Goal: Task Accomplishment & Management: Manage account settings

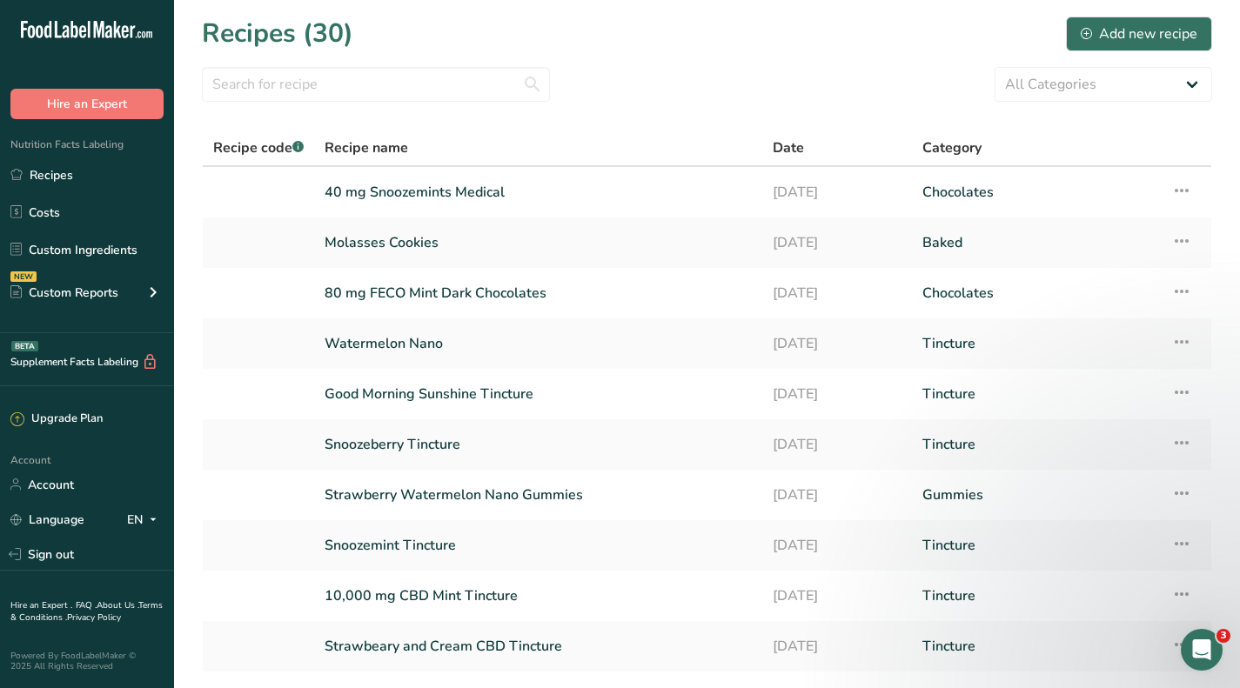
click at [72, 251] on link "Custom Ingredients" at bounding box center [87, 249] width 174 height 33
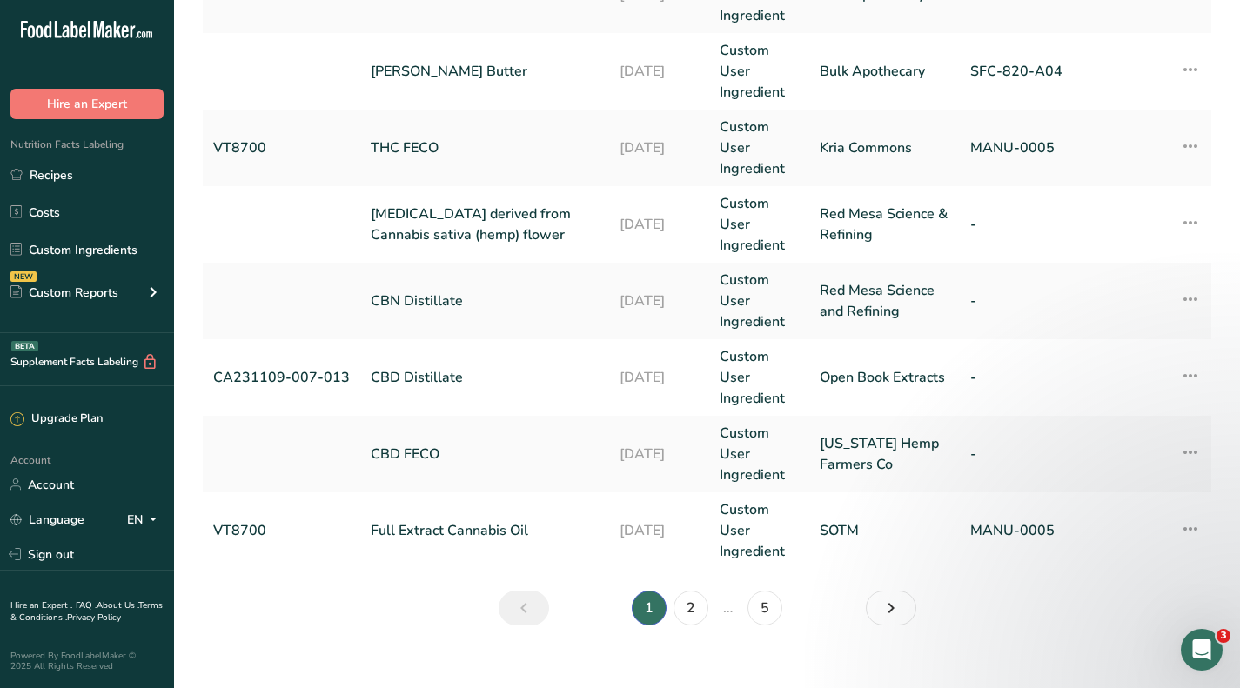
scroll to position [757, 0]
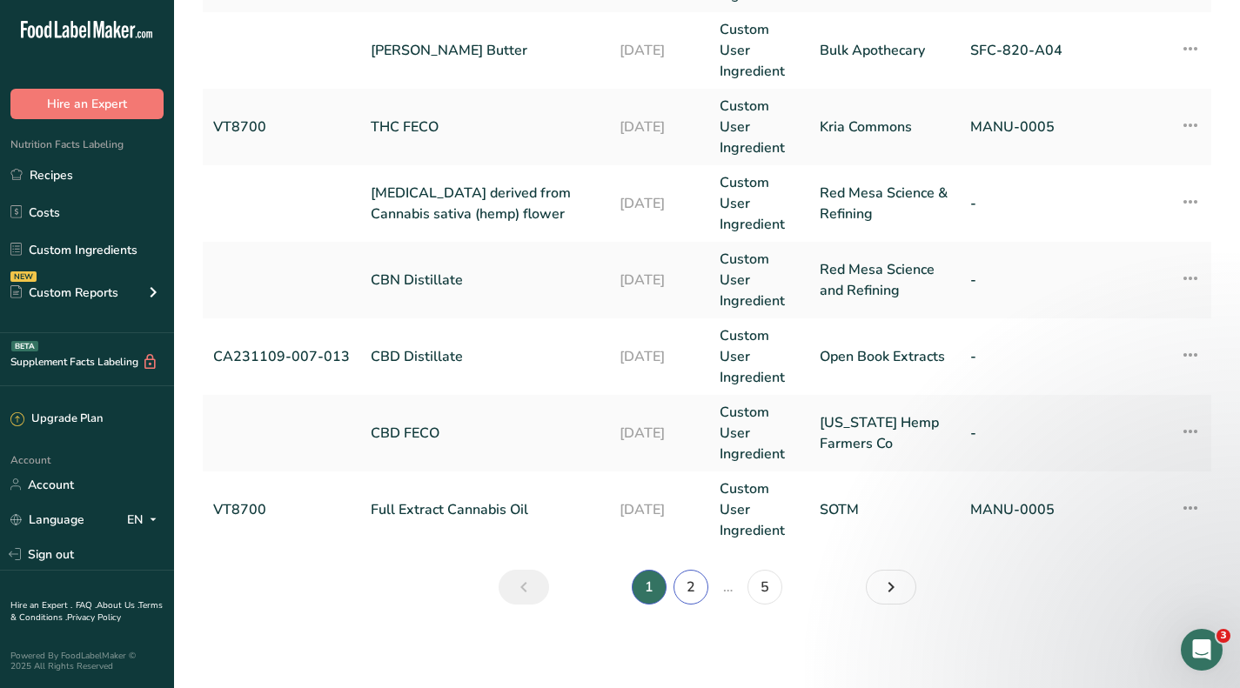
click at [681, 593] on link "2" at bounding box center [691, 587] width 35 height 35
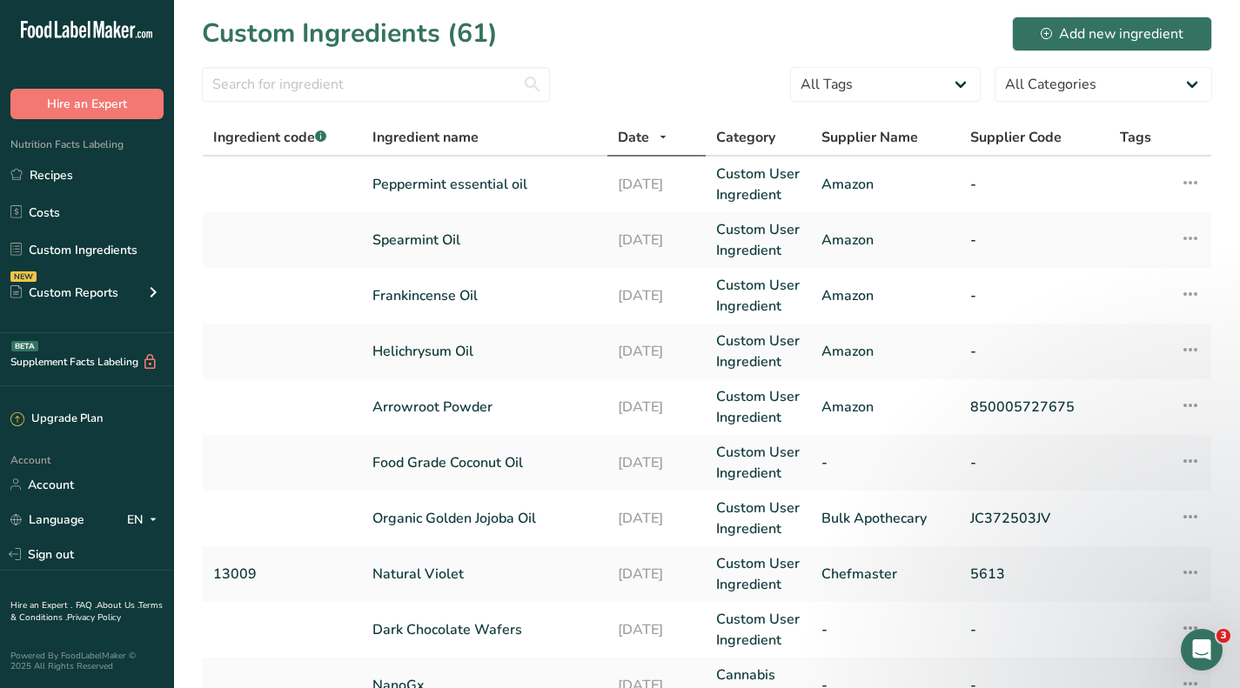
click at [472, 184] on link "Peppermint essential oil" at bounding box center [484, 184] width 225 height 21
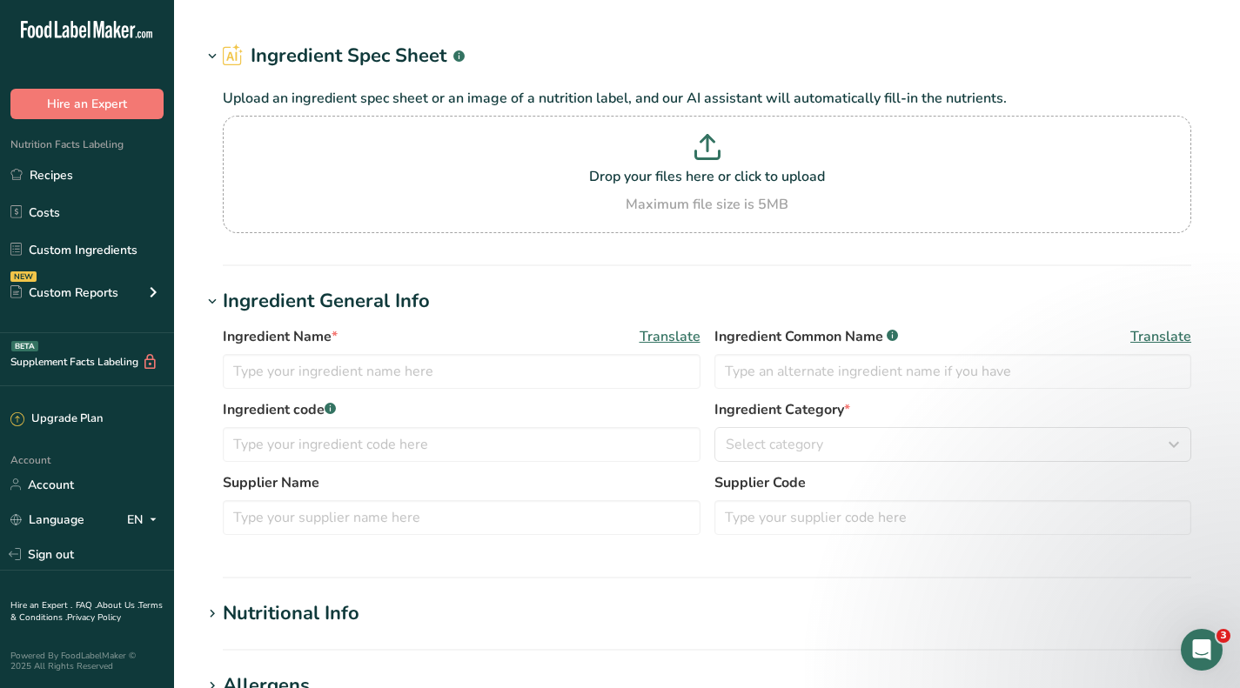
type input "Peppermint essential oil"
type input "Amazon"
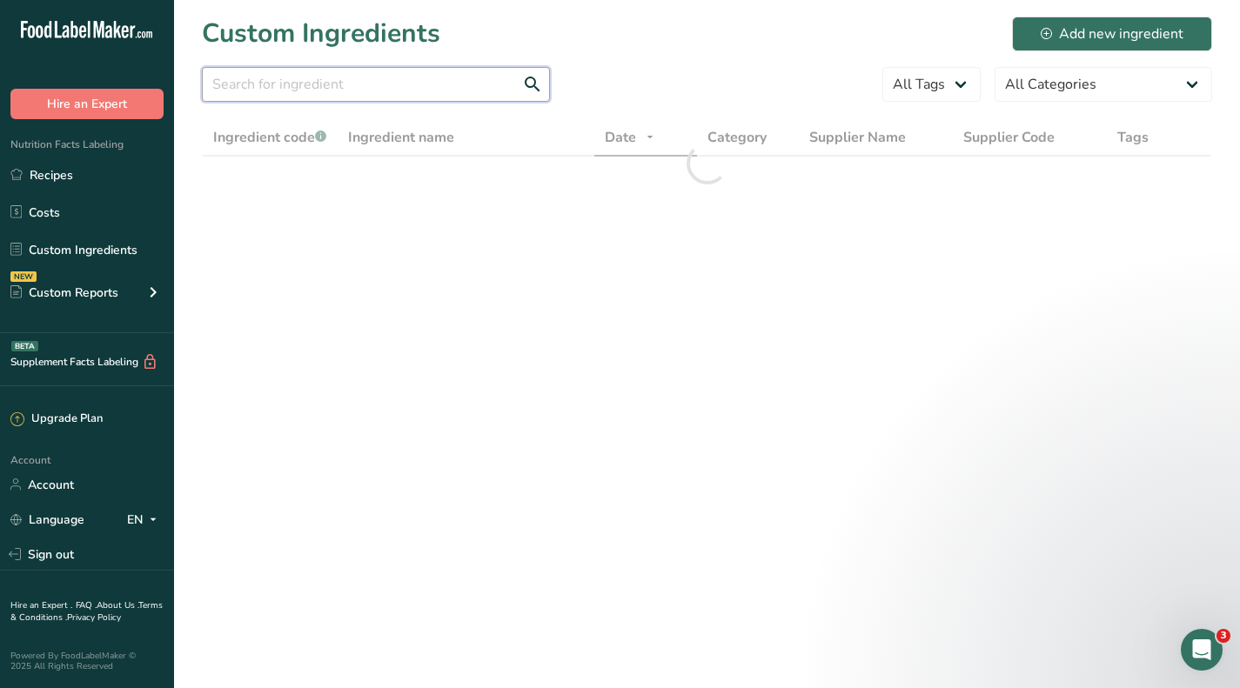
click at [329, 87] on input "text" at bounding box center [376, 84] width 348 height 35
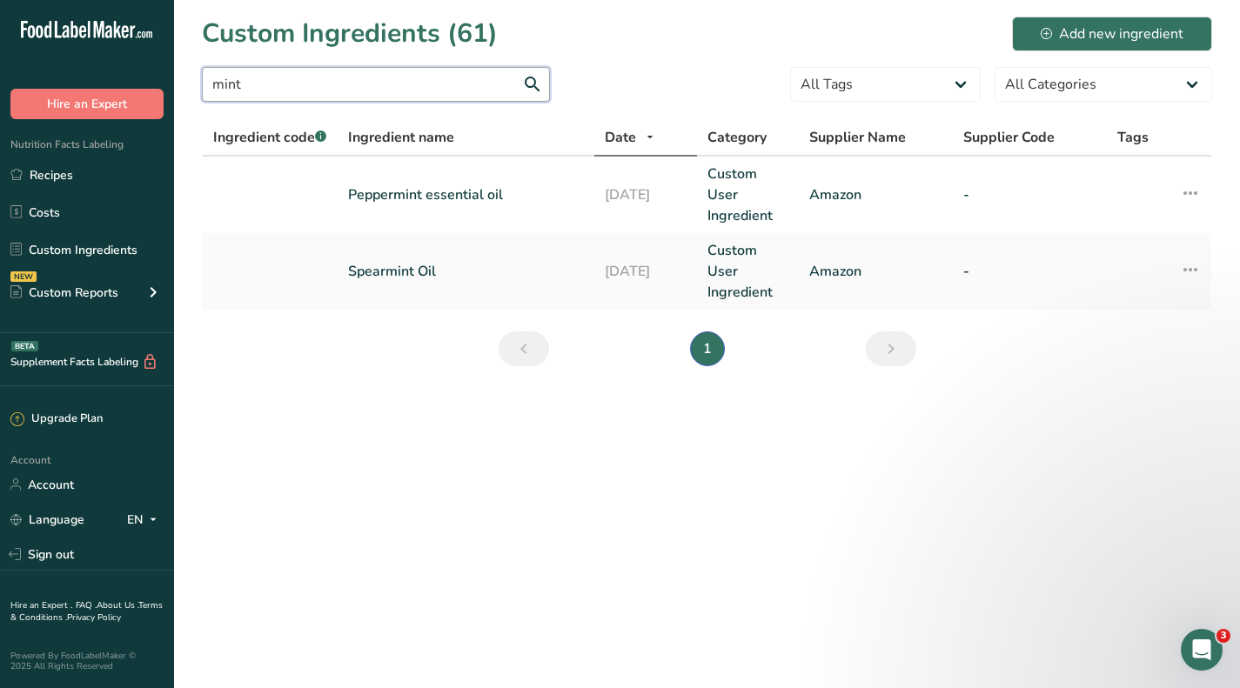
type input "mint"
click at [399, 191] on link "Peppermint essential oil" at bounding box center [466, 194] width 236 height 21
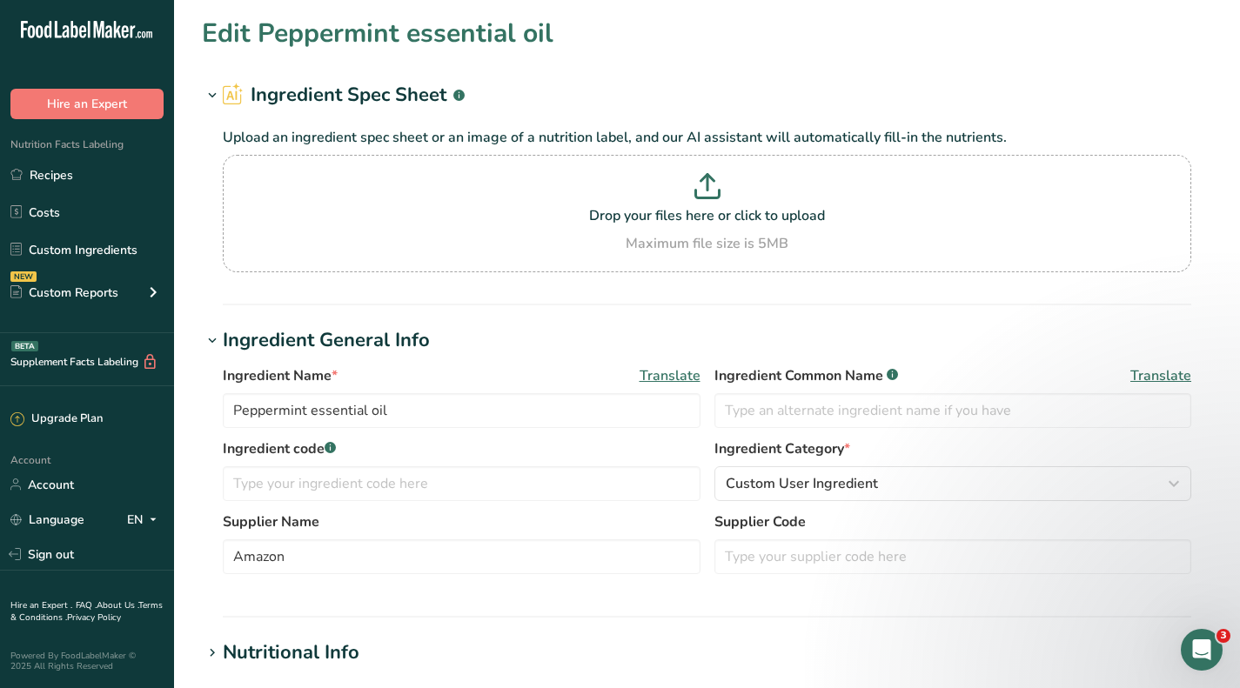
click at [85, 246] on link "Custom Ingredients" at bounding box center [87, 249] width 174 height 33
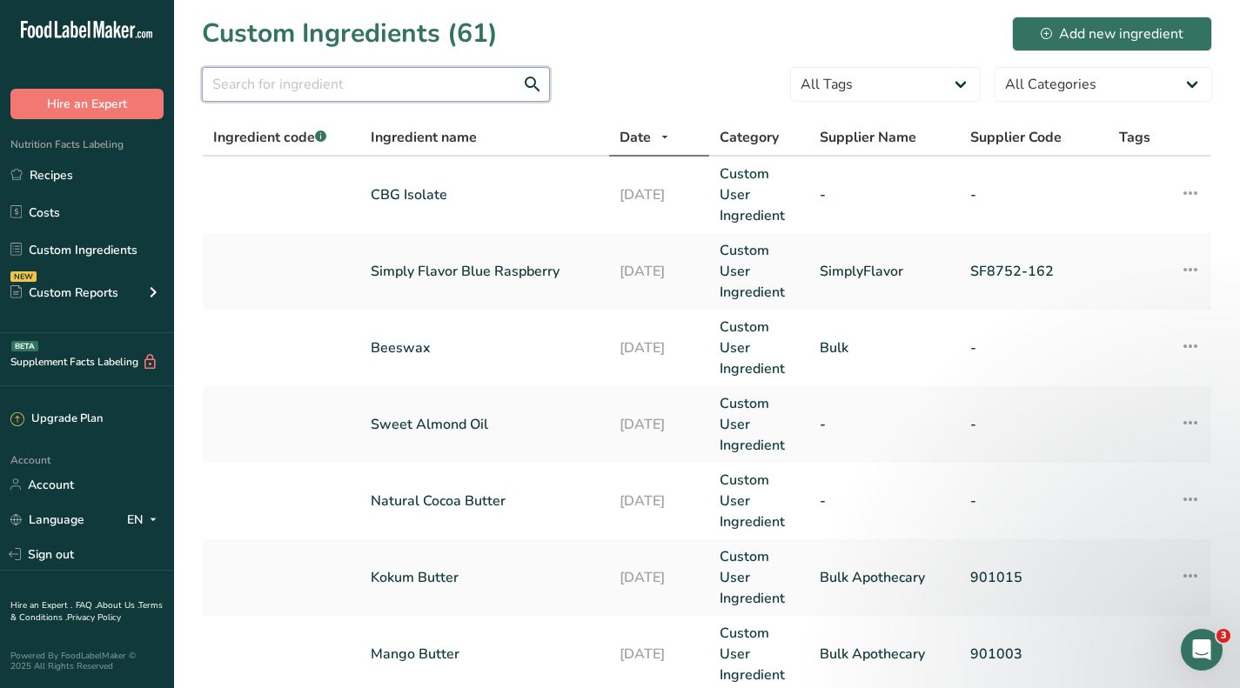
drag, startPoint x: 383, startPoint y: 86, endPoint x: 386, endPoint y: 64, distance: 22.8
click at [383, 86] on input "text" at bounding box center [376, 84] width 348 height 35
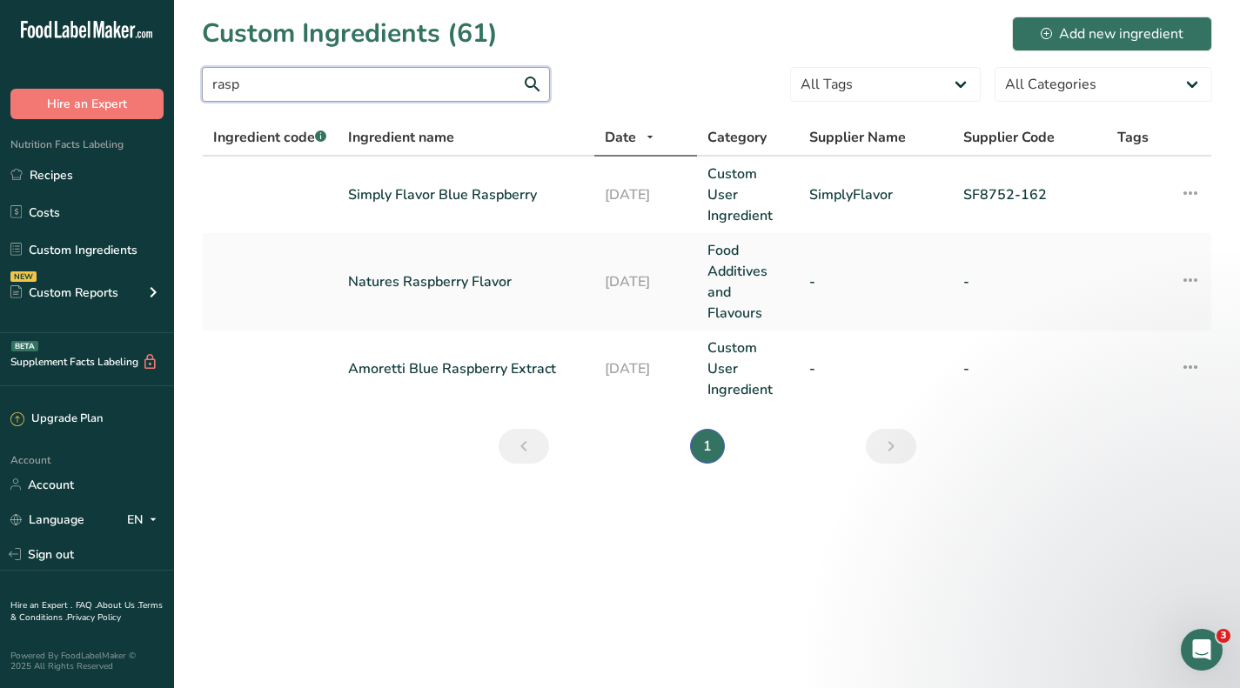
type input "rasp"
click at [508, 196] on link "Simply Flavor Blue Raspberry" at bounding box center [466, 194] width 236 height 21
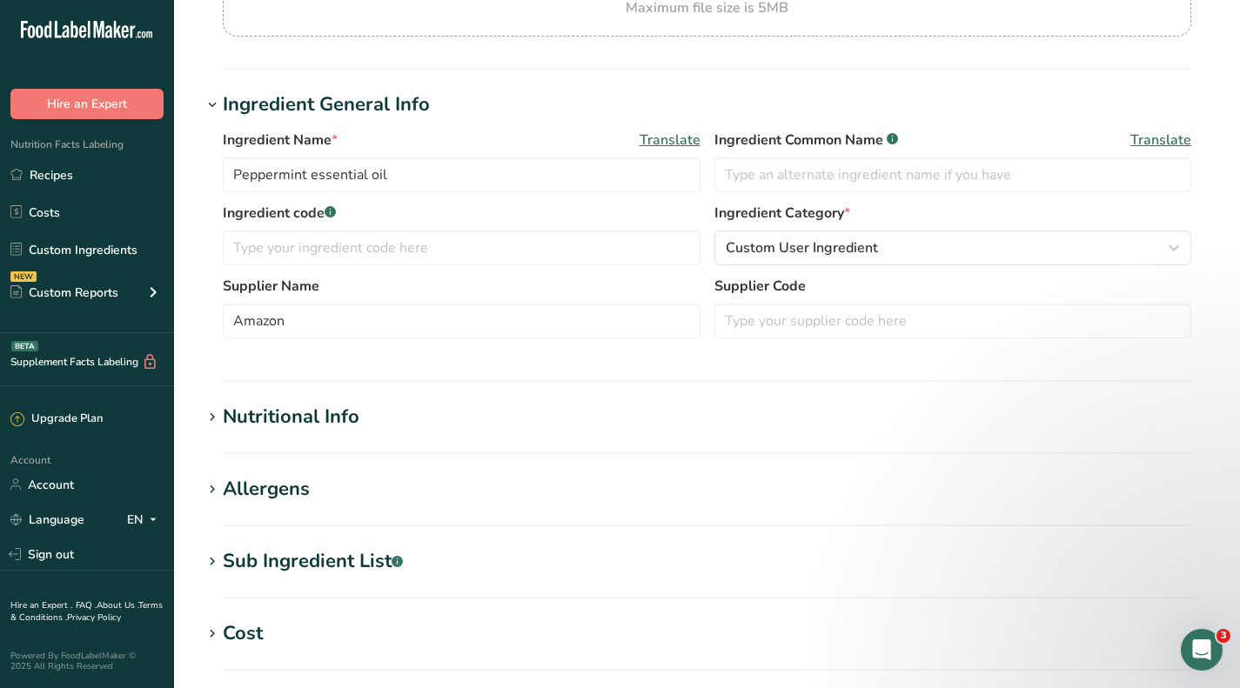
type input "Simply Flavor Blue Raspberry"
type input "SimplyFlavor"
type input "SF8752-162"
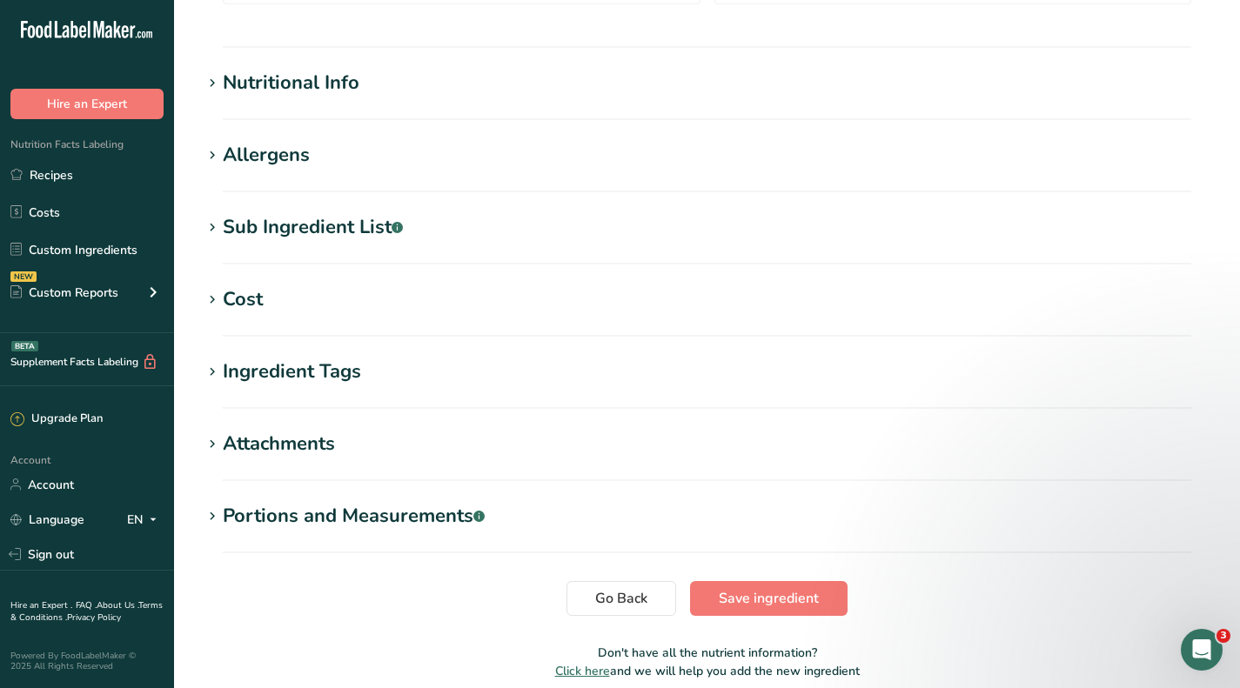
scroll to position [522, 0]
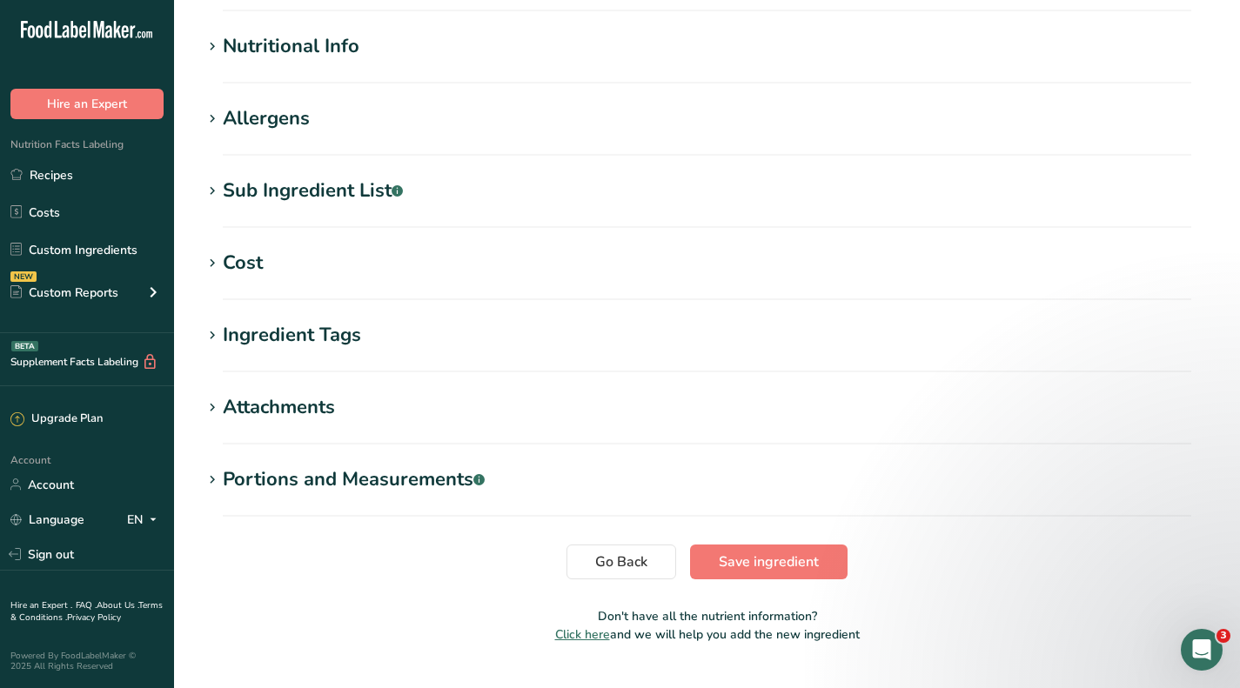
click at [224, 247] on section "Edit Simply Flavor Blue Raspberry Ingredient Spec Sheet .a-a{fill:#347362;}.b-a…" at bounding box center [707, 75] width 1066 height 1194
click at [239, 261] on div "Cost" at bounding box center [243, 263] width 40 height 29
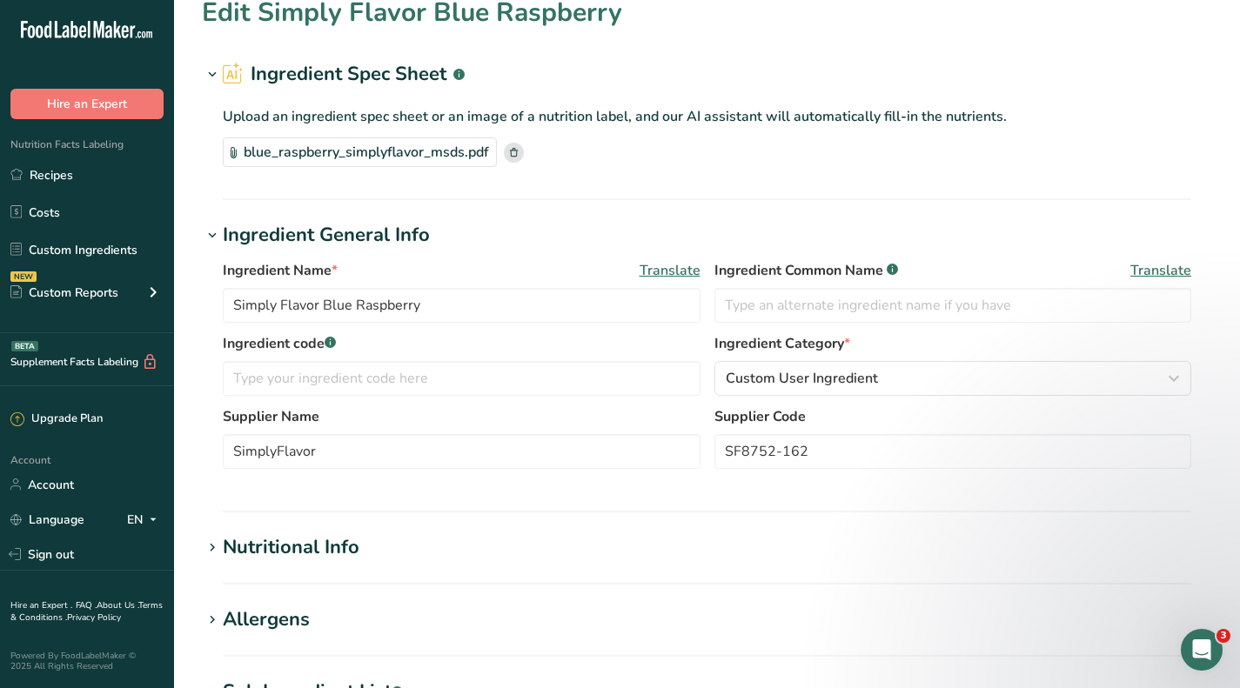
scroll to position [0, 0]
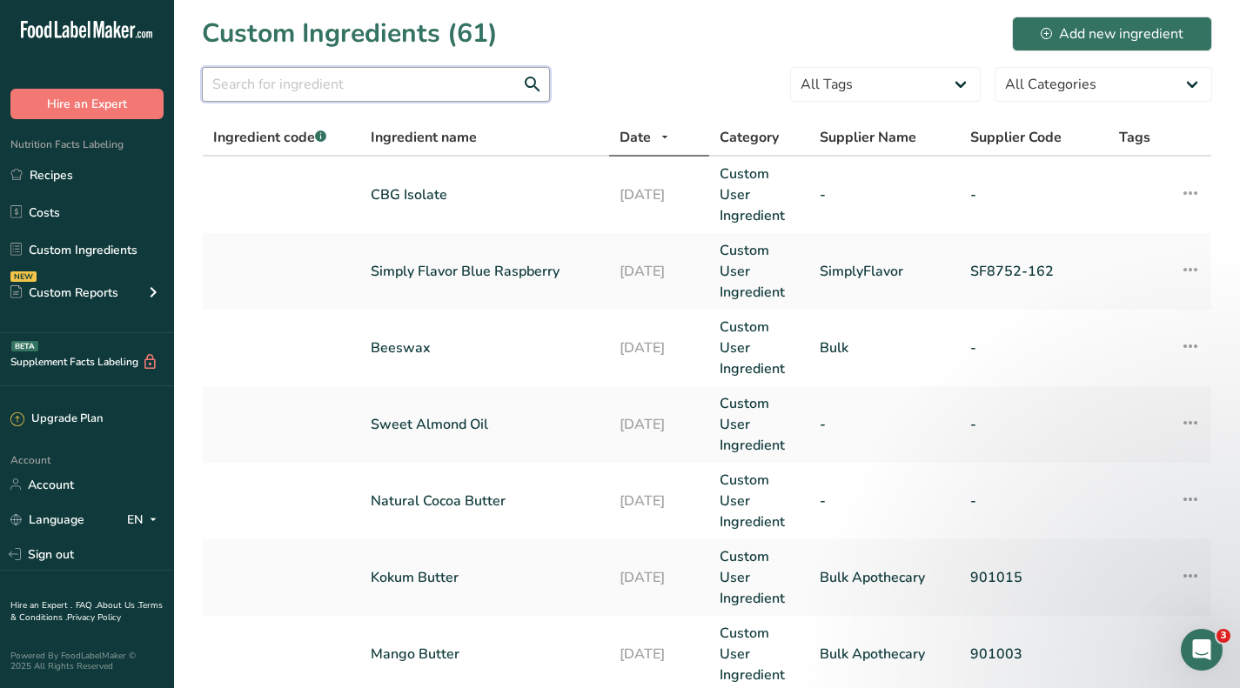
click at [317, 83] on input "text" at bounding box center [376, 84] width 348 height 35
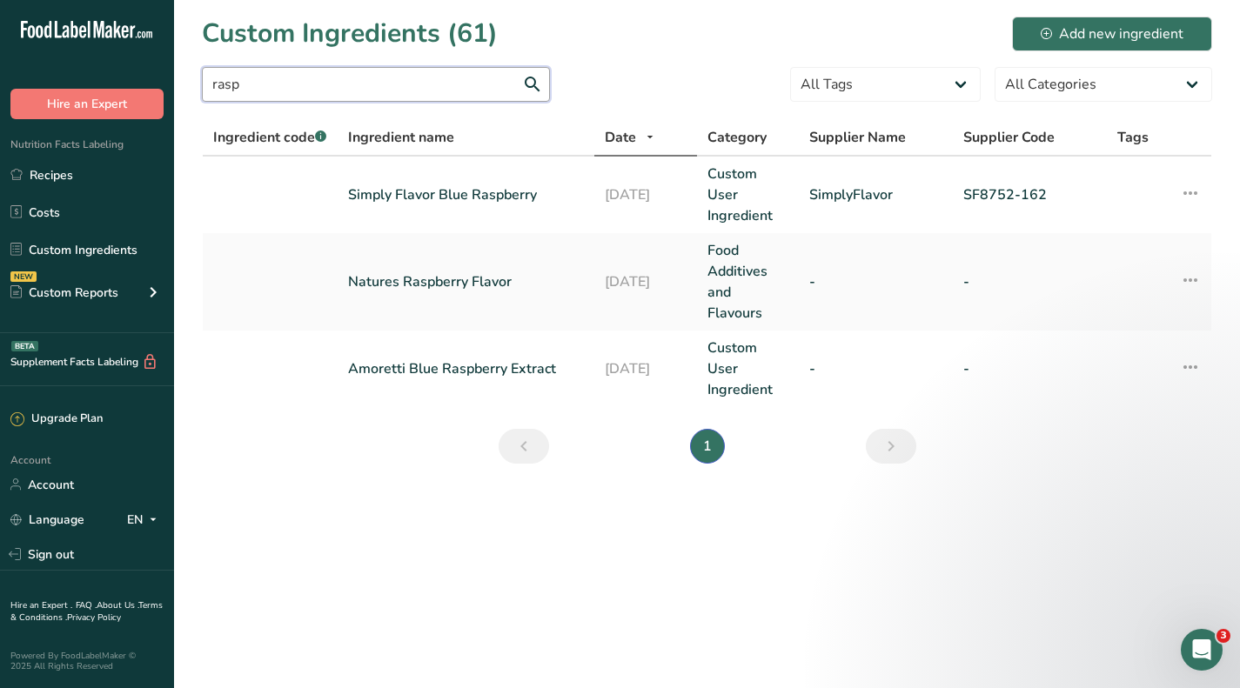
type input "rasp"
click at [393, 281] on link "Natures Raspberry Flavor" at bounding box center [466, 282] width 236 height 21
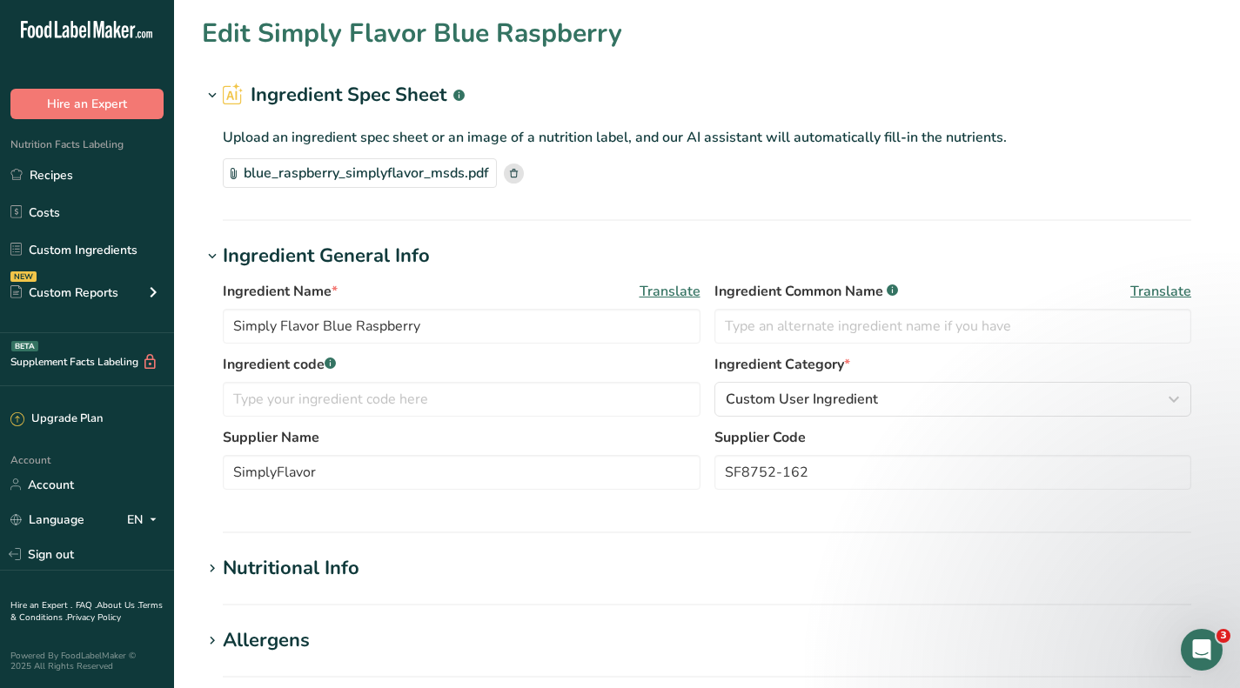
type input "Natures Raspberry Flavor"
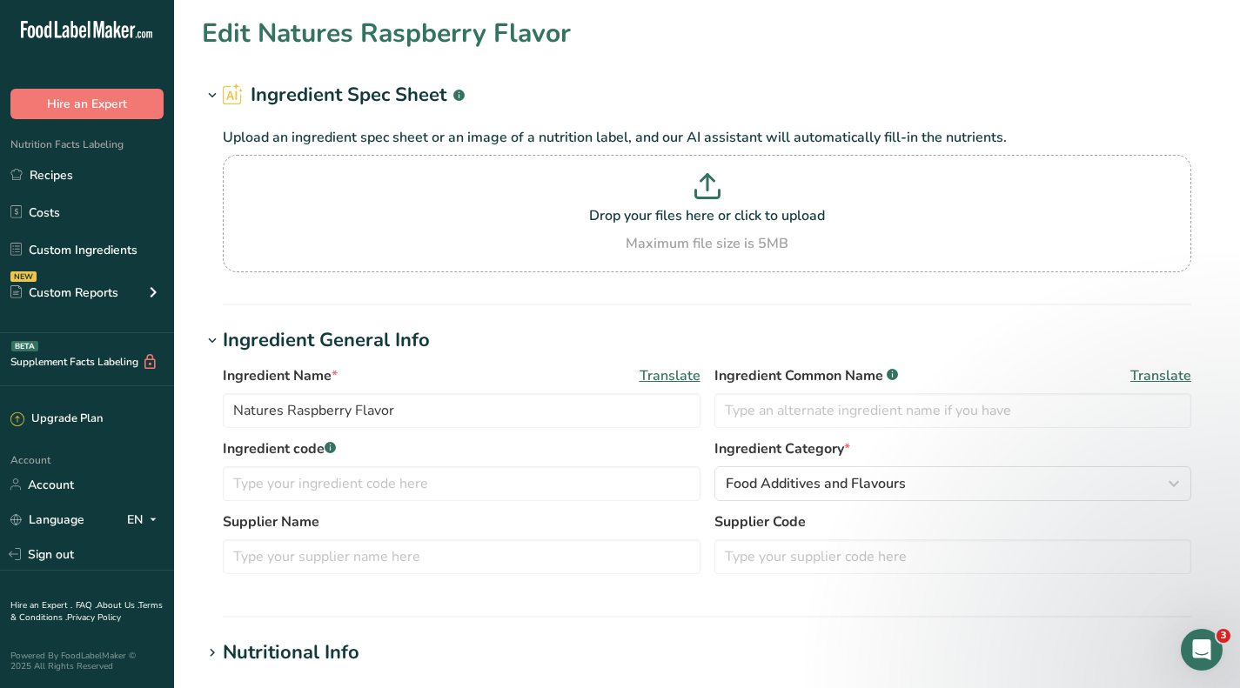
scroll to position [261, 0]
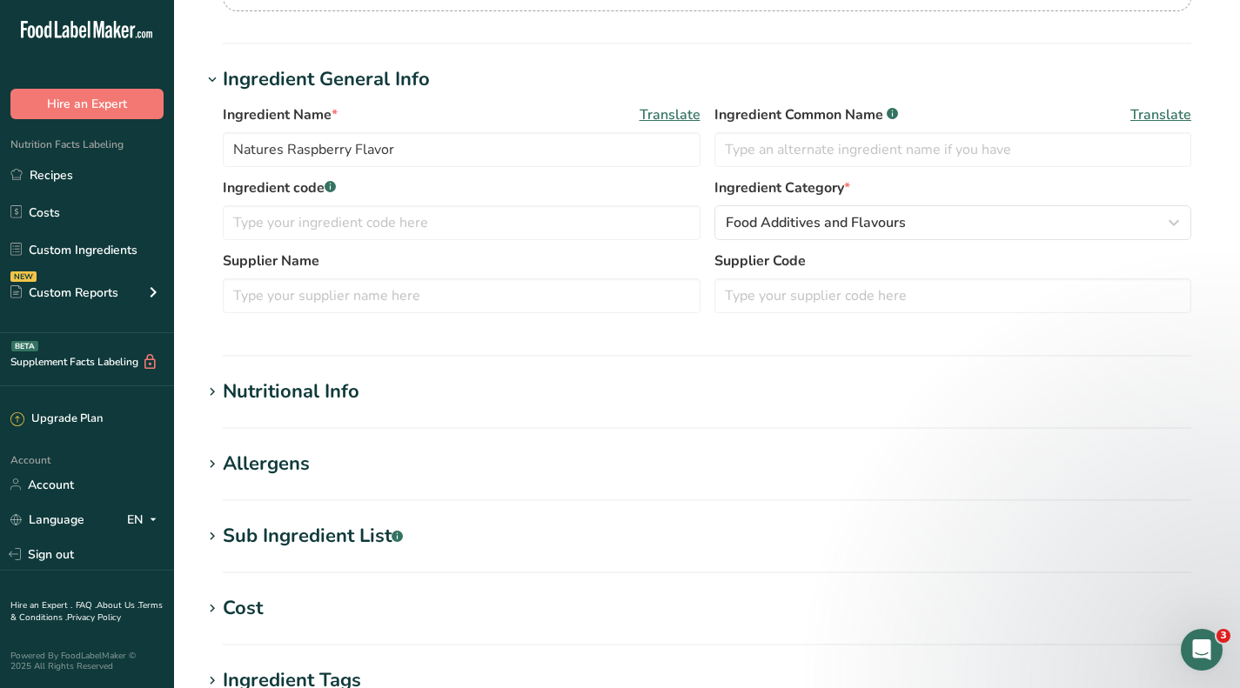
click at [251, 593] on section "Edit Natures Raspberry Flavor Ingredient Spec Sheet .a-a{fill:#347362;}.b-a{fil…" at bounding box center [707, 378] width 1066 height 1278
click at [251, 607] on div "Cost" at bounding box center [243, 608] width 40 height 29
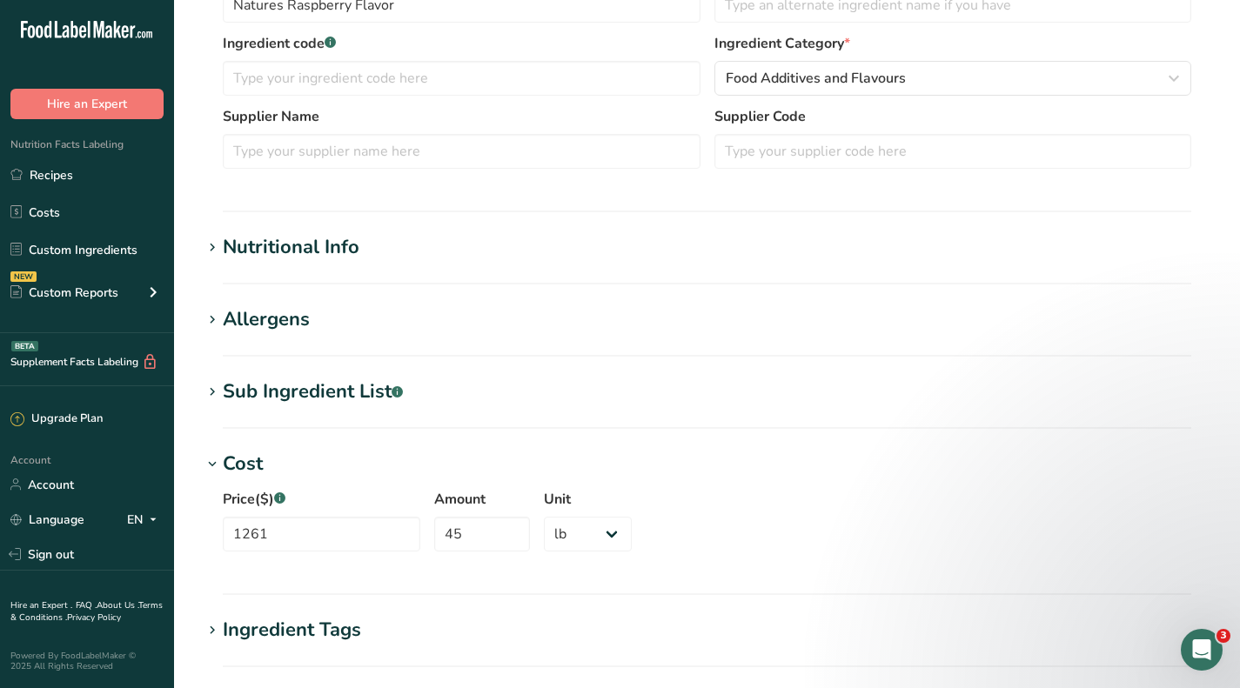
scroll to position [435, 0]
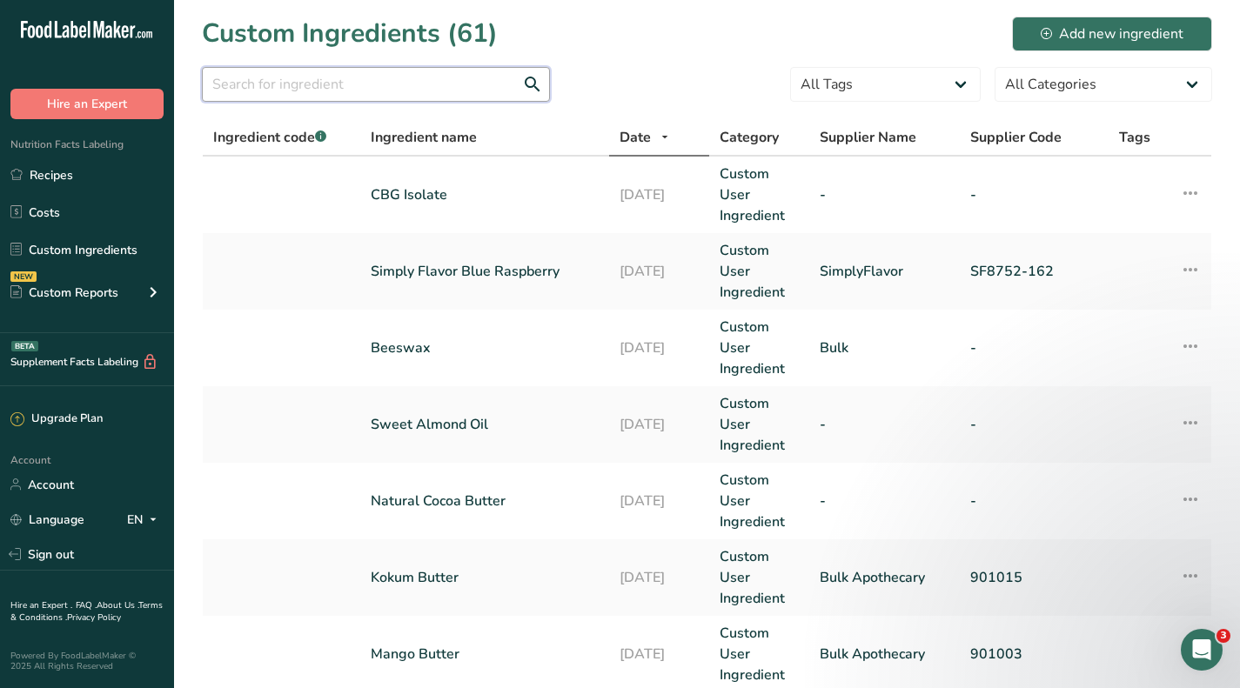
click at [305, 89] on input "text" at bounding box center [376, 84] width 348 height 35
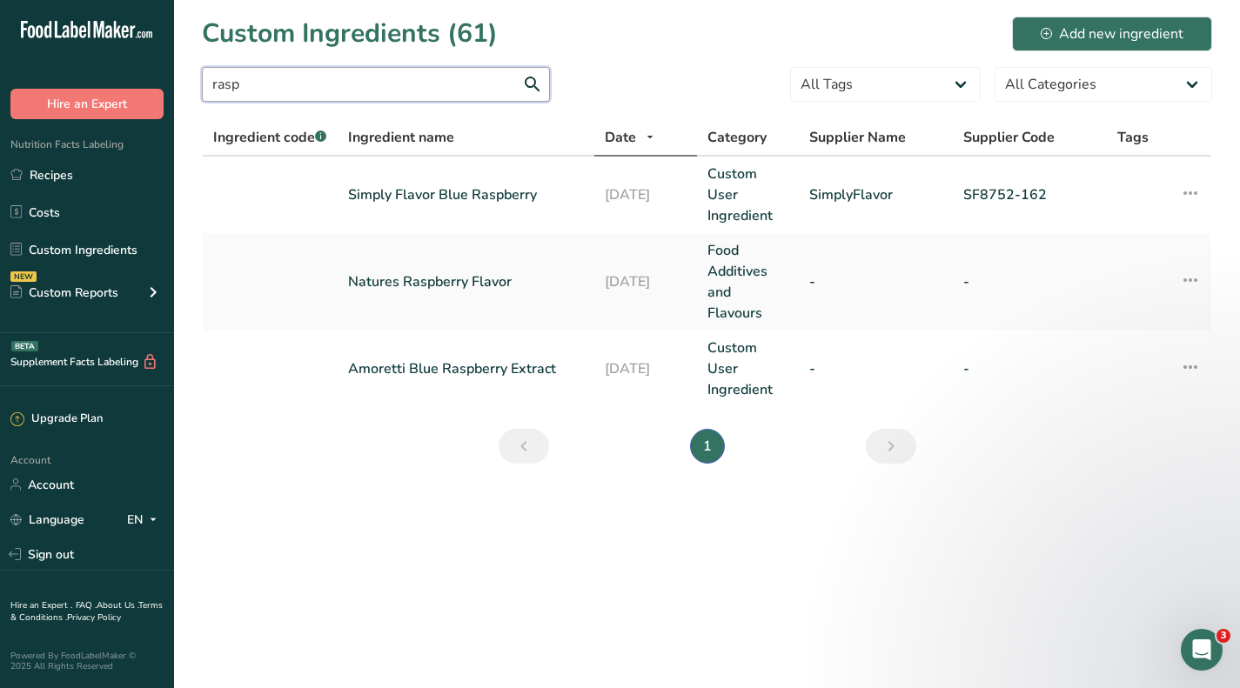
type input "rasp"
click at [393, 365] on link "Amoretti Blue Raspberry Extract" at bounding box center [466, 369] width 236 height 21
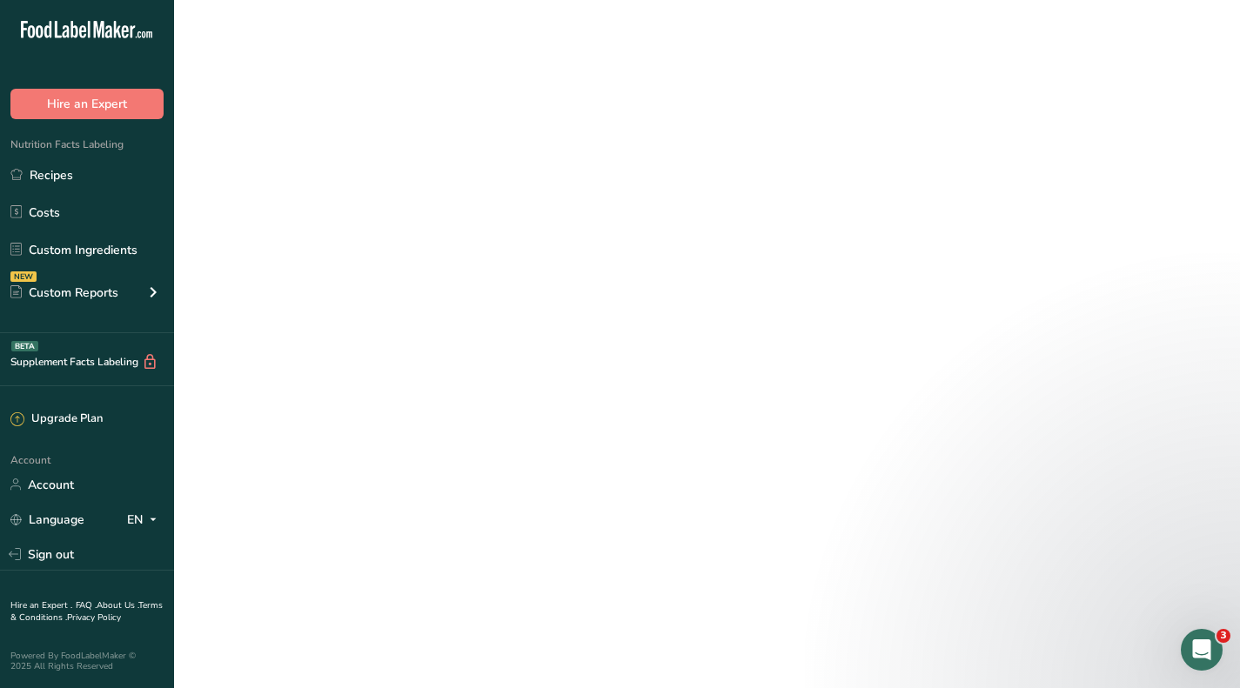
select select "12"
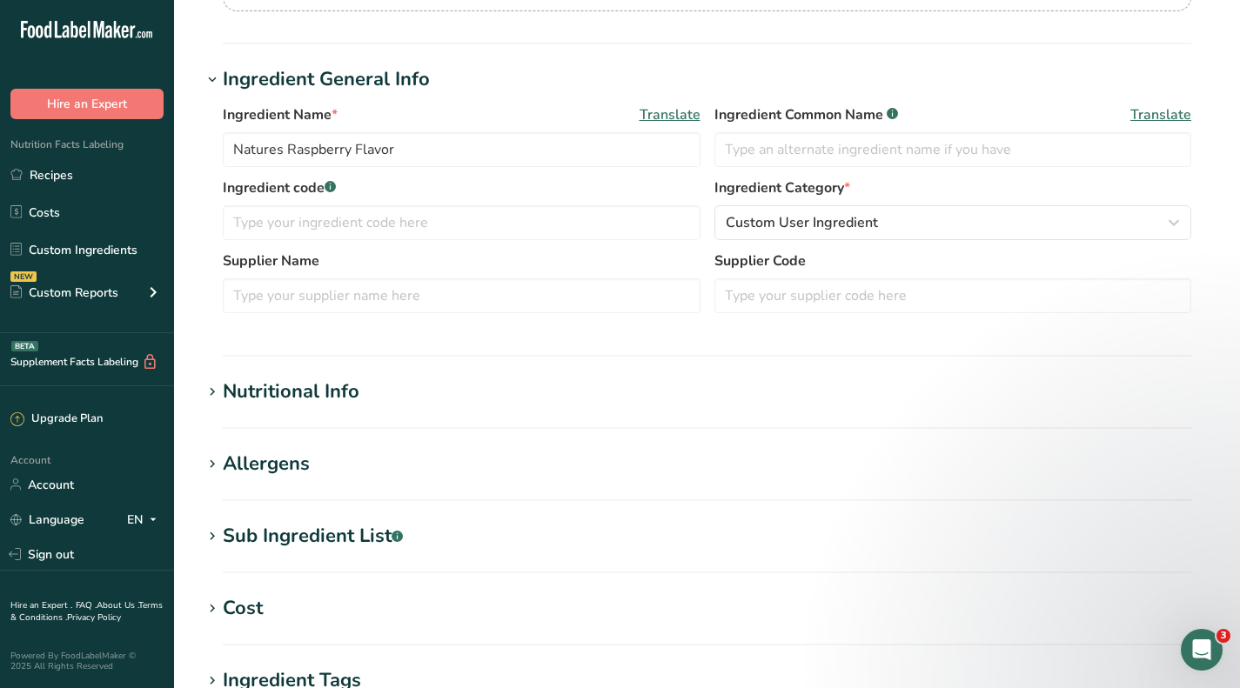
type input "Amoretti Blue Raspberry Extract"
select select
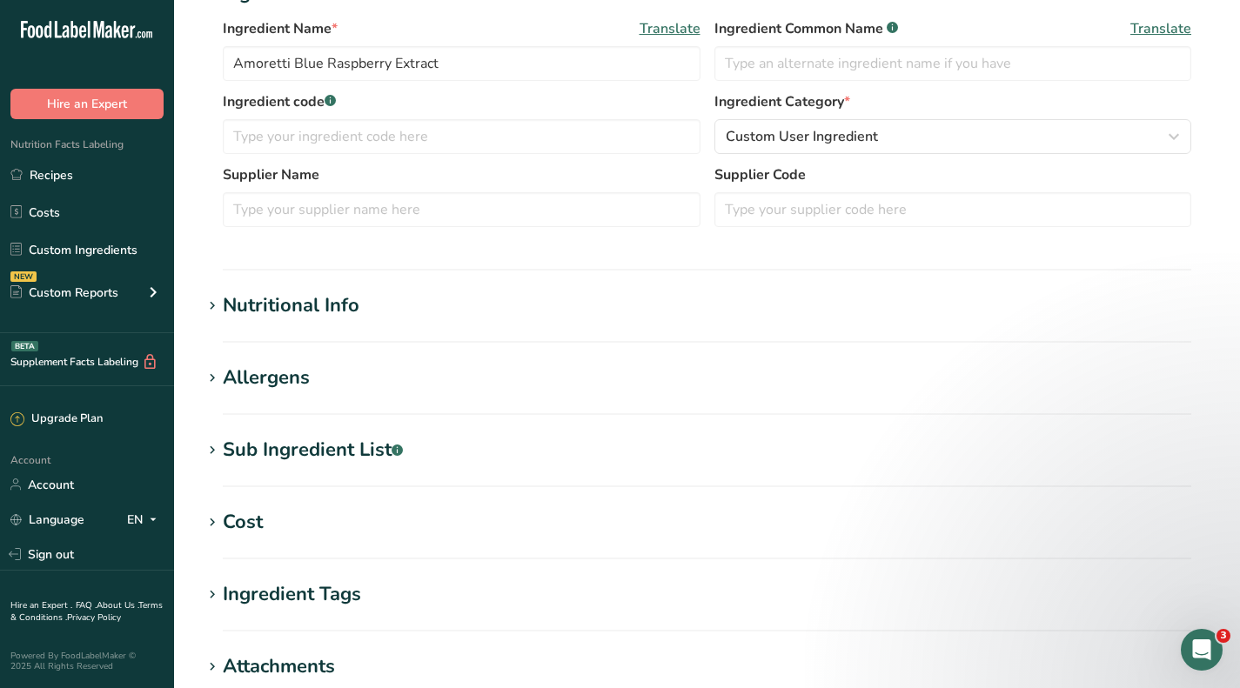
scroll to position [348, 0]
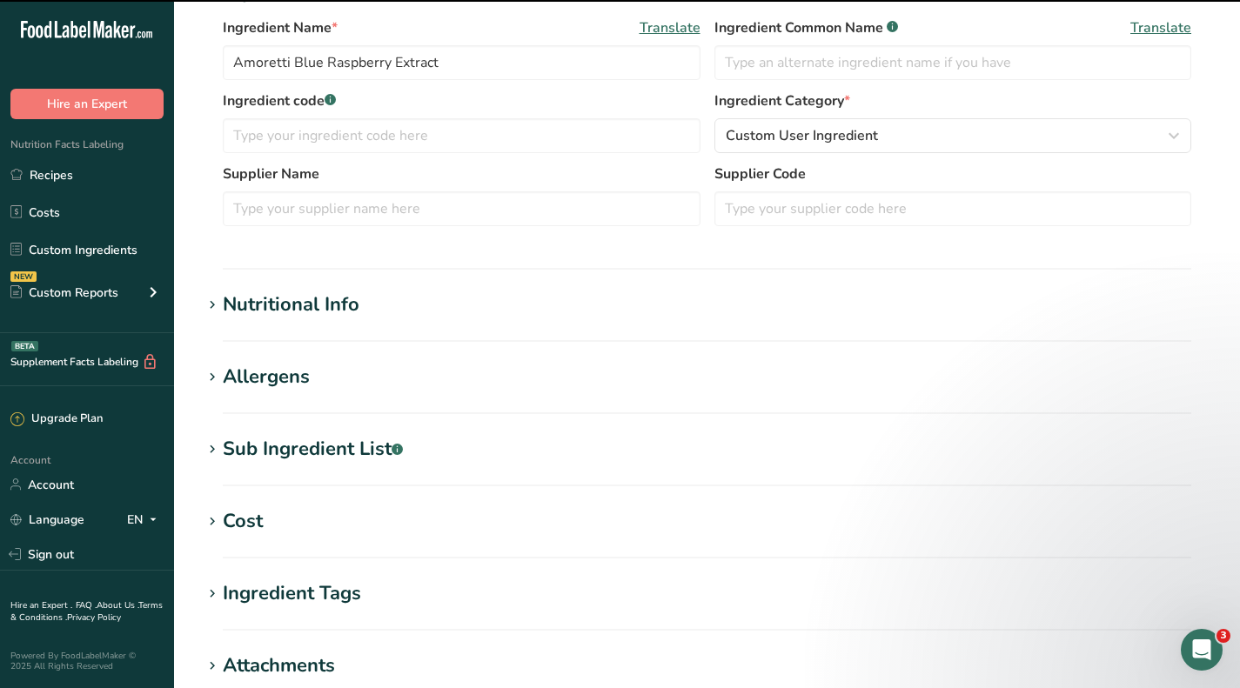
click at [242, 526] on div "Cost" at bounding box center [243, 521] width 40 height 29
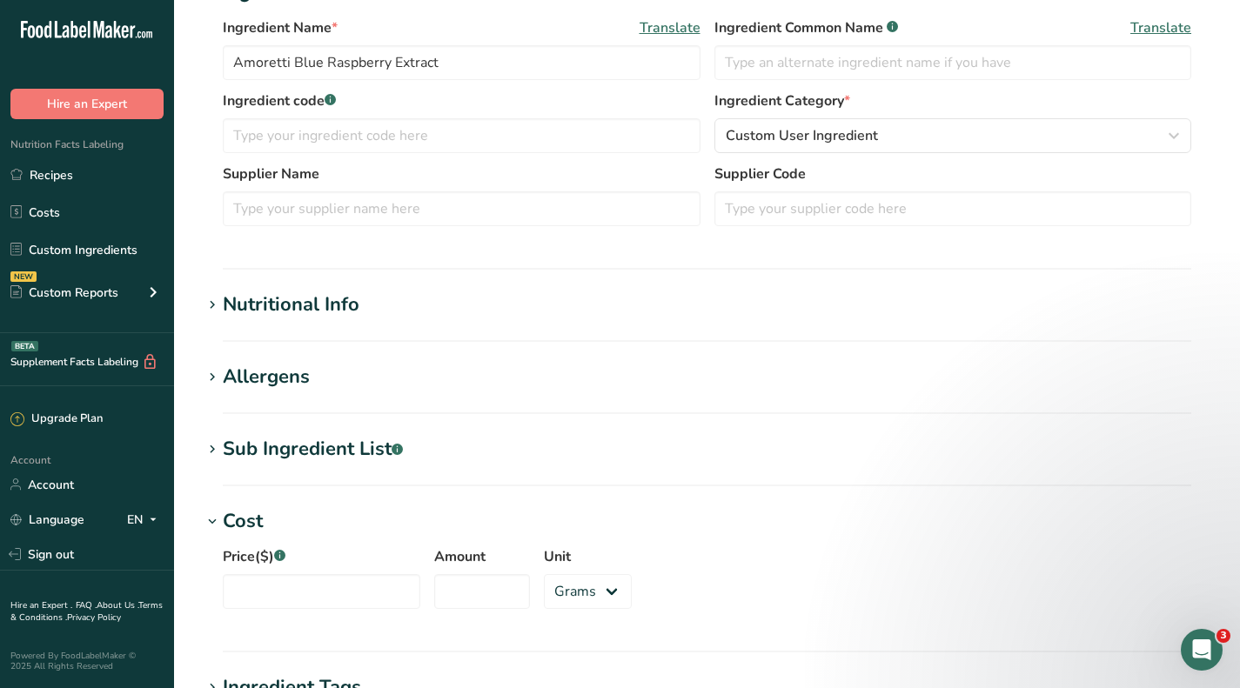
scroll to position [522, 0]
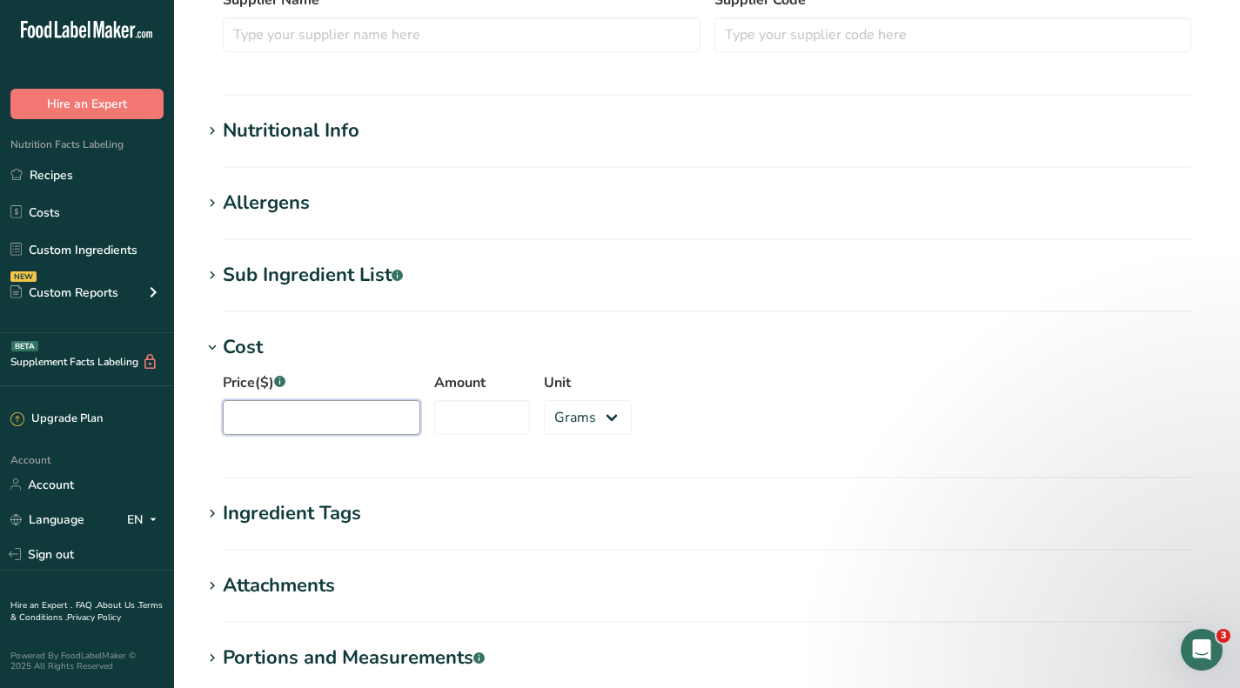
click at [266, 429] on input "Price($) .a-a{fill:#347362;}.b-a{fill:#fff;}" at bounding box center [322, 417] width 198 height 35
type input "811"
click at [440, 422] on input "Amount" at bounding box center [482, 417] width 96 height 35
type input "8"
click at [581, 411] on select "Grams kg mg mcg lb oz" at bounding box center [588, 417] width 88 height 35
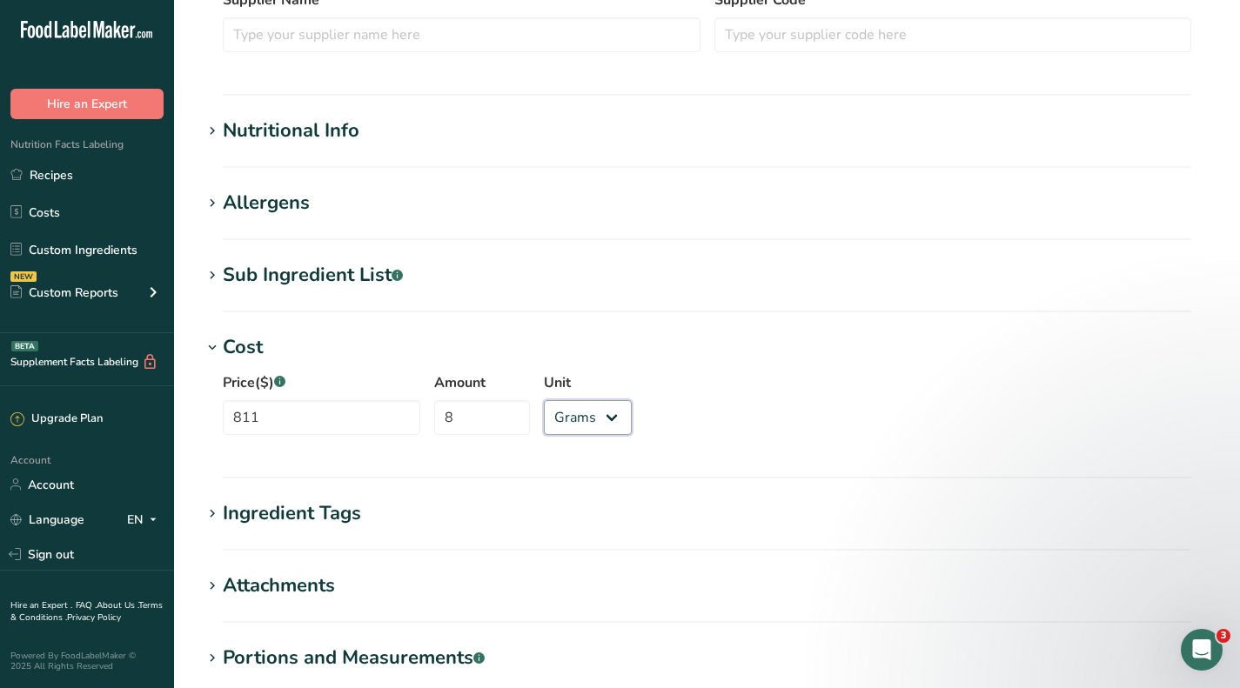
select select "12"
click at [544, 400] on select "Grams kg mg mcg lb oz" at bounding box center [588, 417] width 88 height 35
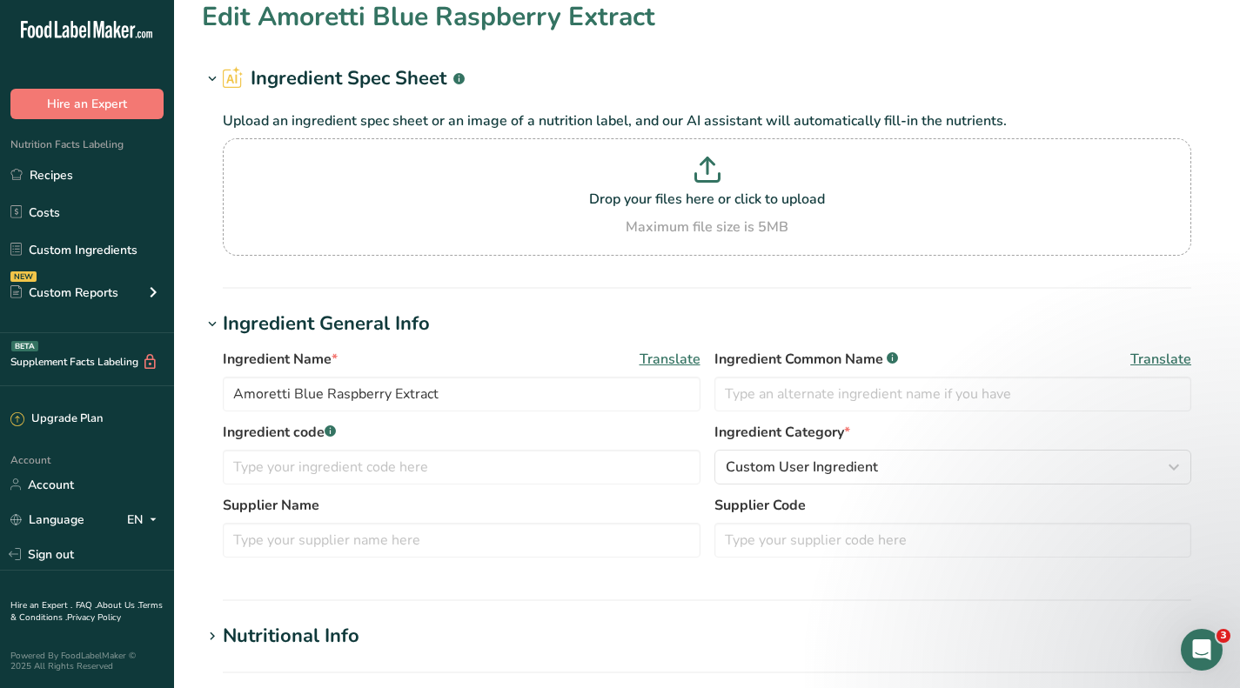
scroll to position [0, 0]
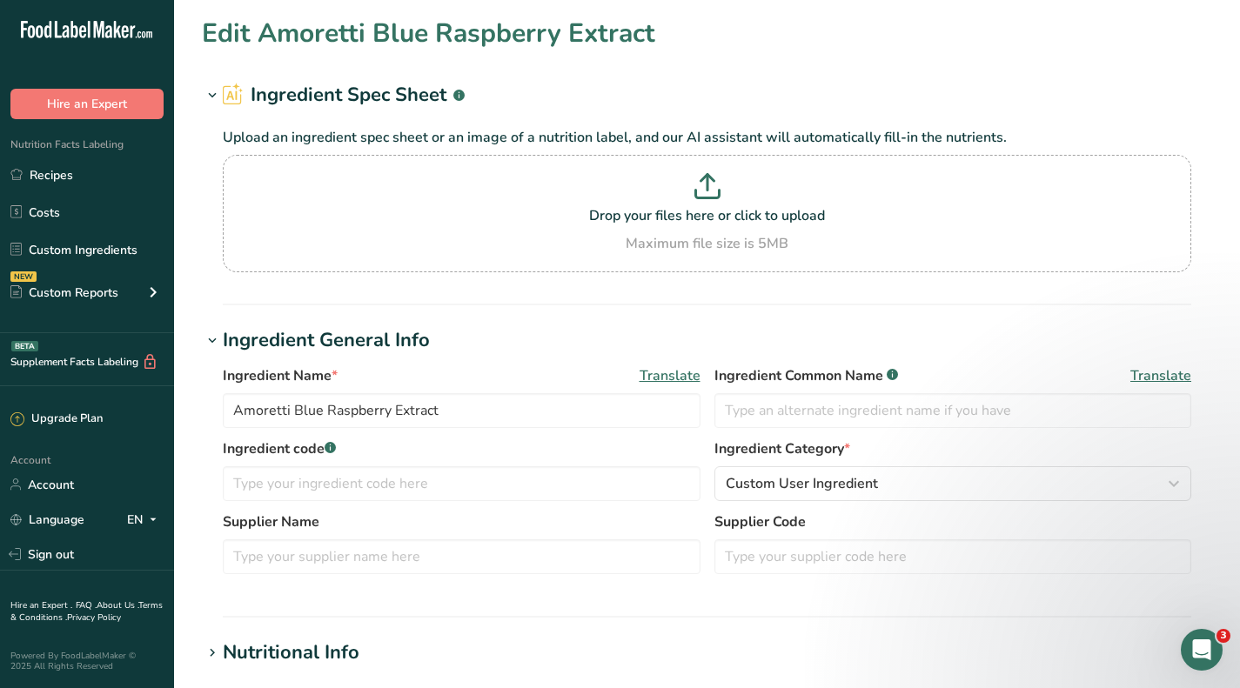
click at [96, 245] on link "Custom Ingredients" at bounding box center [87, 249] width 174 height 33
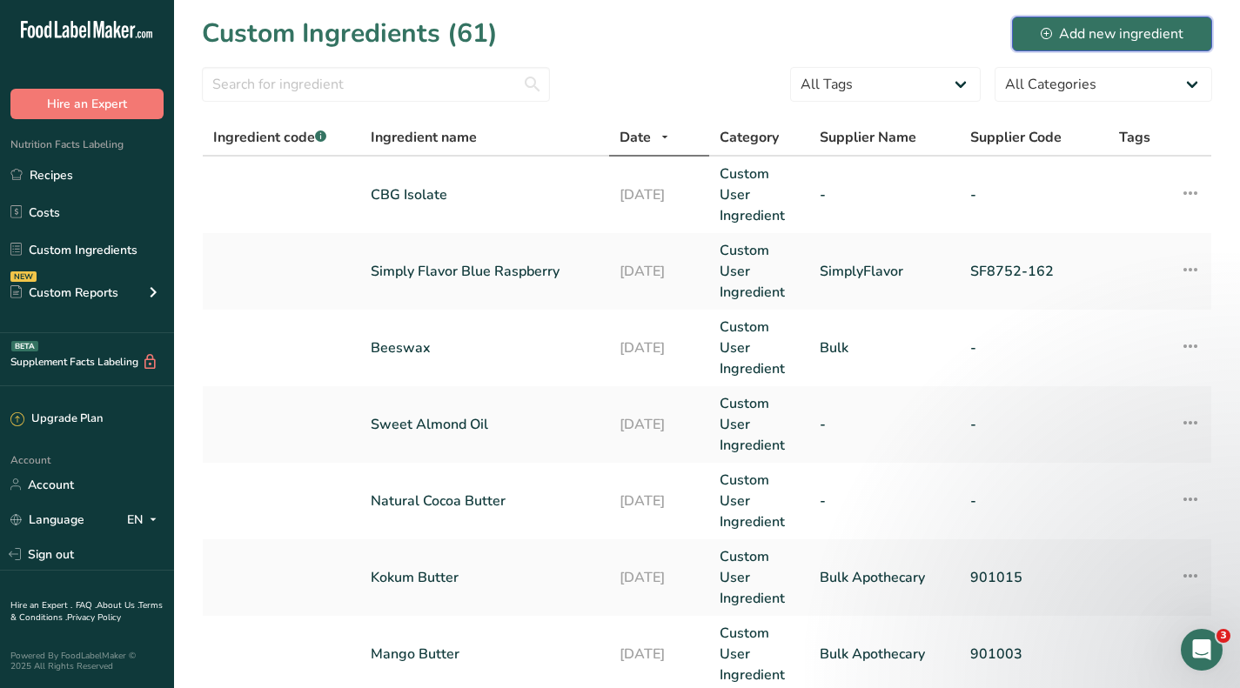
click at [1081, 33] on div "Add new ingredient" at bounding box center [1112, 33] width 143 height 21
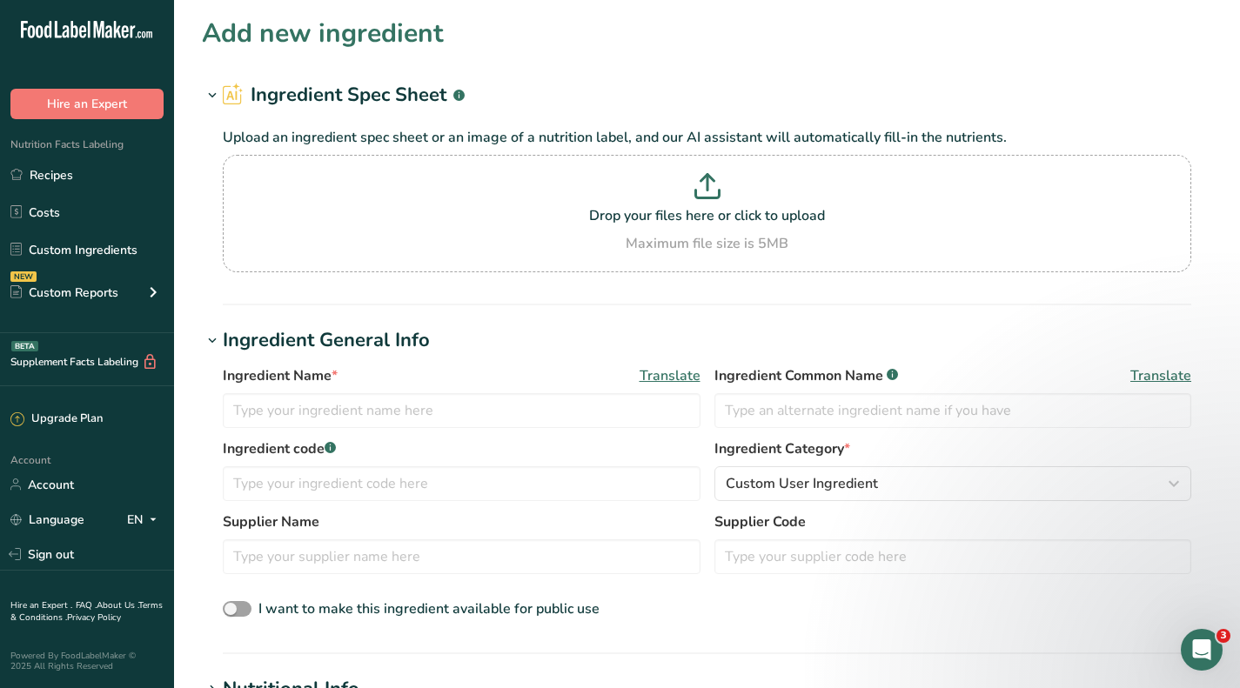
click at [652, 205] on p at bounding box center [707, 189] width 960 height 32
click at [652, 205] on input "Drop your files here or click to upload Maximum file size is 5MB" at bounding box center [707, 213] width 969 height 117
click at [658, 203] on p at bounding box center [707, 189] width 960 height 32
click at [658, 203] on input "Drop your files here or click to upload Maximum file size is 5MB" at bounding box center [707, 213] width 969 height 117
type input "C:\fakepath\Lorann PEPPERMINT OIL SDS - BA19.pdf"
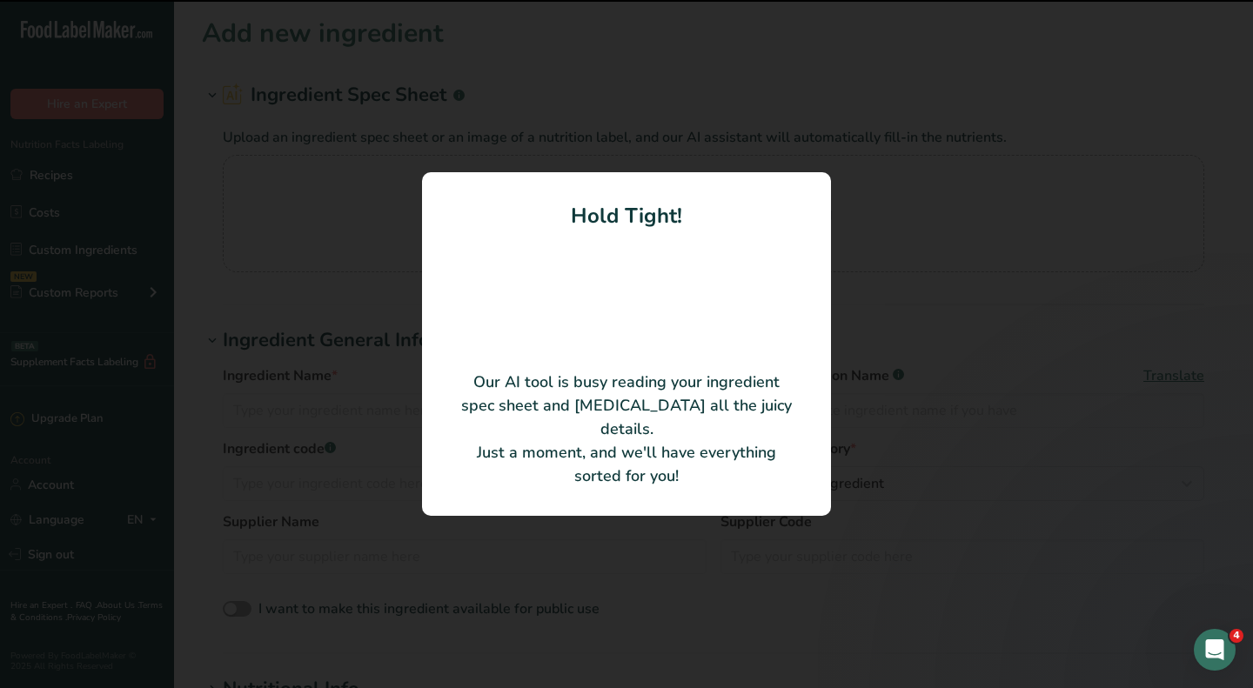
type input "Mentha piperita Leaf/Stem Oil (Peppermint Oil, Natural)"
type input "LorAnn Oils, Inc."
type input "0070"
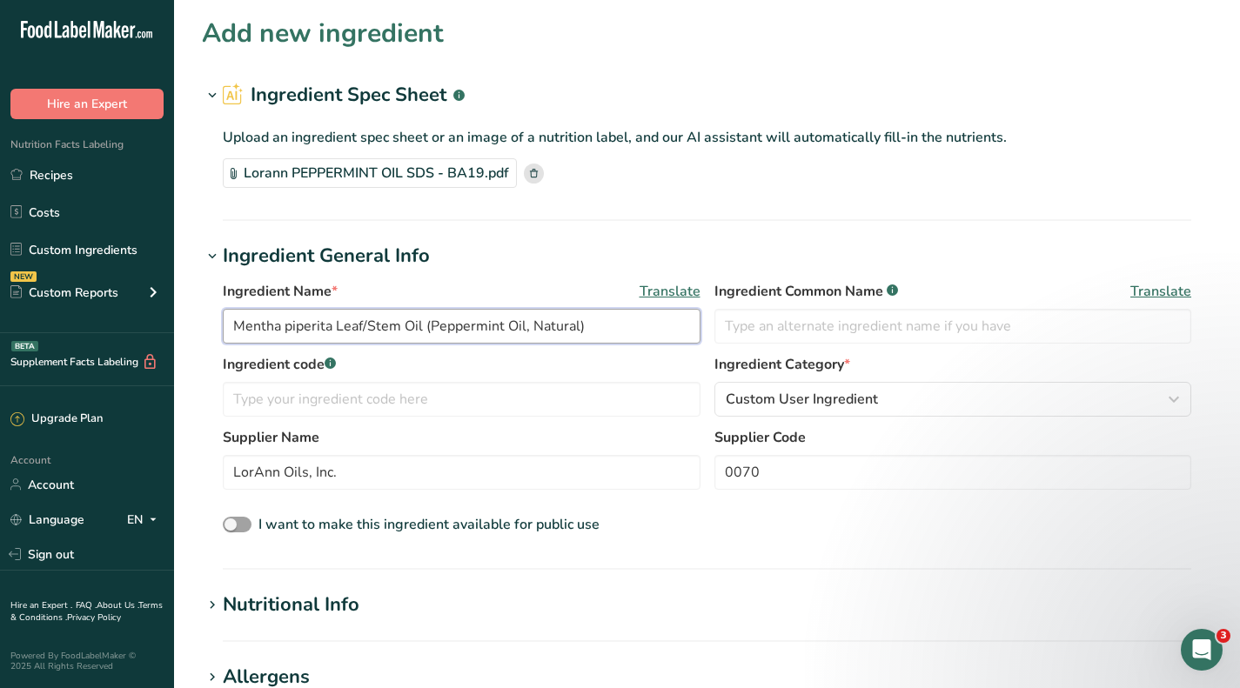
drag, startPoint x: 429, startPoint y: 325, endPoint x: 171, endPoint y: 319, distance: 257.6
click at [171, 319] on div ".a-20{fill:#fff;} Hire an Expert Nutrition Facts Labeling Recipes Costs Custom …" at bounding box center [620, 643] width 1240 height 1286
click at [563, 334] on input "Peppermint Oil, Natural)" at bounding box center [462, 326] width 478 height 35
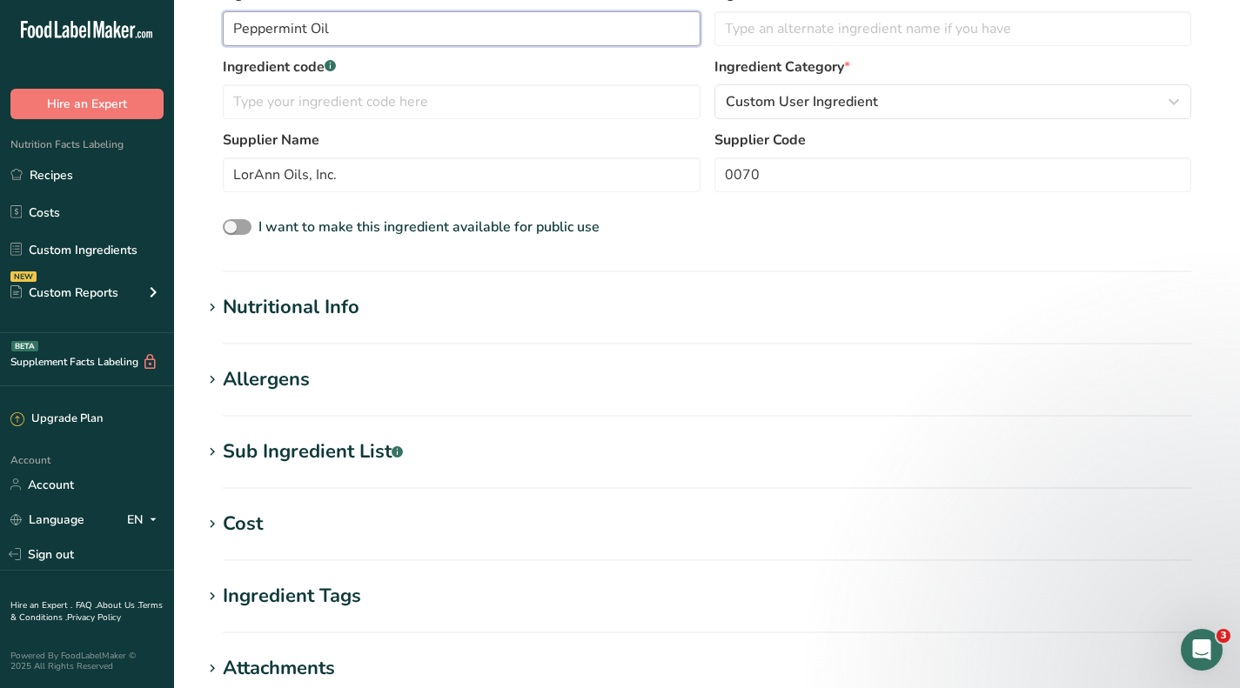
scroll to position [348, 0]
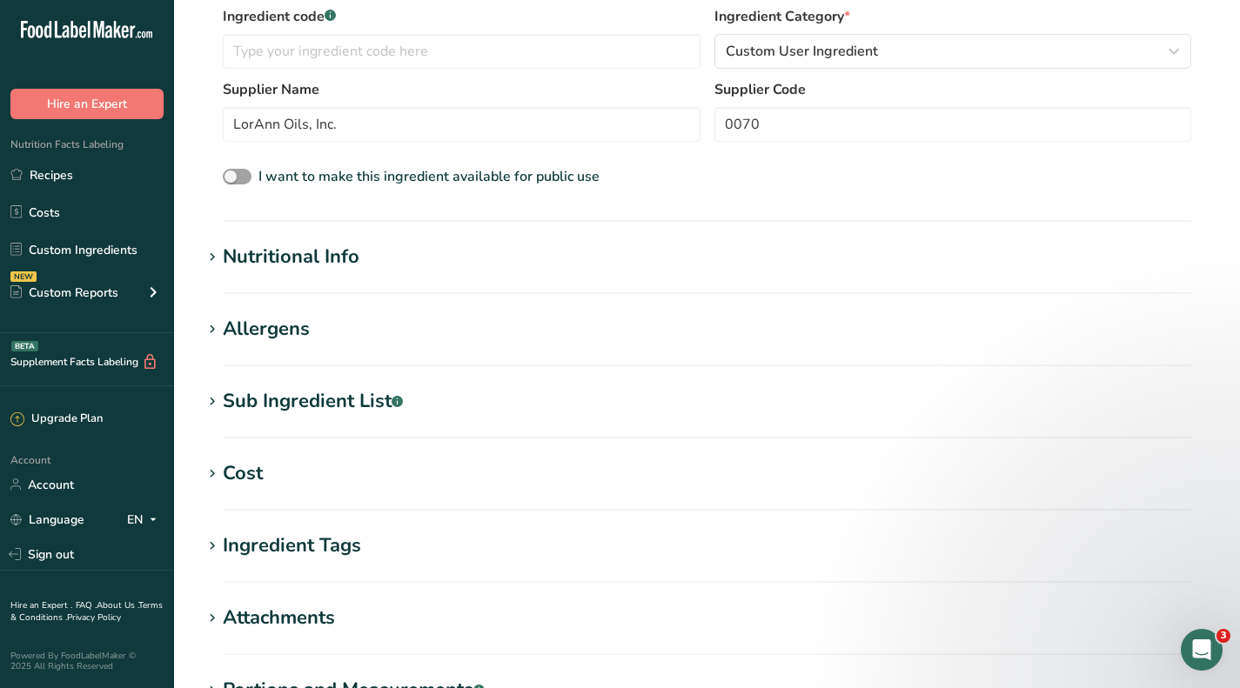
type input "Peppermint Oil"
click at [247, 467] on div "Cost" at bounding box center [243, 473] width 40 height 29
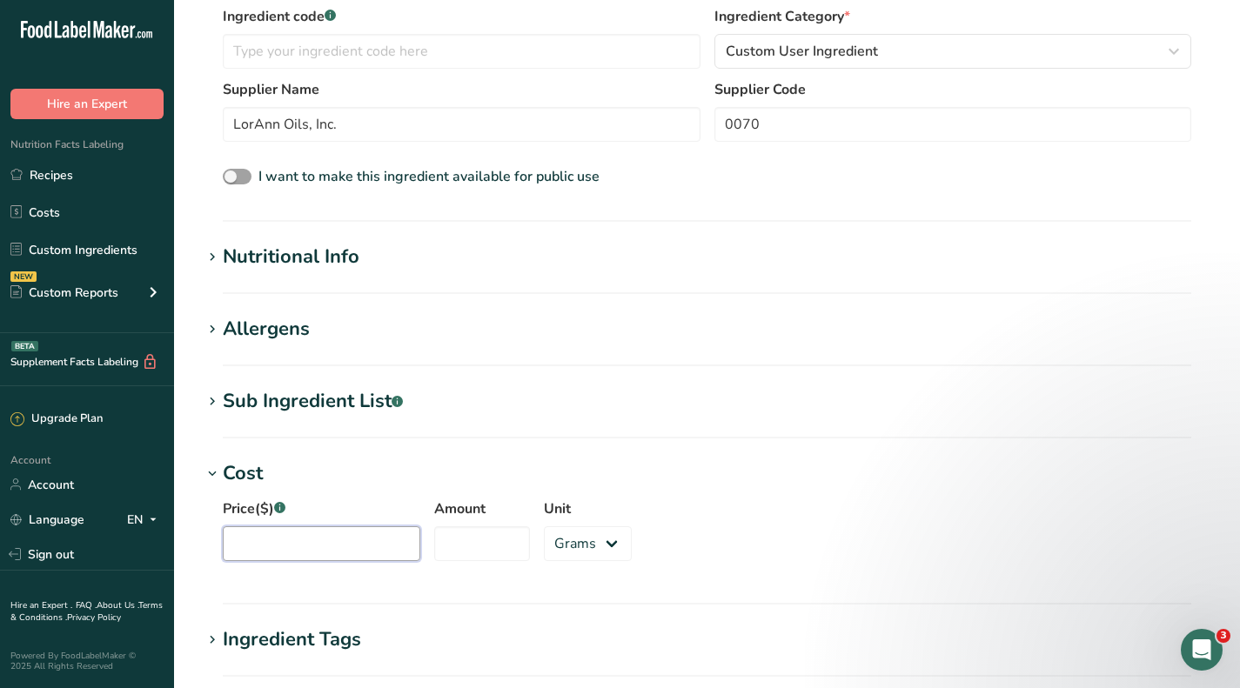
click at [379, 535] on input "Price($) .a-a{fill:#347362;}.b-a{fill:#fff;}" at bounding box center [322, 543] width 198 height 35
type input "84.49"
click at [435, 542] on input "Amount" at bounding box center [482, 543] width 96 height 35
type input "424"
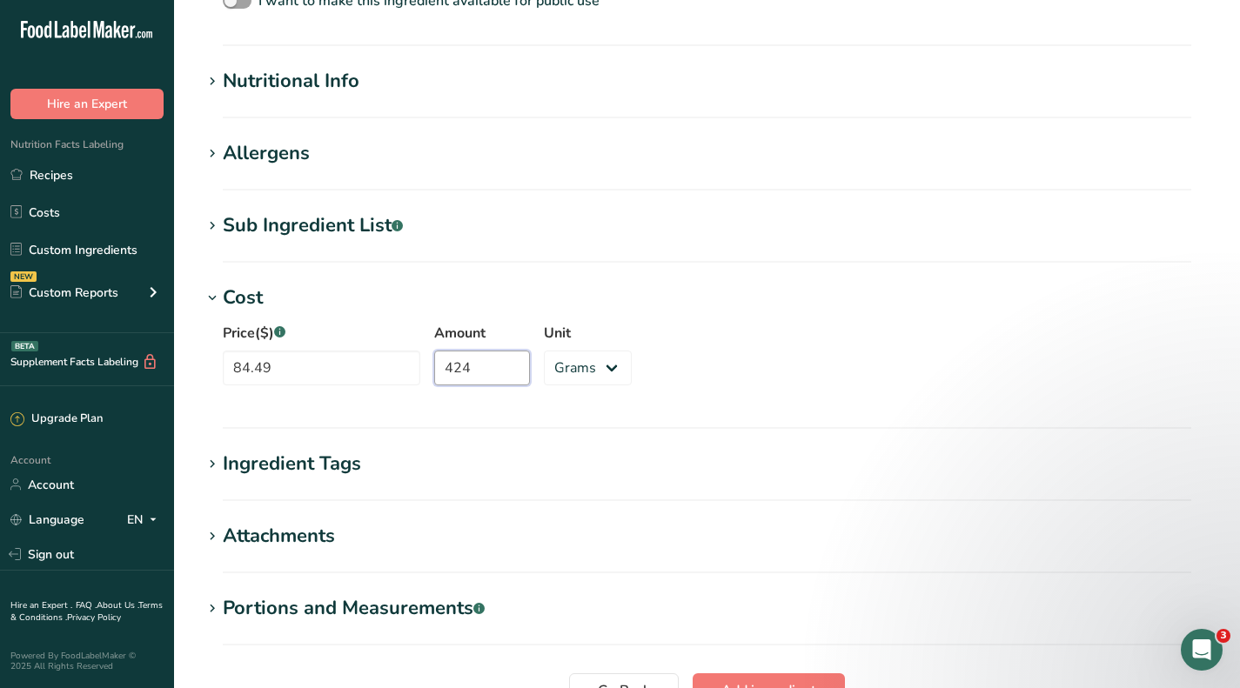
scroll to position [609, 0]
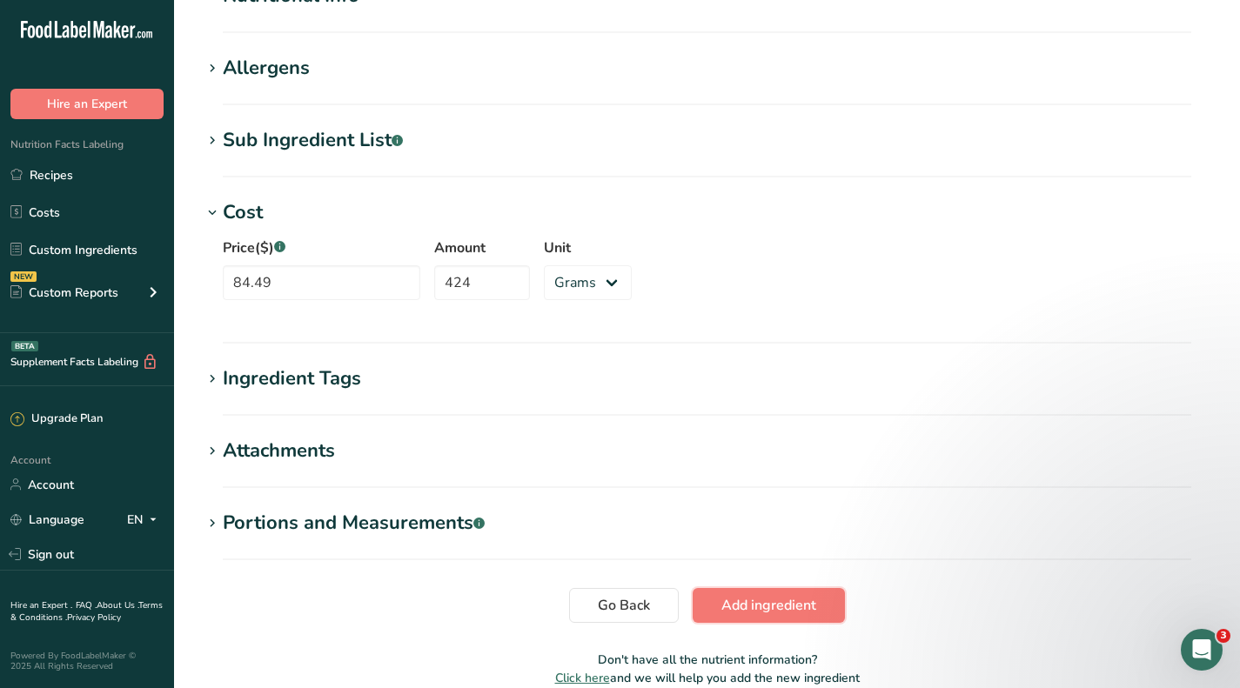
click at [745, 604] on span "Add ingredient" at bounding box center [768, 605] width 95 height 21
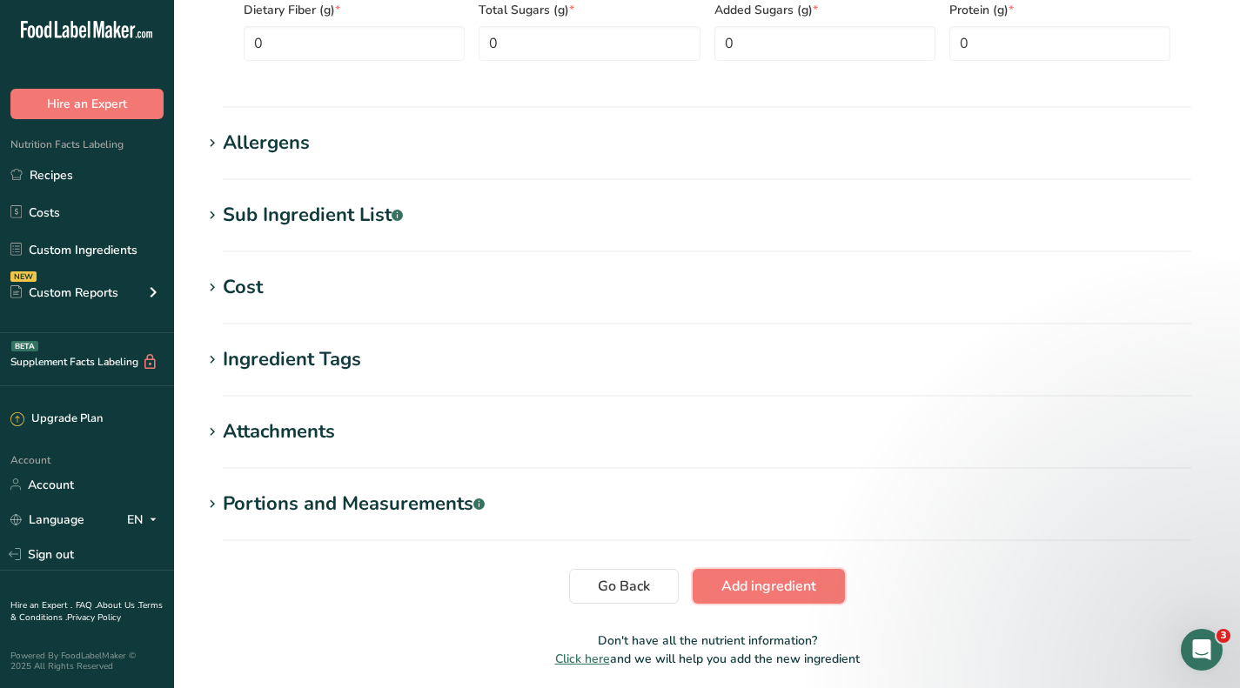
scroll to position [225, 0]
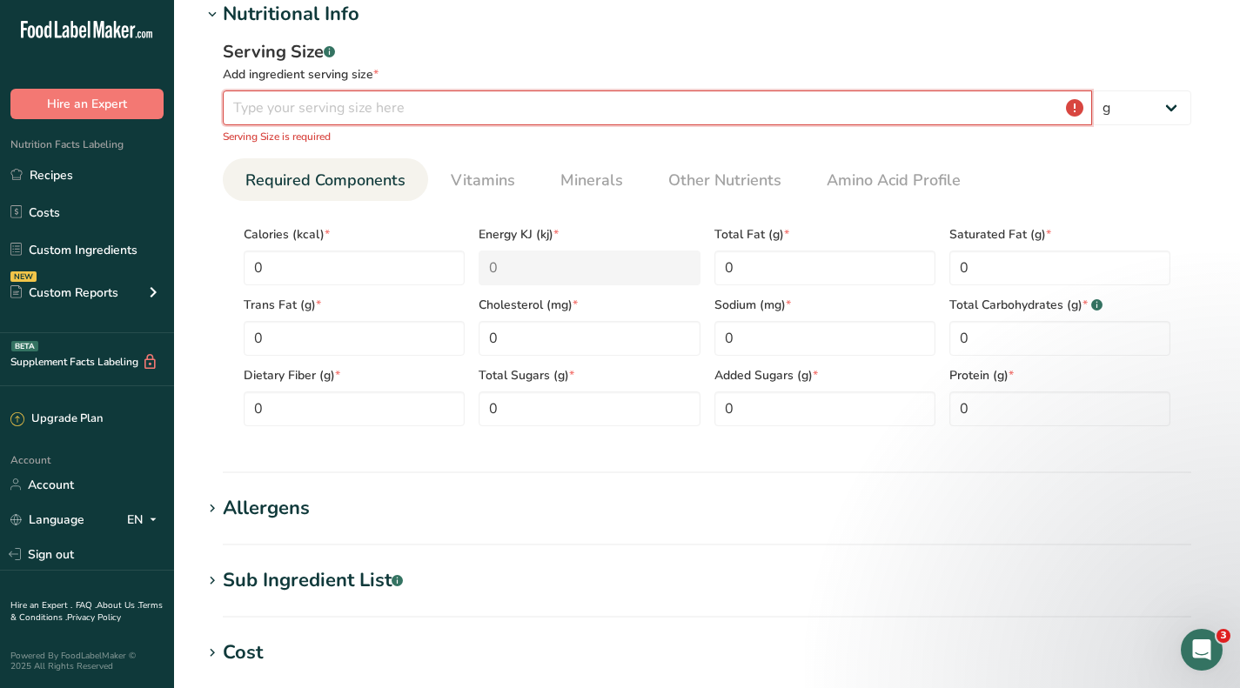
click at [426, 97] on input "number" at bounding box center [657, 108] width 869 height 35
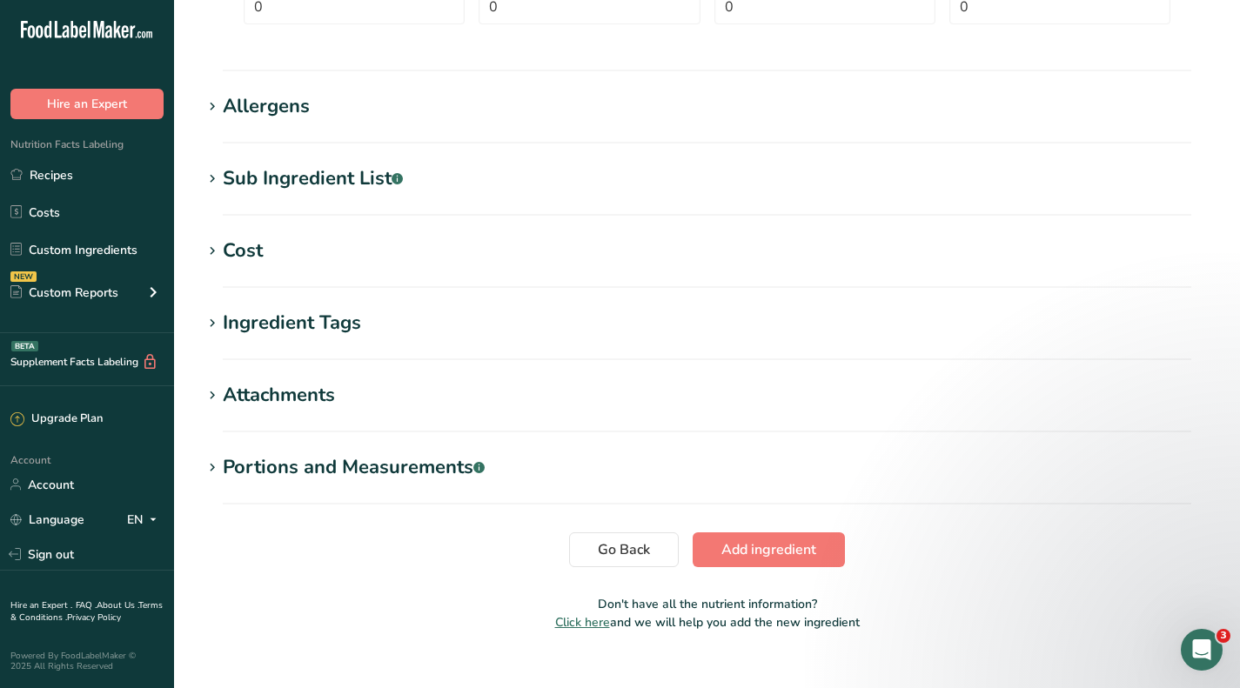
scroll to position [635, 0]
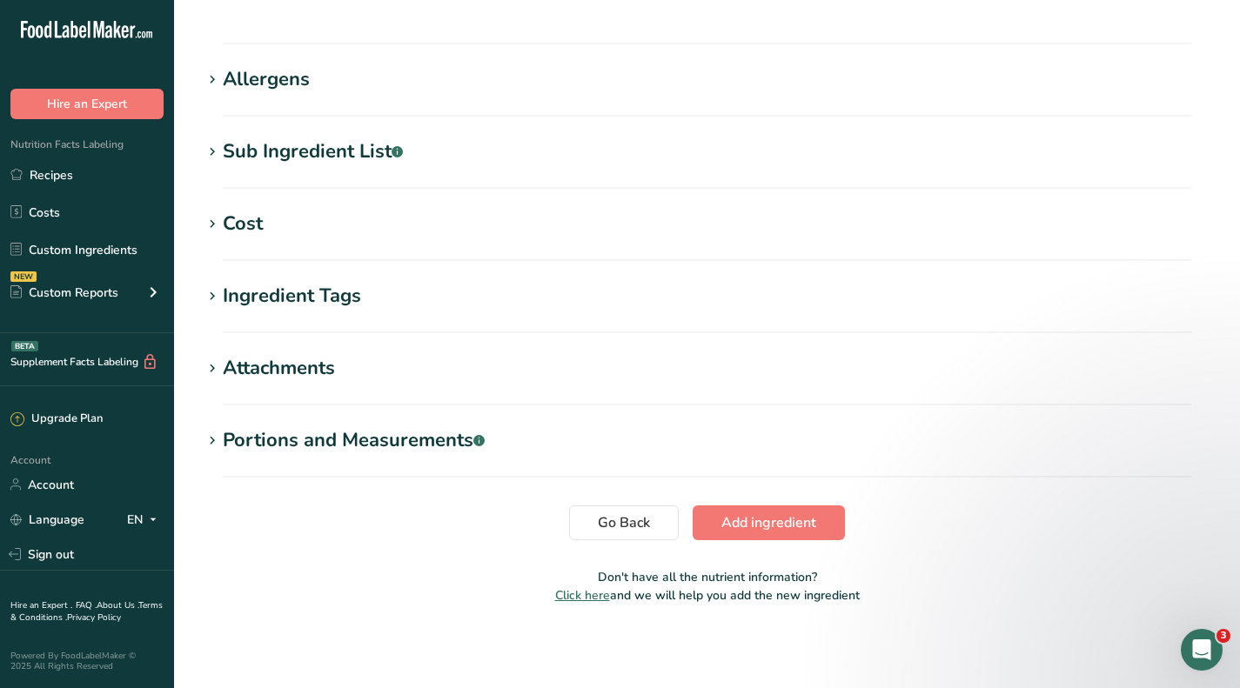
type input "1"
click at [748, 519] on span "Add ingredient" at bounding box center [768, 523] width 95 height 21
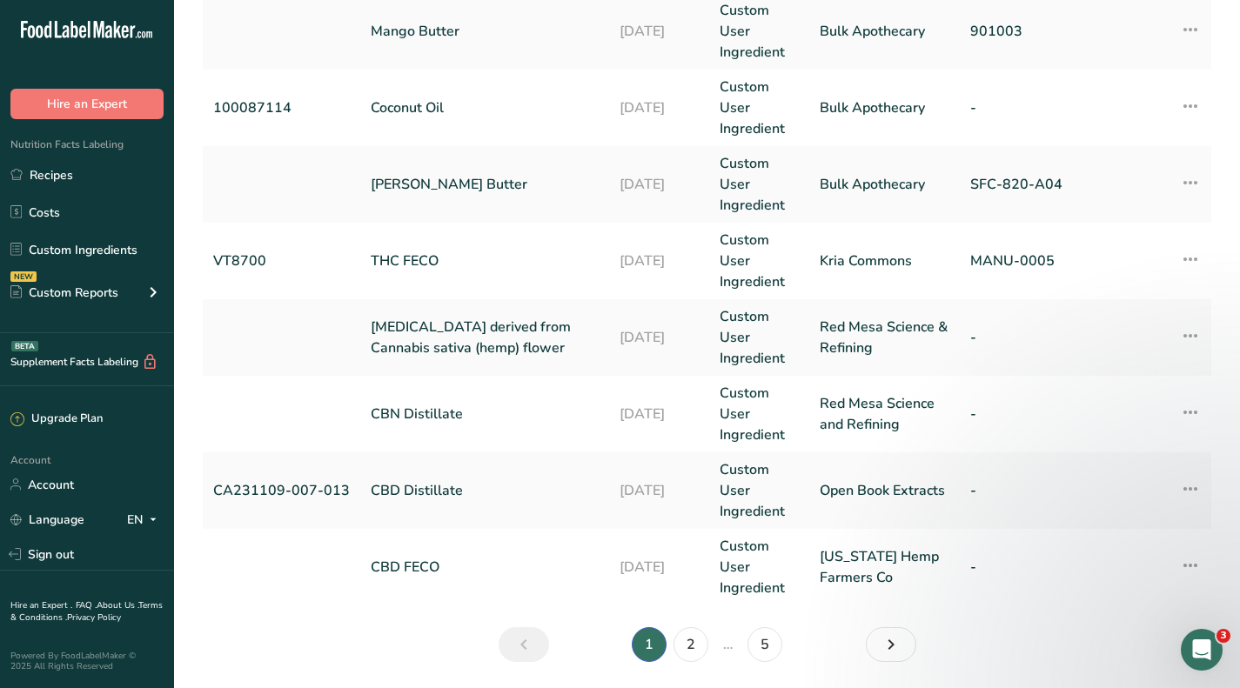
scroll to position [757, 0]
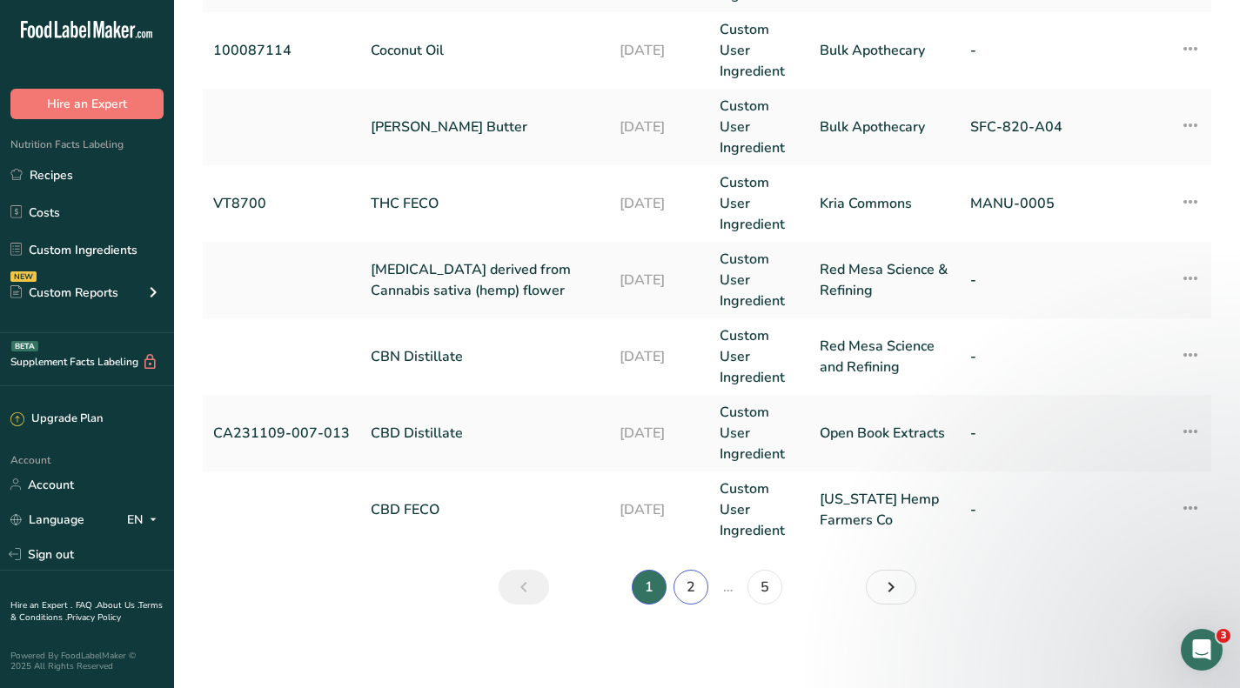
click at [701, 592] on link "2" at bounding box center [691, 587] width 35 height 35
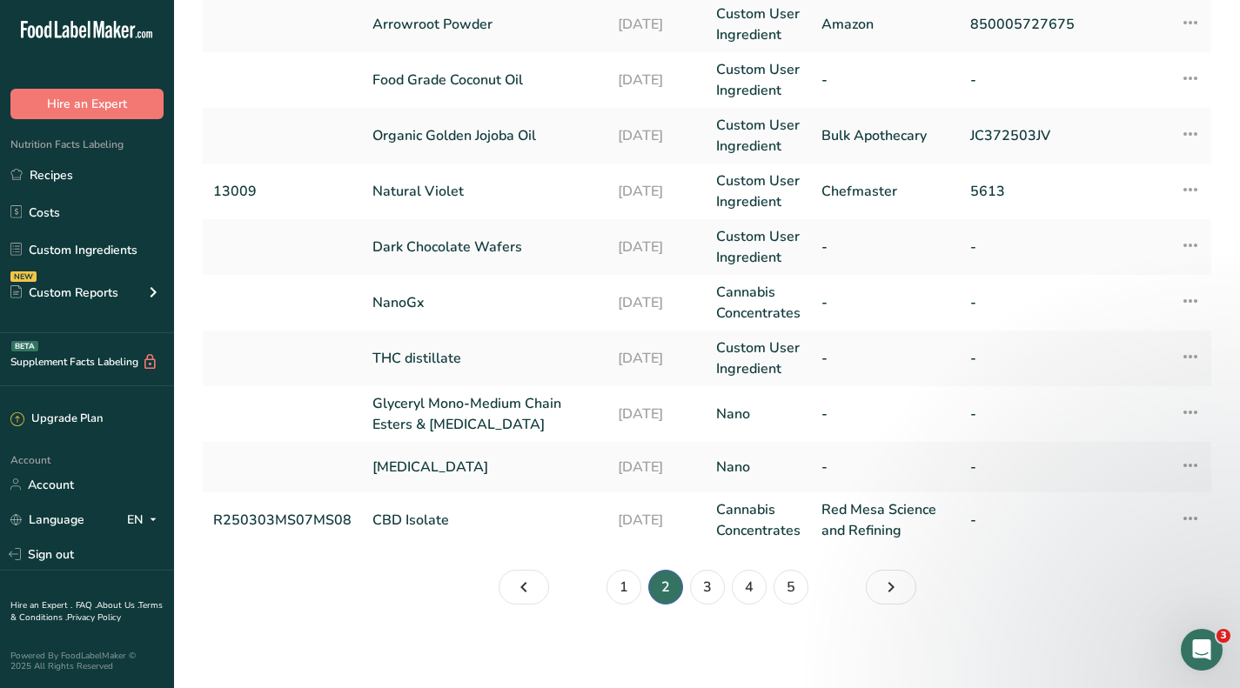
scroll to position [439, 0]
click at [710, 587] on link "3" at bounding box center [707, 587] width 35 height 35
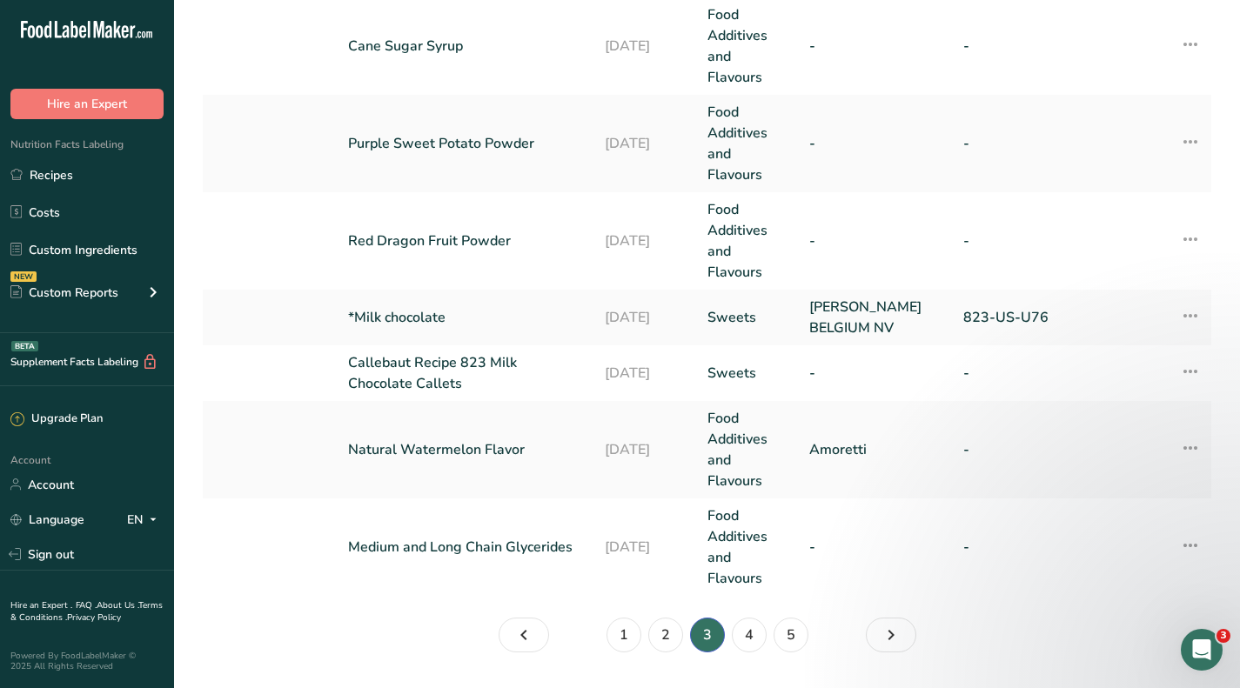
scroll to position [924, 0]
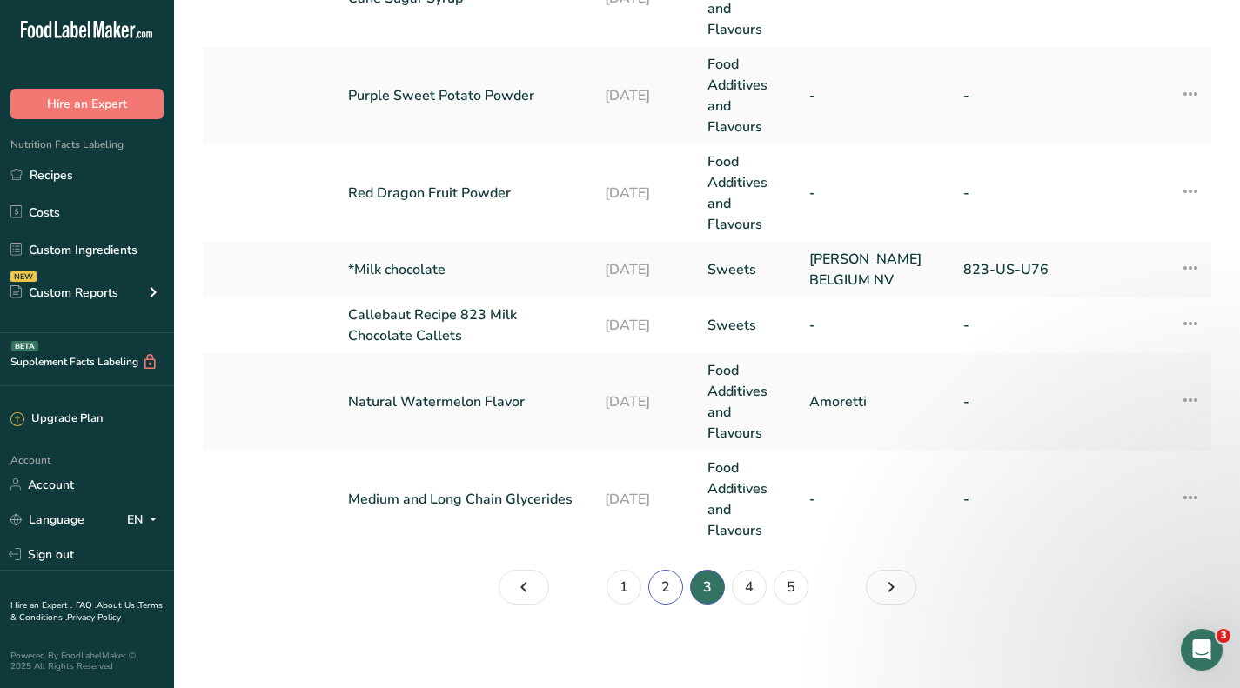
click at [661, 581] on link "2" at bounding box center [665, 587] width 35 height 35
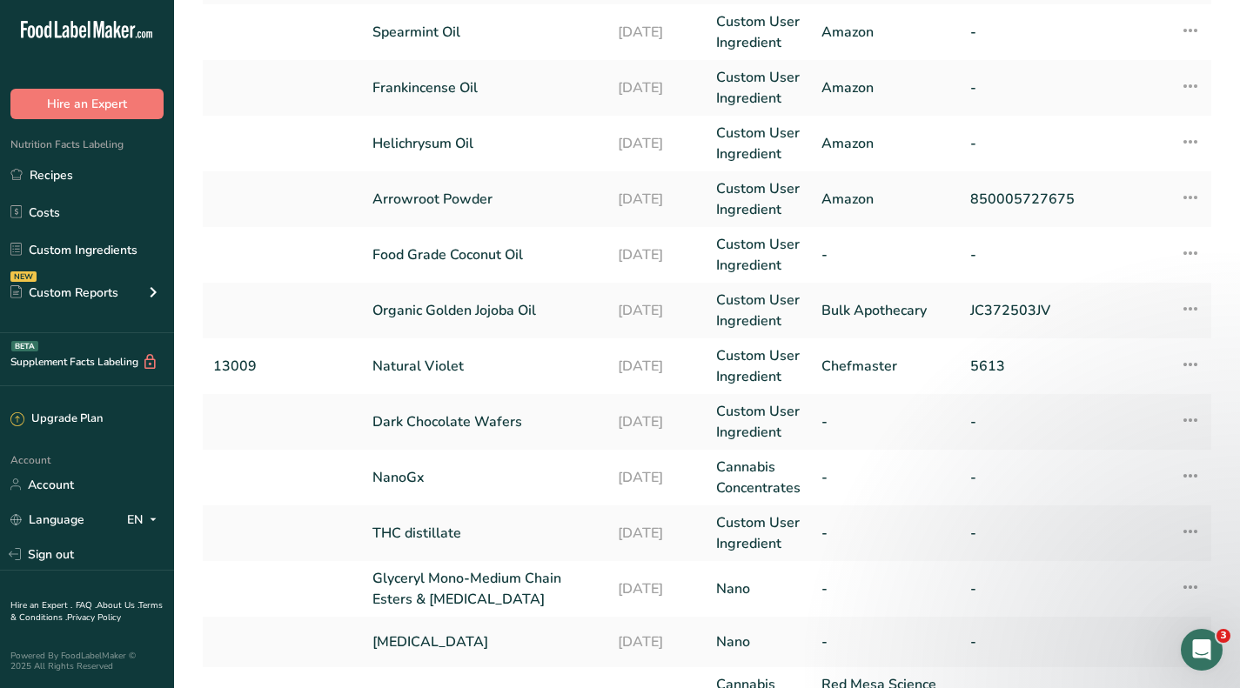
scroll to position [352, 0]
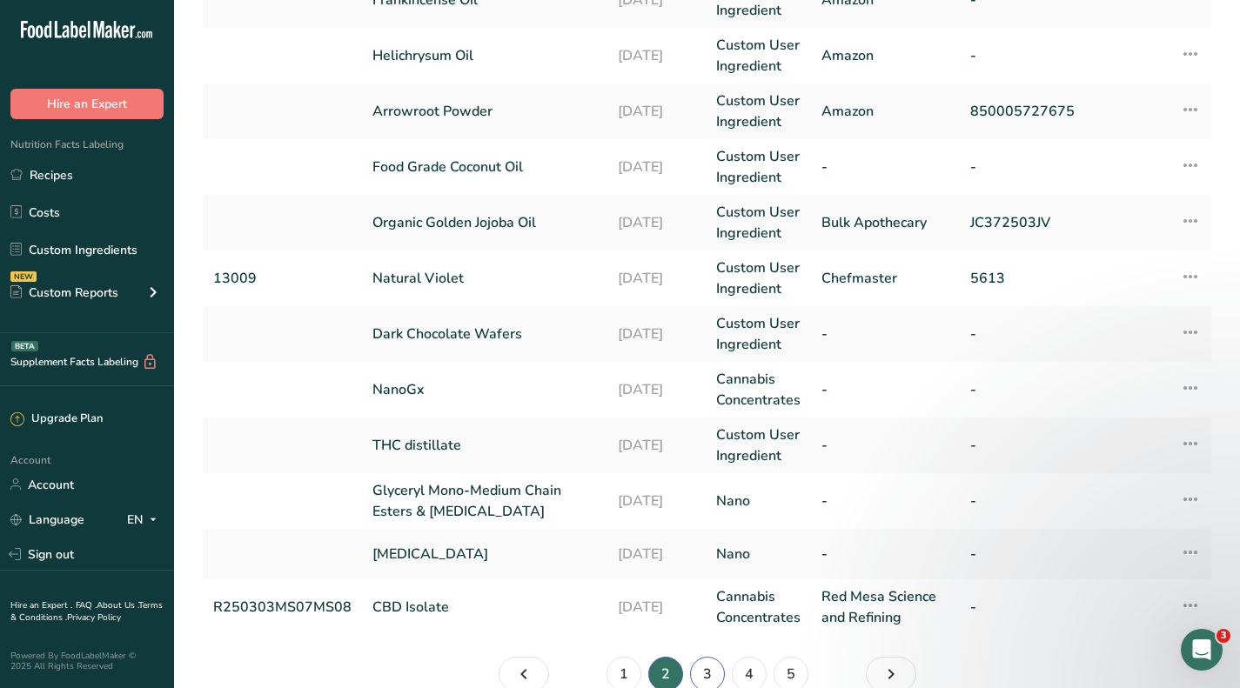
click at [703, 663] on link "3" at bounding box center [707, 674] width 35 height 35
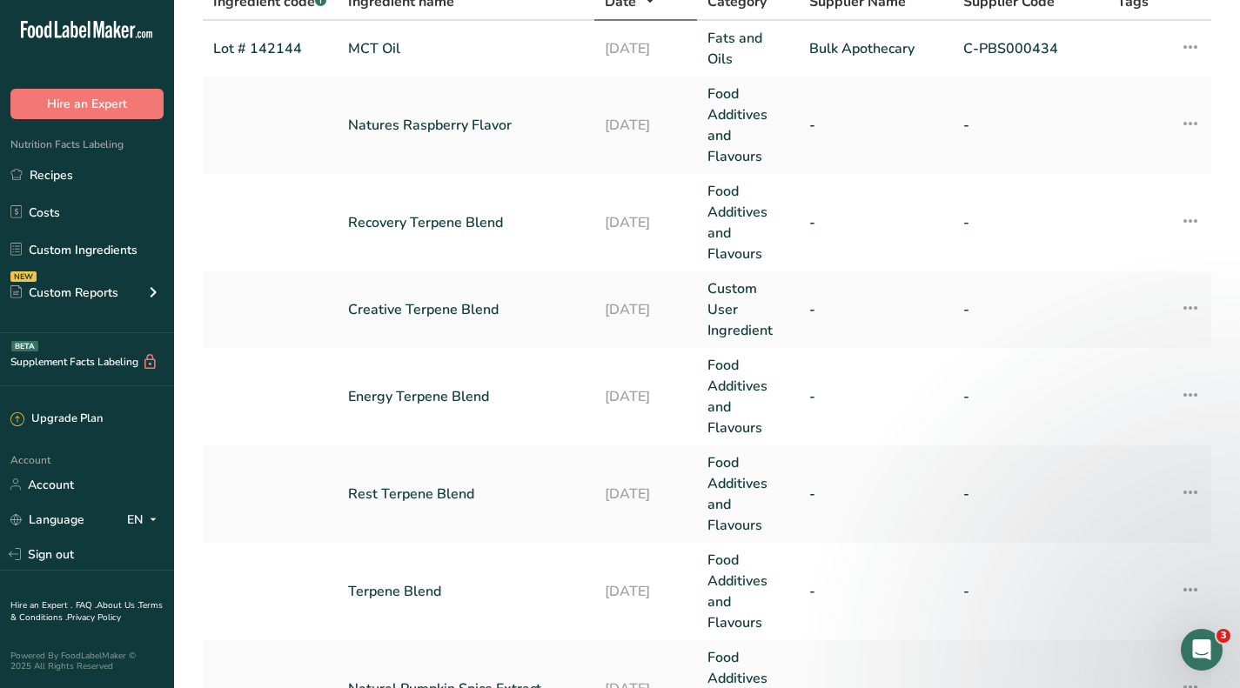
scroll to position [87, 0]
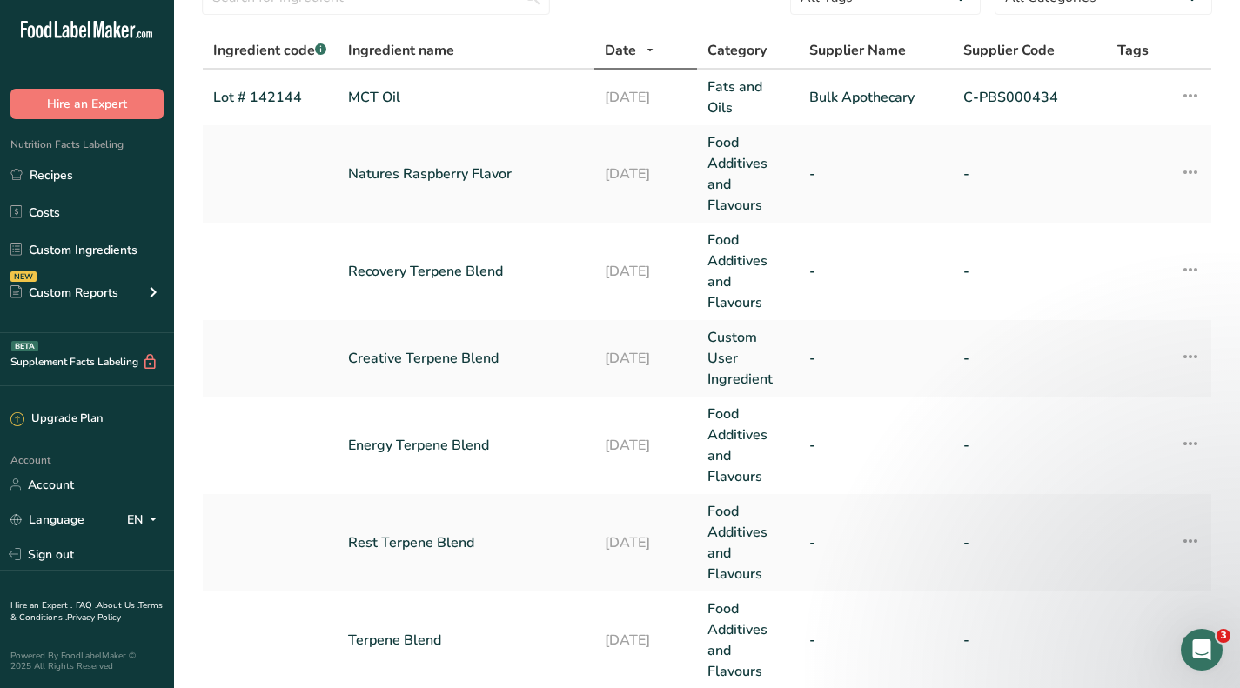
click at [467, 273] on link "Recovery Terpene Blend" at bounding box center [466, 271] width 236 height 21
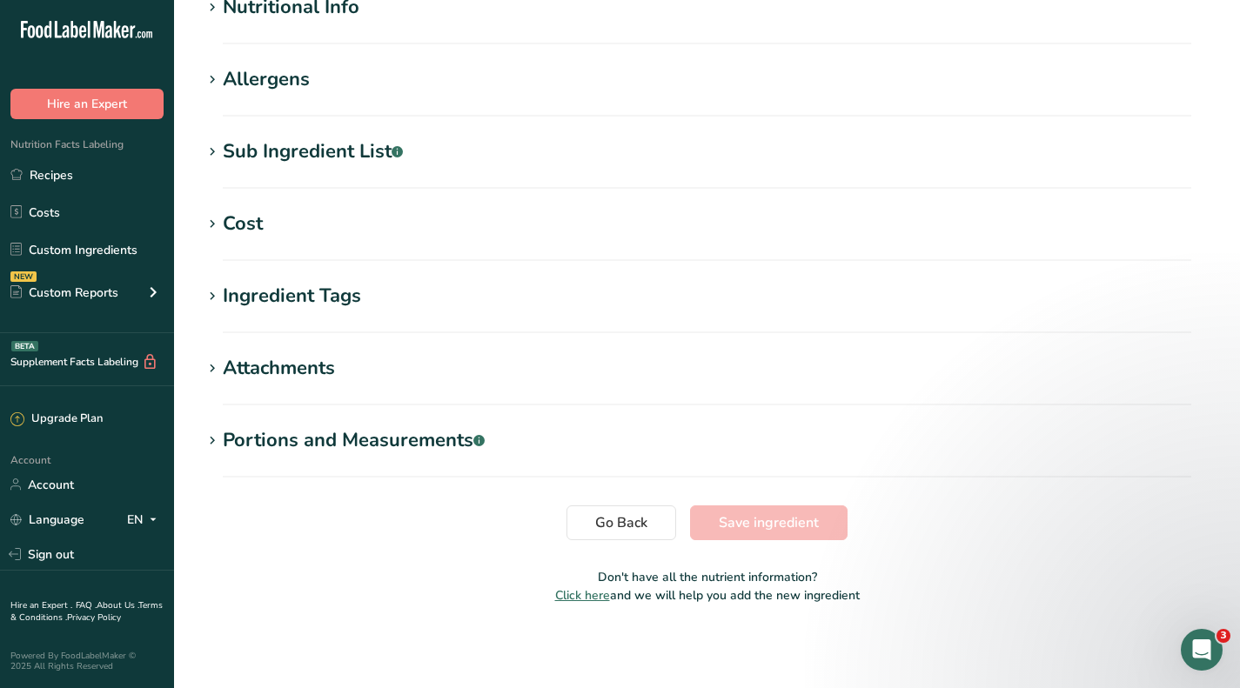
type input "Recovery Terpene Blend"
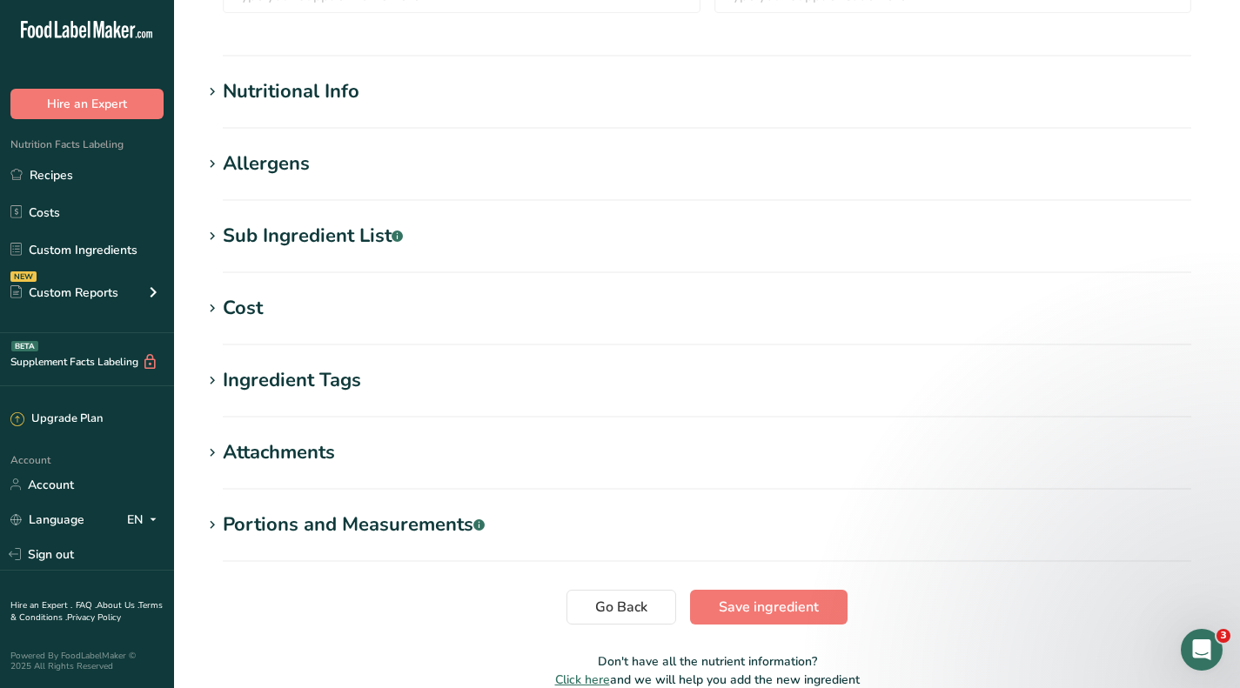
scroll to position [646, 0]
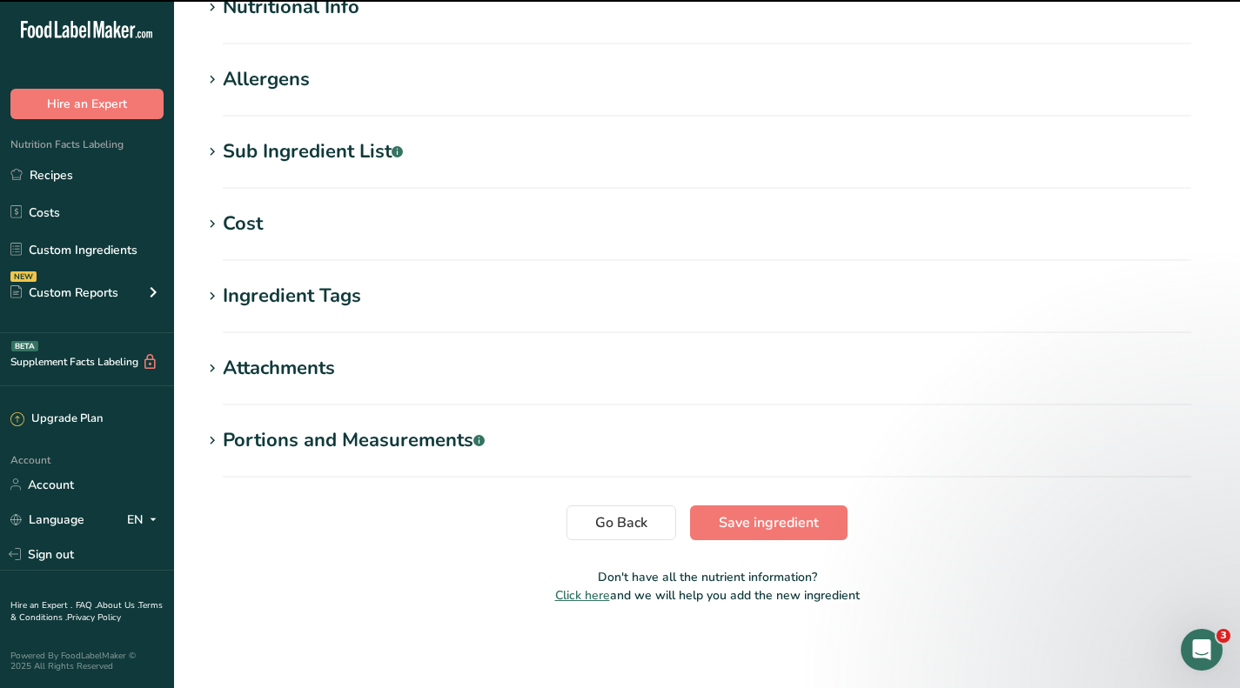
click at [247, 220] on div "Cost" at bounding box center [243, 224] width 40 height 29
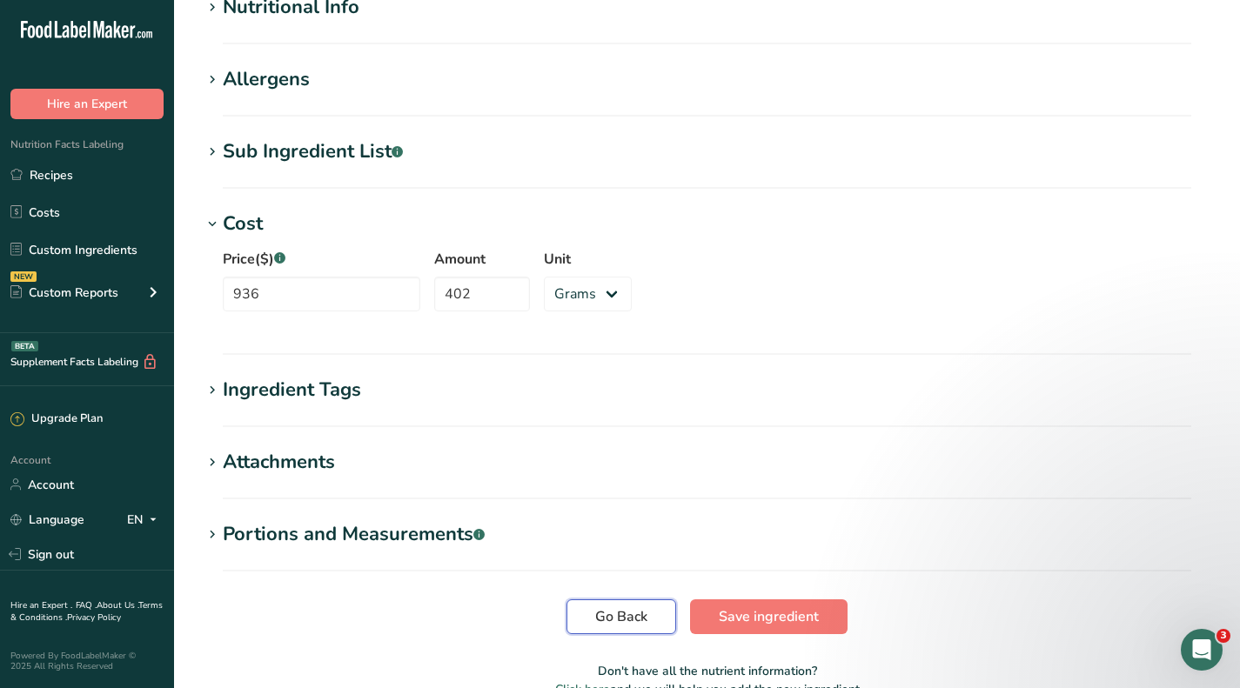
click at [644, 615] on span "Go Back" at bounding box center [621, 617] width 52 height 21
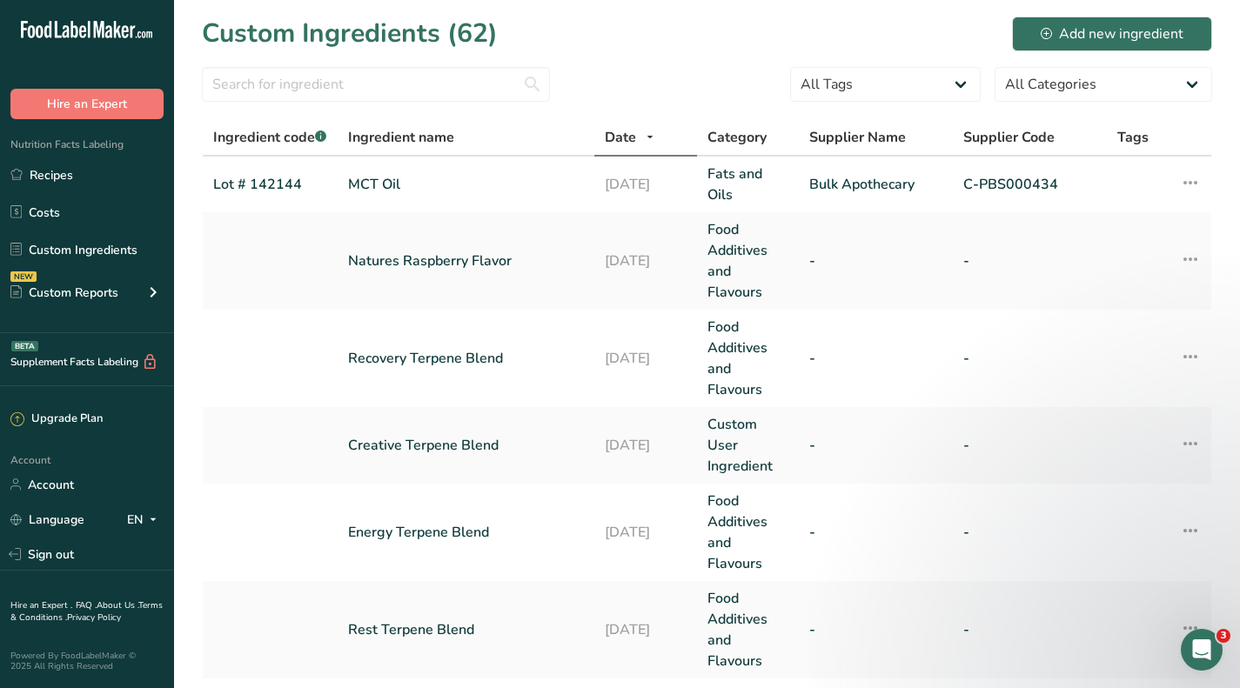
click at [414, 443] on link "Creative Terpene Blend" at bounding box center [466, 445] width 236 height 21
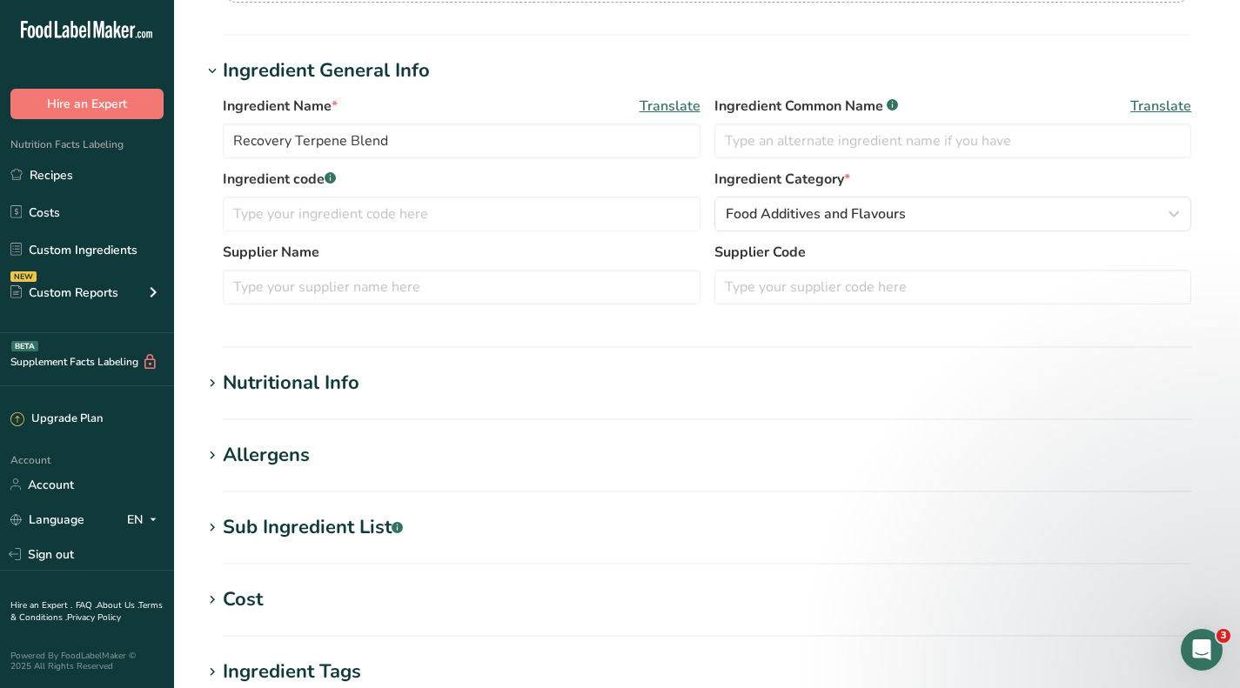
type input "Creative Terpene Blend"
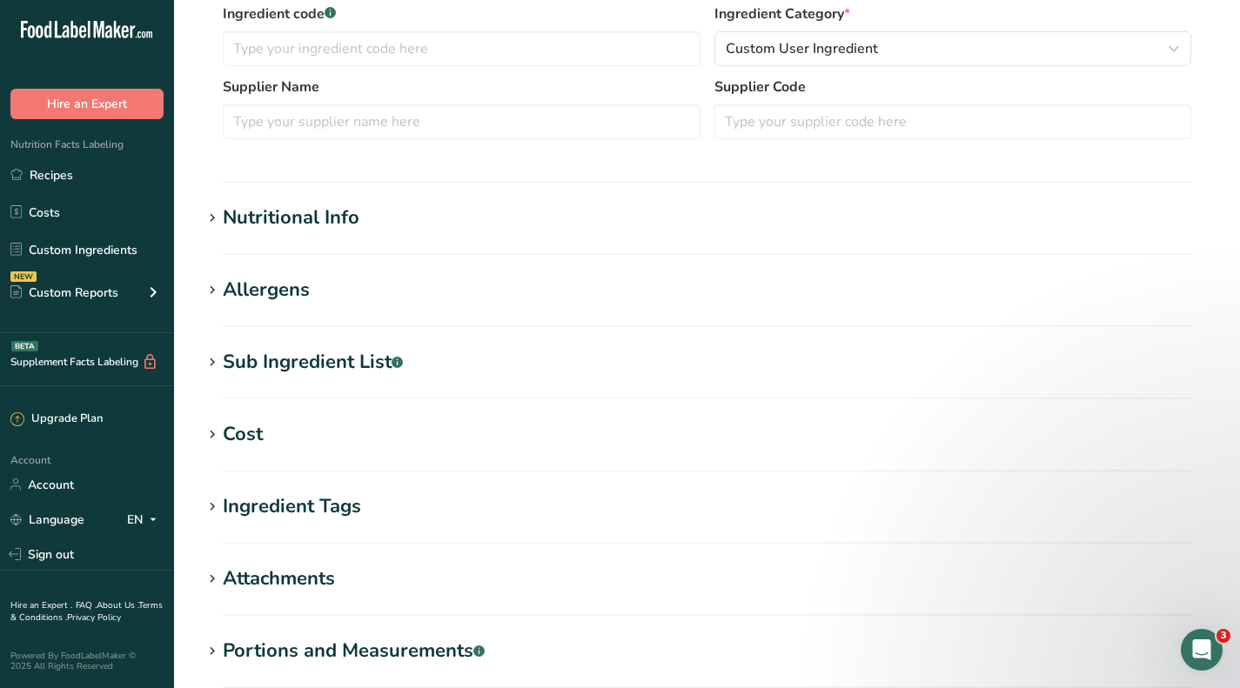
scroll to position [646, 0]
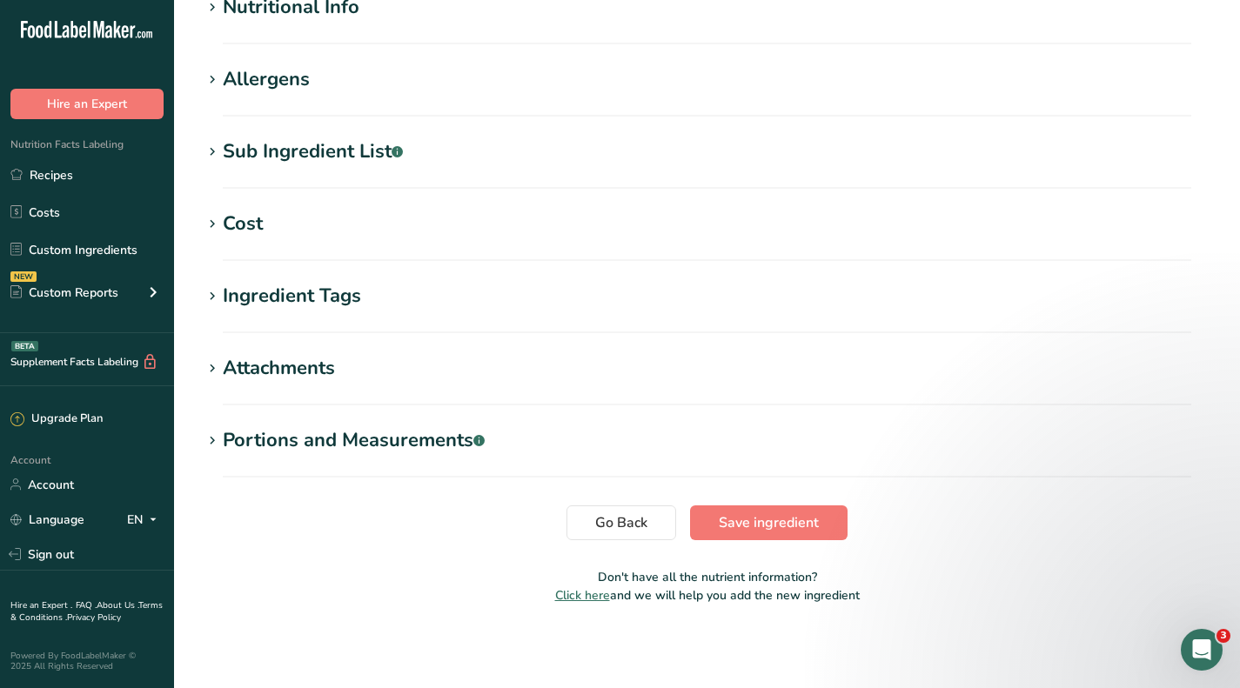
click at [254, 221] on div "Cost" at bounding box center [243, 224] width 40 height 29
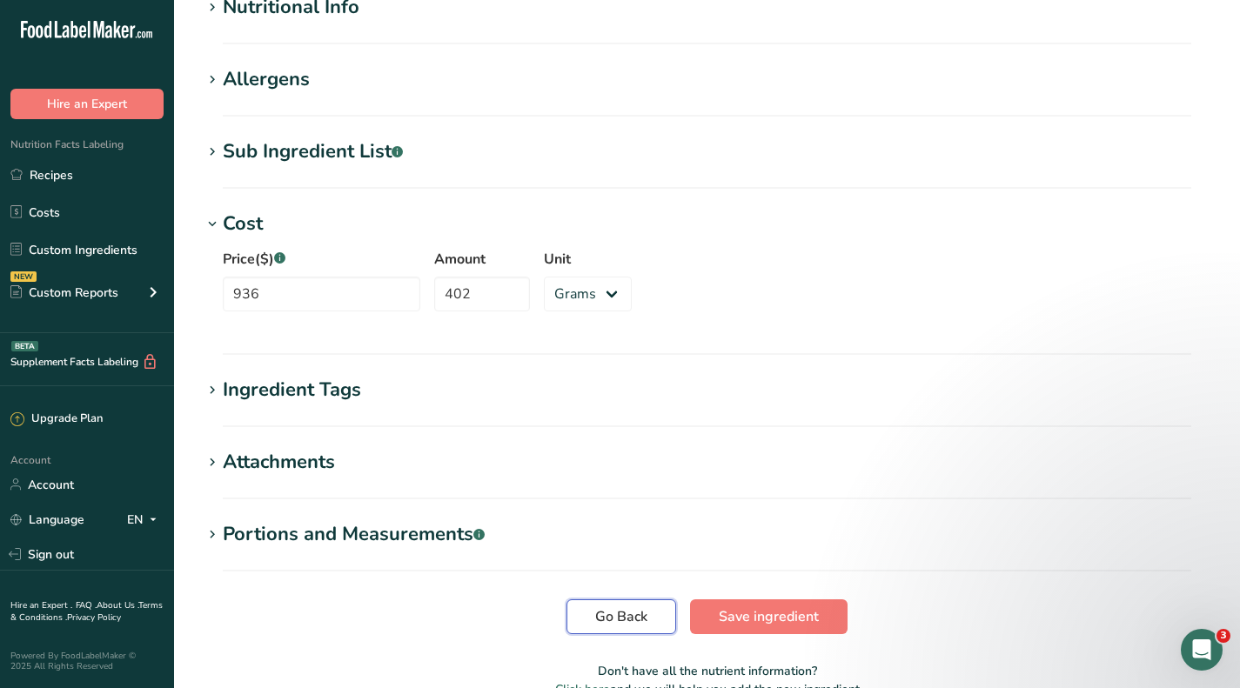
click at [635, 614] on span "Go Back" at bounding box center [621, 617] width 52 height 21
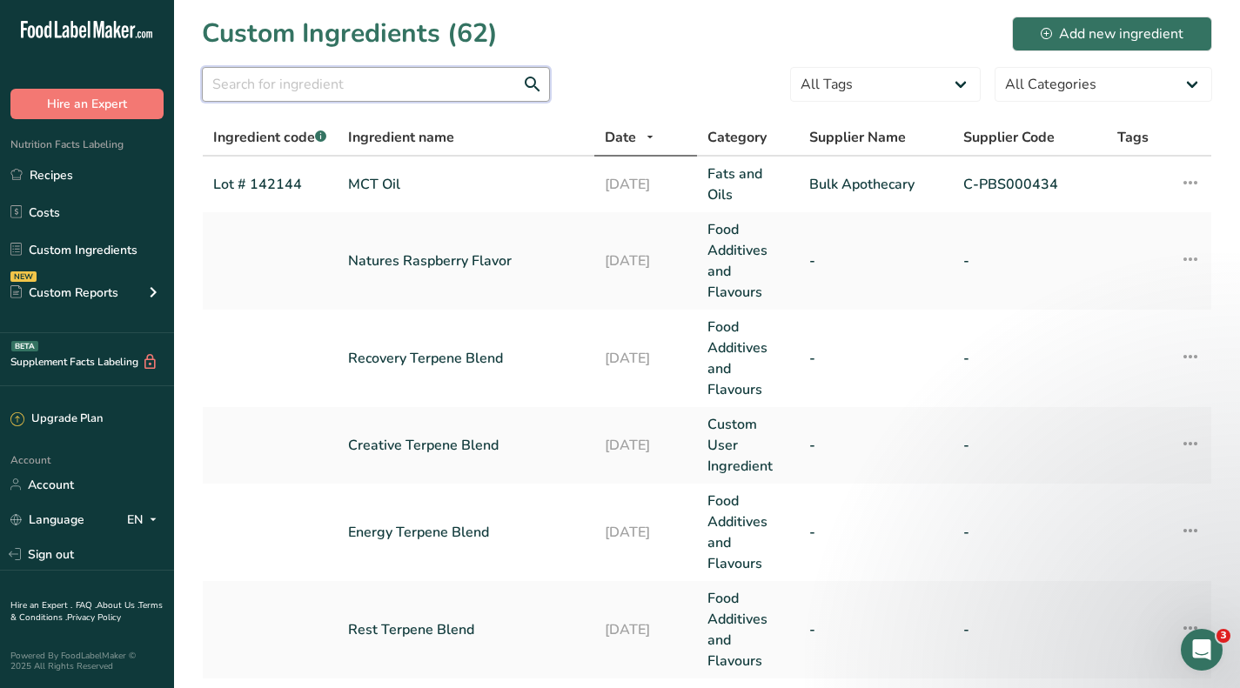
click at [328, 80] on input "text" at bounding box center [376, 84] width 348 height 35
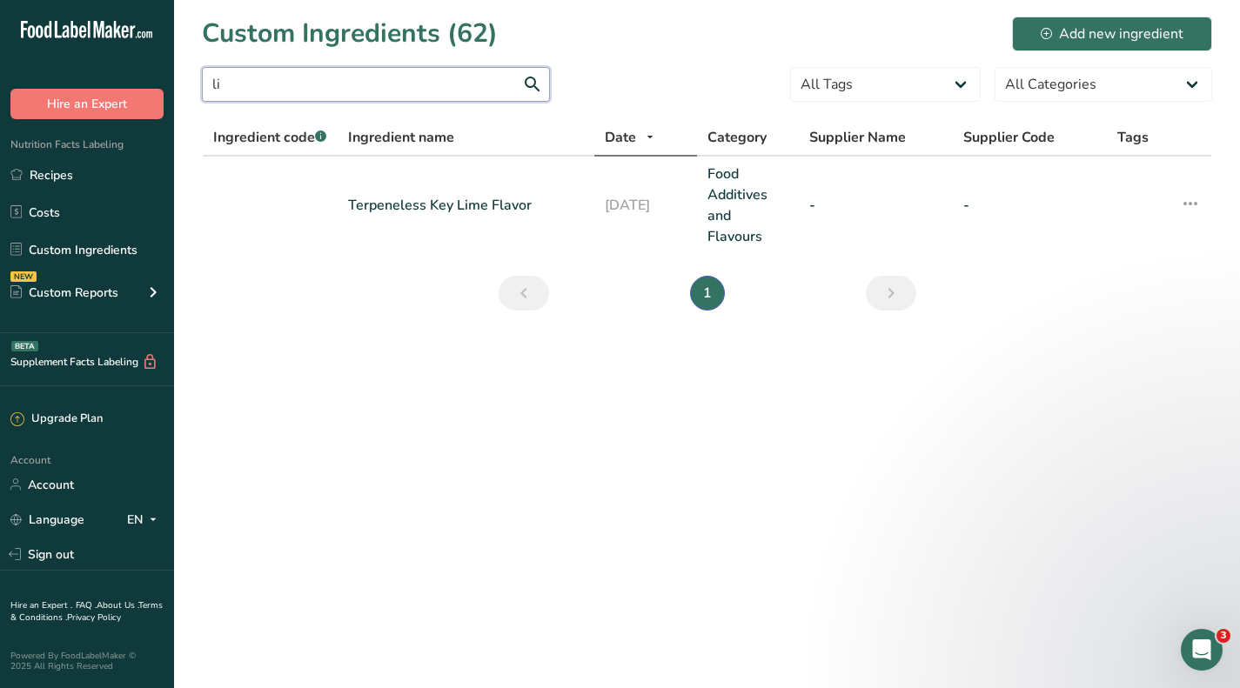
type input "l"
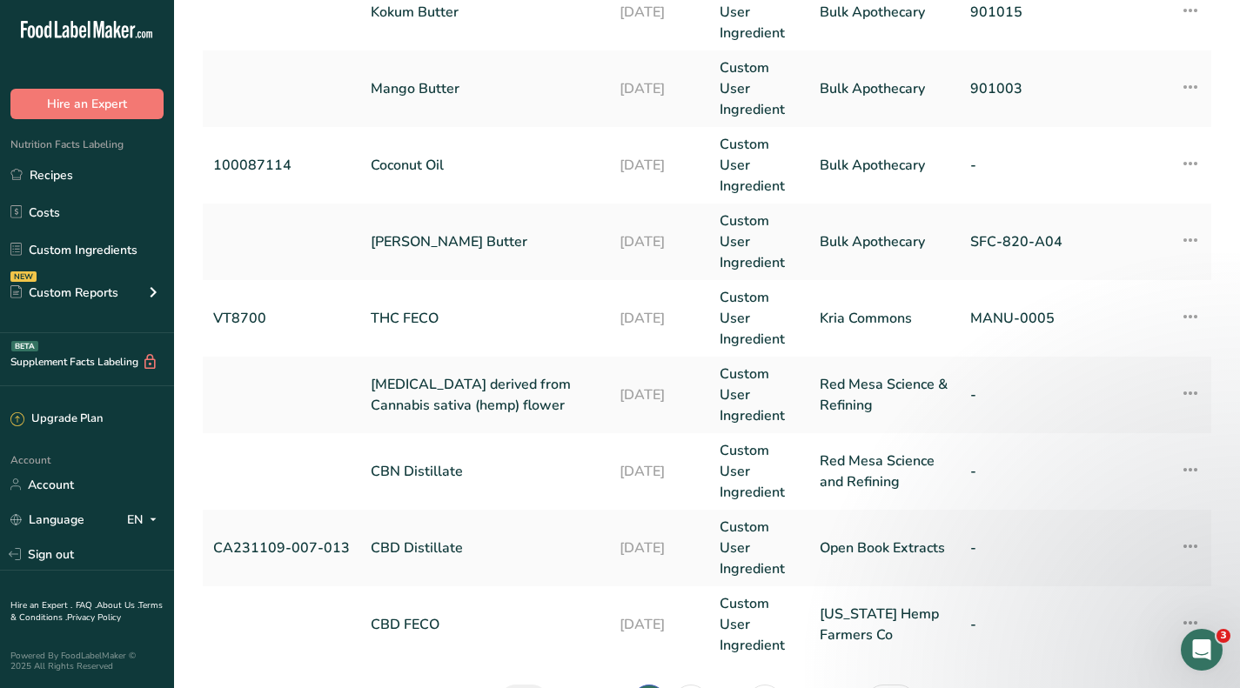
scroll to position [757, 0]
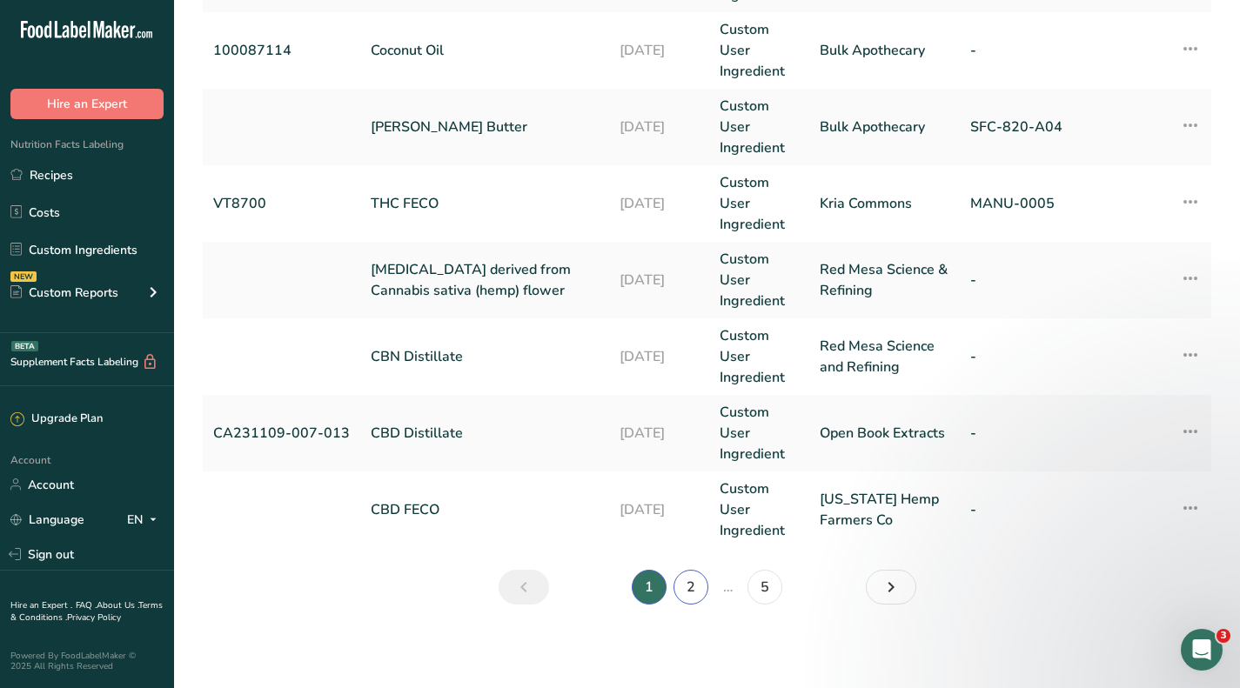
click at [694, 590] on link "2" at bounding box center [691, 587] width 35 height 35
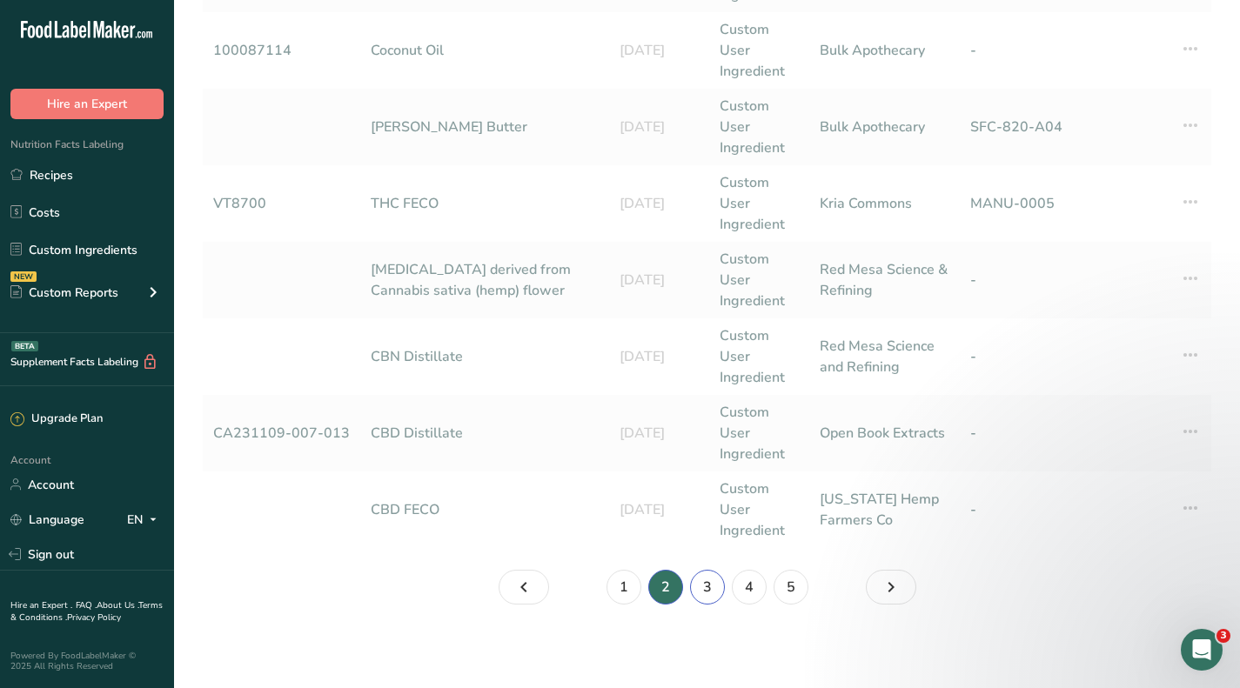
click at [707, 591] on link "3" at bounding box center [707, 587] width 35 height 35
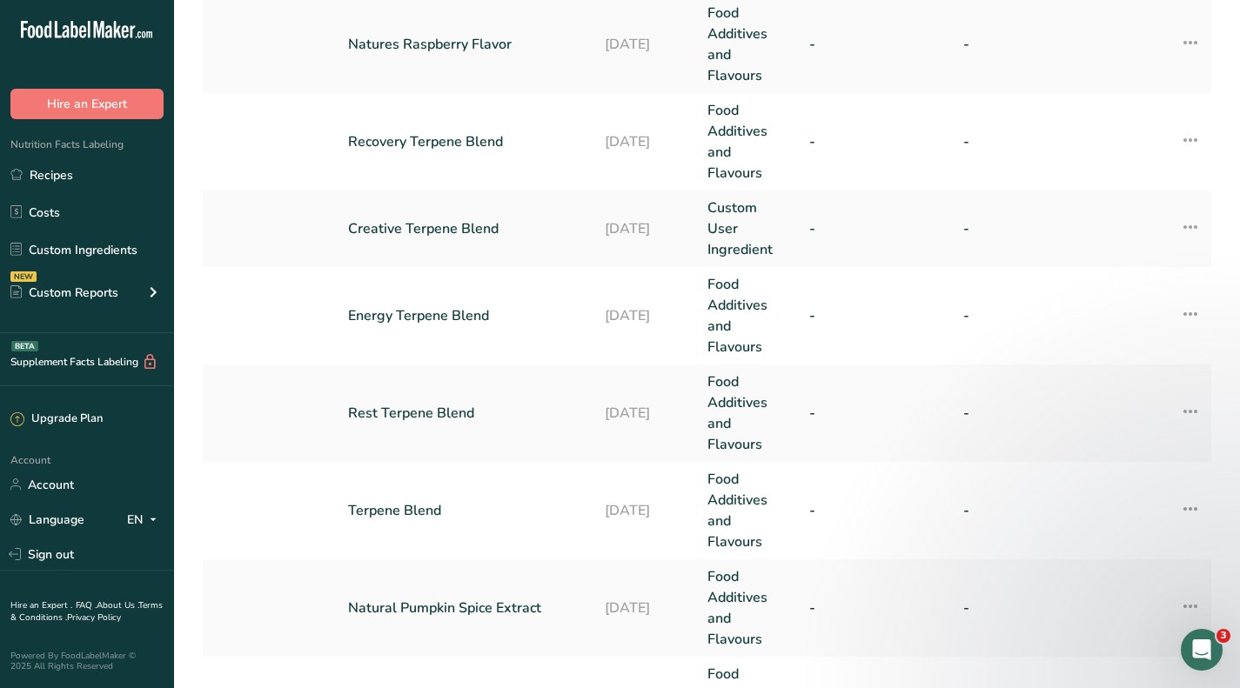
scroll to position [319, 0]
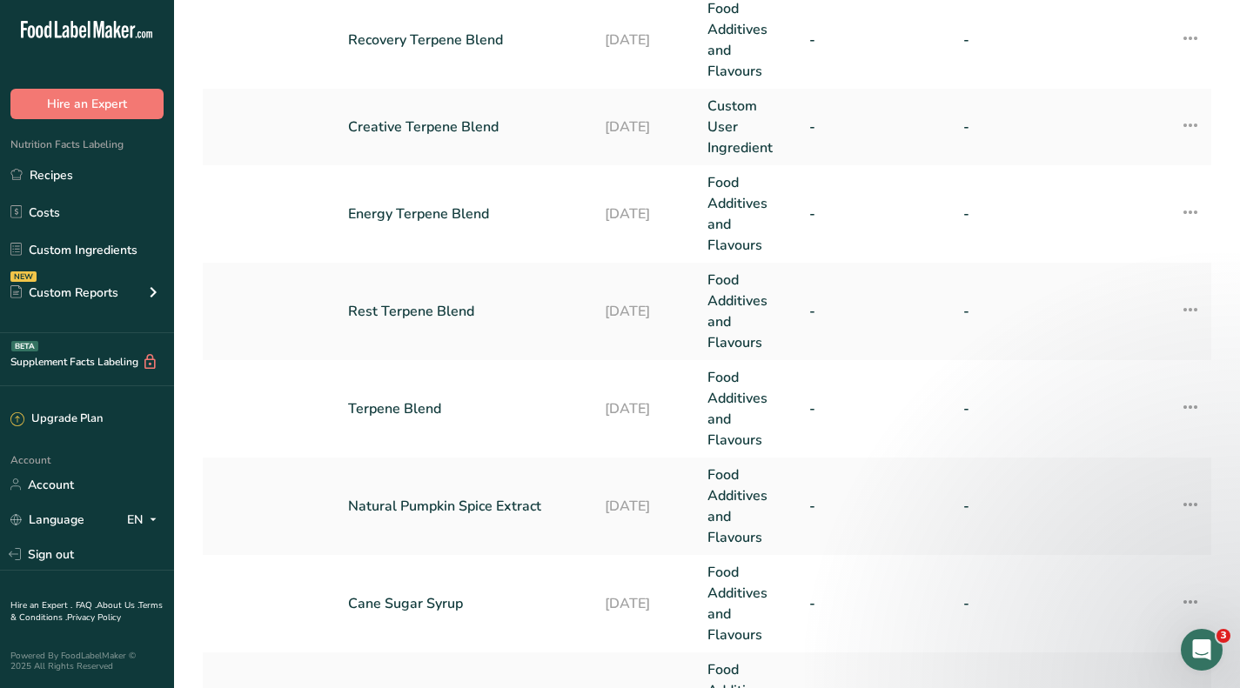
click at [488, 504] on link "Natural Pumpkin Spice Extract" at bounding box center [466, 506] width 236 height 21
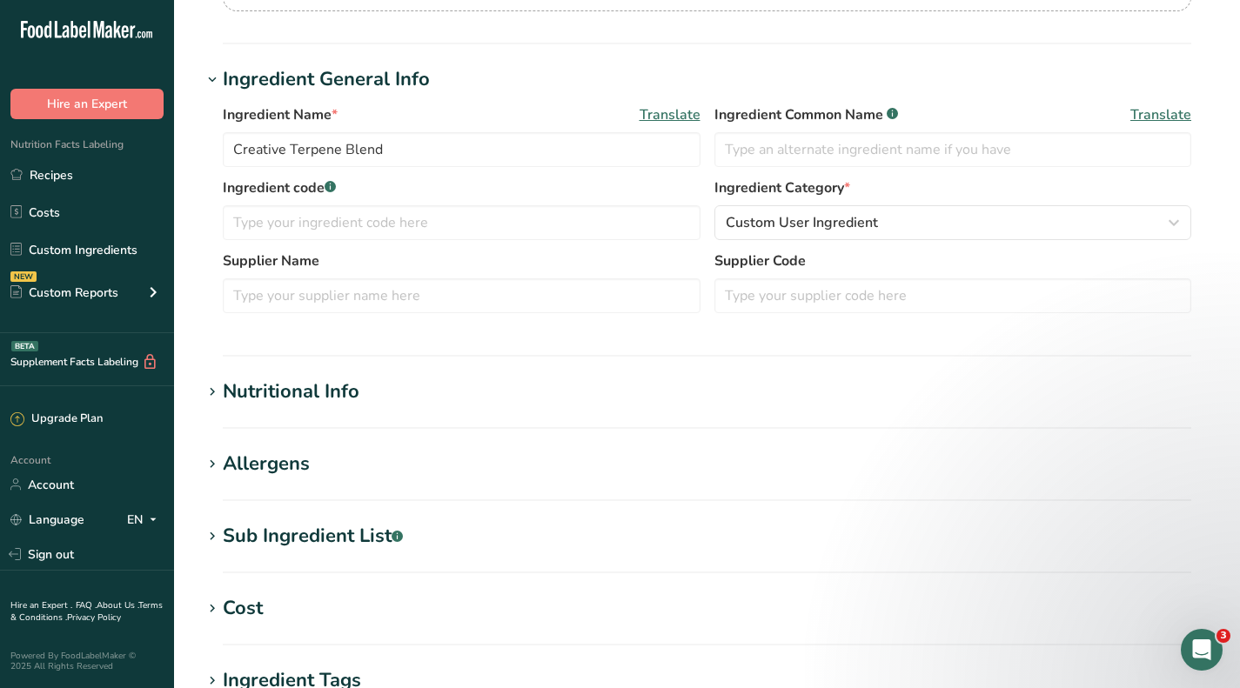
type input "Natural Pumpkin Spice Extract"
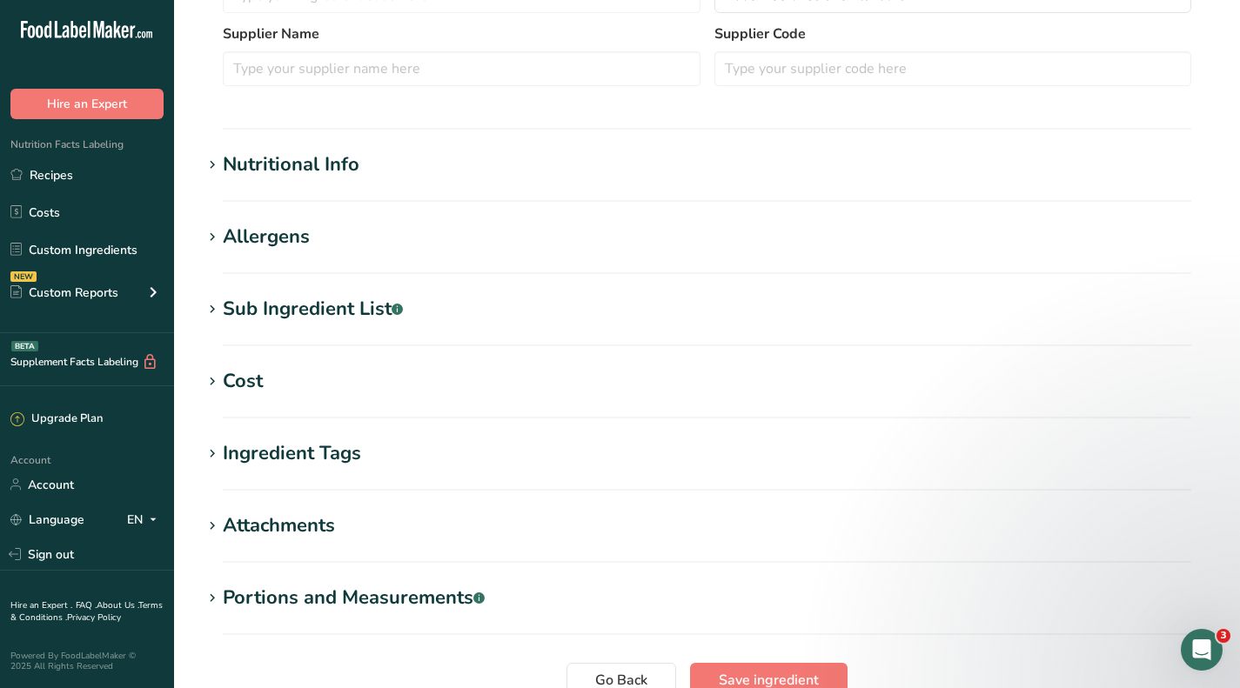
scroll to position [522, 0]
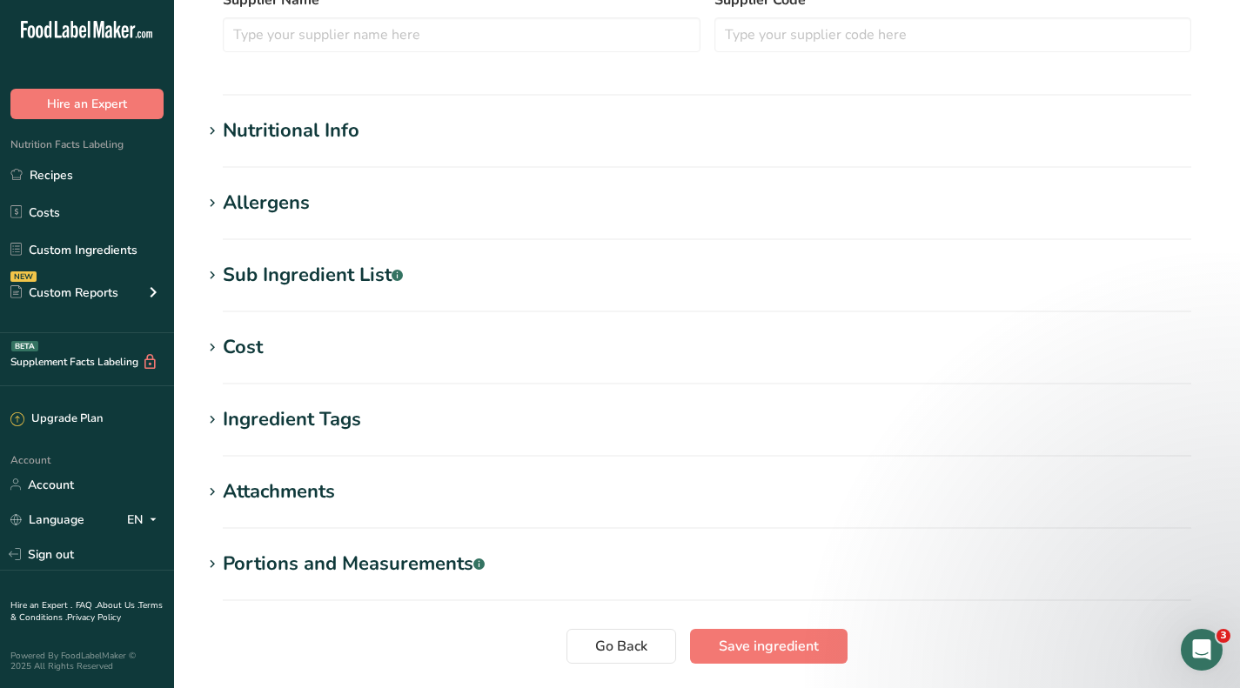
click at [232, 354] on div "Cost" at bounding box center [243, 347] width 40 height 29
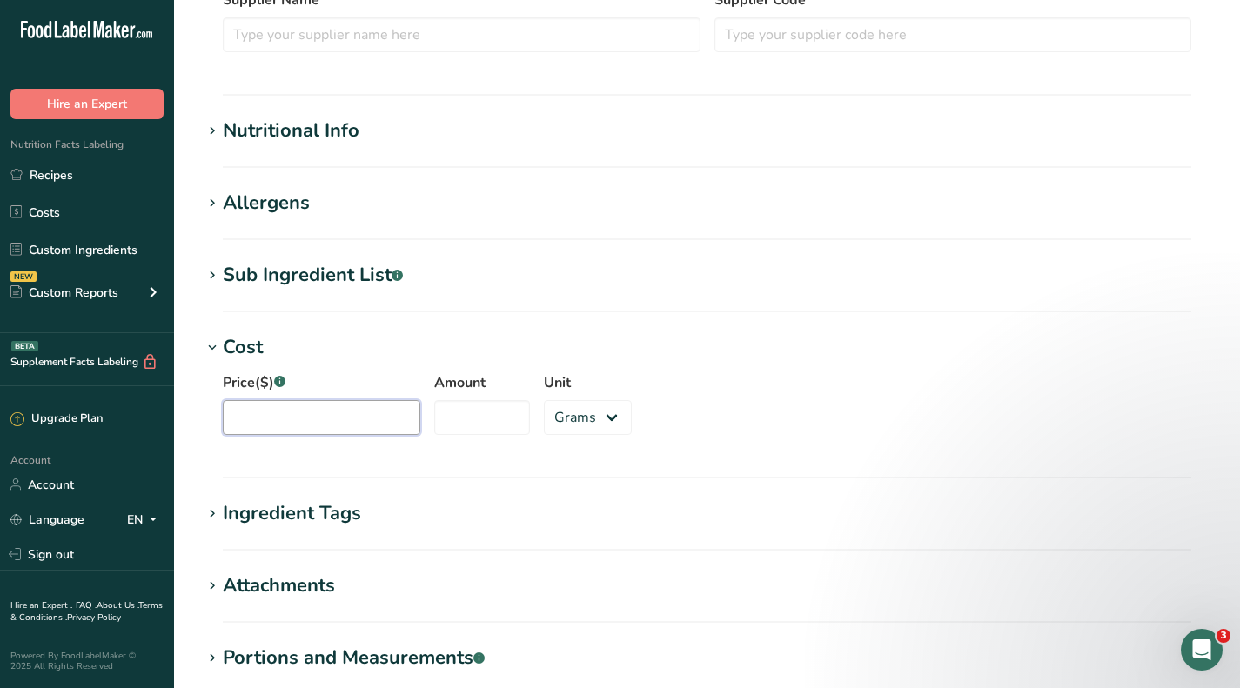
click at [282, 406] on input "Price($) .a-a{fill:#347362;}.b-a{fill:#fff;}" at bounding box center [322, 417] width 198 height 35
click at [478, 421] on input "Amount" at bounding box center [482, 417] width 96 height 35
type input "1.9"
click at [544, 419] on select "Grams kg mg mcg lb oz" at bounding box center [588, 417] width 88 height 35
select select "12"
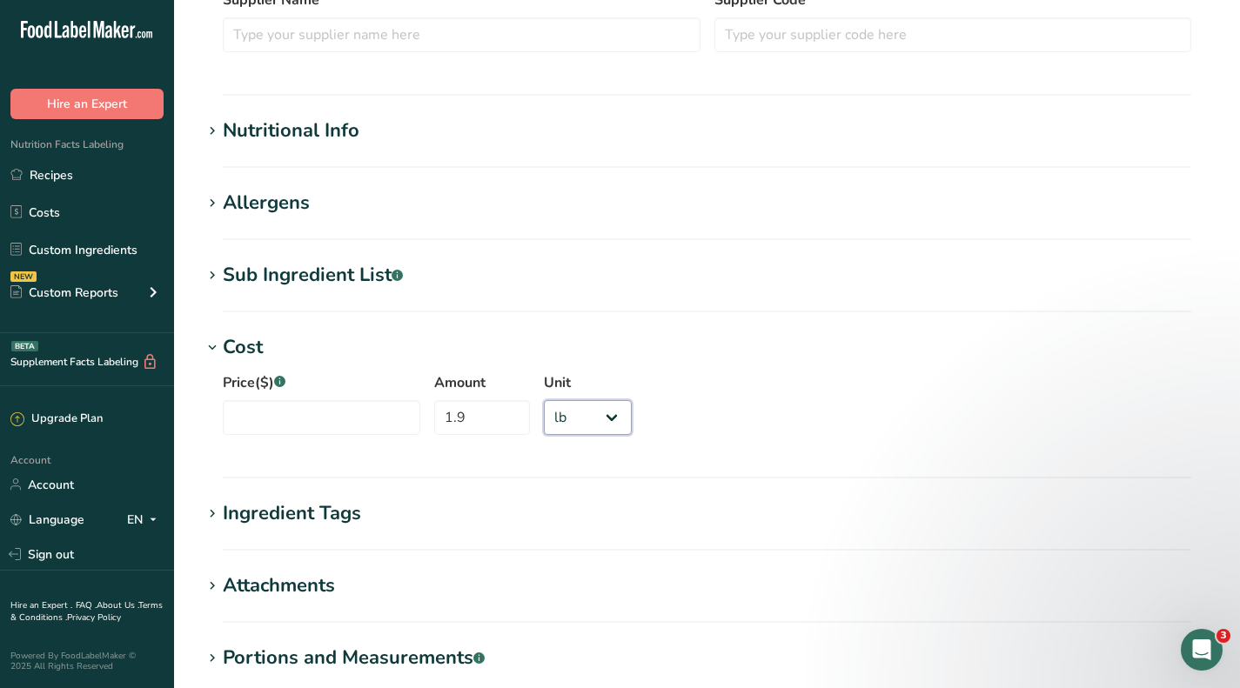
click at [544, 400] on select "Grams kg mg mcg lb oz" at bounding box center [588, 417] width 88 height 35
click at [383, 419] on input "Price($) .a-a{fill:#347362;}.b-a{fill:#fff;}" at bounding box center [322, 417] width 198 height 35
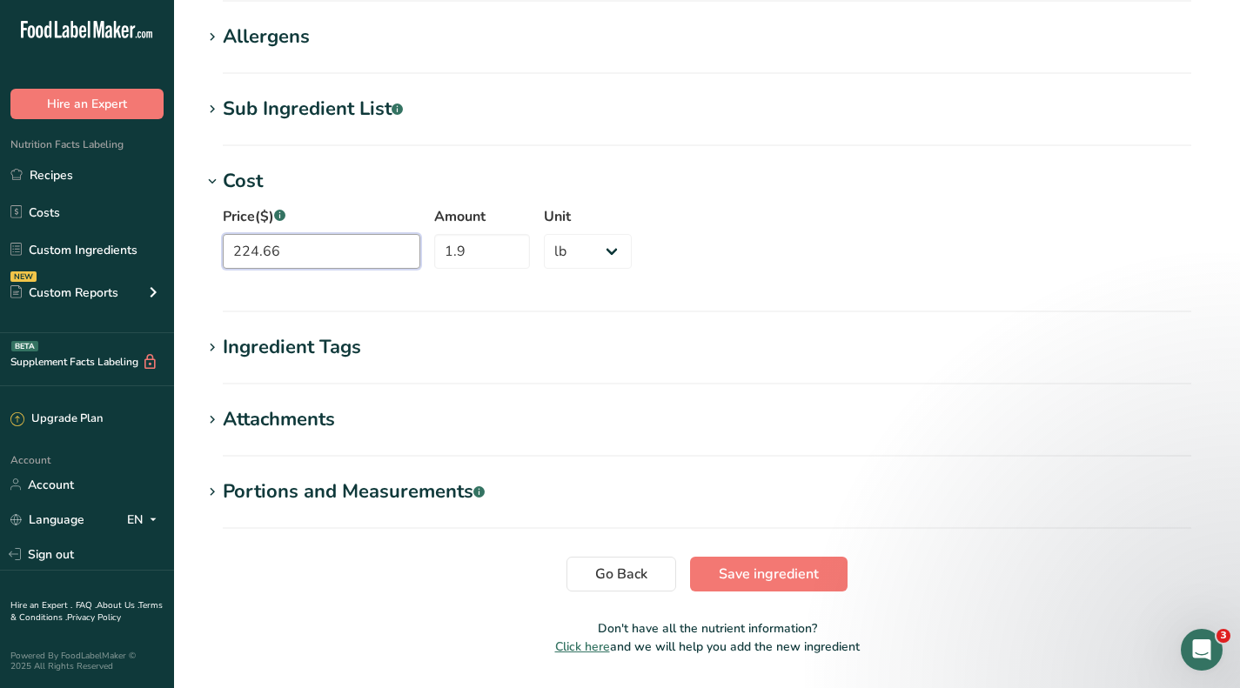
scroll to position [740, 0]
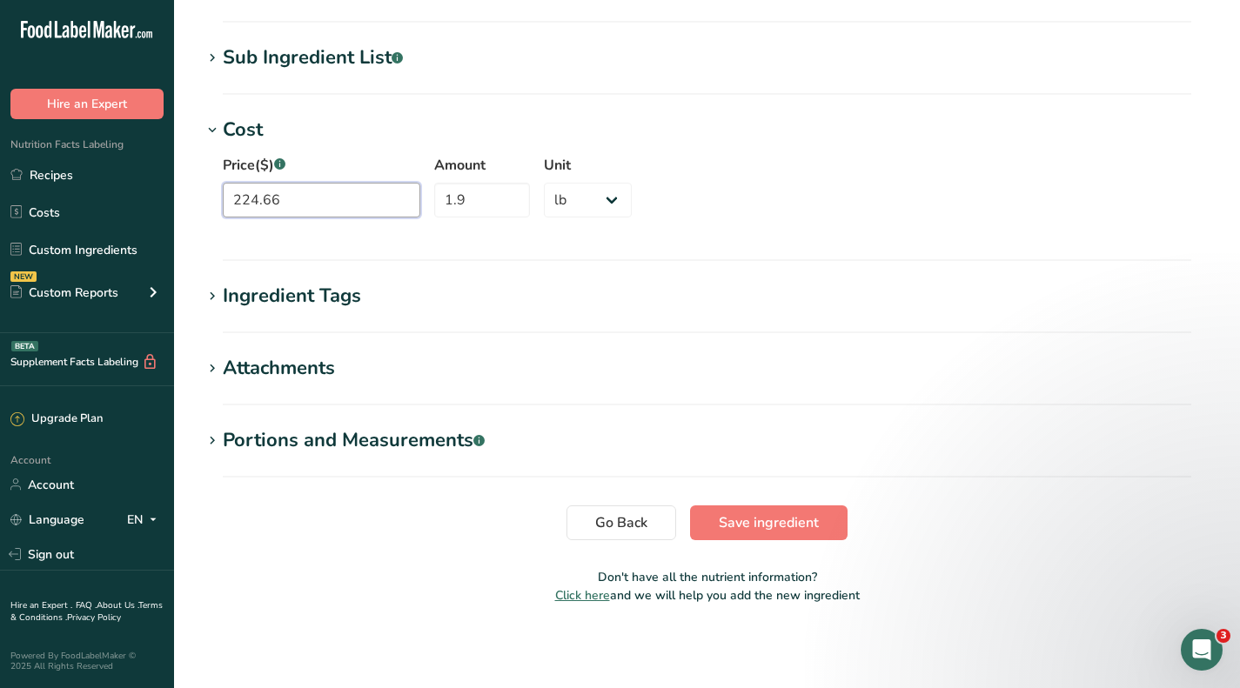
type input "224.66"
click at [746, 530] on span "Save ingredient" at bounding box center [769, 523] width 100 height 21
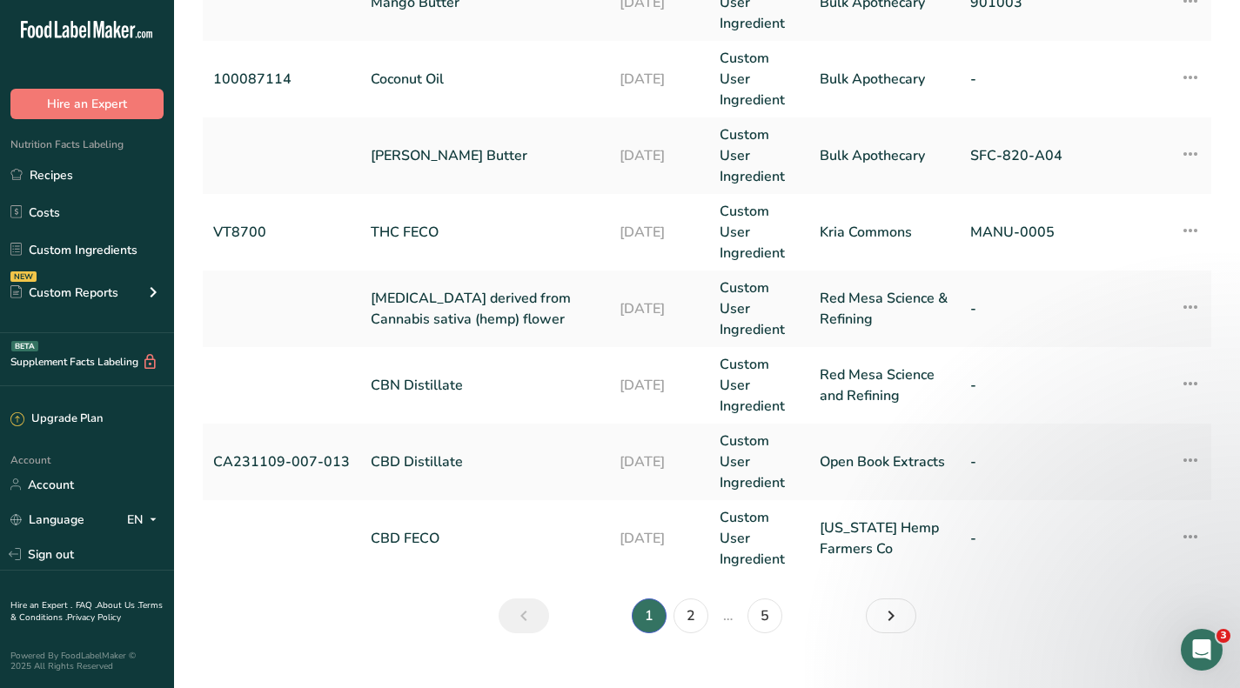
scroll to position [757, 0]
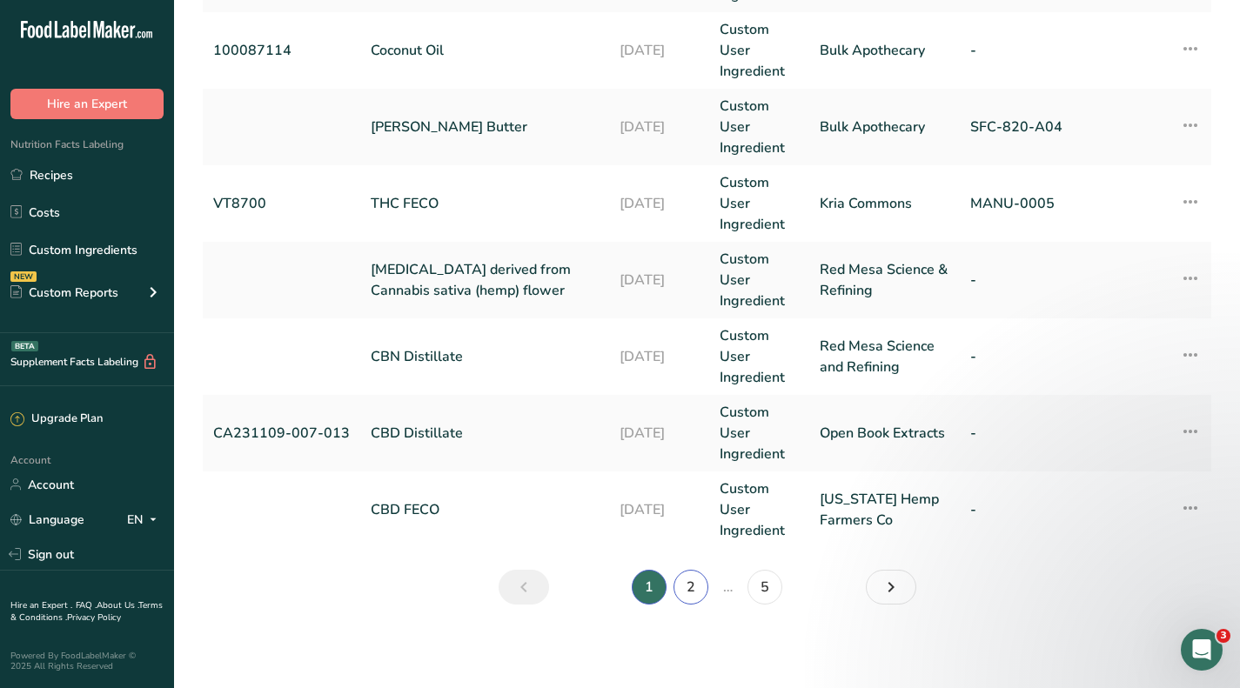
click at [691, 587] on link "2" at bounding box center [691, 587] width 35 height 35
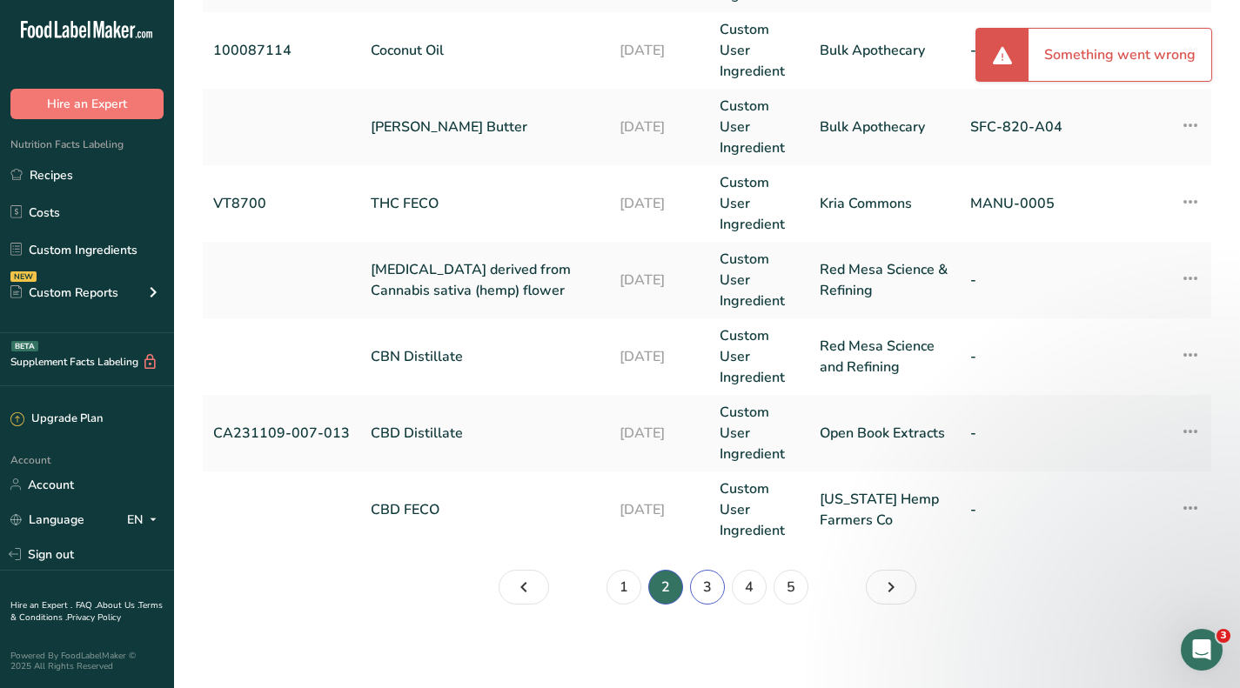
click at [707, 591] on link "3" at bounding box center [707, 587] width 35 height 35
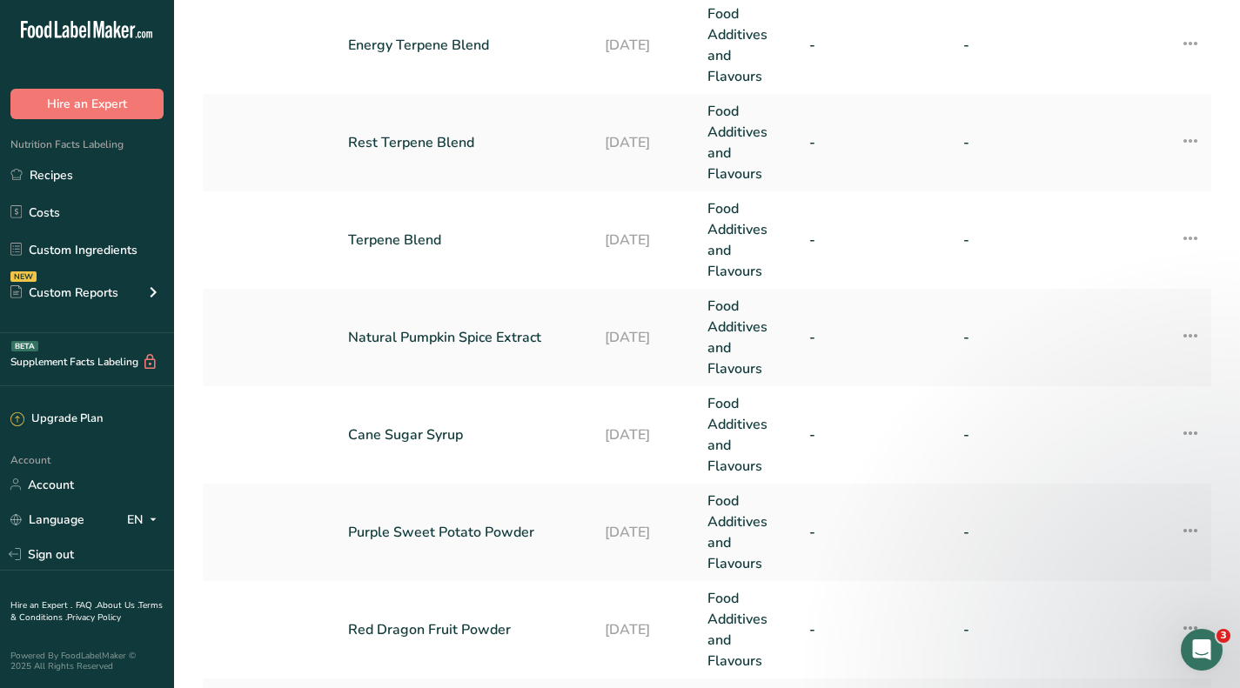
scroll to position [580, 0]
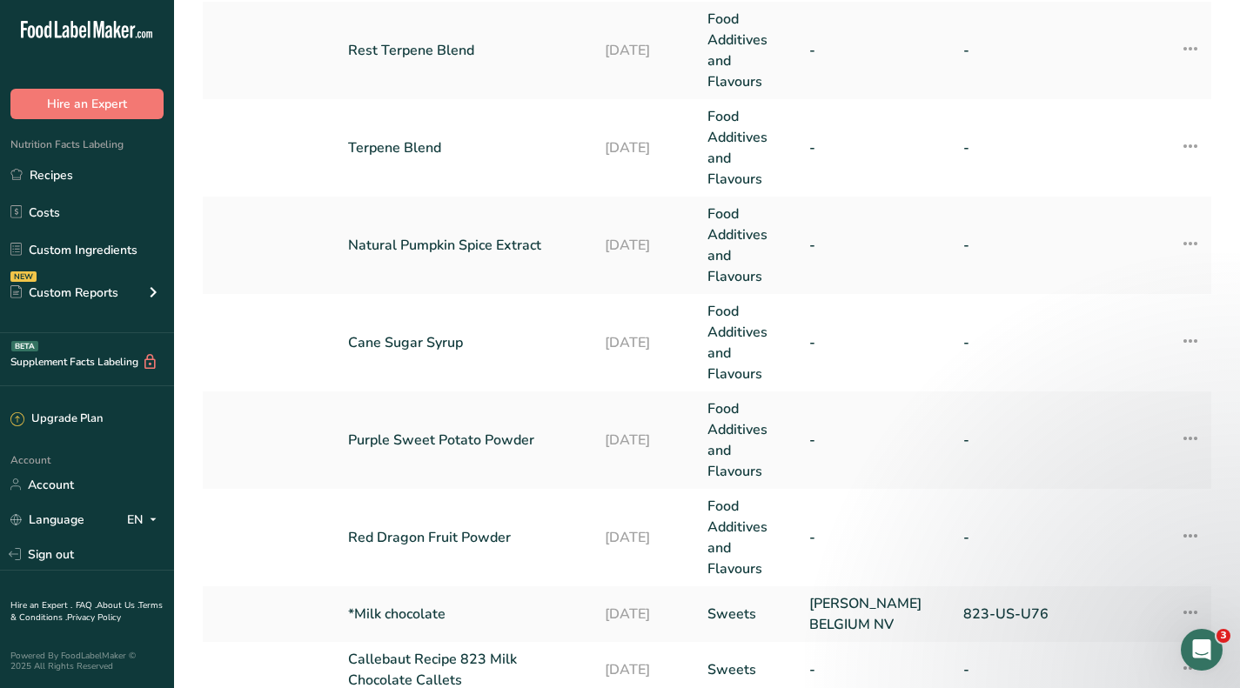
click at [433, 340] on link "Cane Sugar Syrup" at bounding box center [466, 342] width 236 height 21
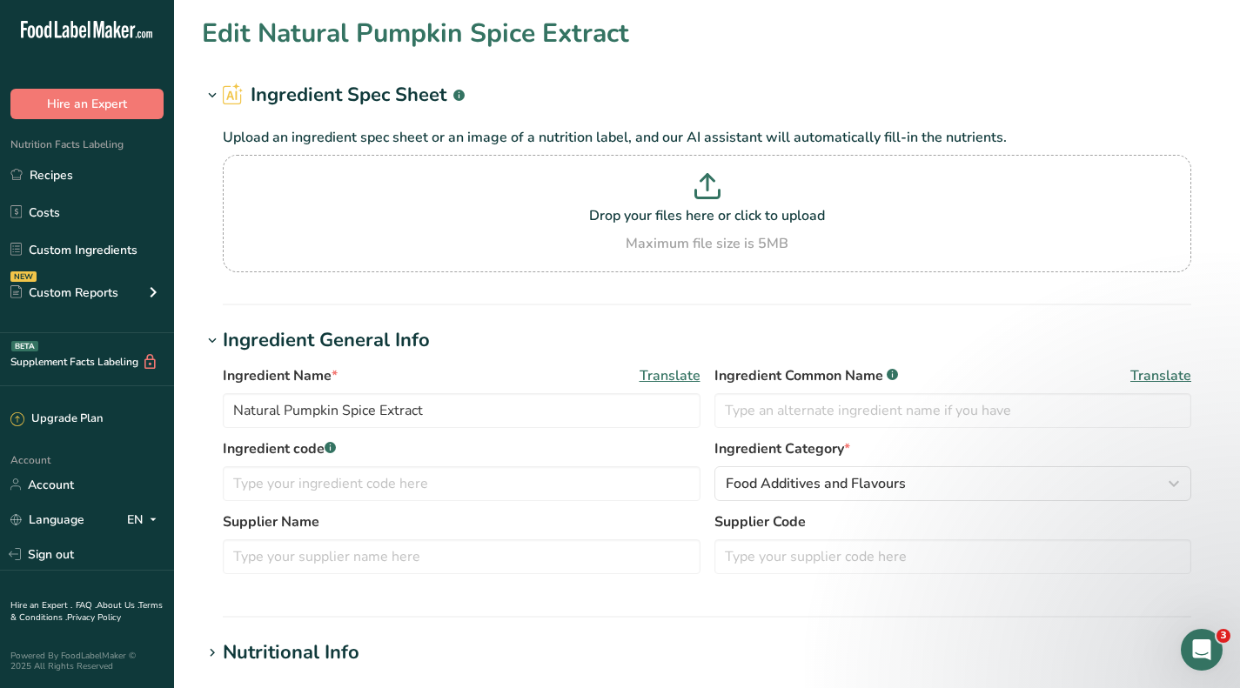
type input "Cane Sugar Syrup"
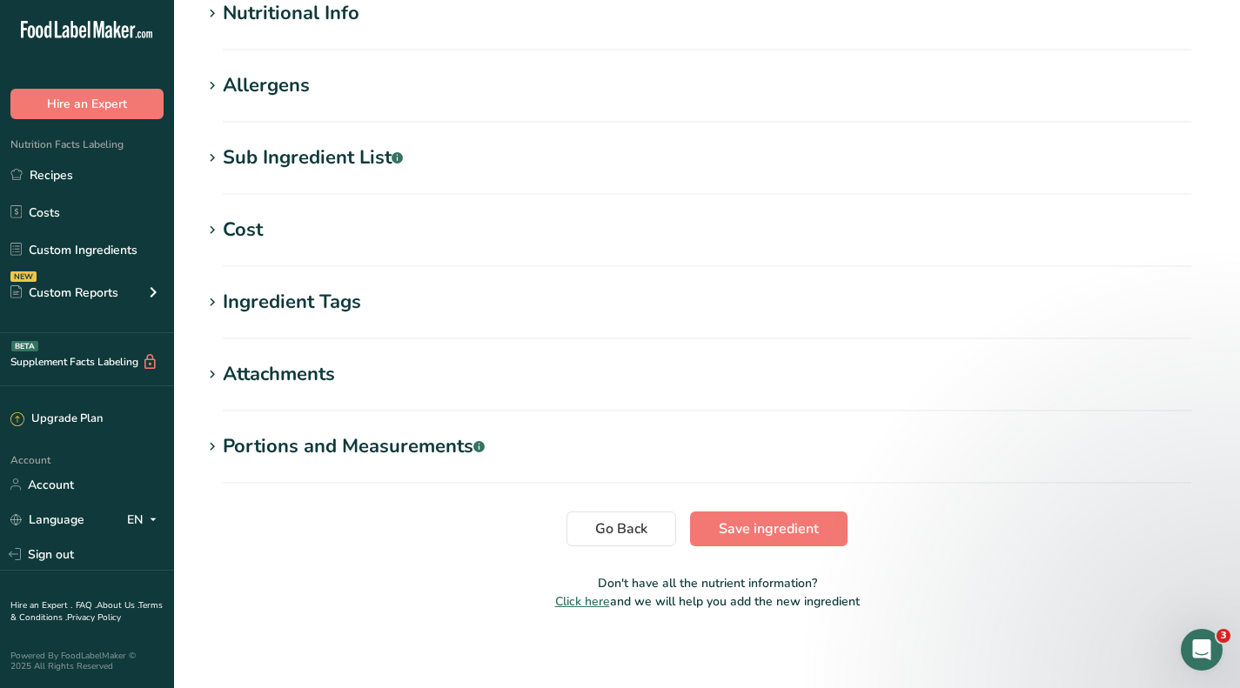
scroll to position [646, 0]
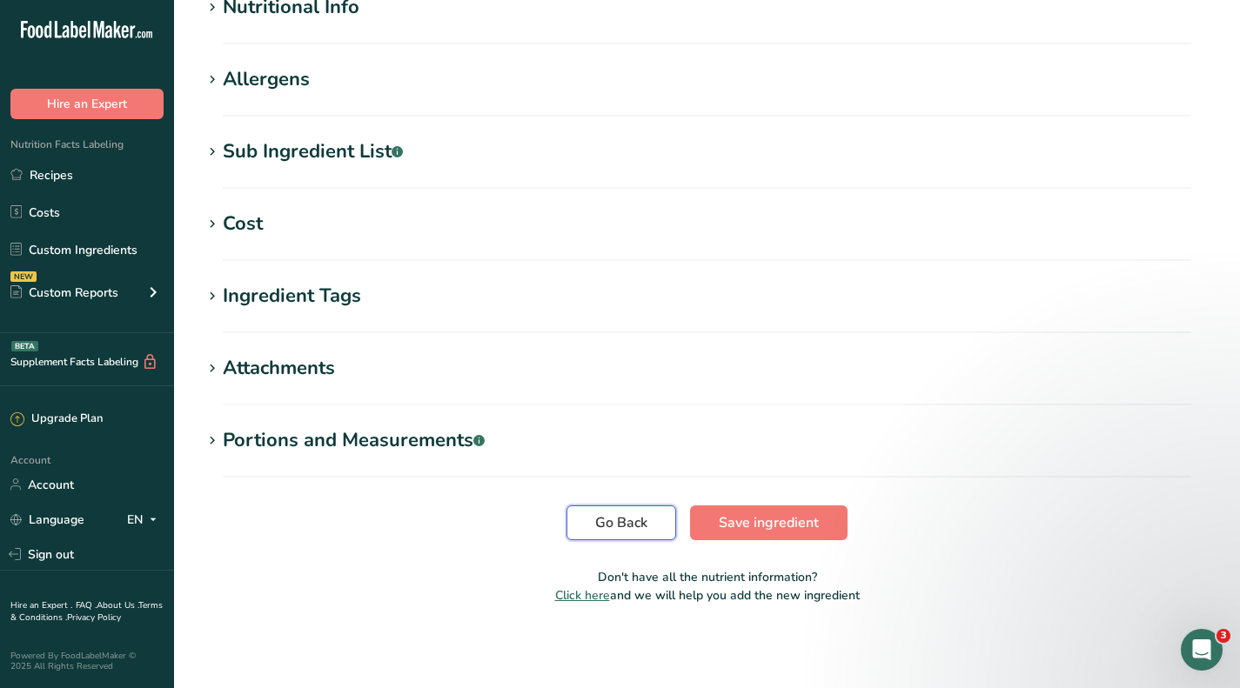
click at [627, 507] on button "Go Back" at bounding box center [622, 523] width 110 height 35
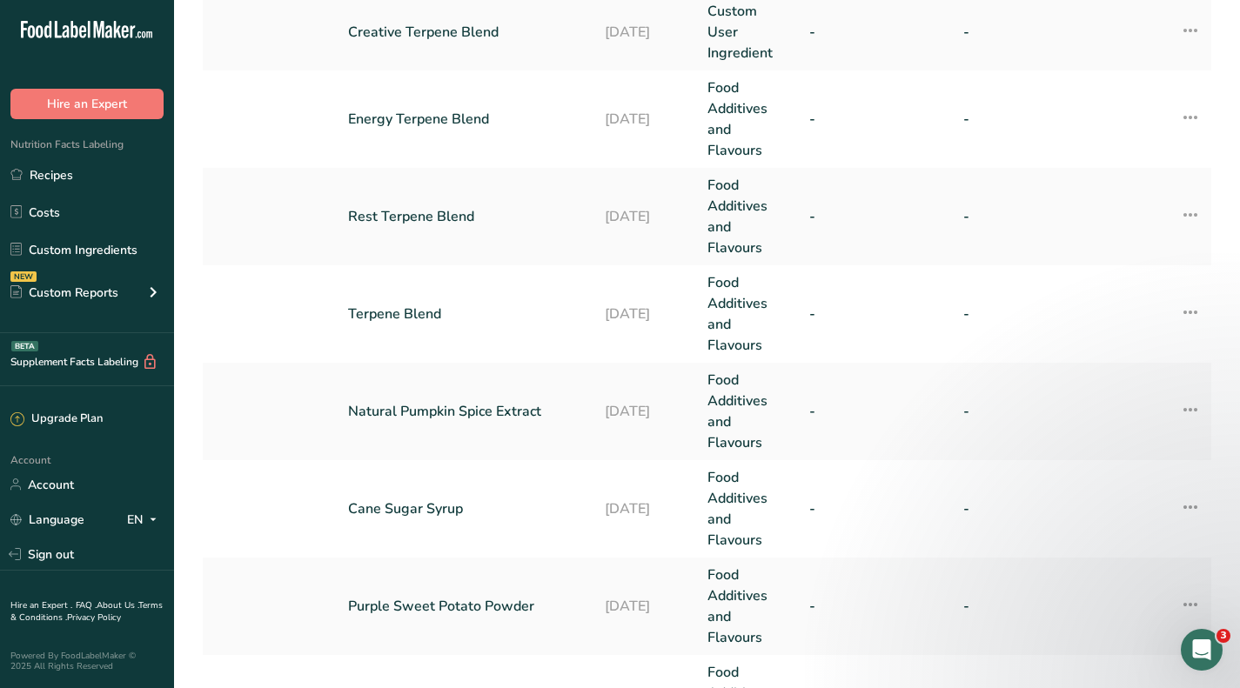
scroll to position [435, 0]
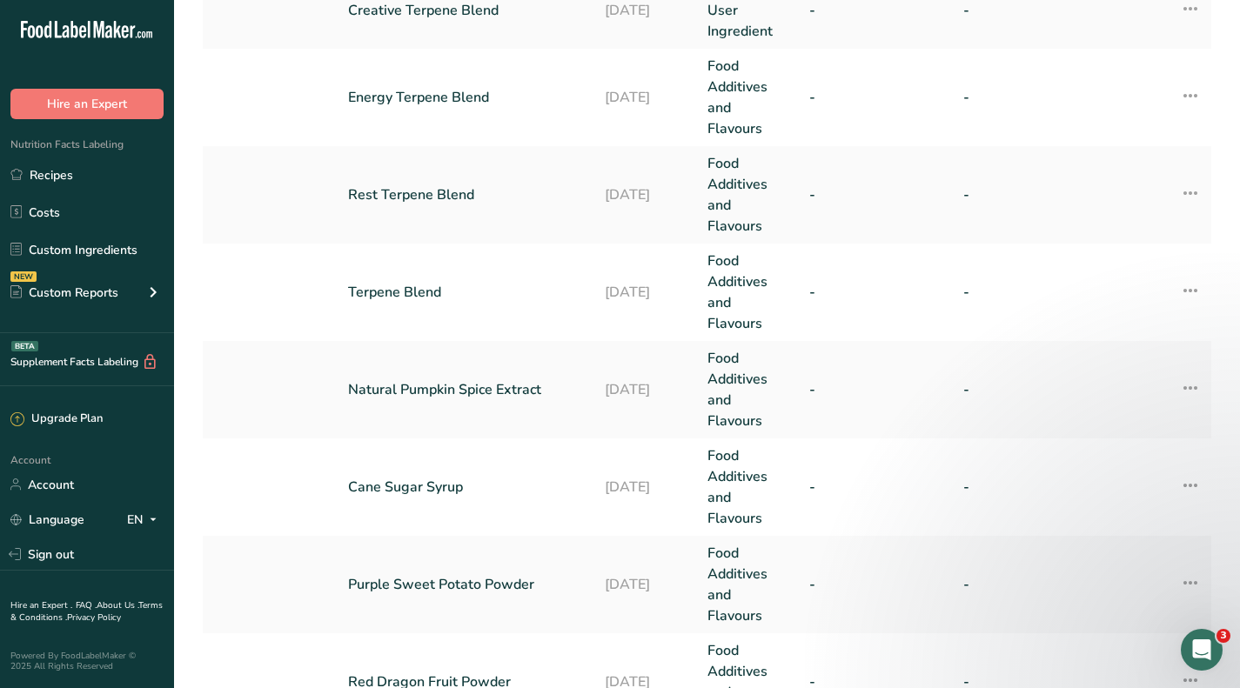
click at [1190, 483] on icon at bounding box center [1190, 485] width 21 height 31
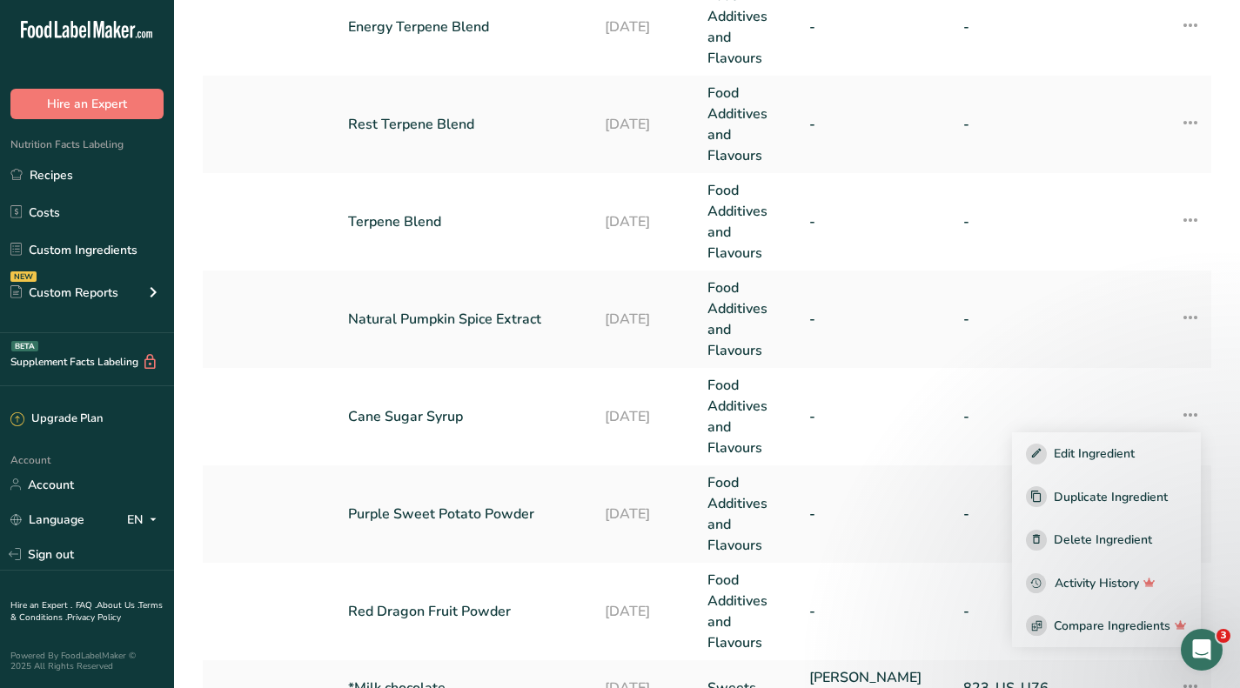
scroll to position [522, 0]
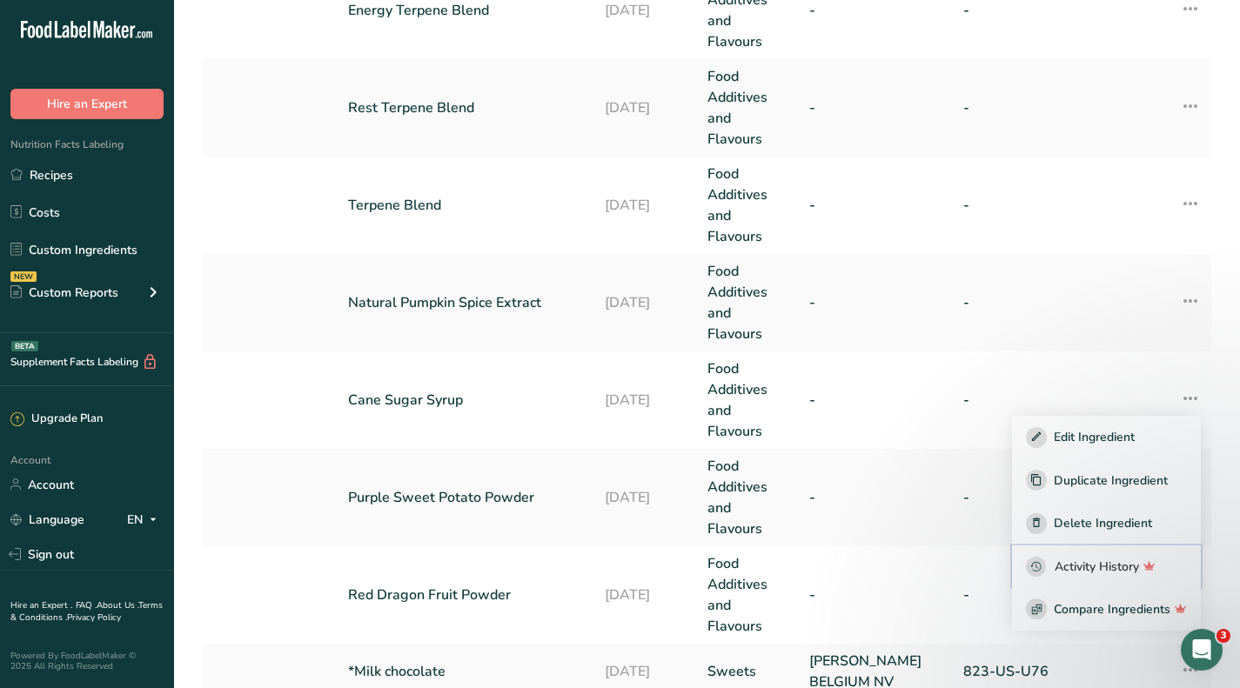
click at [1115, 565] on span "Activity History" at bounding box center [1097, 567] width 84 height 18
click at [1075, 563] on span "Activity History" at bounding box center [1097, 567] width 84 height 18
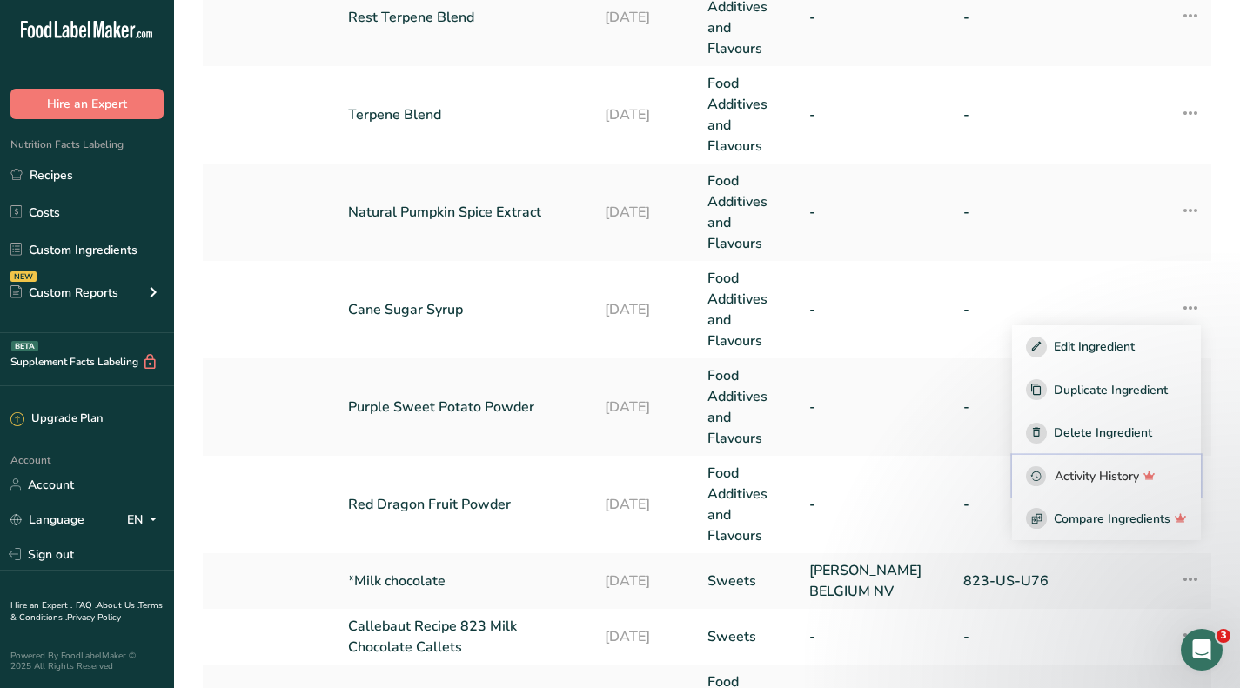
scroll to position [696, 0]
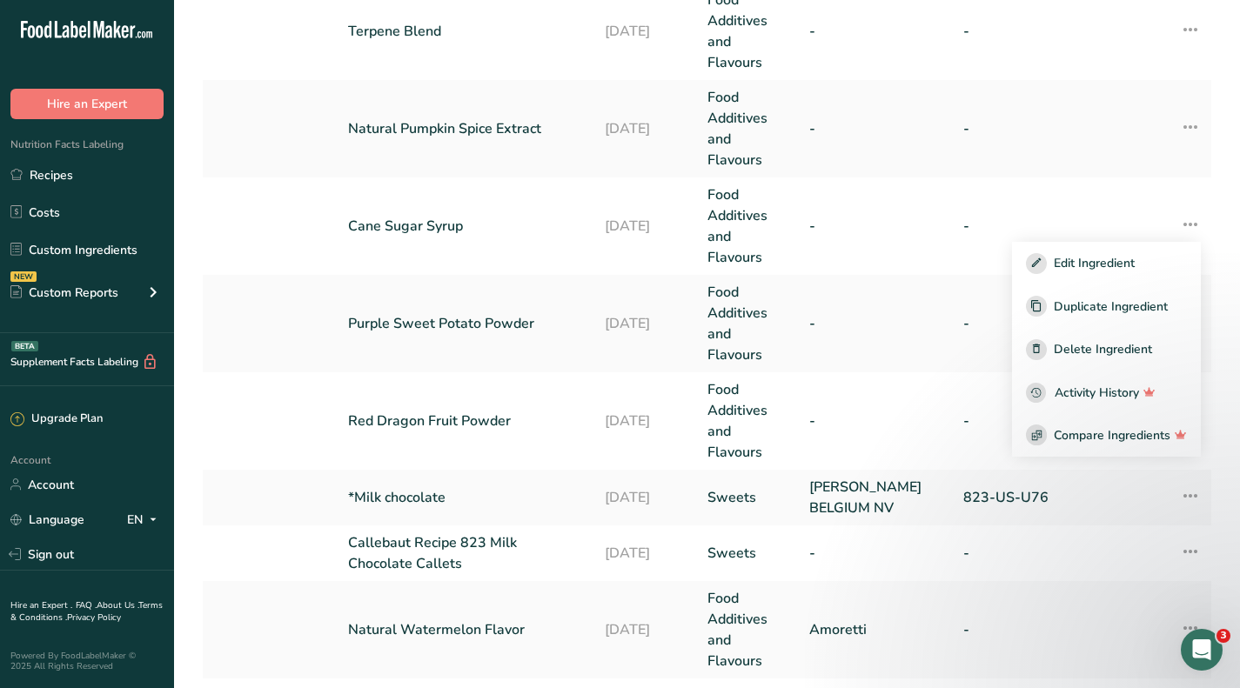
click at [474, 323] on link "Purple Sweet Potato Powder" at bounding box center [466, 323] width 236 height 21
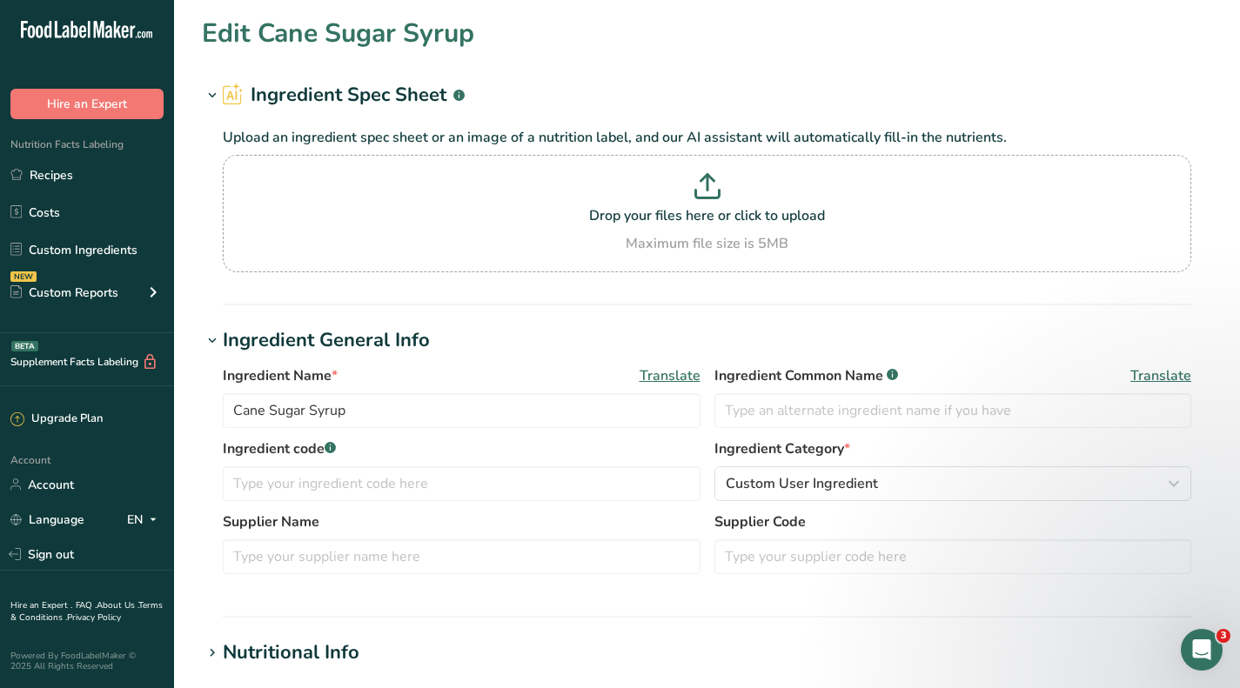
type input "Purple Sweet Potato Powder"
click at [664, 218] on p "Drop your files here or click to upload" at bounding box center [707, 215] width 960 height 21
click at [664, 218] on input "Drop your files here or click to upload Maximum file size is 5MB" at bounding box center [707, 213] width 969 height 117
type input "C:\fakepath\sweet potato msds.png"
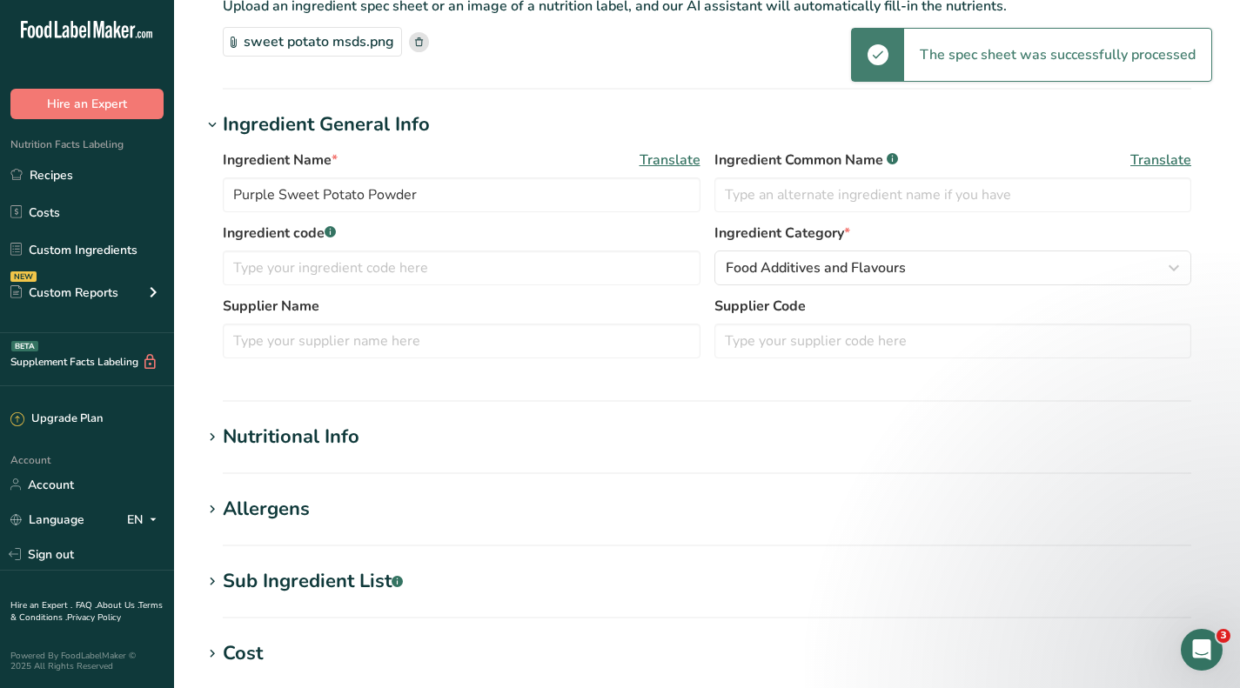
scroll to position [261, 0]
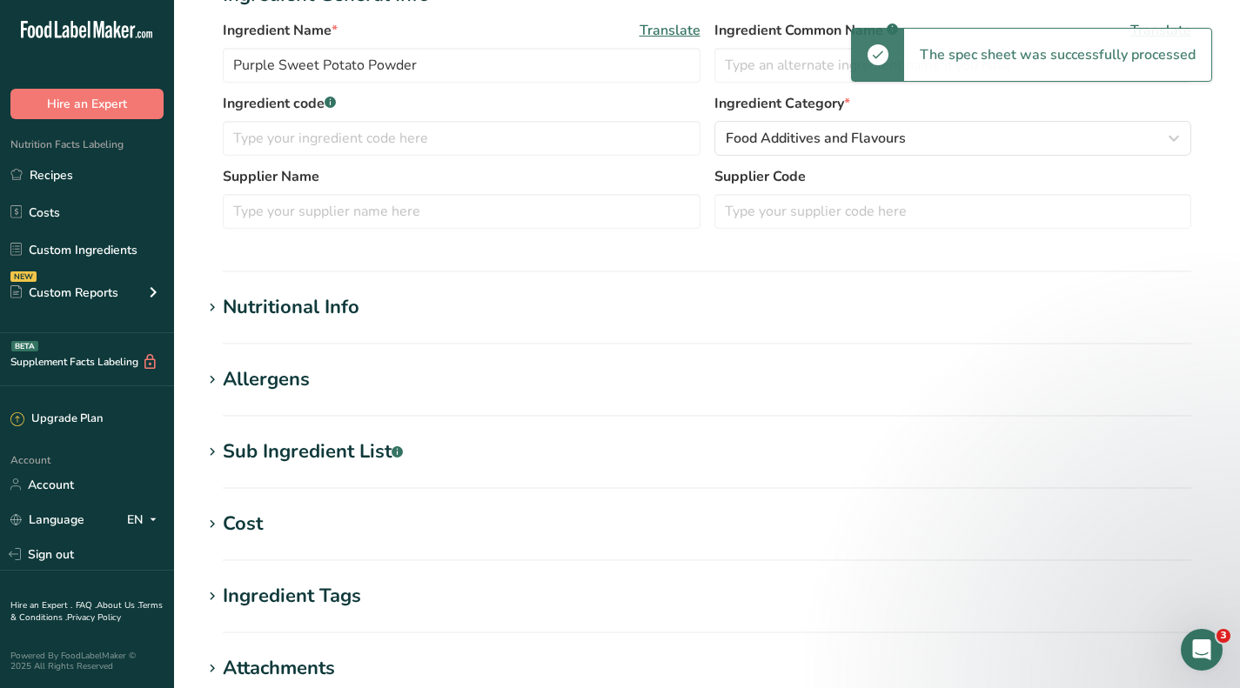
click at [272, 453] on div "Sub Ingredient List .a-a{fill:#347362;}.b-a{fill:#fff;}" at bounding box center [313, 452] width 180 height 29
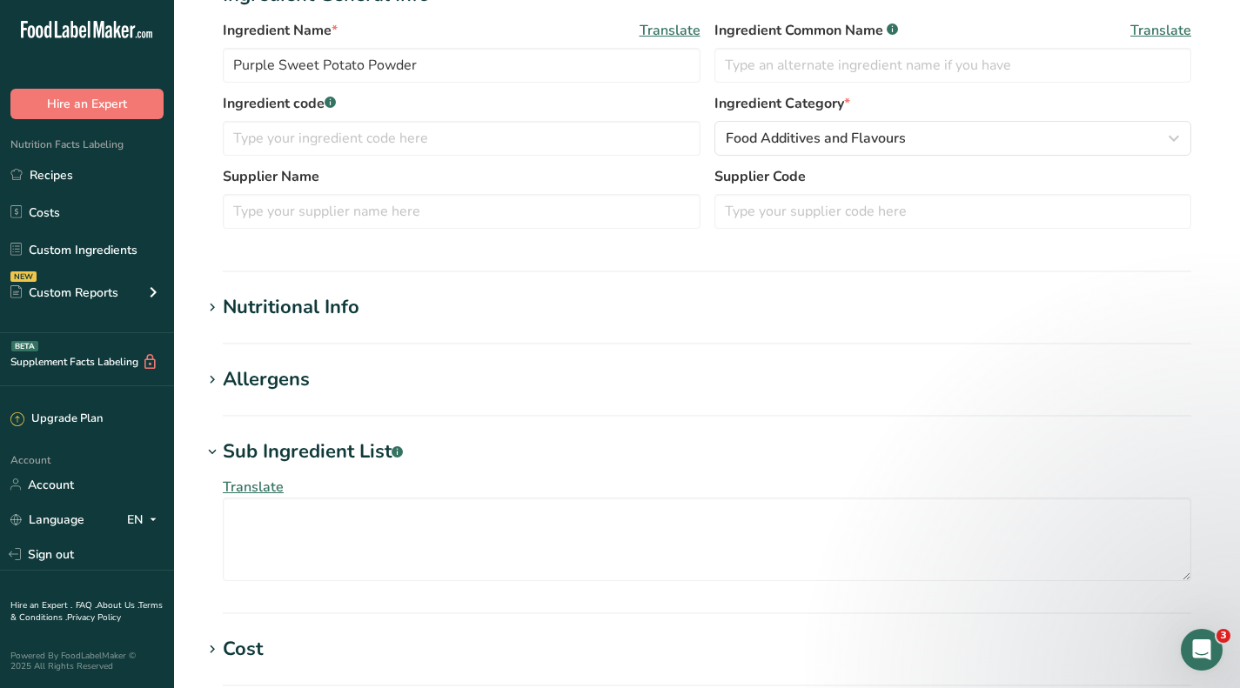
scroll to position [435, 0]
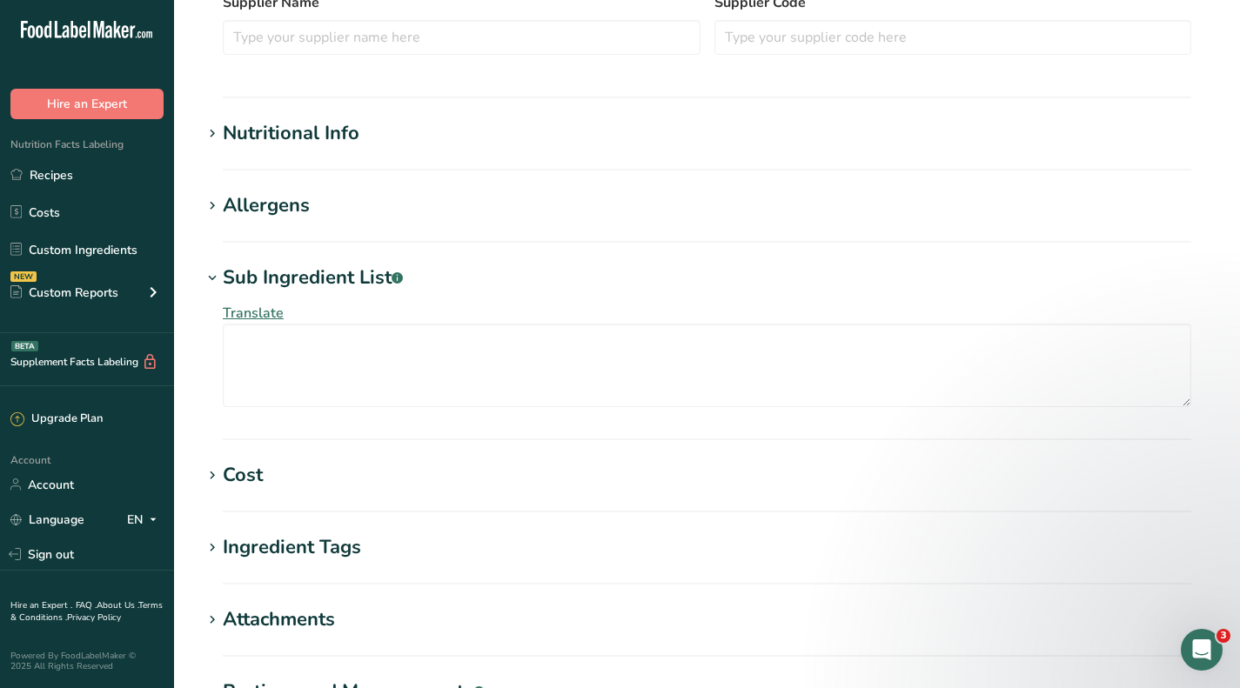
click at [264, 211] on div "Allergens" at bounding box center [266, 205] width 87 height 29
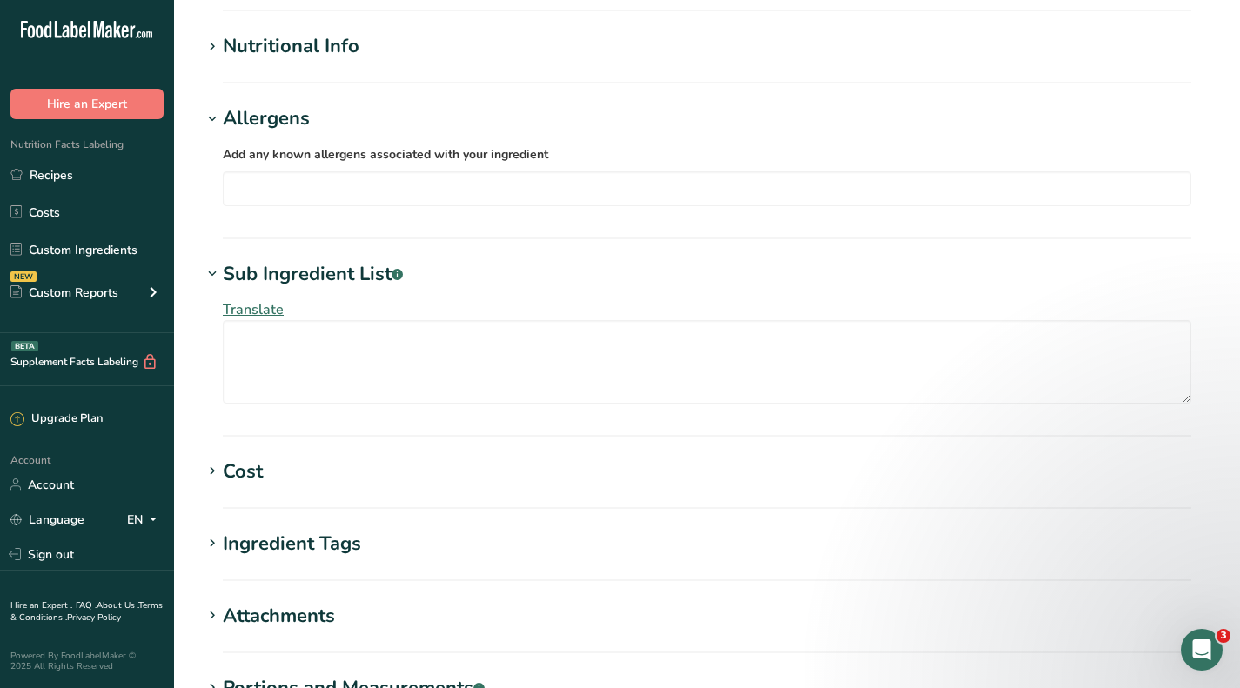
click at [289, 538] on div "Ingredient Tags" at bounding box center [292, 544] width 138 height 29
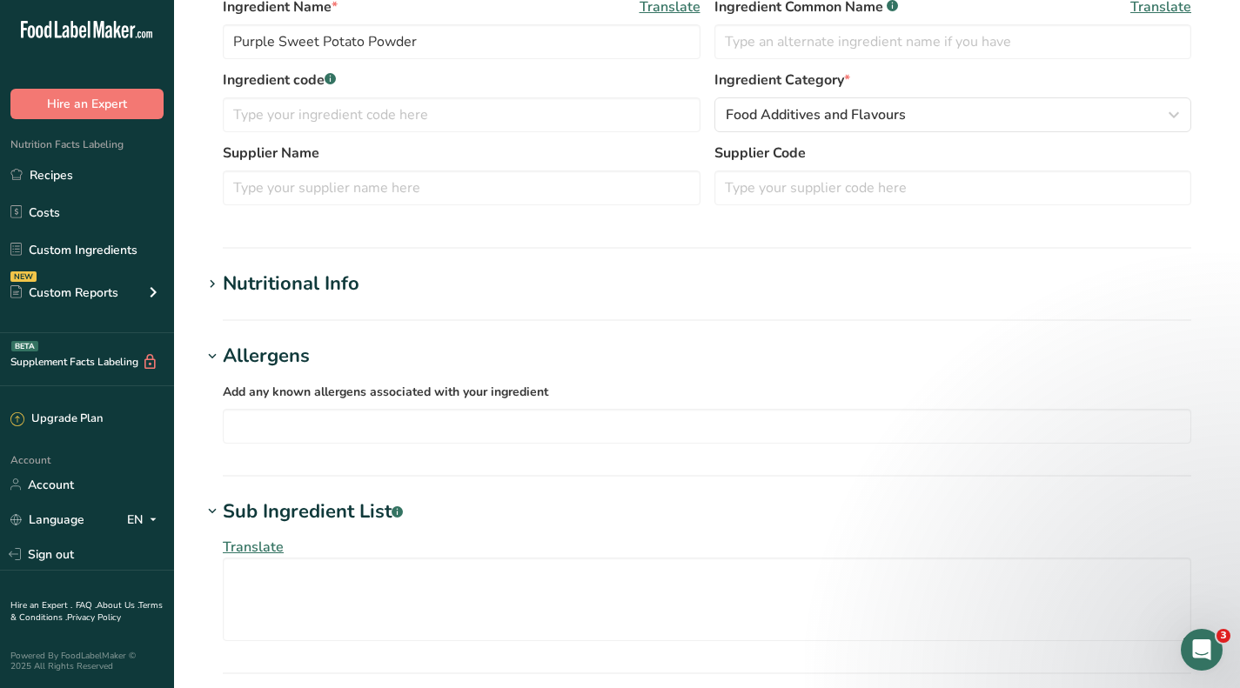
scroll to position [174, 0]
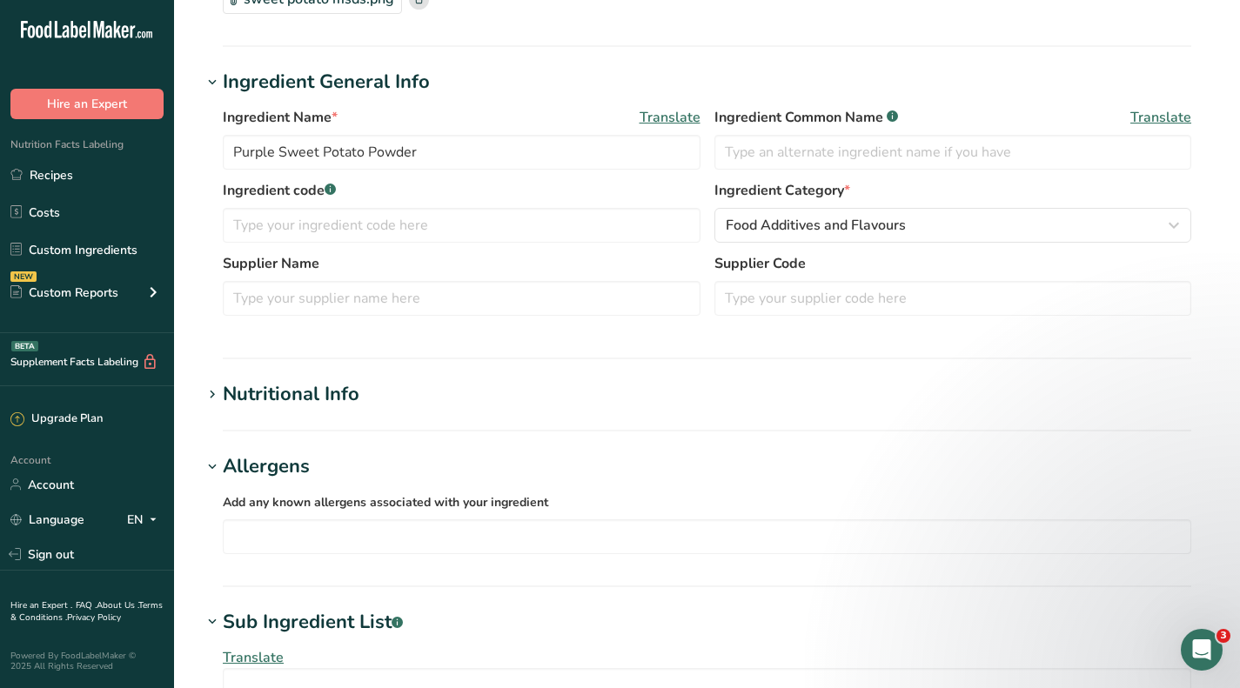
click at [292, 388] on div "Nutritional Info" at bounding box center [291, 394] width 137 height 29
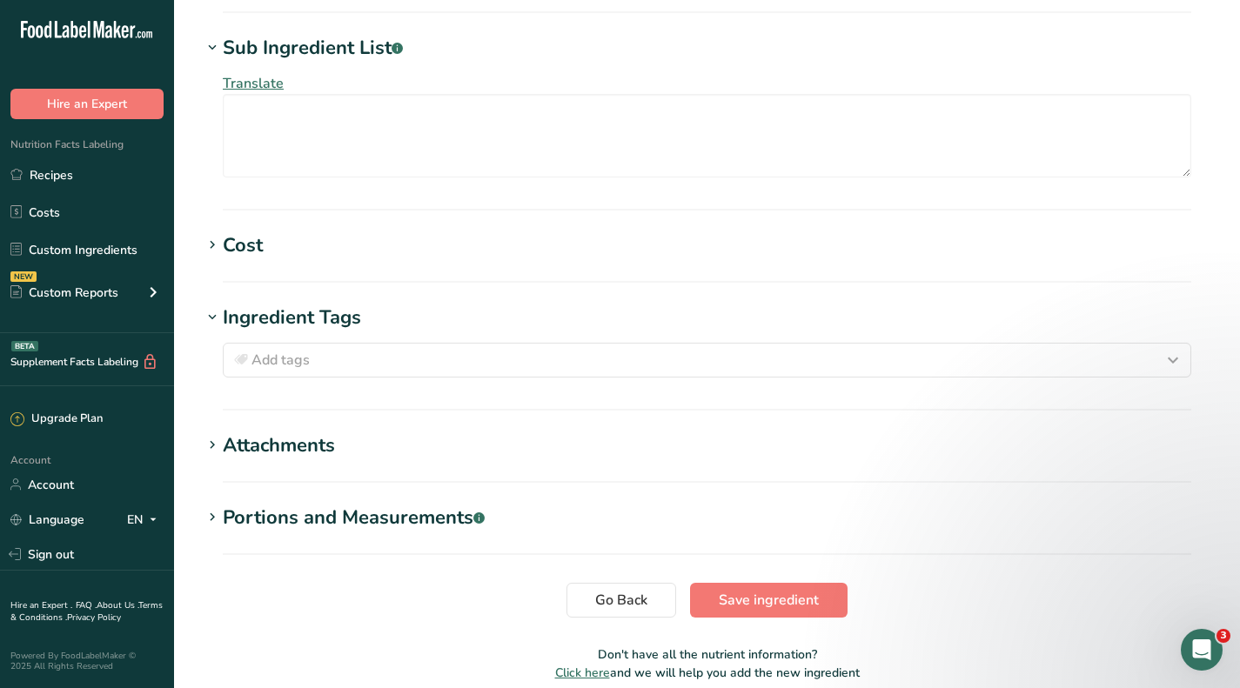
scroll to position [1598, 0]
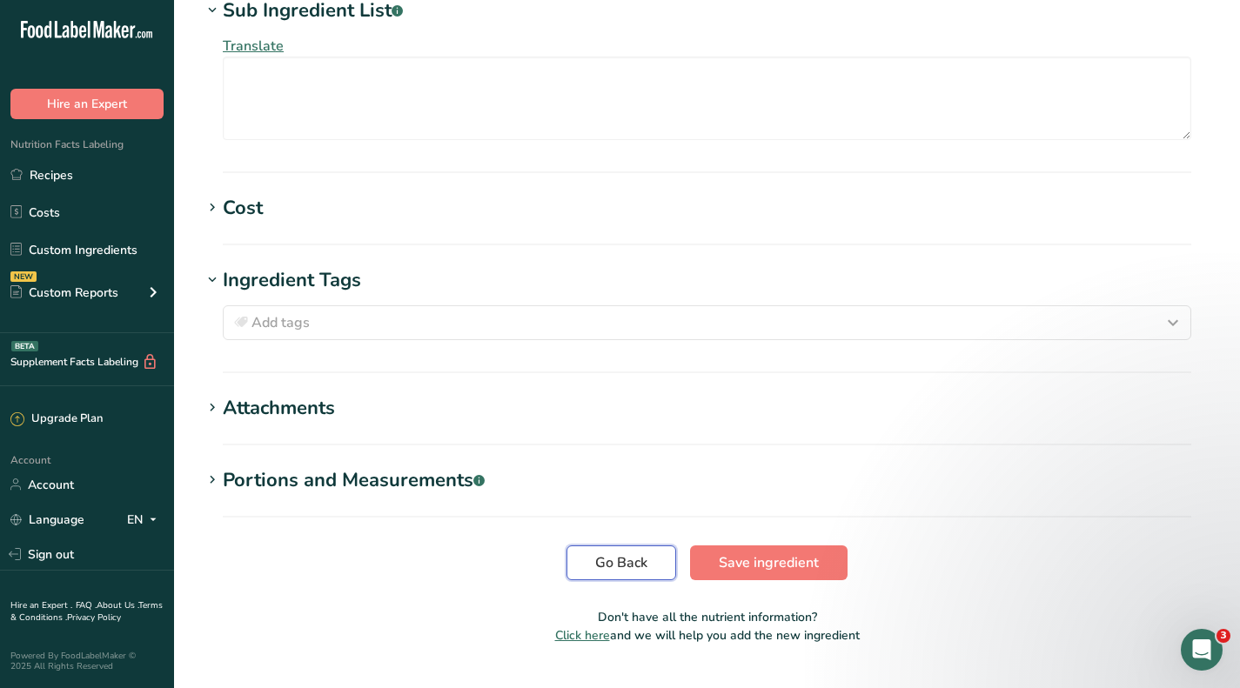
click at [623, 553] on span "Go Back" at bounding box center [621, 563] width 52 height 21
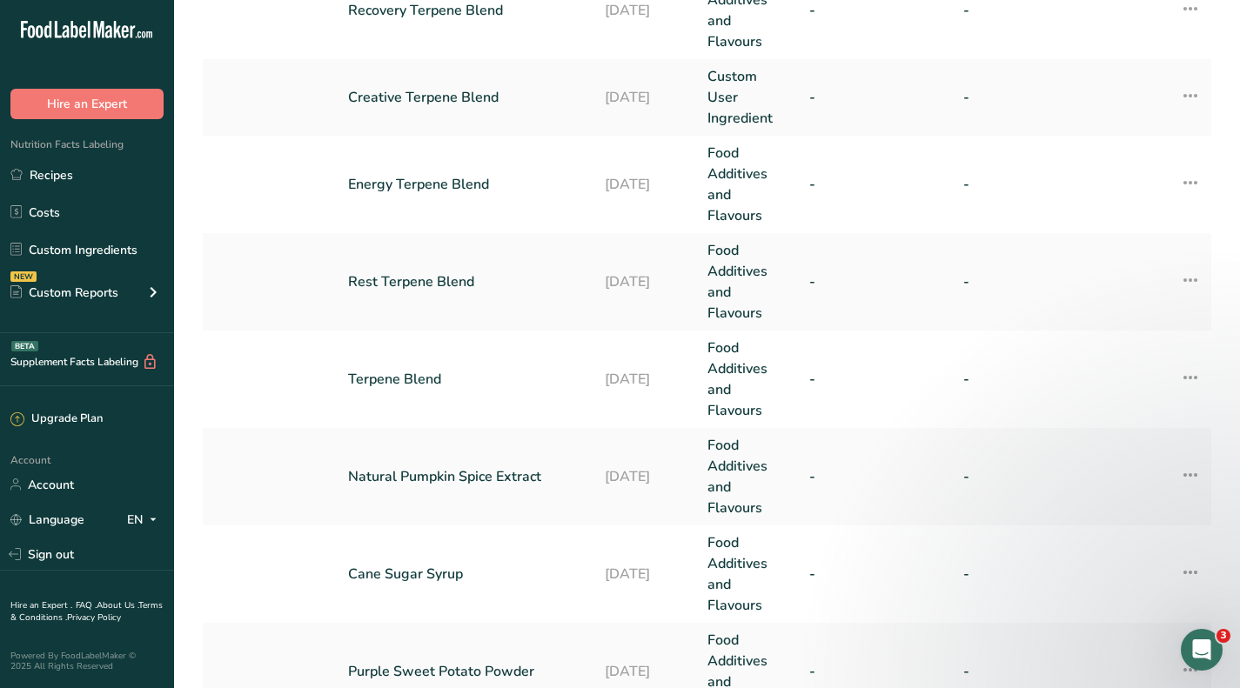
scroll to position [522, 0]
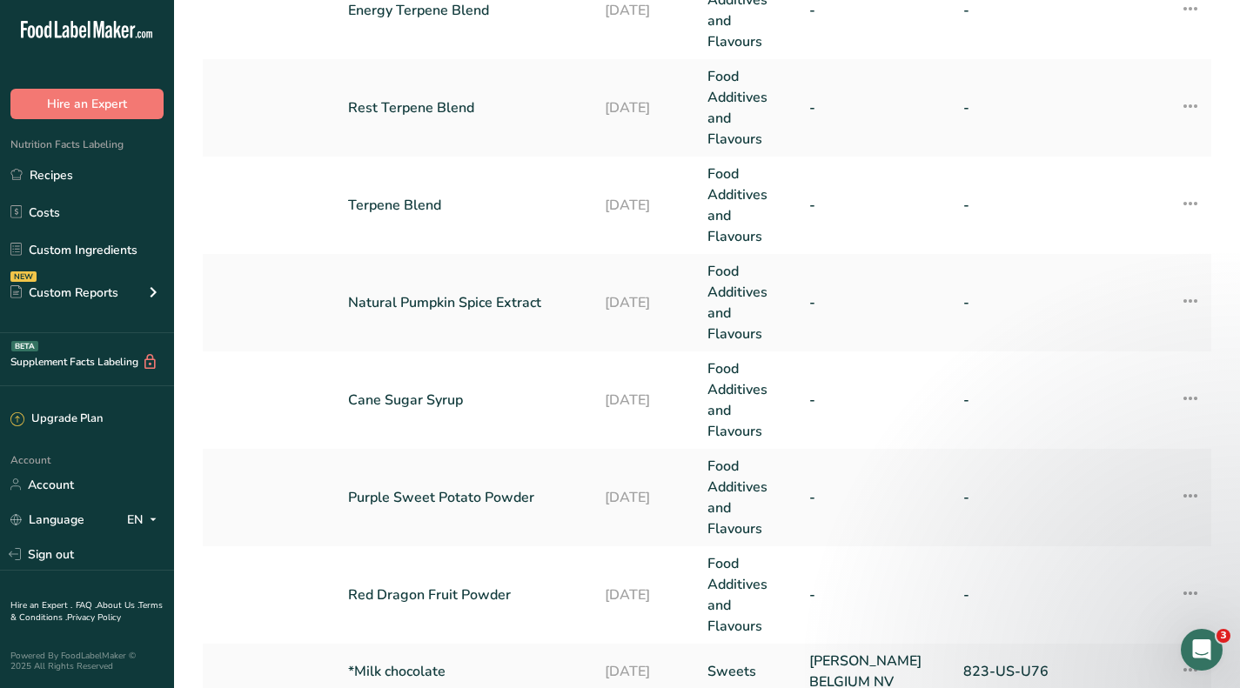
click at [433, 503] on link "Purple Sweet Potato Powder" at bounding box center [466, 497] width 236 height 21
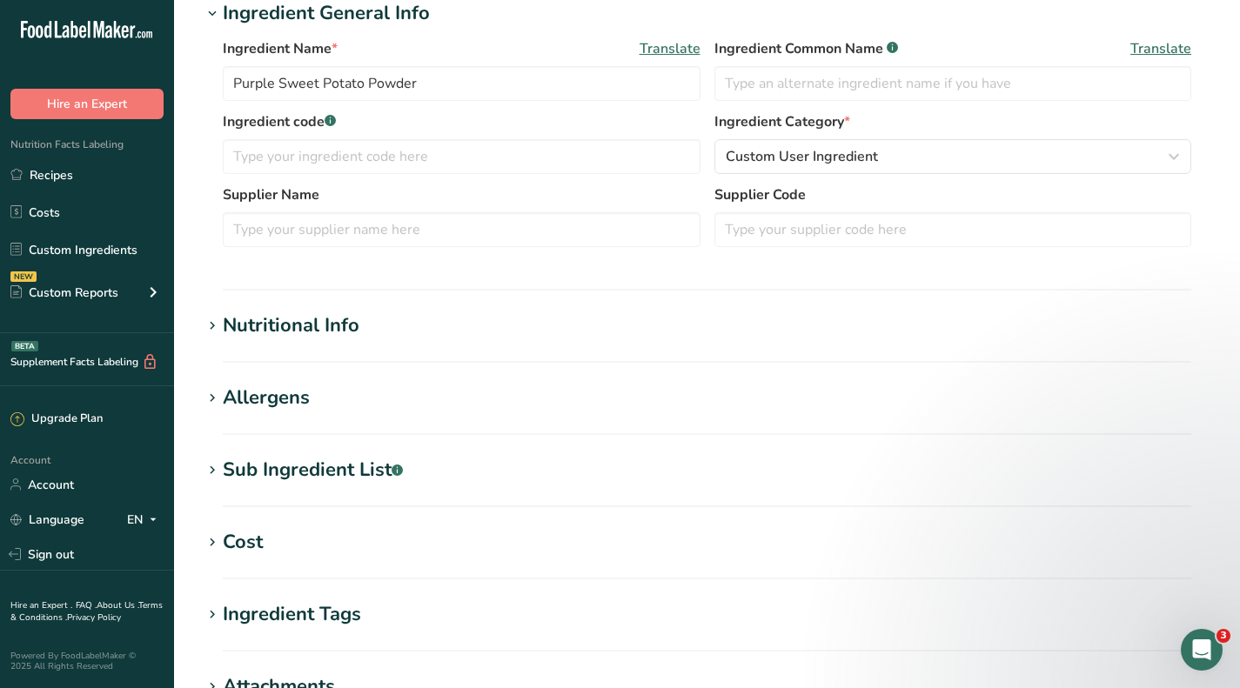
scroll to position [348, 0]
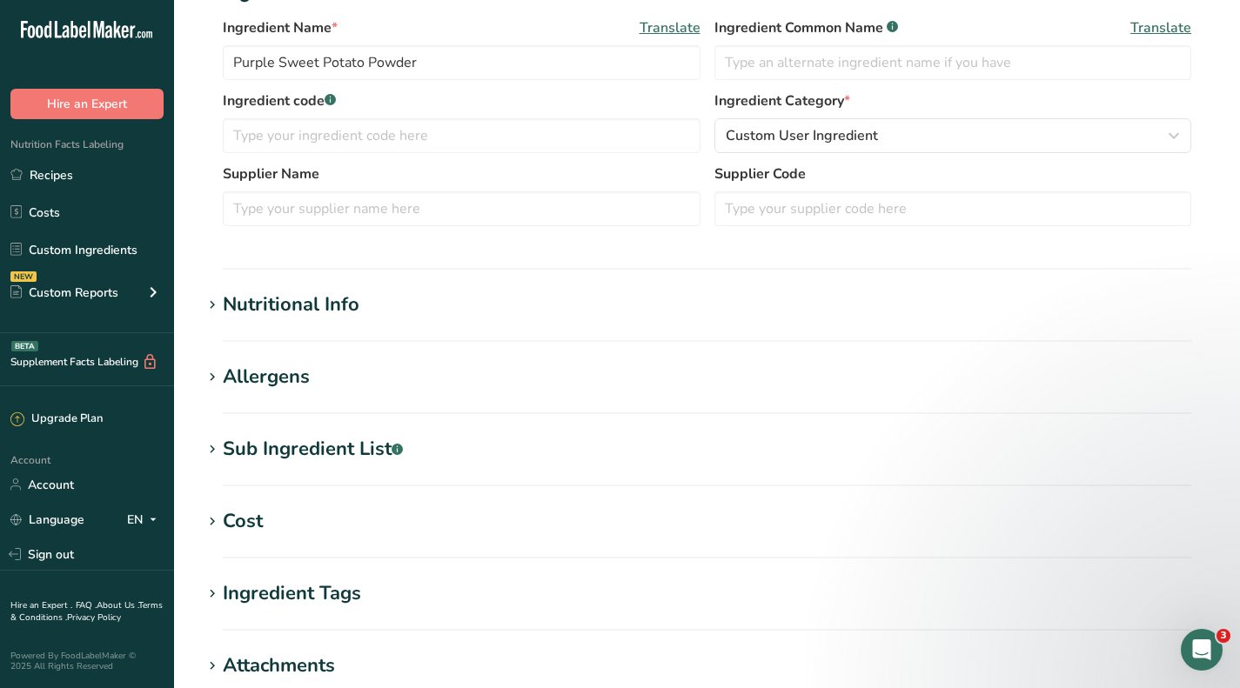
click at [277, 446] on div "Sub Ingredient List .a-a{fill:#347362;}.b-a{fill:#fff;}" at bounding box center [313, 449] width 180 height 29
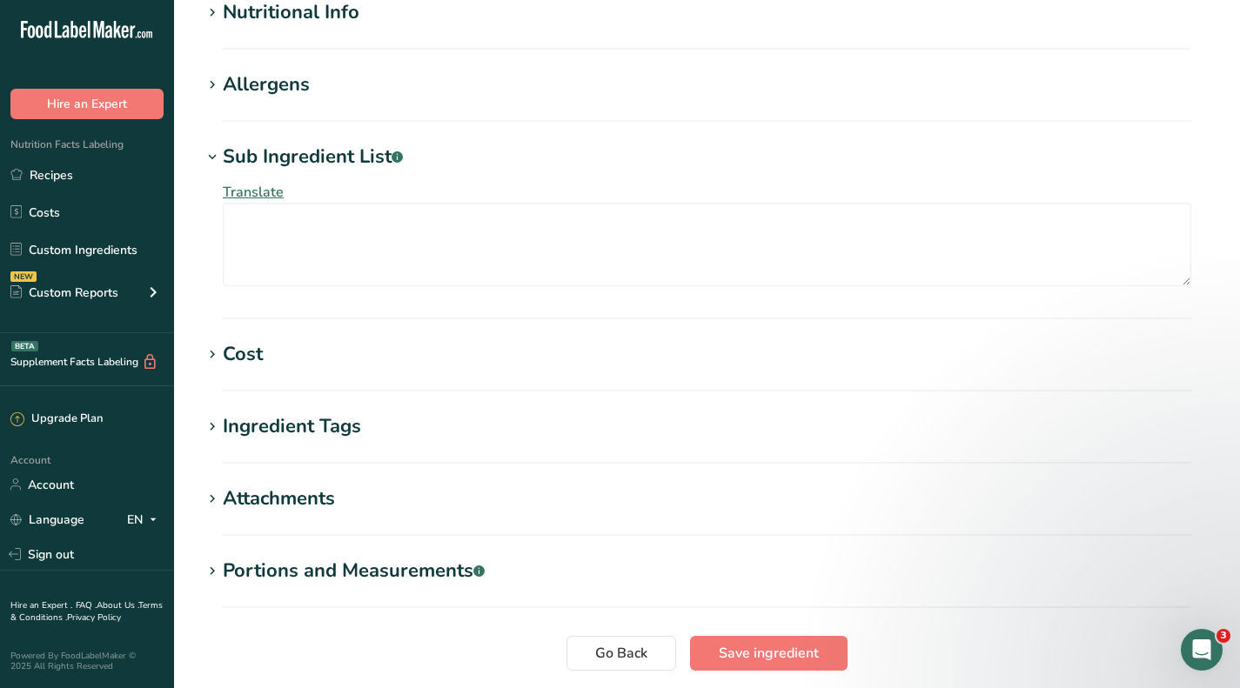
scroll to position [771, 0]
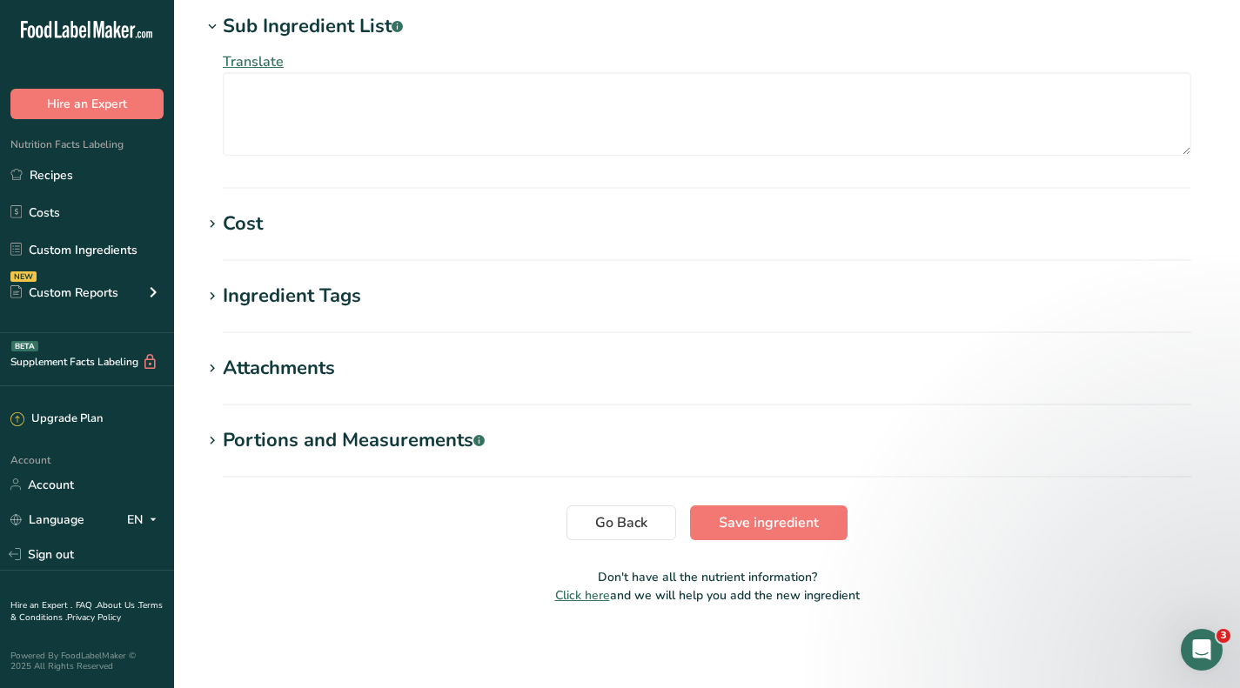
click at [245, 217] on div "Cost" at bounding box center [243, 224] width 40 height 29
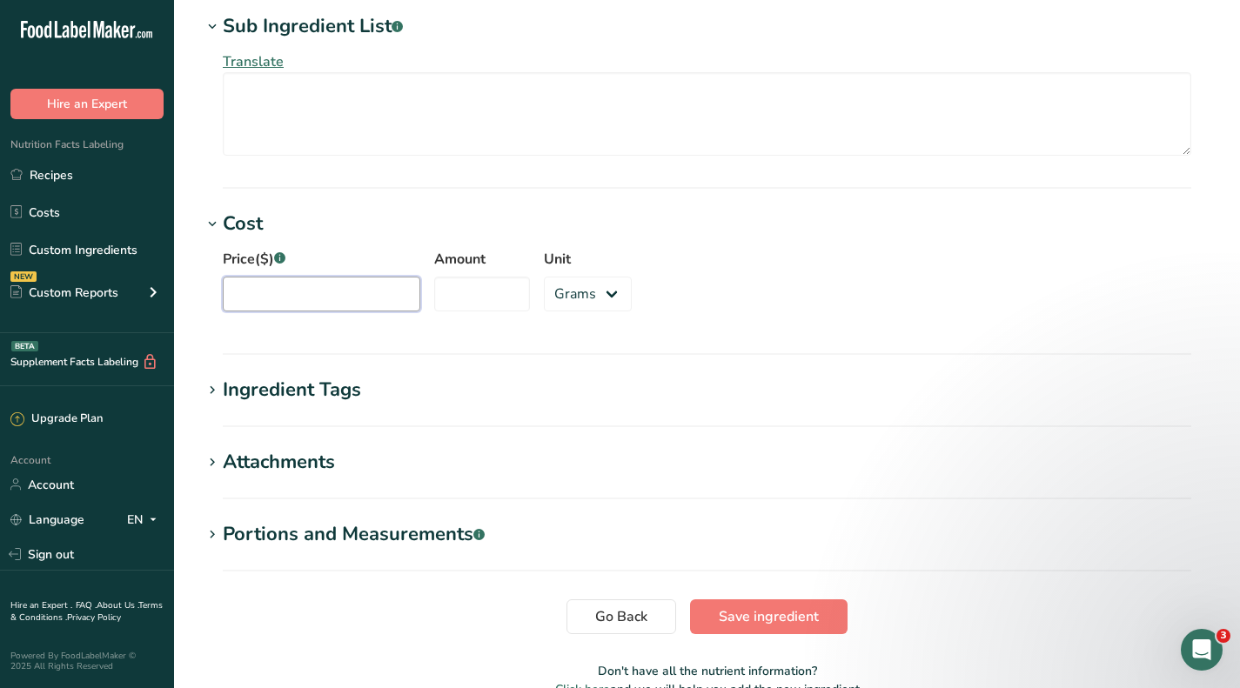
click at [312, 288] on input "Price($) .a-a{fill:#347362;}.b-a{fill:#fff;}" at bounding box center [322, 294] width 198 height 35
type input "55.772"
click at [482, 284] on input "Amount" at bounding box center [482, 294] width 96 height 35
type input "15"
click at [574, 298] on select "Grams kg mg mcg lb oz" at bounding box center [588, 294] width 88 height 35
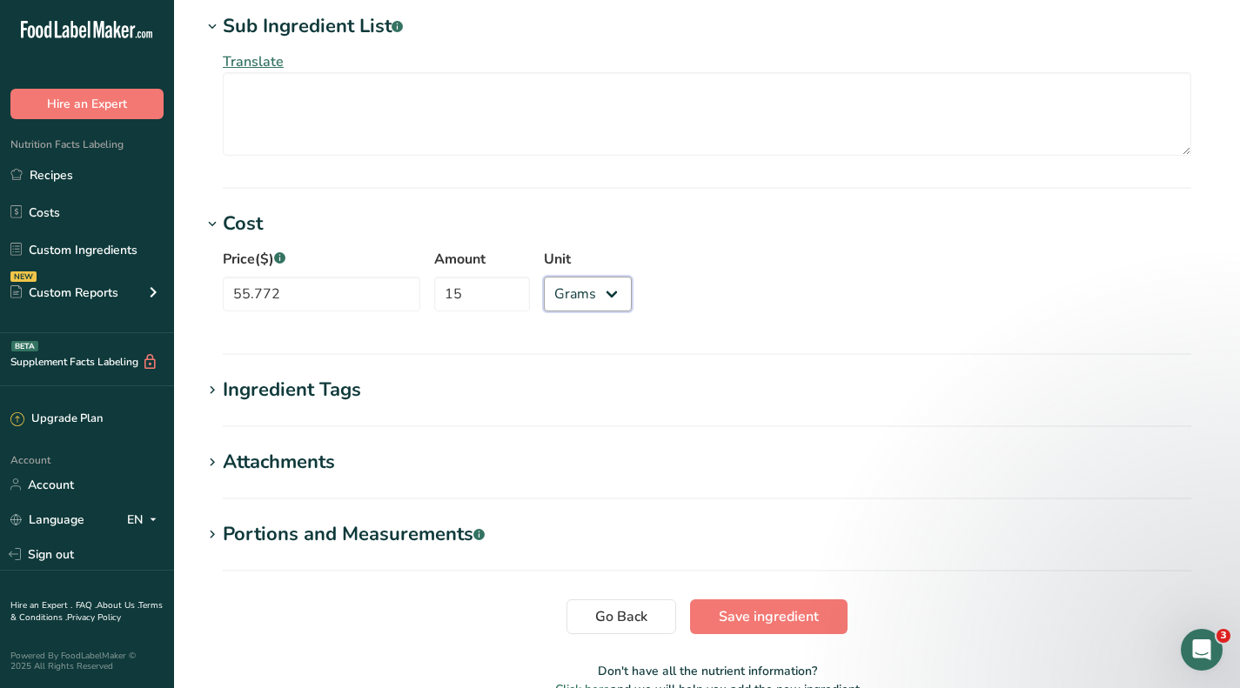
select select "5"
click at [544, 277] on select "Grams kg mg mcg lb oz" at bounding box center [588, 294] width 88 height 35
click at [750, 627] on span "Save ingredient" at bounding box center [769, 617] width 100 height 21
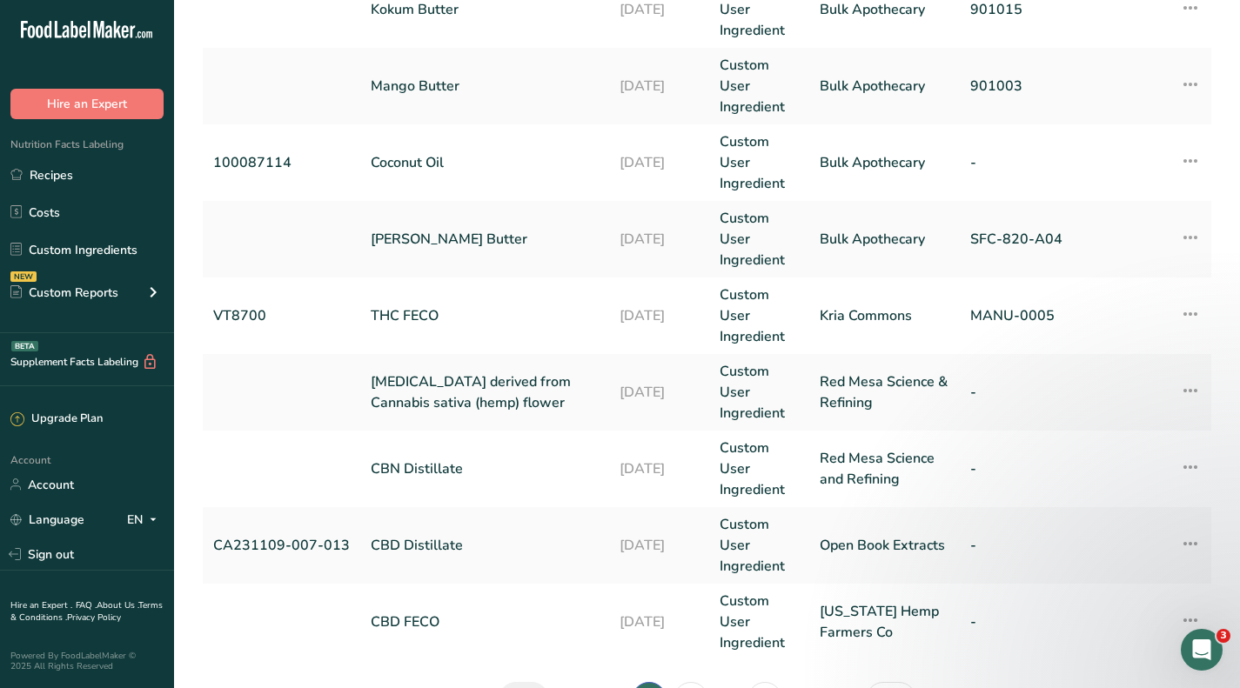
scroll to position [757, 0]
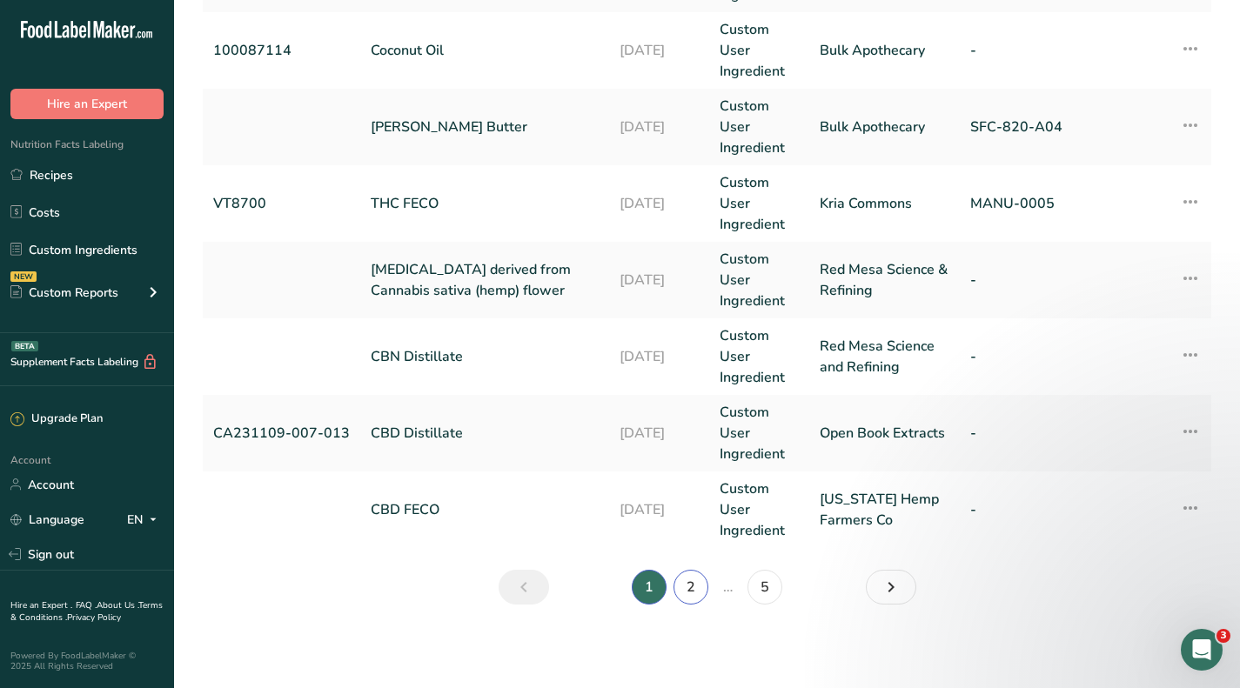
click at [693, 587] on link "2" at bounding box center [691, 587] width 35 height 35
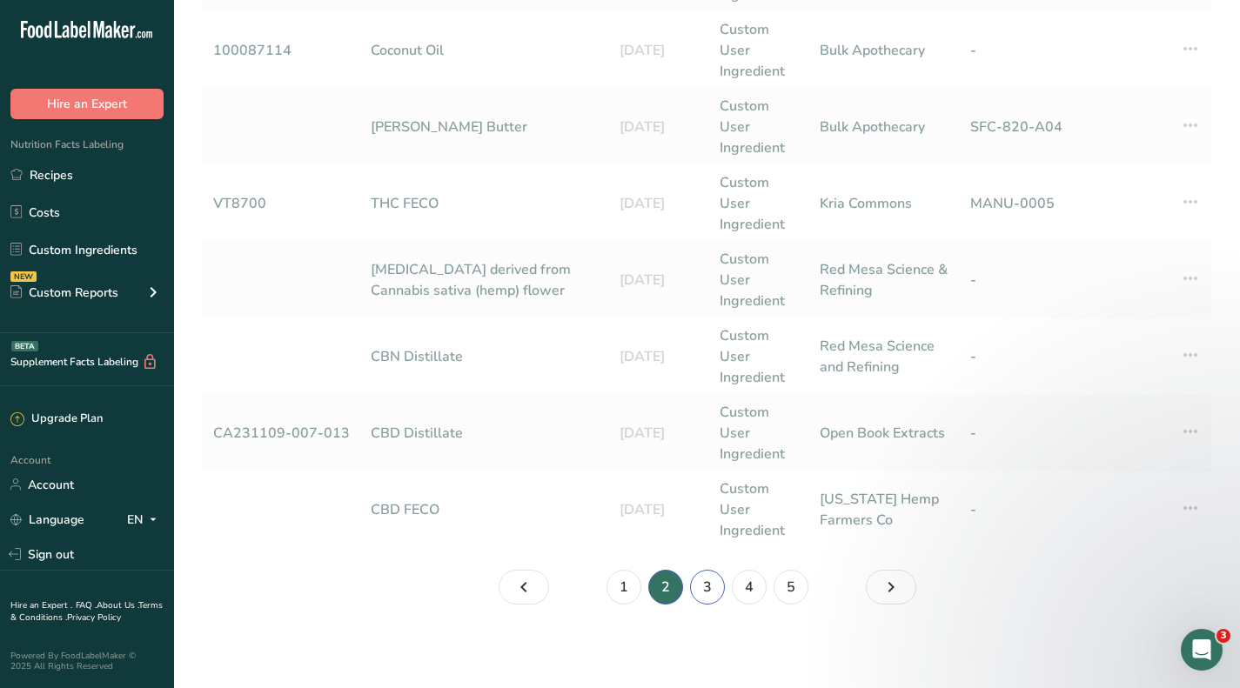
click at [707, 593] on link "3" at bounding box center [707, 587] width 35 height 35
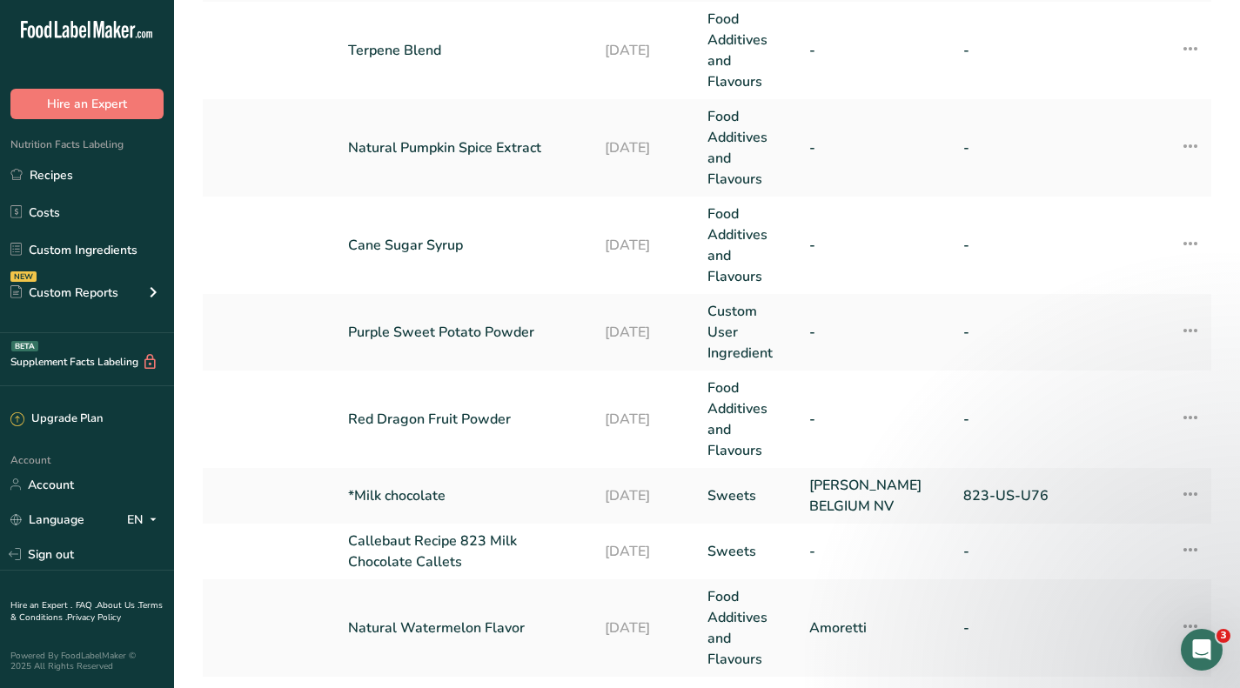
scroll to position [667, 0]
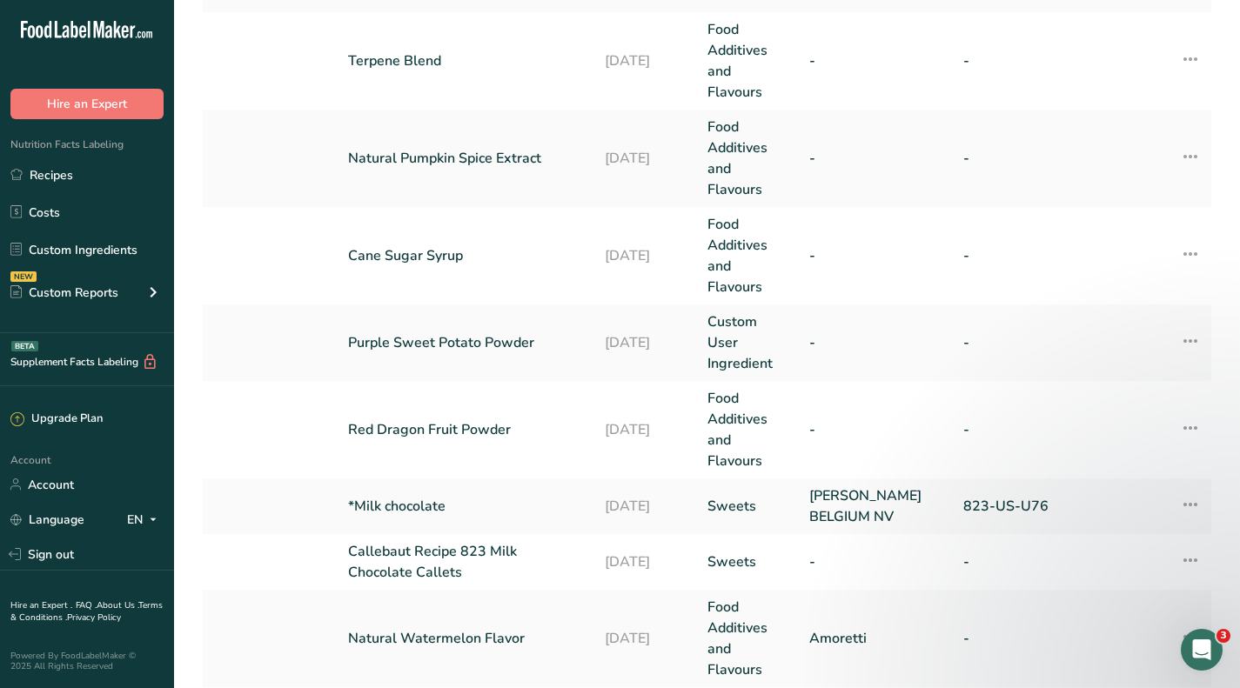
click at [430, 507] on link "*Milk chocolate" at bounding box center [466, 506] width 236 height 21
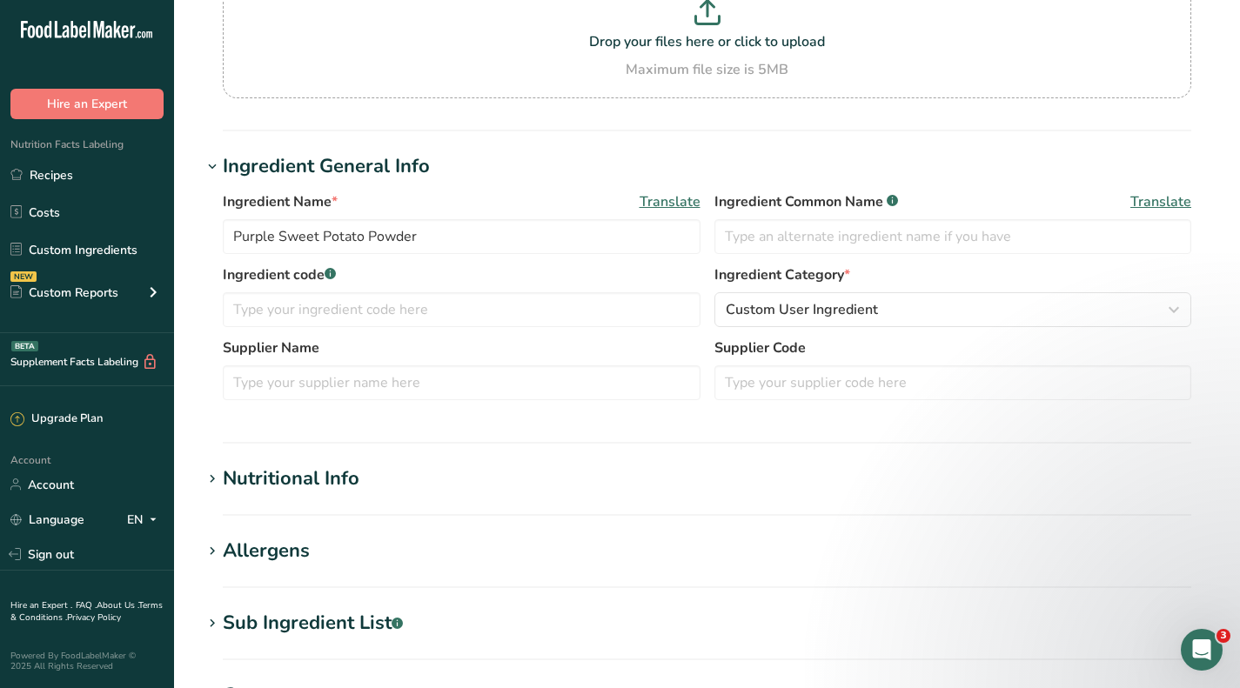
type input "*Milk chocolate"
type input "[PERSON_NAME] BELGIUM NV"
type input "823-US-U76"
select select
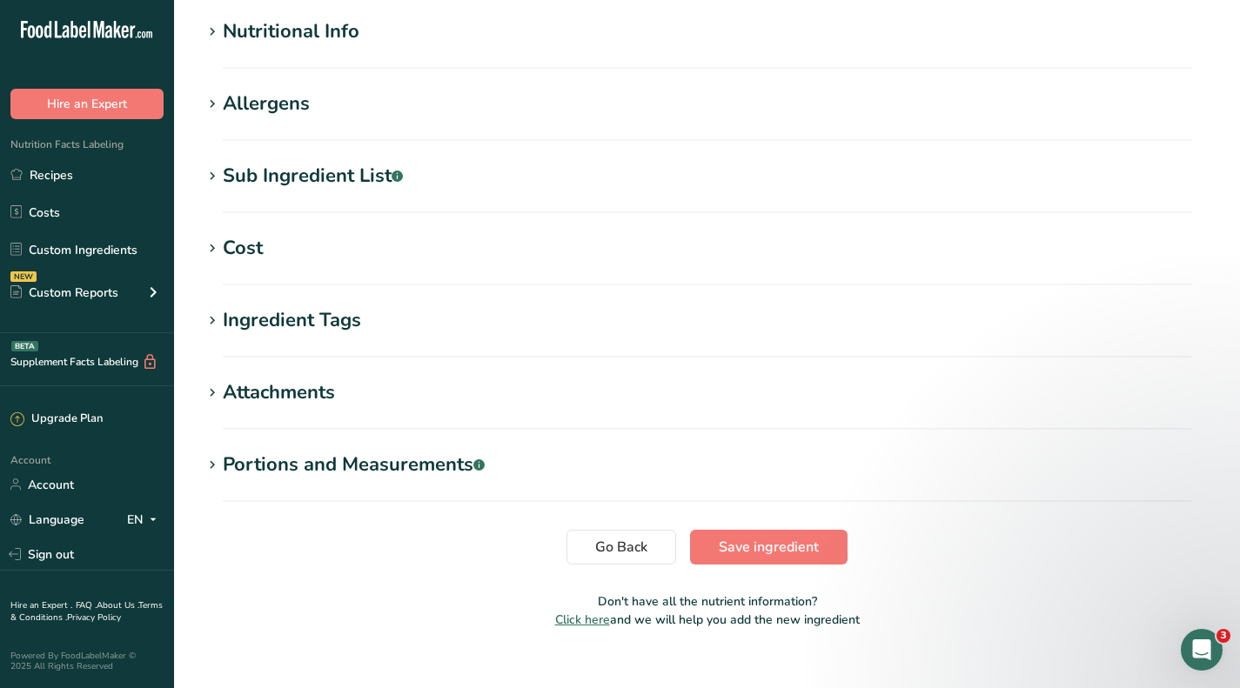
scroll to position [646, 0]
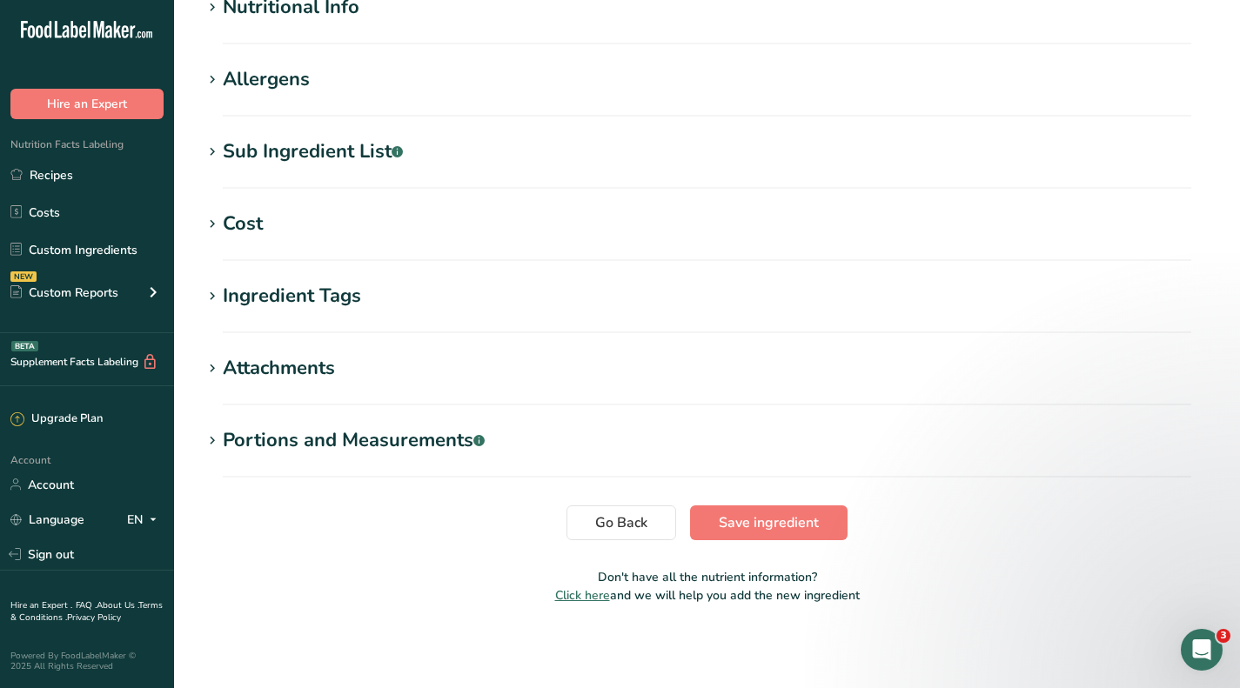
click at [238, 221] on div "Cost" at bounding box center [243, 224] width 40 height 29
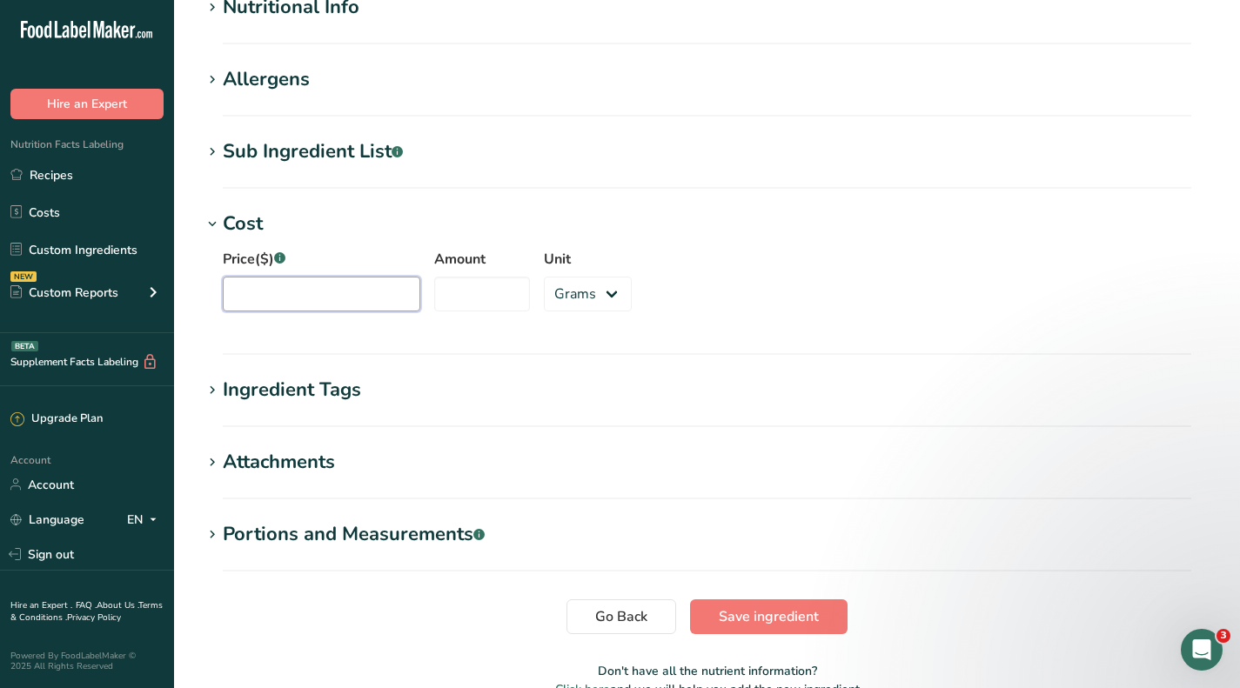
click at [323, 299] on input "Price($) .a-a{fill:#347362;}.b-a{fill:#fff;}" at bounding box center [322, 294] width 198 height 35
type input "304.5"
type input "22"
click at [553, 289] on select "Grams kg mg mcg lb oz" at bounding box center [588, 294] width 88 height 35
select select "12"
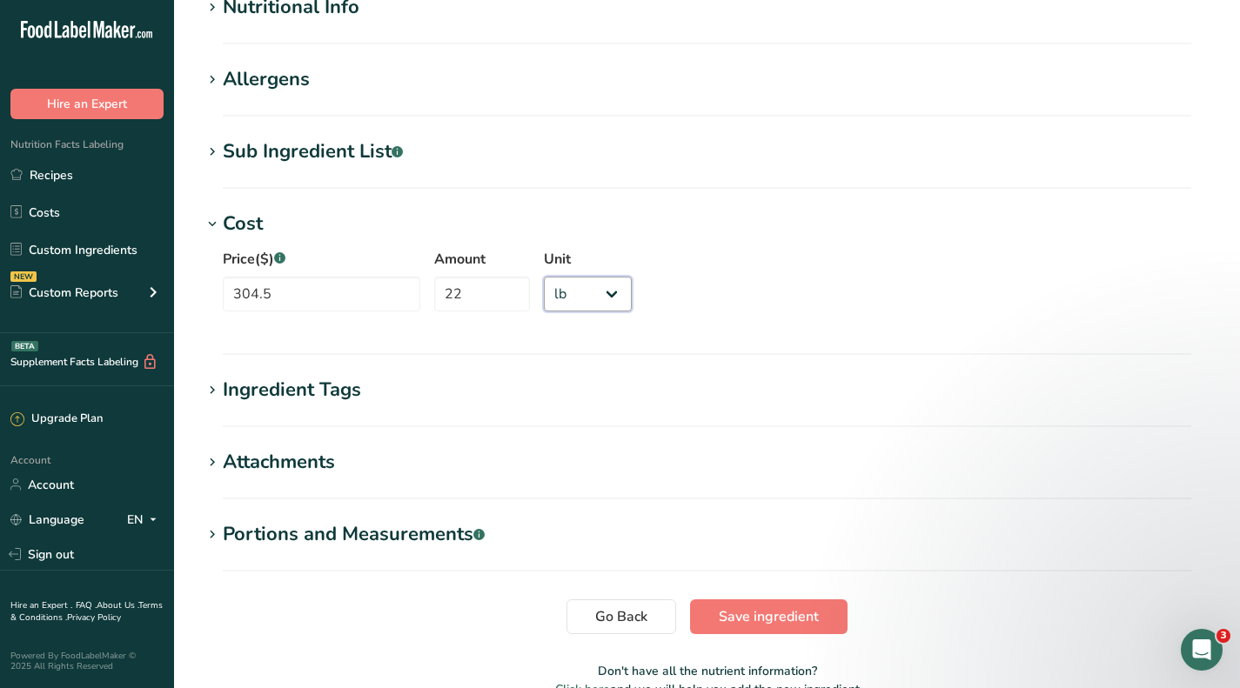
click at [544, 277] on select "Grams kg mg mcg lb oz" at bounding box center [588, 294] width 88 height 35
click at [757, 612] on span "Save ingredient" at bounding box center [769, 617] width 100 height 21
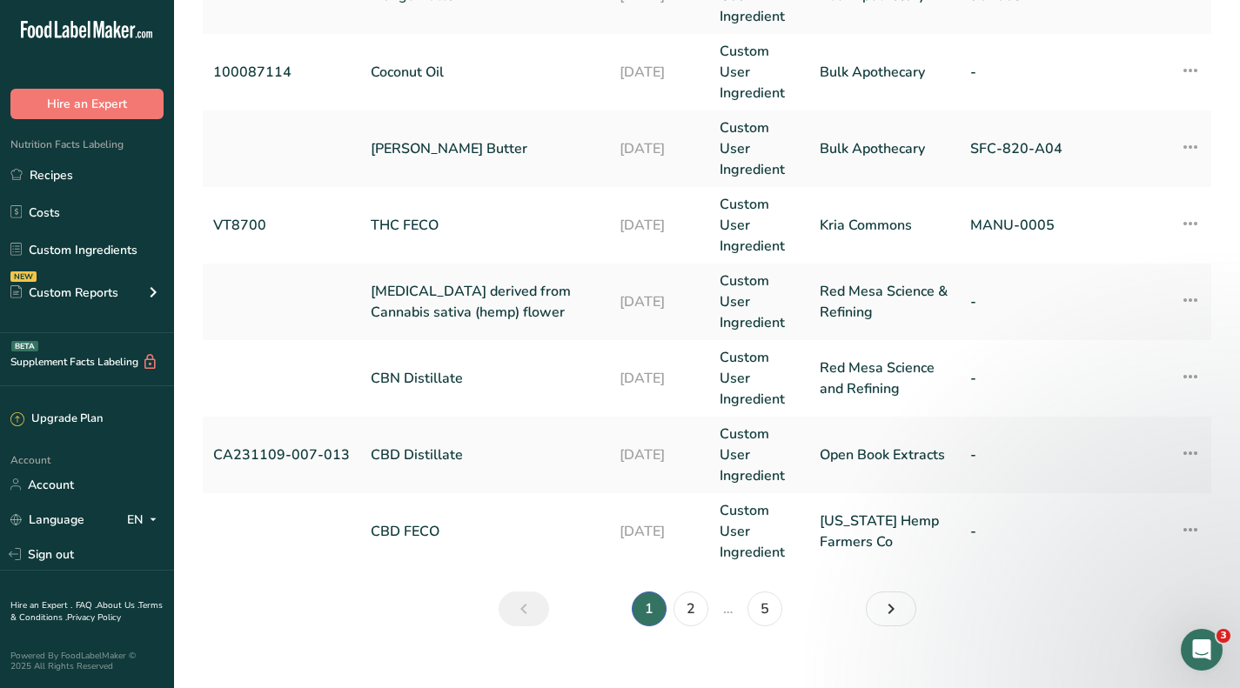
scroll to position [757, 0]
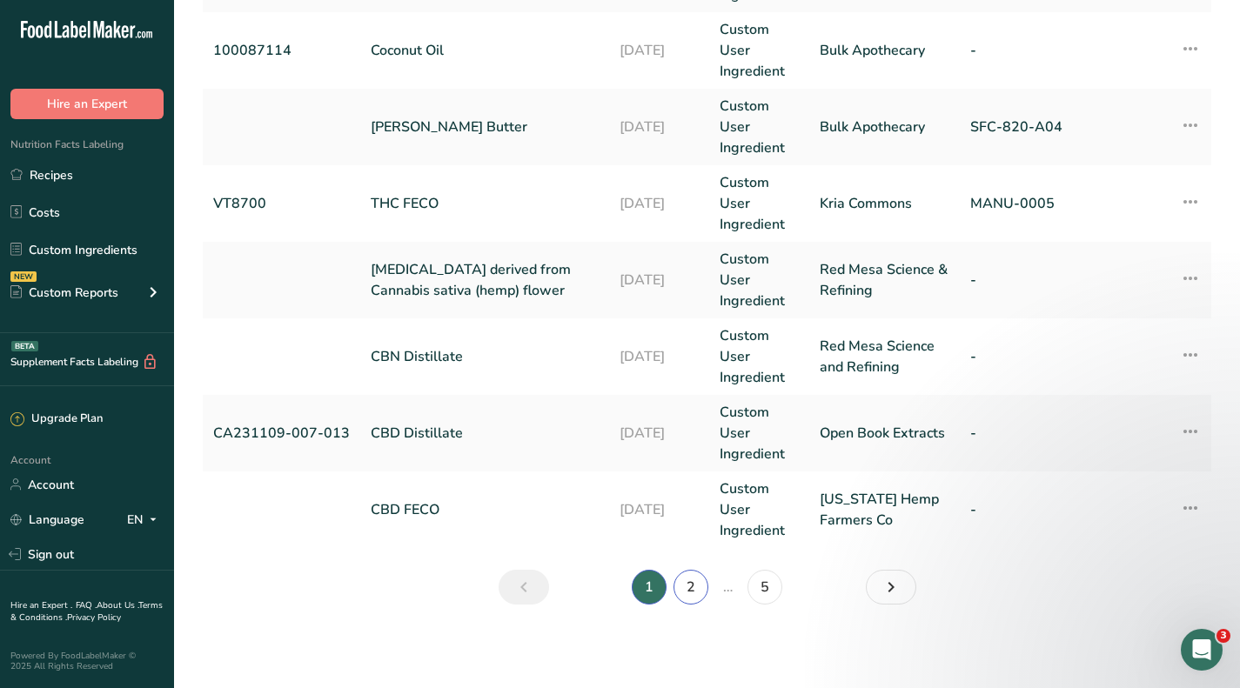
click at [691, 591] on link "2" at bounding box center [691, 587] width 35 height 35
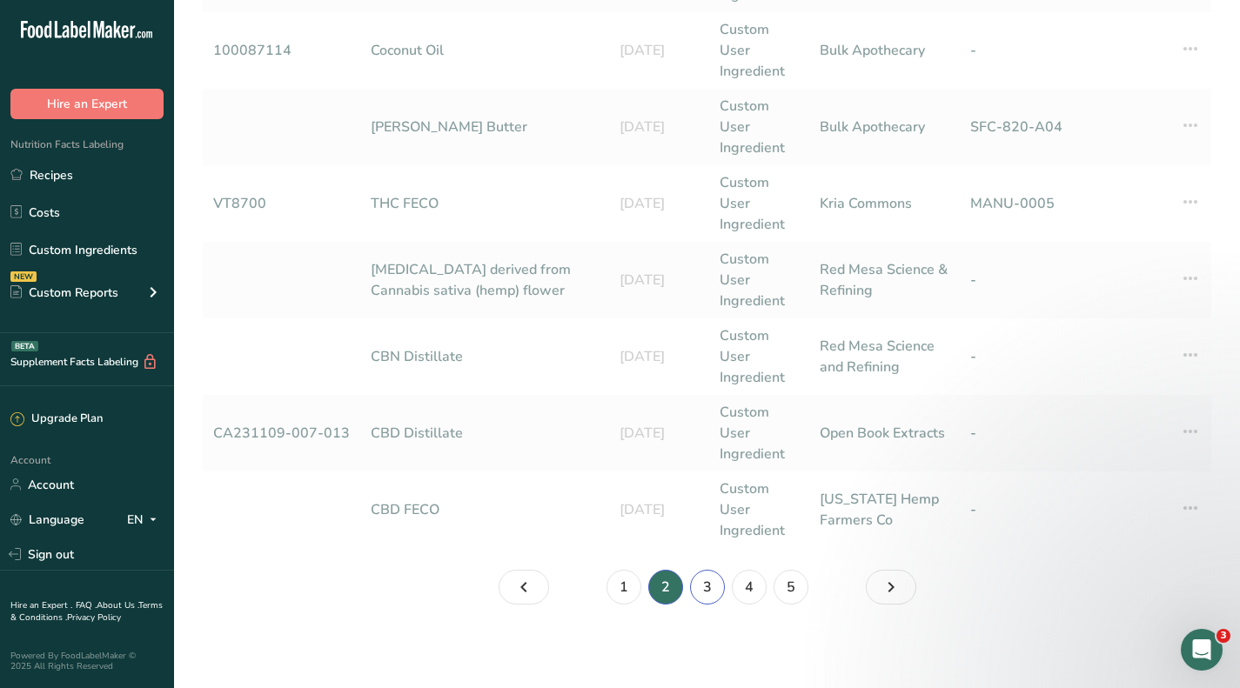
click at [710, 597] on link "3" at bounding box center [707, 587] width 35 height 35
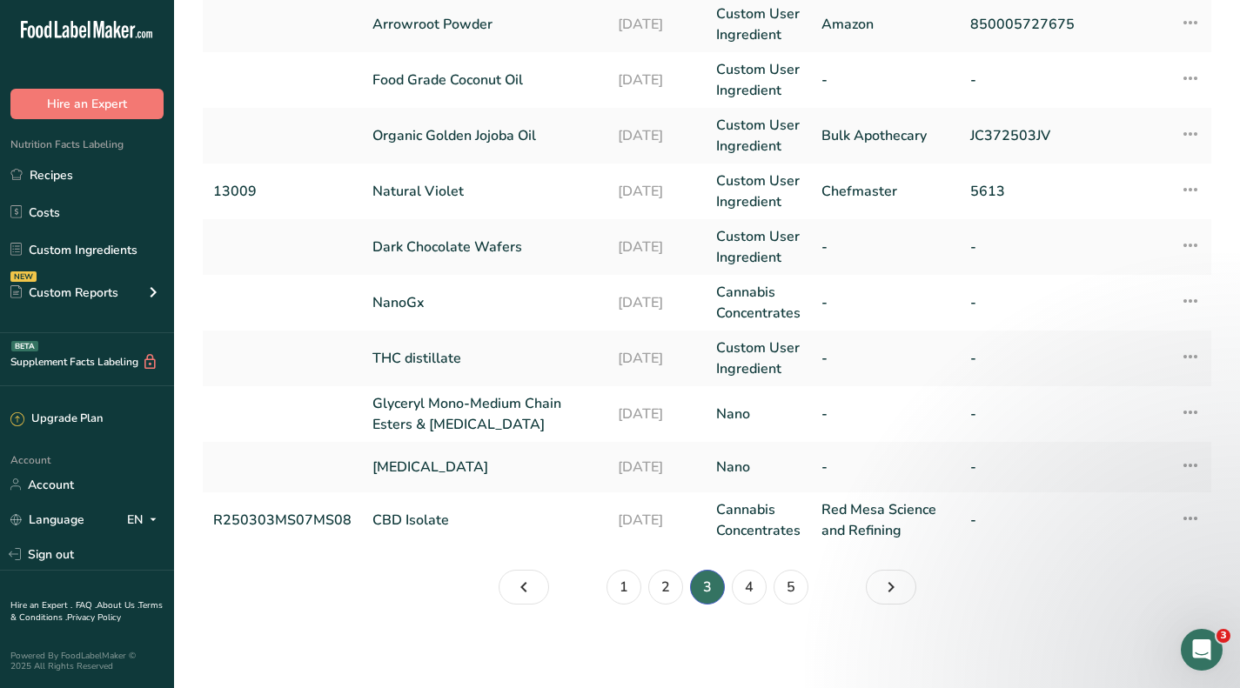
scroll to position [841, 0]
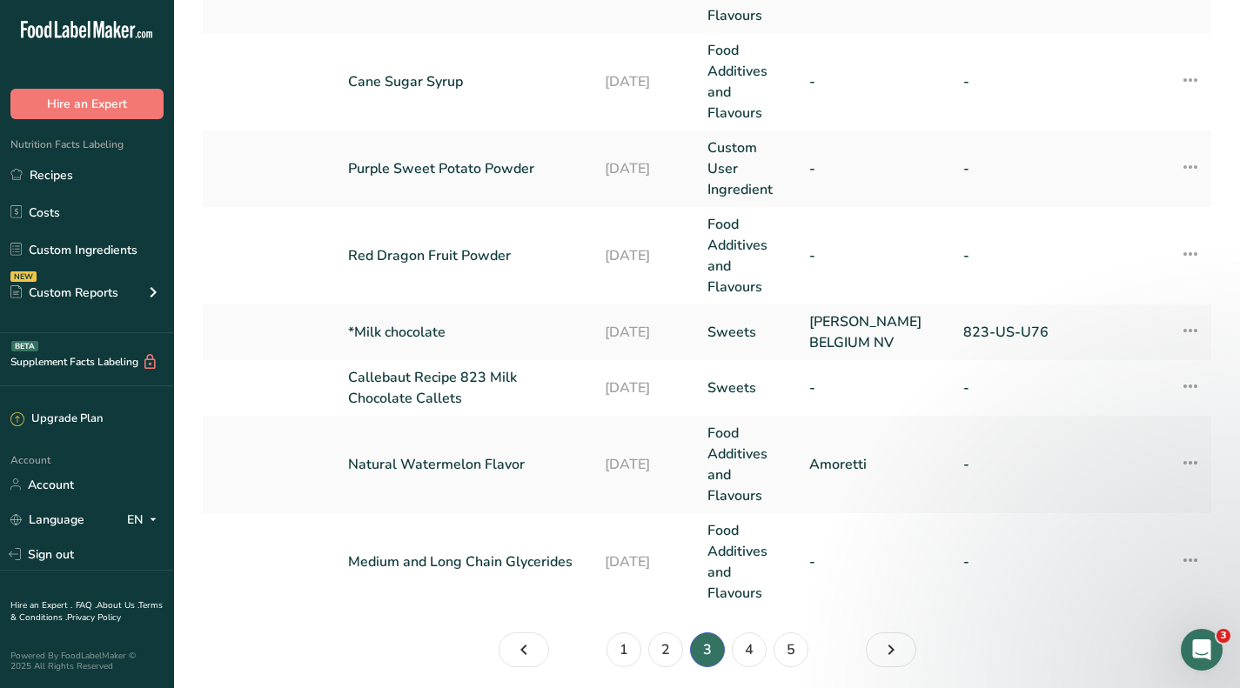
click at [397, 383] on link "Callebaut Recipe 823 Milk Chocolate Callets" at bounding box center [466, 388] width 236 height 42
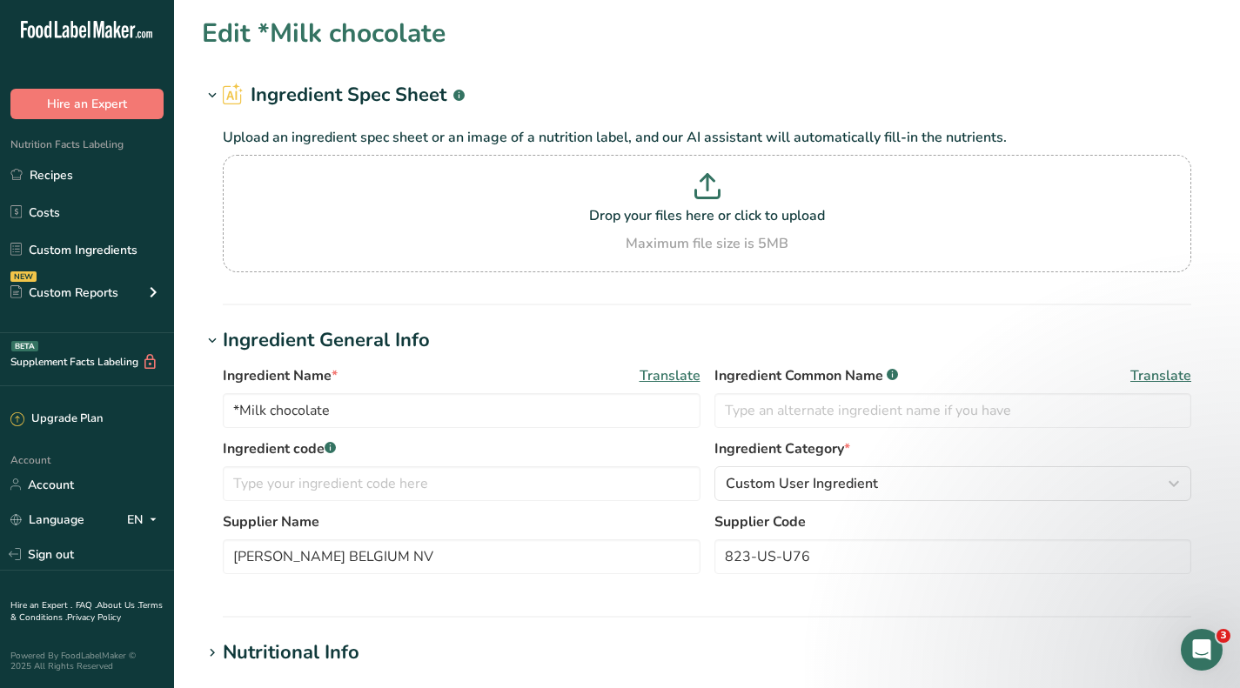
type input "Callebaut Recipe 823 Milk Chocolate Callets"
type input "Milk Chocolate"
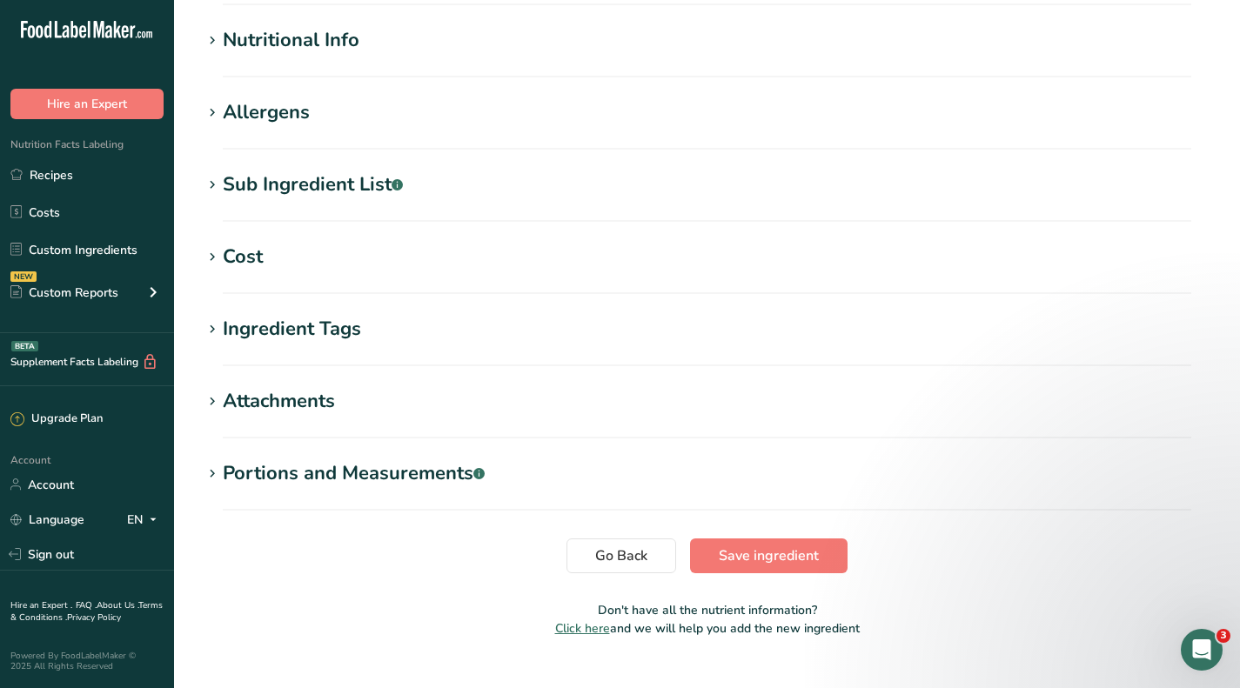
scroll to position [646, 0]
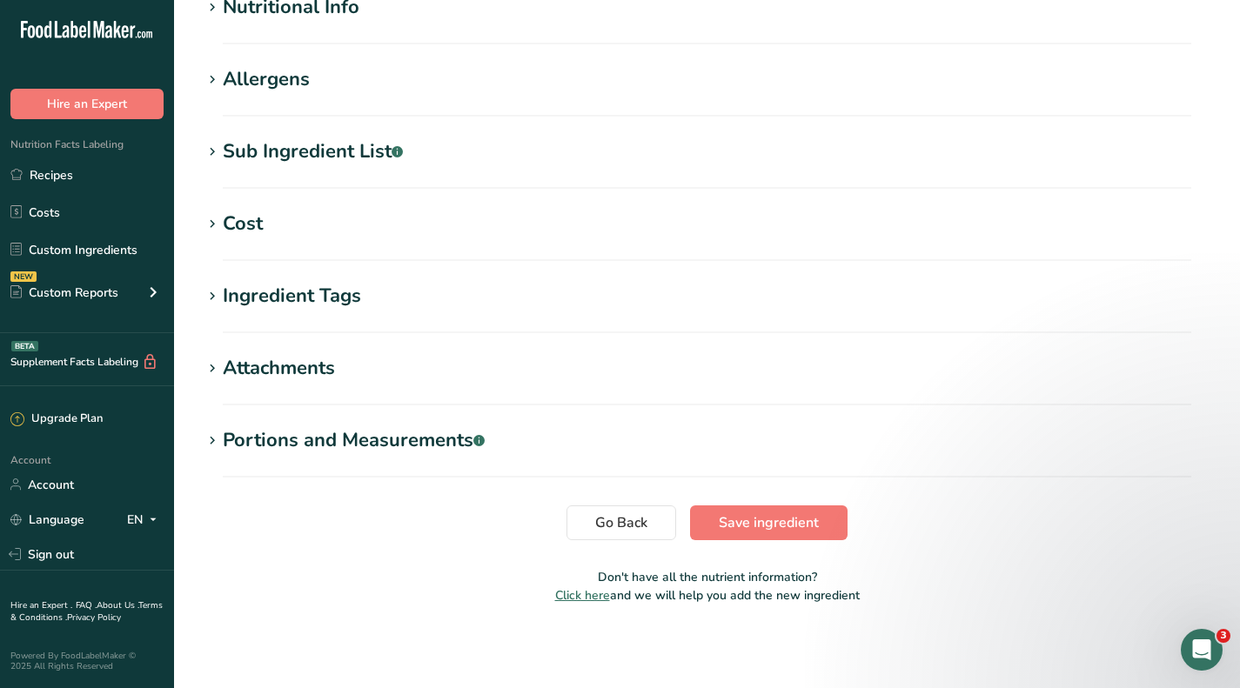
click at [244, 226] on div "Cost" at bounding box center [243, 224] width 40 height 29
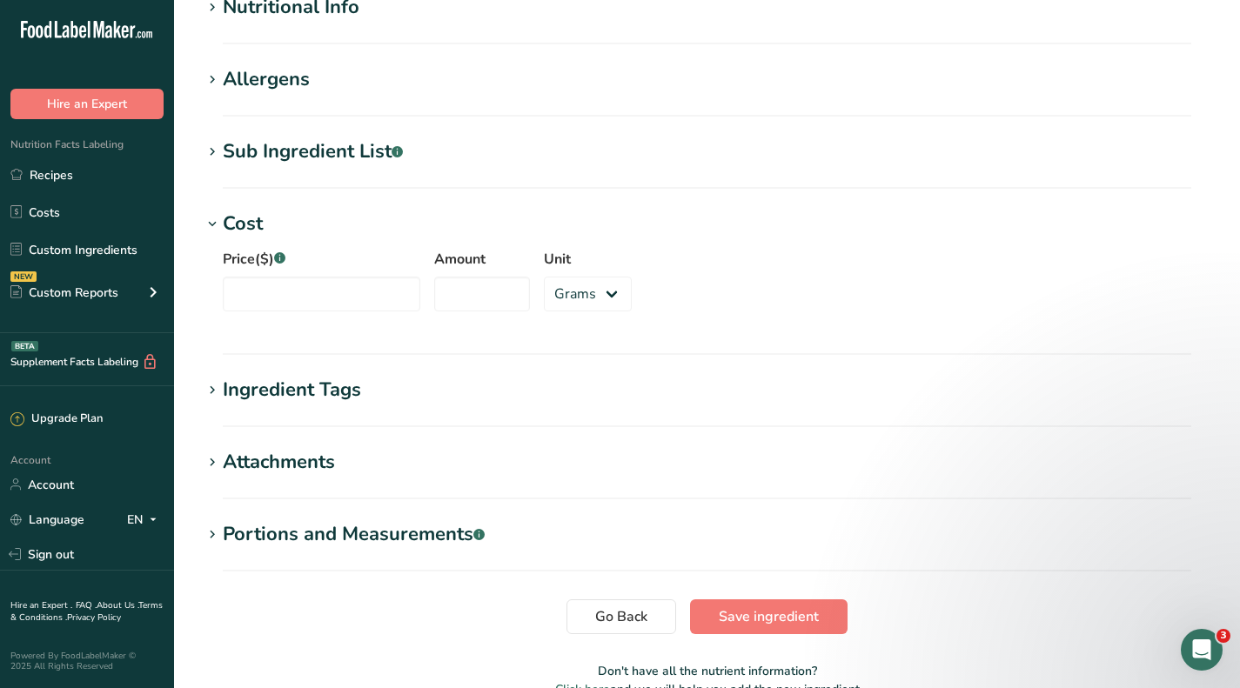
click at [97, 255] on link "Custom Ingredients" at bounding box center [87, 249] width 174 height 33
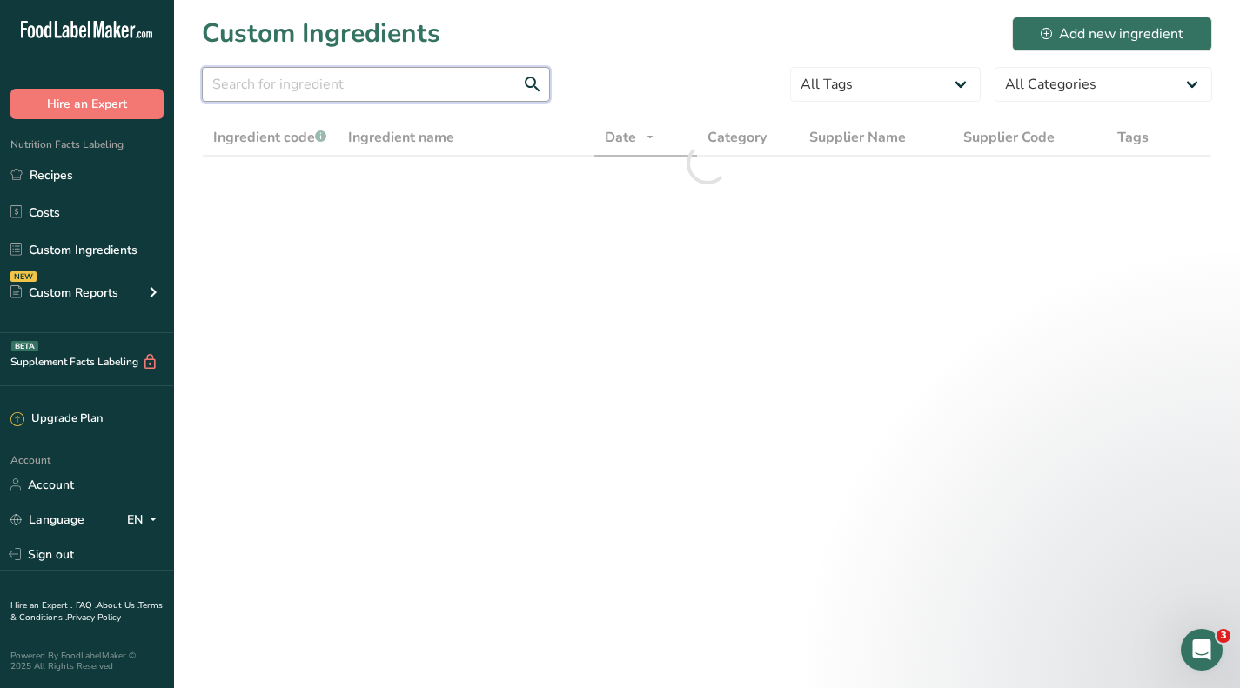
click at [404, 89] on input "text" at bounding box center [376, 84] width 348 height 35
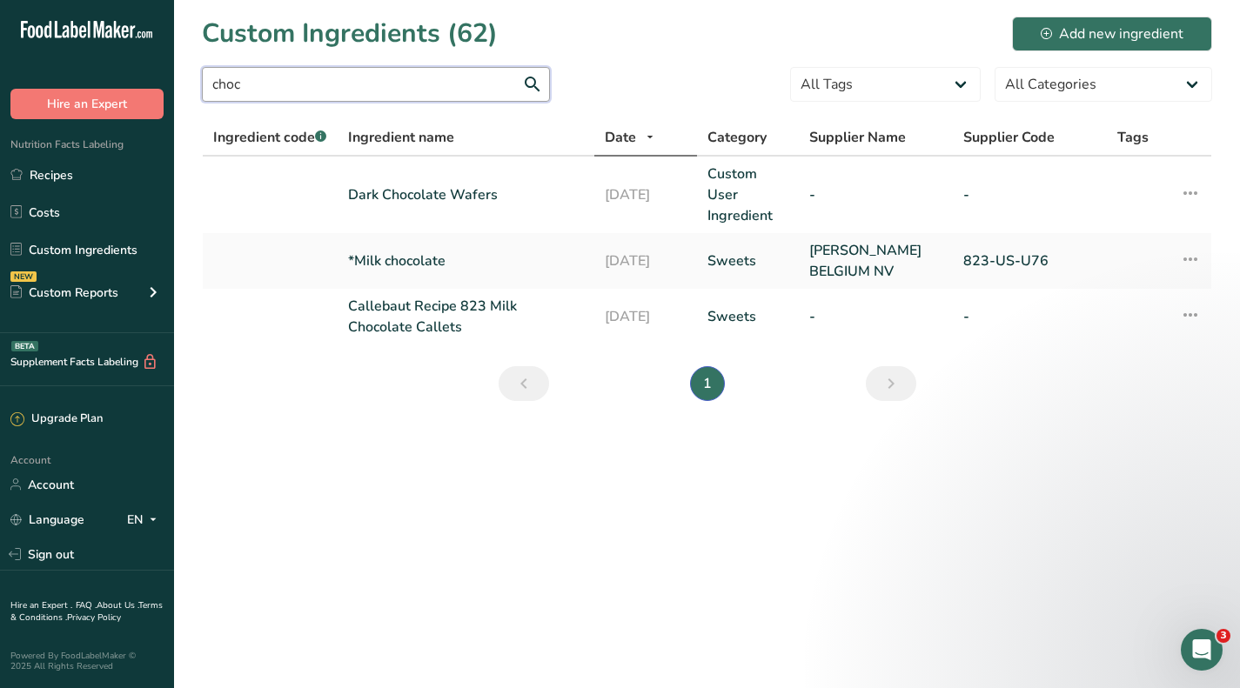
type input "choc"
click at [82, 177] on link "Recipes" at bounding box center [87, 174] width 174 height 33
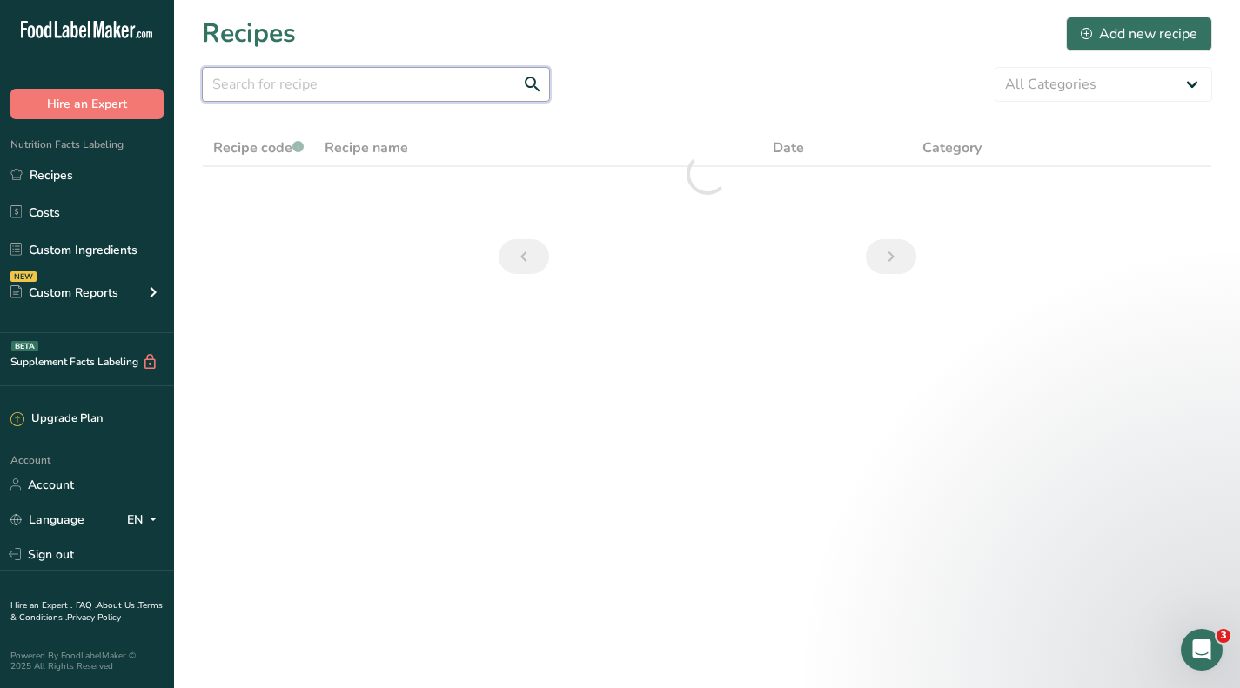
click at [339, 88] on input "text" at bounding box center [376, 84] width 348 height 35
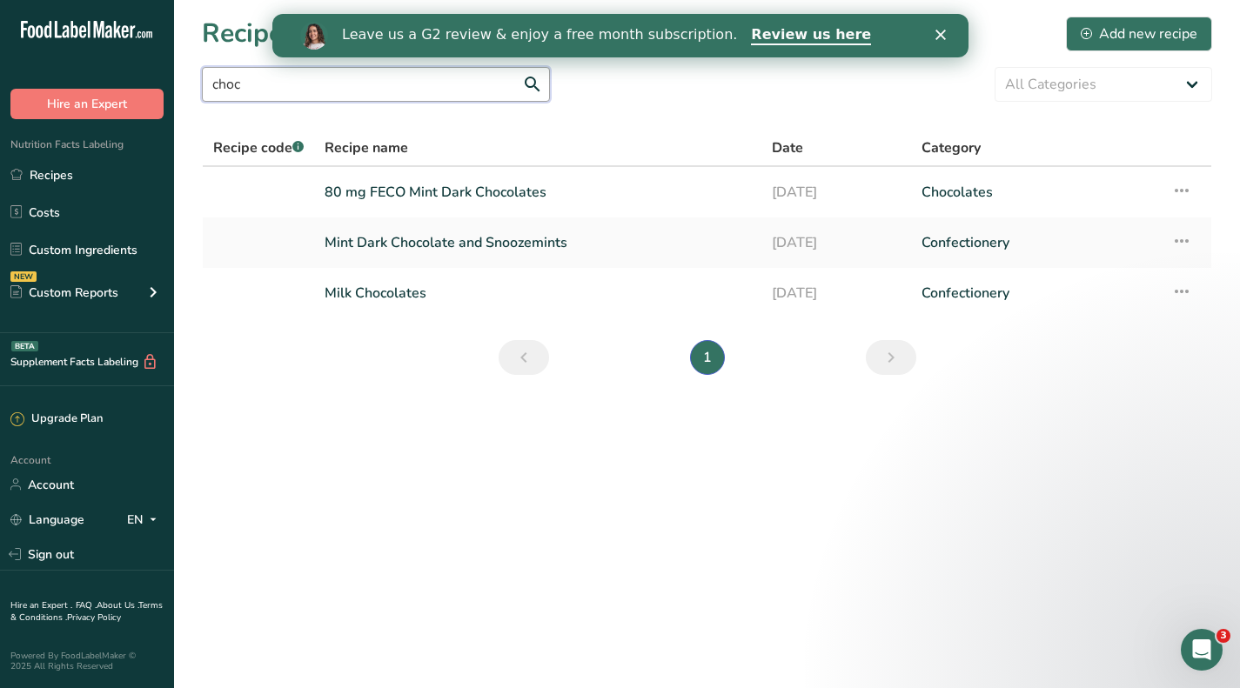
type input "choc"
click at [380, 294] on link "Milk Chocolates" at bounding box center [538, 293] width 426 height 37
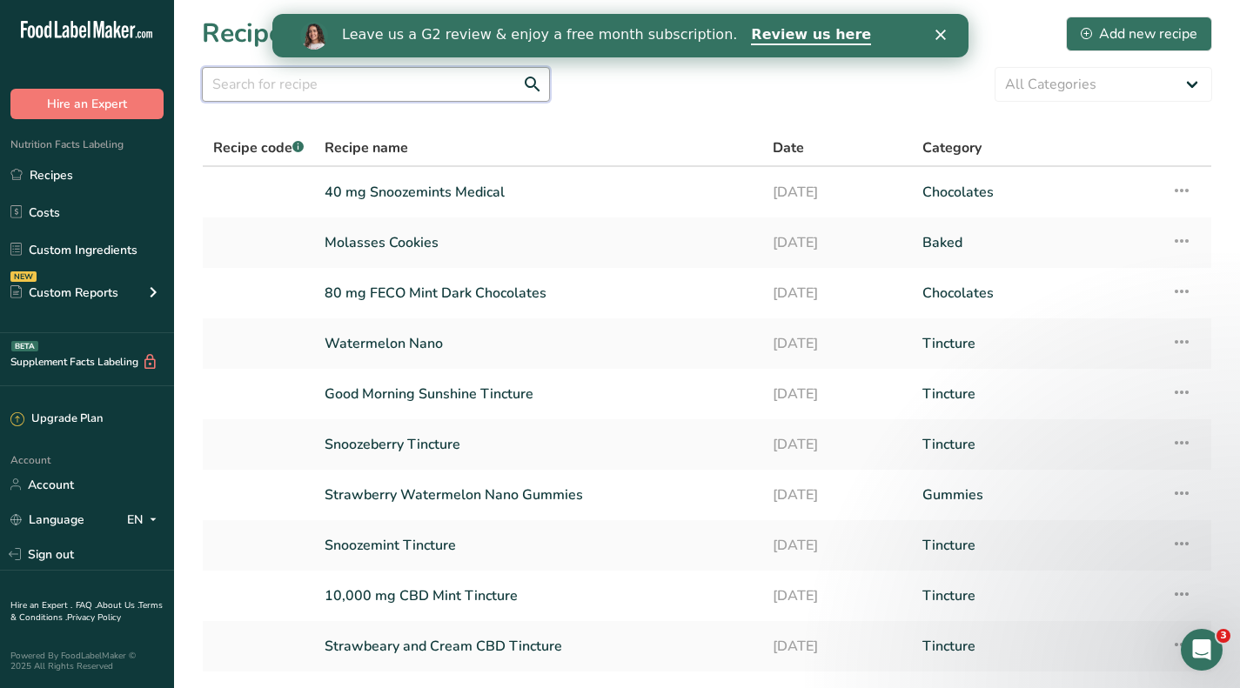
click at [346, 91] on input "text" at bounding box center [376, 84] width 348 height 35
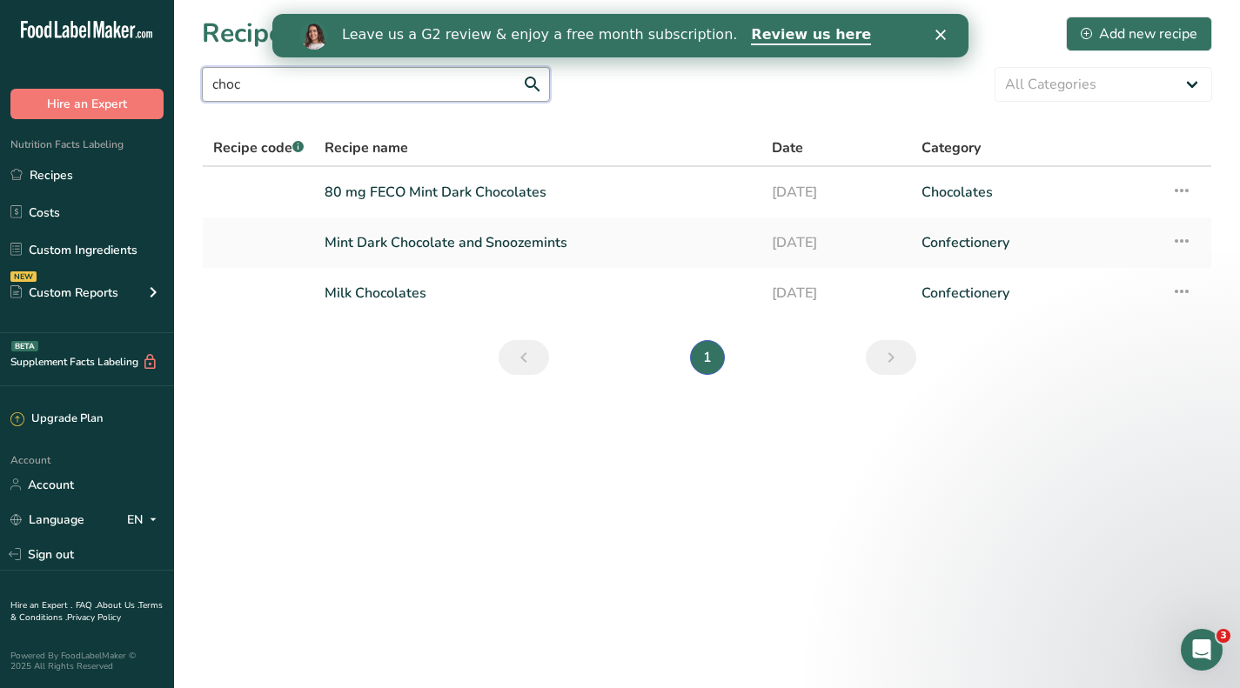
type input "choc"
click at [373, 247] on link "Mint Dark Chocolate and Snoozemints" at bounding box center [538, 243] width 426 height 37
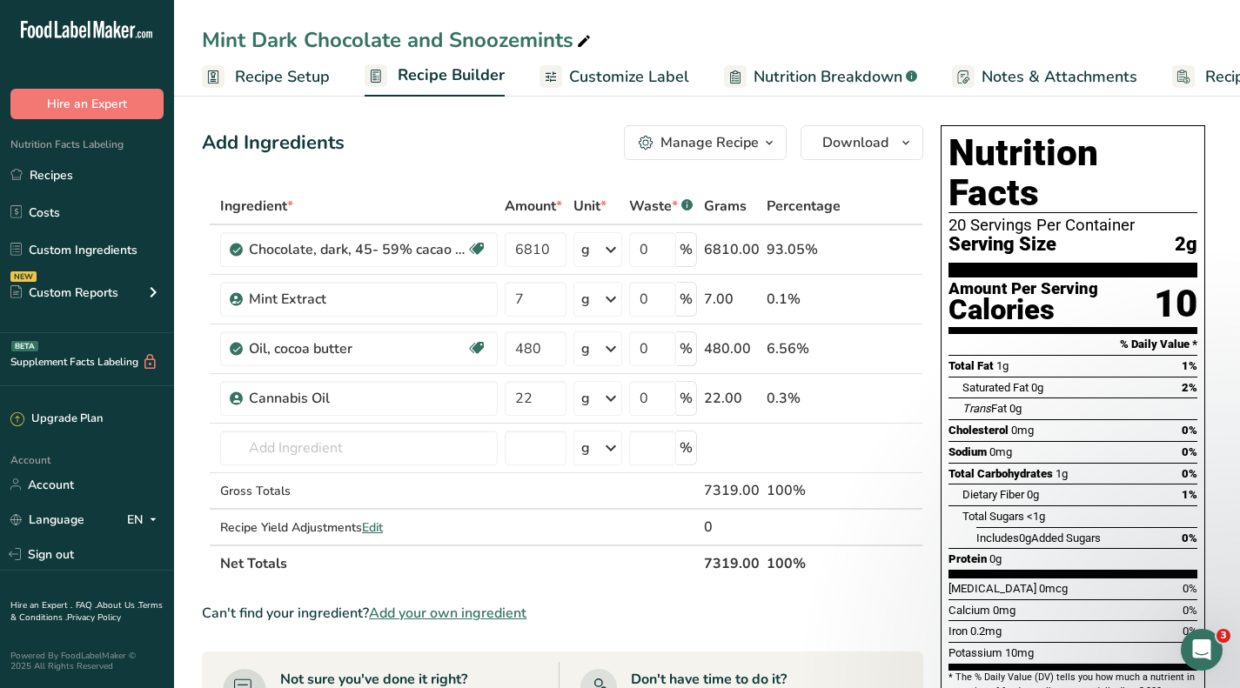
click at [64, 238] on link "Custom Ingredients" at bounding box center [87, 249] width 174 height 33
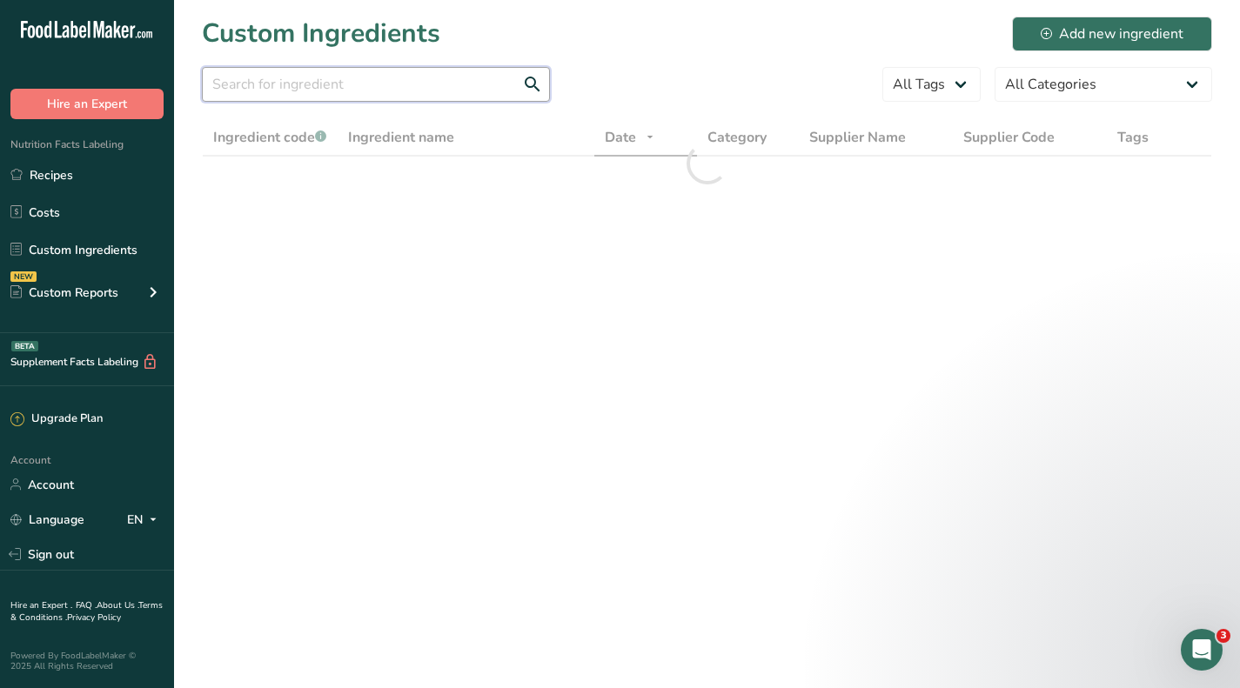
click at [330, 79] on input "text" at bounding box center [376, 84] width 348 height 35
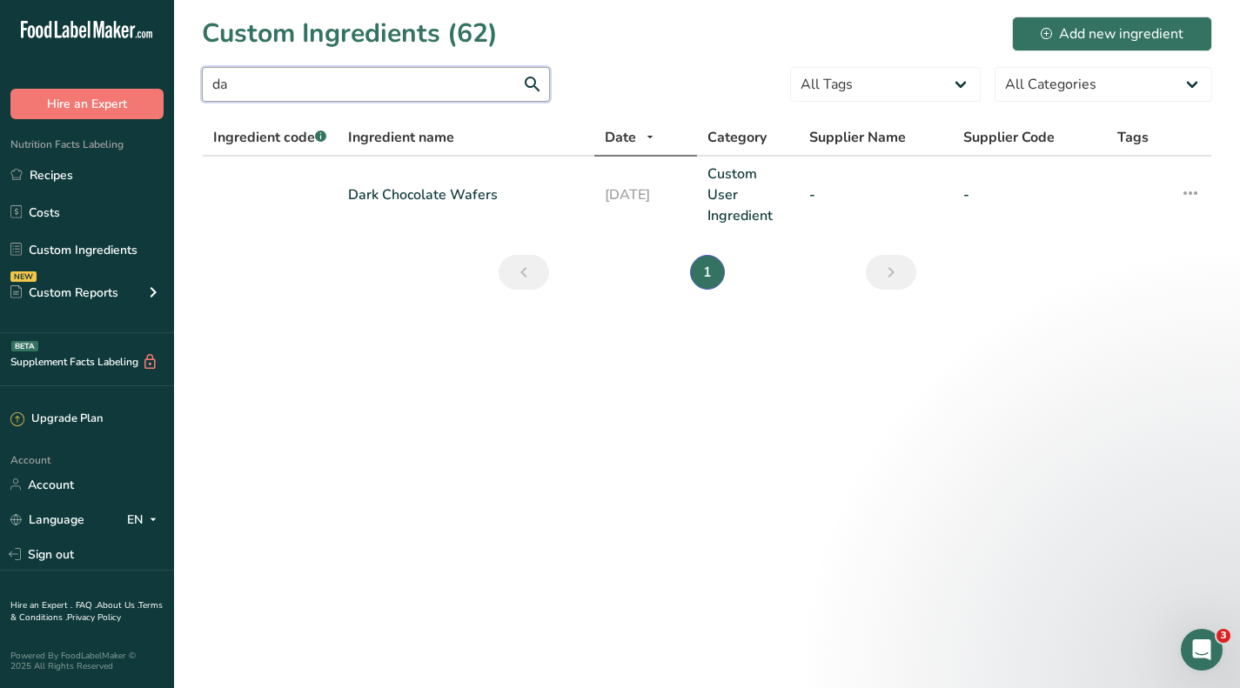
type input "d"
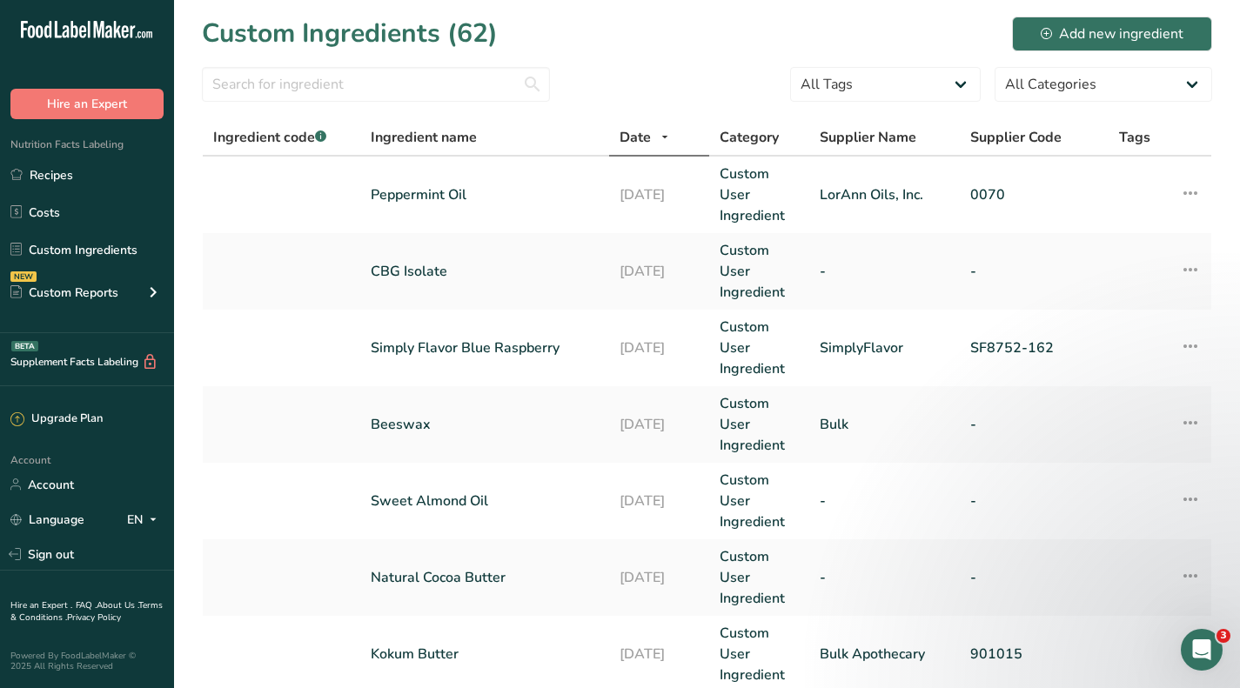
click at [57, 207] on link "Costs" at bounding box center [87, 212] width 174 height 33
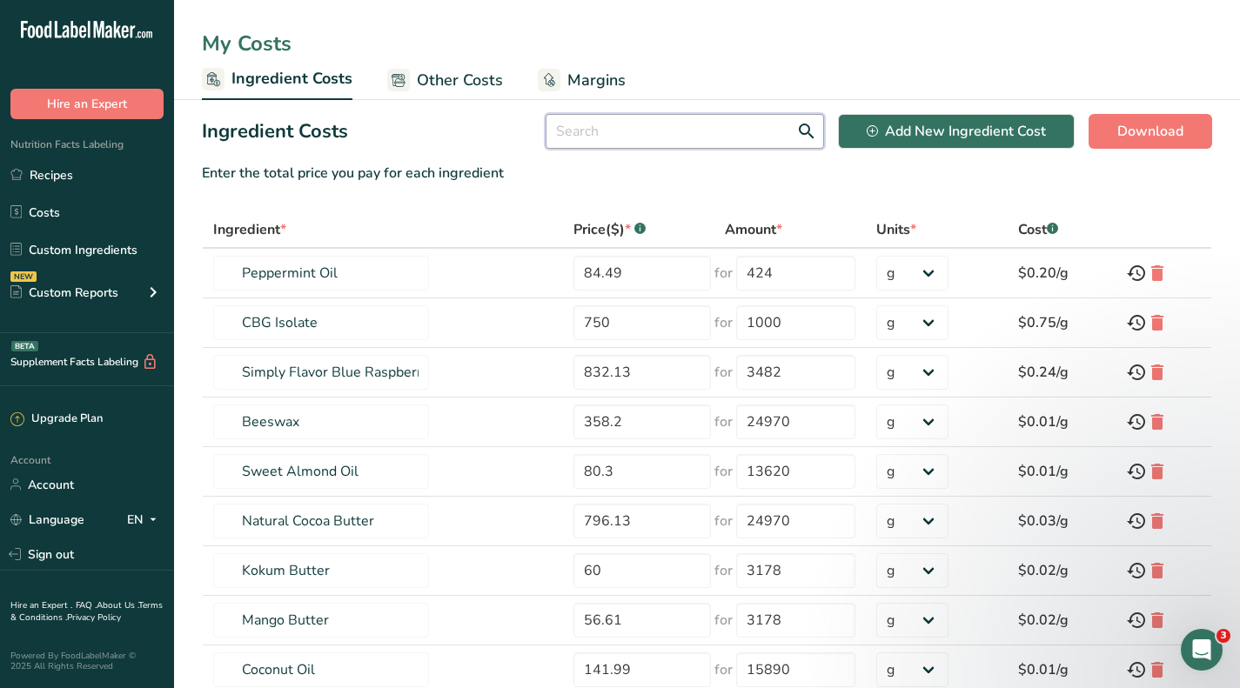
click at [692, 132] on input "text" at bounding box center [685, 131] width 278 height 35
type input "dark"
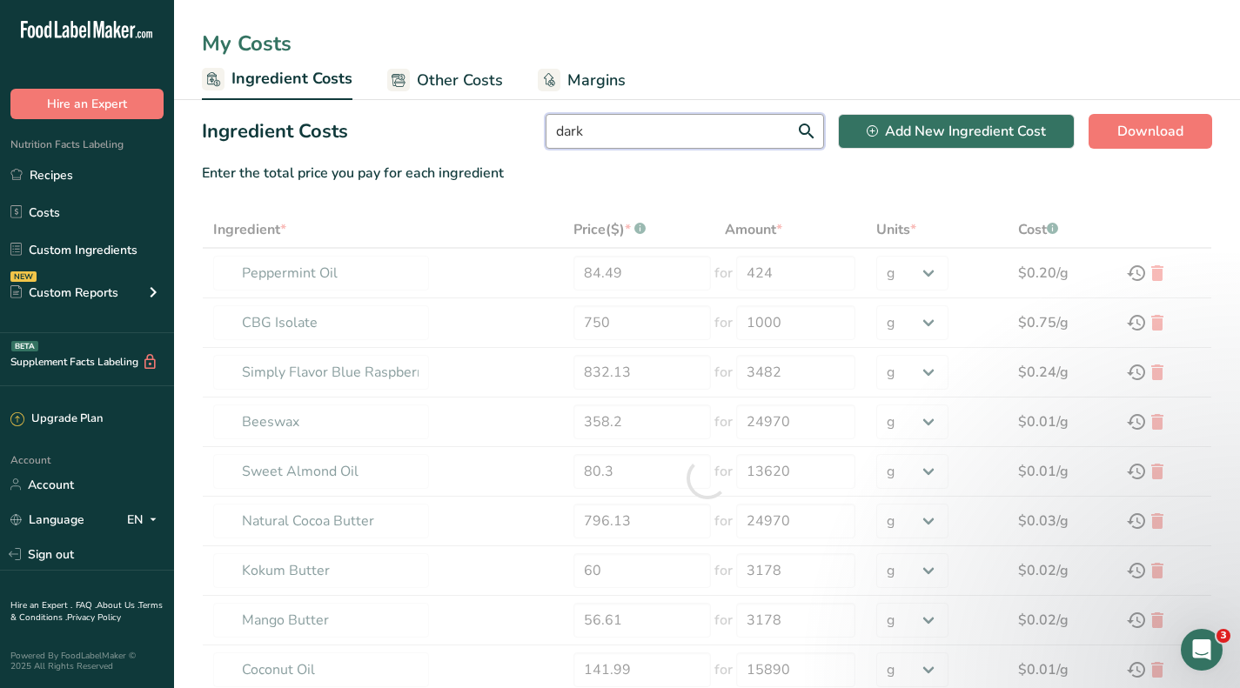
type input "Dark Chocolate Wafers"
type input "142.99"
type input "25"
select select "12"
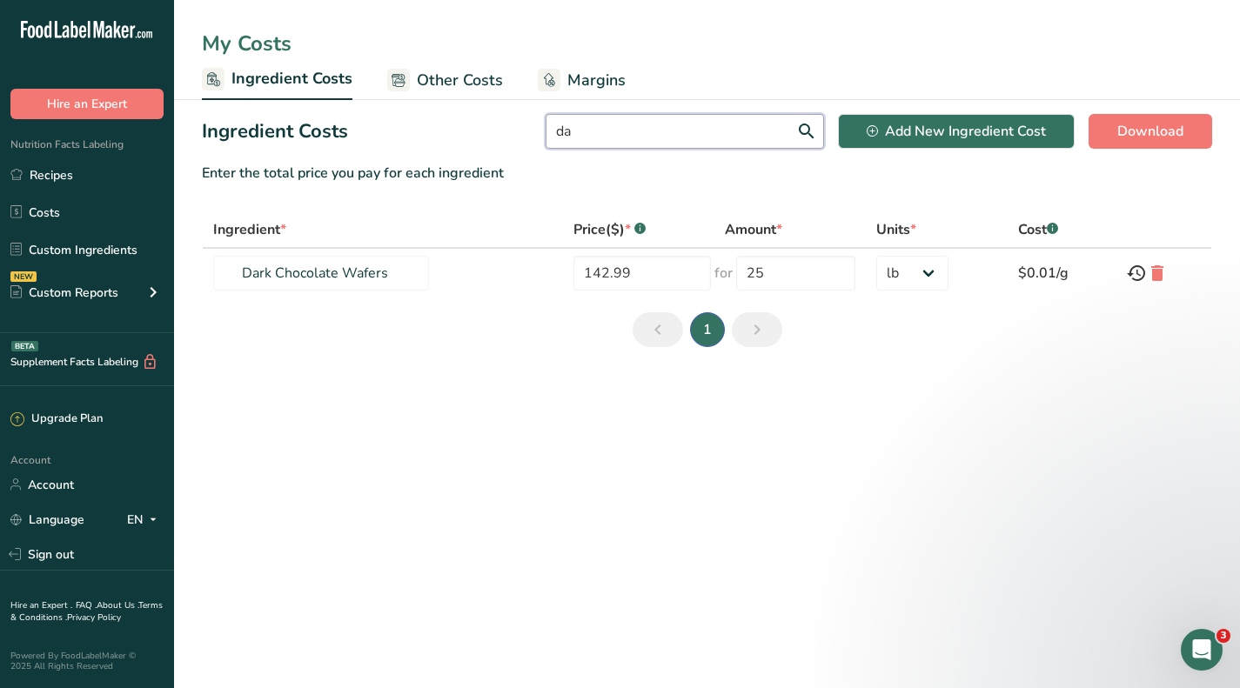
type input "d"
type input "Peppermint Oil"
type input "84.49"
type input "424"
select select "-1"
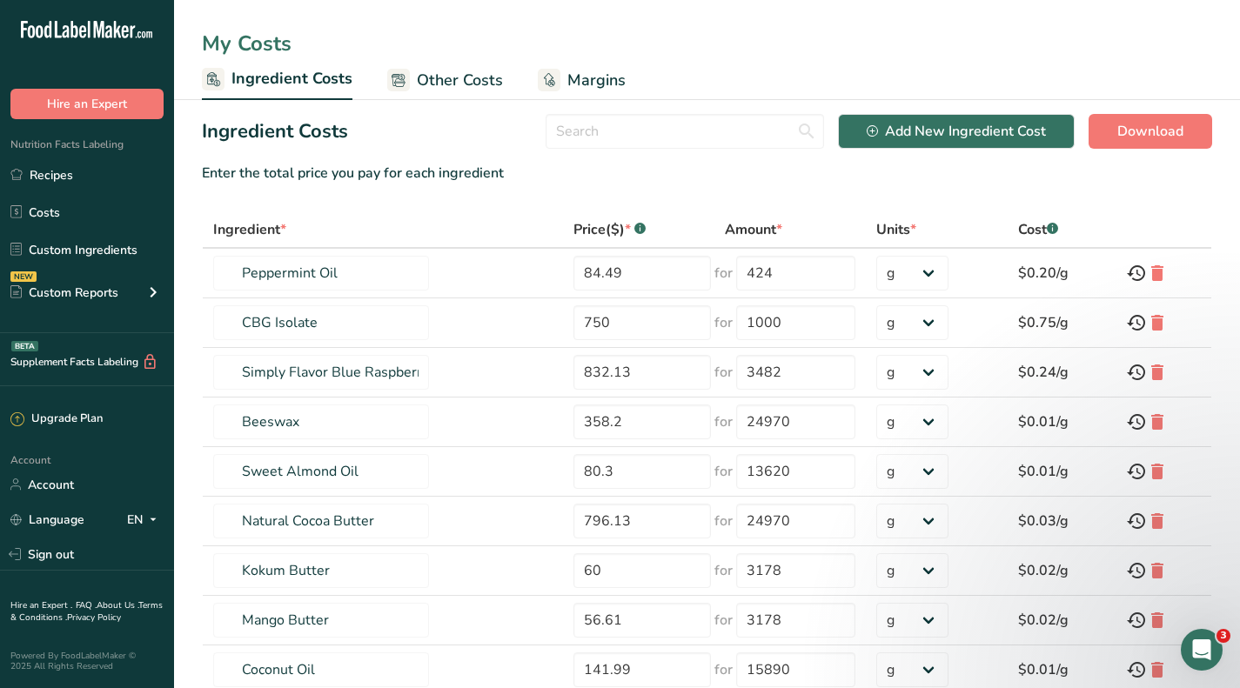
click at [95, 246] on link "Custom Ingredients" at bounding box center [87, 249] width 174 height 33
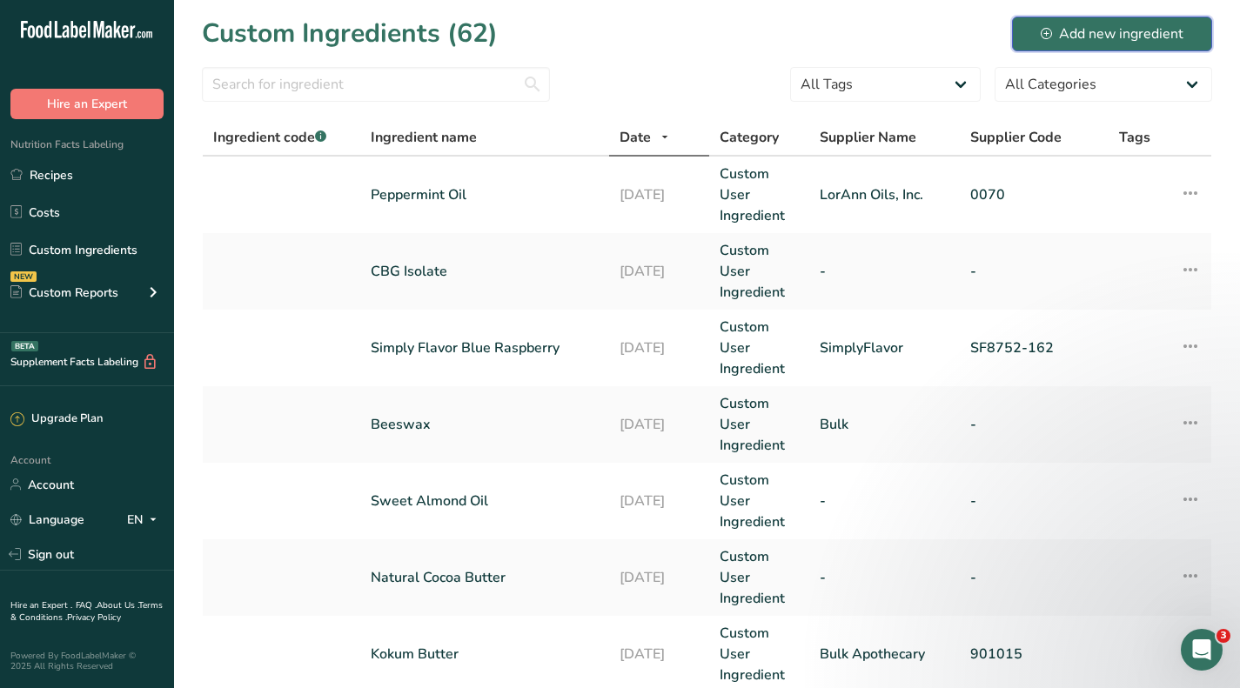
click at [1059, 35] on div "Add new ingredient" at bounding box center [1112, 33] width 143 height 21
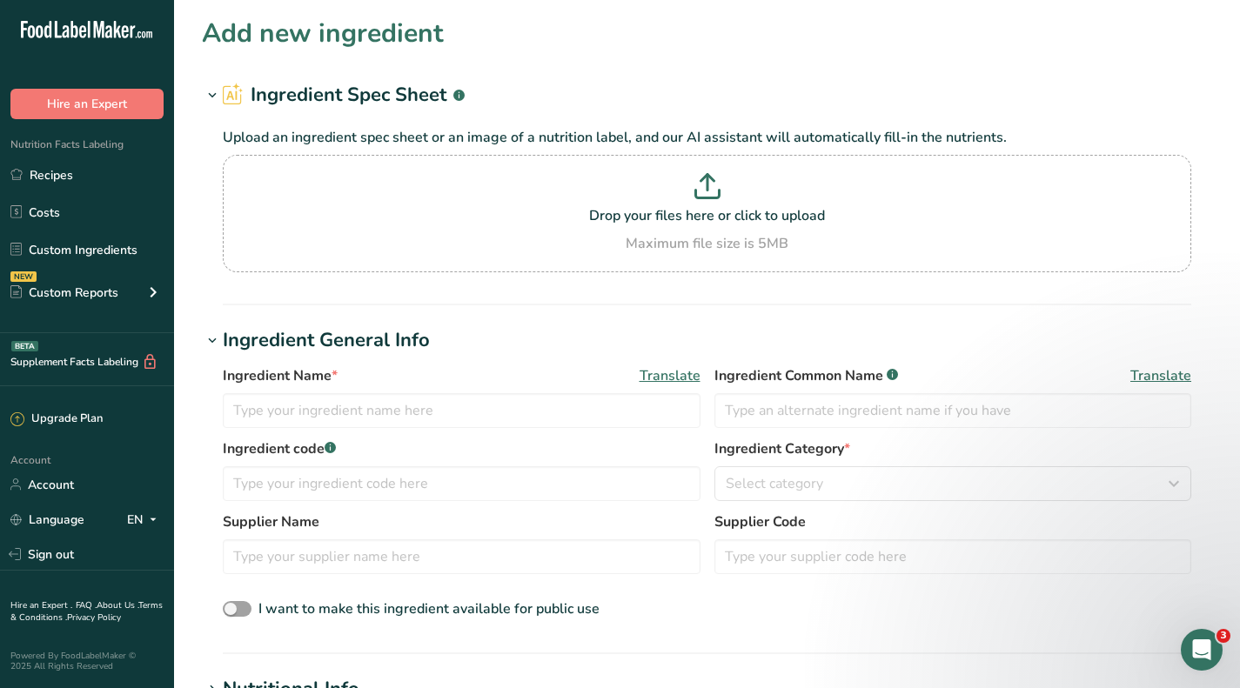
click at [686, 202] on p at bounding box center [707, 189] width 960 height 32
click at [686, 202] on input "Drop your files here or click to upload Maximum file size is 5MB" at bounding box center [707, 213] width 969 height 117
click at [640, 214] on p "Drop your files here or click to upload" at bounding box center [707, 215] width 960 height 21
click at [640, 214] on input "Drop your files here or click to upload Maximum file size is 5MB" at bounding box center [707, 213] width 969 height 117
click at [707, 223] on p "Drop your files here or click to upload" at bounding box center [707, 215] width 960 height 21
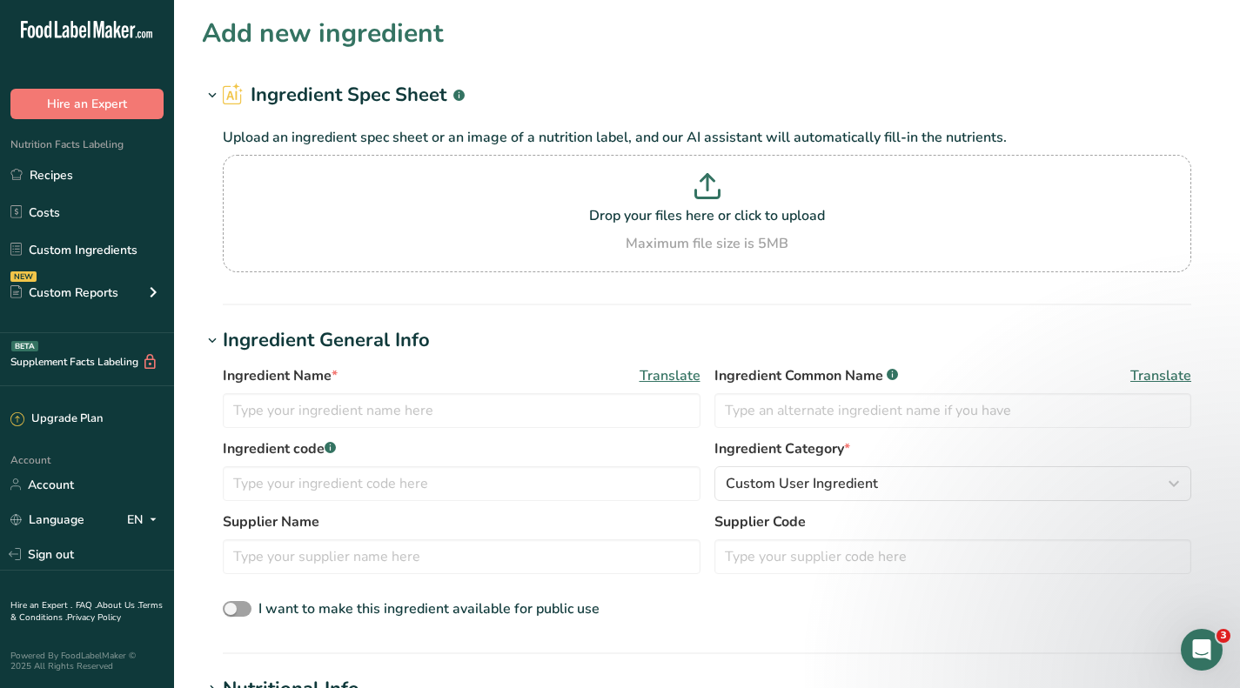
click at [707, 223] on input "Drop your files here or click to upload Maximum file size is 5MB" at bounding box center [707, 213] width 969 height 117
click at [742, 231] on div "Drop your files here or click to upload Maximum file size is 5MB" at bounding box center [707, 213] width 960 height 81
click at [742, 231] on input "Drop your files here or click to upload Maximum file size is 5MB" at bounding box center [707, 213] width 969 height 117
click at [734, 220] on p "Drop your files here or click to upload" at bounding box center [707, 215] width 960 height 21
click at [734, 220] on input "Drop your files here or click to upload Maximum file size is 5MB" at bounding box center [707, 213] width 969 height 117
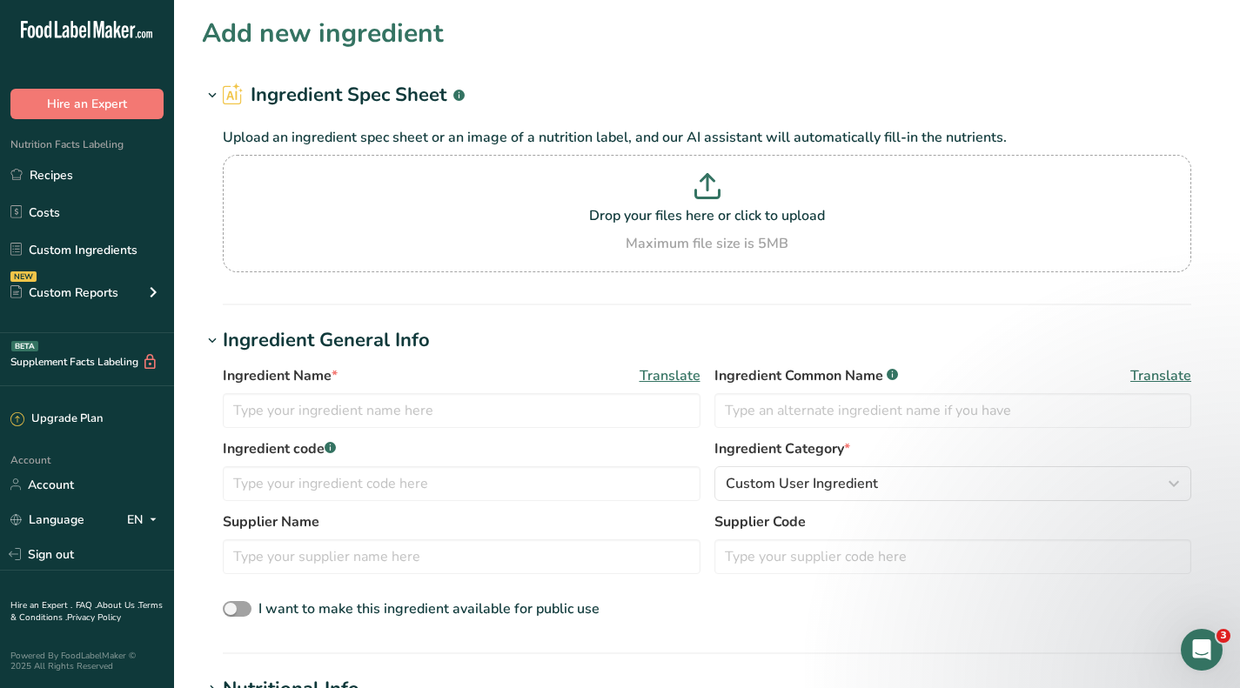
drag, startPoint x: 84, startPoint y: 236, endPoint x: 93, endPoint y: 226, distance: 13.5
click at [84, 236] on link "Custom Ingredients" at bounding box center [87, 249] width 174 height 33
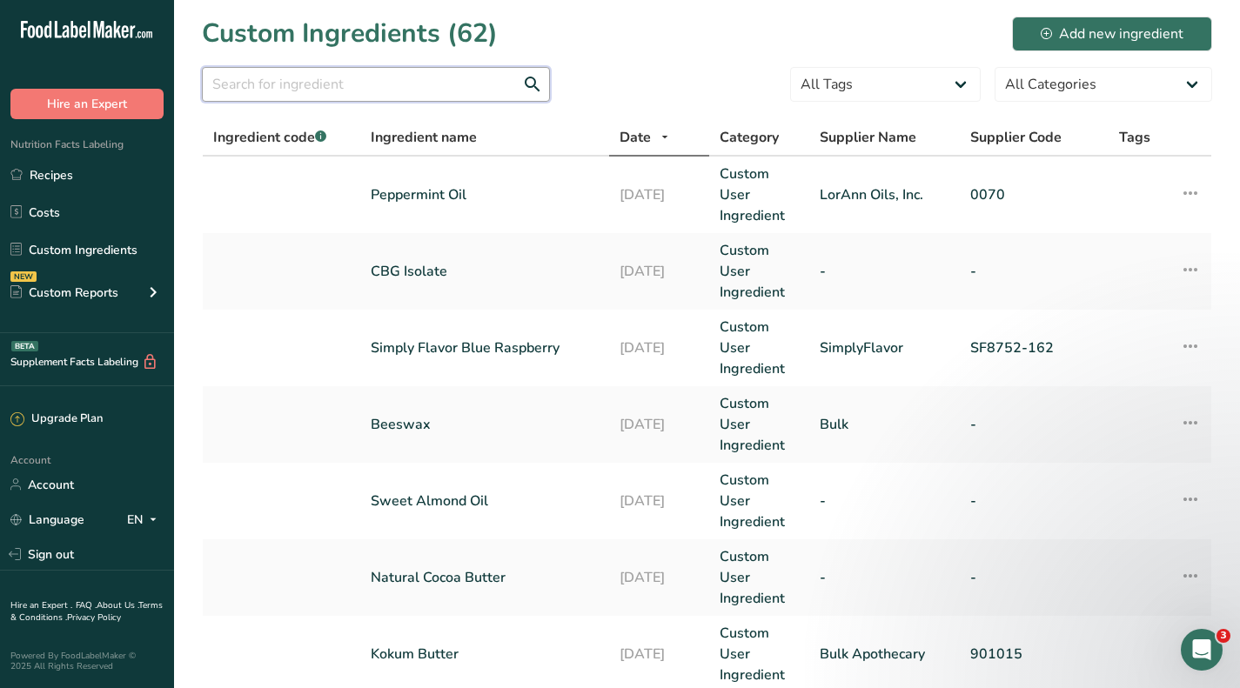
click at [416, 83] on input "text" at bounding box center [376, 84] width 348 height 35
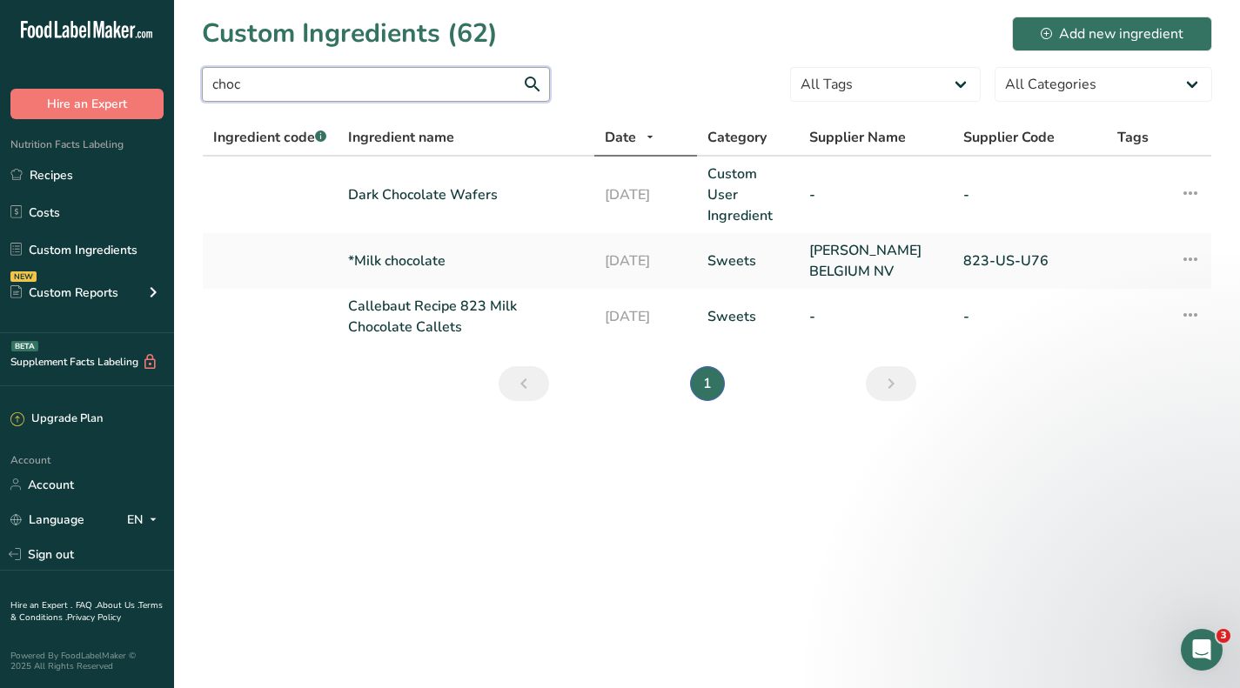
type input "choc"
click at [429, 268] on link "*Milk chocolate" at bounding box center [466, 261] width 236 height 21
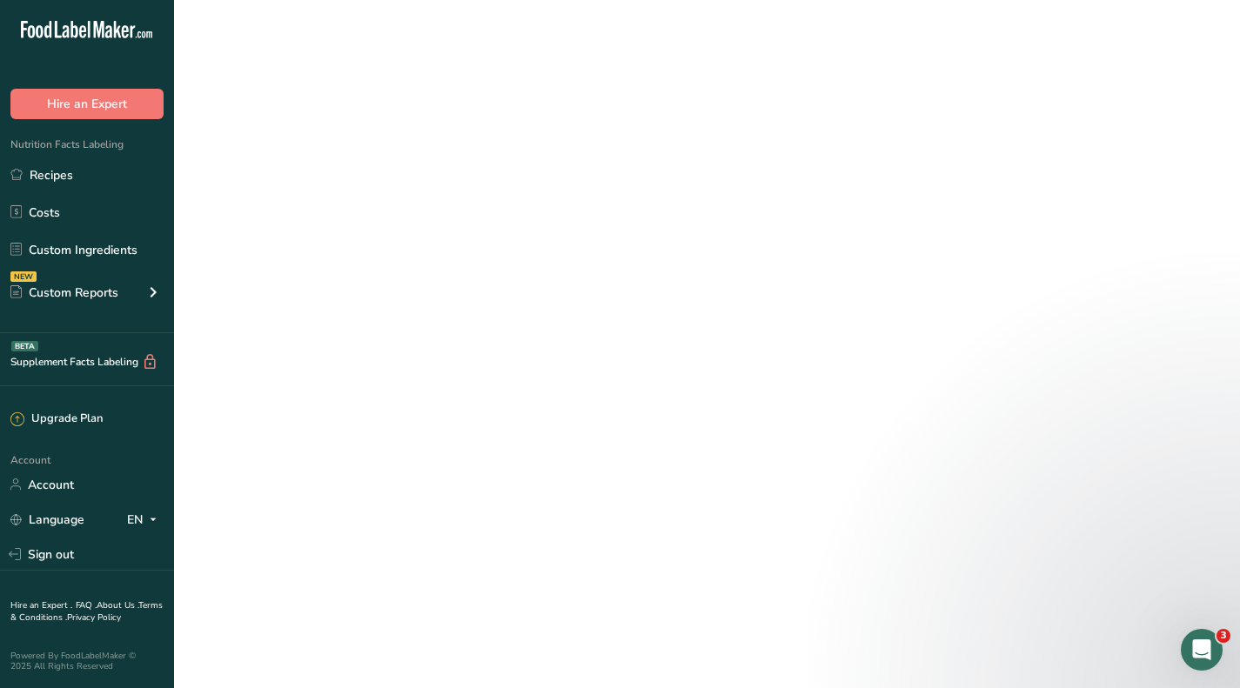
click at [429, 268] on link "*Milk chocolate" at bounding box center [466, 261] width 236 height 21
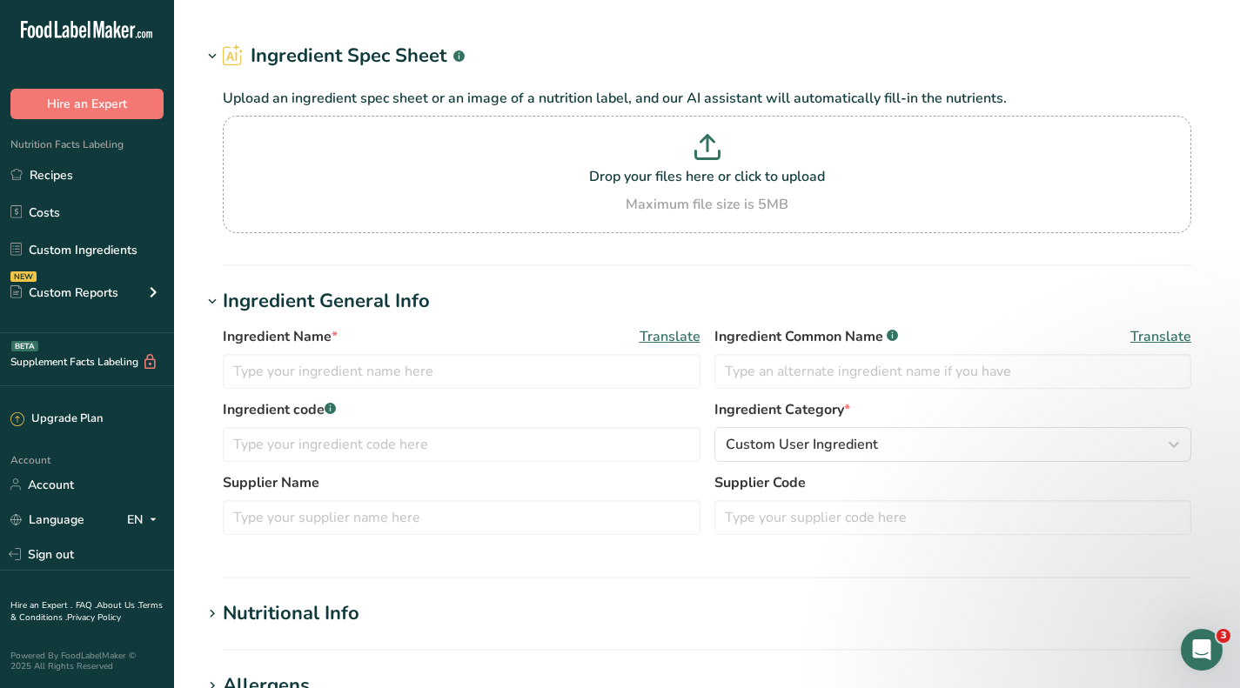
type input "*Milk chocolate"
type input "[PERSON_NAME] BELGIUM NV"
type input "823-US-U76"
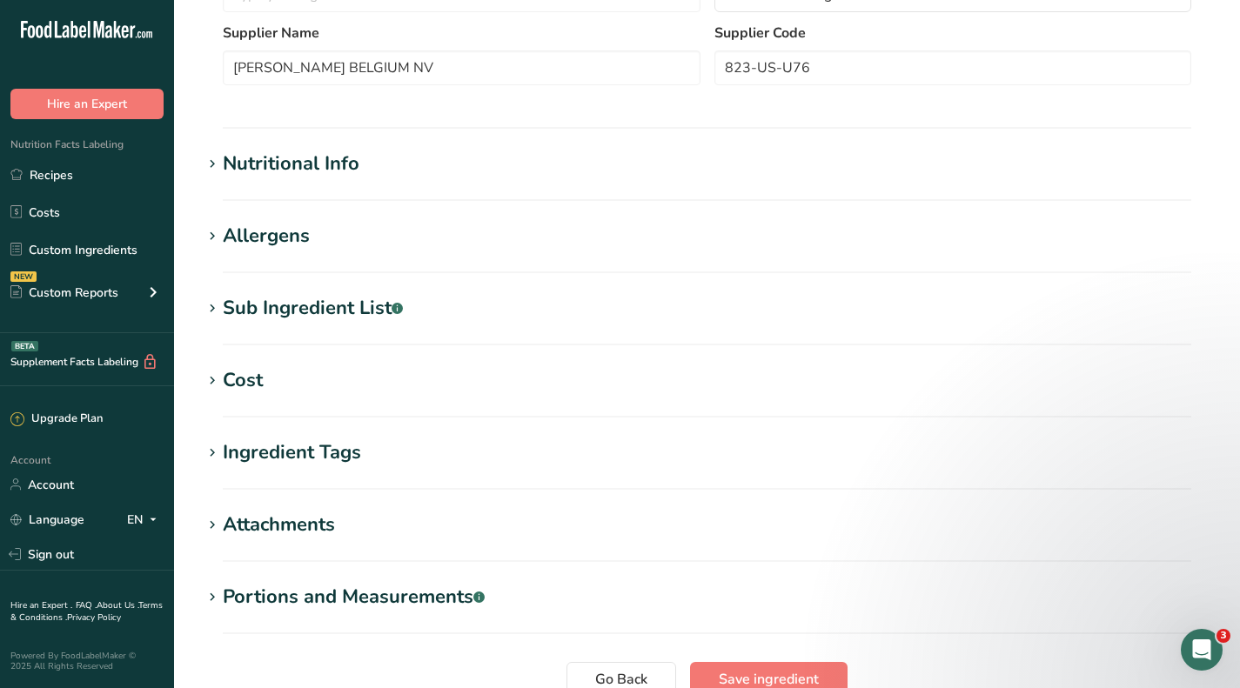
scroll to position [522, 0]
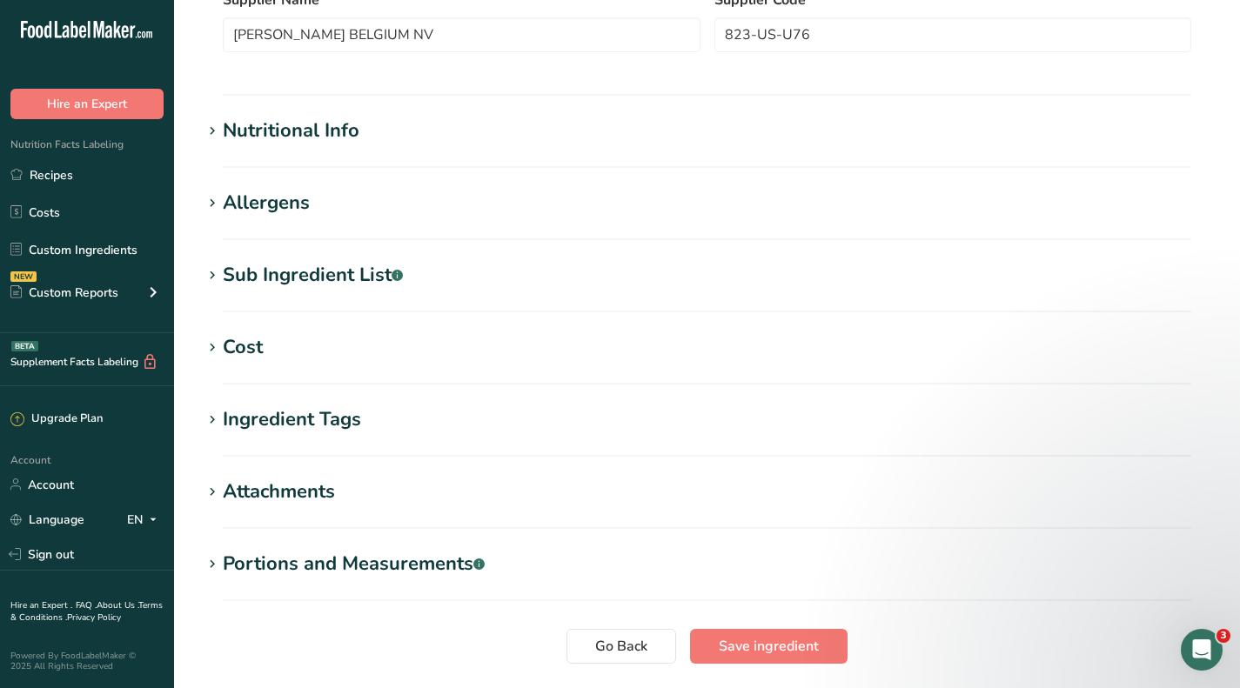
click at [229, 364] on section "Cost Price($) .a-a{fill:#347362;}.b-a{fill:#fff;} 304.5 Amount 22 Unit Grams kg…" at bounding box center [707, 358] width 1010 height 51
click at [254, 333] on div "Cost" at bounding box center [243, 347] width 40 height 29
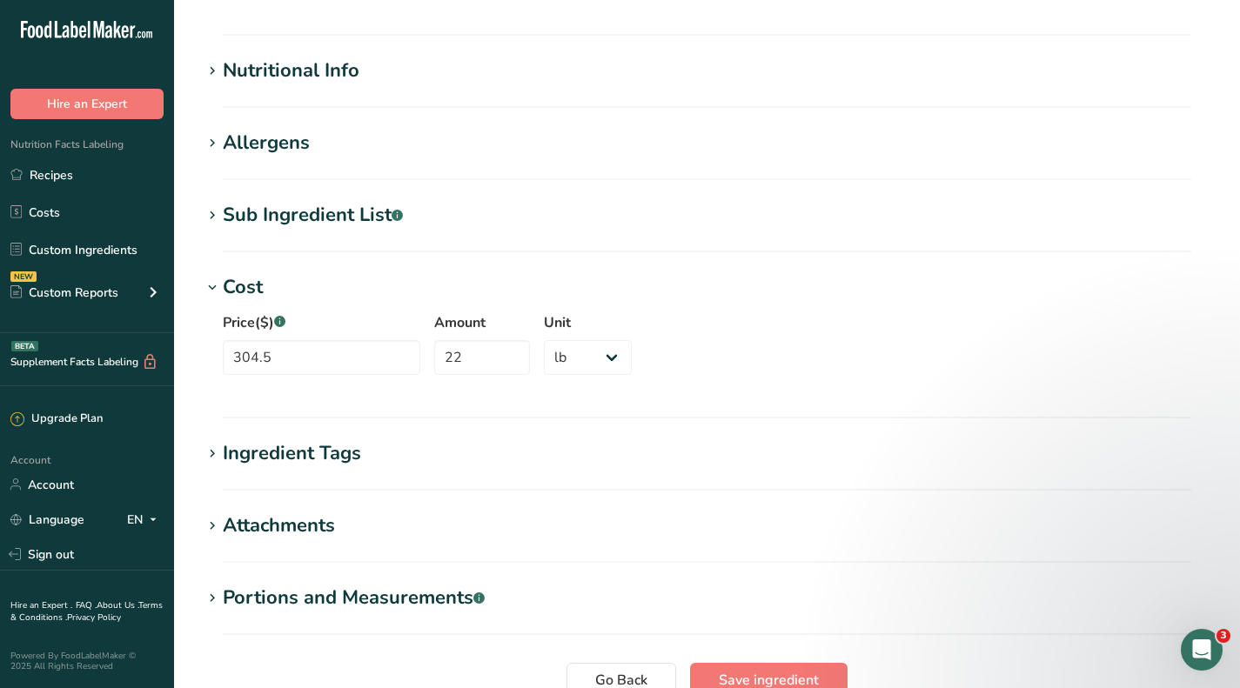
scroll to position [740, 0]
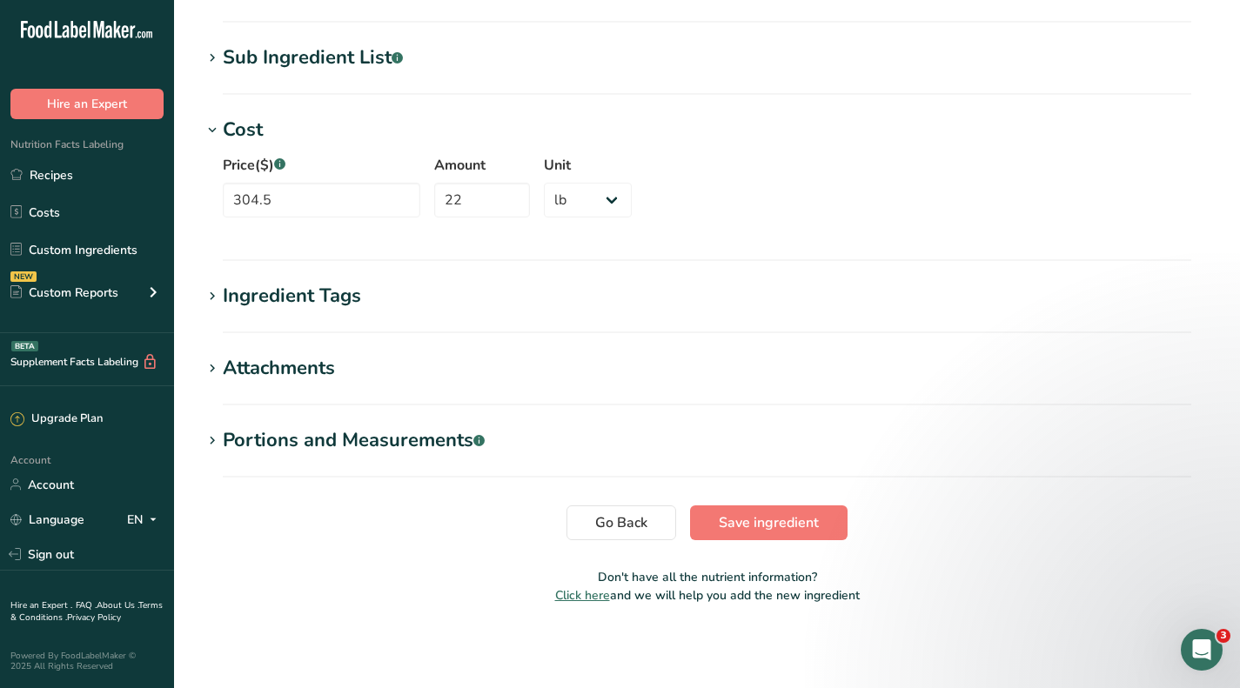
click at [59, 174] on link "Recipes" at bounding box center [87, 174] width 174 height 33
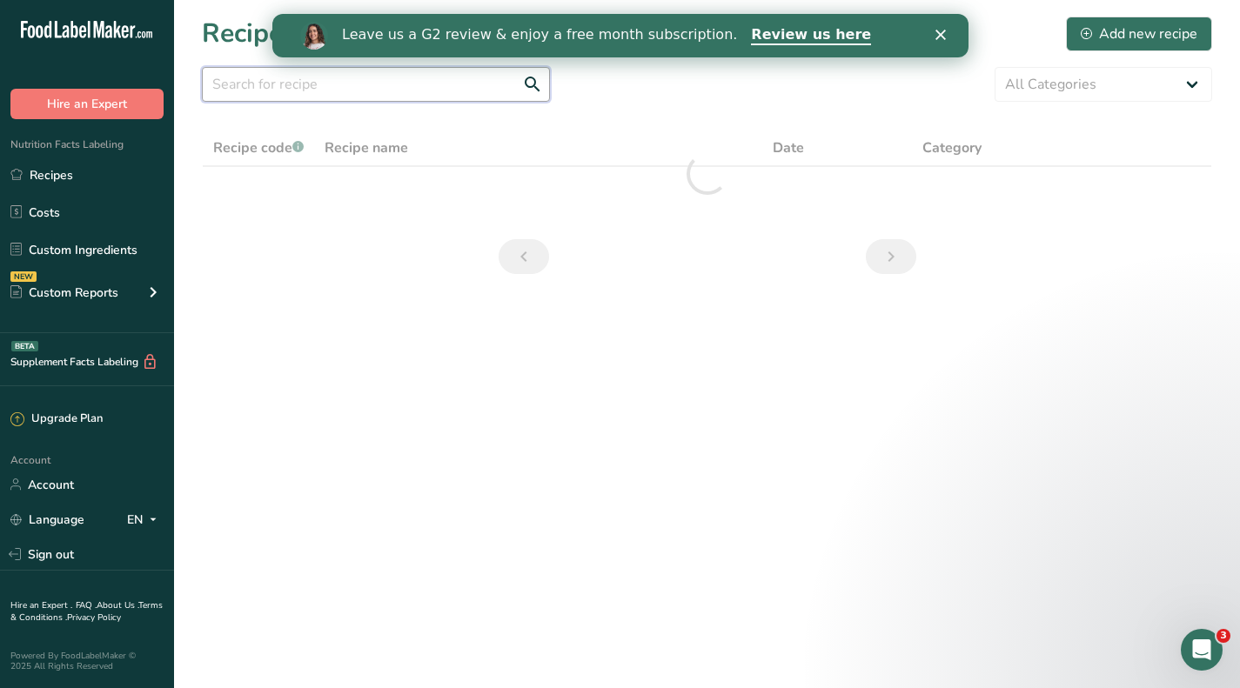
click at [396, 82] on input "text" at bounding box center [376, 84] width 348 height 35
type input "milk"
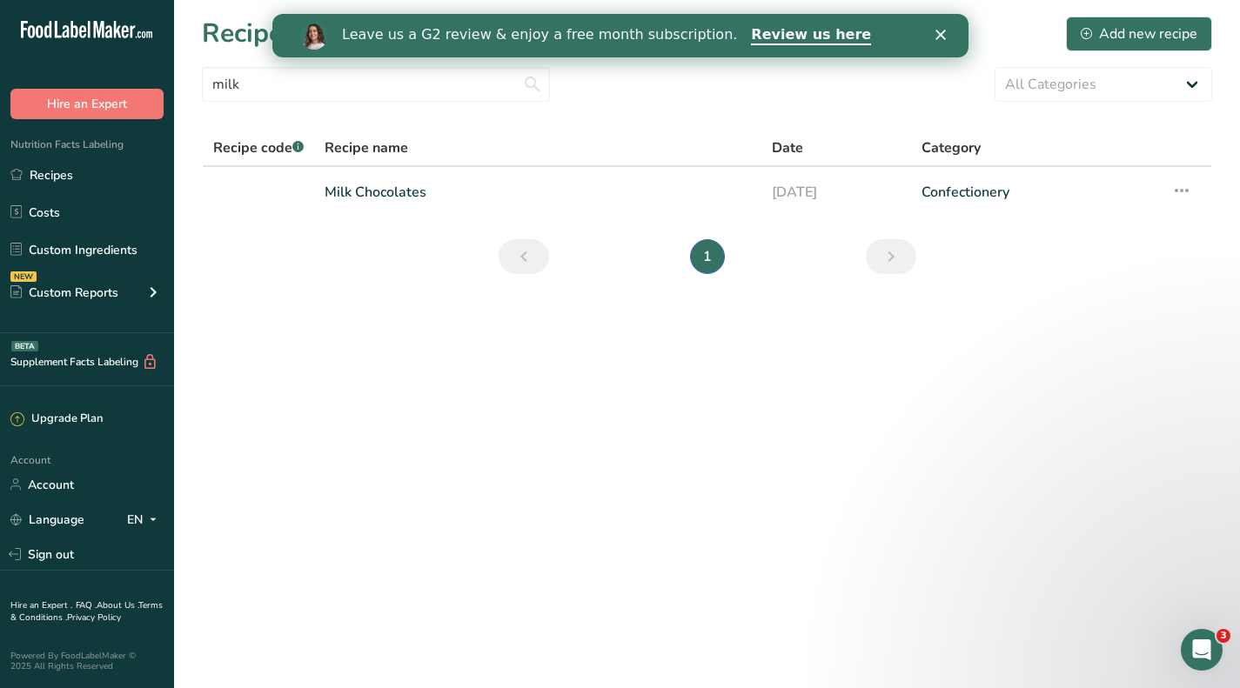
click at [404, 205] on link "Milk Chocolates" at bounding box center [538, 192] width 426 height 37
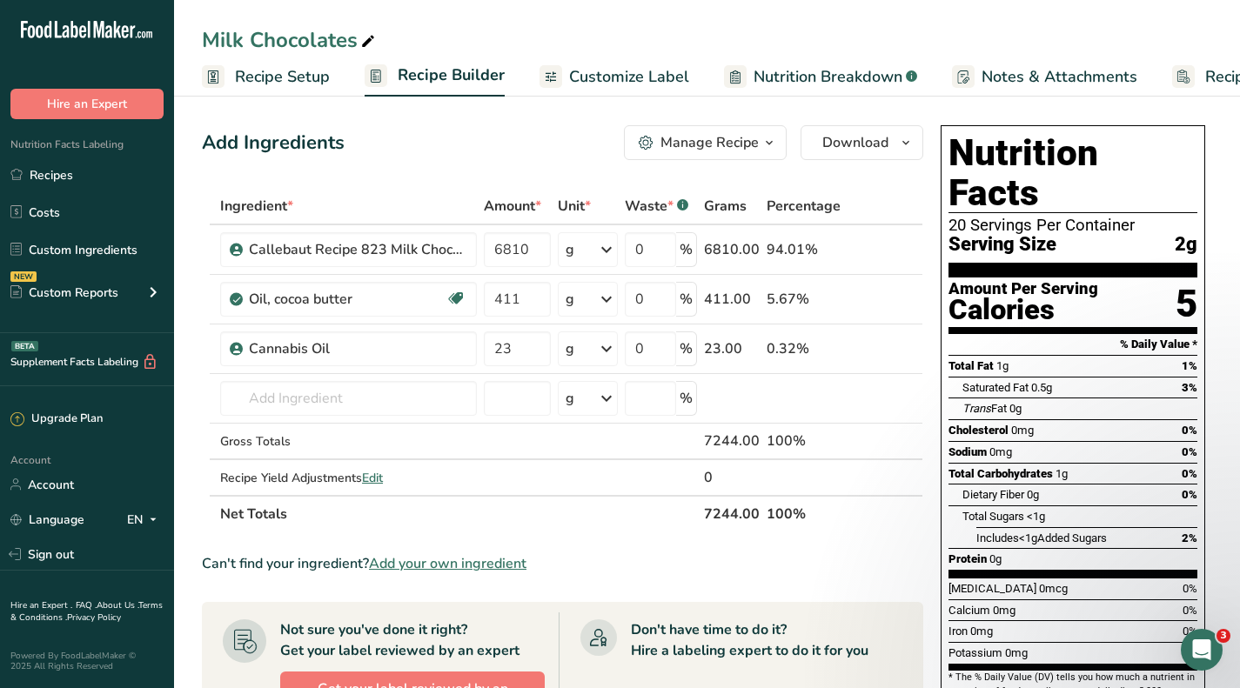
click at [59, 240] on link "Custom Ingredients" at bounding box center [87, 249] width 174 height 33
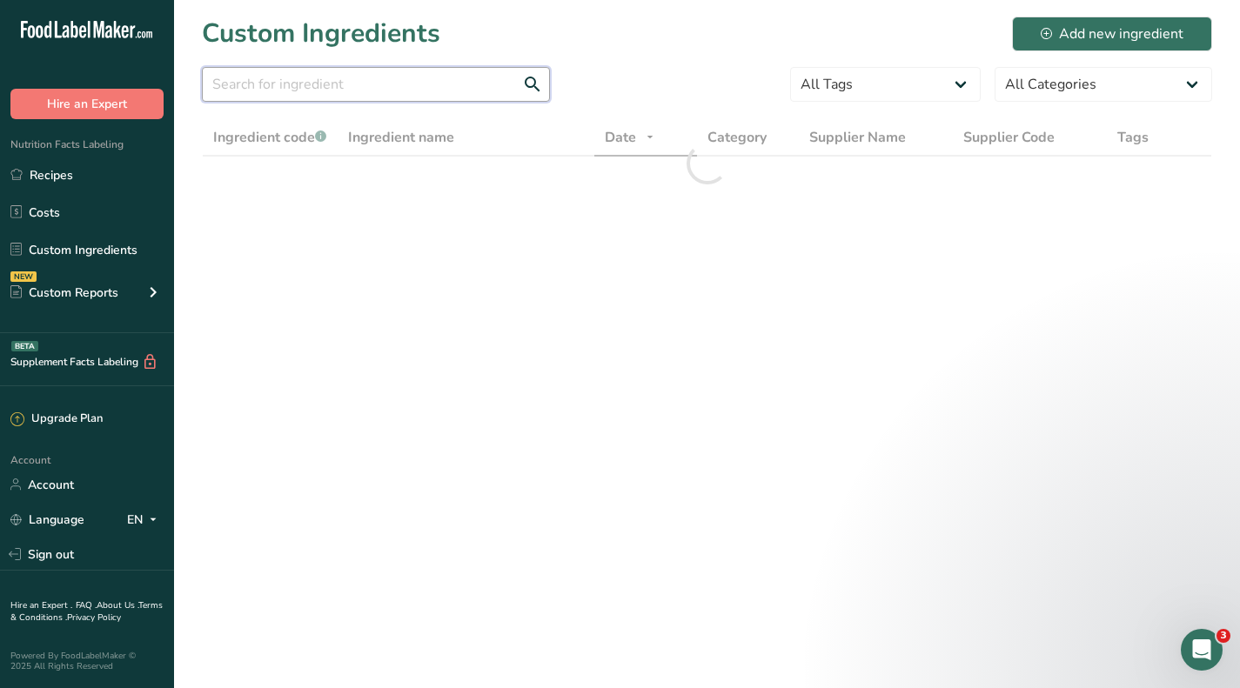
click at [327, 95] on input "text" at bounding box center [376, 84] width 348 height 35
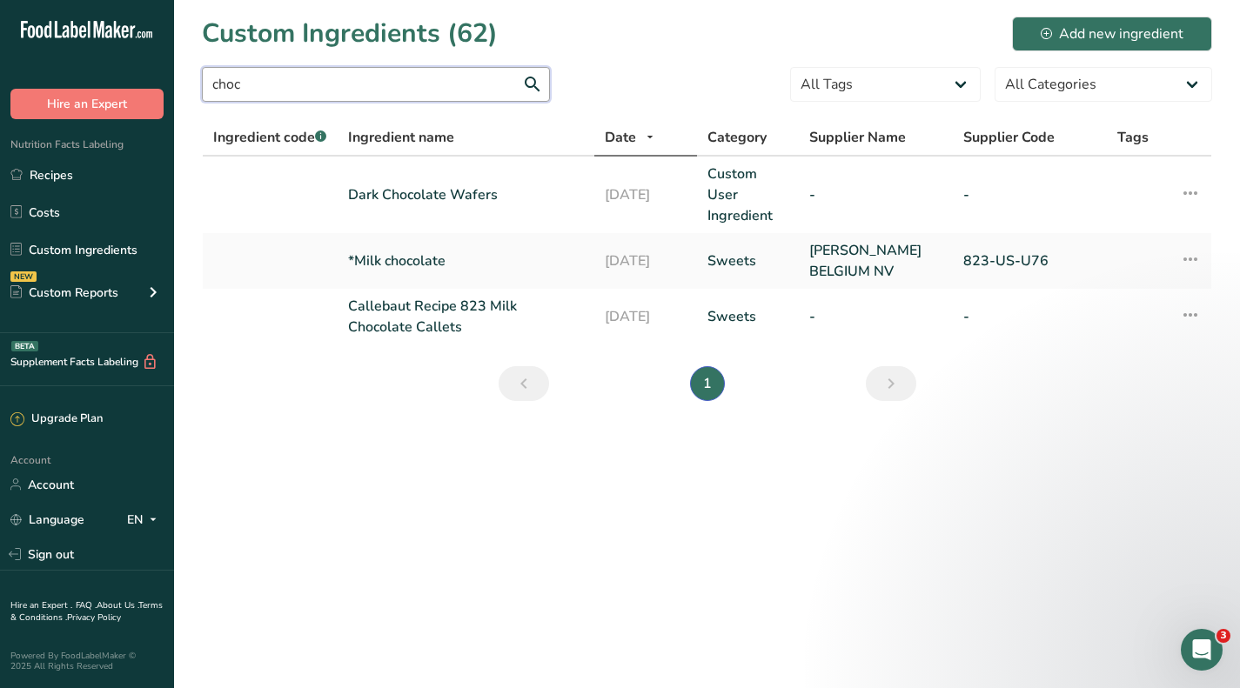
type input "choc"
click at [1193, 259] on icon at bounding box center [1190, 259] width 21 height 31
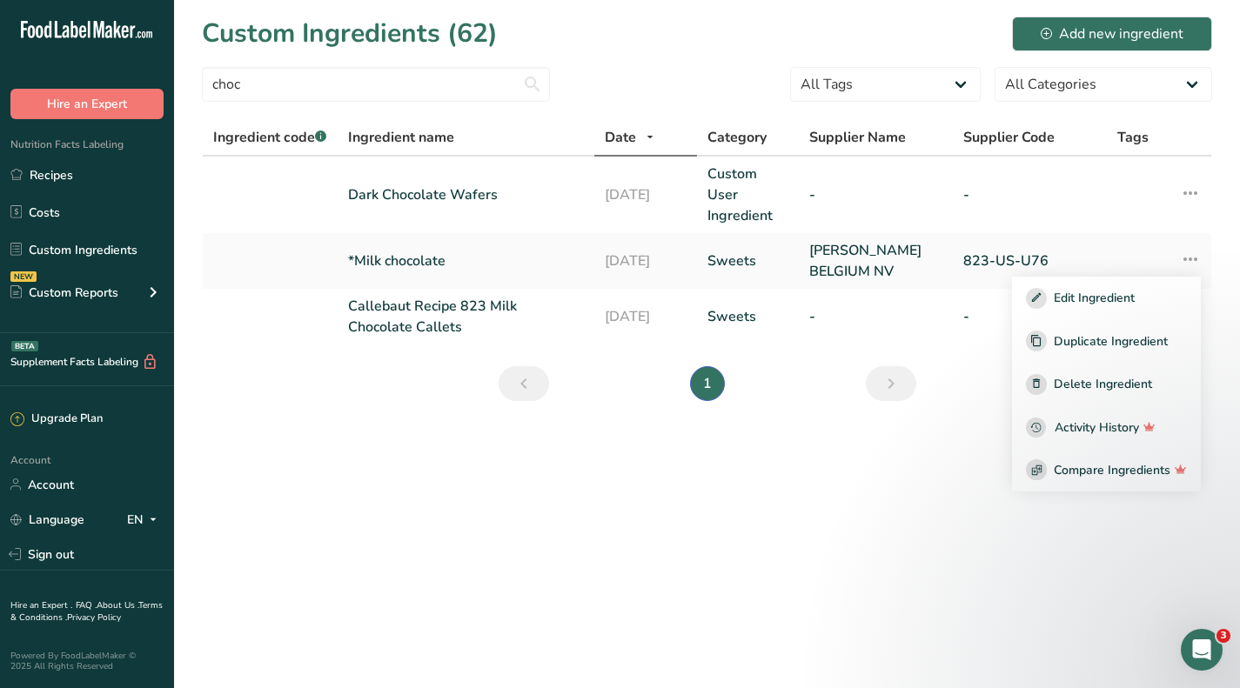
click at [427, 258] on link "*Milk chocolate" at bounding box center [466, 261] width 236 height 21
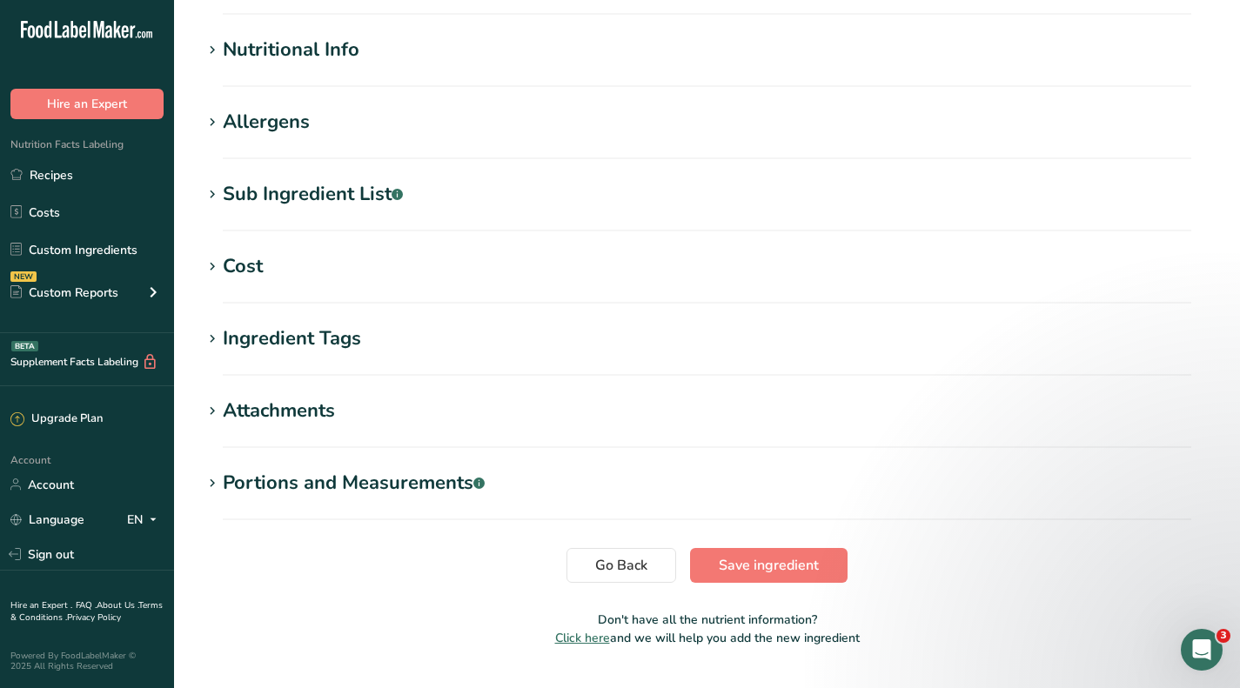
scroll to position [646, 0]
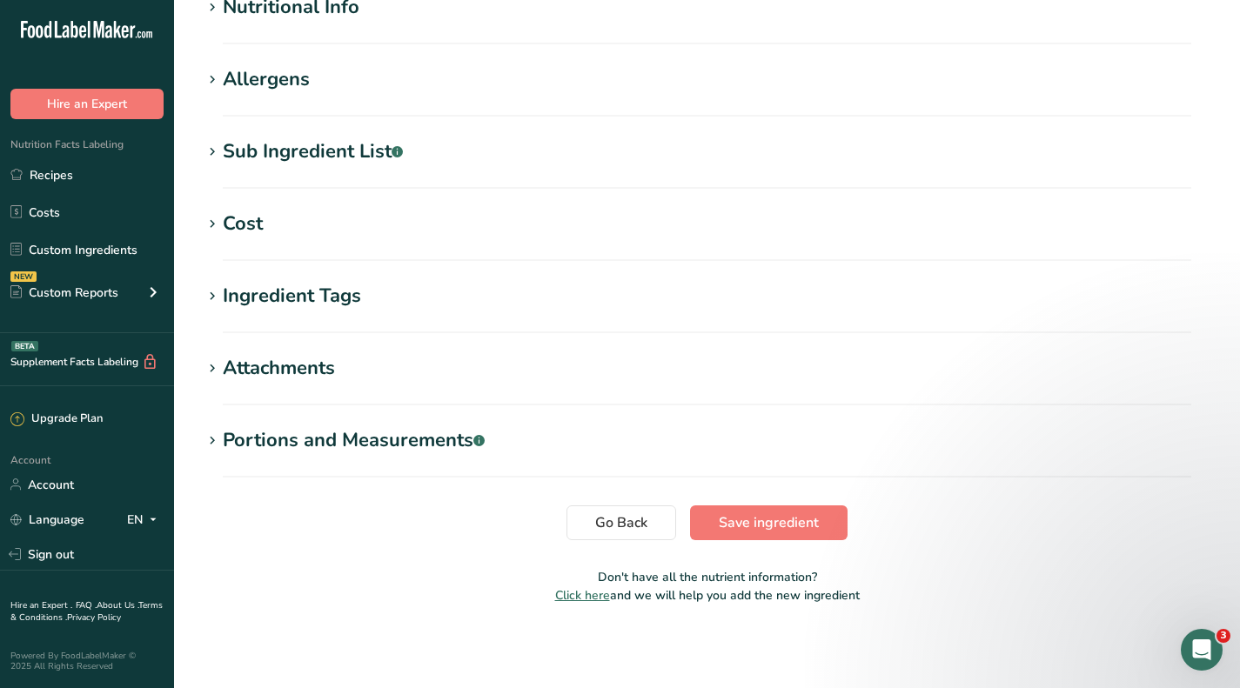
click at [240, 221] on div "Cost" at bounding box center [243, 224] width 40 height 29
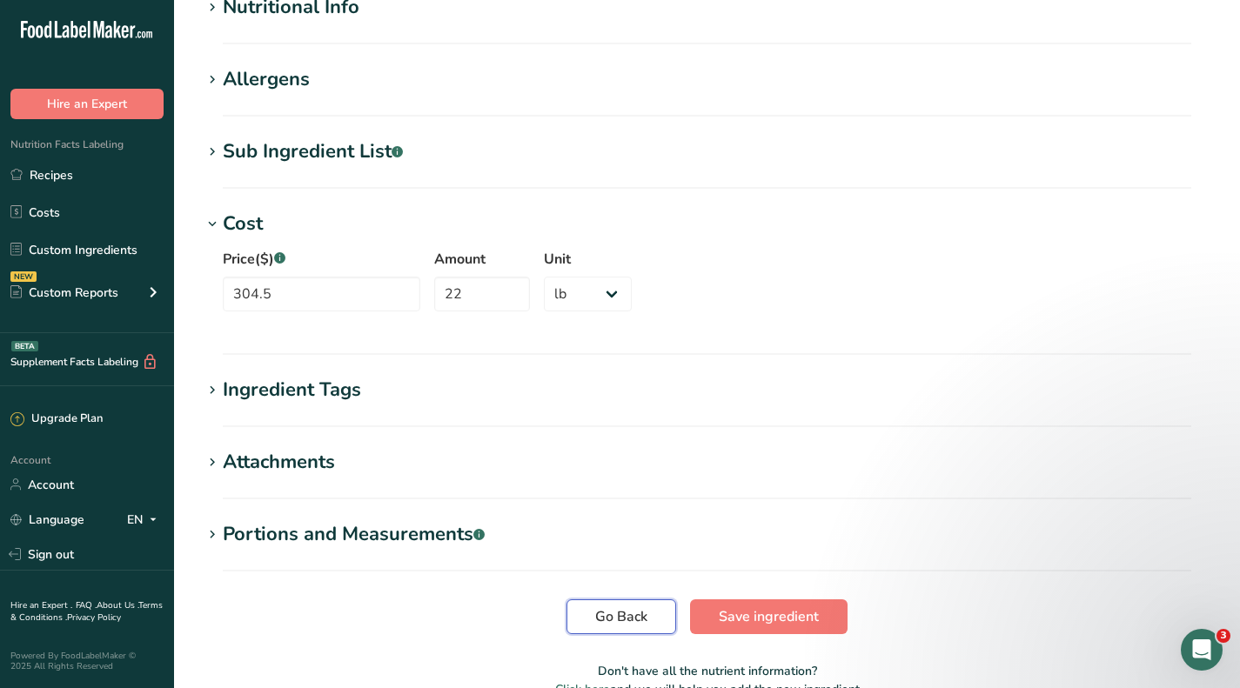
click at [626, 610] on span "Go Back" at bounding box center [621, 617] width 52 height 21
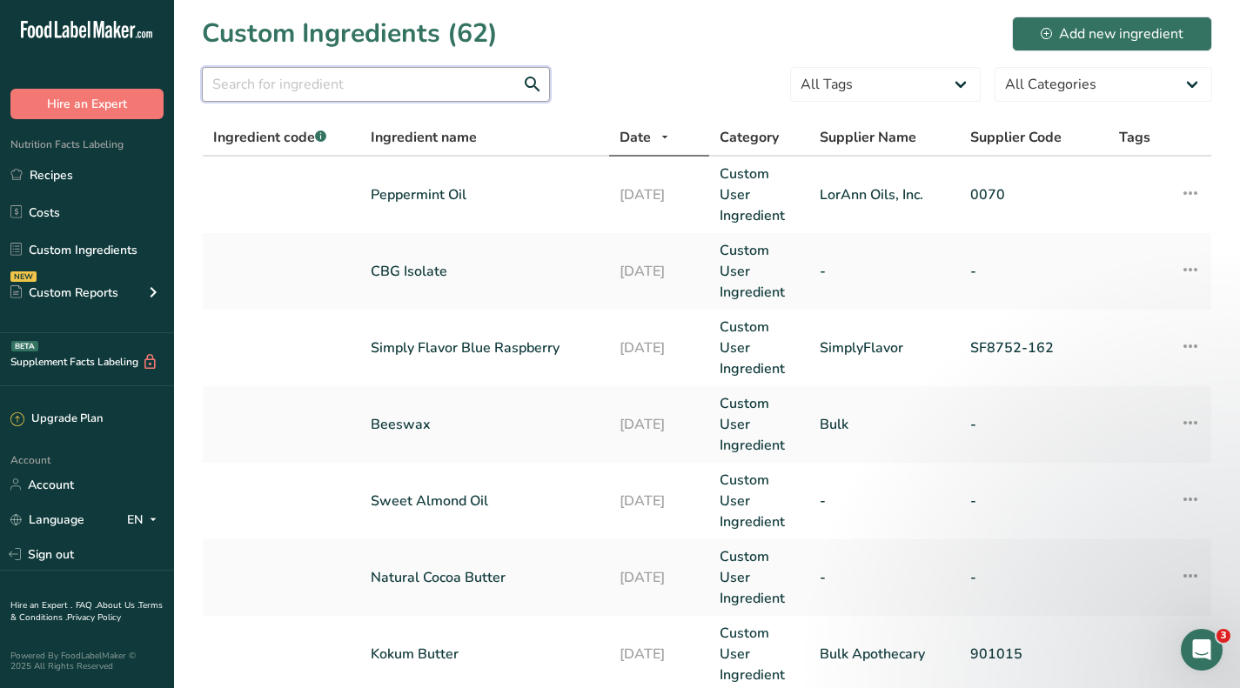
click at [359, 92] on input "text" at bounding box center [376, 84] width 348 height 35
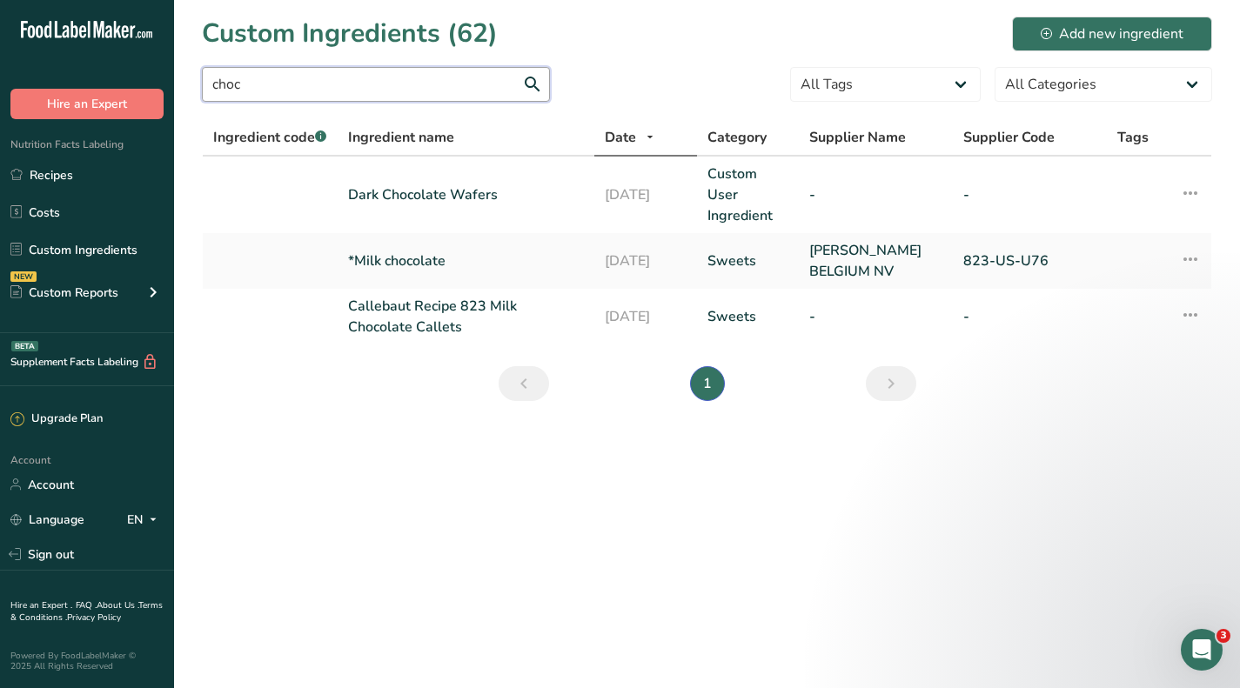
type input "choc"
click at [1199, 258] on icon at bounding box center [1190, 259] width 21 height 31
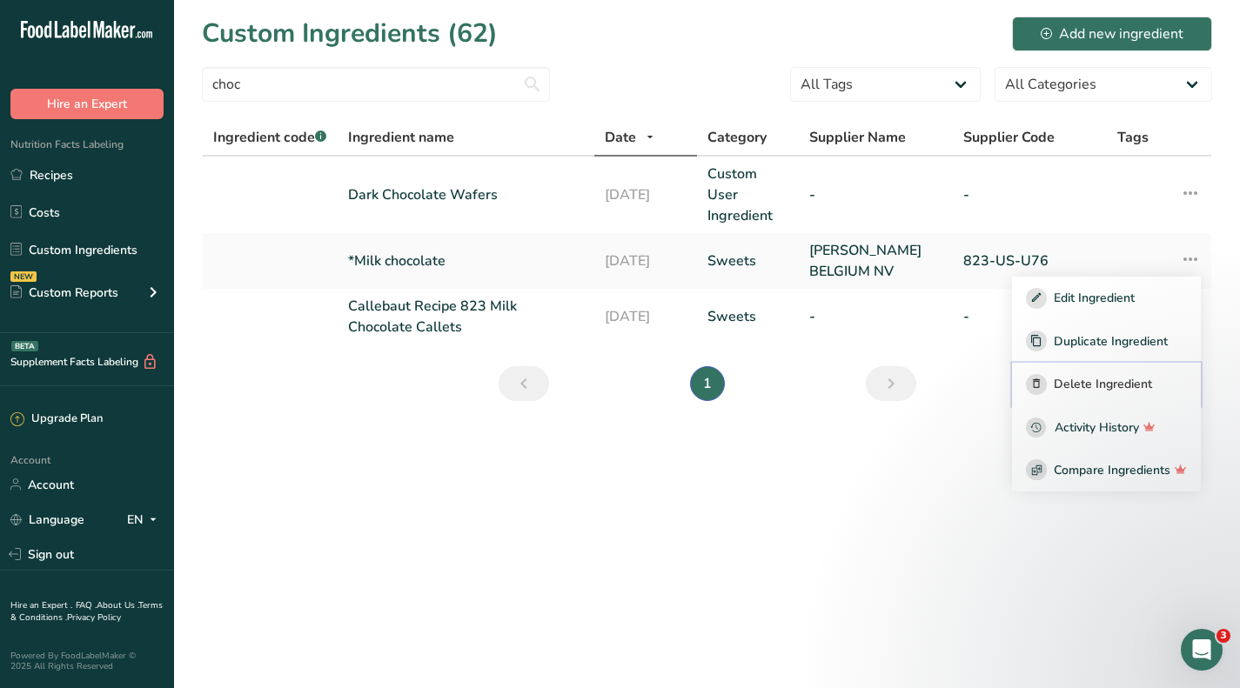
click at [1111, 392] on span "Delete Ingredient" at bounding box center [1103, 384] width 98 height 18
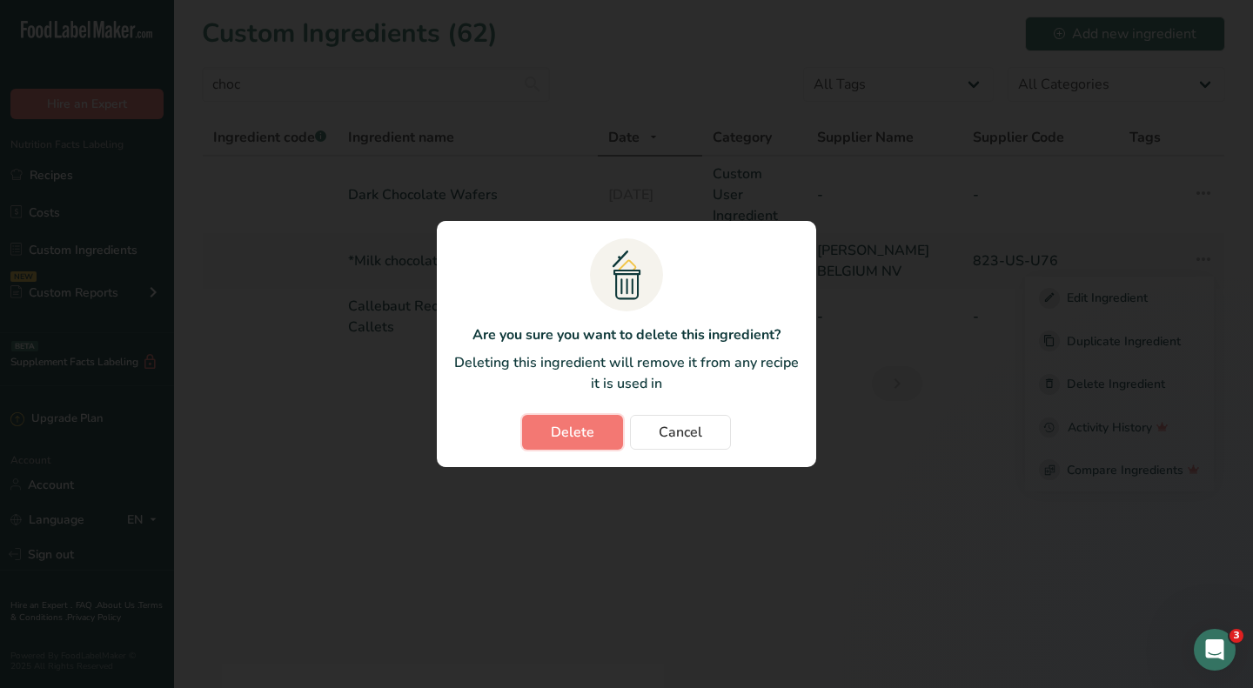
click at [568, 432] on span "Delete" at bounding box center [573, 432] width 44 height 21
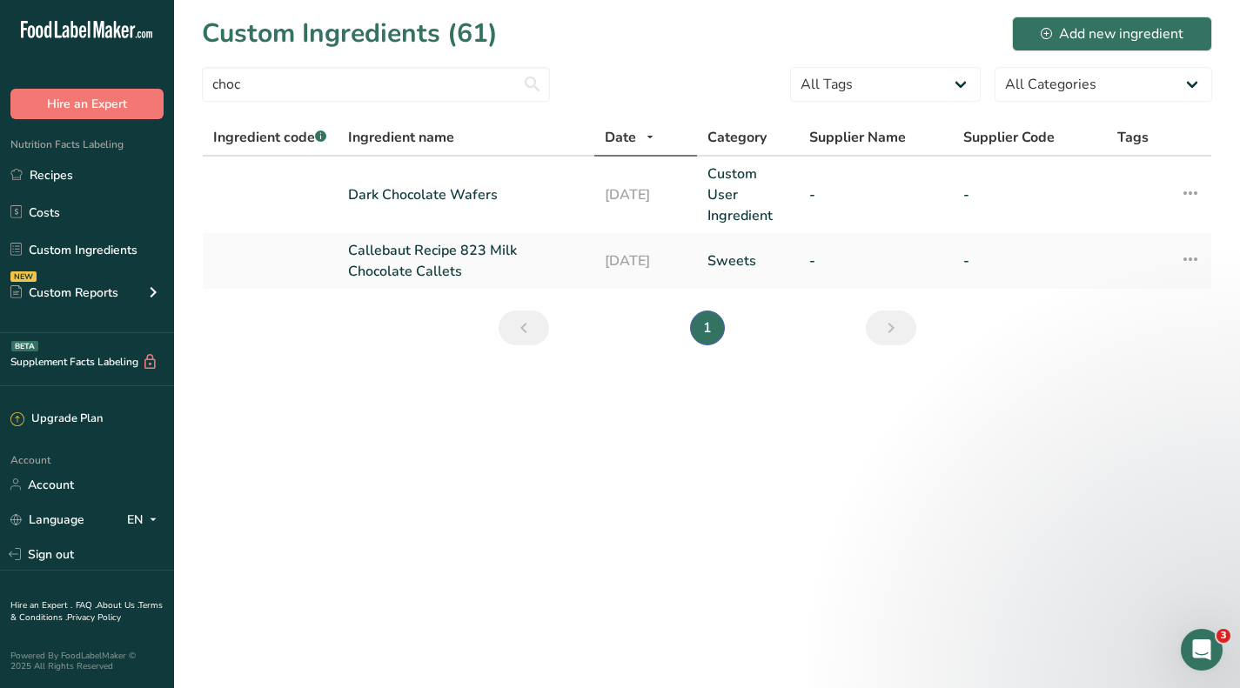
click at [475, 271] on link "Callebaut Recipe 823 Milk Chocolate Callets" at bounding box center [466, 261] width 236 height 42
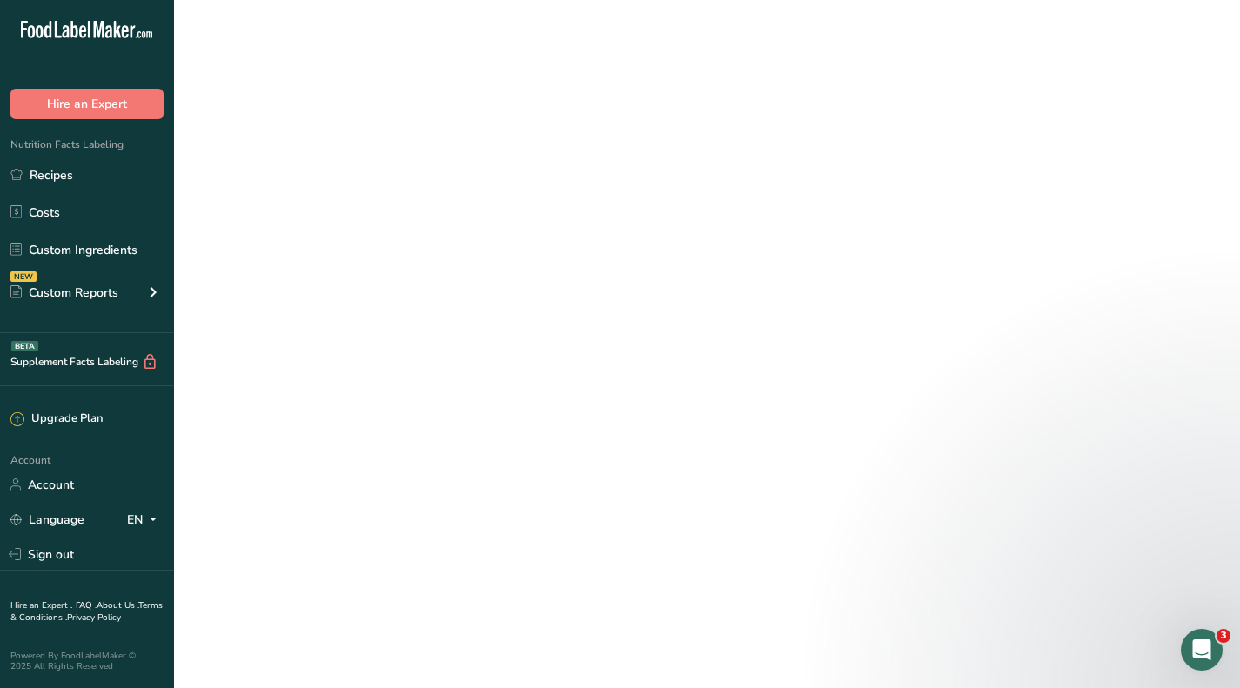
click at [476, 270] on link "Callebaut Recipe 823 Milk Chocolate Callets" at bounding box center [466, 261] width 236 height 42
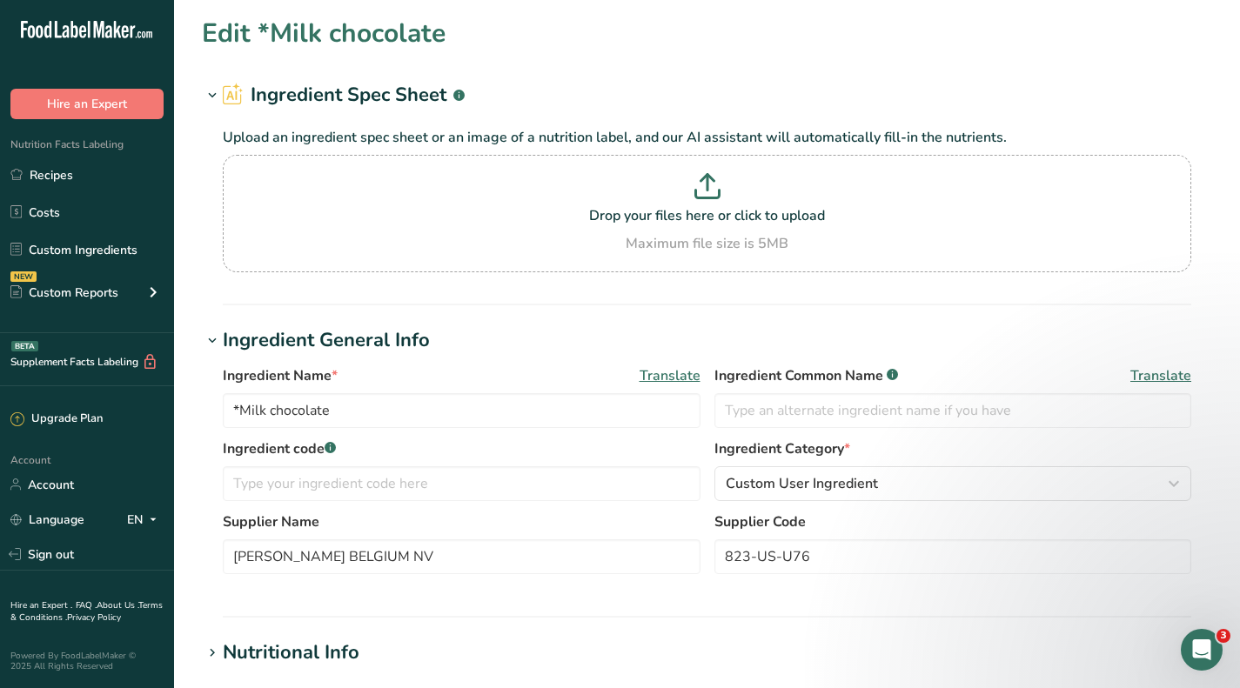
type input "Callebaut Recipe 823 Milk Chocolate Callets"
type input "Milk Chocolate"
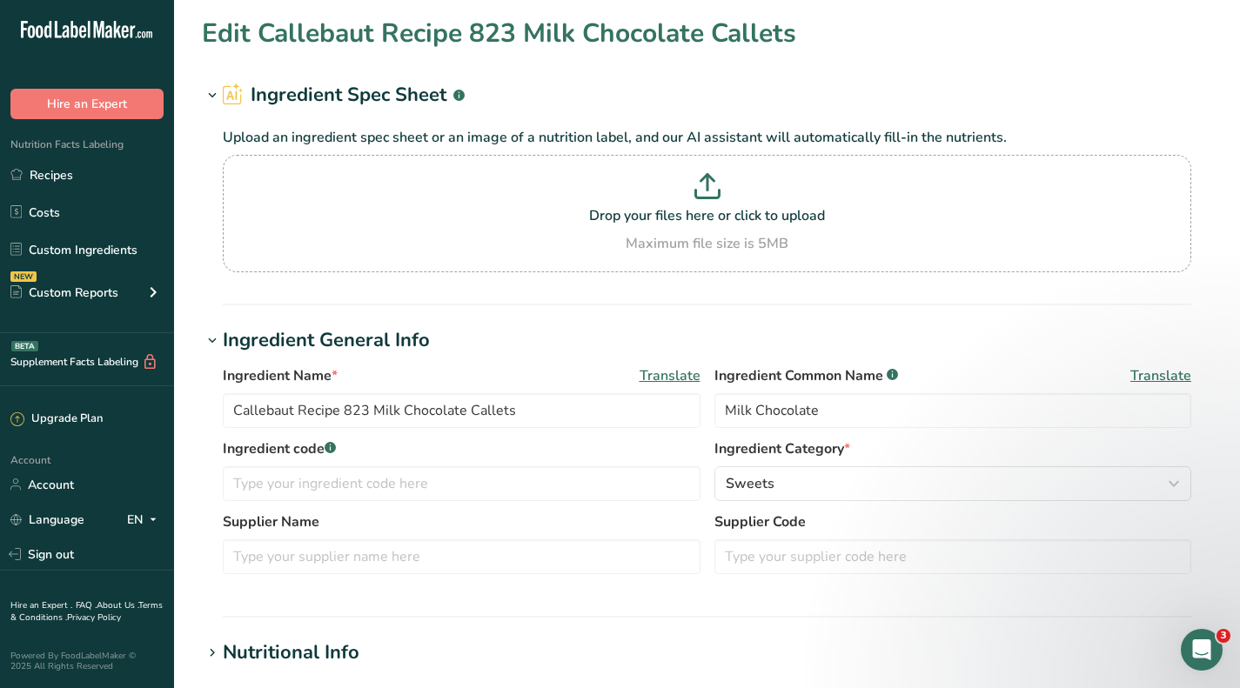
click at [606, 206] on p "Drop your files here or click to upload" at bounding box center [707, 215] width 960 height 21
click at [606, 206] on input "Drop your files here or click to upload Maximum file size is 5MB" at bounding box center [707, 213] width 969 height 117
type input "C:\fakepath\823nv-595.pdf"
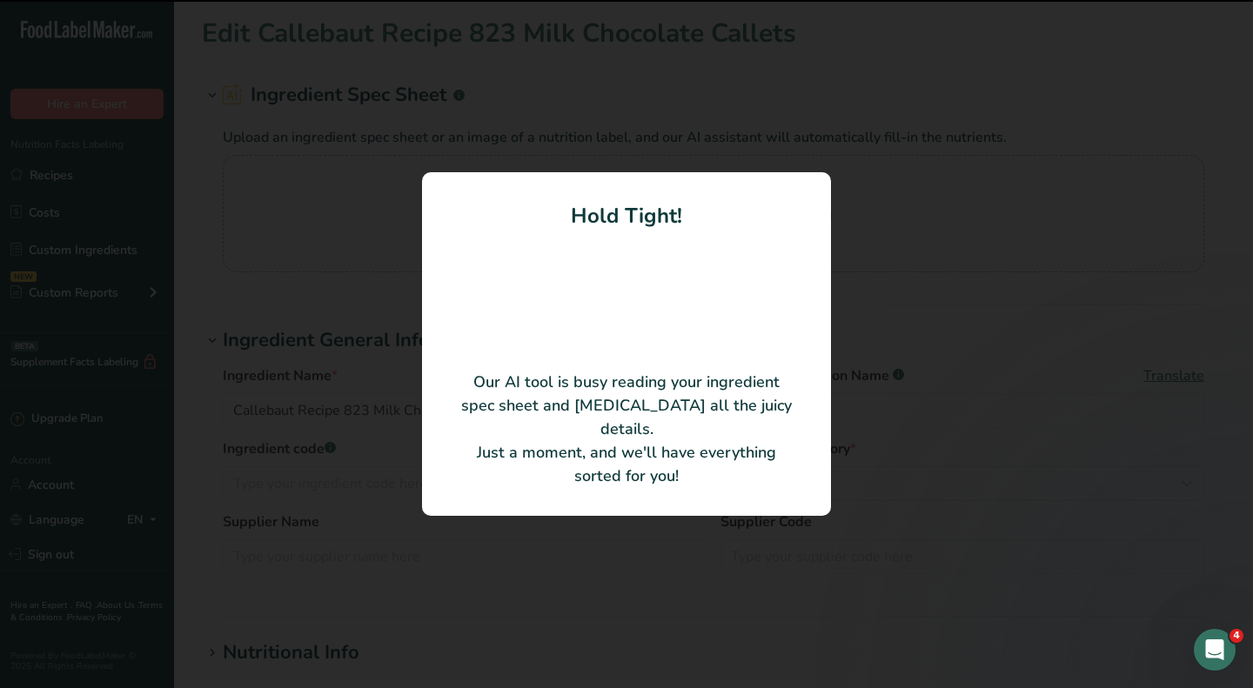
type input "823NV-595 Milk Chocolate"
type input "[PERSON_NAME] Belgium N.V."
type input "823NV-595"
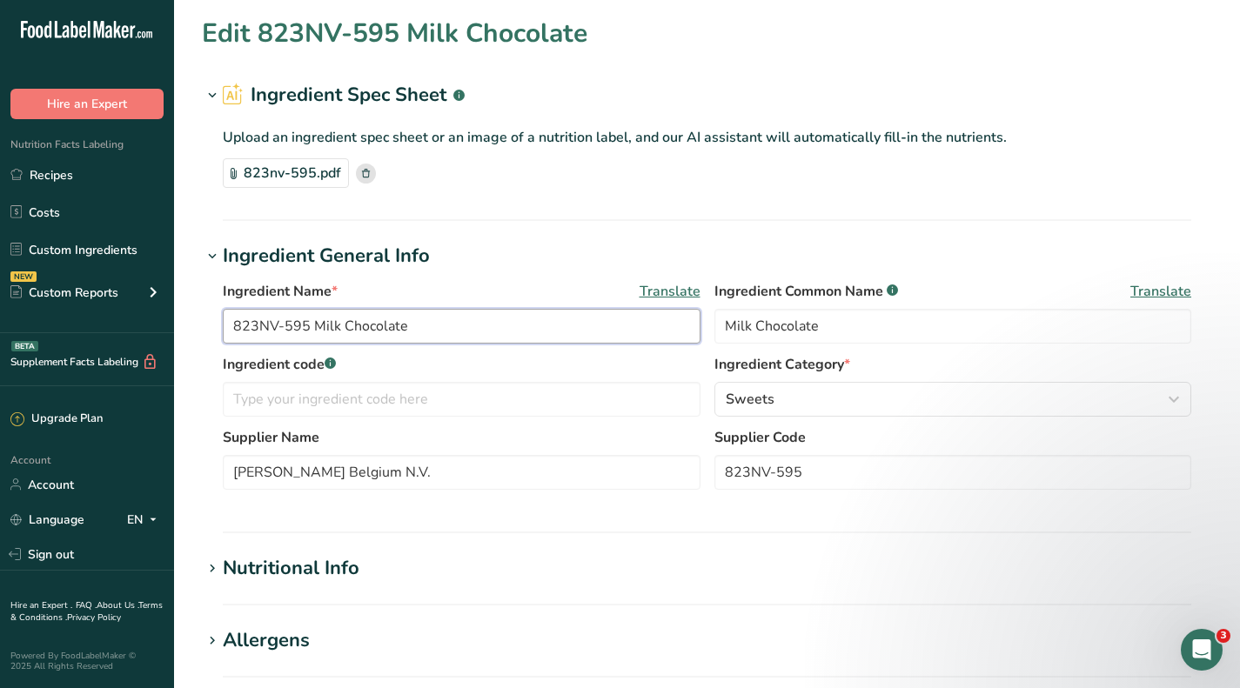
drag, startPoint x: 311, startPoint y: 321, endPoint x: 146, endPoint y: 321, distance: 164.5
click at [146, 321] on div ".a-20{fill:#fff;} Hire an Expert Nutrition Facts Labeling Recipes Costs Custom …" at bounding box center [620, 625] width 1240 height 1250
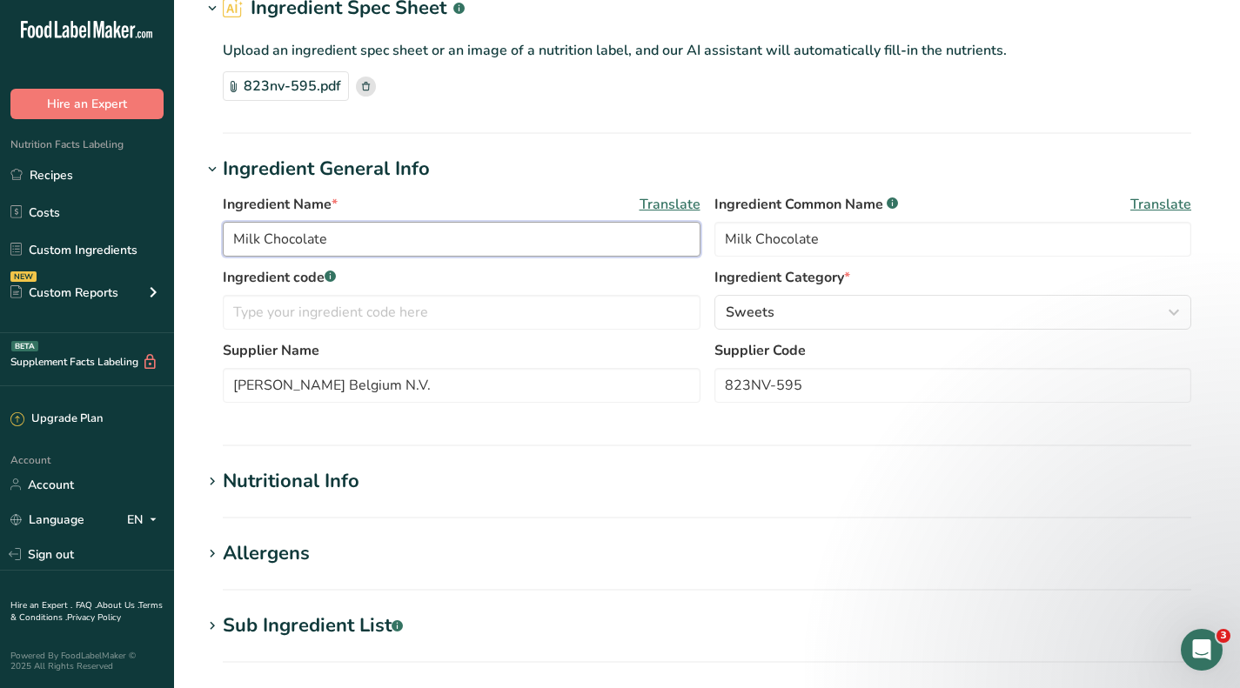
scroll to position [348, 0]
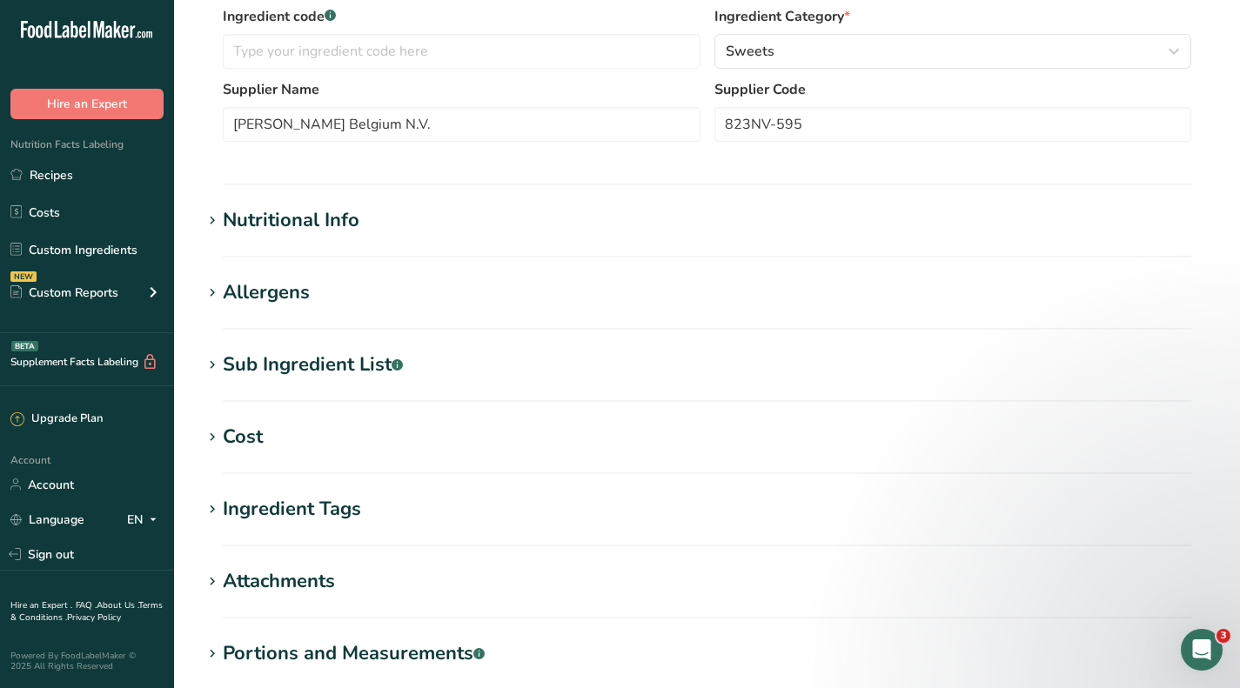
type input "Milk Chocolate"
click at [259, 439] on div "Cost" at bounding box center [243, 437] width 40 height 29
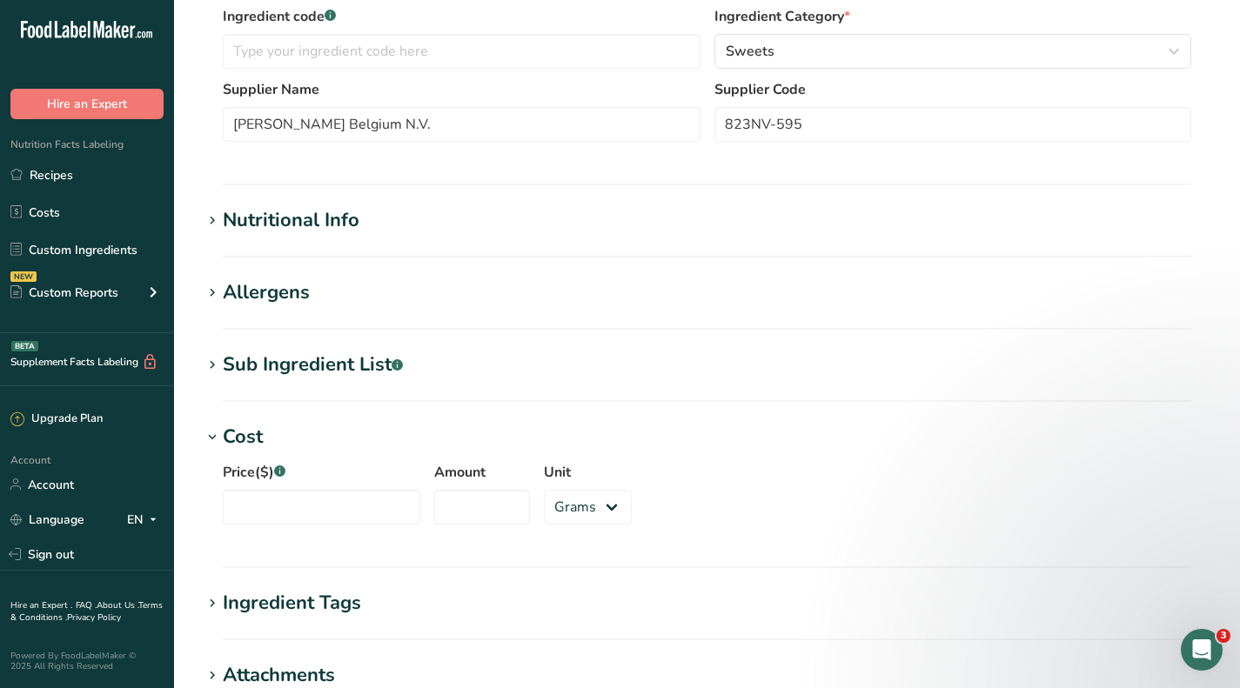
click at [264, 365] on div "Sub Ingredient List .a-a{fill:#347362;}.b-a{fill:#fff;}" at bounding box center [313, 365] width 180 height 29
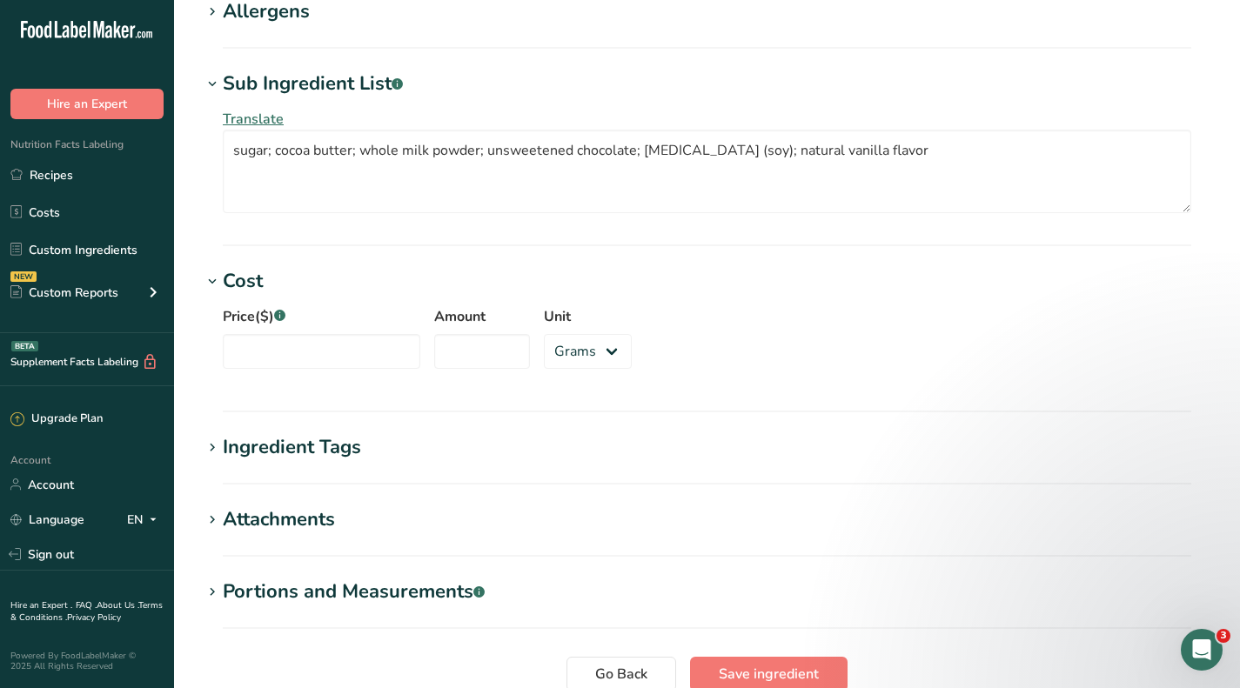
scroll to position [781, 0]
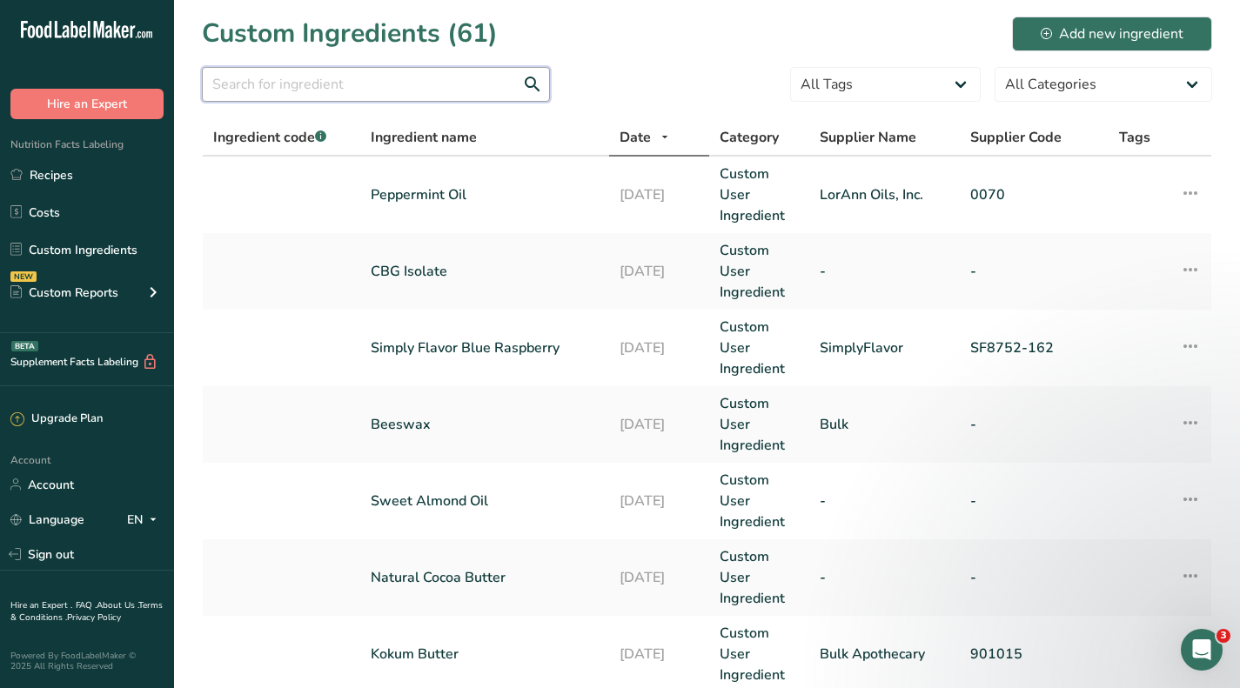
click at [358, 86] on input "text" at bounding box center [376, 84] width 348 height 35
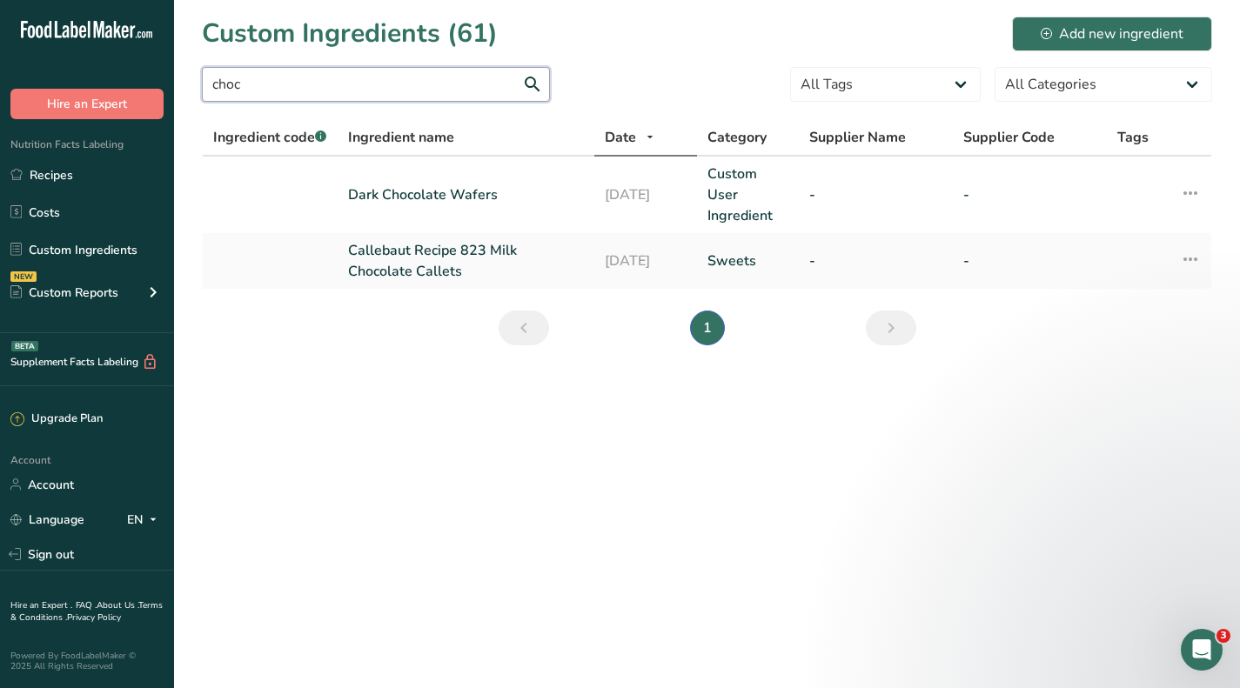
type input "choc"
click at [467, 249] on link "Callebaut Recipe 823 Milk Chocolate Callets" at bounding box center [466, 261] width 236 height 42
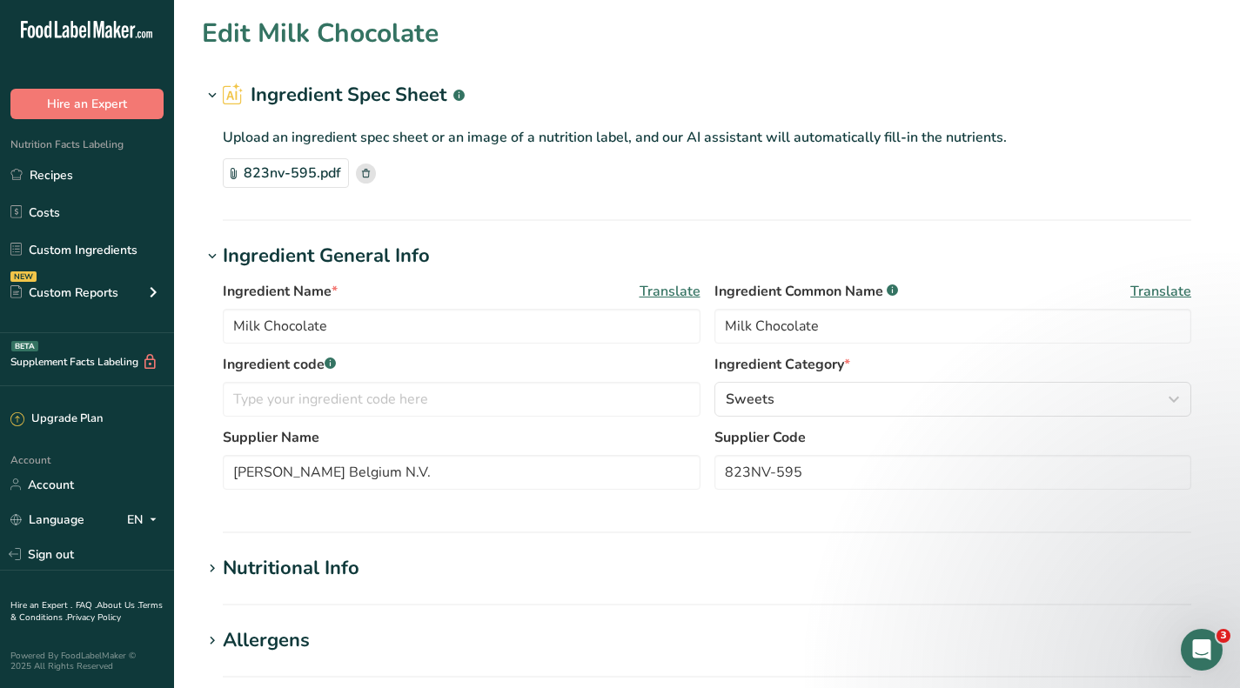
type input "Callebaut Recipe 823 Milk Chocolate Callets"
type textarea "Sugar, cocoa butter, whole milk powder, unsweetened chocolate, soy [MEDICAL_DAT…"
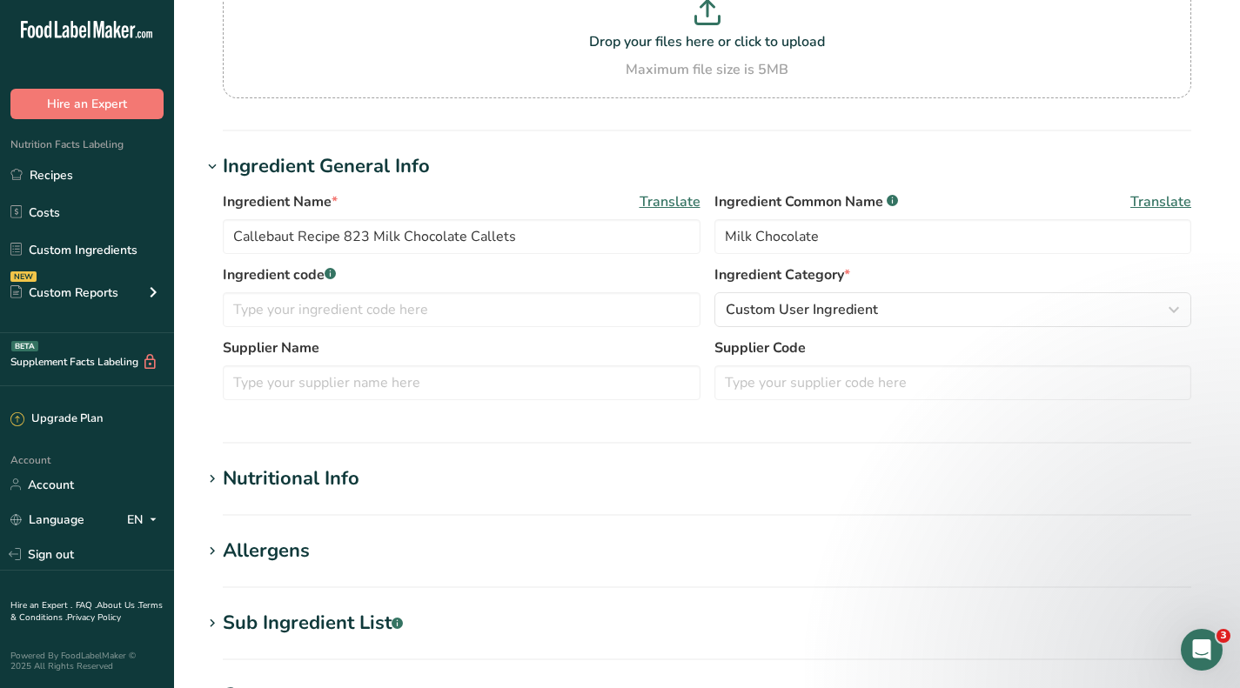
scroll to position [435, 0]
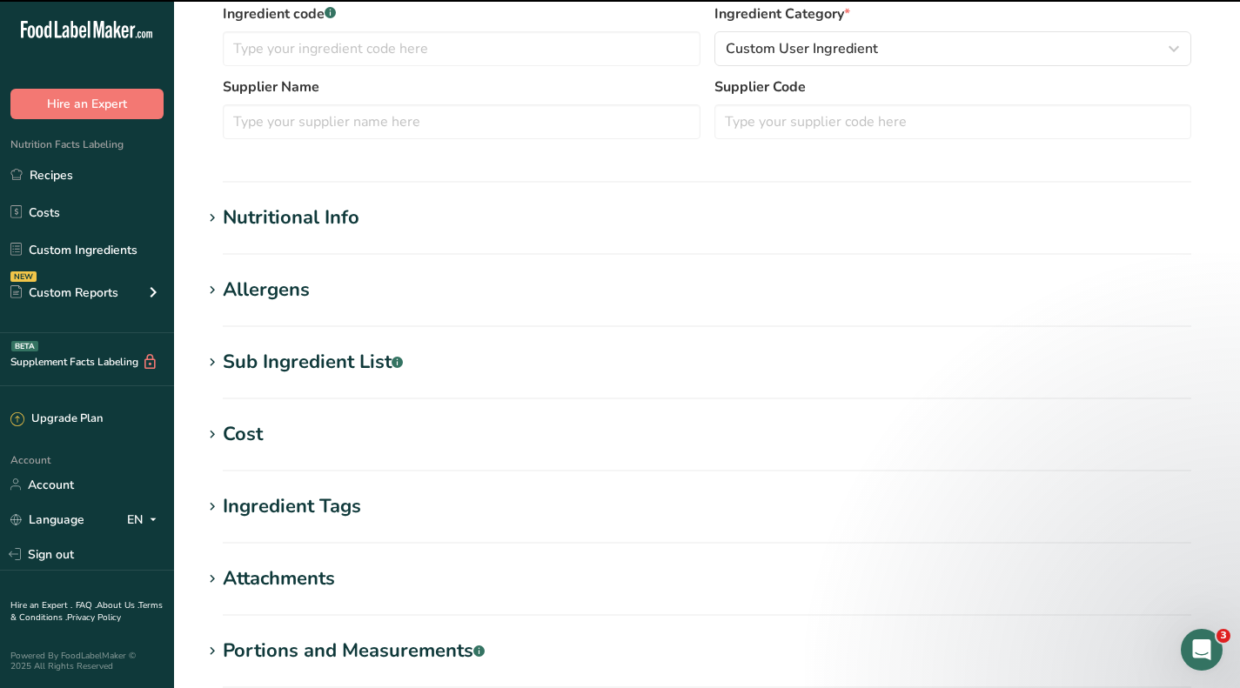
click at [242, 366] on div "Sub Ingredient List .a-a{fill:#347362;}.b-a{fill:#fff;}" at bounding box center [313, 362] width 180 height 29
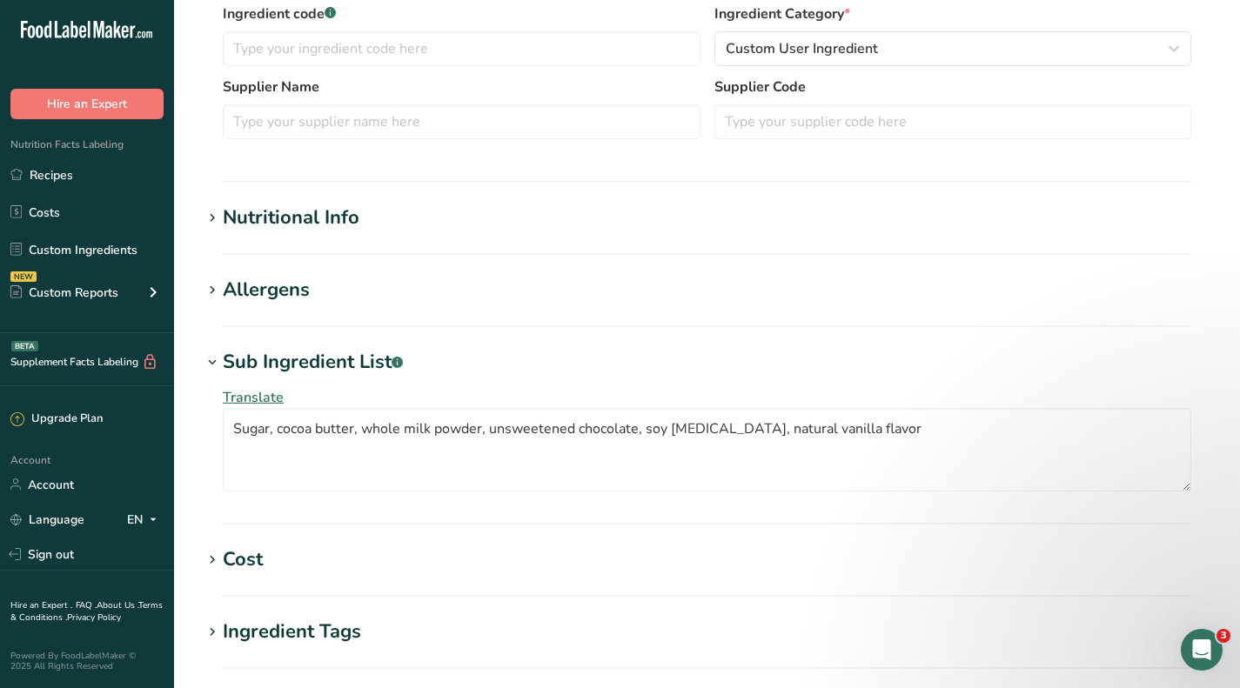
click at [239, 545] on section "Edit Callebaut Recipe 823 Milk Chocolate Callets Ingredient Spec Sheet .a-a{fil…" at bounding box center [707, 267] width 1066 height 1404
click at [242, 559] on div "Cost" at bounding box center [243, 560] width 40 height 29
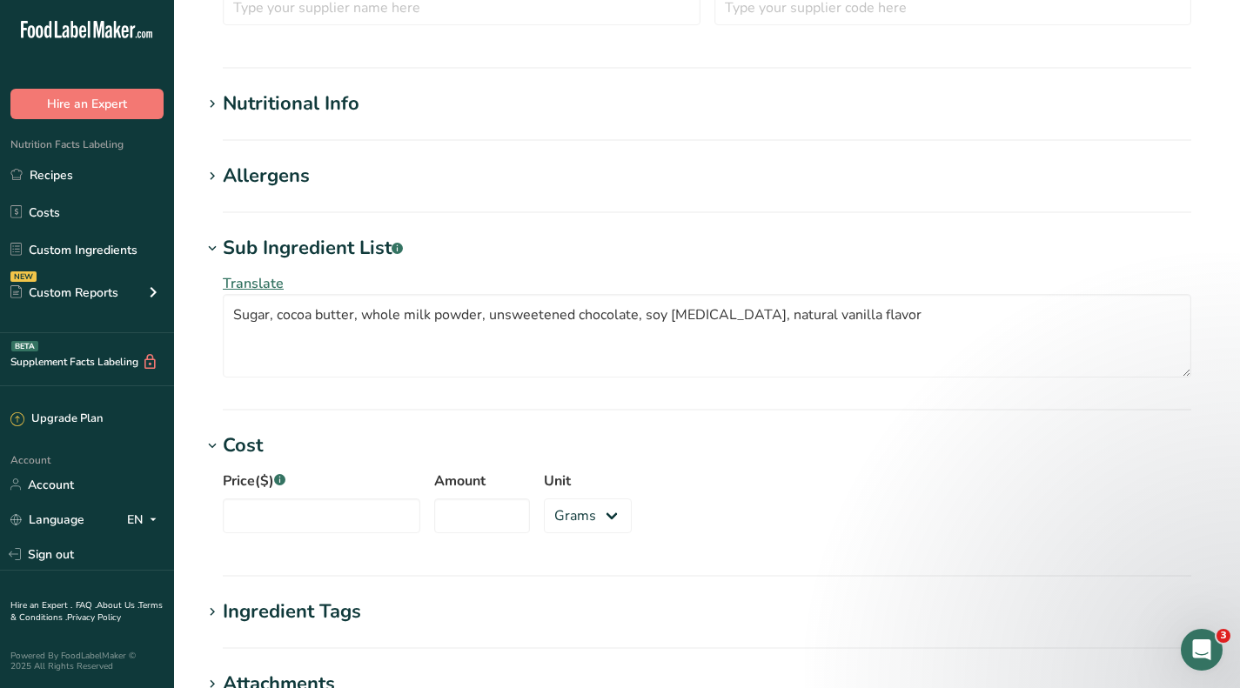
scroll to position [609, 0]
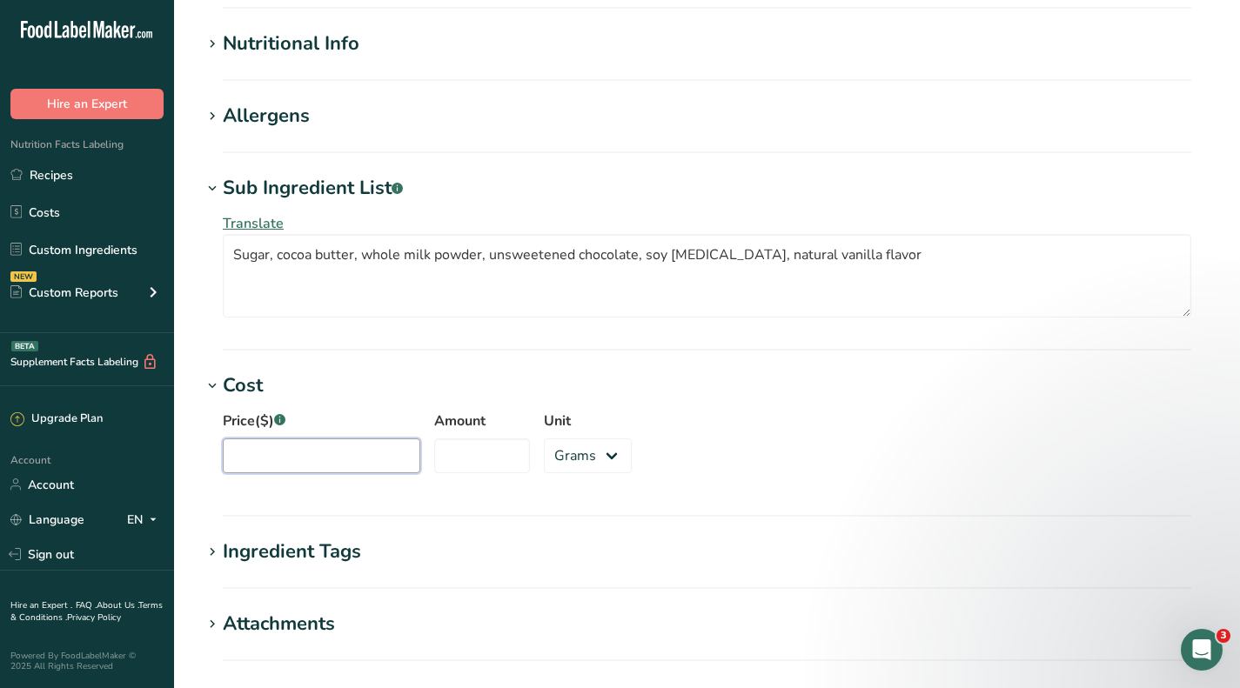
click at [274, 455] on input "Price($) .a-a{fill:#347362;}.b-a{fill:#fff;}" at bounding box center [322, 456] width 198 height 35
type input "304.50"
click at [459, 462] on input "Amount" at bounding box center [482, 456] width 96 height 35
type input "22"
drag, startPoint x: 546, startPoint y: 454, endPoint x: 560, endPoint y: 473, distance: 23.5
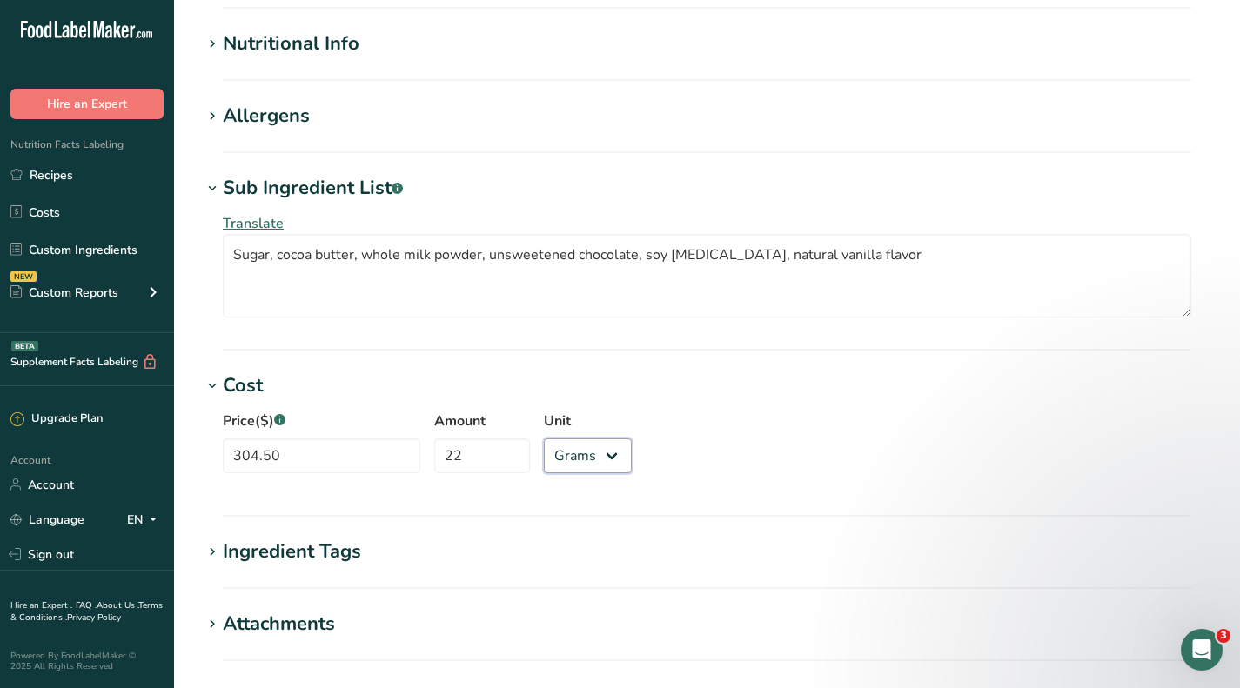
click at [546, 454] on select "Grams kg mg mcg lb oz" at bounding box center [588, 456] width 88 height 35
select select "12"
click at [544, 439] on select "Grams kg mg mcg lb oz" at bounding box center [588, 456] width 88 height 35
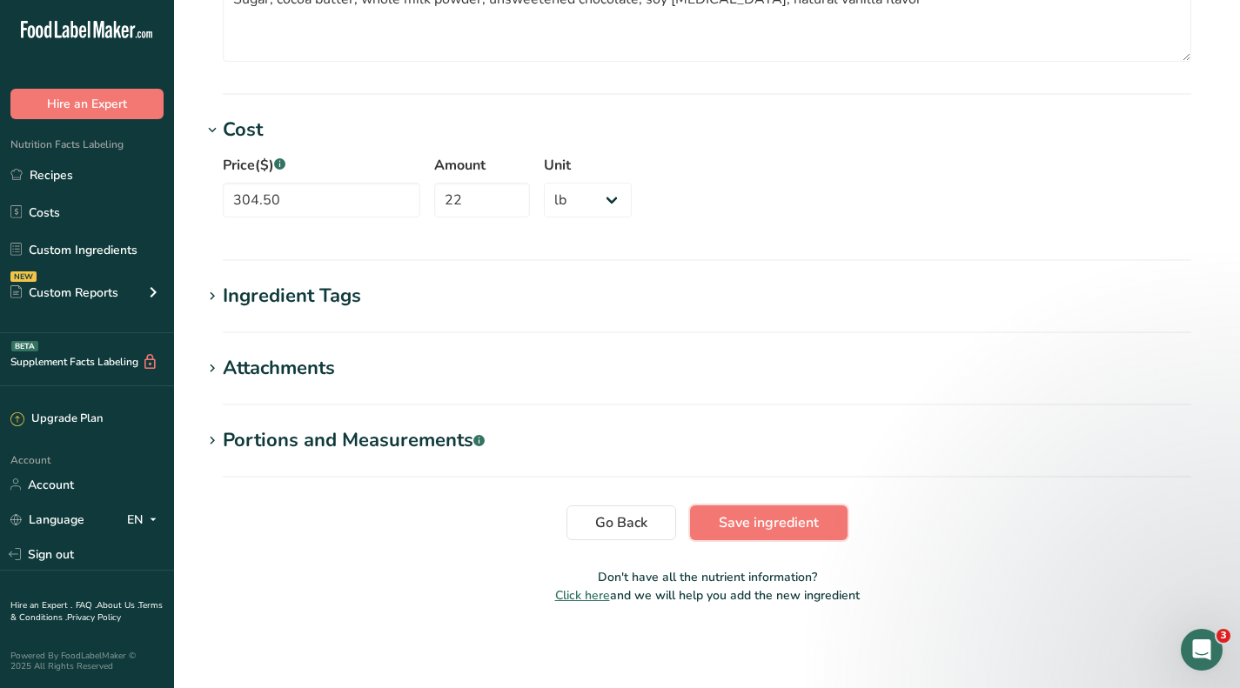
click at [780, 525] on span "Save ingredient" at bounding box center [769, 523] width 100 height 21
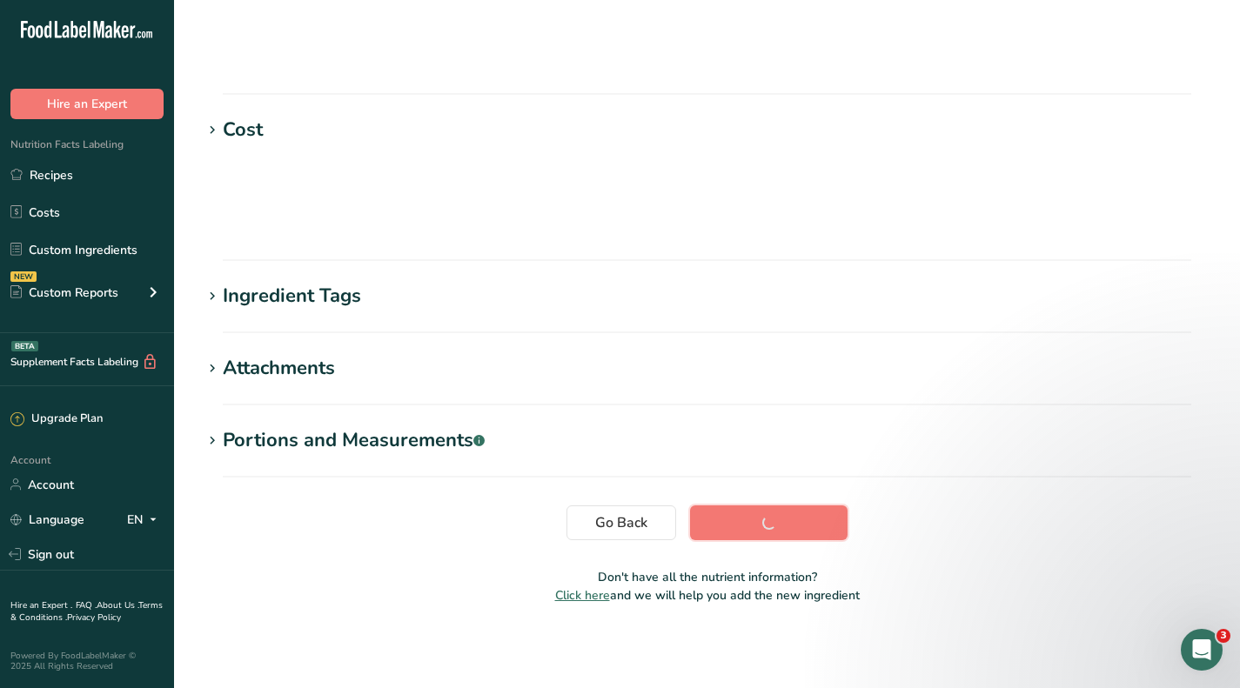
scroll to position [232, 0]
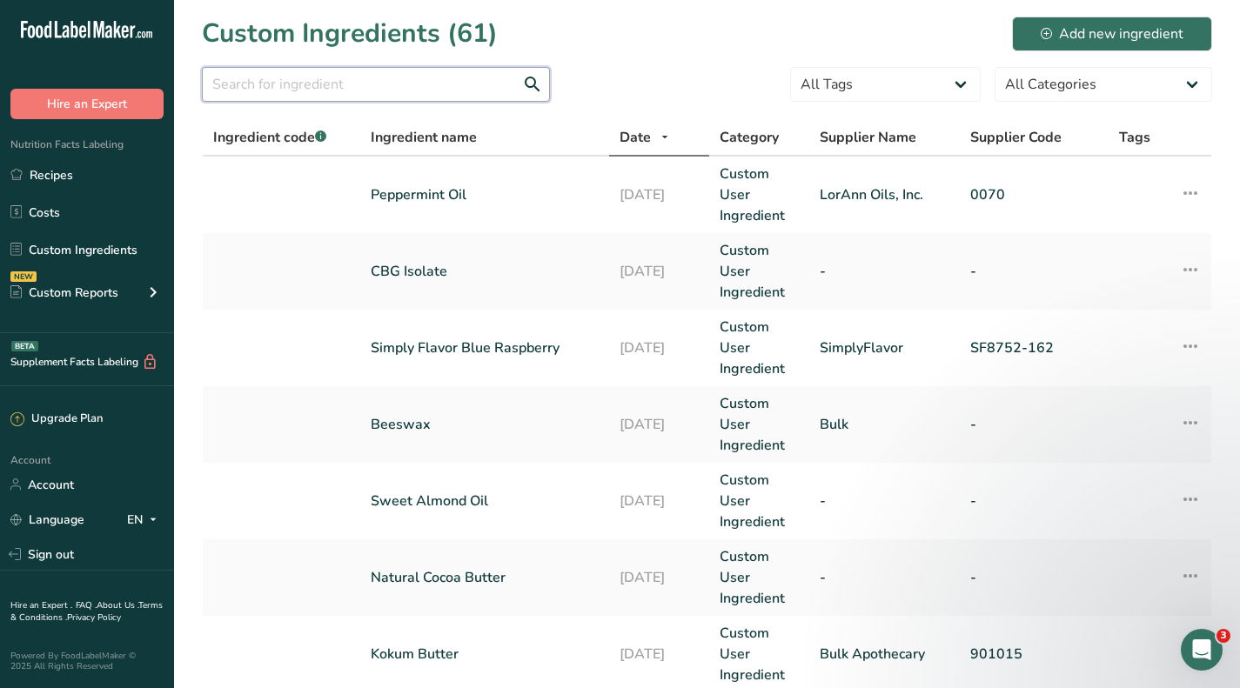
click at [450, 75] on input "text" at bounding box center [376, 84] width 348 height 35
click at [1043, 25] on div "Add new ingredient" at bounding box center [1112, 33] width 143 height 21
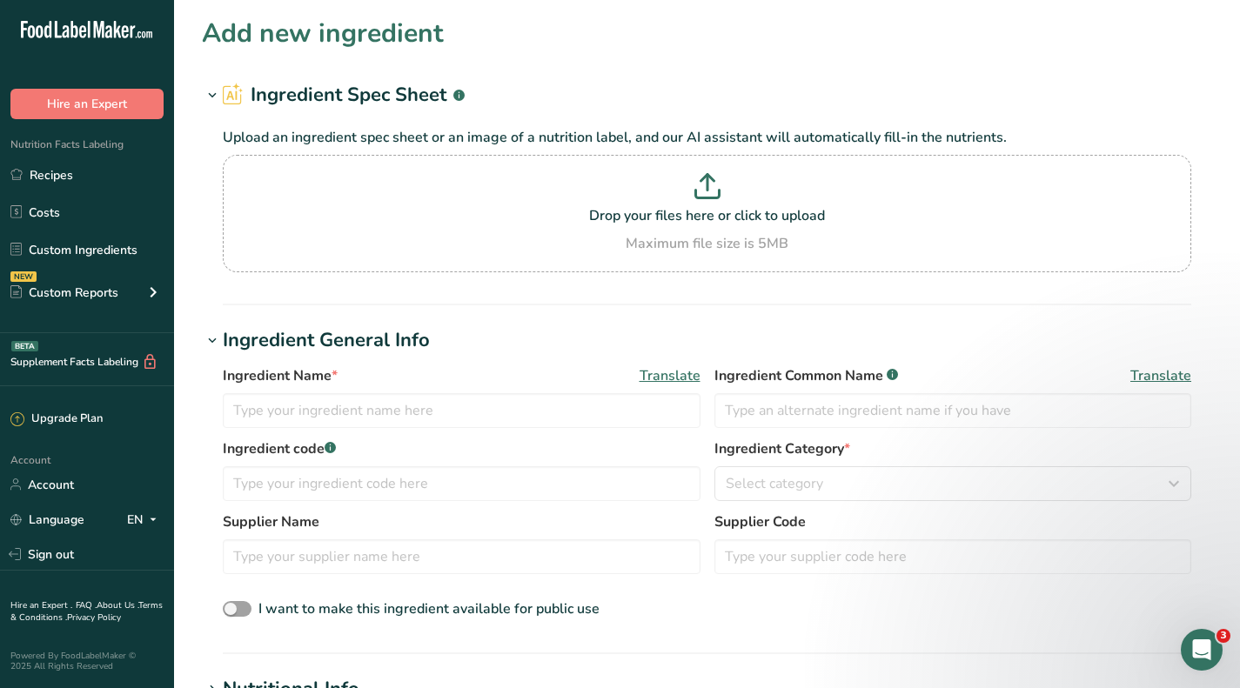
click at [526, 204] on p at bounding box center [707, 189] width 960 height 32
click at [526, 204] on input "Drop your files here or click to upload Maximum file size is 5MB" at bounding box center [707, 213] width 969 height 117
type input "C:\fakepath\811nv-595.pdf"
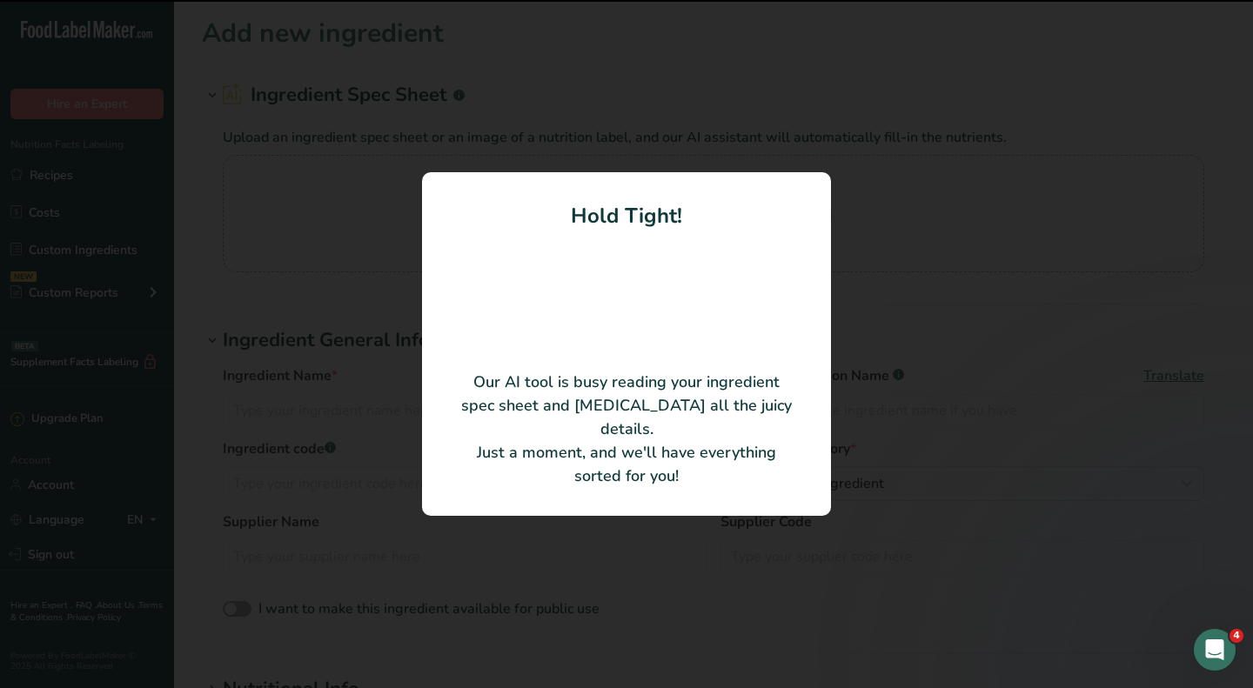
type input "Semi-sweet chocolate"
type input "[PERSON_NAME] Belgium N.V."
type input "811NV-595"
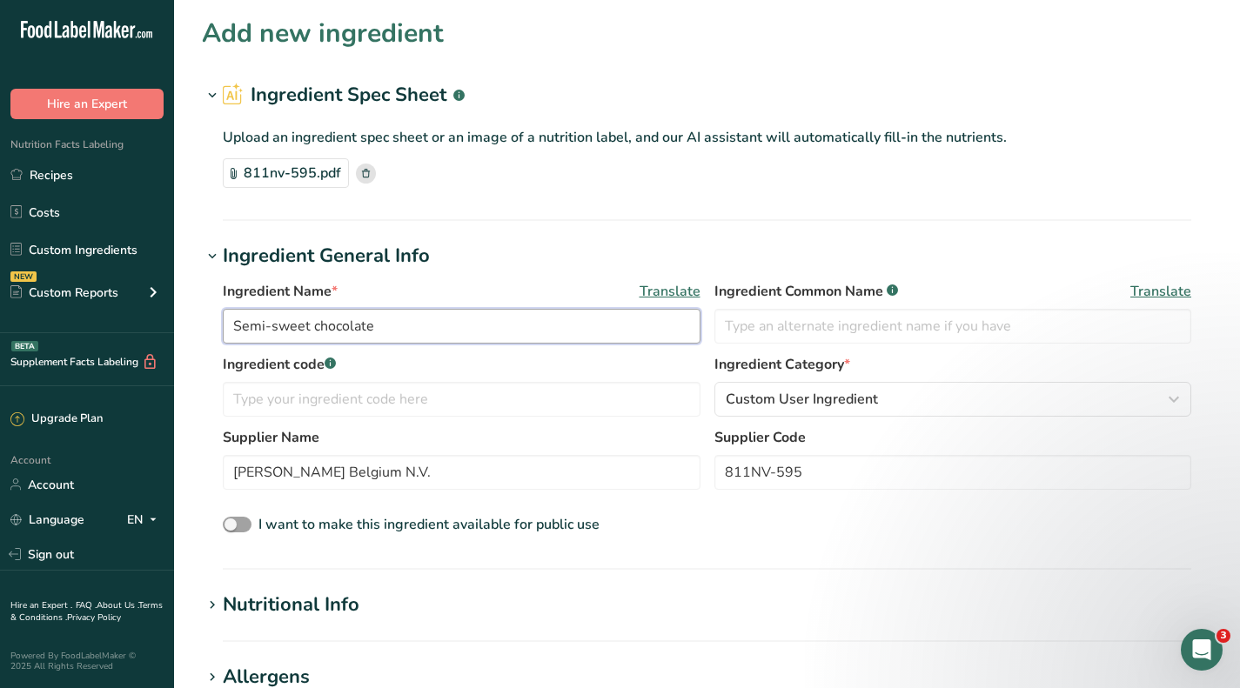
drag, startPoint x: 618, startPoint y: 327, endPoint x: 31, endPoint y: 303, distance: 587.0
click at [31, 303] on div ".a-20{fill:#fff;} Hire an Expert Nutrition Facts Labeling Recipes Costs Custom …" at bounding box center [620, 643] width 1240 height 1286
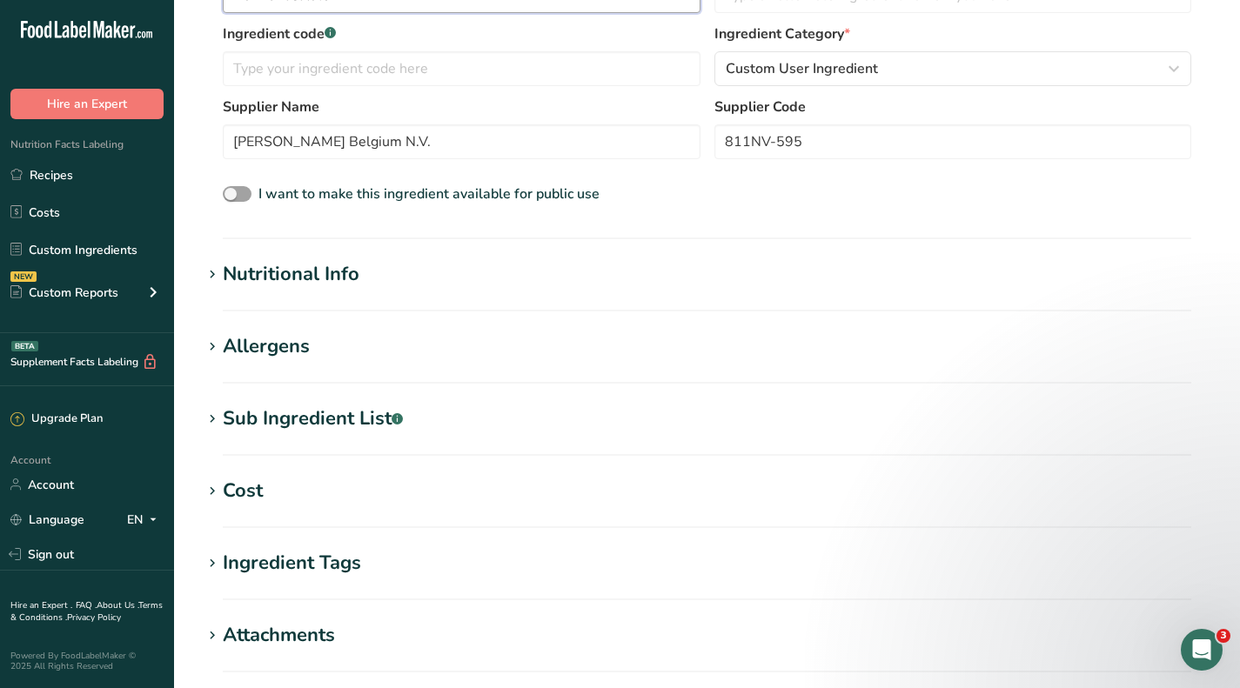
scroll to position [348, 0]
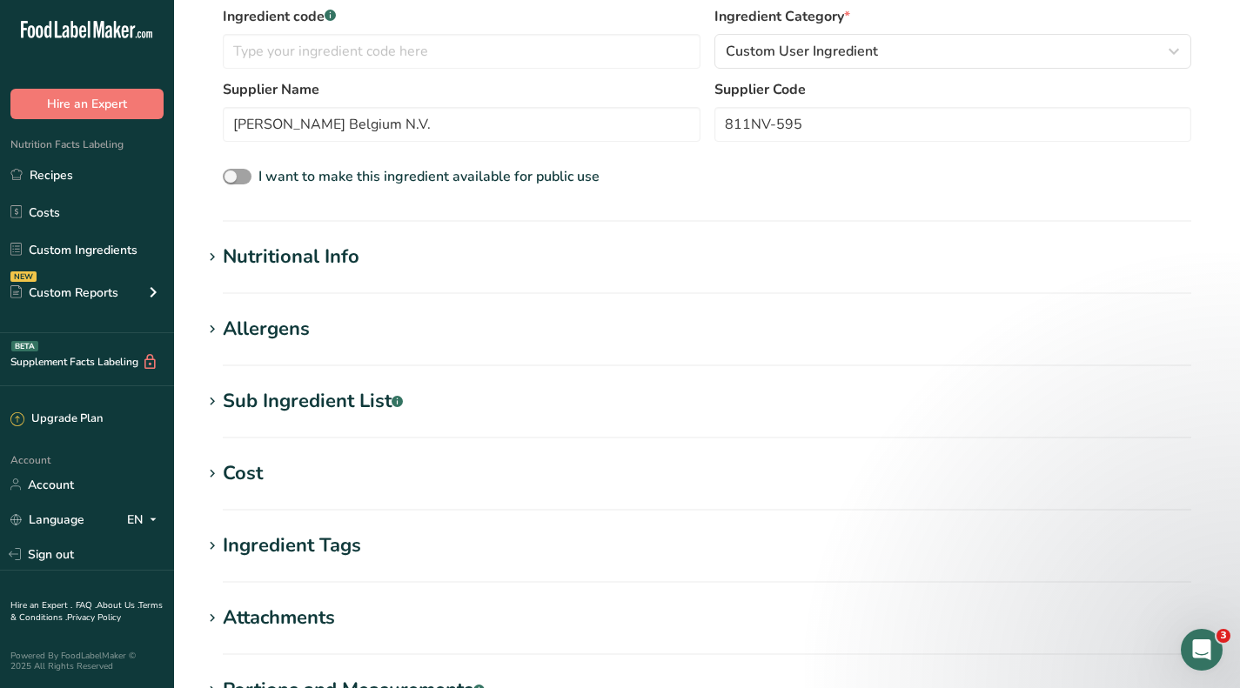
type input "Dark Chocolate"
click at [261, 411] on div "Sub Ingredient List .a-a{fill:#347362;}.b-a{fill:#fff;}" at bounding box center [313, 401] width 180 height 29
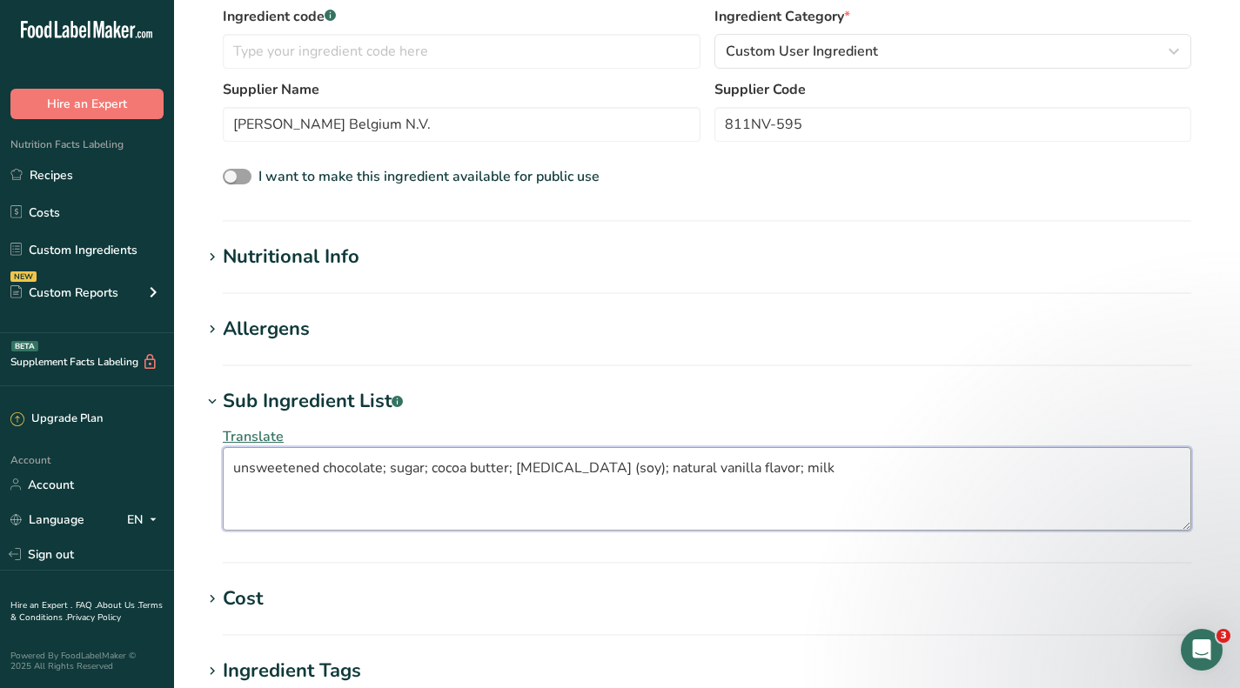
click at [388, 469] on textarea "unsweetened chocolate; sugar; cocoa butter; [MEDICAL_DATA] (soy); natural vanil…" at bounding box center [707, 489] width 969 height 84
click at [427, 469] on textarea "unsweetened chocolate, sugar; cocoa butter; [MEDICAL_DATA] (soy); natural vanil…" at bounding box center [707, 489] width 969 height 84
click at [510, 467] on textarea "unsweetened chocolate, sugar, cocoa butter; [MEDICAL_DATA] (soy); natural vanil…" at bounding box center [707, 489] width 969 height 84
click at [567, 465] on textarea "unsweetened chocolate, sugar, cocoa butter. [MEDICAL_DATA] (soy); natural vanil…" at bounding box center [707, 489] width 969 height 84
click at [516, 467] on textarea "unsweetened chocolate, sugar, cocoa butter. [MEDICAL_DATA] (soy); natural vanil…" at bounding box center [707, 489] width 969 height 84
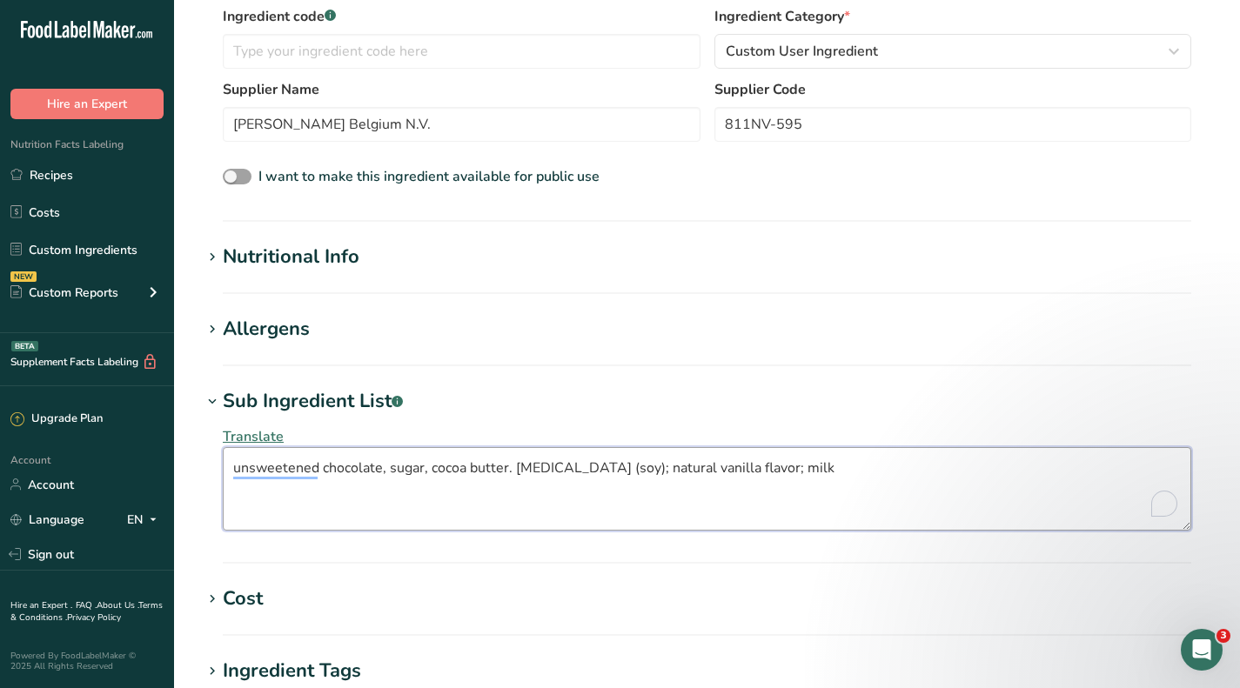
click at [512, 467] on textarea "unsweetened chocolate, sugar, cocoa butter. [MEDICAL_DATA] (soy); natural vanil…" at bounding box center [707, 489] width 969 height 84
click at [621, 469] on textarea "unsweetened chocolate, sugar, cocoa butter, soy [MEDICAL_DATA] (soy); natural v…" at bounding box center [707, 489] width 969 height 84
click at [721, 466] on textarea "unsweetened chocolate, sugar, cocoa butter, soy [MEDICAL_DATA], natural vanilla…" at bounding box center [707, 489] width 969 height 84
click at [243, 470] on textarea "unsweetened chocolate, sugar, cocoa butter, soy [MEDICAL_DATA], natural vanilla…" at bounding box center [707, 489] width 969 height 84
click at [774, 465] on textarea "Unsweetened chocolate, sugar, cocoa butter, soy [MEDICAL_DATA], natural vanilla…" at bounding box center [707, 489] width 969 height 84
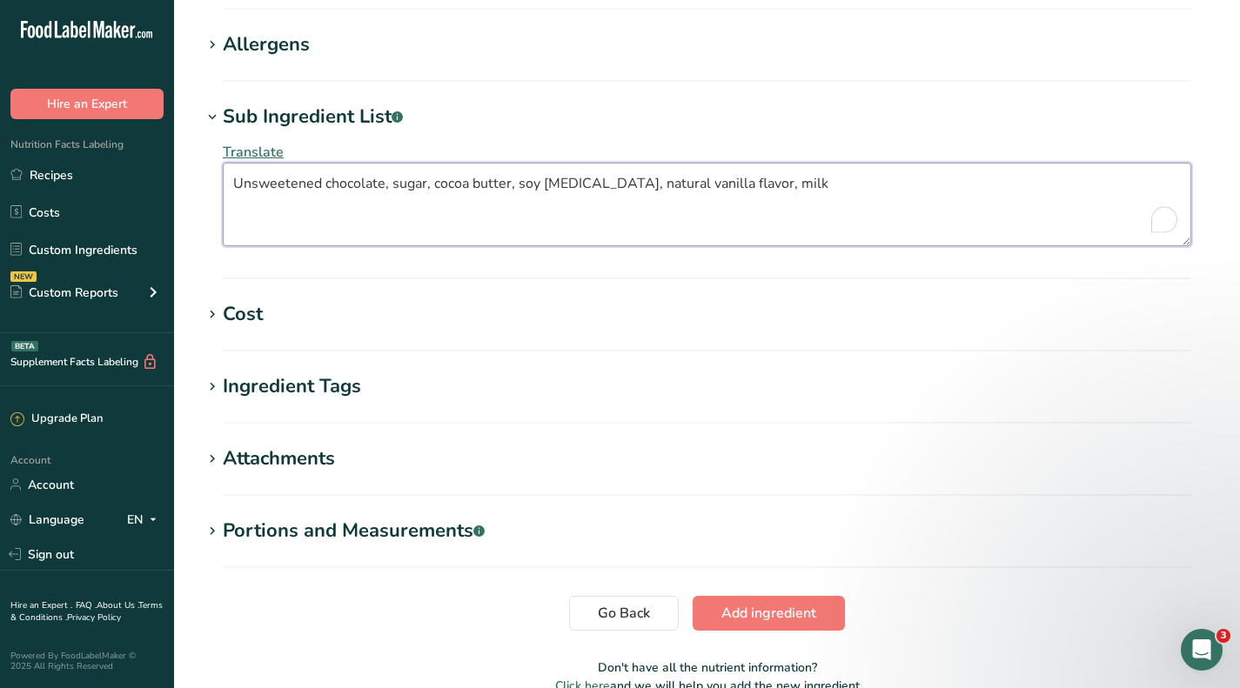
scroll to position [696, 0]
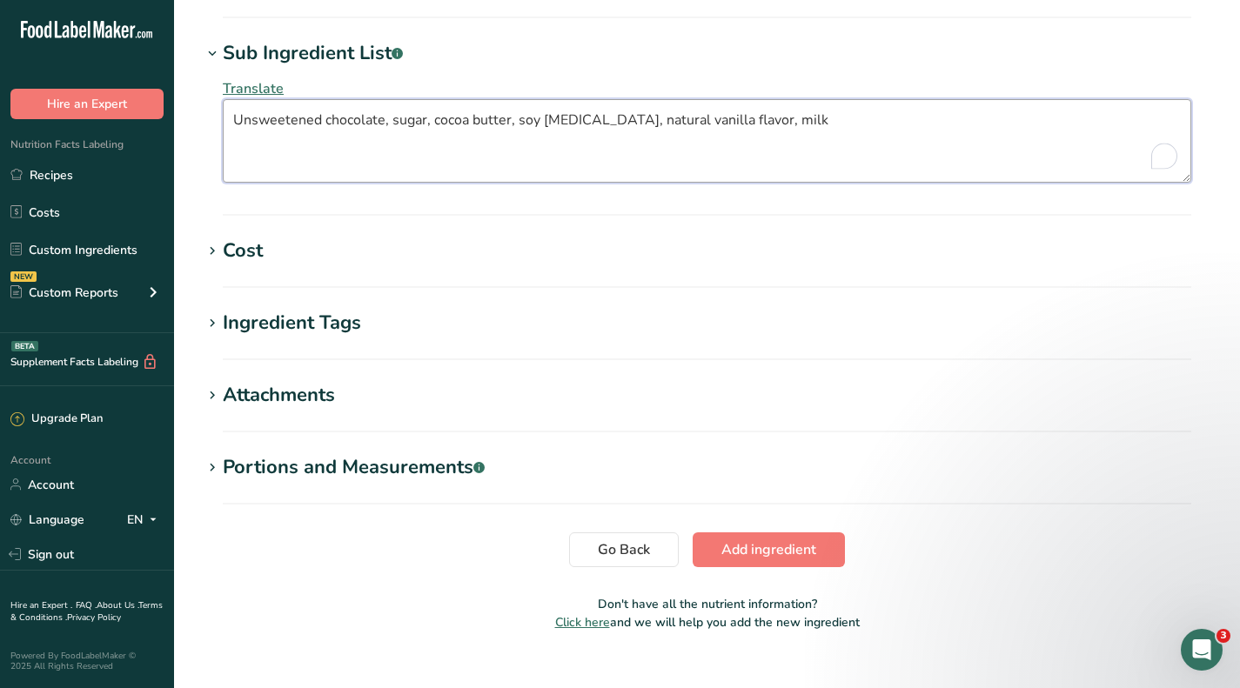
type textarea "Unsweetened chocolate, sugar, cocoa butter, soy [MEDICAL_DATA], natural vanilla…"
click at [251, 248] on div "Cost" at bounding box center [243, 251] width 40 height 29
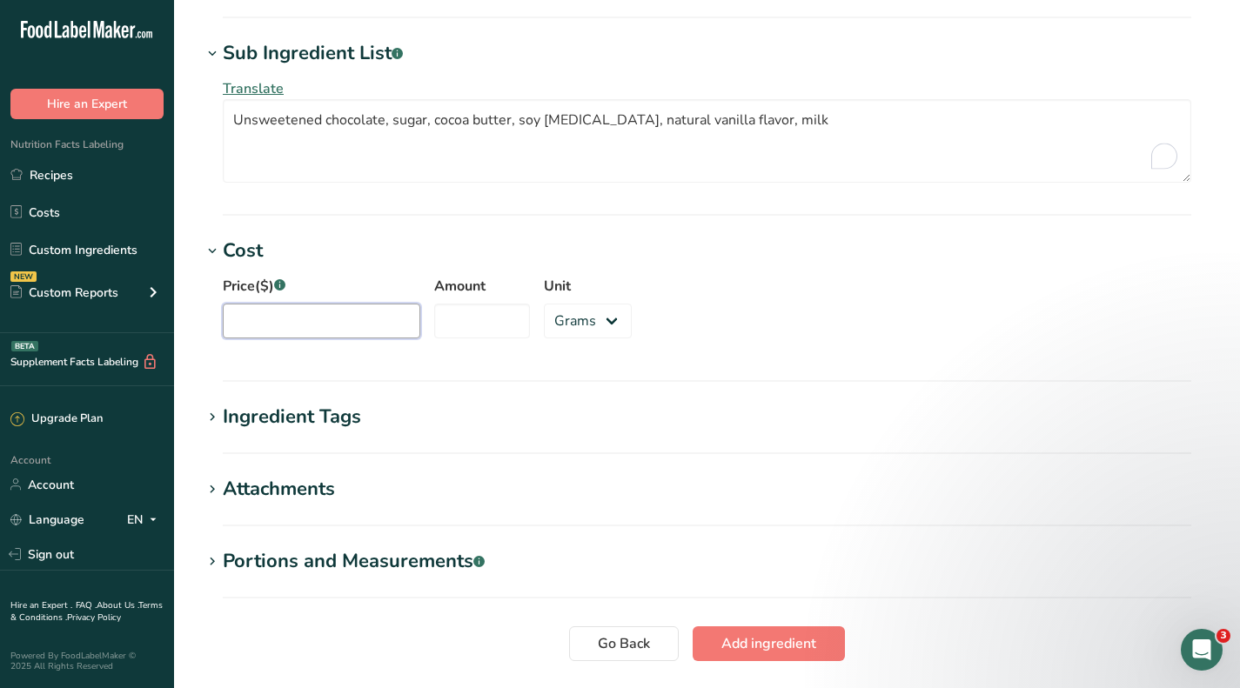
click at [281, 325] on input "Price($) .a-a{fill:#347362;}.b-a{fill:#fff;}" at bounding box center [322, 321] width 198 height 35
type input "241.50"
type input "22"
drag, startPoint x: 582, startPoint y: 313, endPoint x: 573, endPoint y: 320, distance: 11.8
click at [580, 314] on select "Grams kg mg mcg lb oz" at bounding box center [588, 321] width 88 height 35
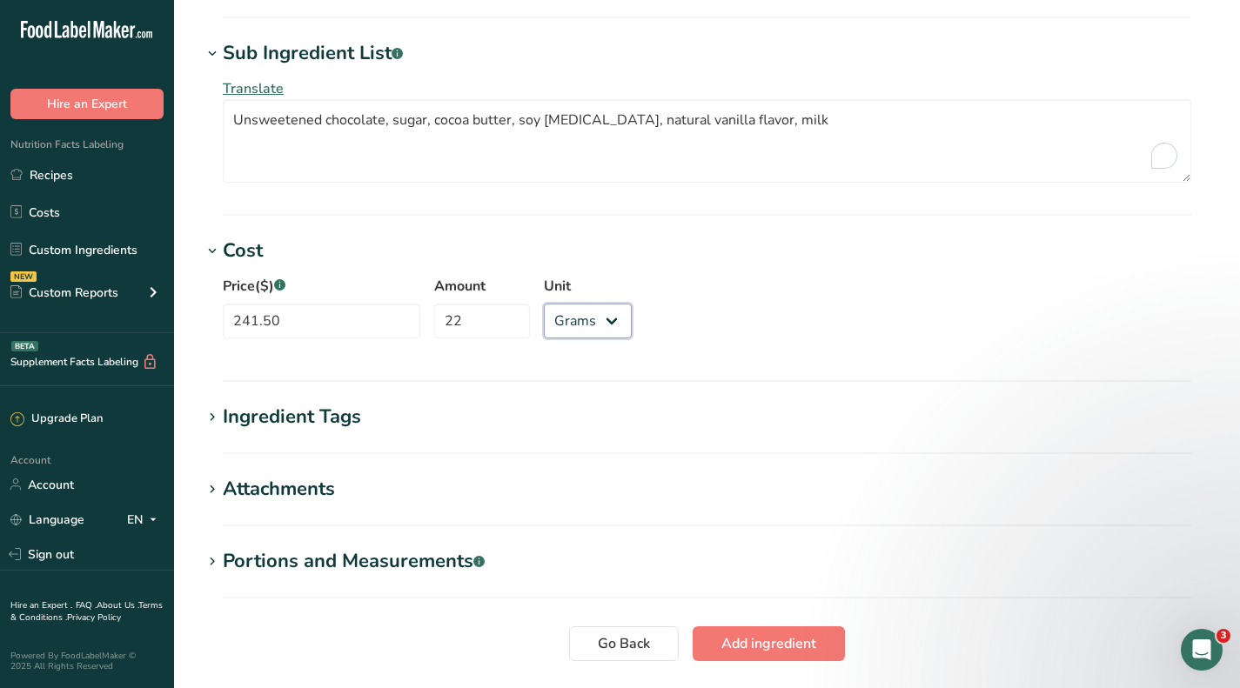
select select "12"
click at [544, 304] on select "Grams kg mg mcg lb oz" at bounding box center [588, 321] width 88 height 35
click at [771, 655] on button "Add ingredient" at bounding box center [769, 644] width 152 height 35
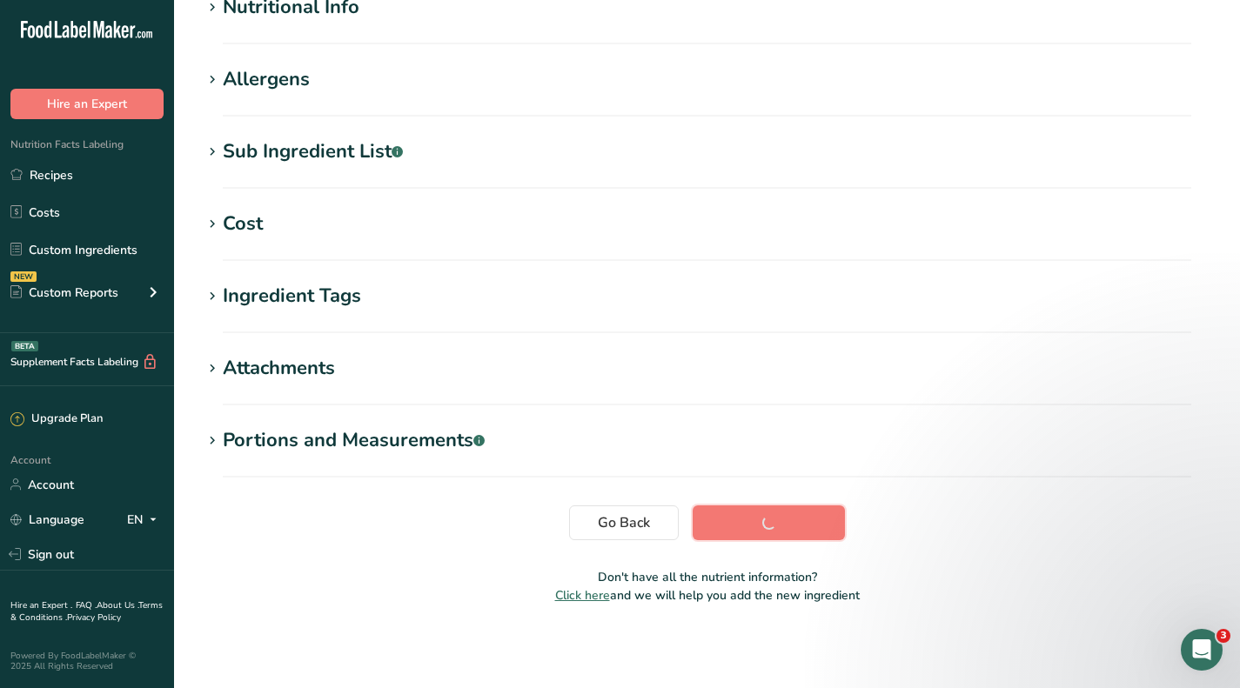
scroll to position [232, 0]
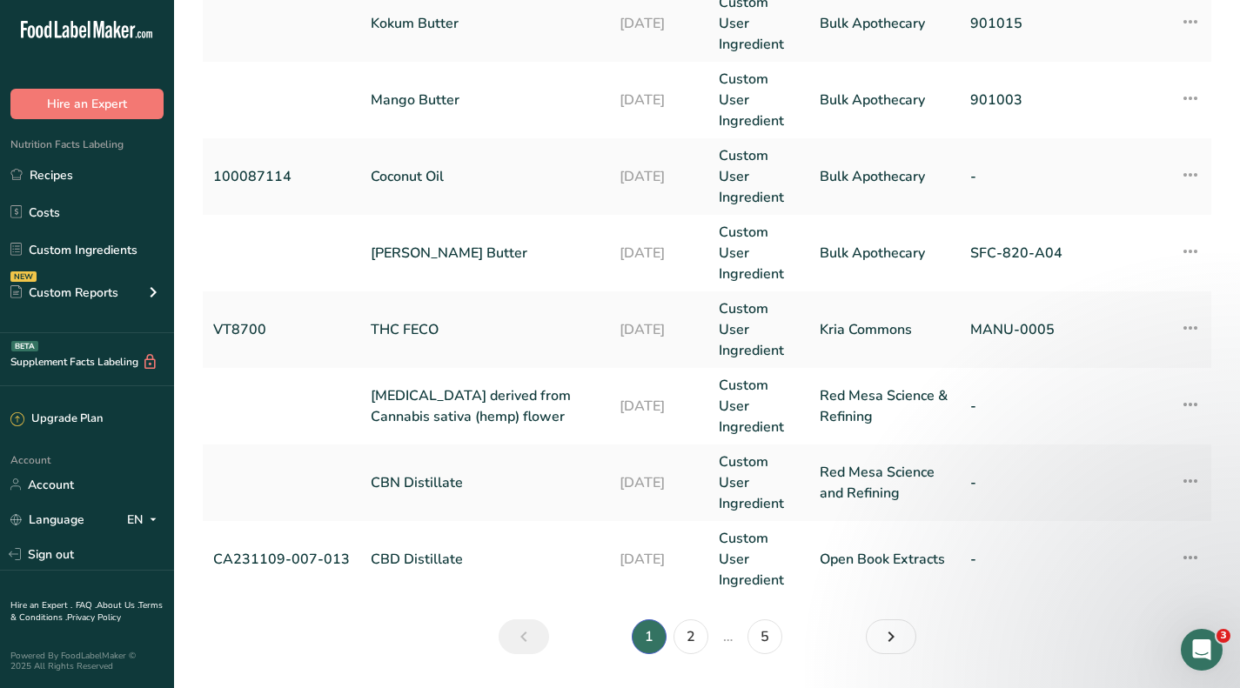
scroll to position [757, 0]
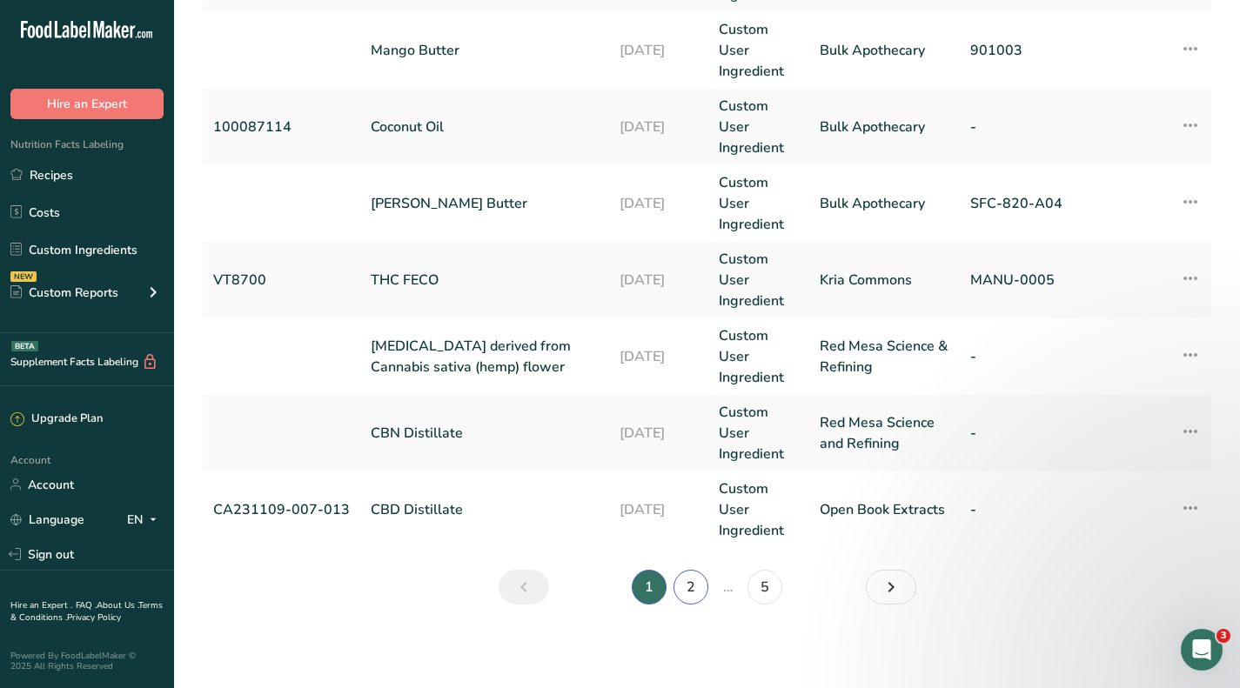
click at [687, 587] on link "2" at bounding box center [691, 587] width 35 height 35
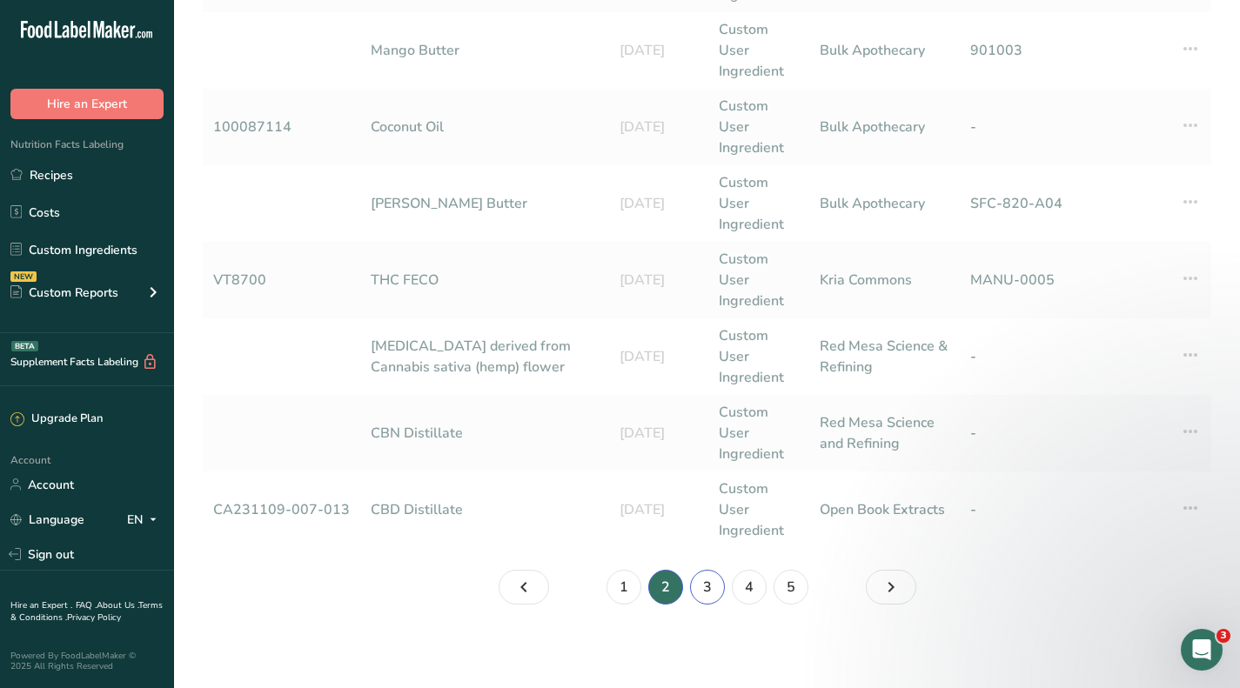
click at [708, 597] on link "3" at bounding box center [707, 587] width 35 height 35
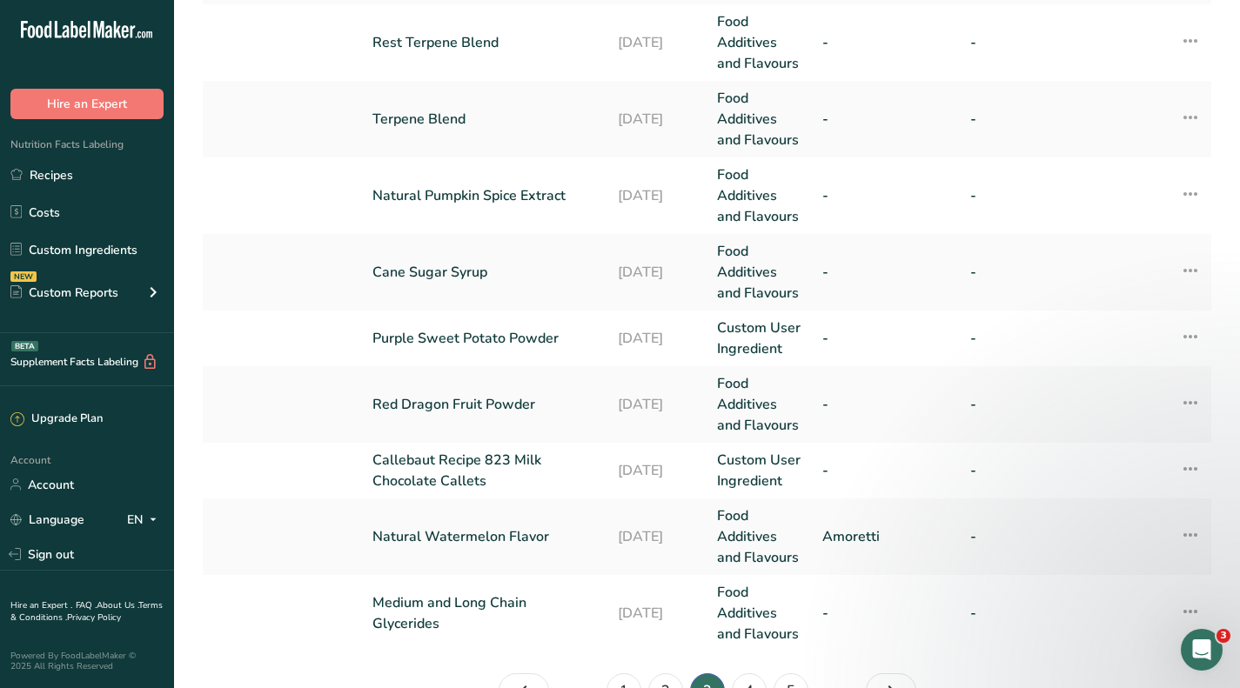
scroll to position [560, 0]
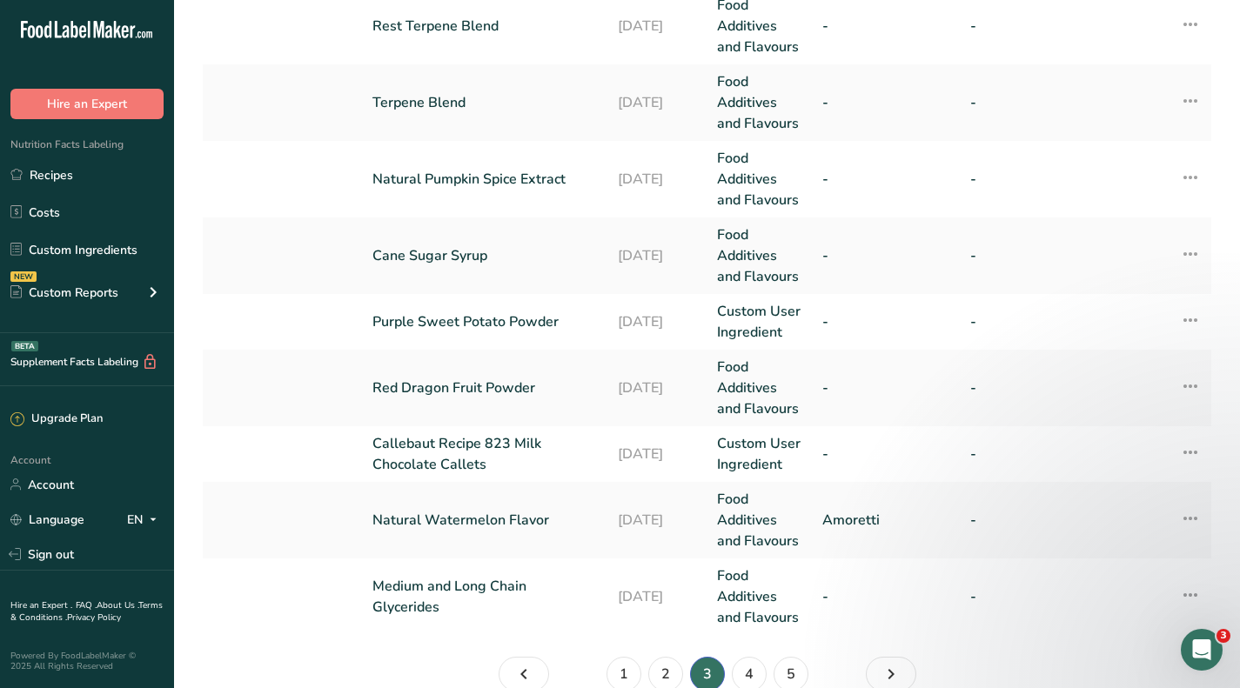
click at [515, 522] on link "Natural Watermelon Flavor" at bounding box center [484, 520] width 225 height 21
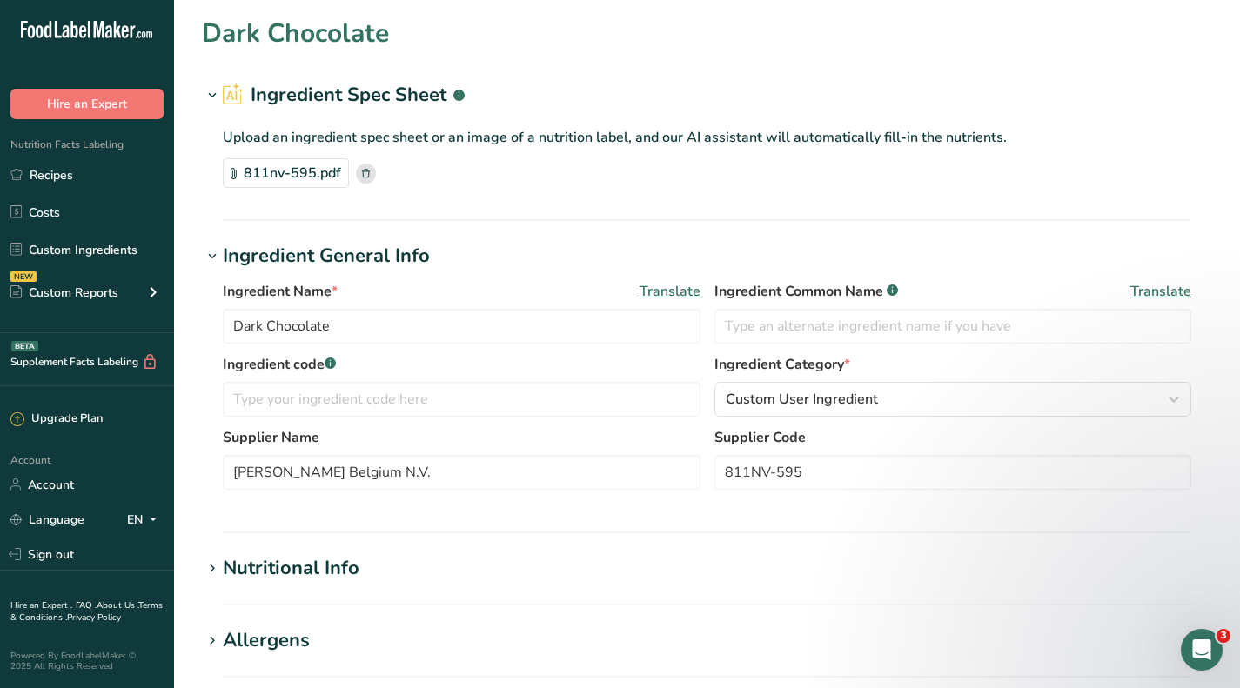
type input "Natural Watermelon Flavor"
type input "Amoretti"
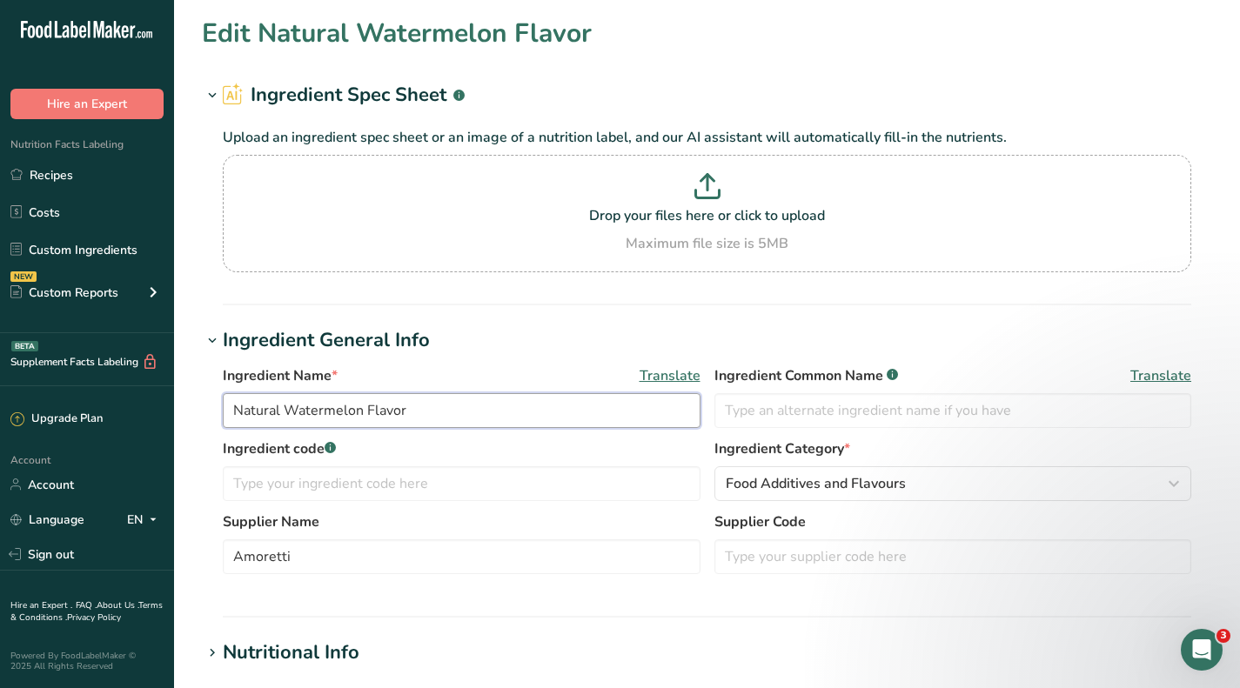
click at [472, 412] on input "Natural Watermelon Flavor" at bounding box center [462, 410] width 478 height 35
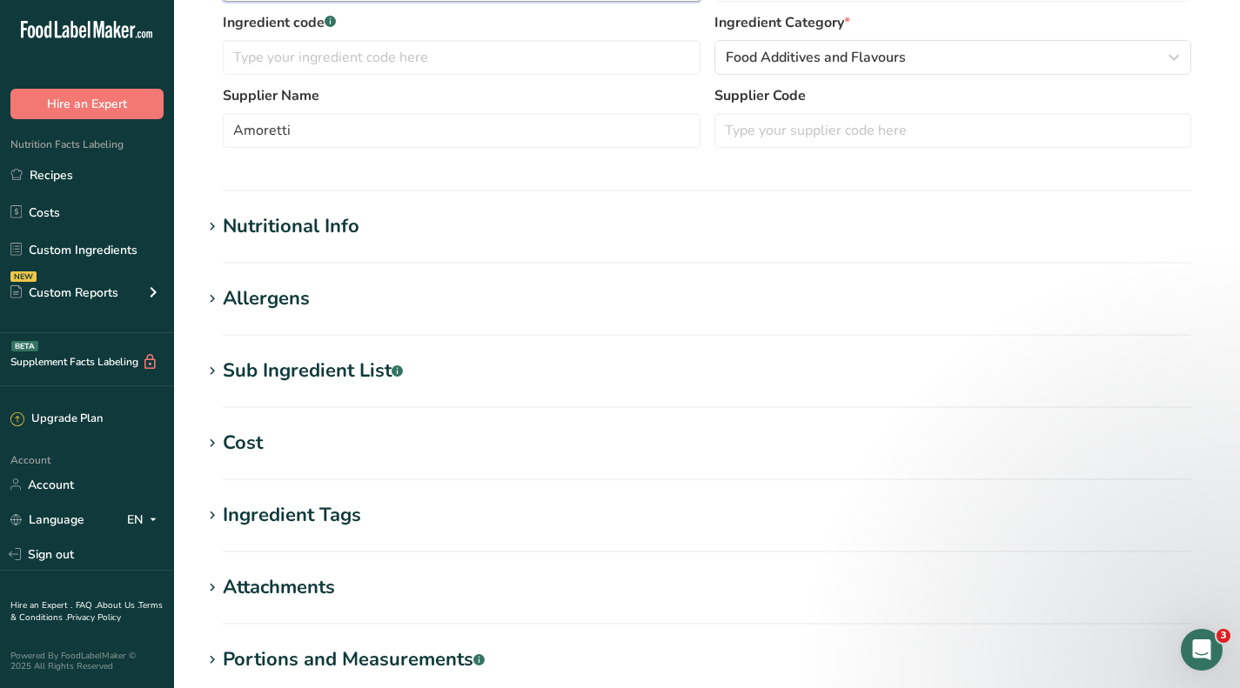
scroll to position [435, 0]
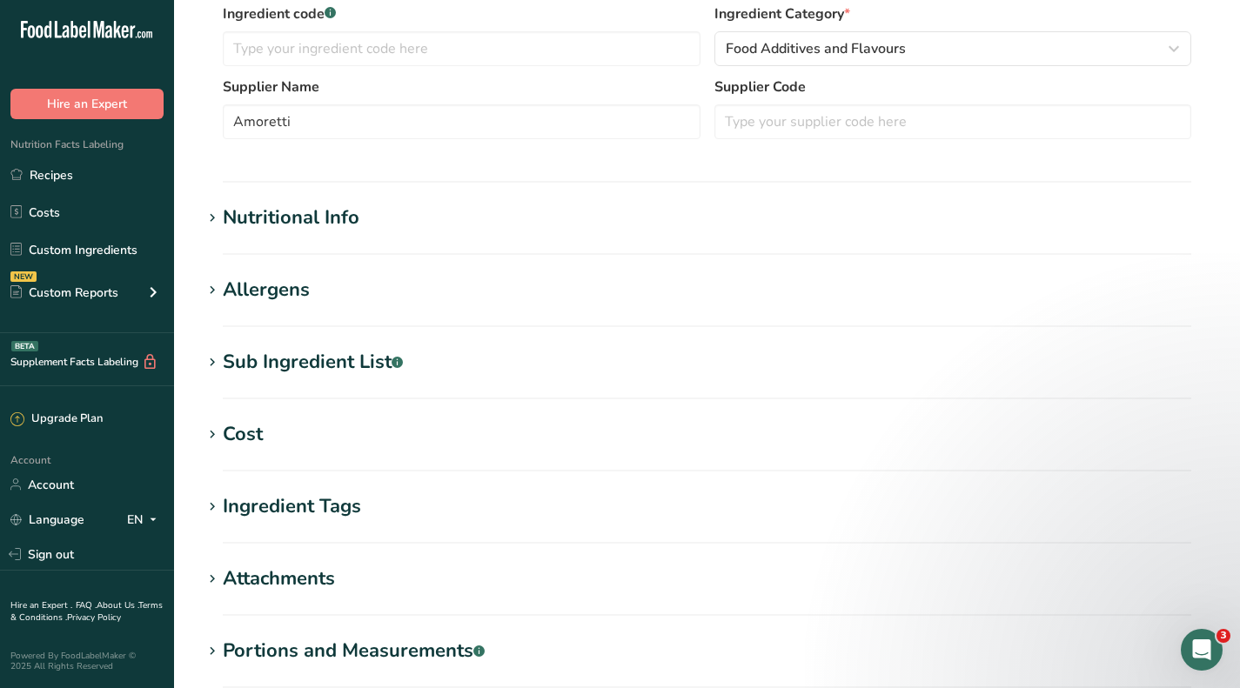
type input "Natural Watermelon Flavor O.S."
click at [254, 433] on div "Cost" at bounding box center [243, 434] width 40 height 29
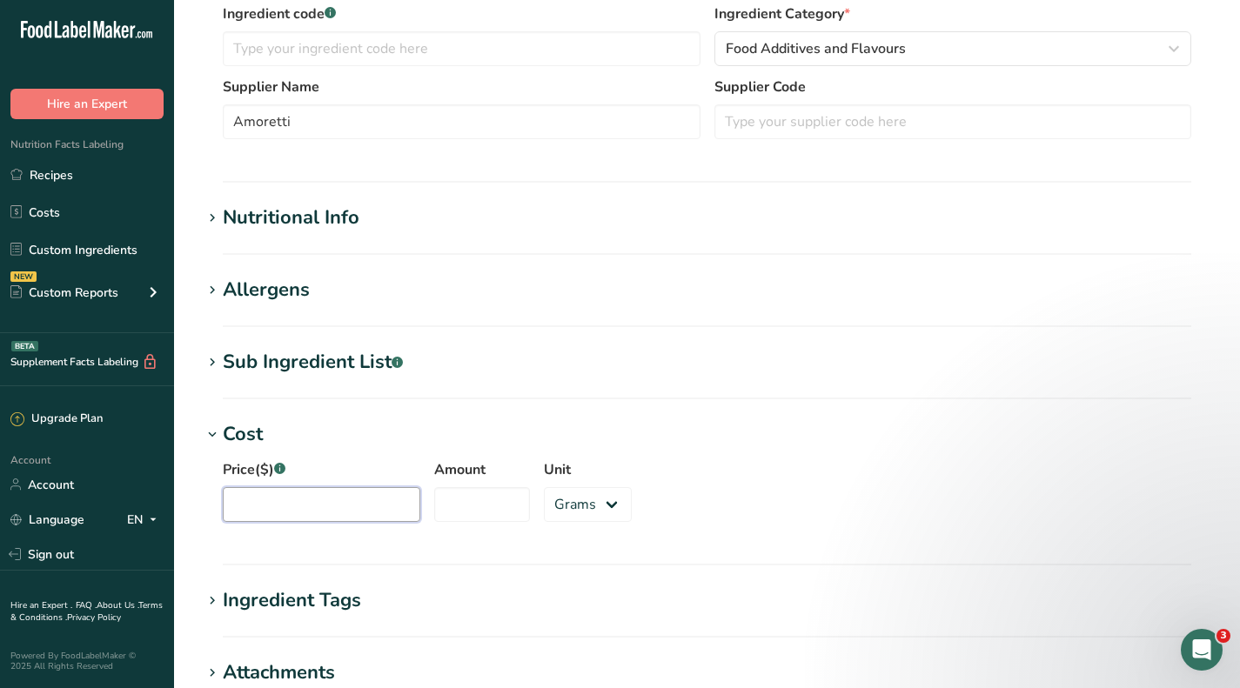
click at [329, 500] on input "Price($) .a-a{fill:#347362;}.b-a{fill:#fff;}" at bounding box center [322, 504] width 198 height 35
type input "250"
click at [506, 506] on input "Amount" at bounding box center [482, 504] width 96 height 35
type input "7"
type input "0"
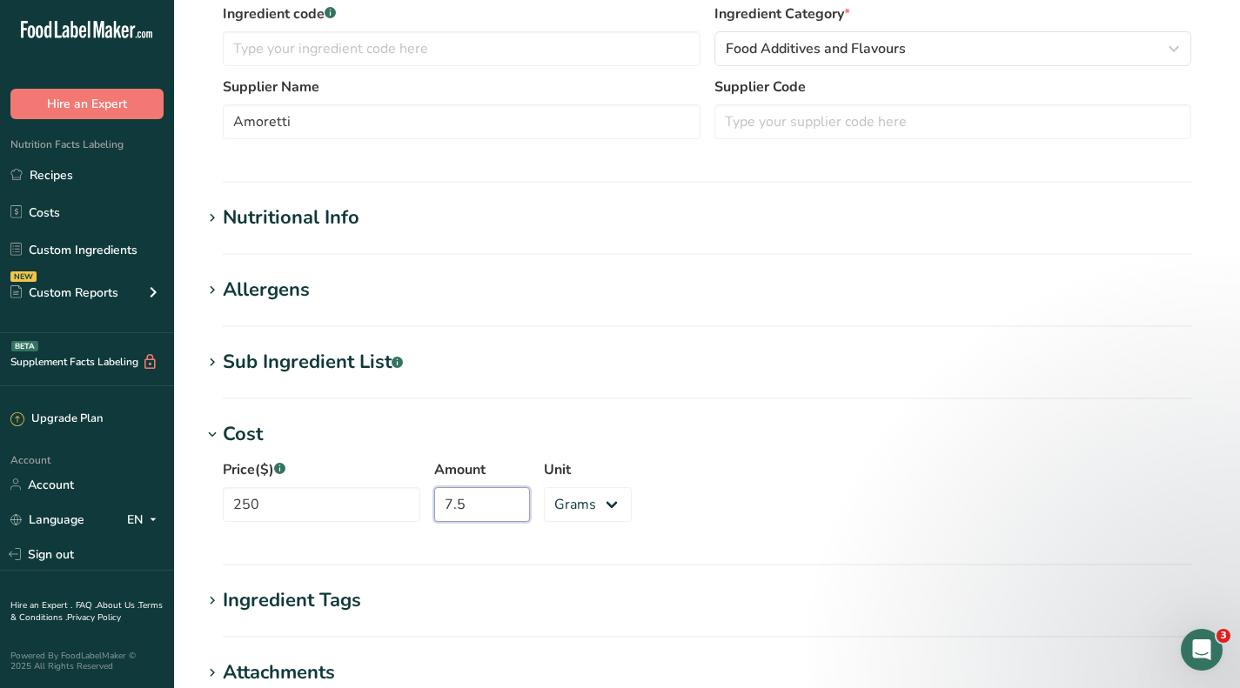
type input "7.5"
click at [551, 508] on select "Grams kg mg mcg lb oz" at bounding box center [588, 504] width 88 height 35
select select "12"
click at [544, 487] on select "Grams kg mg mcg lb oz" at bounding box center [588, 504] width 88 height 35
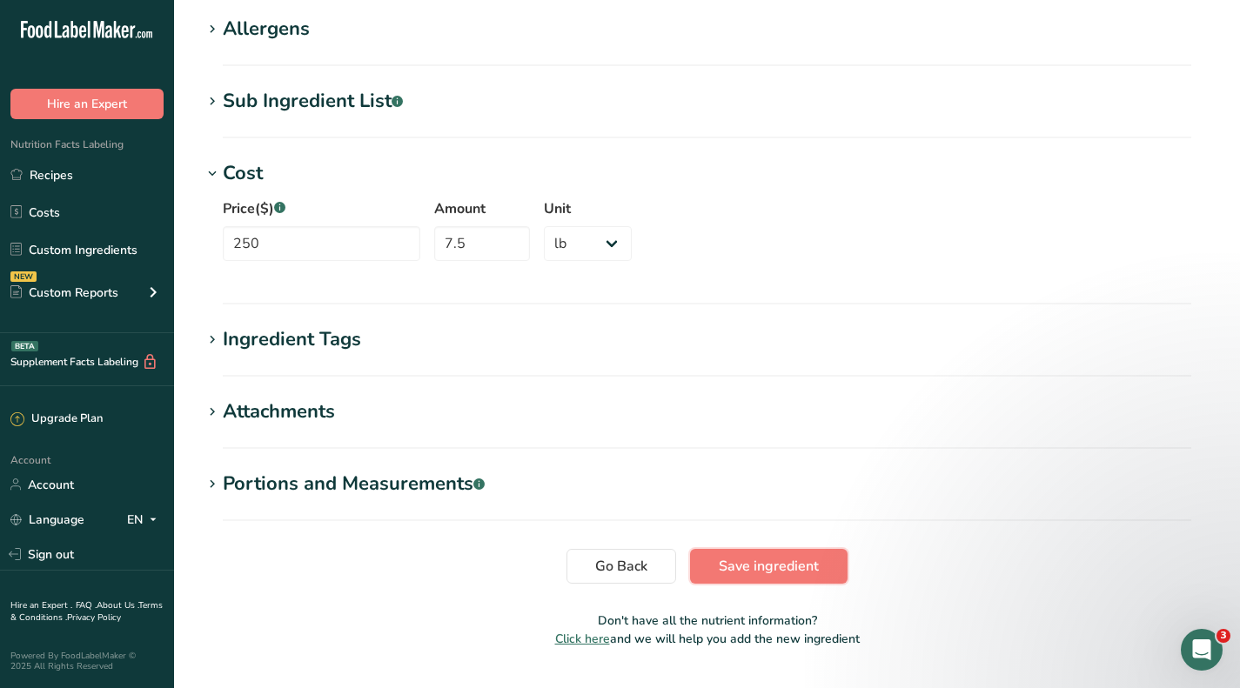
click at [728, 563] on span "Save ingredient" at bounding box center [769, 566] width 100 height 21
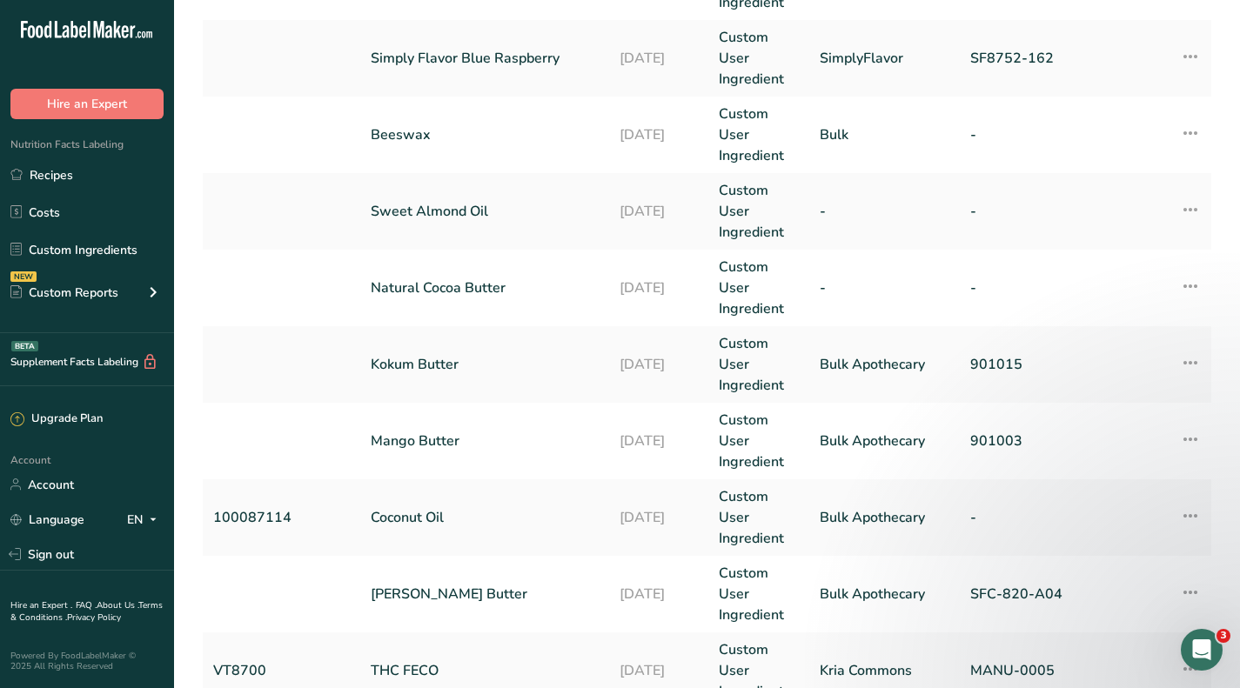
scroll to position [757, 0]
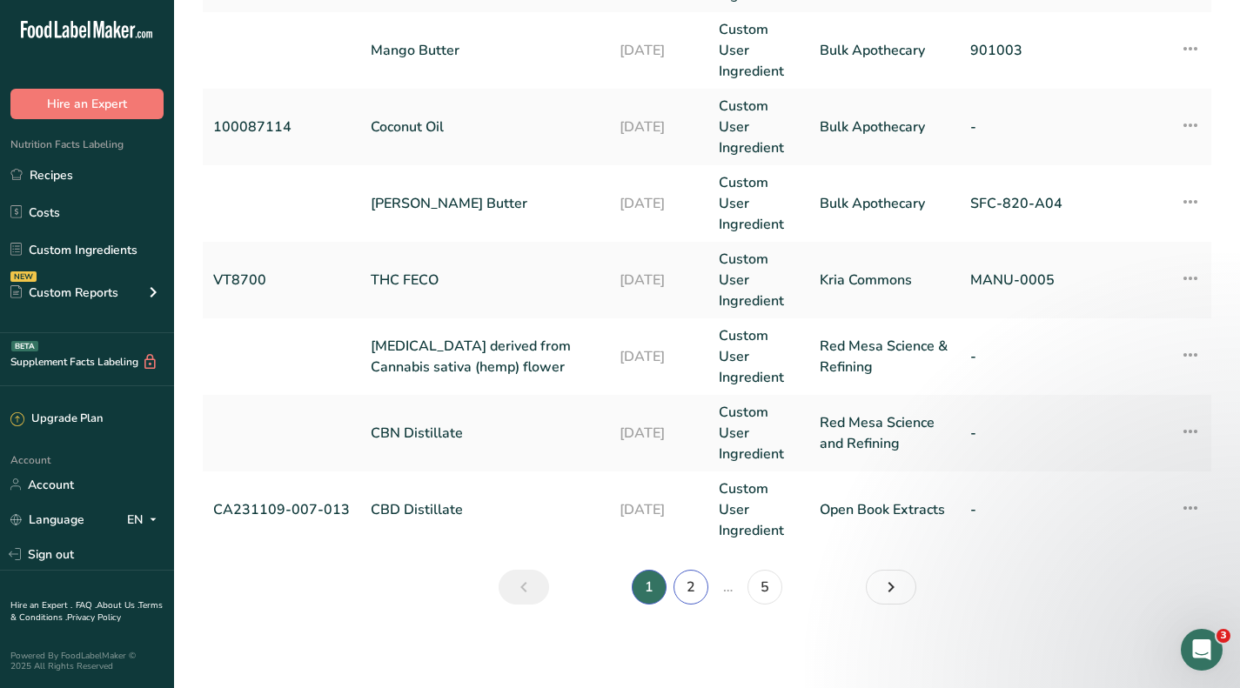
click at [695, 585] on link "2" at bounding box center [691, 587] width 35 height 35
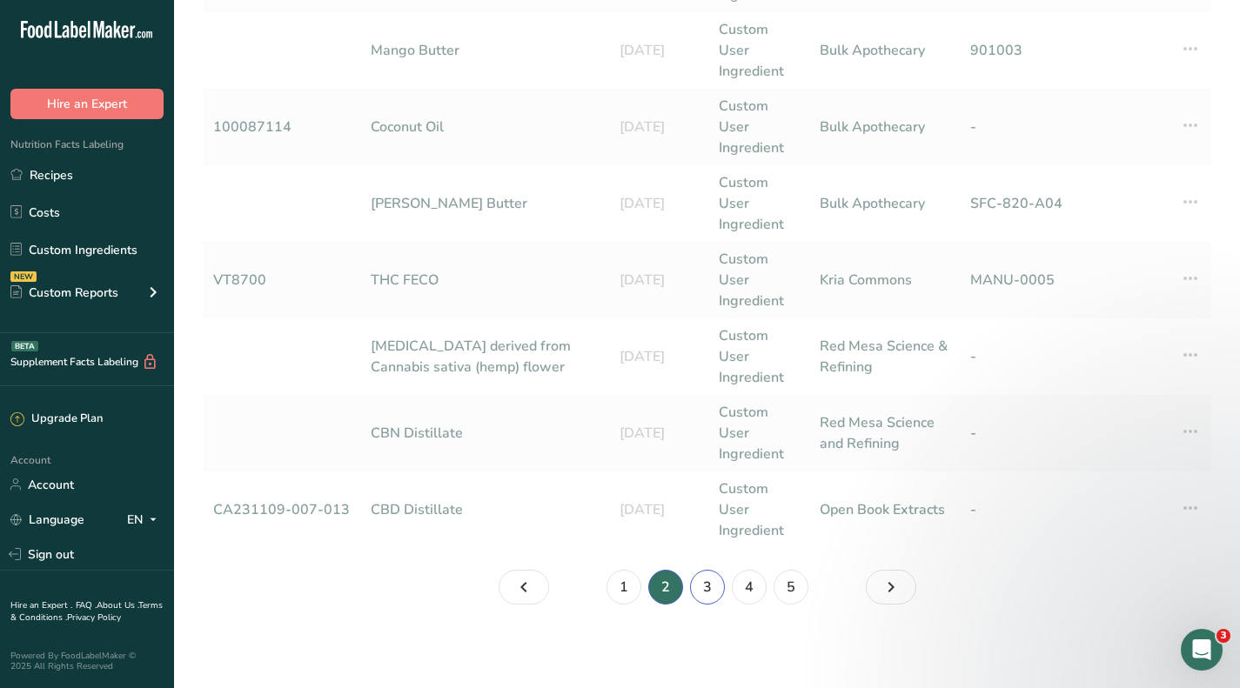
click at [706, 579] on link "3" at bounding box center [707, 587] width 35 height 35
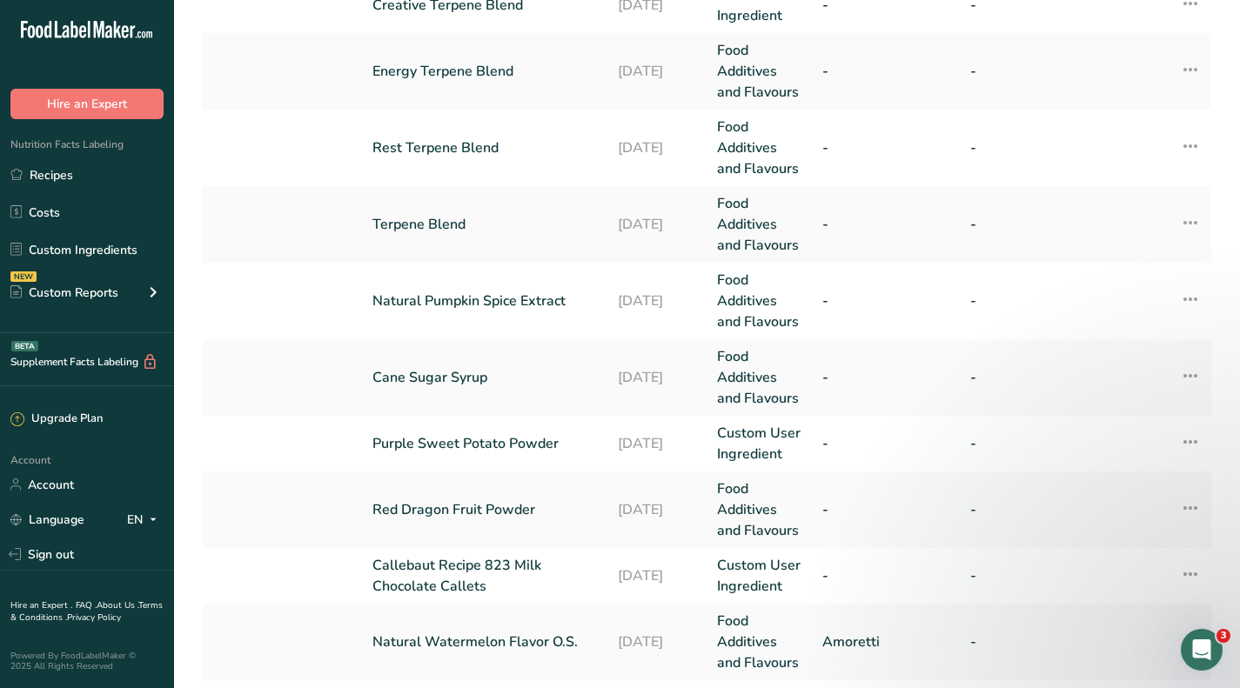
scroll to position [647, 0]
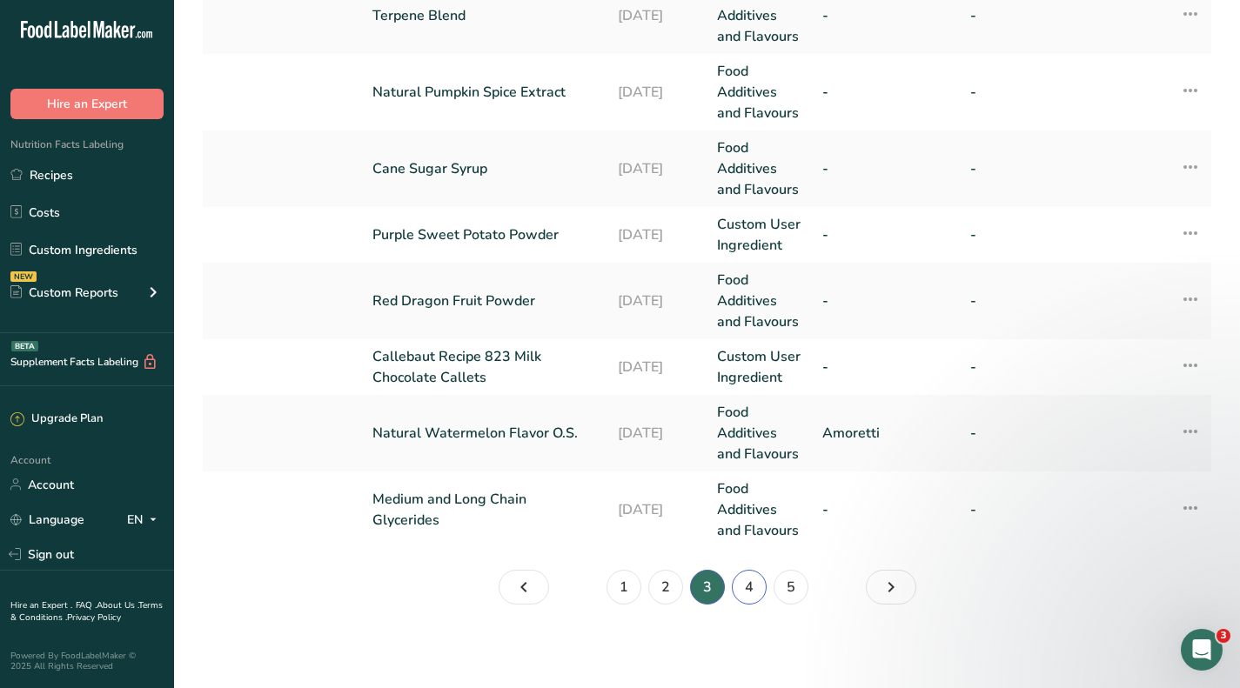
click at [745, 587] on link "4" at bounding box center [749, 587] width 35 height 35
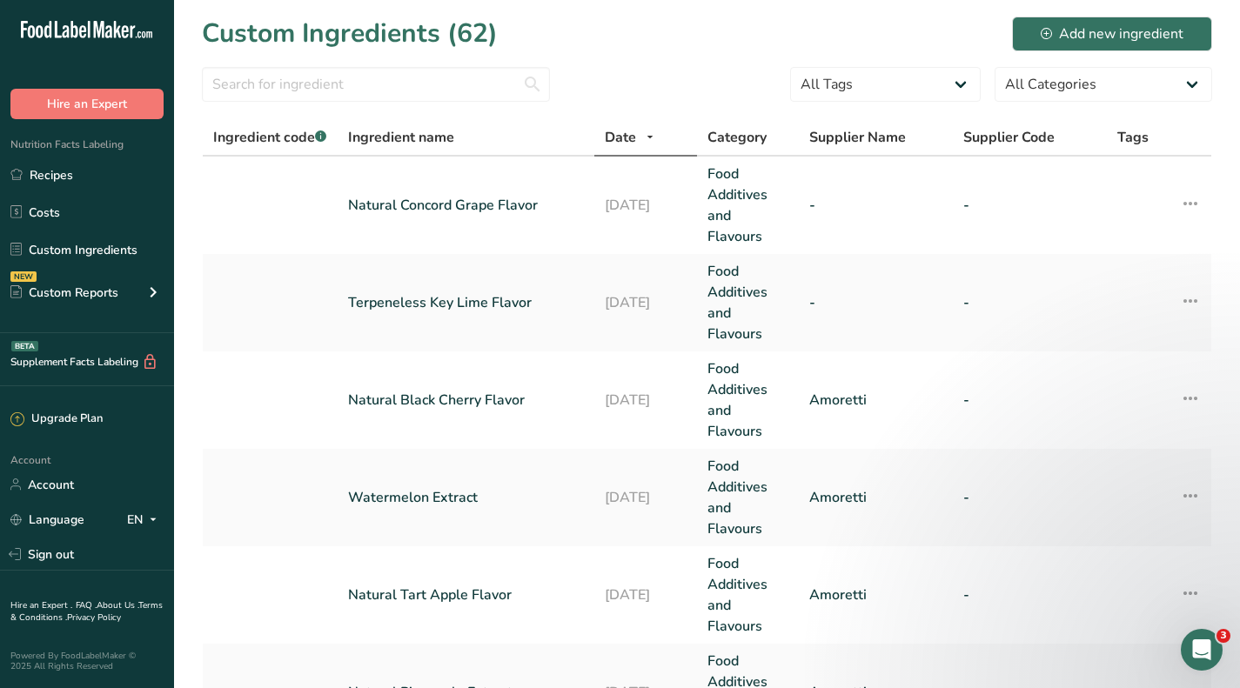
click at [513, 202] on link "Natural Concord Grape Flavor" at bounding box center [466, 205] width 236 height 21
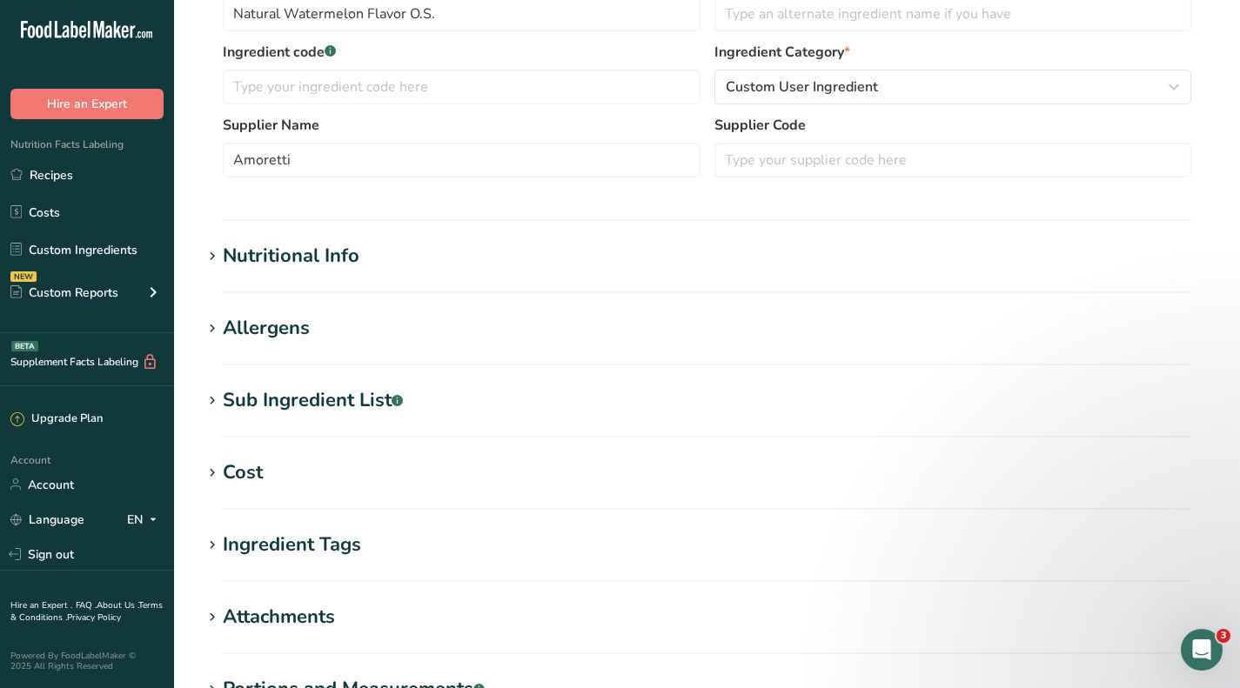
type input "Natural Concord Grape Flavor"
select select
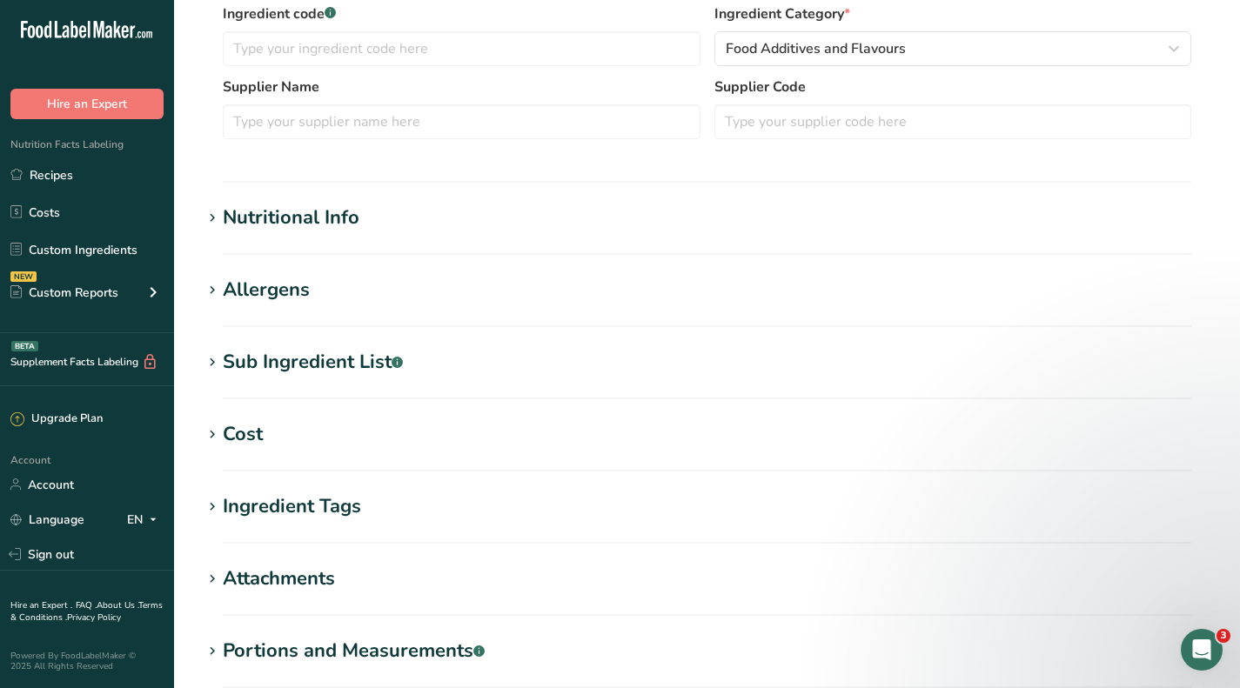
click at [254, 427] on div "Cost" at bounding box center [243, 434] width 40 height 29
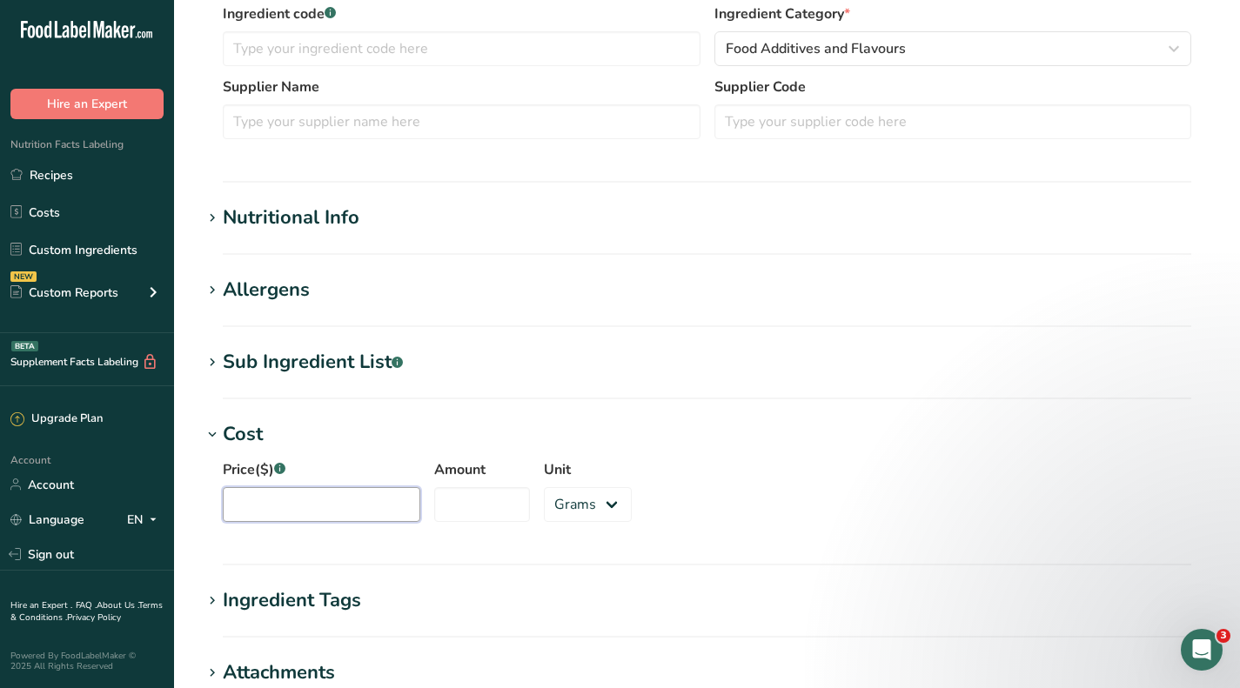
click at [271, 504] on input "Price($) .a-a{fill:#347362;}.b-a{fill:#fff;}" at bounding box center [322, 504] width 198 height 35
type input "285"
type input "1.9"
click at [558, 512] on select "Grams kg mg mcg lb oz" at bounding box center [588, 504] width 88 height 35
select select "12"
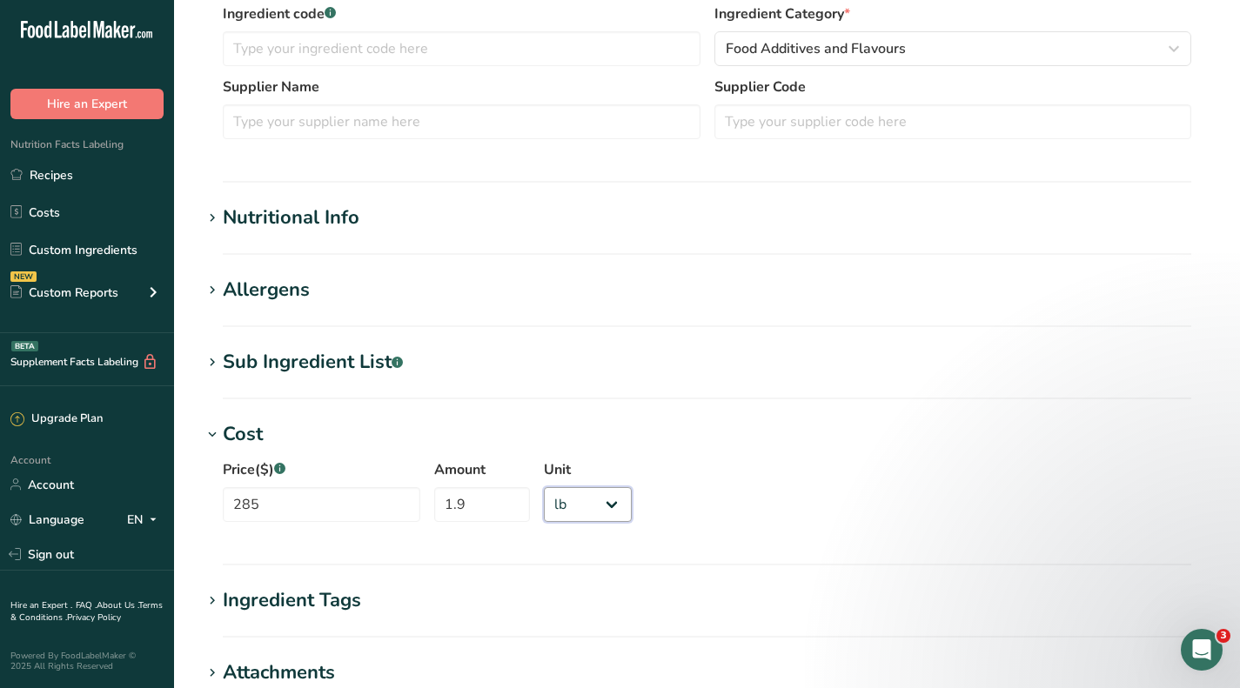
click at [544, 487] on select "Grams kg mg mcg lb oz" at bounding box center [588, 504] width 88 height 35
drag, startPoint x: 665, startPoint y: 505, endPoint x: 646, endPoint y: 506, distance: 19.2
click at [667, 505] on div "Price($) .a-a{fill:#347362;}.b-a{fill:#fff;} 285 Amount 1.9 Unit Grams kg mg mc…" at bounding box center [707, 496] width 1010 height 94
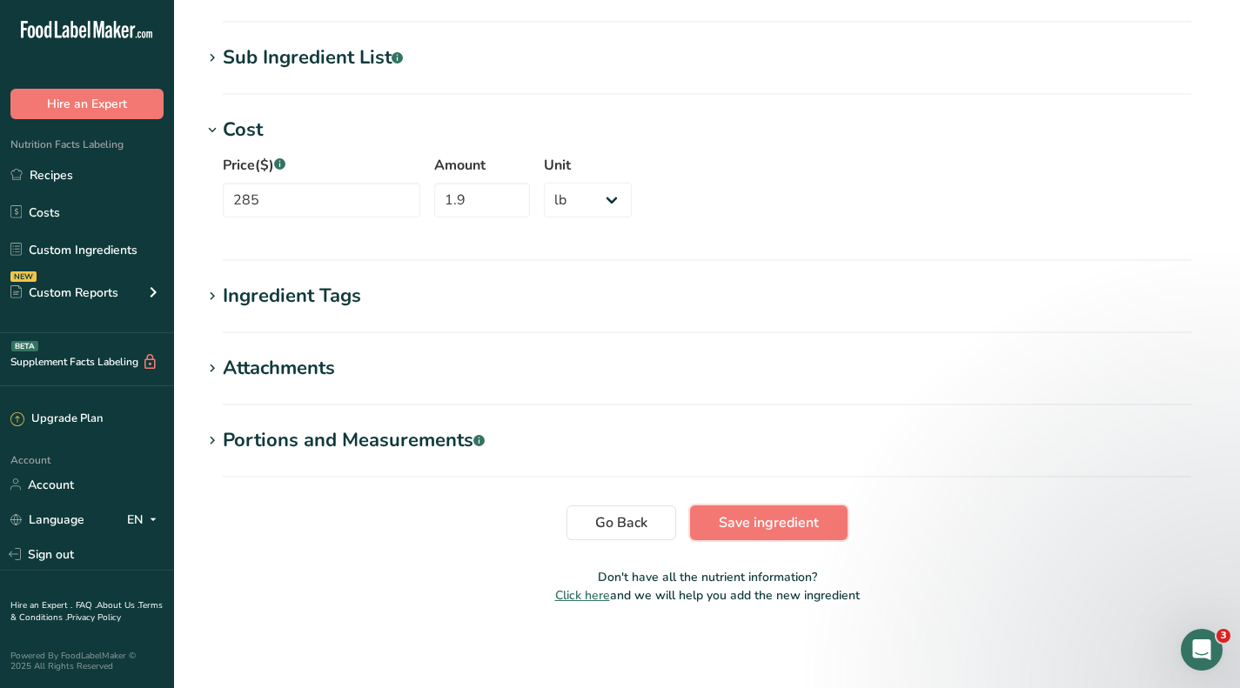
click at [788, 533] on span "Save ingredient" at bounding box center [769, 523] width 100 height 21
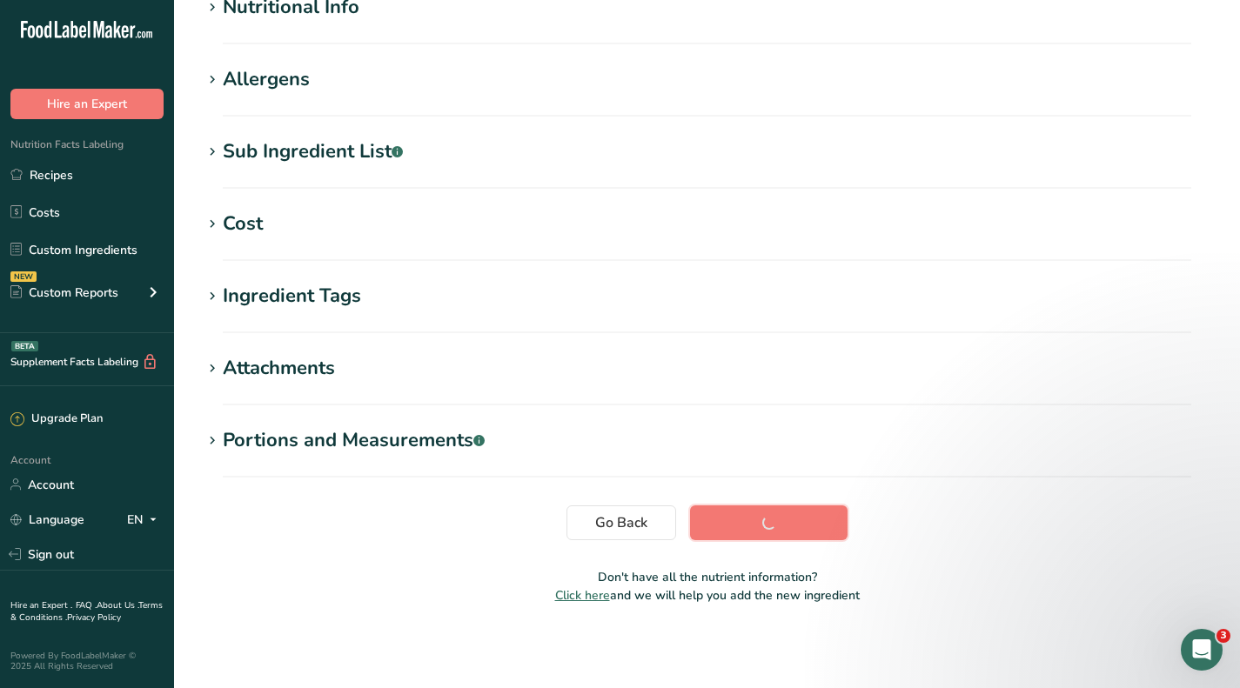
scroll to position [232, 0]
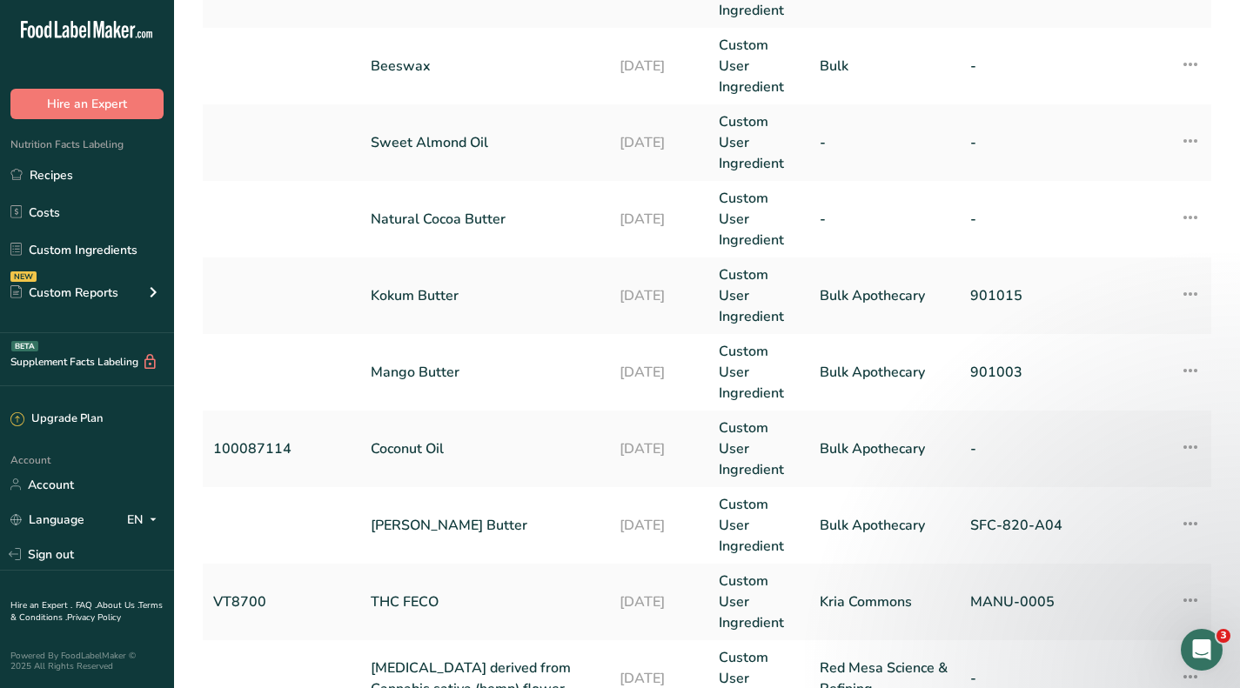
scroll to position [757, 0]
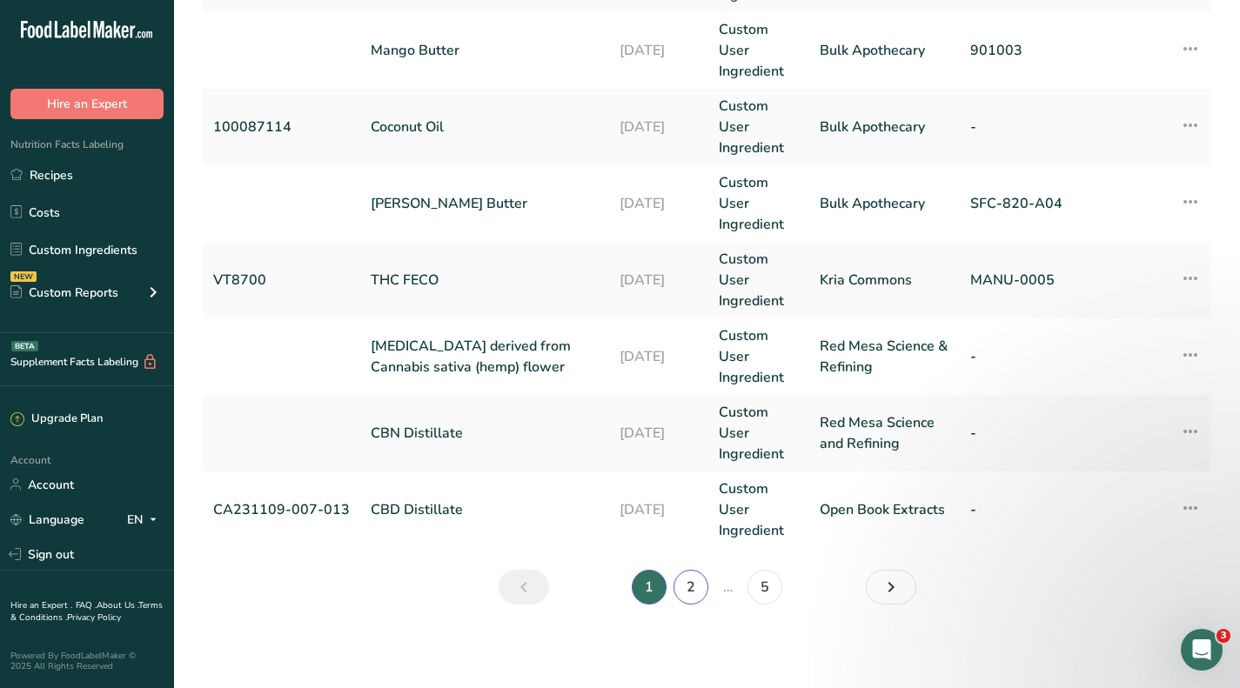
click at [695, 587] on link "2" at bounding box center [691, 587] width 35 height 35
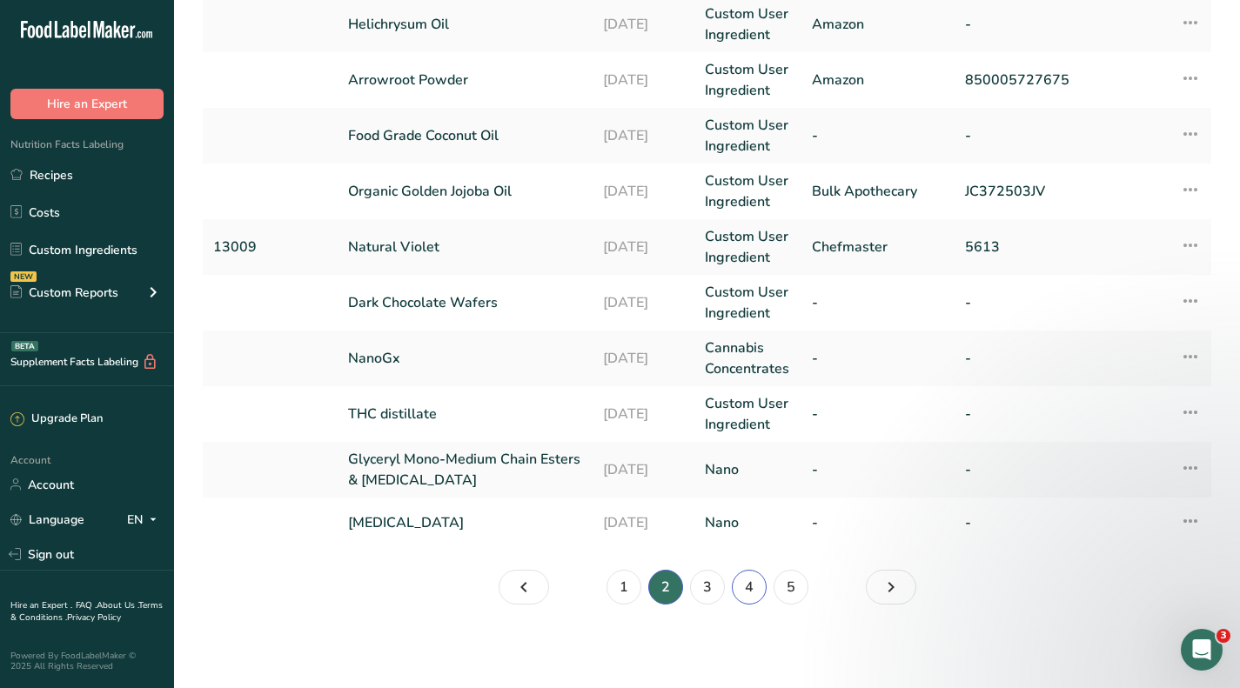
click at [753, 583] on link "4" at bounding box center [749, 587] width 35 height 35
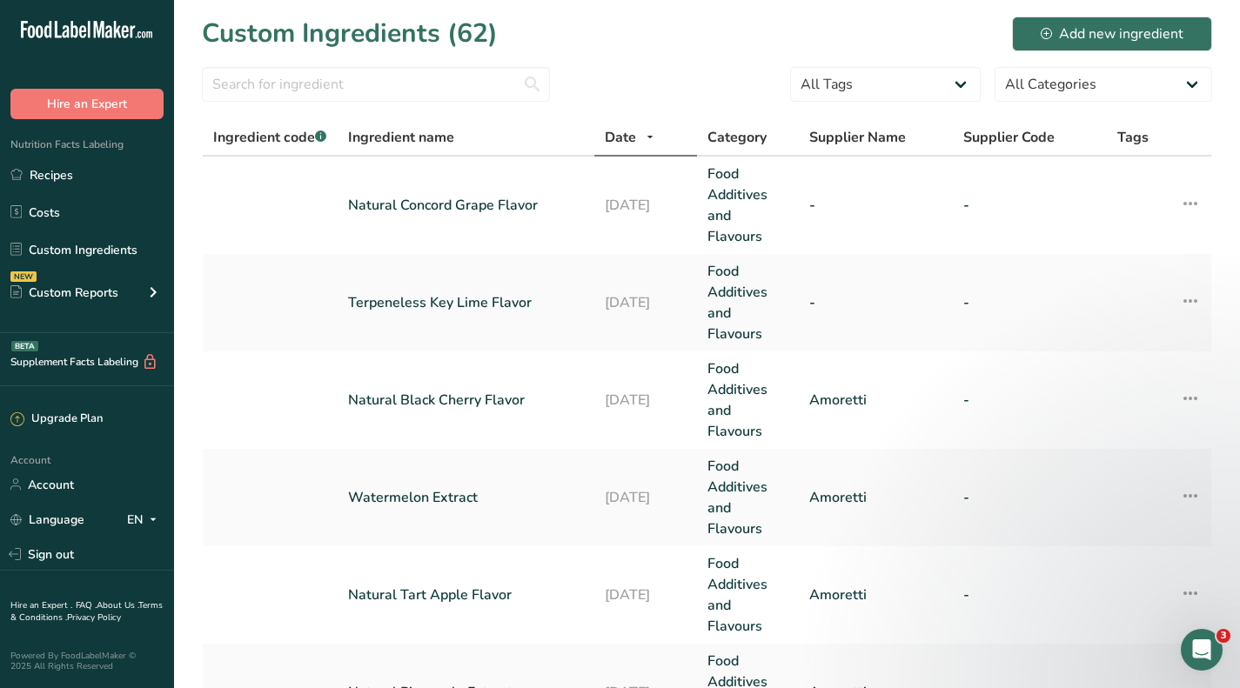
click at [472, 297] on link "Terpeneless Key Lime Flavor" at bounding box center [466, 302] width 236 height 21
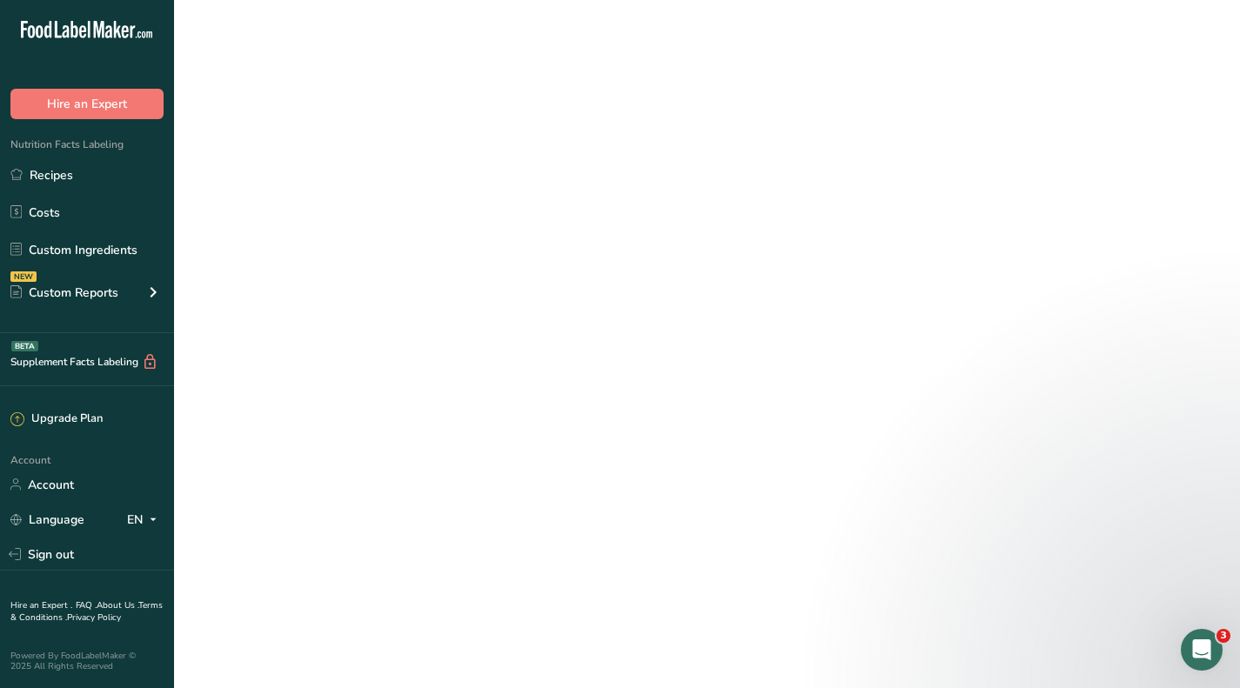
select select "12"
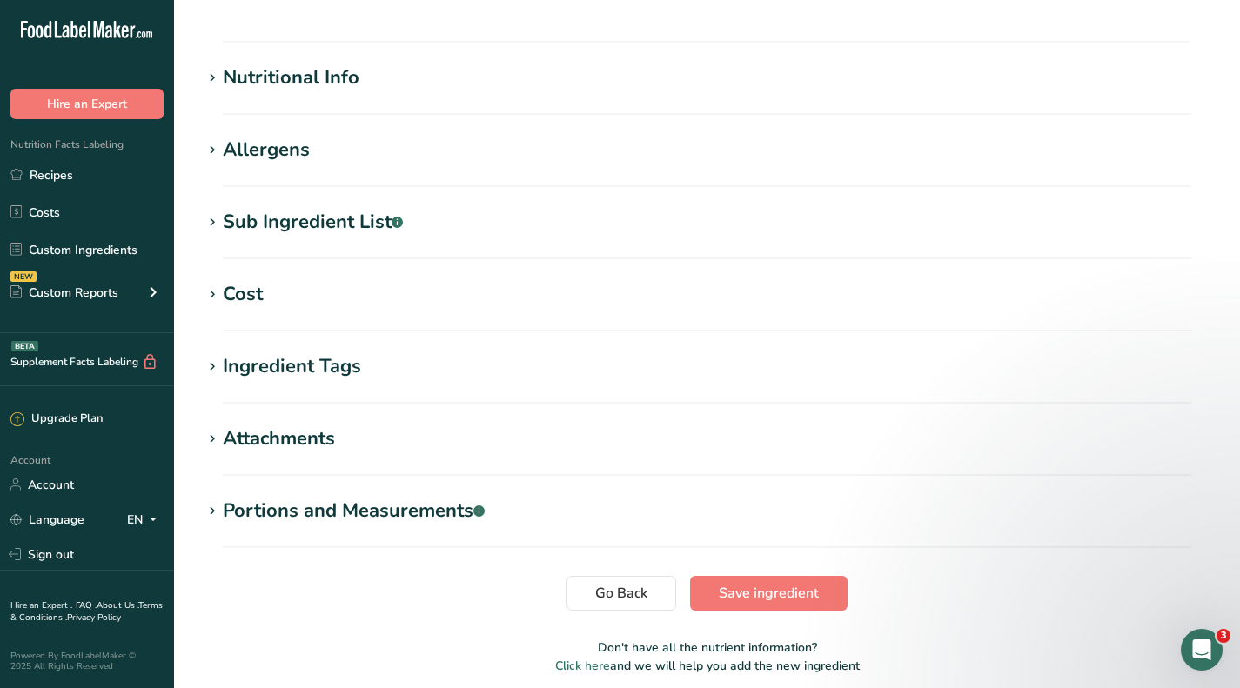
scroll to position [609, 0]
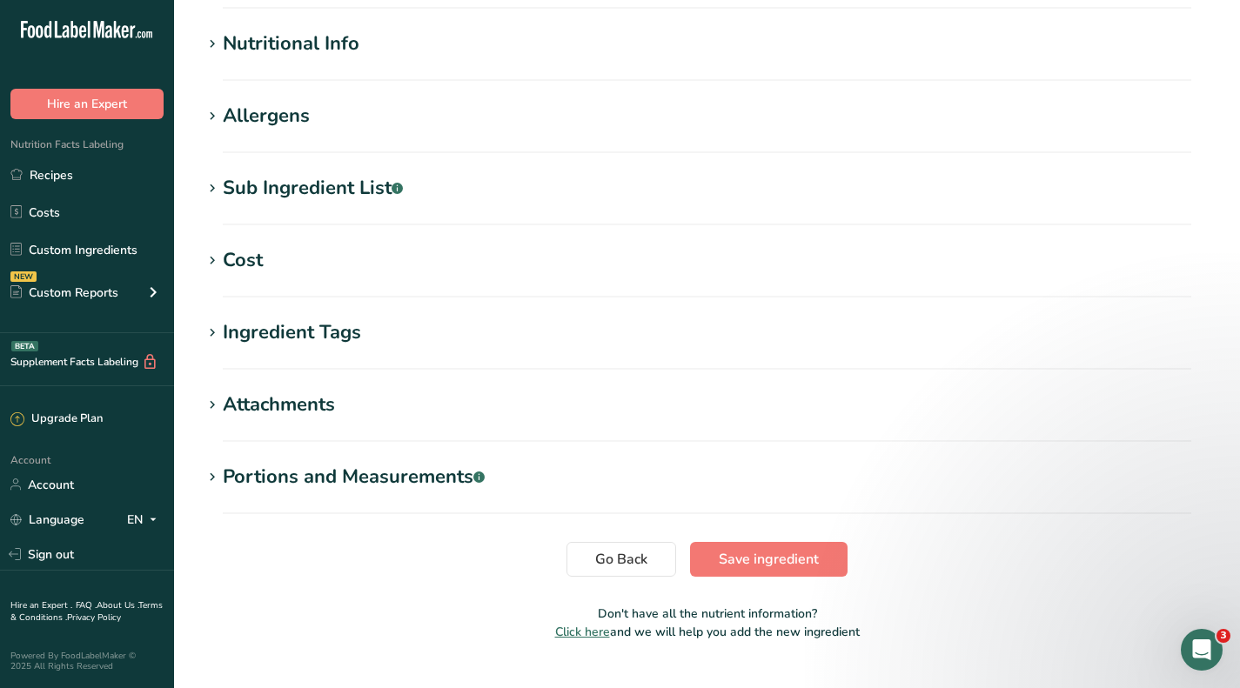
click at [247, 254] on div "Cost" at bounding box center [243, 260] width 40 height 29
type input "Terpeneless Key Lime Flavor"
select select
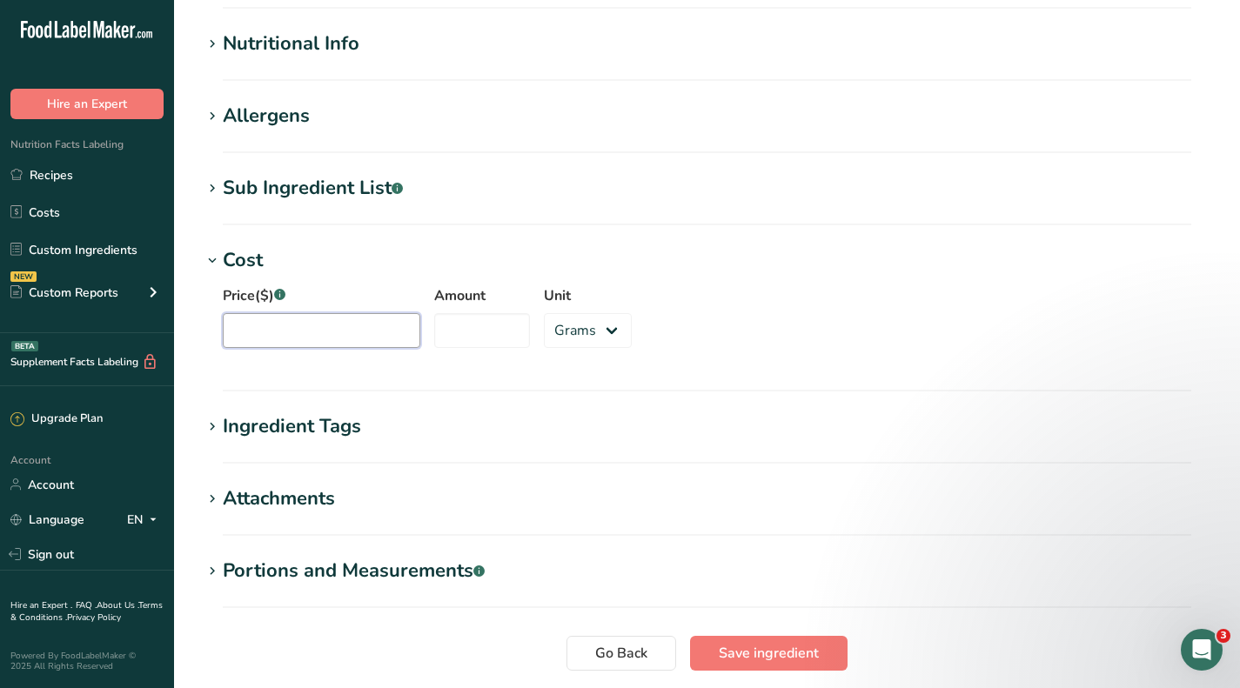
click at [289, 325] on input "Price($) .a-a{fill:#347362;}.b-a{fill:#fff;}" at bounding box center [322, 330] width 198 height 35
type input "339"
type input "1.9"
drag, startPoint x: 576, startPoint y: 331, endPoint x: 574, endPoint y: 345, distance: 14.9
click at [576, 331] on select "Grams kg mg mcg lb oz" at bounding box center [588, 330] width 88 height 35
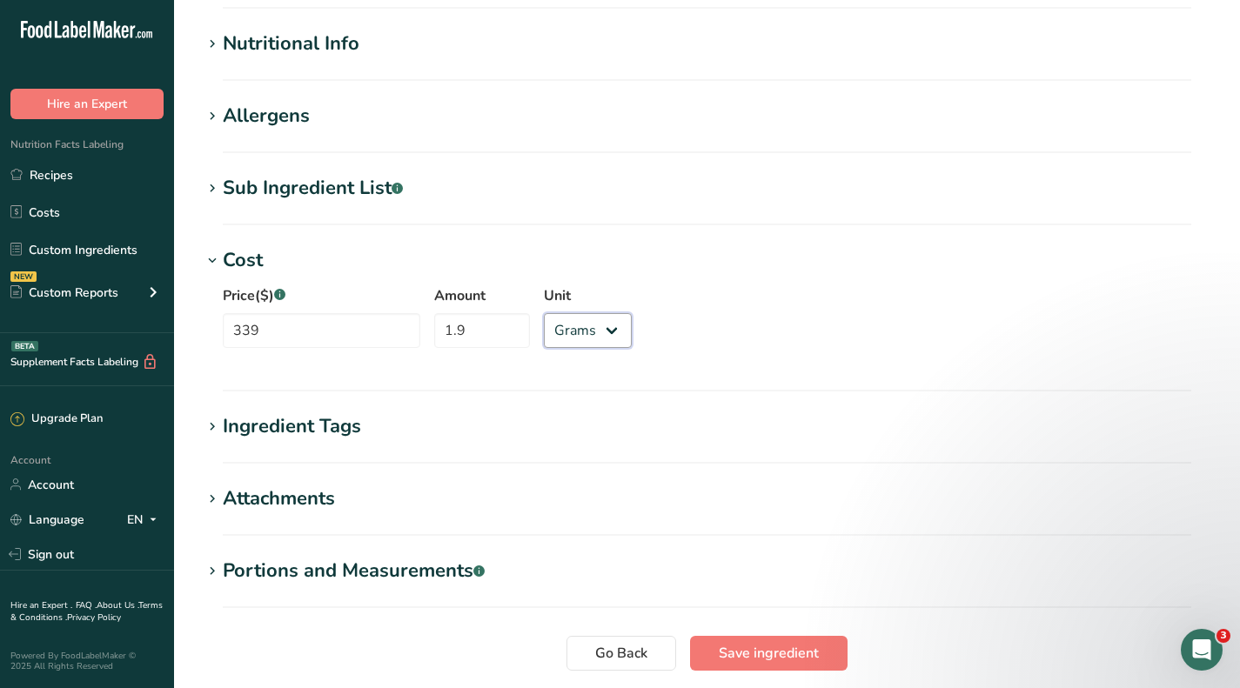
select select "12"
click at [544, 313] on select "Grams kg mg mcg lb oz" at bounding box center [588, 330] width 88 height 35
click at [754, 658] on span "Save ingredient" at bounding box center [769, 653] width 100 height 21
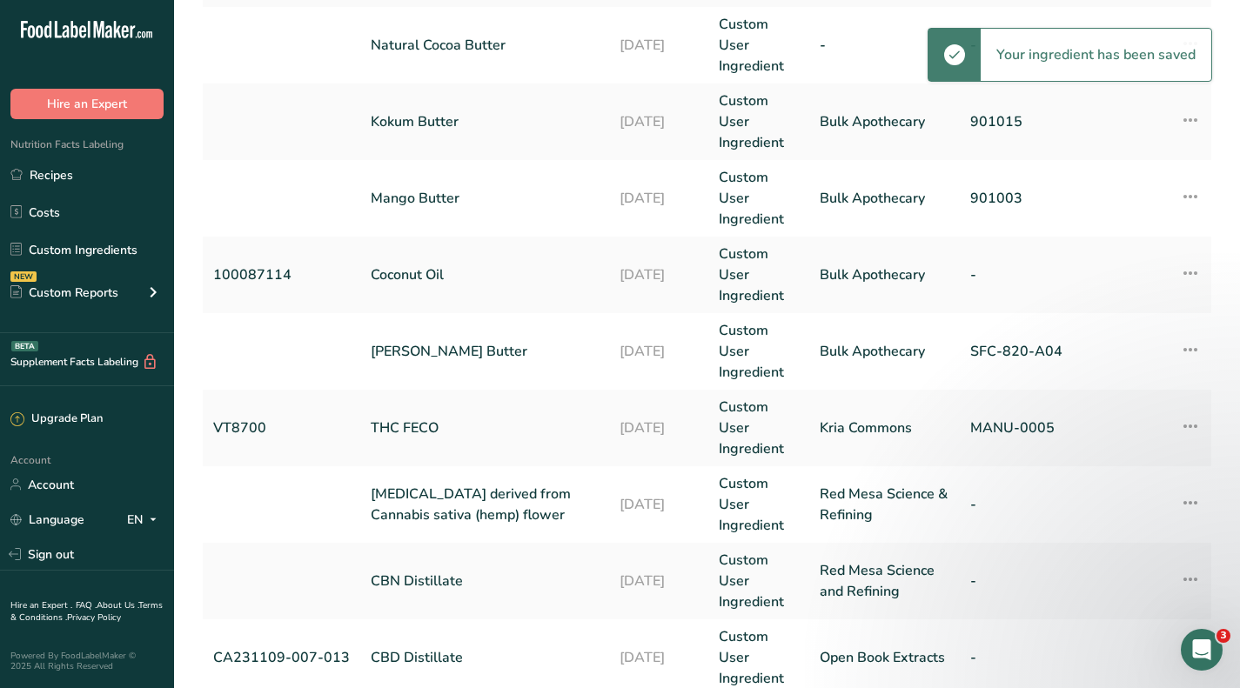
scroll to position [757, 0]
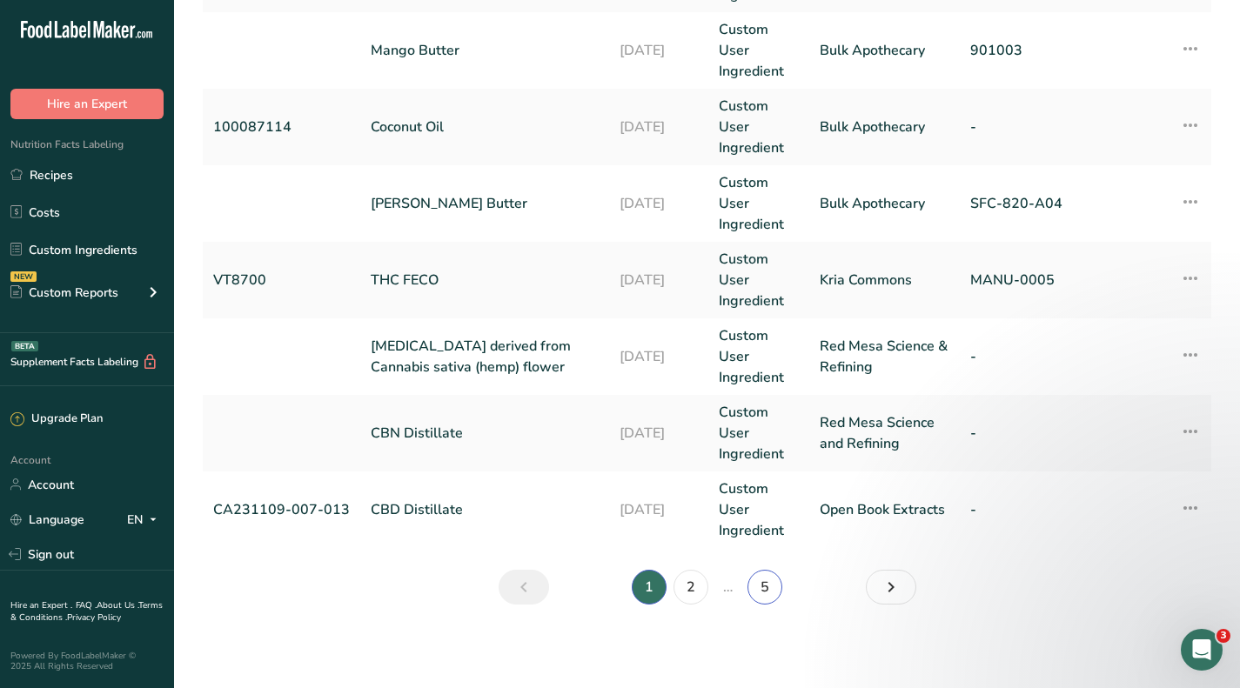
click at [779, 585] on link "5" at bounding box center [765, 587] width 35 height 35
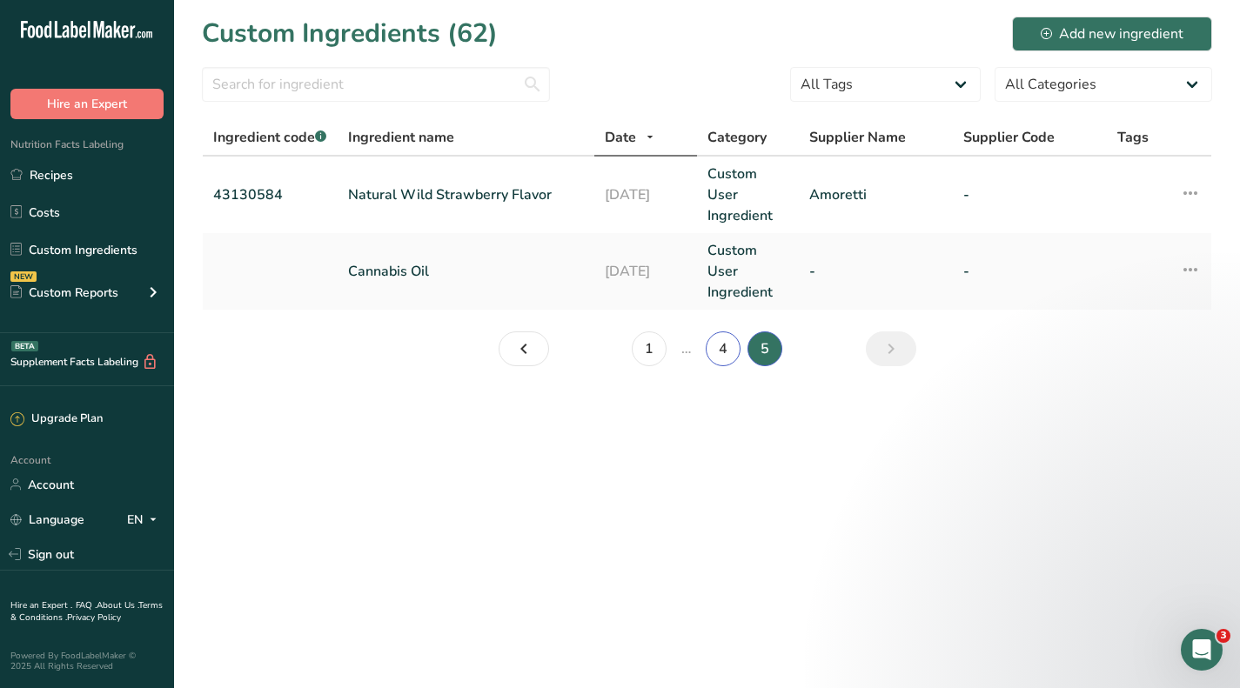
click at [717, 349] on link "4" at bounding box center [723, 349] width 35 height 35
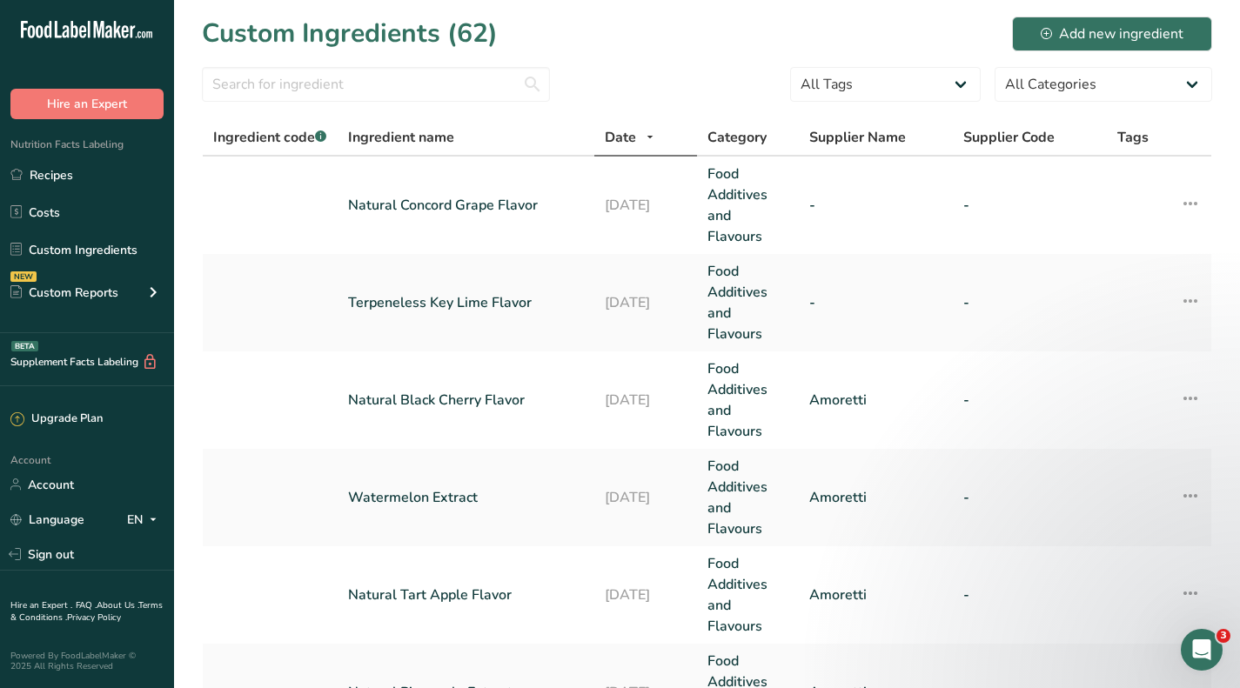
scroll to position [87, 0]
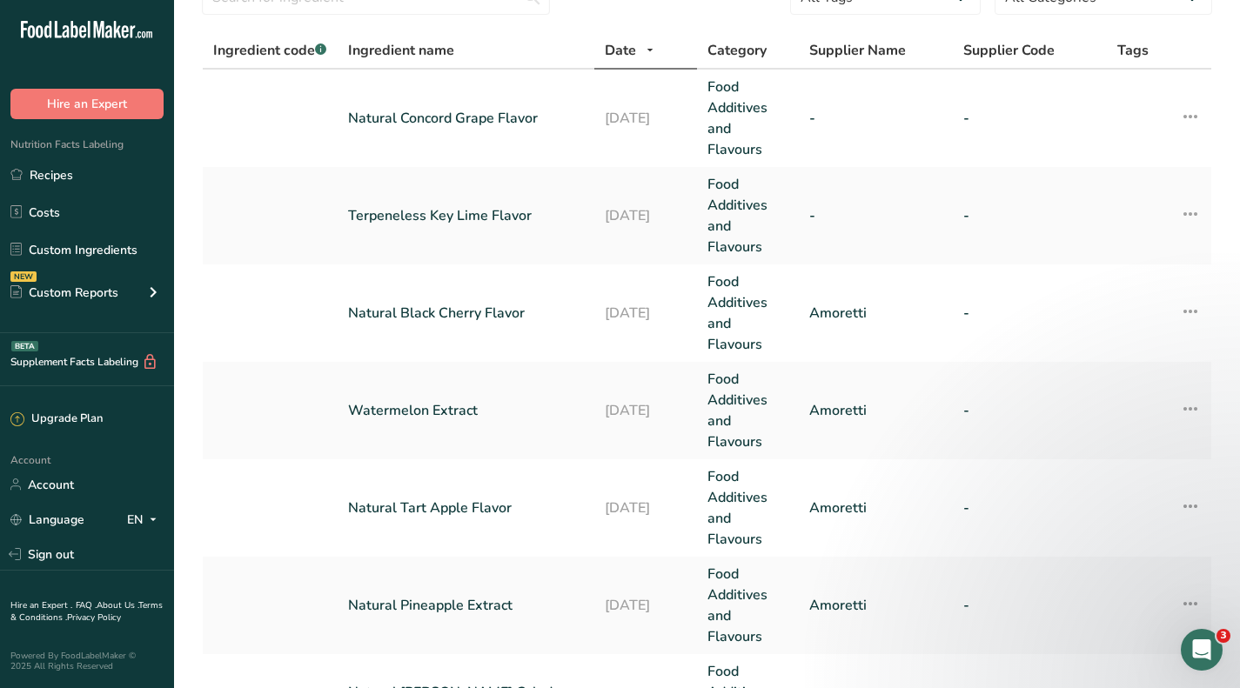
click at [460, 309] on link "Natural Black Cherry Flavor" at bounding box center [466, 313] width 236 height 21
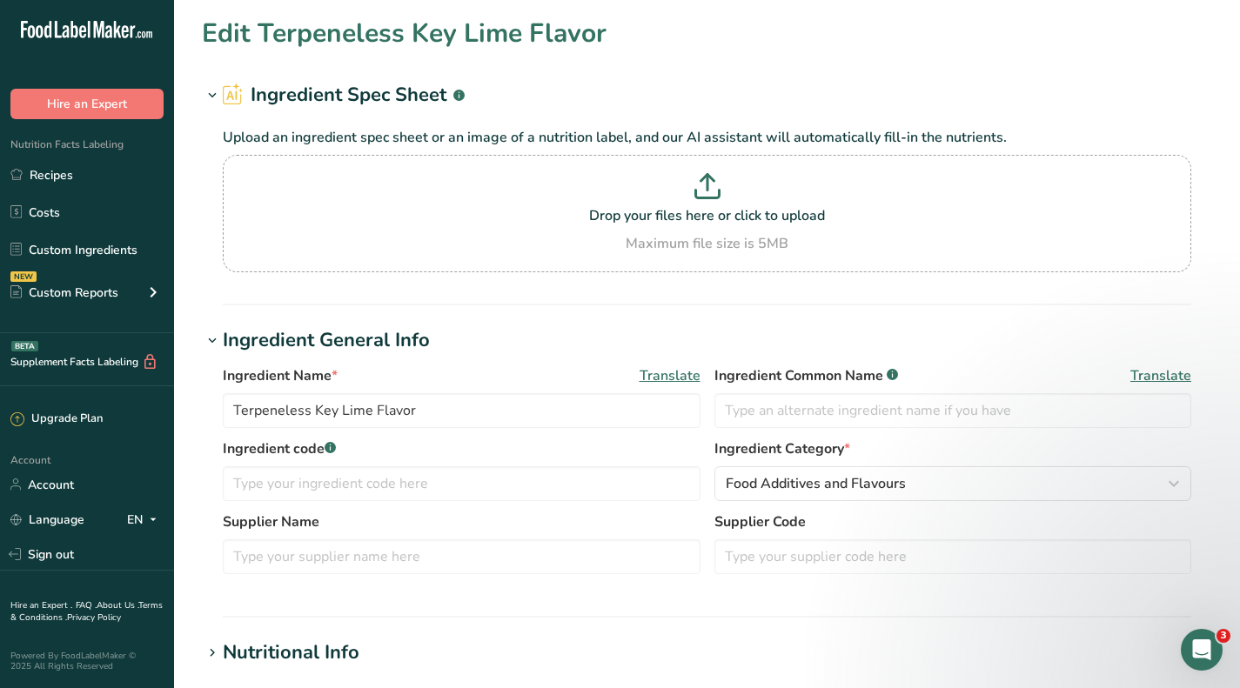
click at [843, 687] on section "Nutritional Info Serving Size .a-a{fill:#347362;}.b-a{fill:#fff;} Add ingredien…" at bounding box center [707, 664] width 1010 height 51
type input "Natural Black Cherry Flavor"
type input "Amoretti"
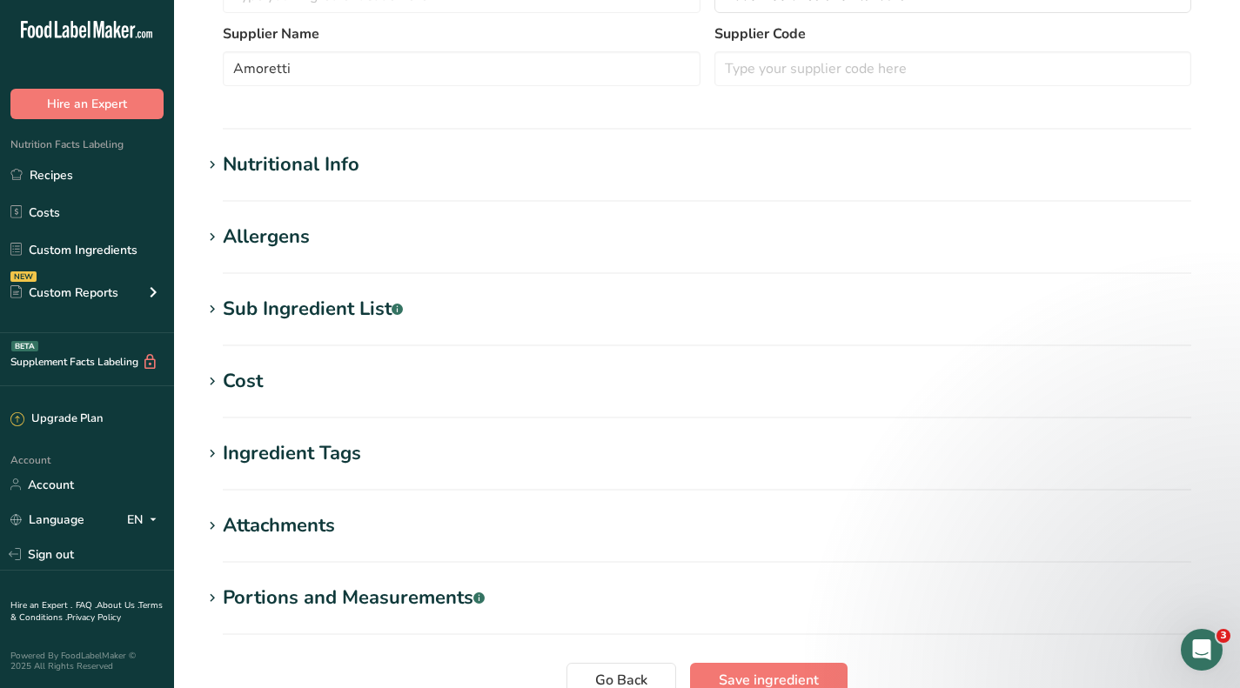
scroll to position [522, 0]
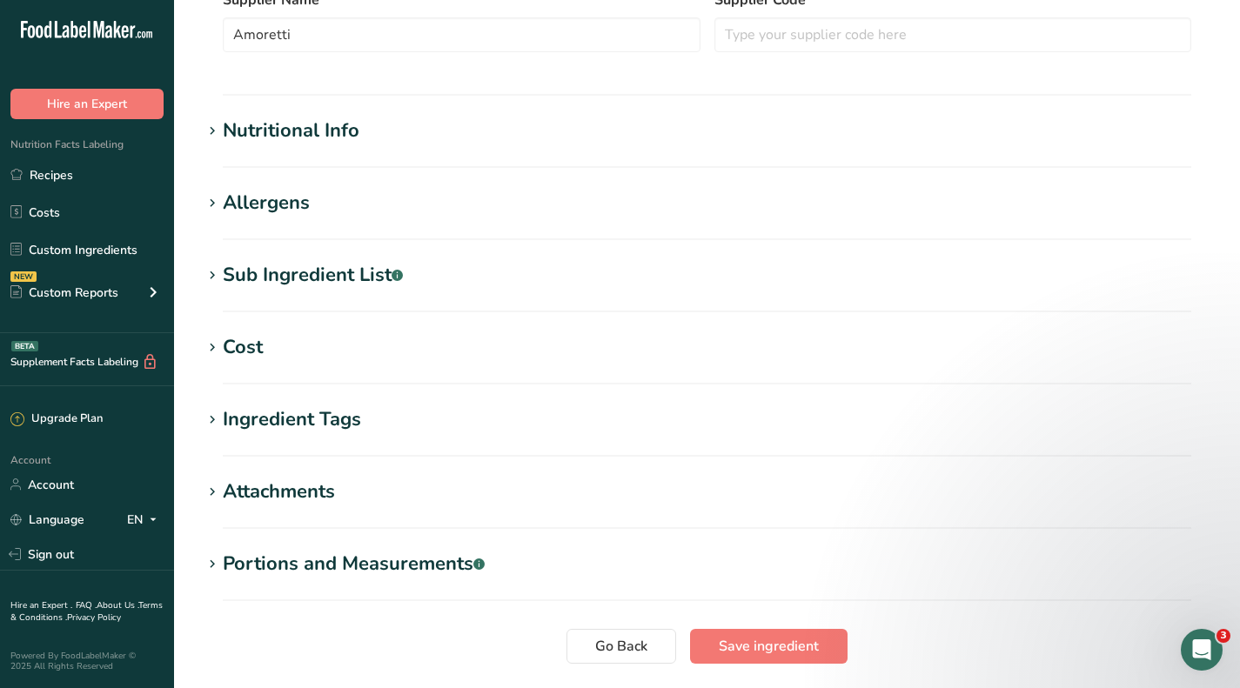
click at [254, 360] on div "Cost" at bounding box center [243, 347] width 40 height 29
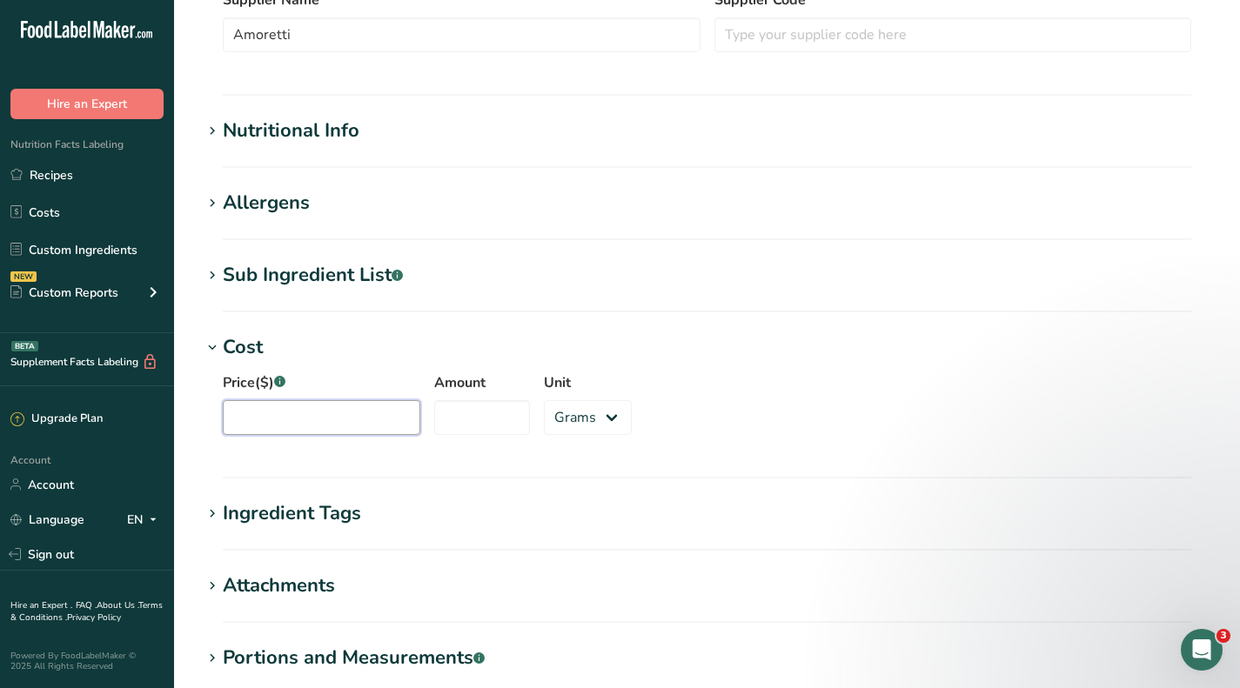
click at [283, 413] on input "Price($) .a-a{fill:#347362;}.b-a{fill:#fff;}" at bounding box center [322, 417] width 198 height 35
click at [434, 426] on input "Amount" at bounding box center [482, 417] width 96 height 35
type input "7.5"
click at [565, 409] on select "Grams kg mg mcg lb oz" at bounding box center [588, 417] width 88 height 35
select select "12"
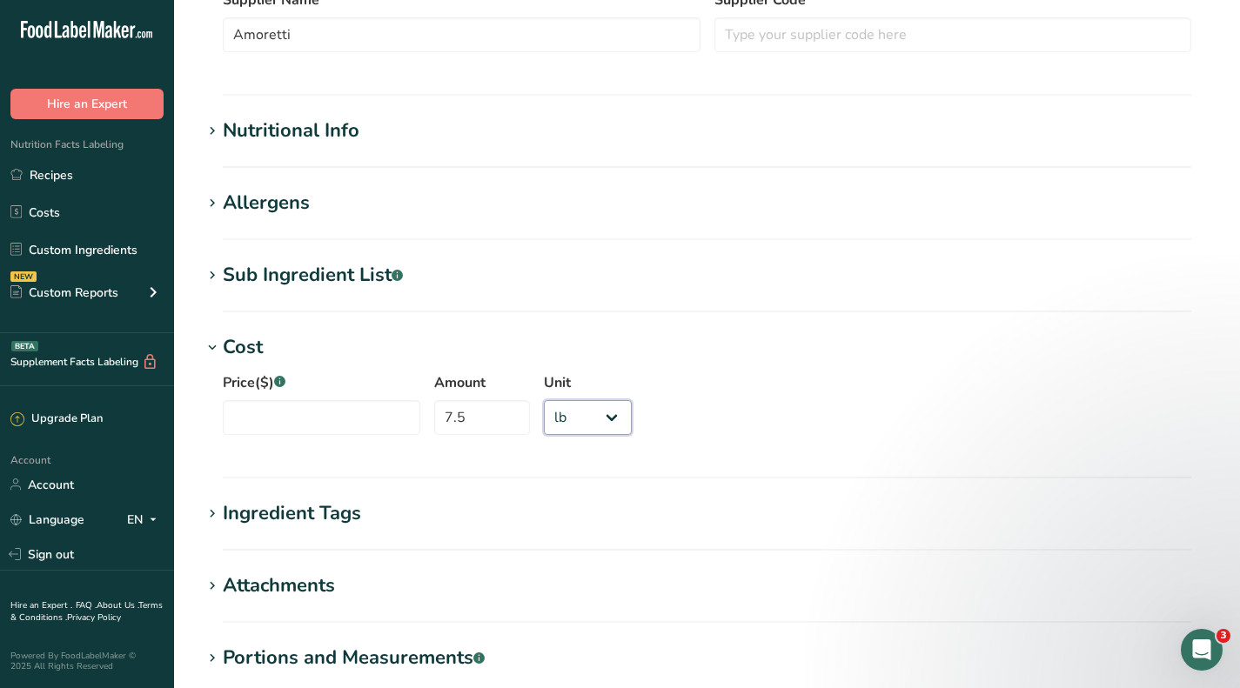
click at [544, 400] on select "Grams kg mg mcg lb oz" at bounding box center [588, 417] width 88 height 35
click at [352, 417] on input "Price($) .a-a{fill:#347362;}.b-a{fill:#fff;}" at bounding box center [322, 417] width 198 height 35
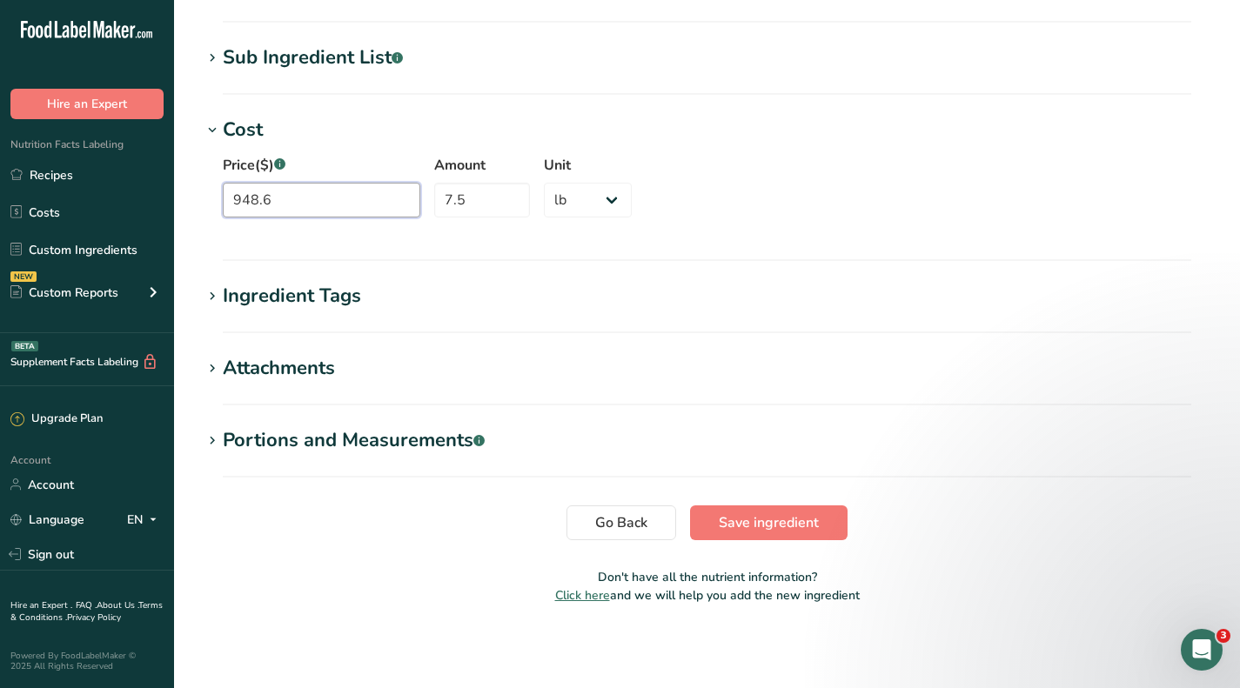
type input "948.6"
click at [740, 524] on span "Save ingredient" at bounding box center [769, 523] width 100 height 21
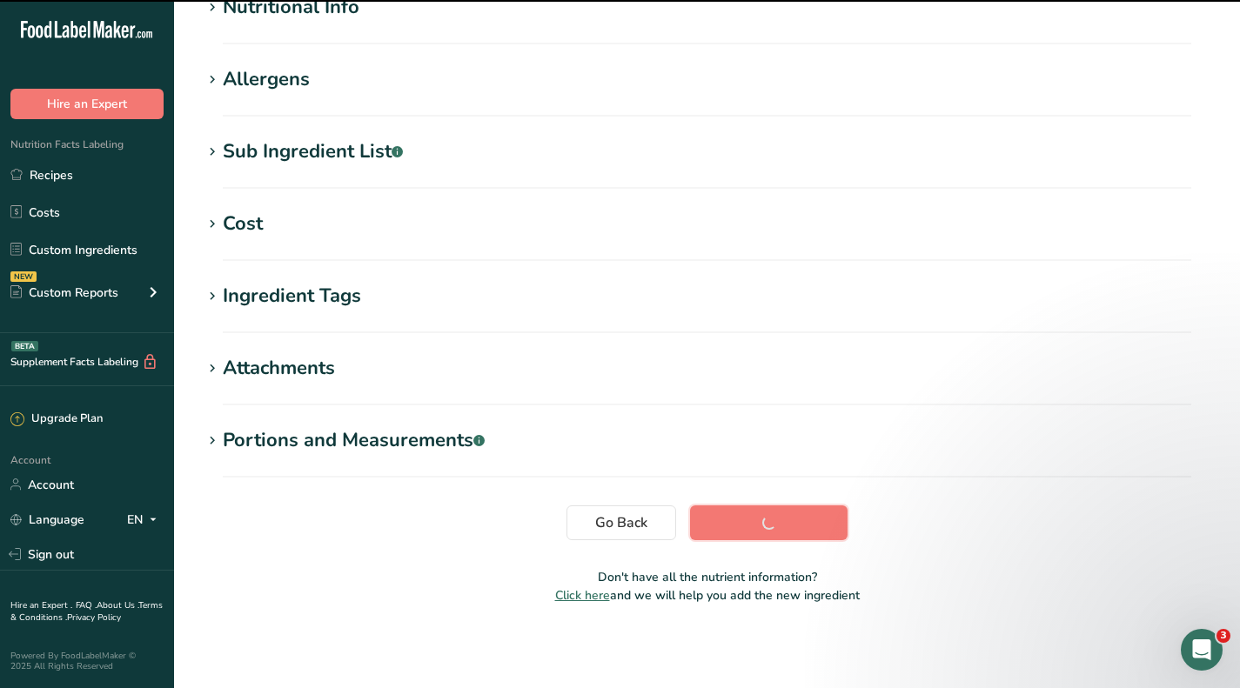
scroll to position [0, 0]
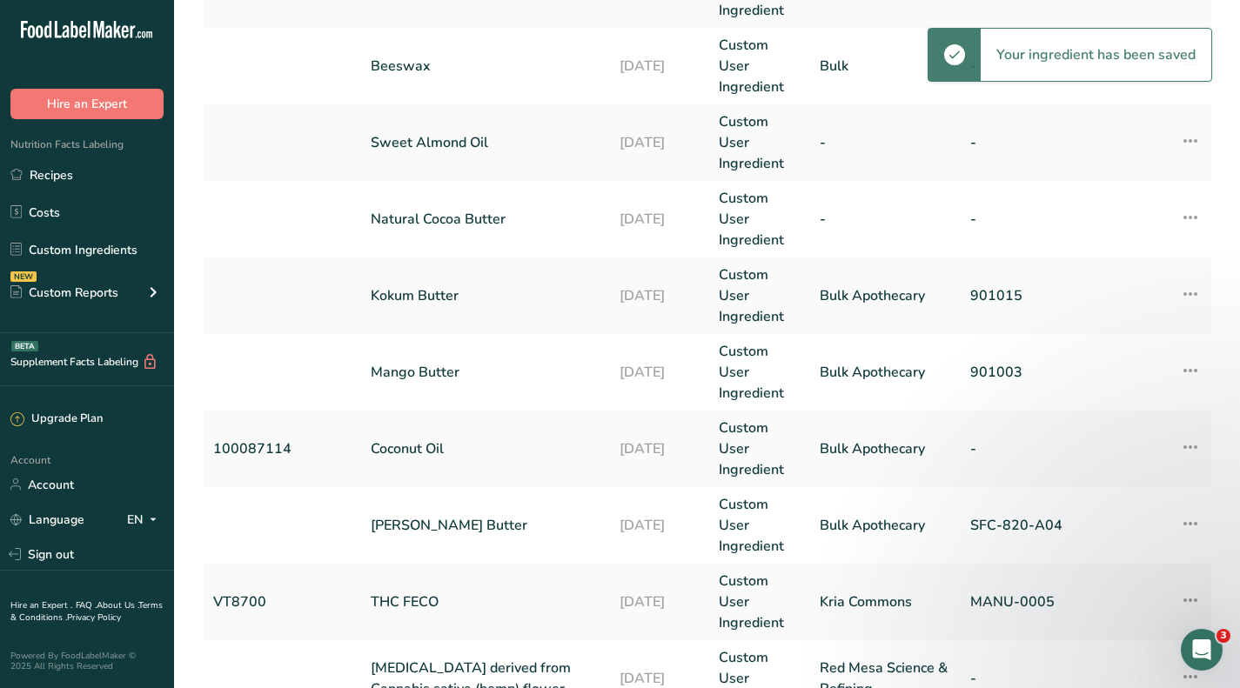
scroll to position [757, 0]
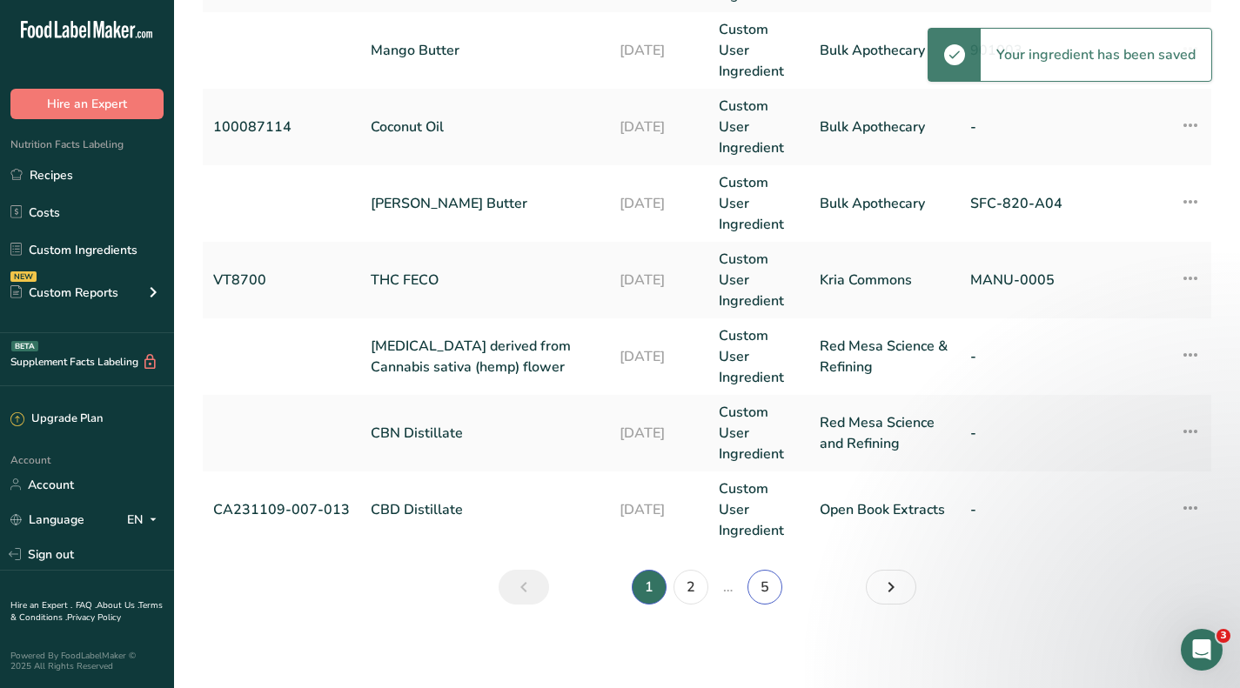
click at [761, 587] on link "5" at bounding box center [765, 587] width 35 height 35
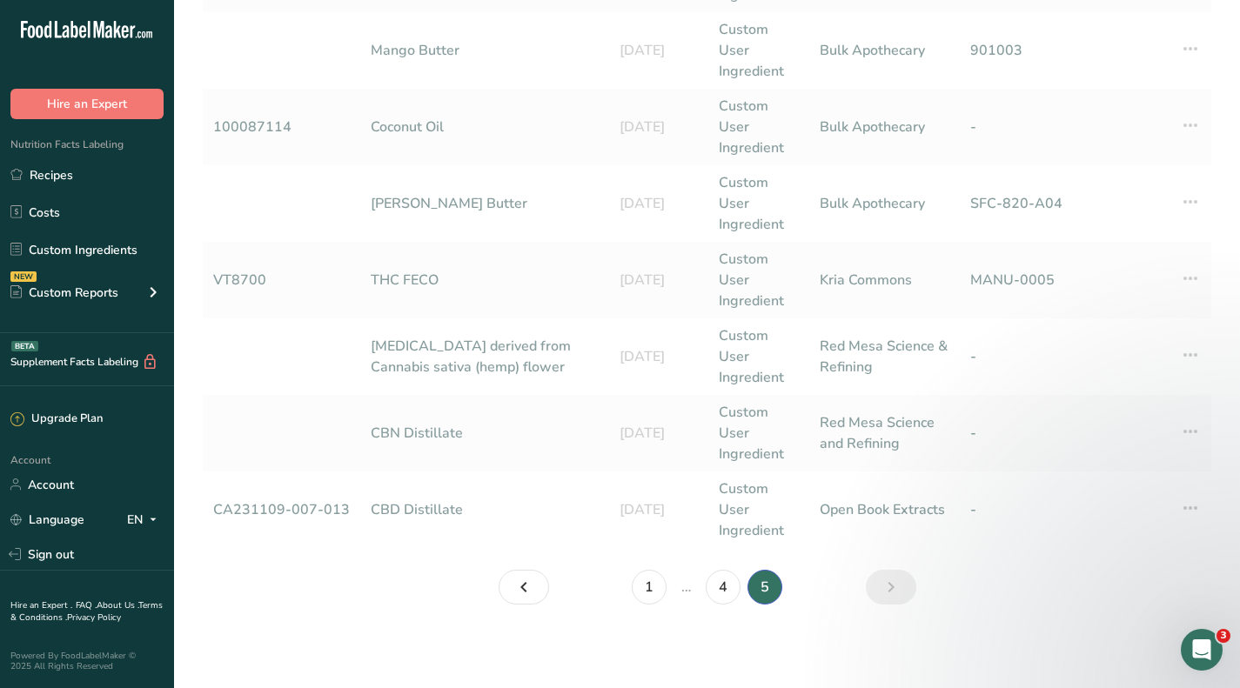
drag, startPoint x: 704, startPoint y: 586, endPoint x: 721, endPoint y: 588, distance: 17.6
click at [704, 585] on li "4" at bounding box center [723, 587] width 42 height 35
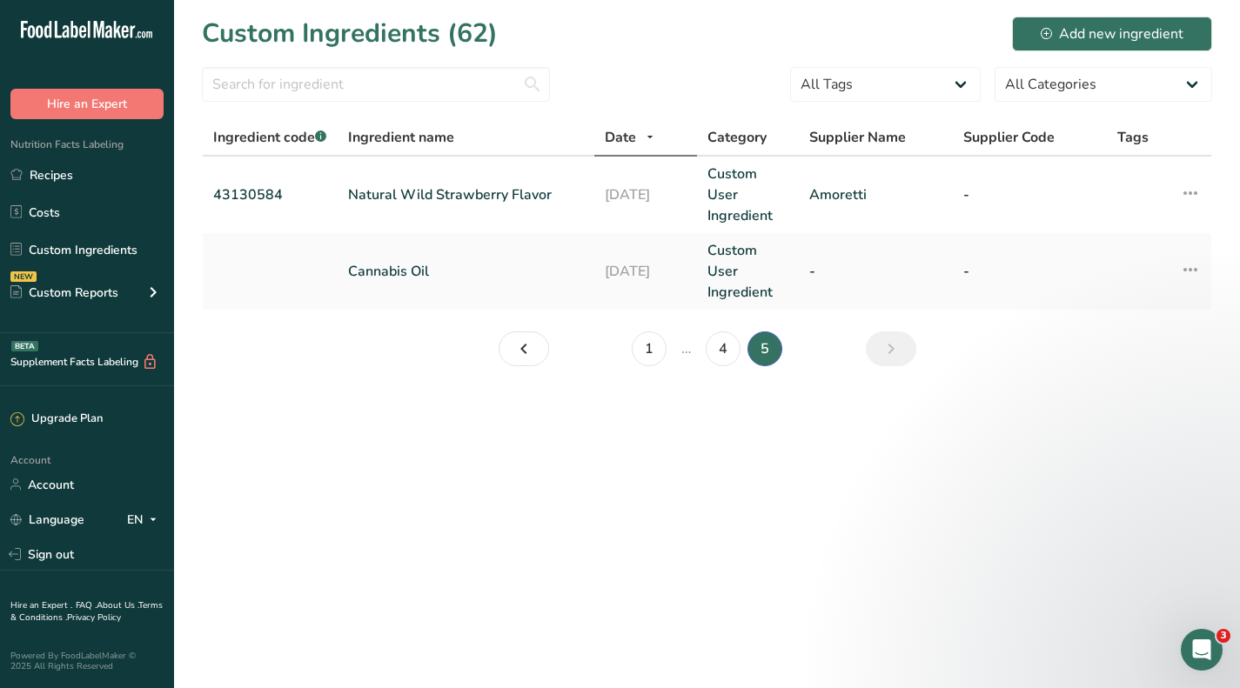
click at [721, 588] on main "Custom Ingredients (62) Add new ingredient All Tags Source of Antioxidants [MED…" at bounding box center [620, 344] width 1240 height 688
click at [727, 350] on link "4" at bounding box center [723, 349] width 35 height 35
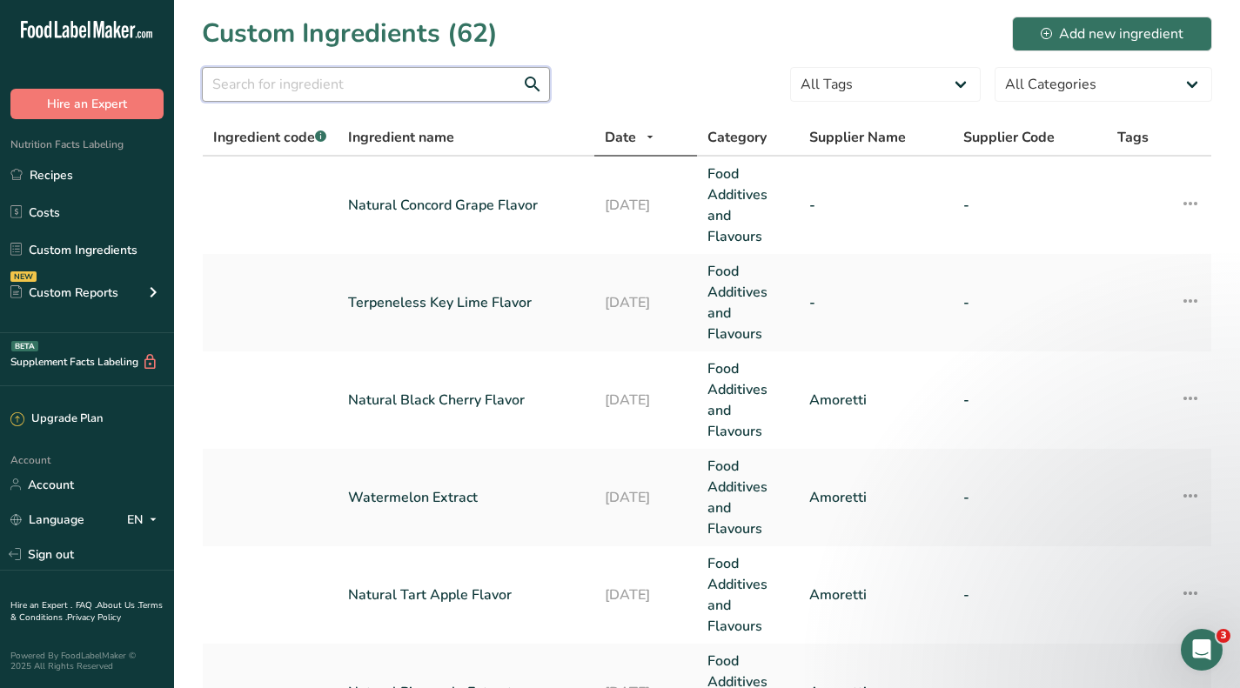
click at [361, 85] on input "text" at bounding box center [376, 84] width 348 height 35
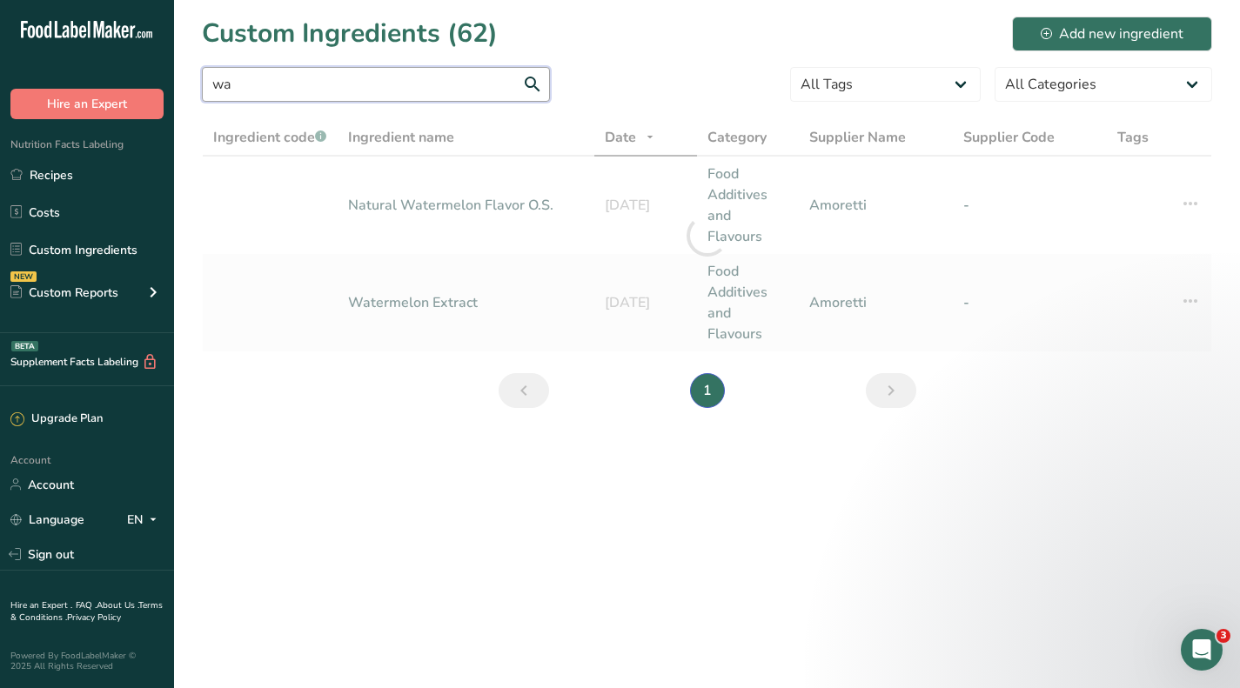
type input "w"
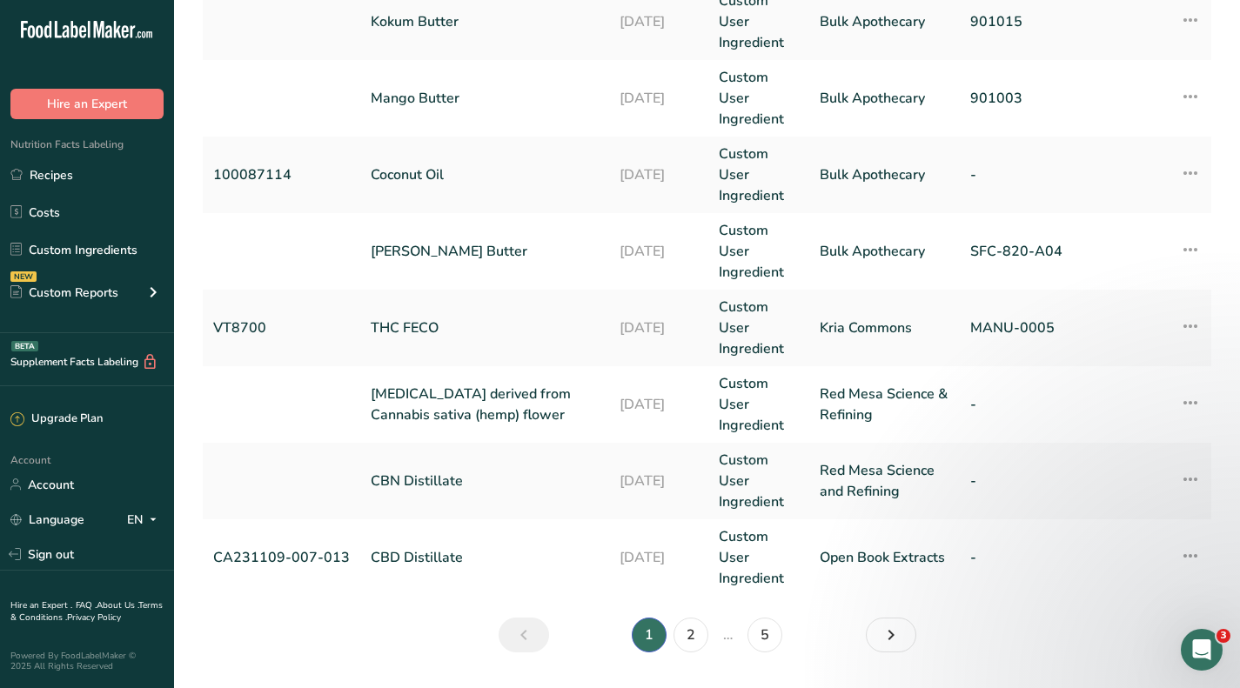
scroll to position [757, 0]
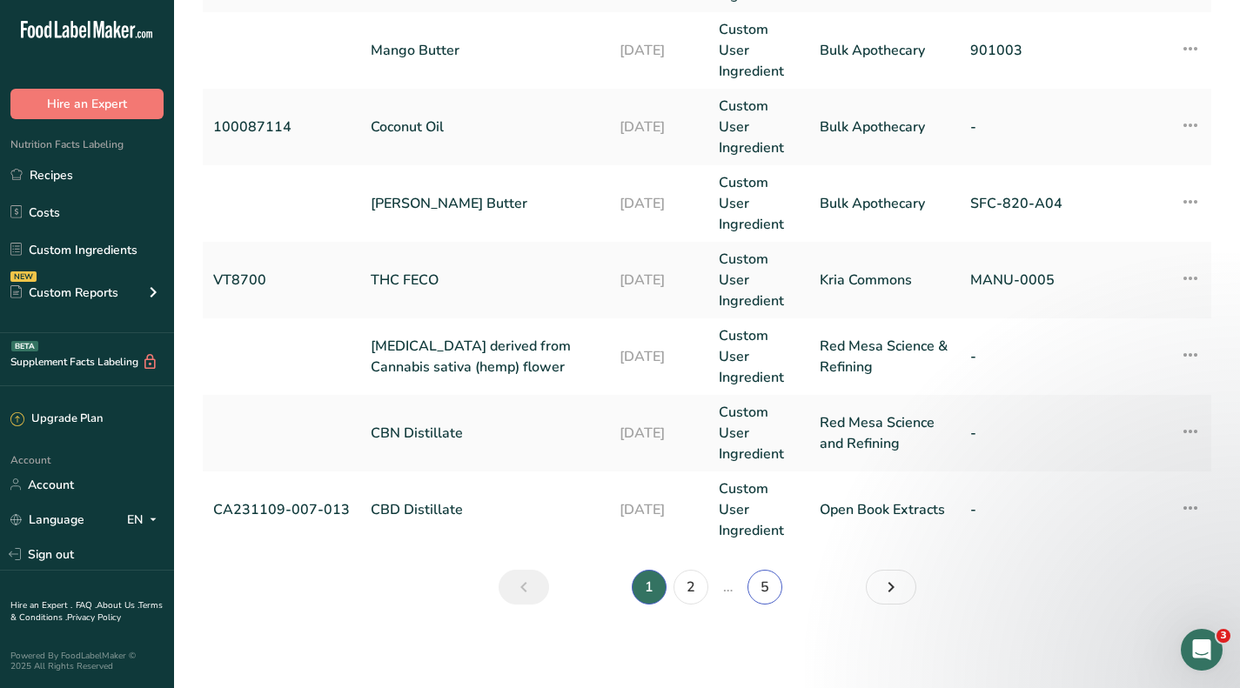
click at [764, 588] on link "5" at bounding box center [765, 587] width 35 height 35
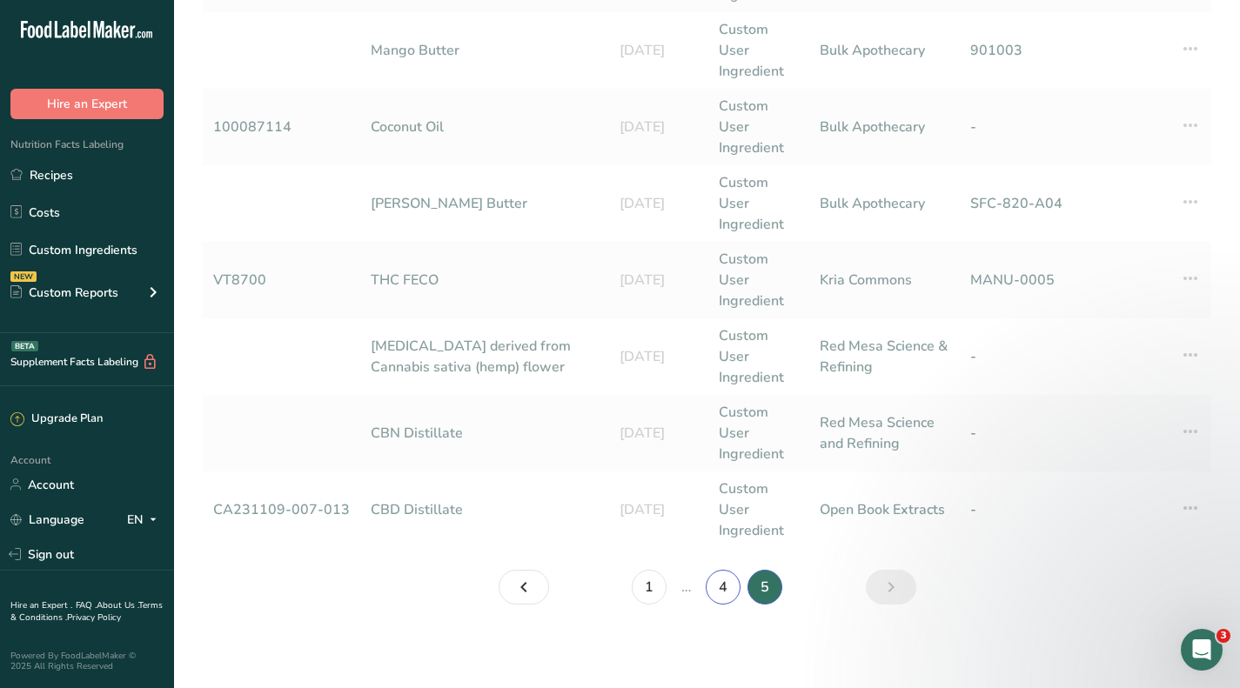
click at [722, 587] on link "4" at bounding box center [723, 587] width 35 height 35
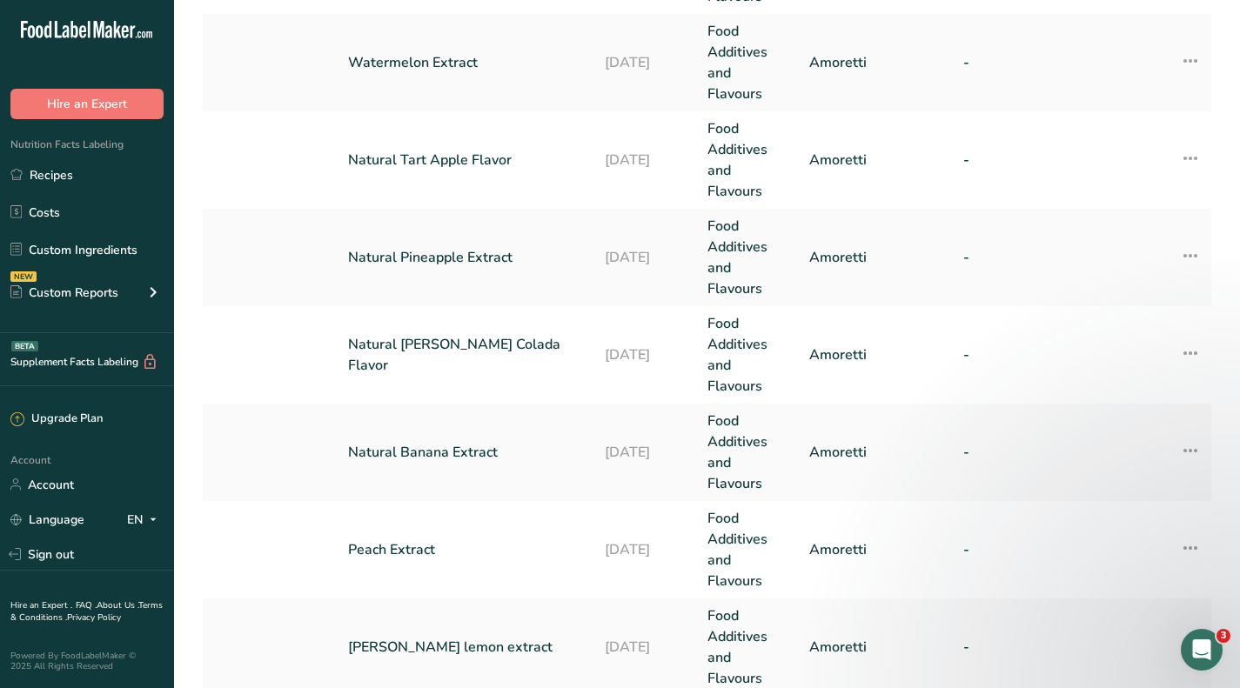
scroll to position [174, 0]
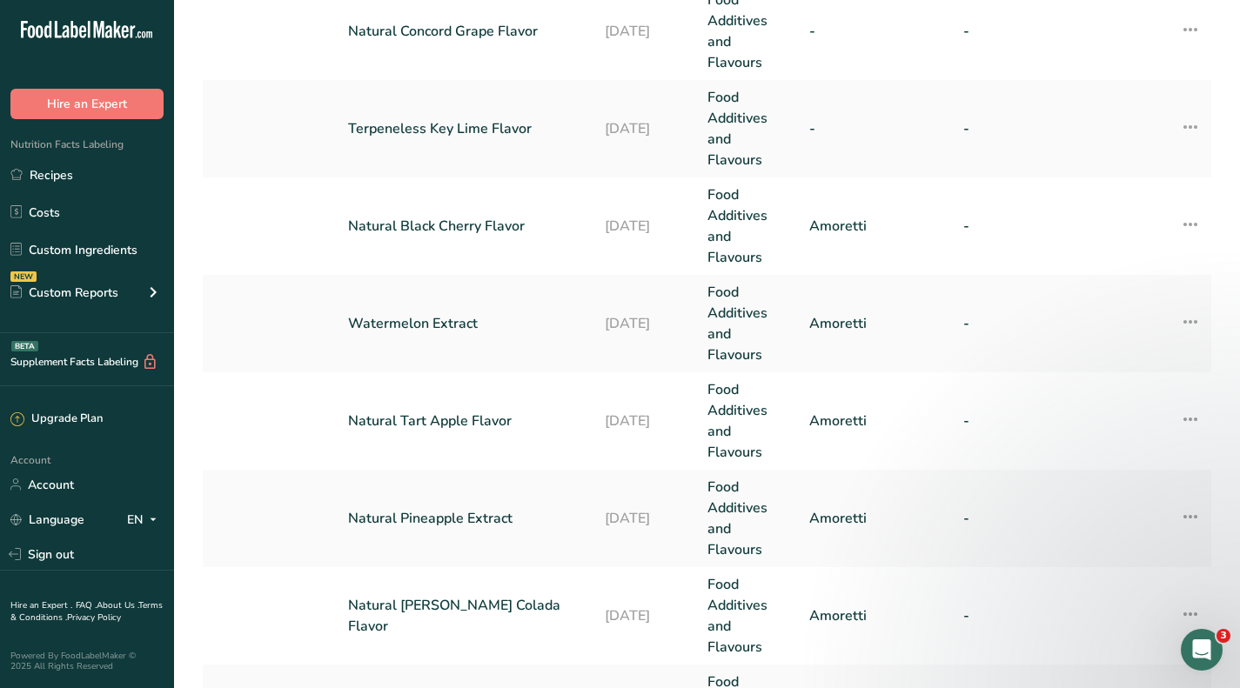
click at [447, 319] on link "Watermelon Extract" at bounding box center [466, 323] width 236 height 21
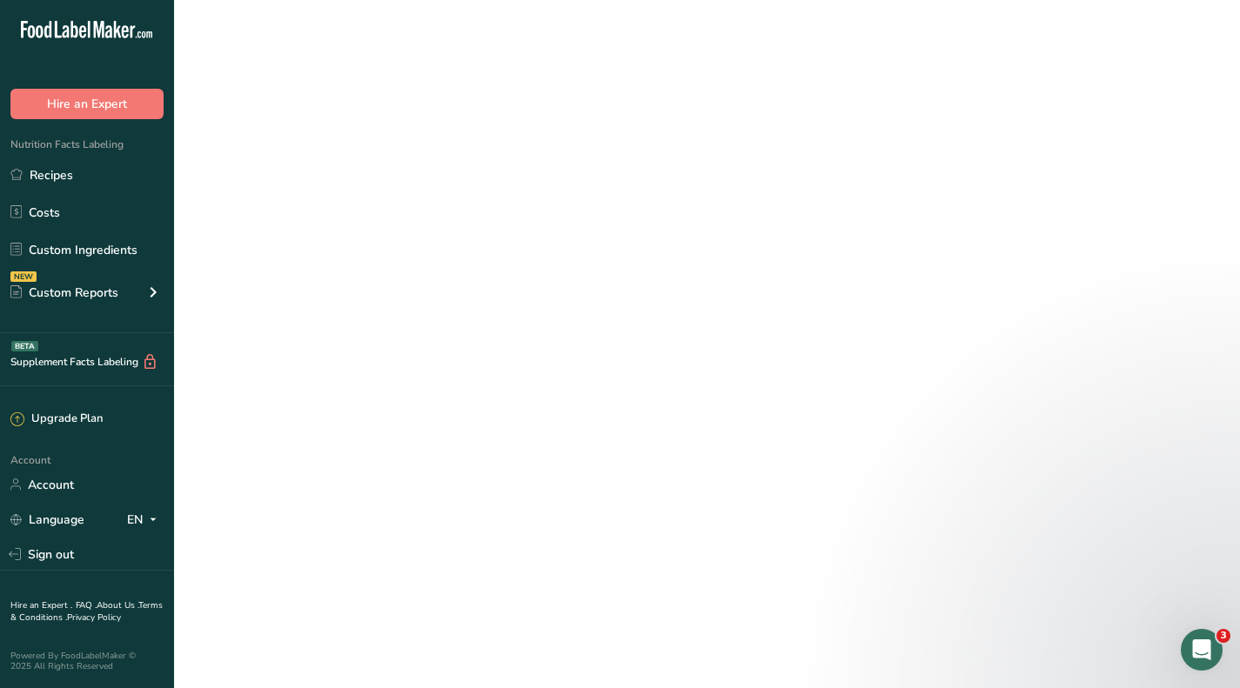
select select "12"
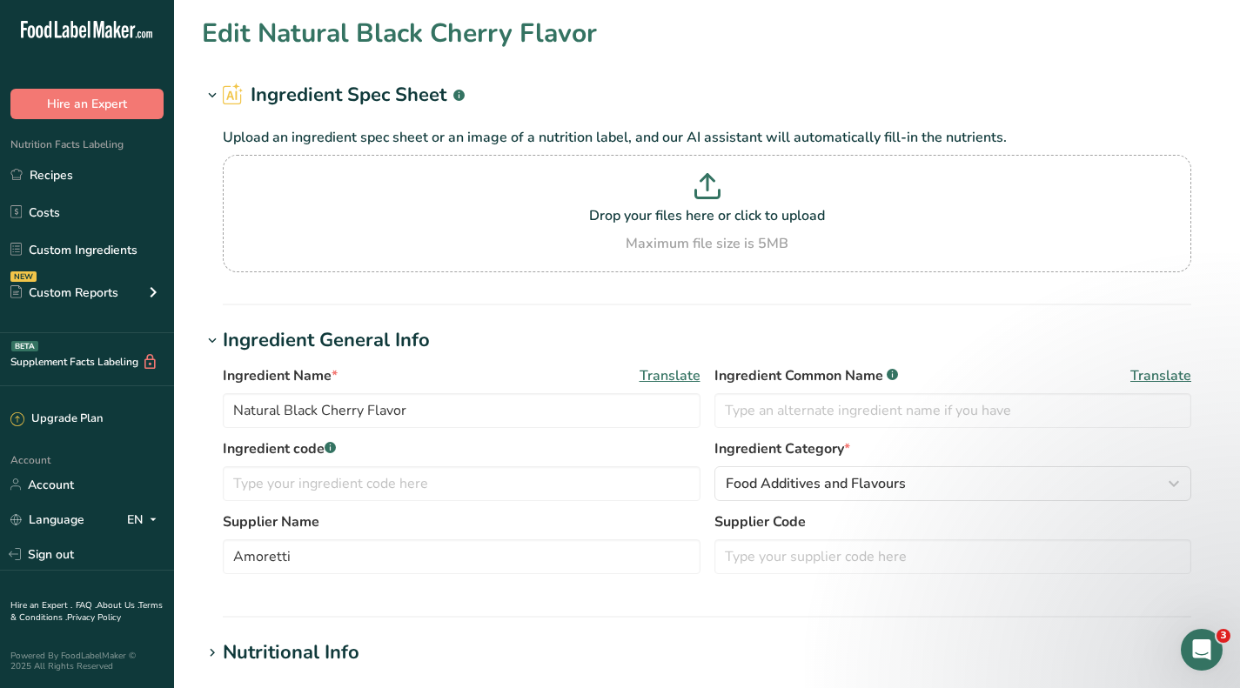
type input "Watermelon Extract"
select select
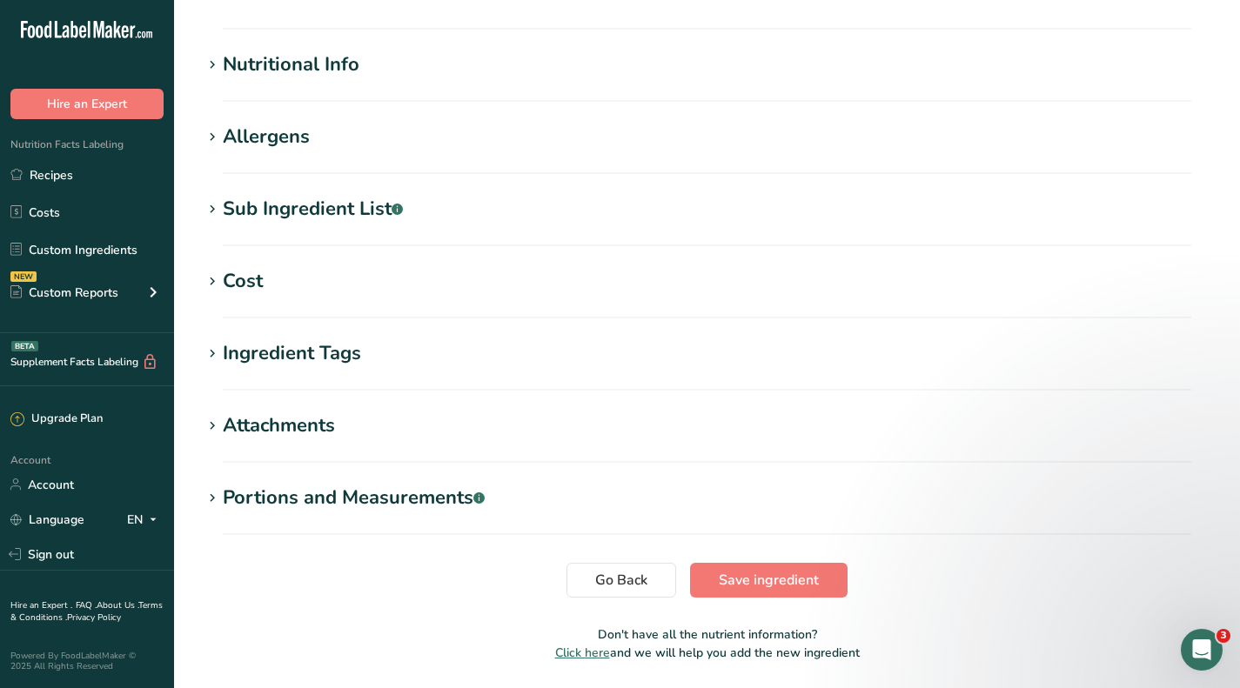
scroll to position [609, 0]
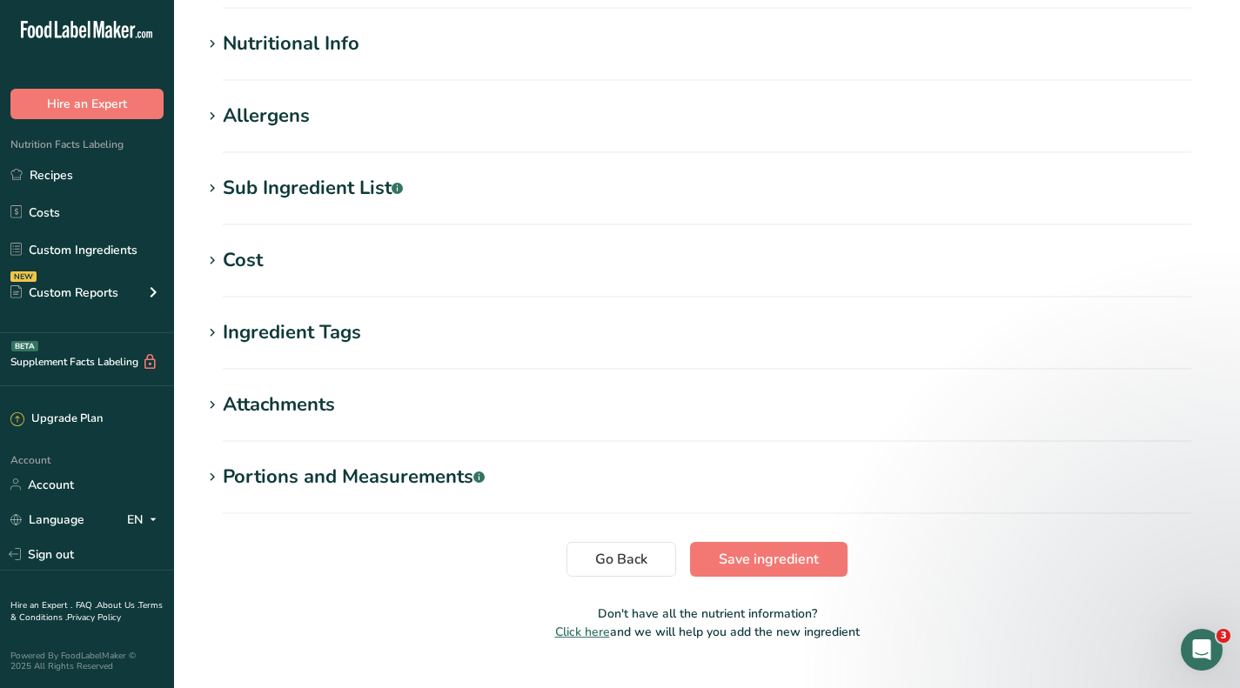
click at [234, 262] on div "Cost" at bounding box center [243, 260] width 40 height 29
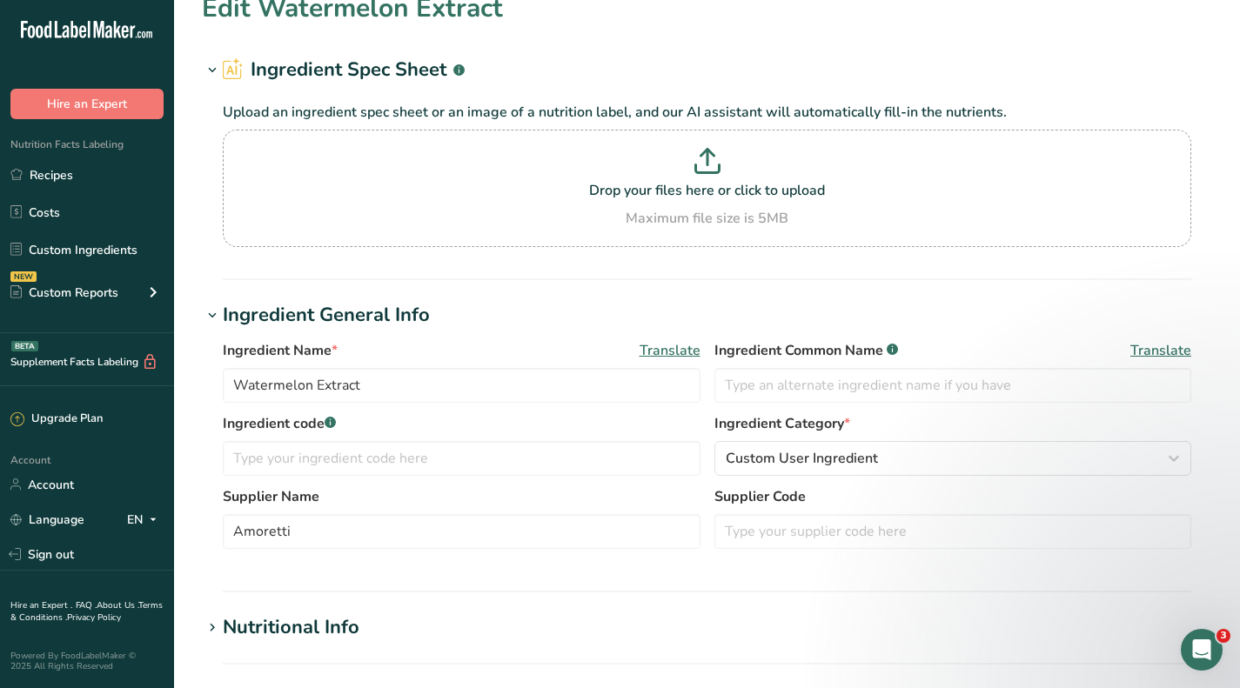
scroll to position [0, 0]
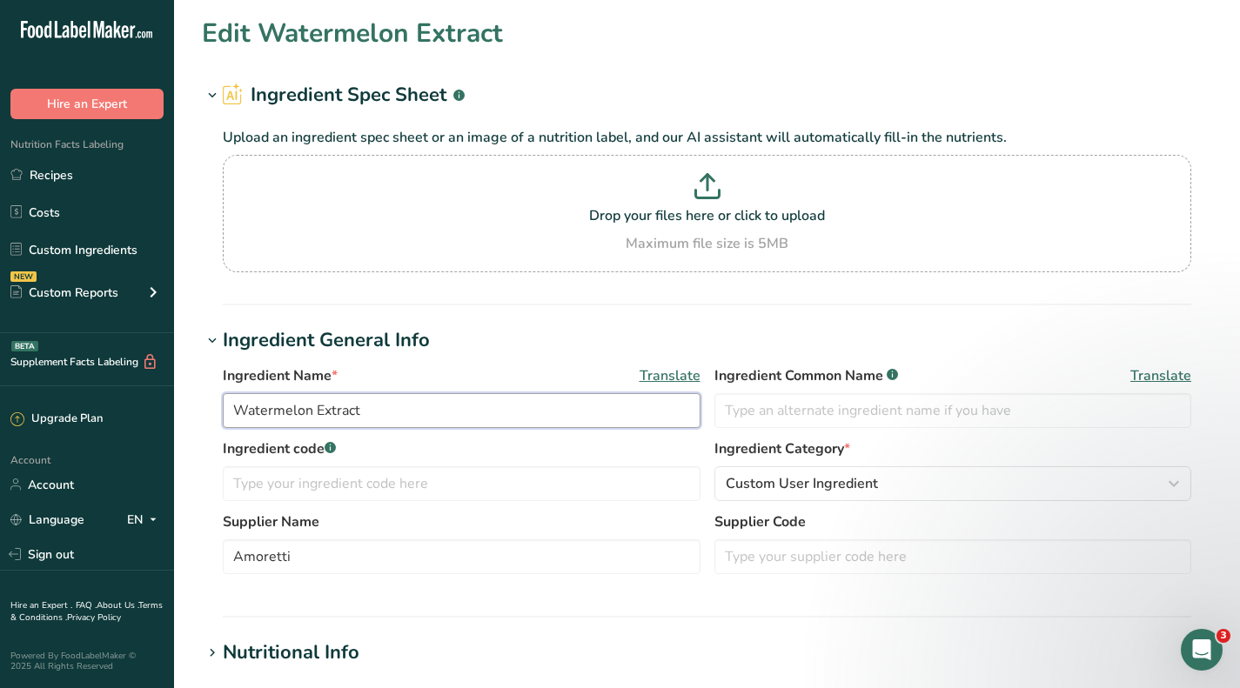
click at [374, 407] on input "Watermelon Extract" at bounding box center [462, 410] width 478 height 35
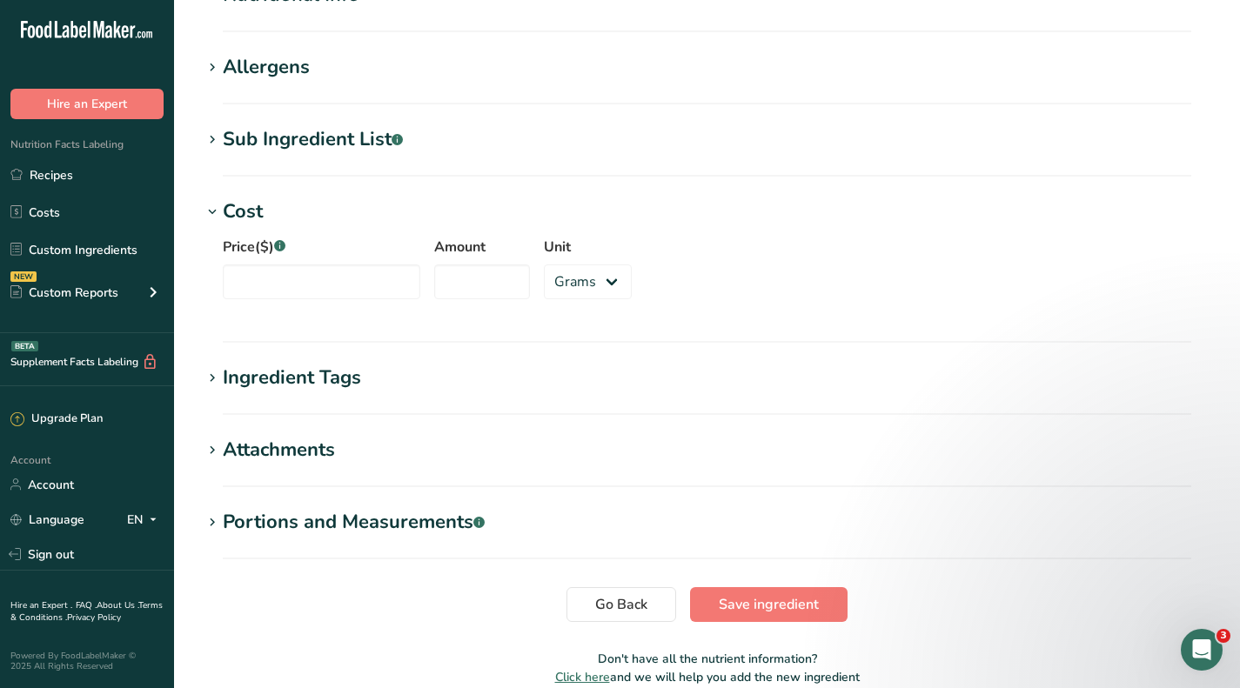
scroll to position [696, 0]
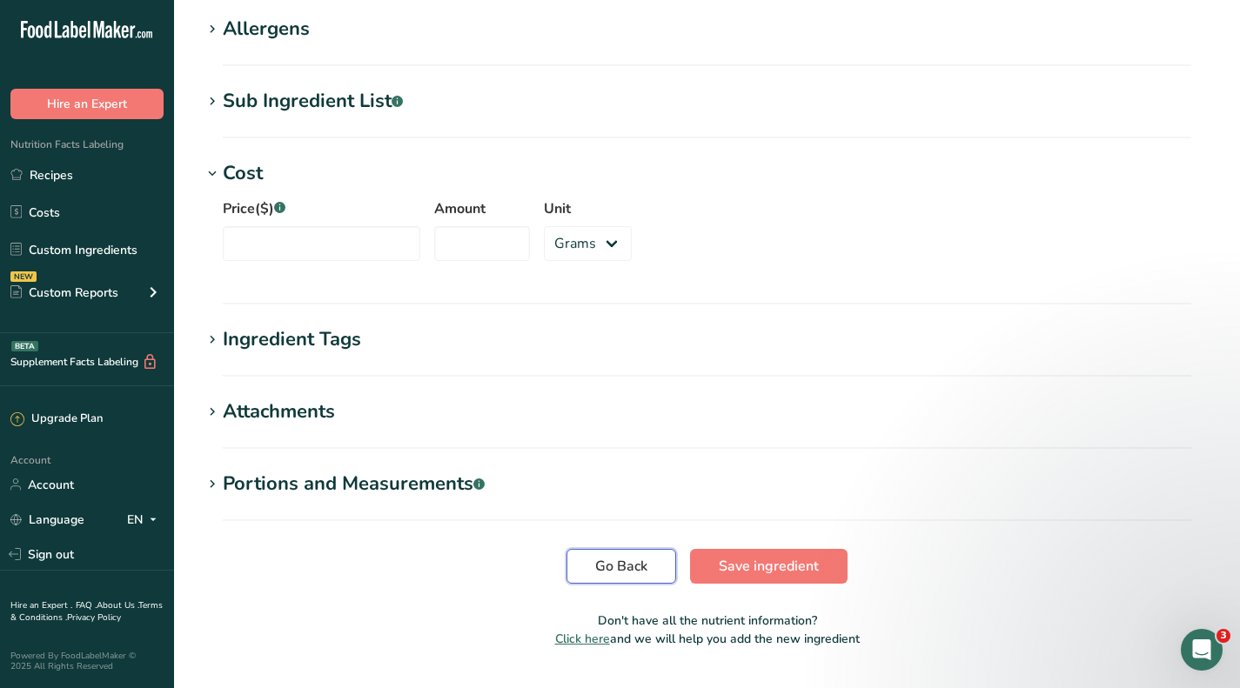
click at [608, 564] on span "Go Back" at bounding box center [621, 566] width 52 height 21
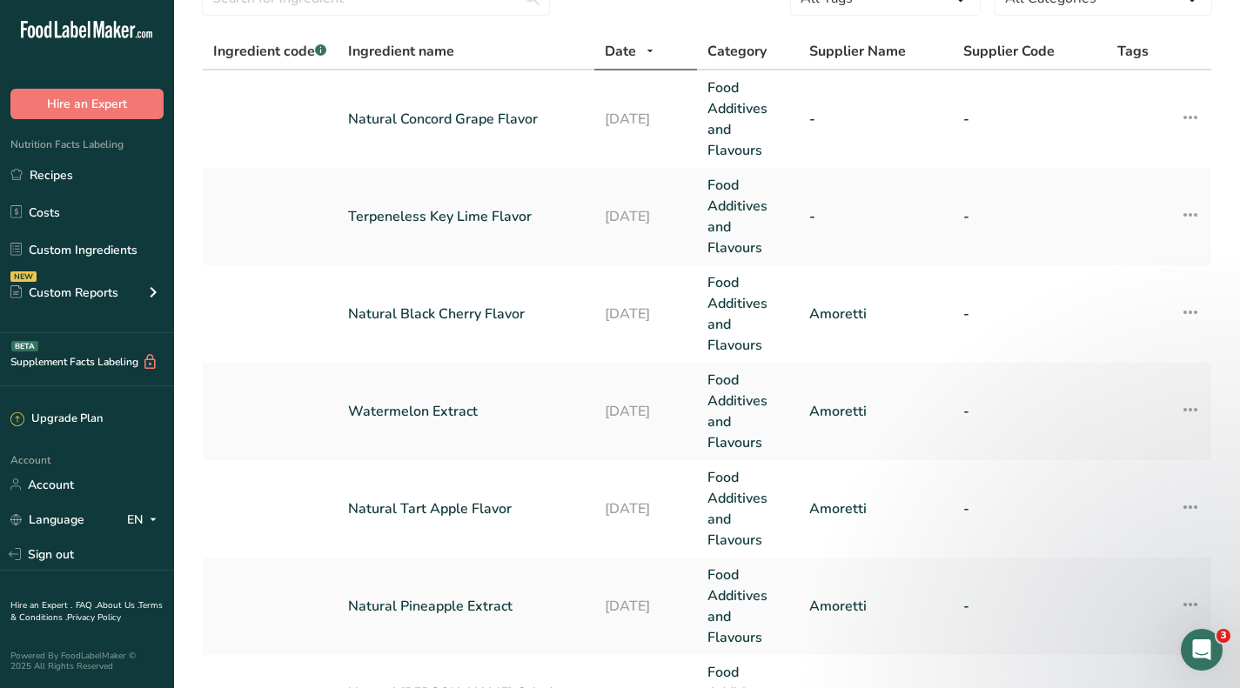
scroll to position [174, 0]
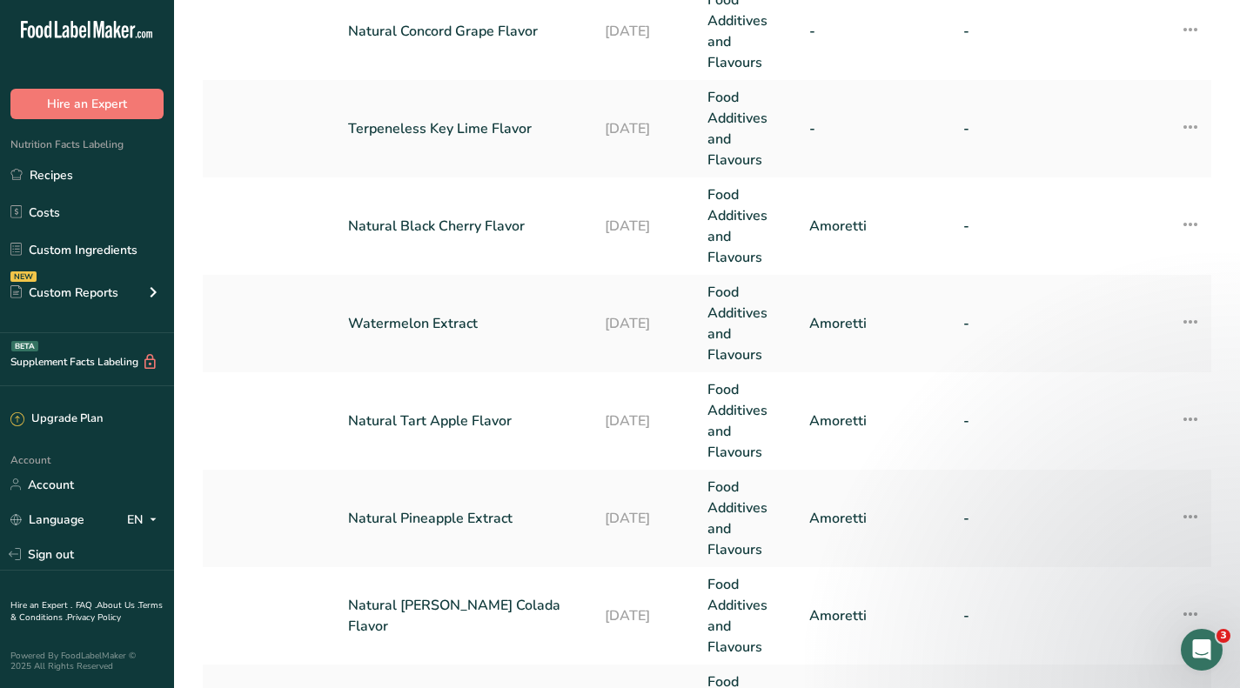
click at [433, 414] on link "Natural Tart Apple Flavor" at bounding box center [466, 421] width 236 height 21
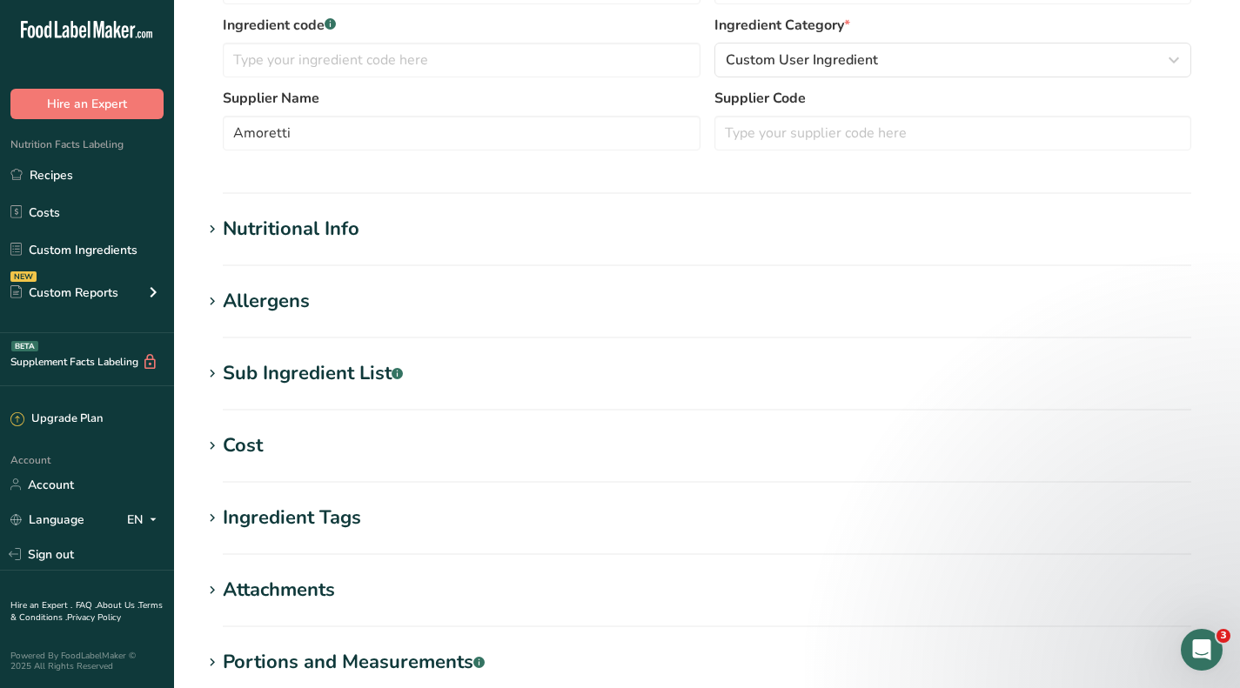
scroll to position [435, 0]
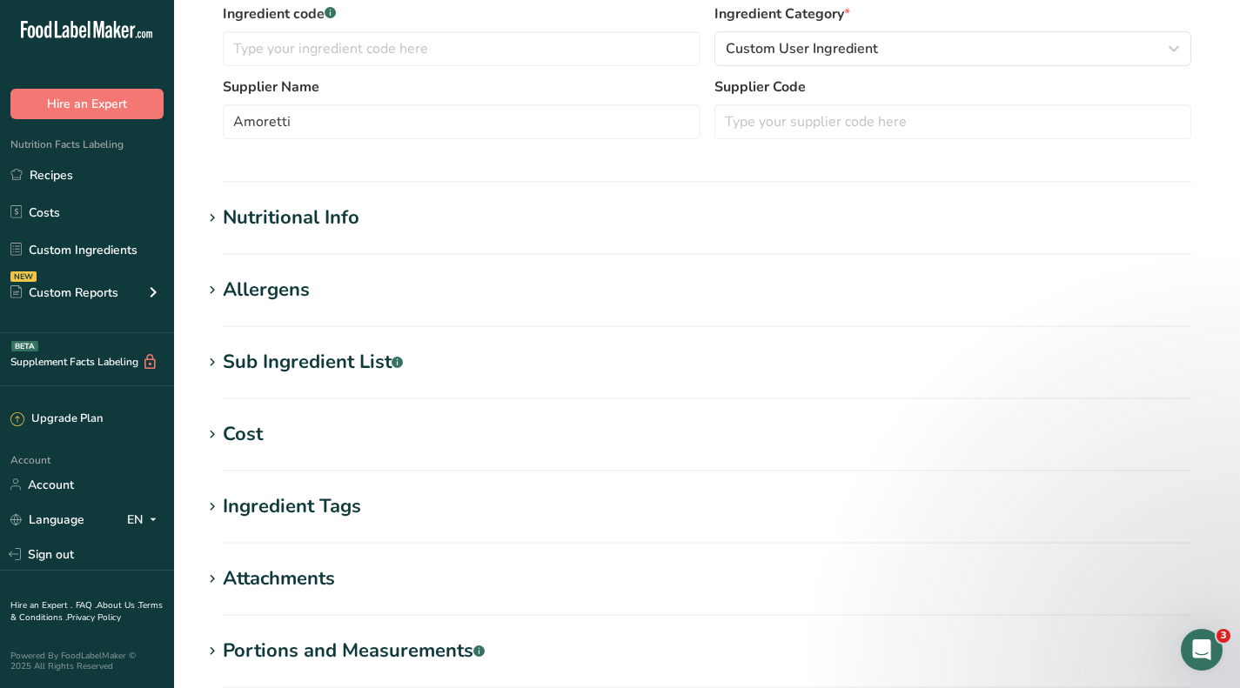
type input "Natural Tart Apple Flavor"
click at [235, 434] on div "Cost" at bounding box center [243, 434] width 40 height 29
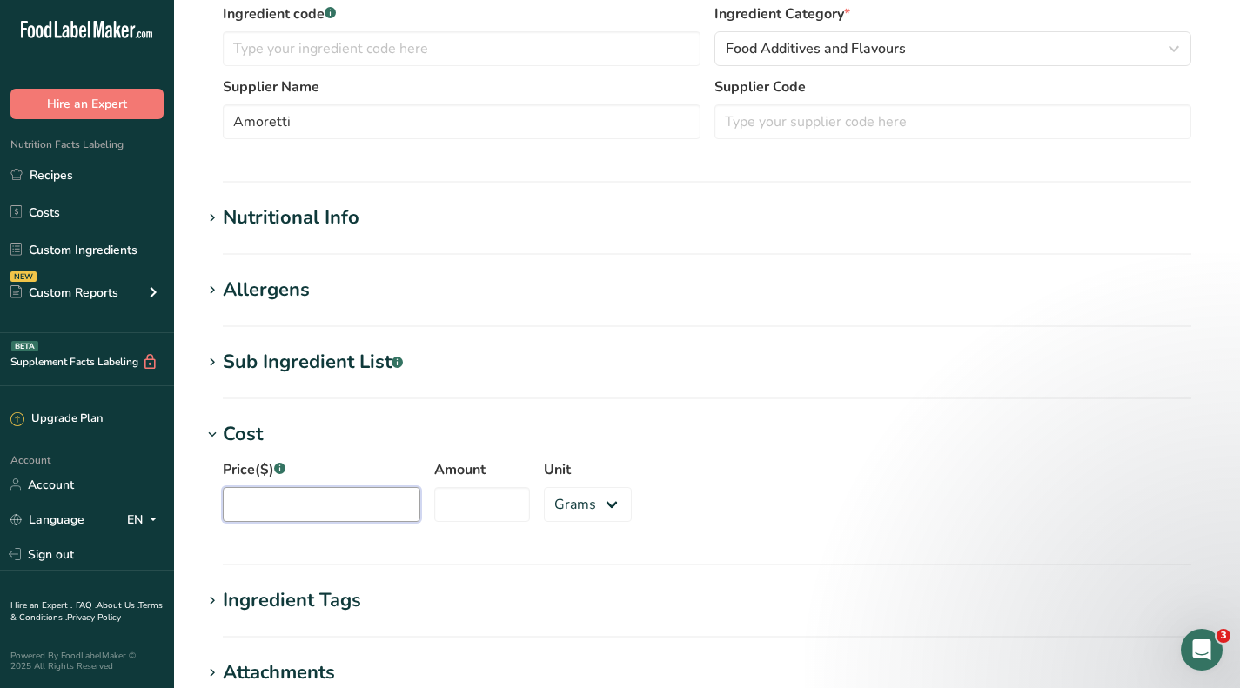
click at [320, 506] on input "Price($) .a-a{fill:#347362;}.b-a{fill:#fff;}" at bounding box center [322, 504] width 198 height 35
type input "4738"
click at [473, 512] on input "Amount" at bounding box center [482, 504] width 96 height 35
type input "2"
type input "5"
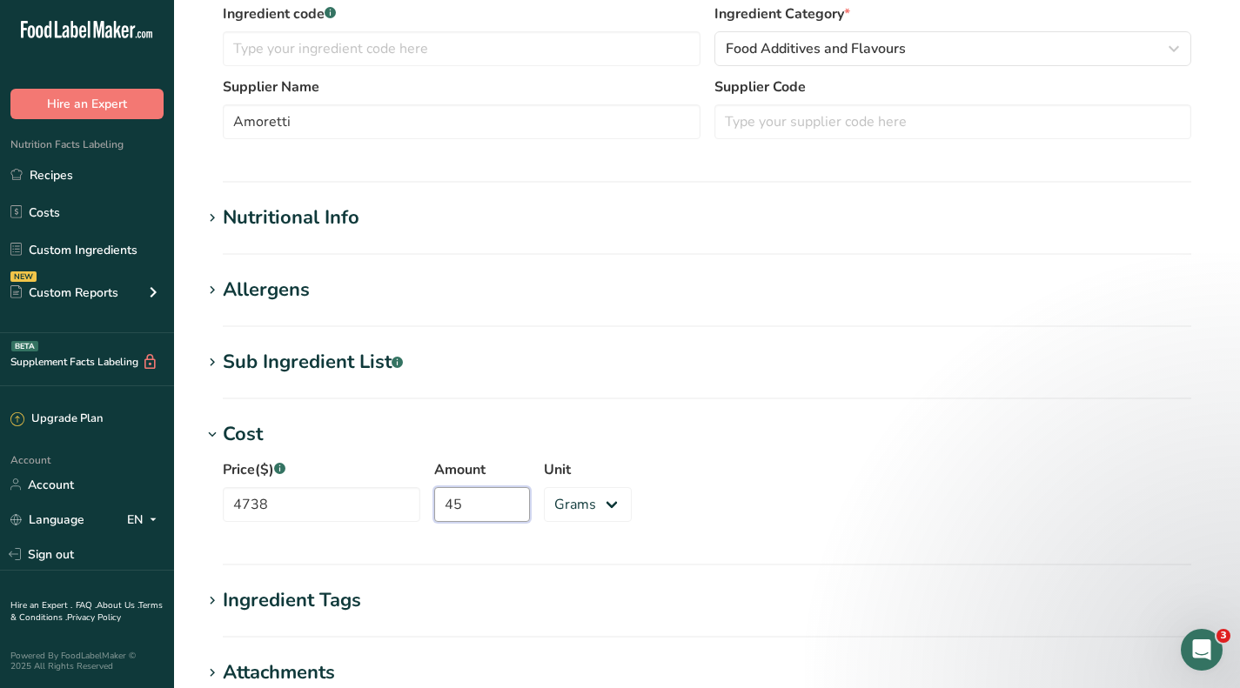
type input "45"
click at [582, 506] on select "Grams kg mg mcg lb oz" at bounding box center [588, 504] width 88 height 35
select select "12"
click at [544, 487] on select "Grams kg mg mcg lb oz" at bounding box center [588, 504] width 88 height 35
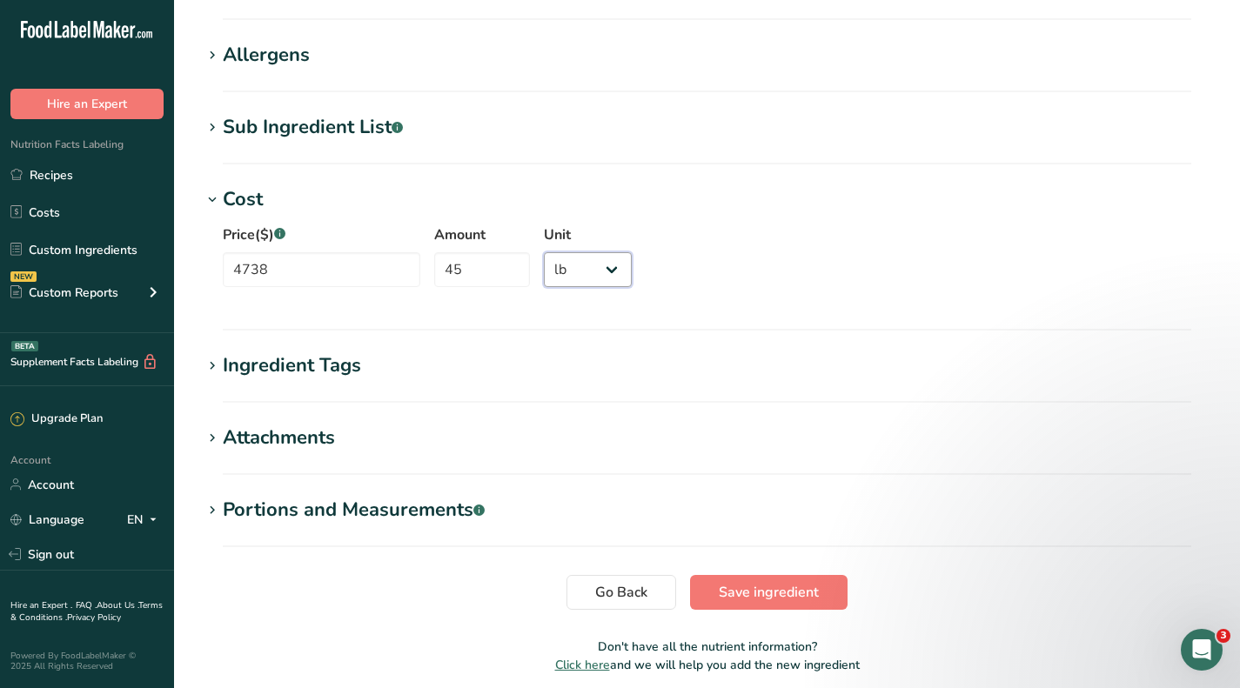
scroll to position [740, 0]
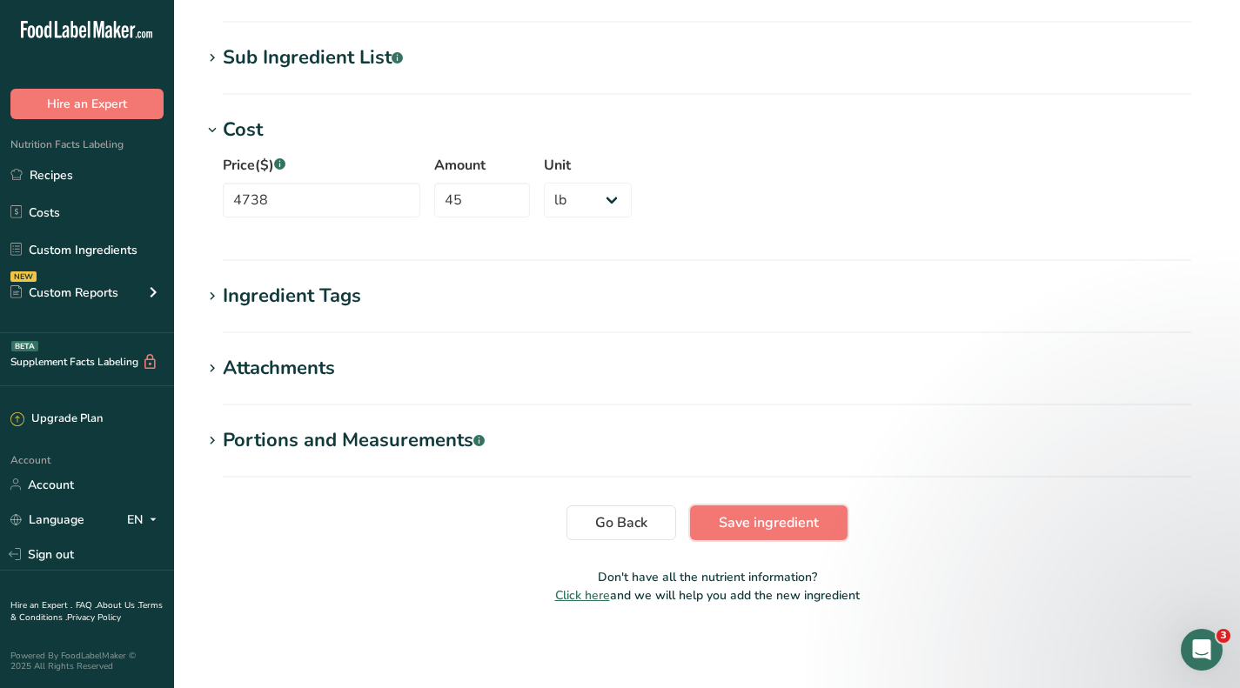
click at [783, 524] on span "Save ingredient" at bounding box center [769, 523] width 100 height 21
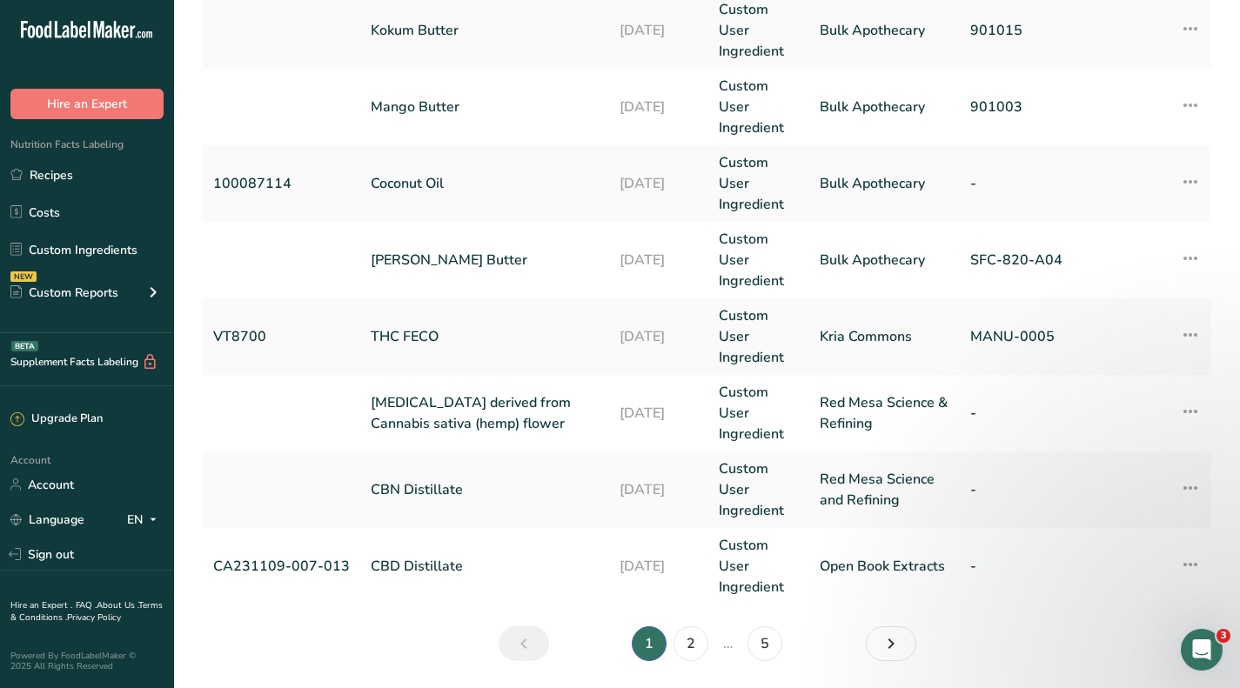
scroll to position [757, 0]
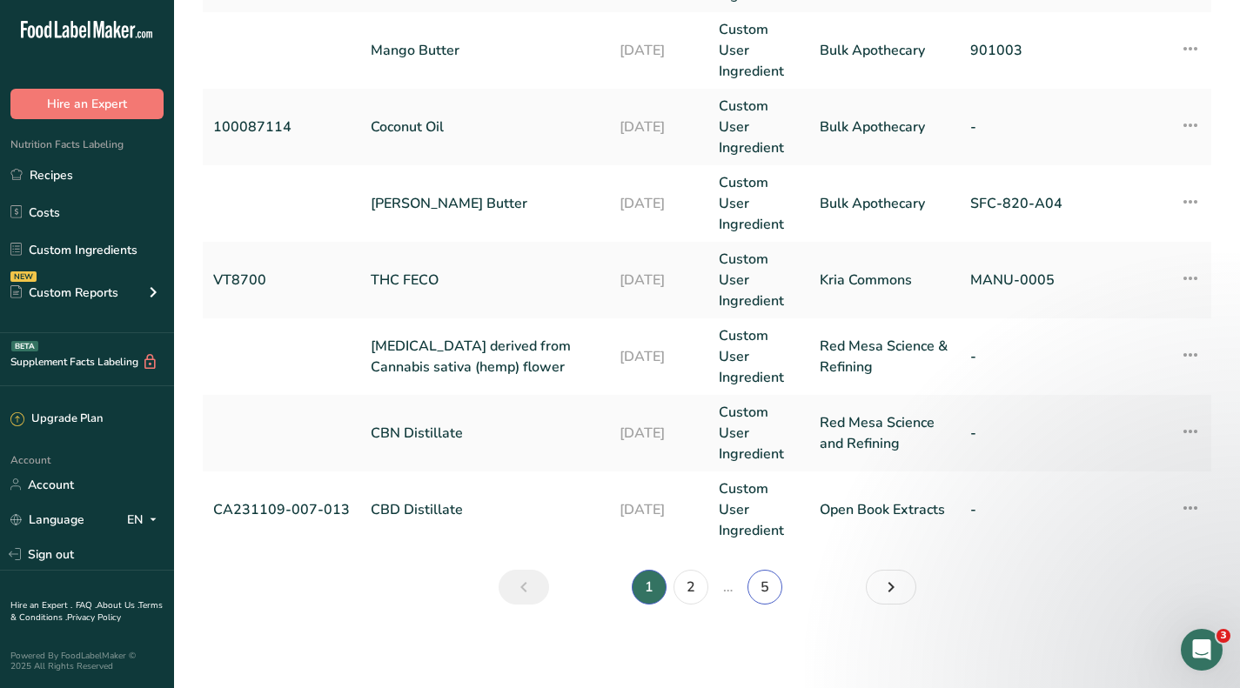
click at [761, 573] on link "5" at bounding box center [765, 587] width 35 height 35
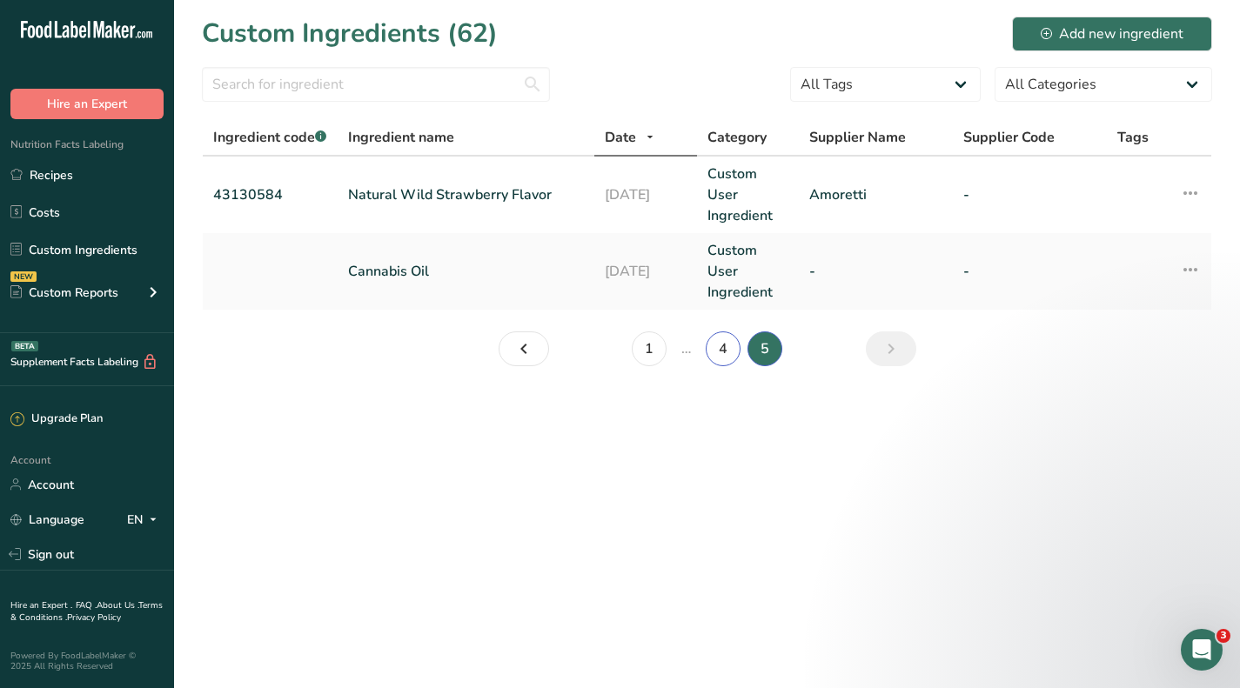
click at [719, 350] on link "4" at bounding box center [723, 349] width 35 height 35
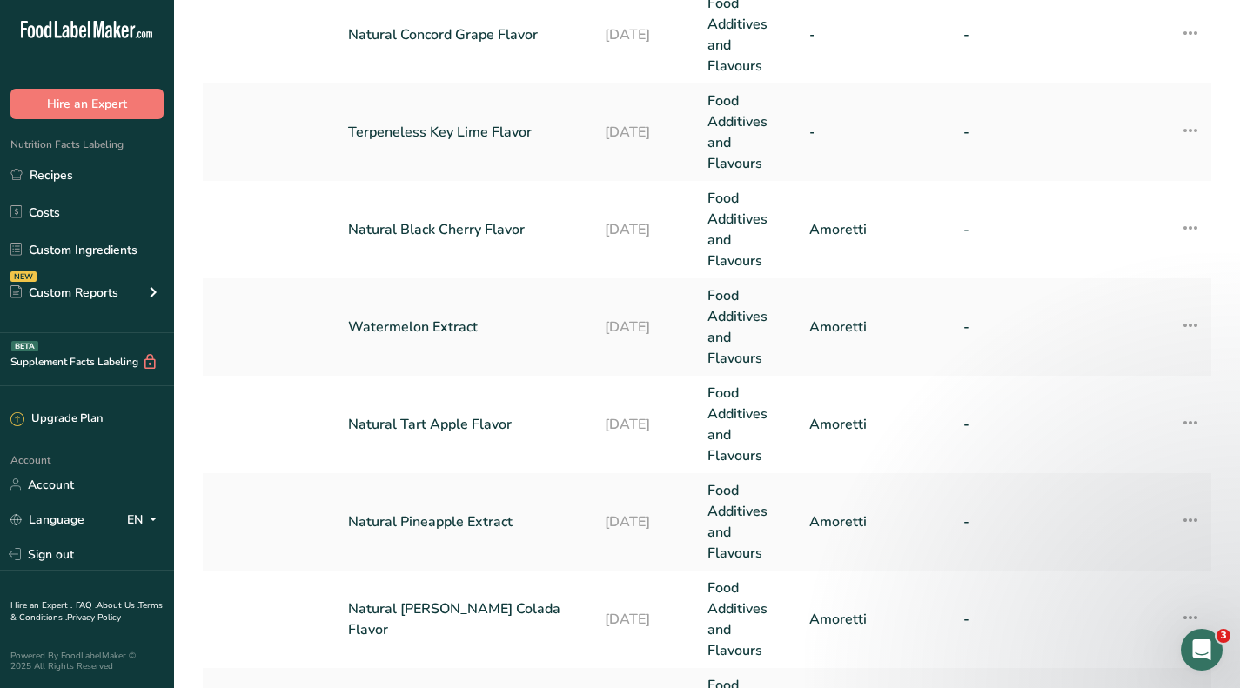
scroll to position [174, 0]
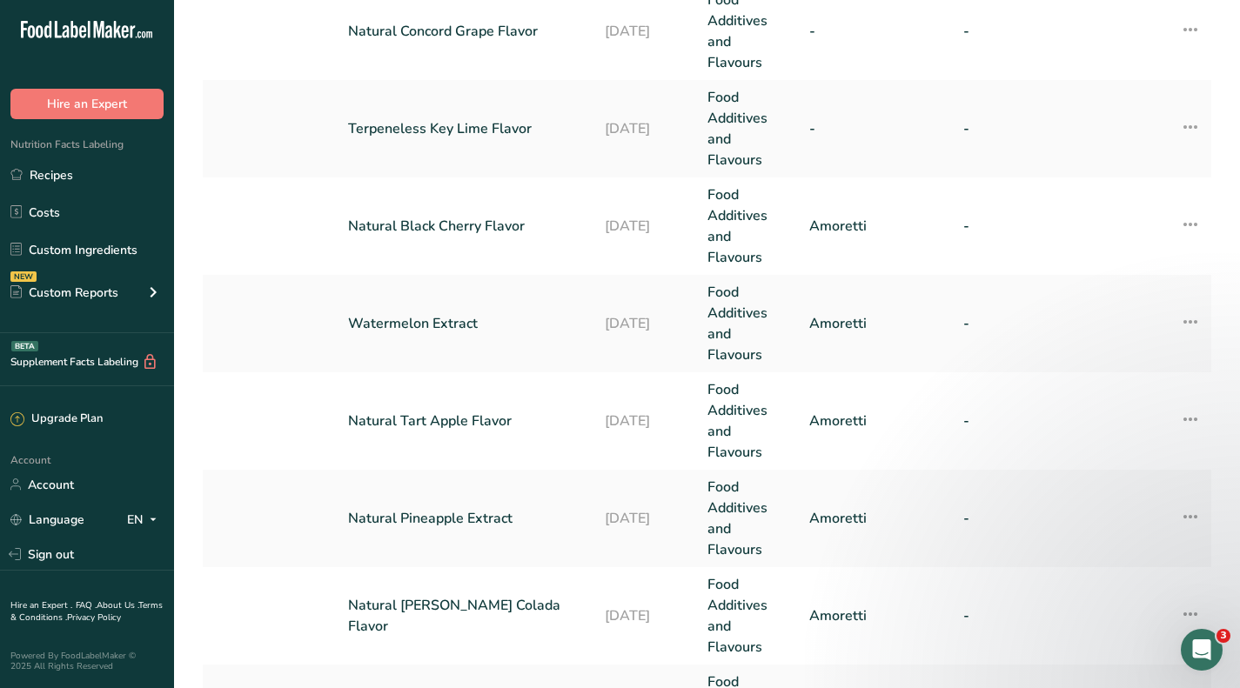
click at [489, 515] on link "Natural Pineapple Extract" at bounding box center [466, 518] width 236 height 21
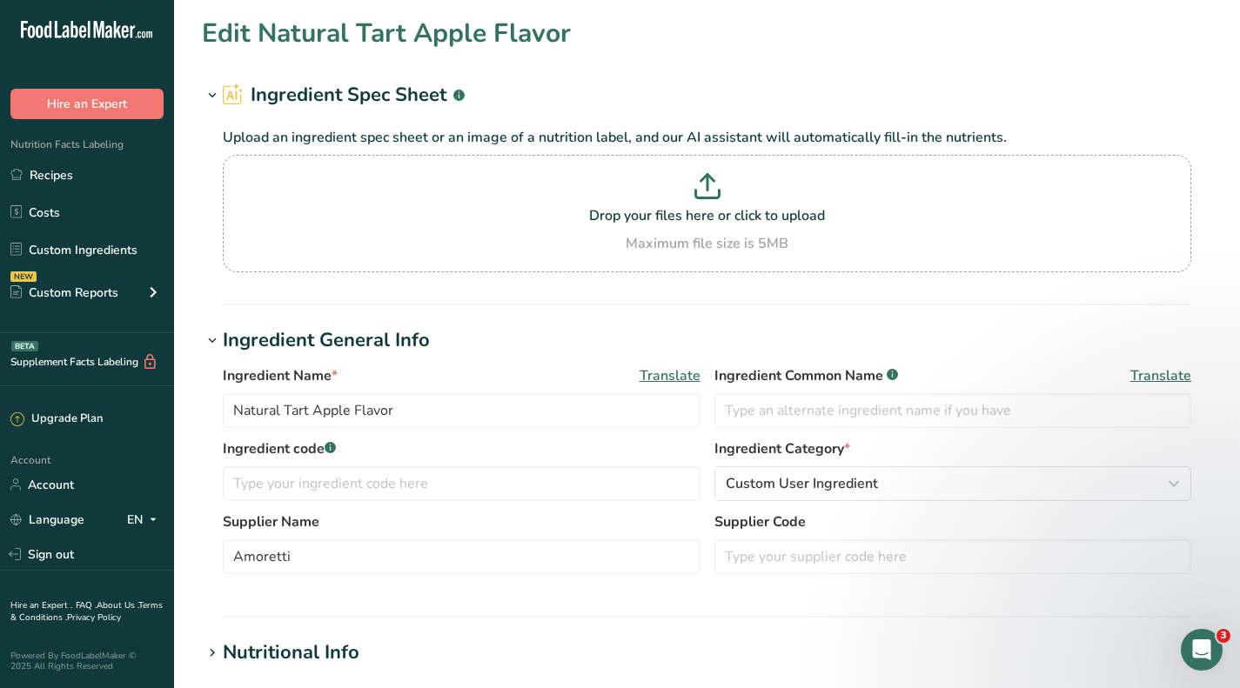
type input "Natural Pineapple Extract"
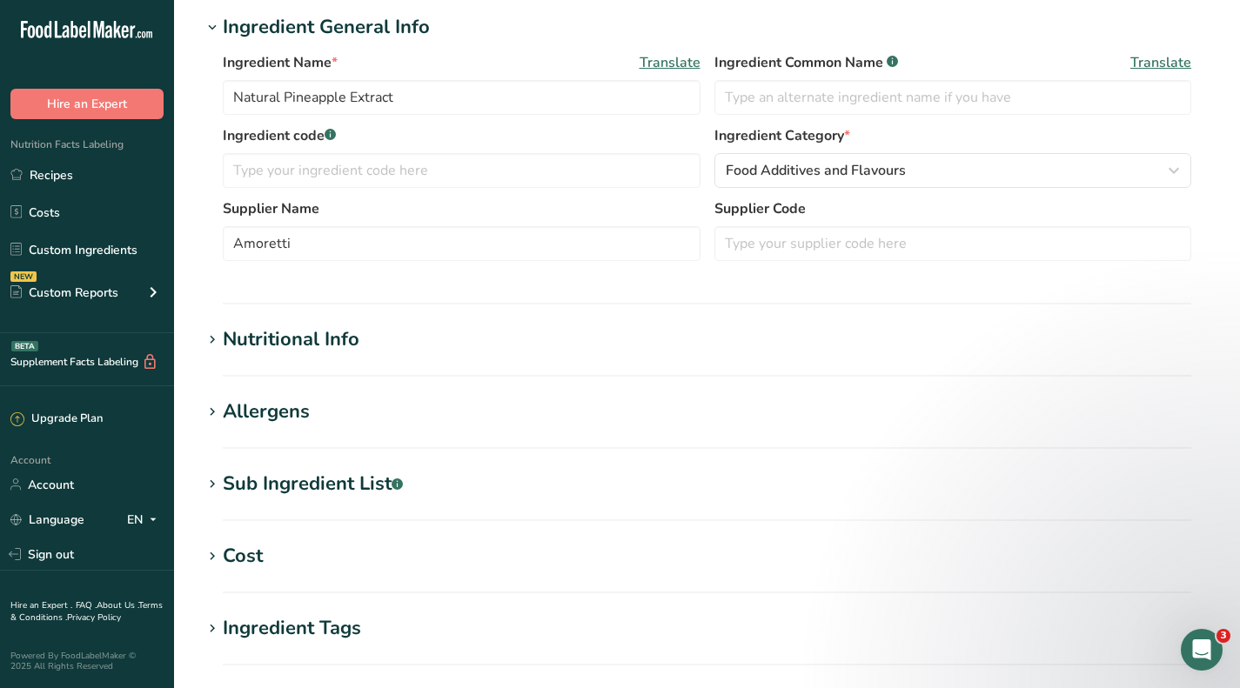
scroll to position [348, 0]
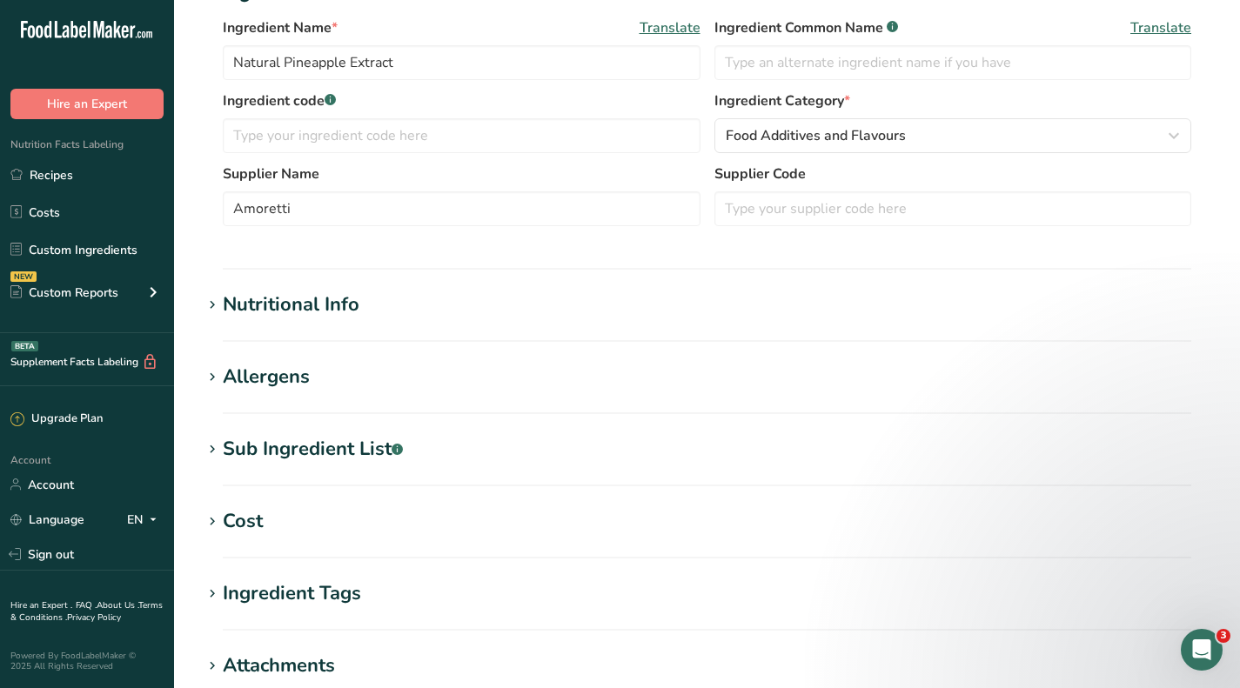
click at [245, 524] on div "Cost" at bounding box center [243, 521] width 40 height 29
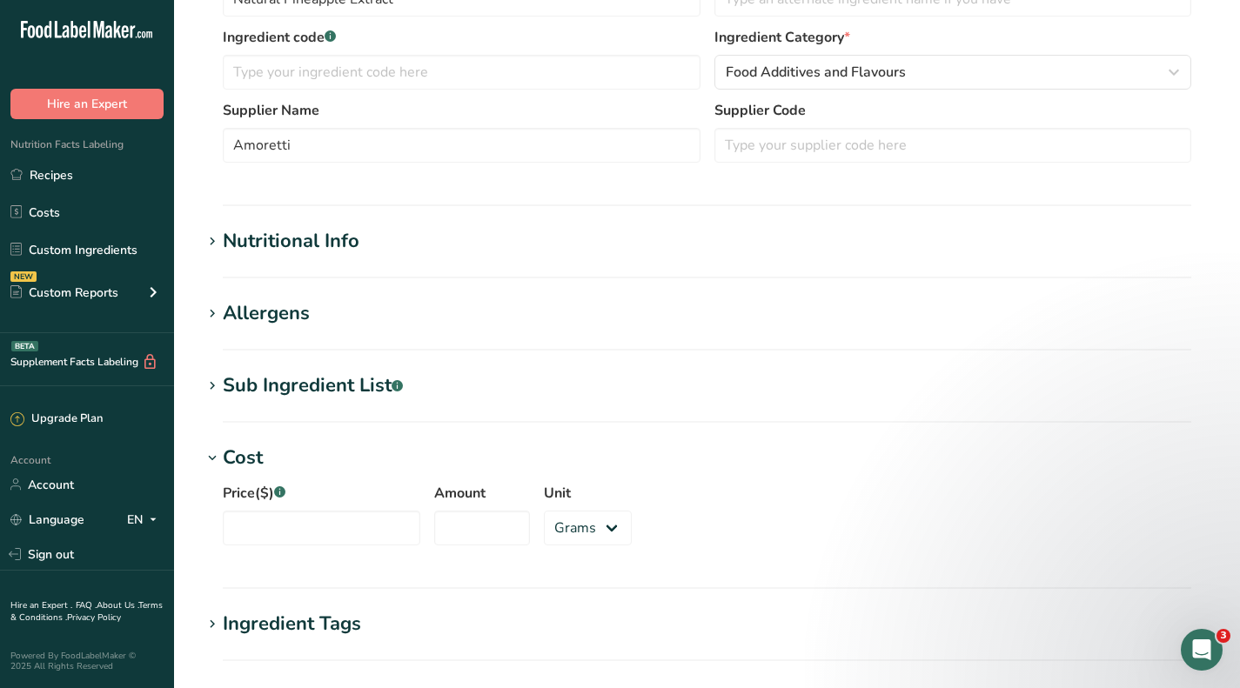
scroll to position [435, 0]
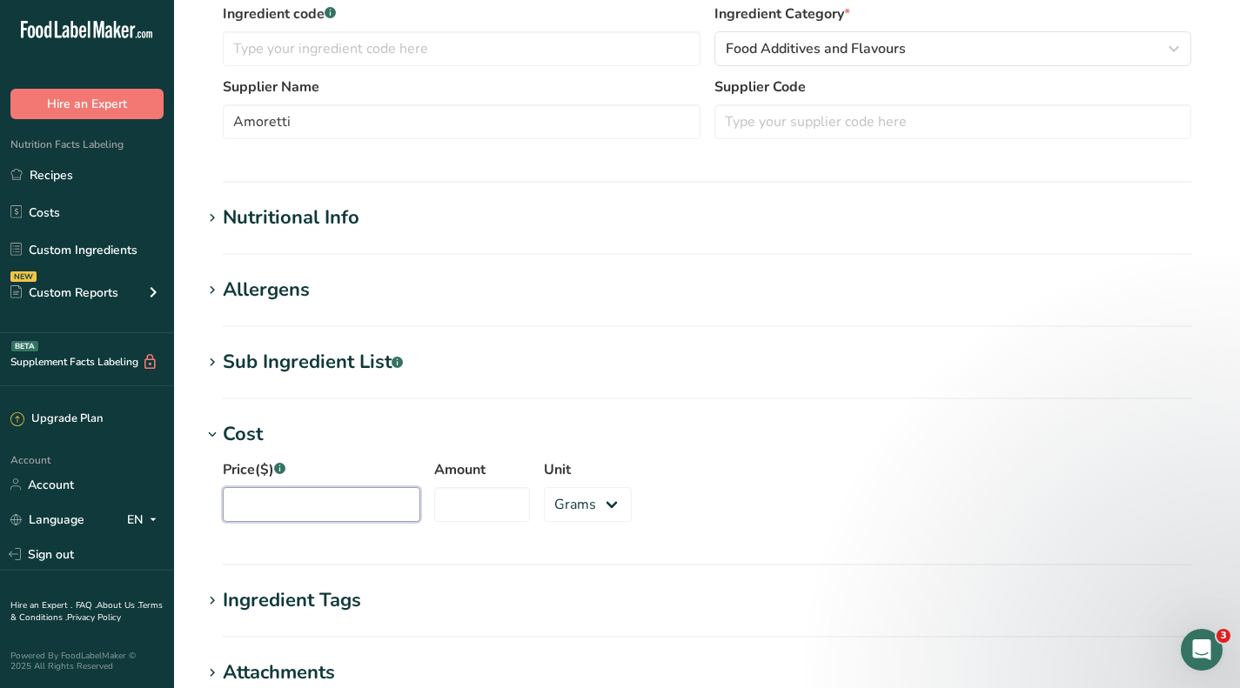
click at [265, 514] on input "Price($) .a-a{fill:#347362;}.b-a{fill:#fff;}" at bounding box center [322, 504] width 198 height 35
type input "250"
type input "7"
type input "0"
type input "7.5"
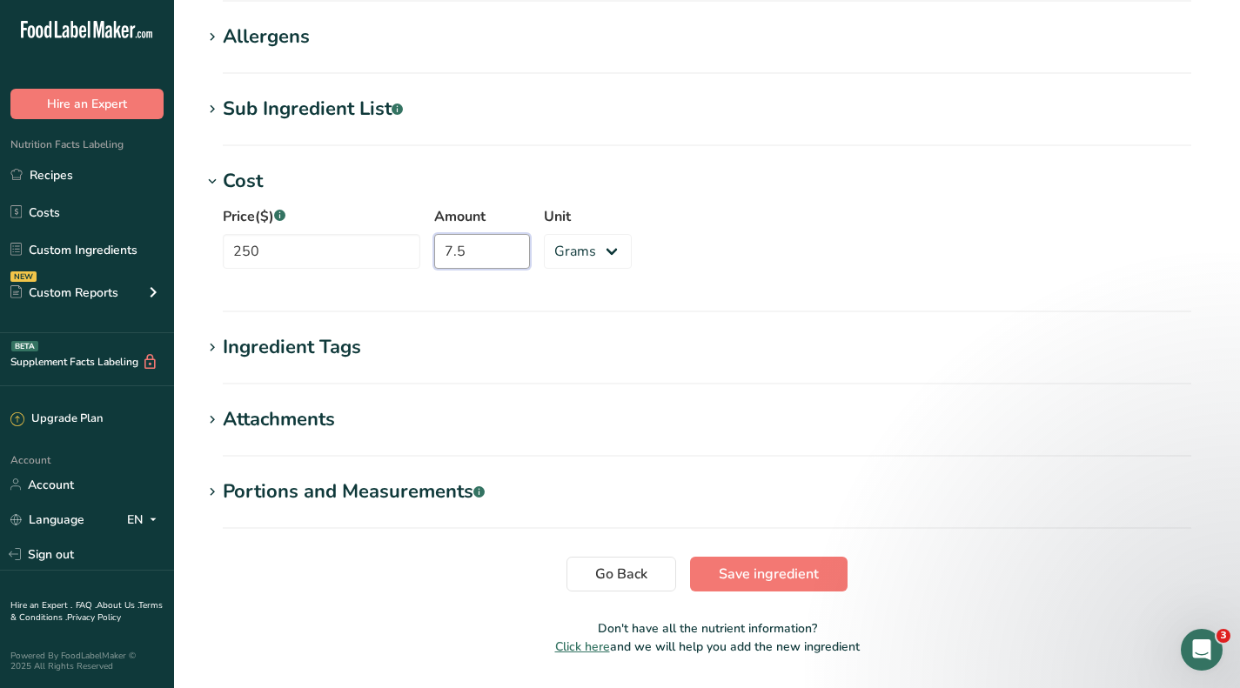
scroll to position [740, 0]
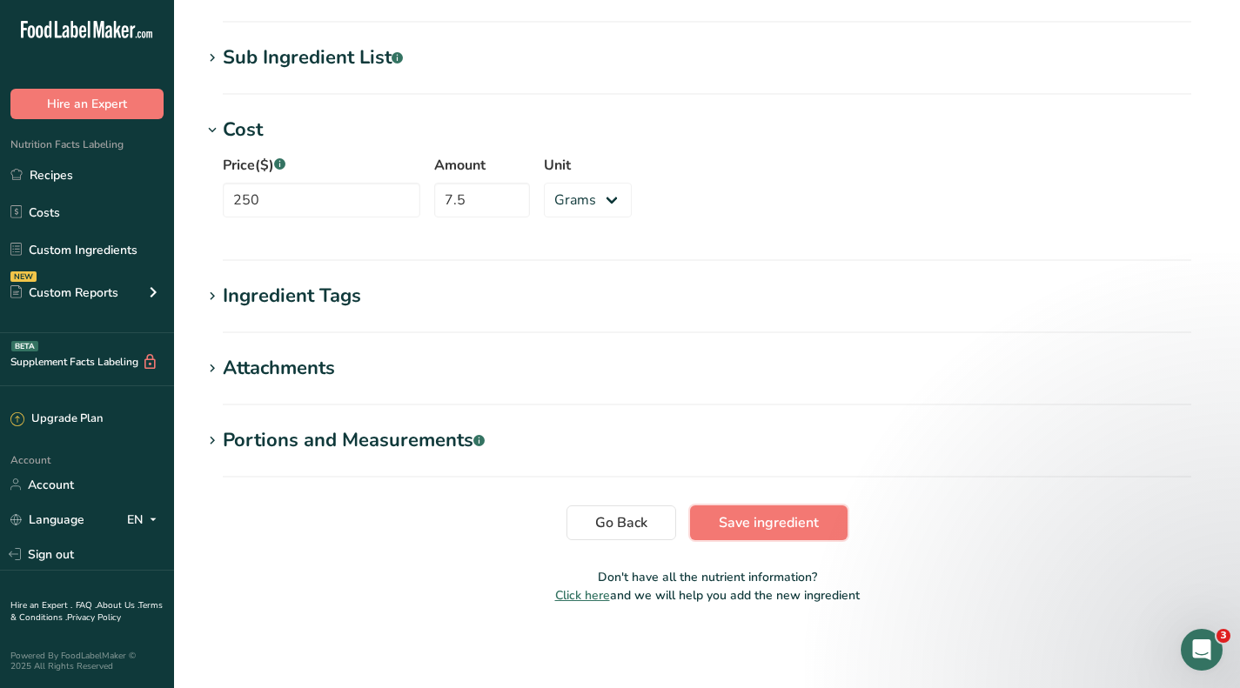
click at [775, 526] on span "Save ingredient" at bounding box center [769, 523] width 100 height 21
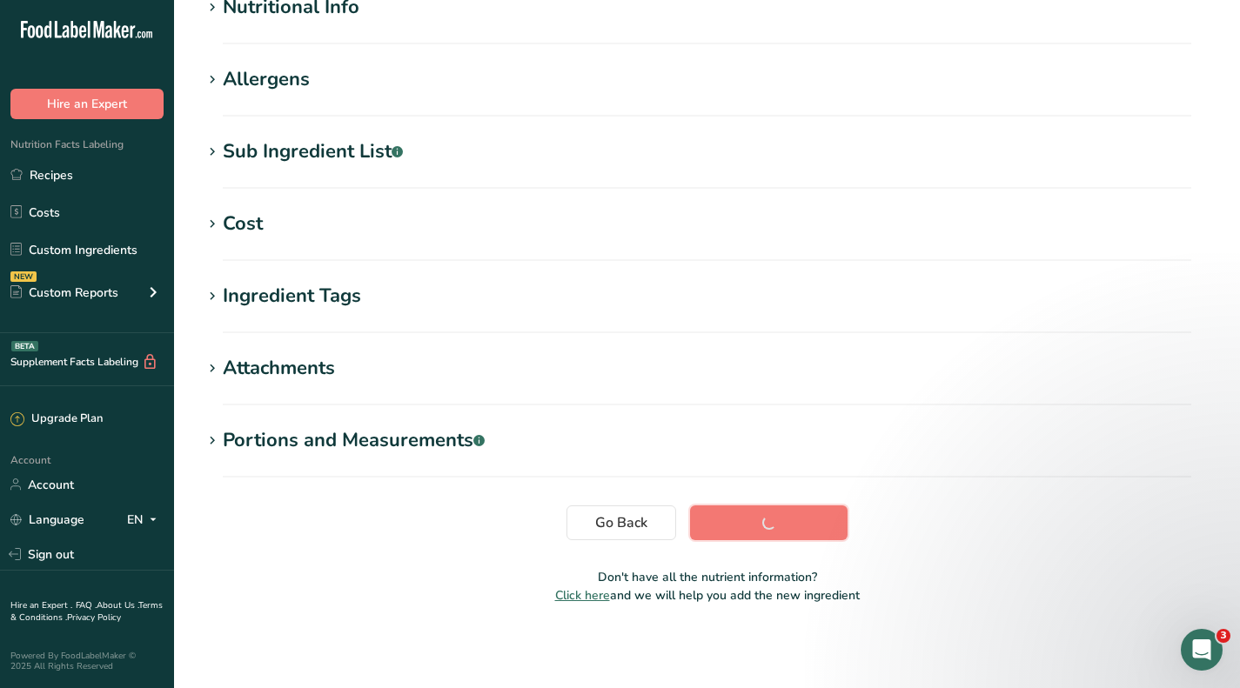
scroll to position [232, 0]
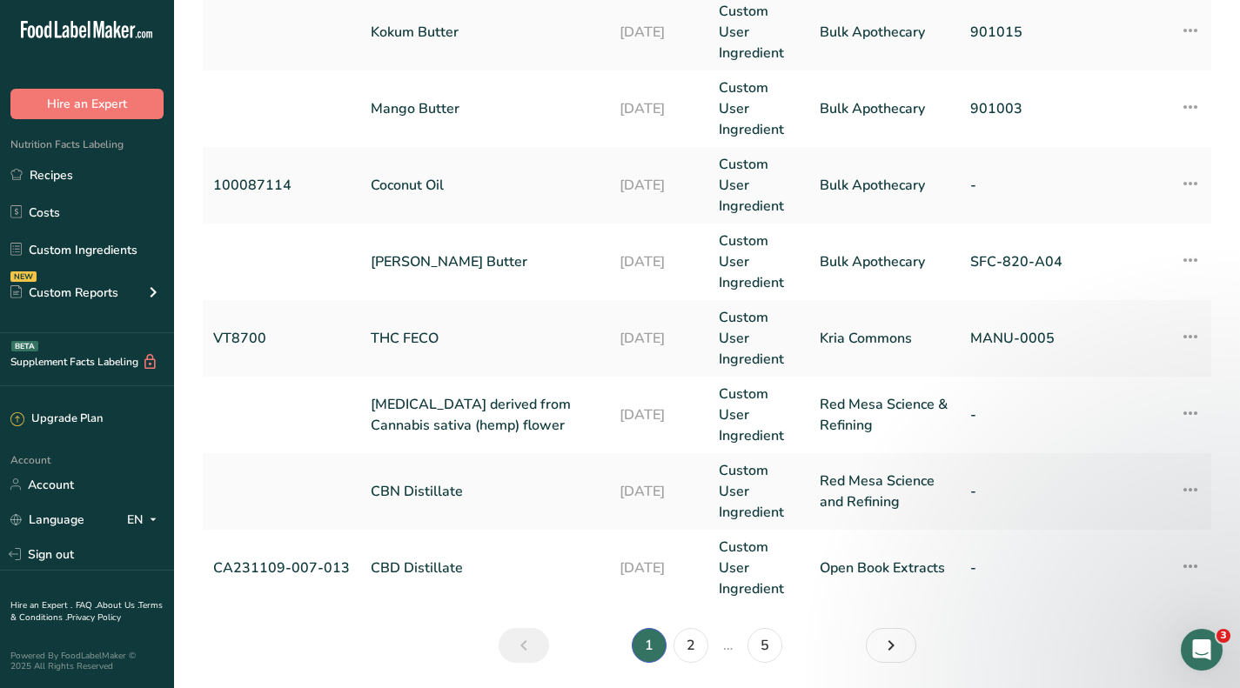
scroll to position [757, 0]
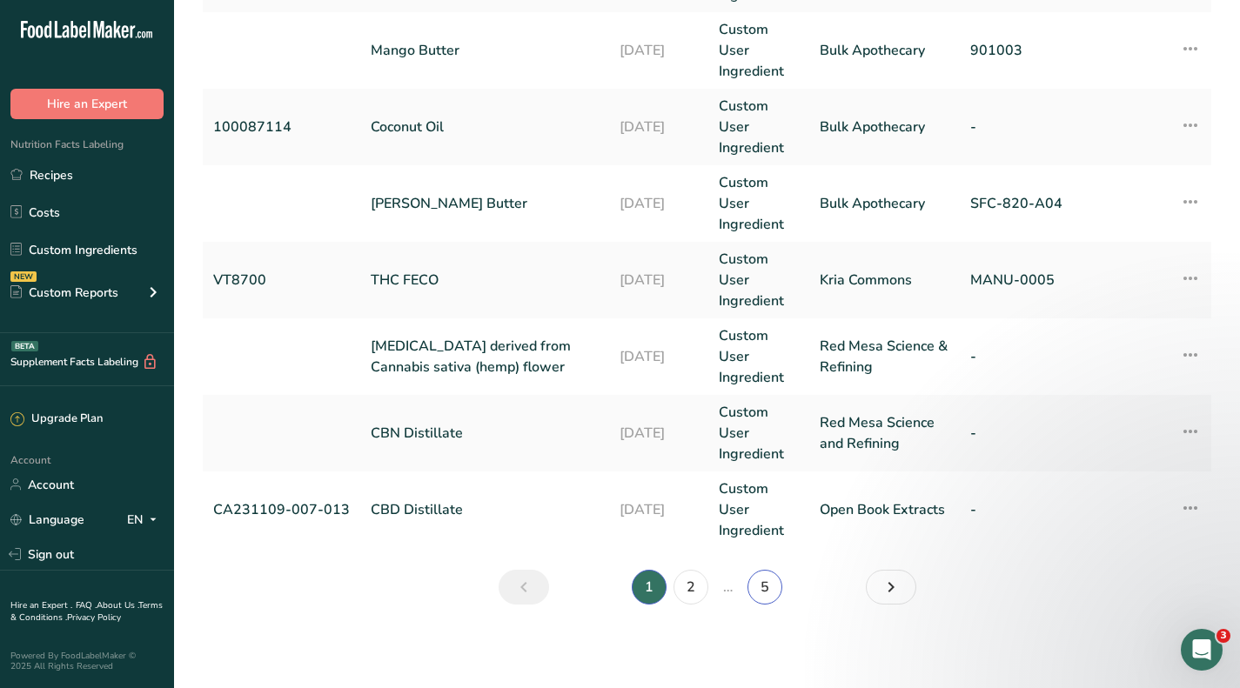
click at [757, 580] on link "5" at bounding box center [765, 587] width 35 height 35
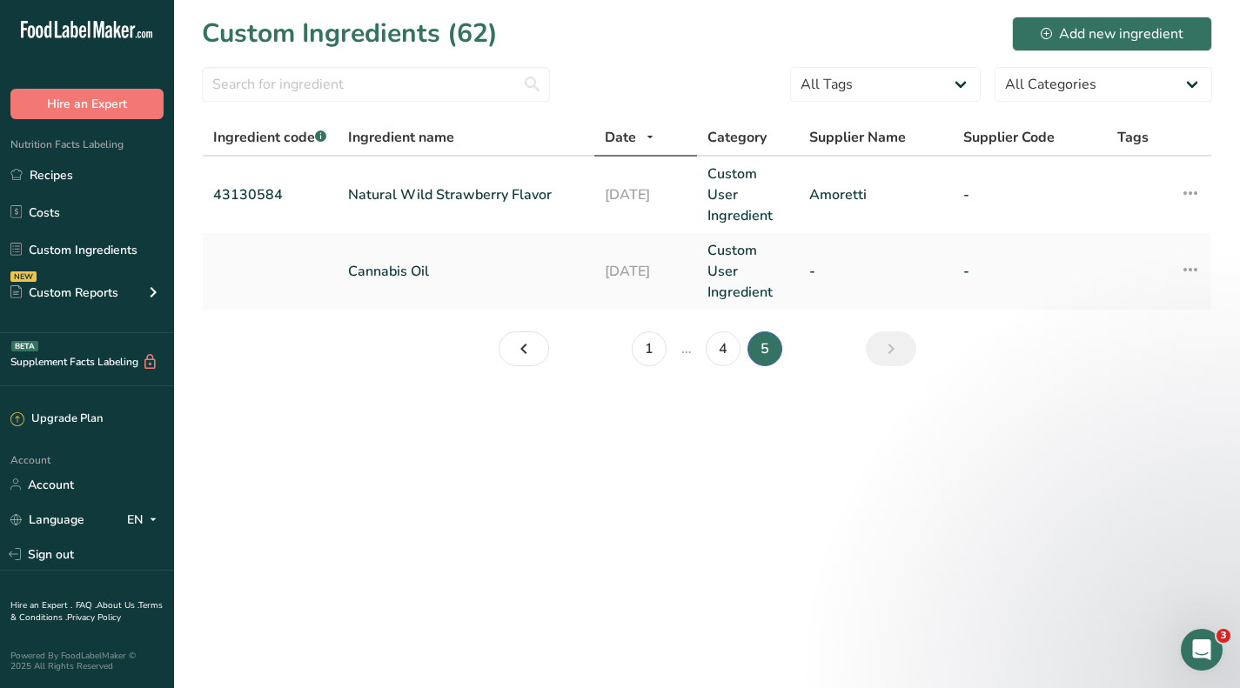
click at [724, 587] on main "Custom Ingredients (62) Add new ingredient All Tags Source of Antioxidants [MED…" at bounding box center [620, 344] width 1240 height 688
click at [719, 346] on link "4" at bounding box center [723, 349] width 35 height 35
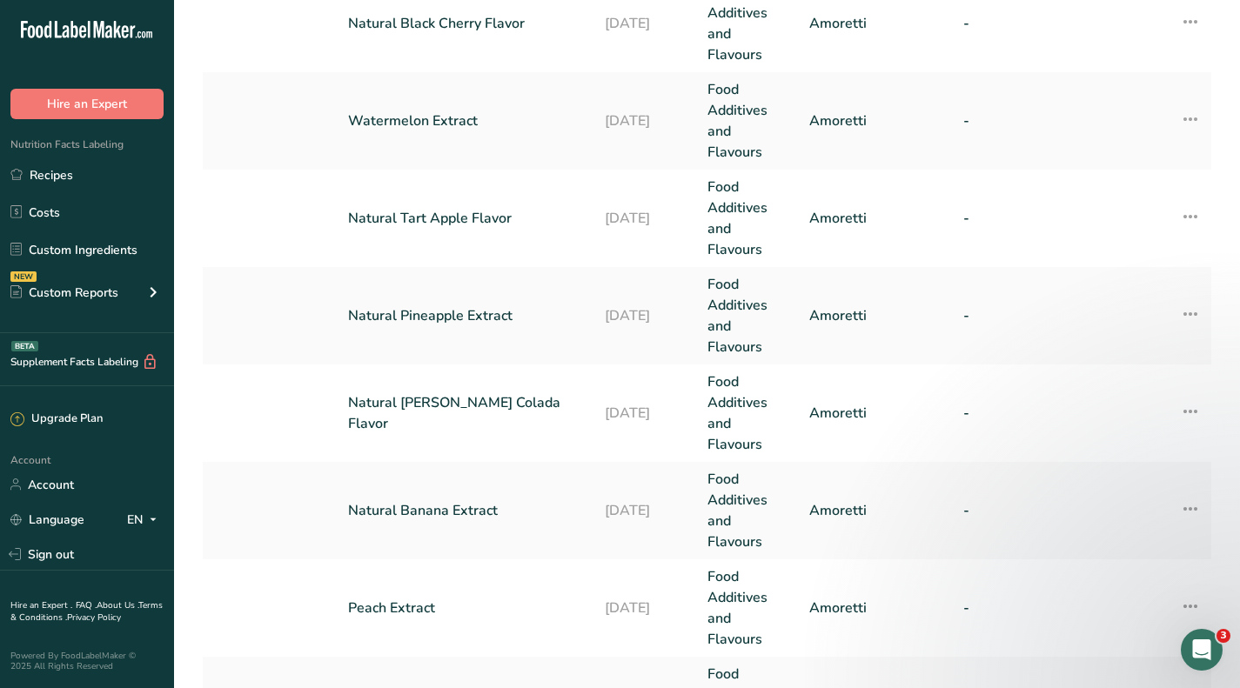
scroll to position [435, 0]
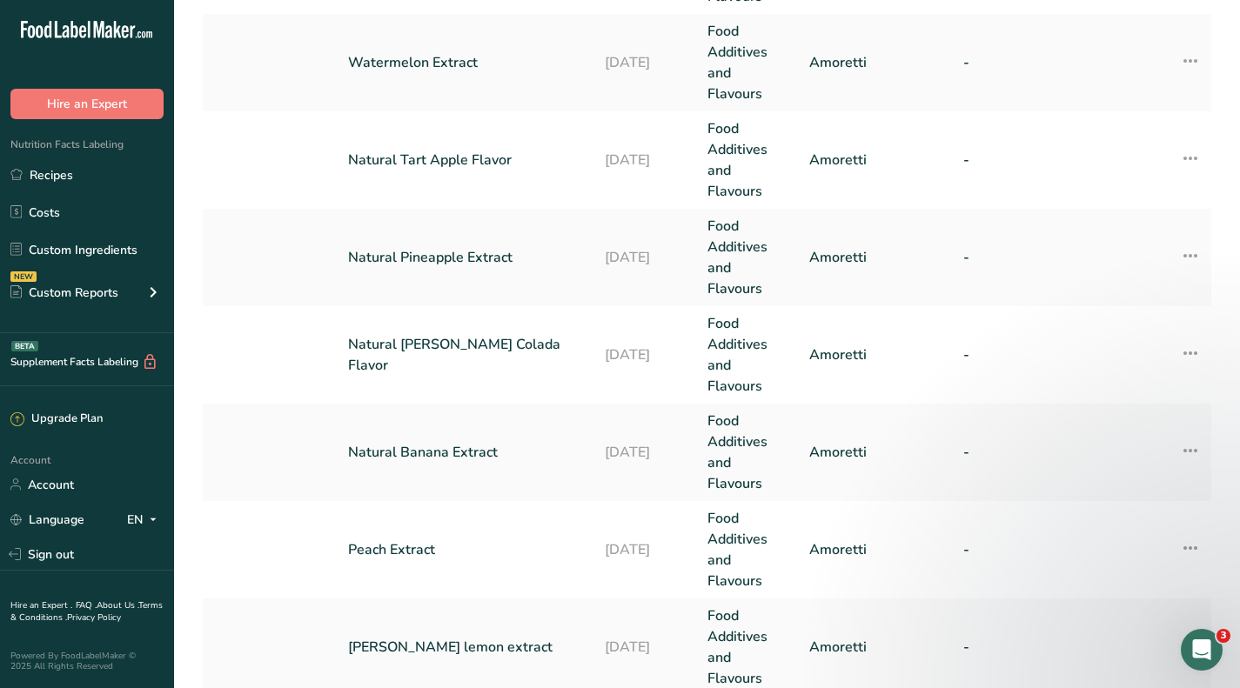
click at [487, 355] on link "Natural [PERSON_NAME] Colada Flavor" at bounding box center [466, 355] width 236 height 42
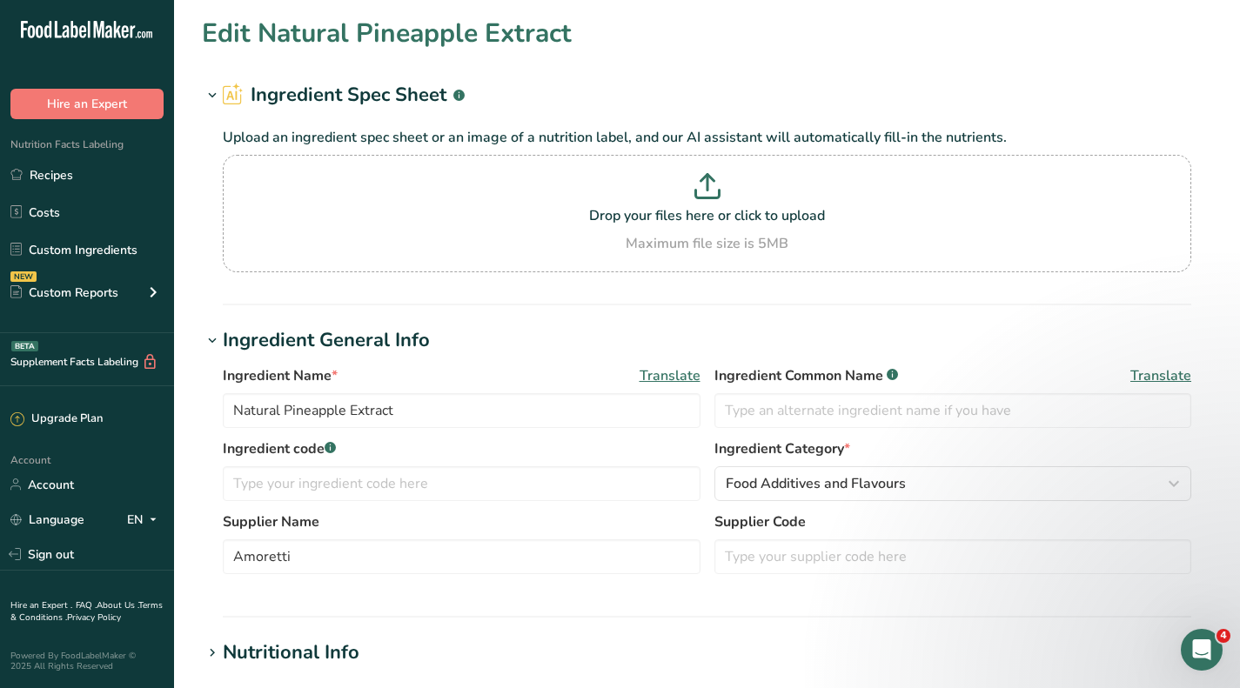
type input "Natural [PERSON_NAME] Colada Flavor"
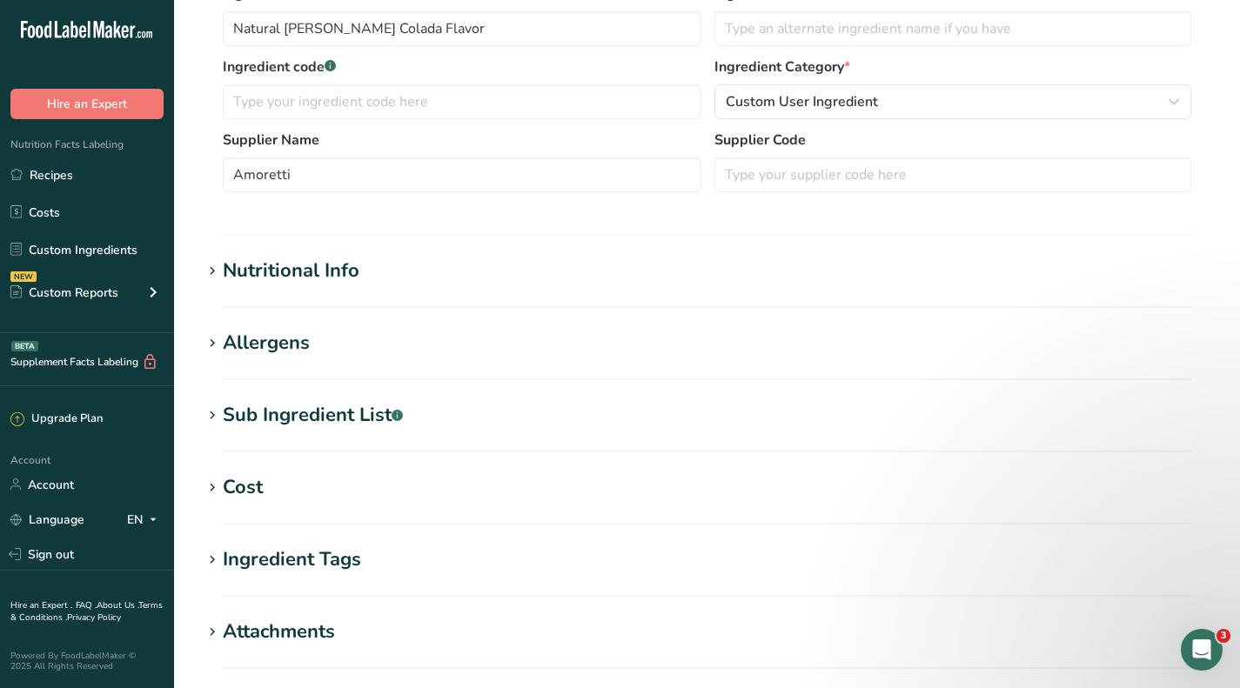
scroll to position [435, 0]
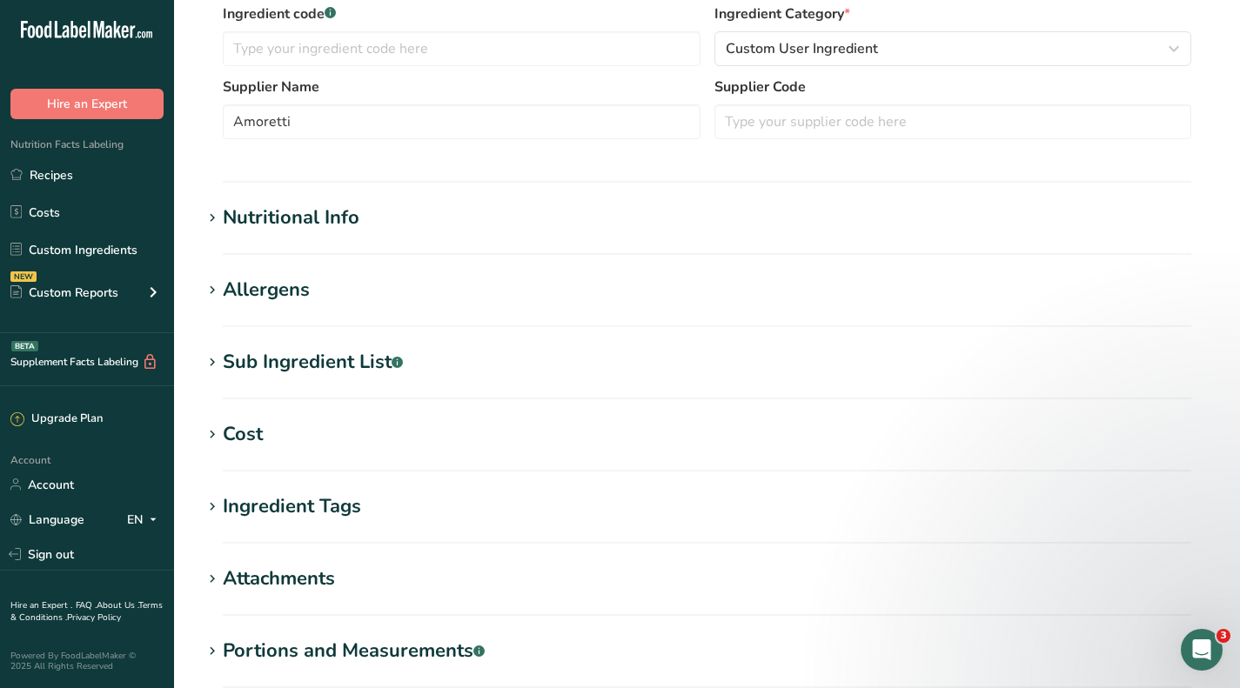
click at [264, 428] on h1 "Cost" at bounding box center [707, 434] width 1010 height 29
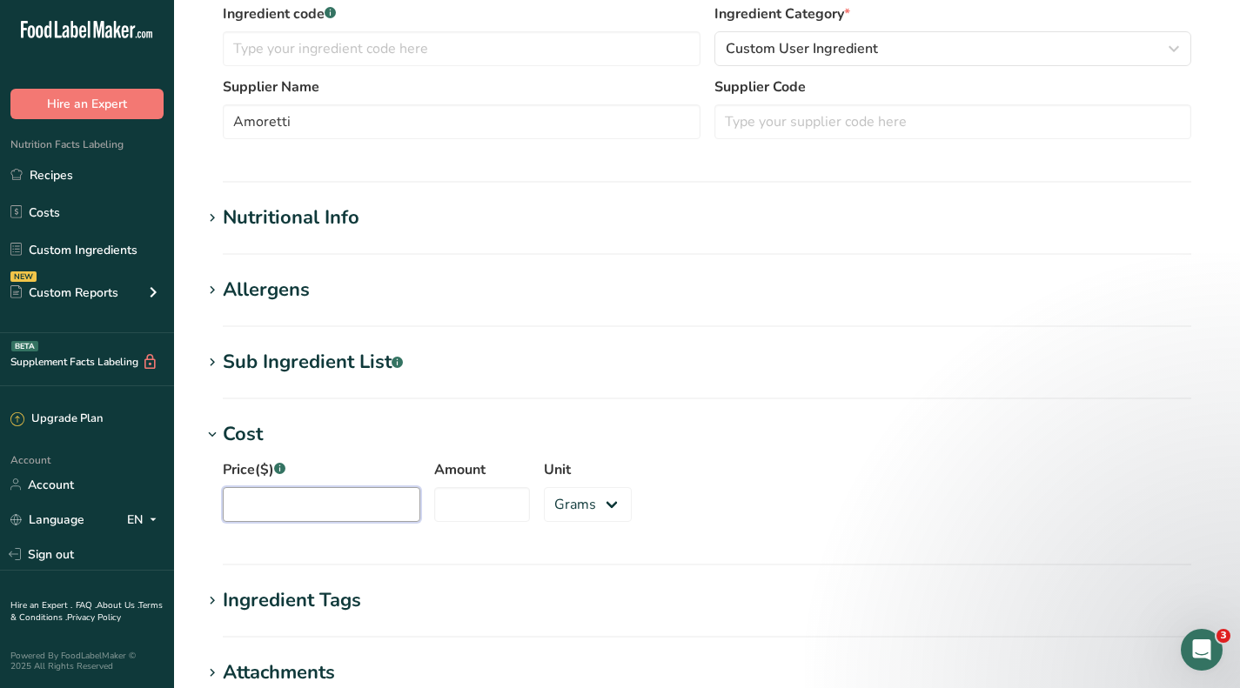
click at [318, 507] on input "Price($) .a-a{fill:#347362;}.b-a{fill:#fff;}" at bounding box center [322, 504] width 198 height 35
type input "200"
type input "1.9"
click at [563, 509] on select "Grams kg mg mcg lb oz" at bounding box center [588, 504] width 88 height 35
select select "12"
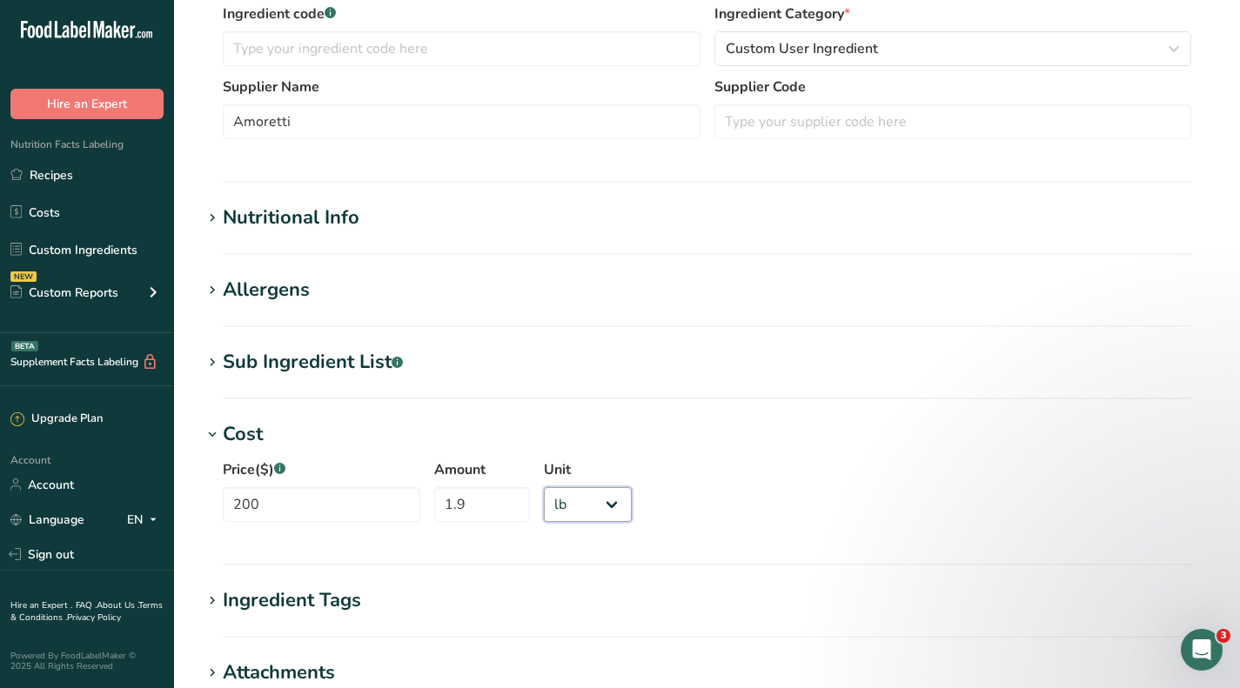
click at [544, 487] on select "Grams kg mg mcg lb oz" at bounding box center [588, 504] width 88 height 35
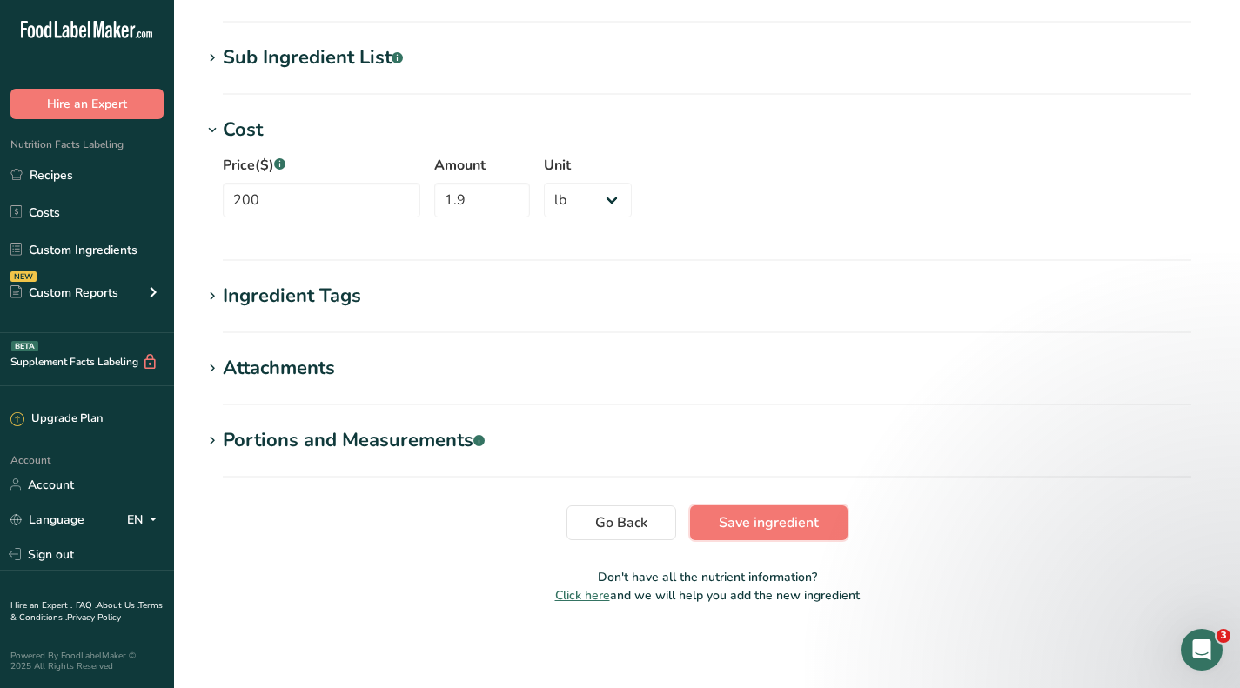
click at [735, 520] on span "Save ingredient" at bounding box center [769, 523] width 100 height 21
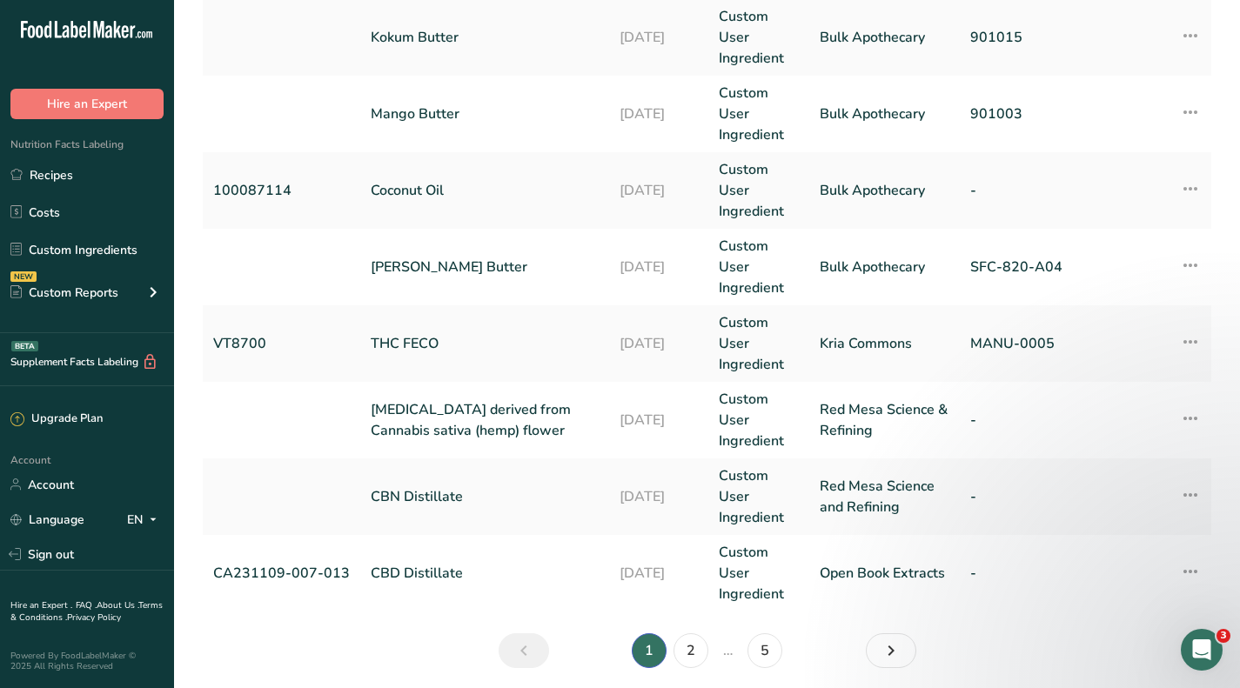
scroll to position [757, 0]
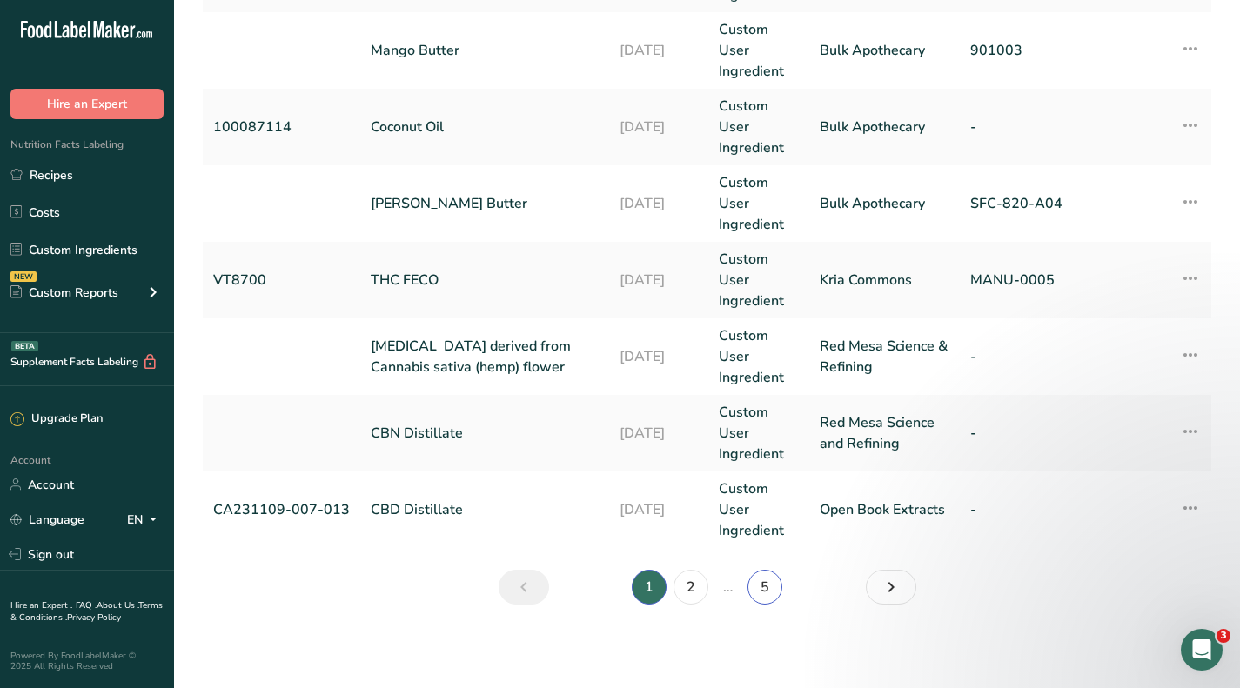
click at [759, 592] on link "5" at bounding box center [765, 587] width 35 height 35
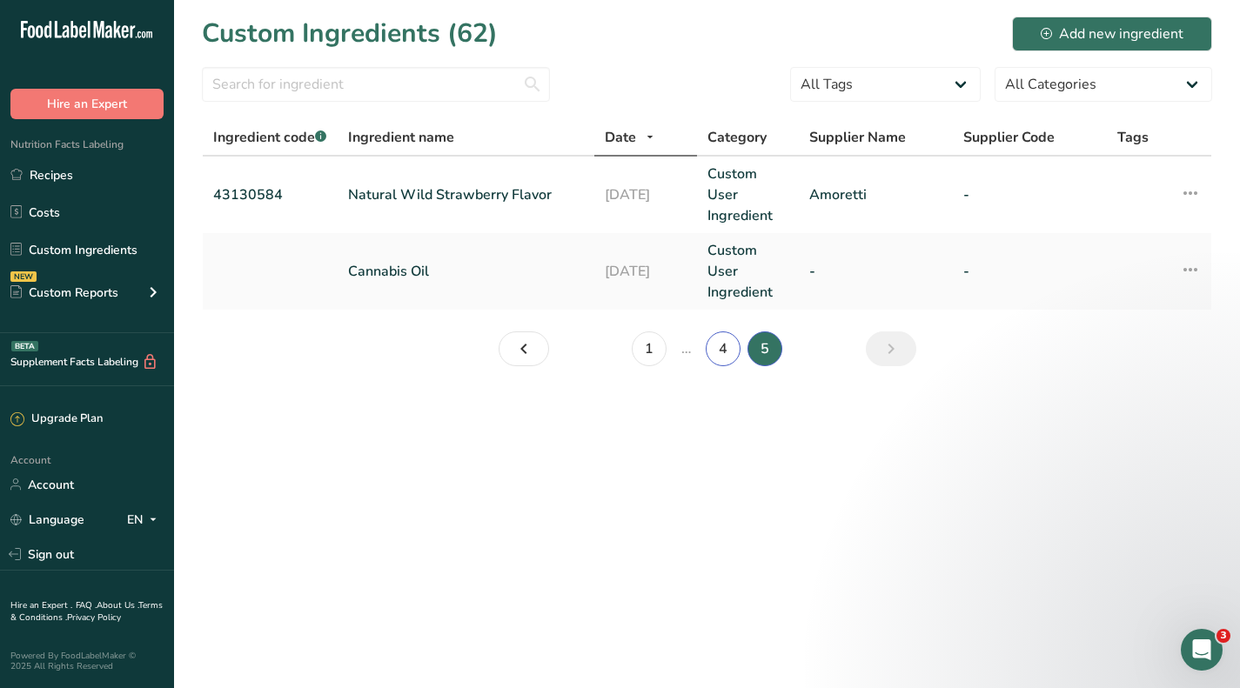
click at [721, 347] on link "4" at bounding box center [723, 349] width 35 height 35
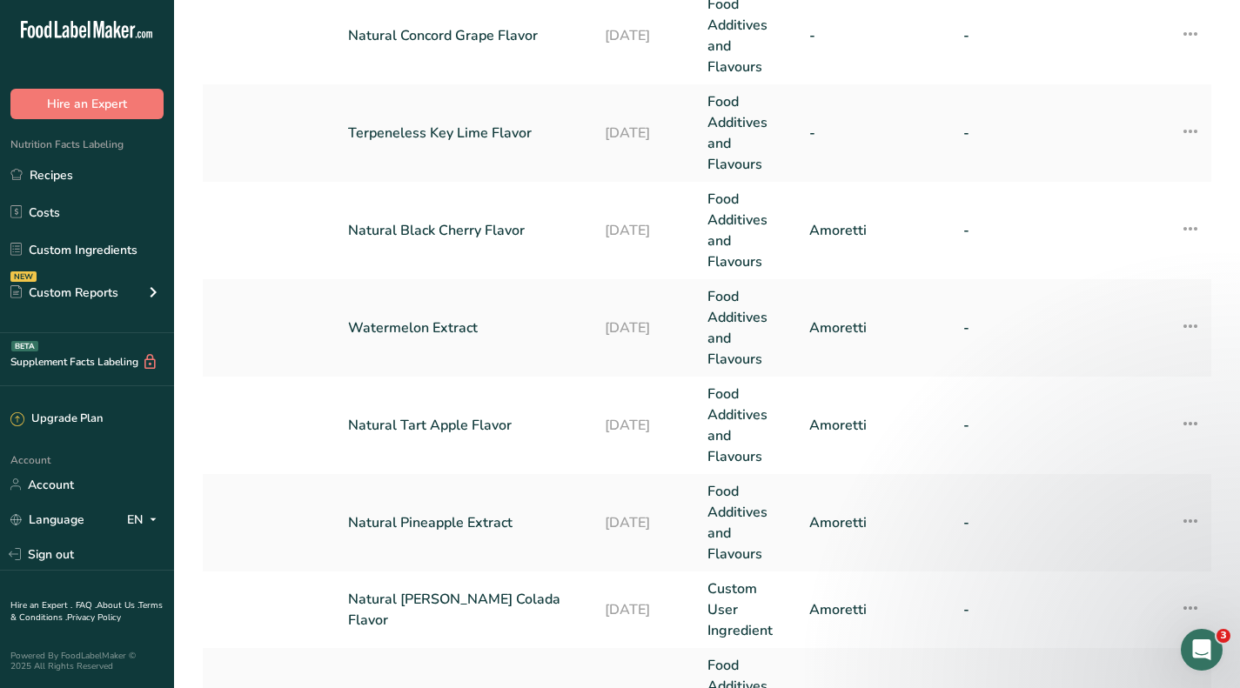
scroll to position [348, 0]
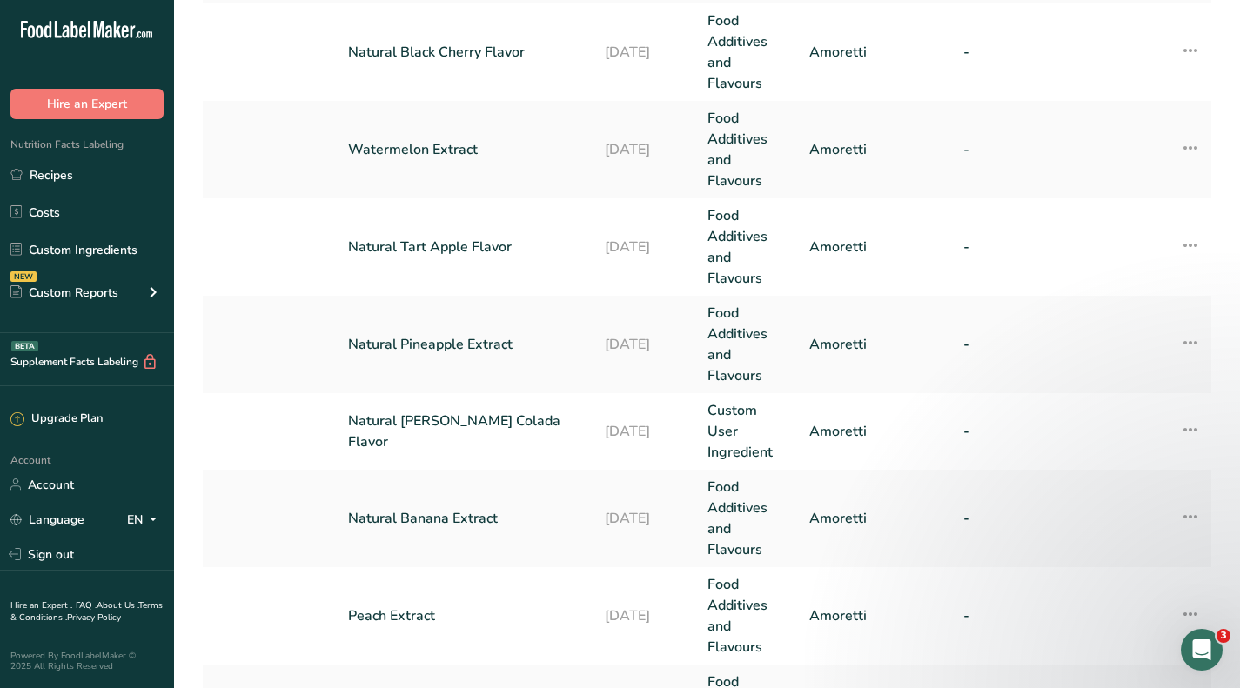
click at [418, 333] on td "Natural Pineapple Extract" at bounding box center [466, 344] width 257 height 97
click at [418, 343] on link "Natural Pineapple Extract" at bounding box center [466, 344] width 236 height 21
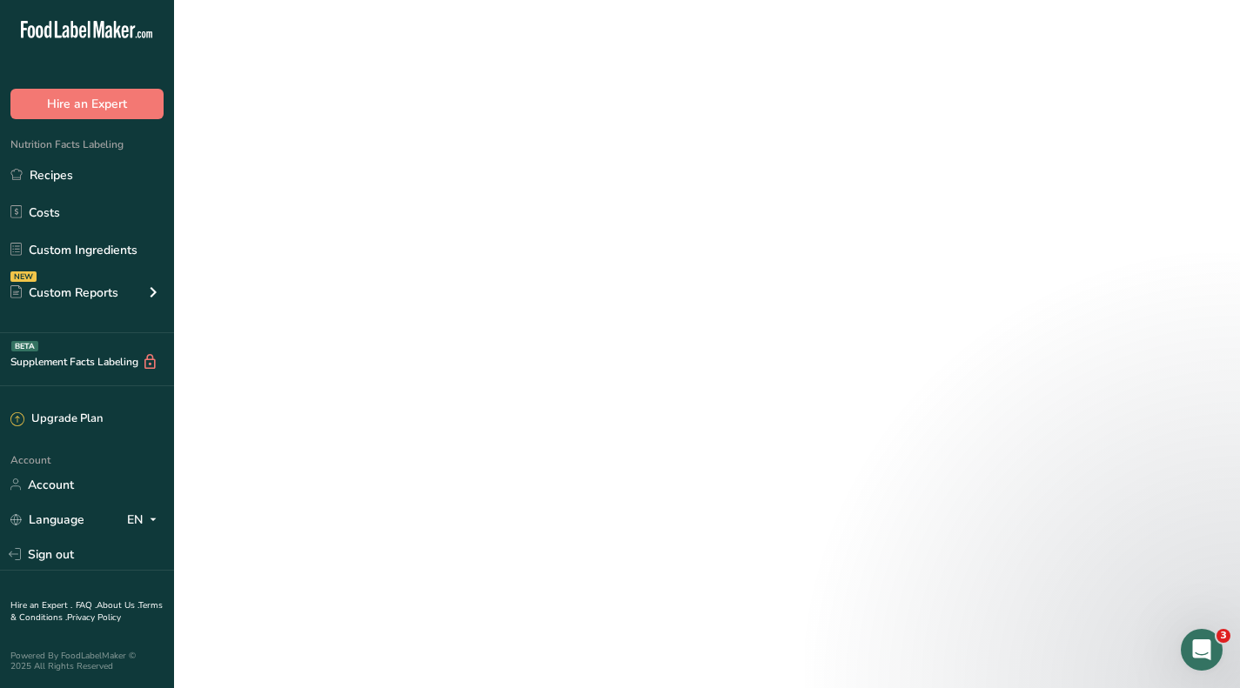
select select "12"
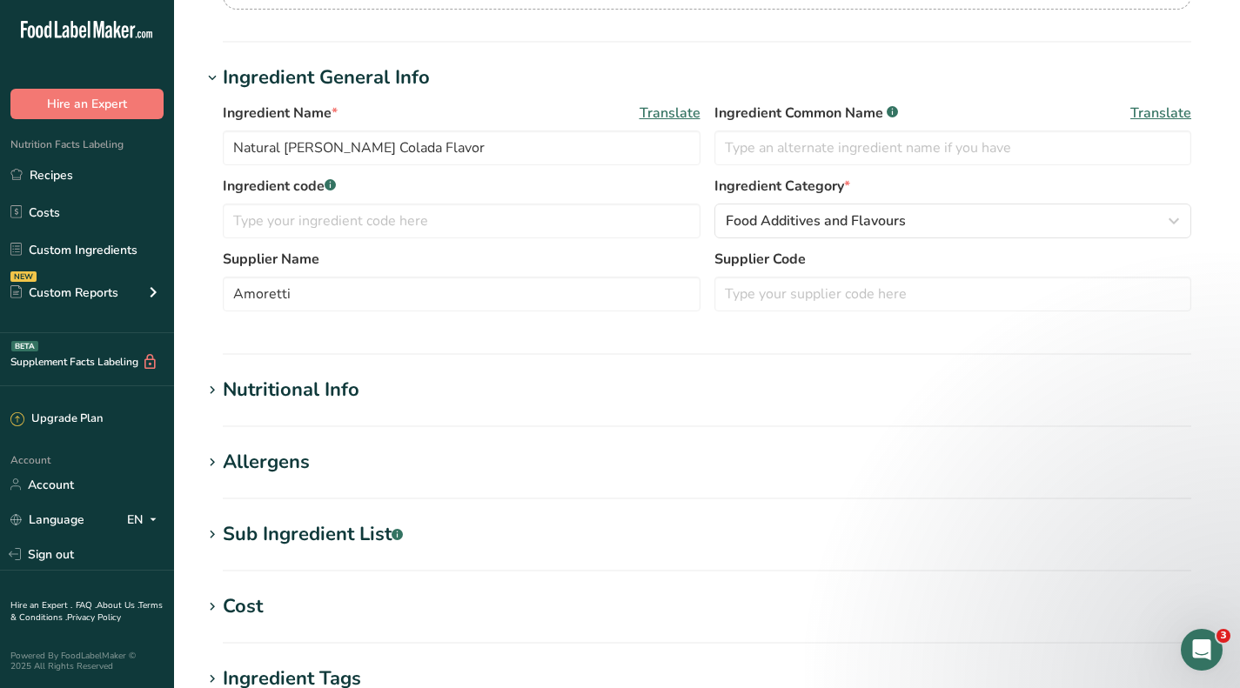
type input "Natural Pineapple Extract"
type input "250"
type input "8"
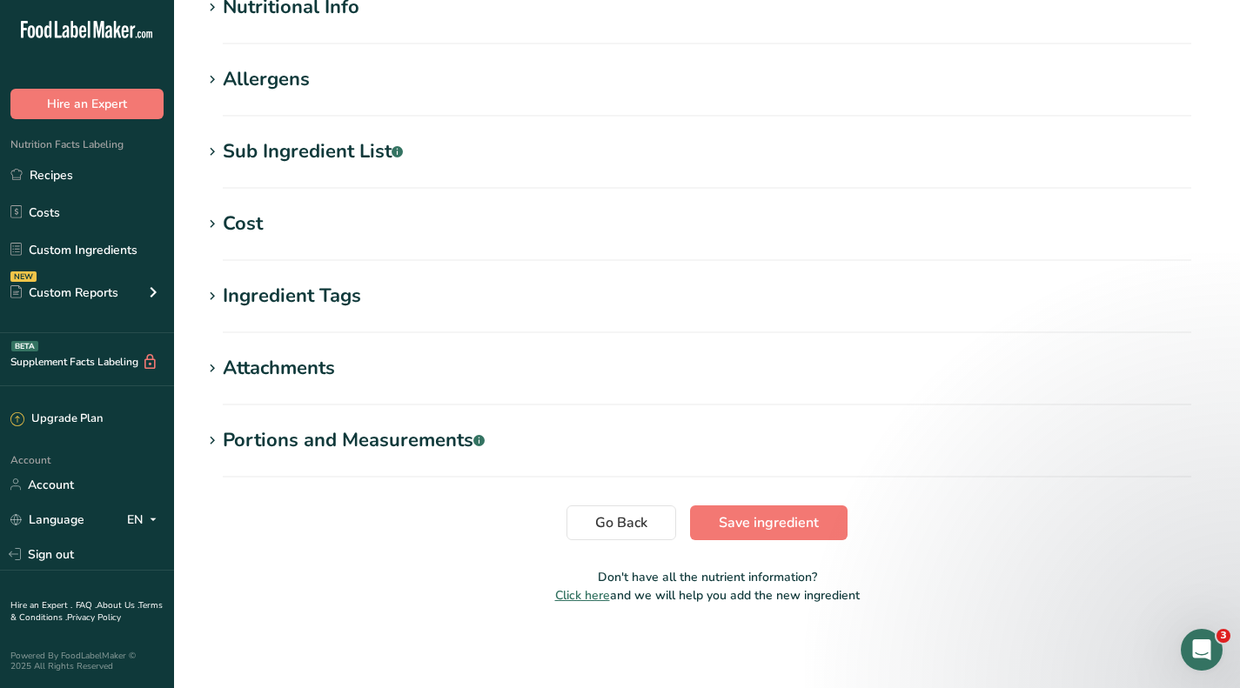
click at [224, 226] on div "Cost" at bounding box center [243, 224] width 40 height 29
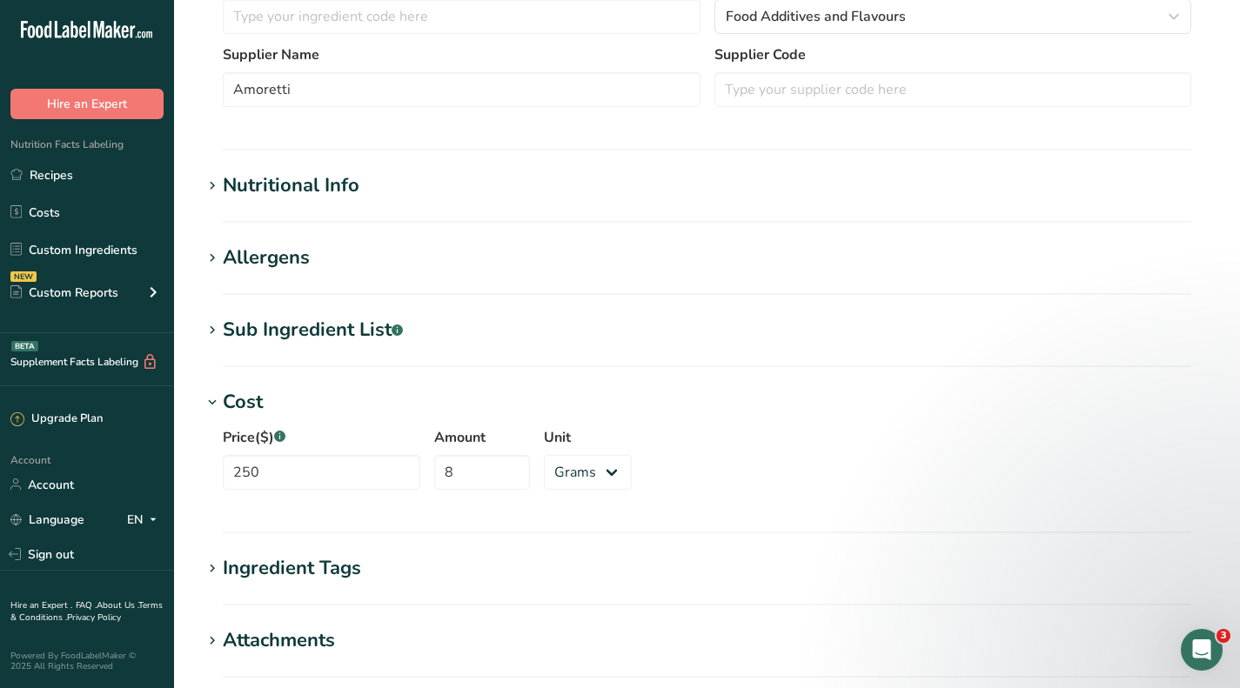
scroll to position [298, 0]
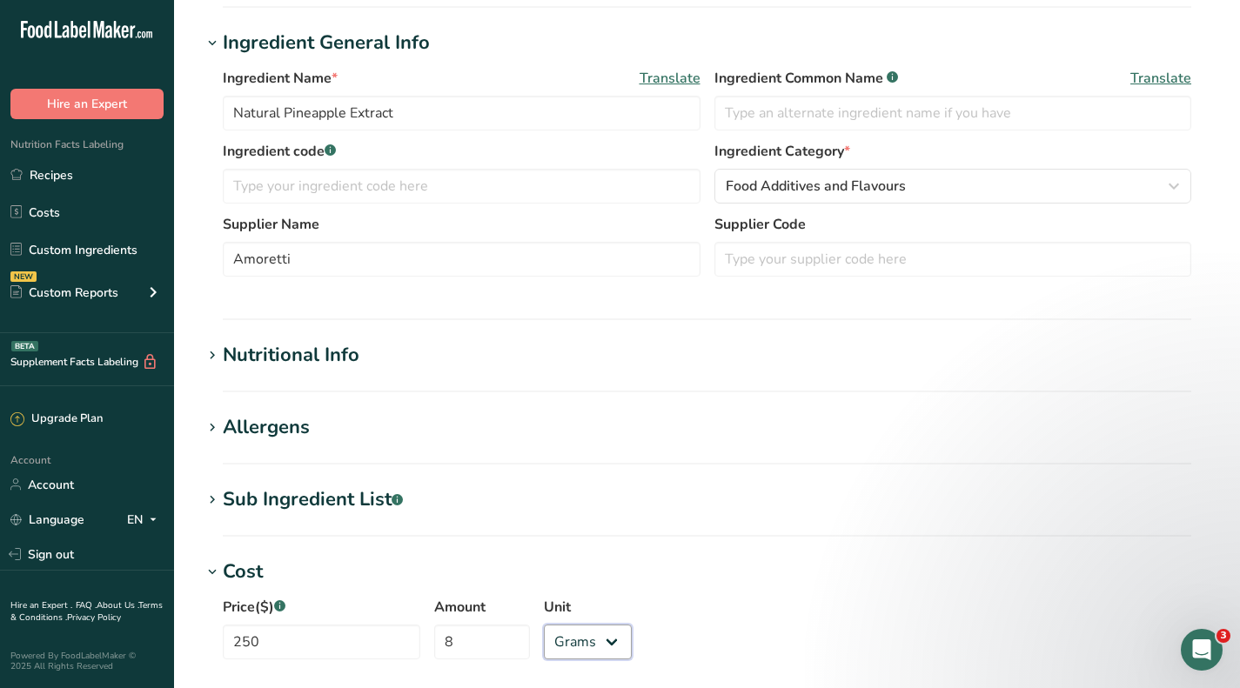
click at [588, 636] on select "Grams kg mg mcg lb oz" at bounding box center [588, 642] width 88 height 35
select select "12"
click at [544, 625] on select "Grams kg mg mcg lb oz" at bounding box center [588, 642] width 88 height 35
click at [486, 641] on input "8" at bounding box center [482, 642] width 96 height 35
type input "7.5"
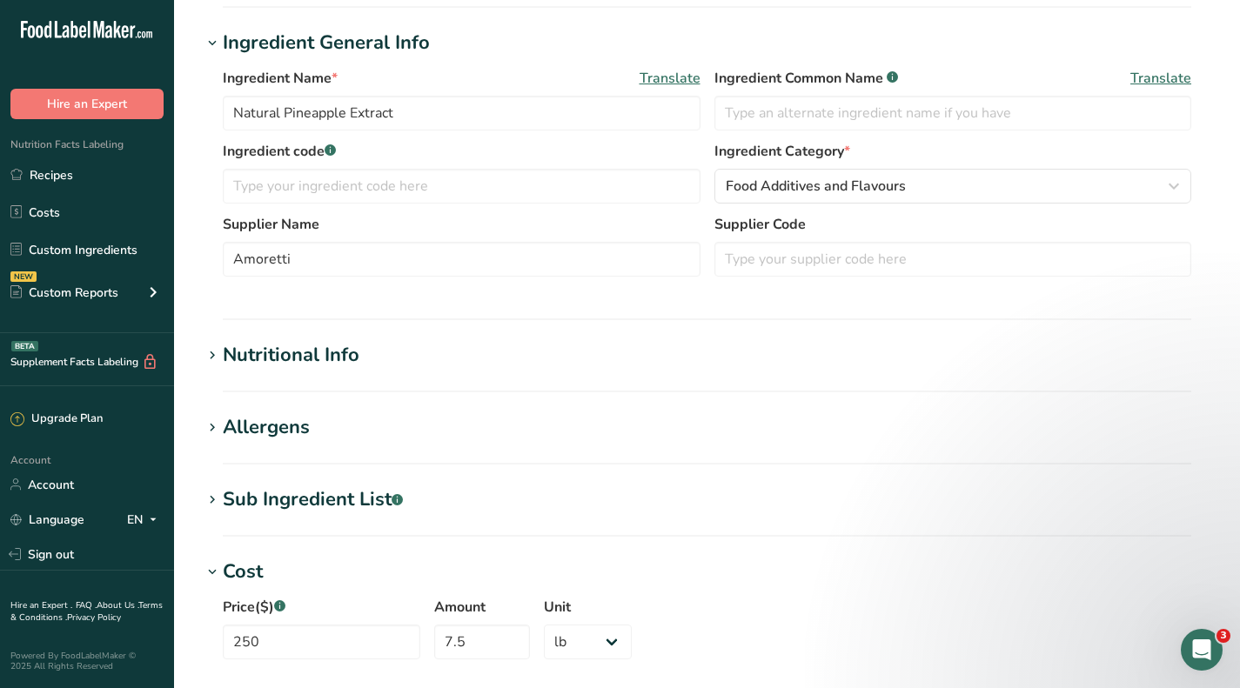
click at [634, 566] on h1 "Cost" at bounding box center [707, 572] width 1010 height 29
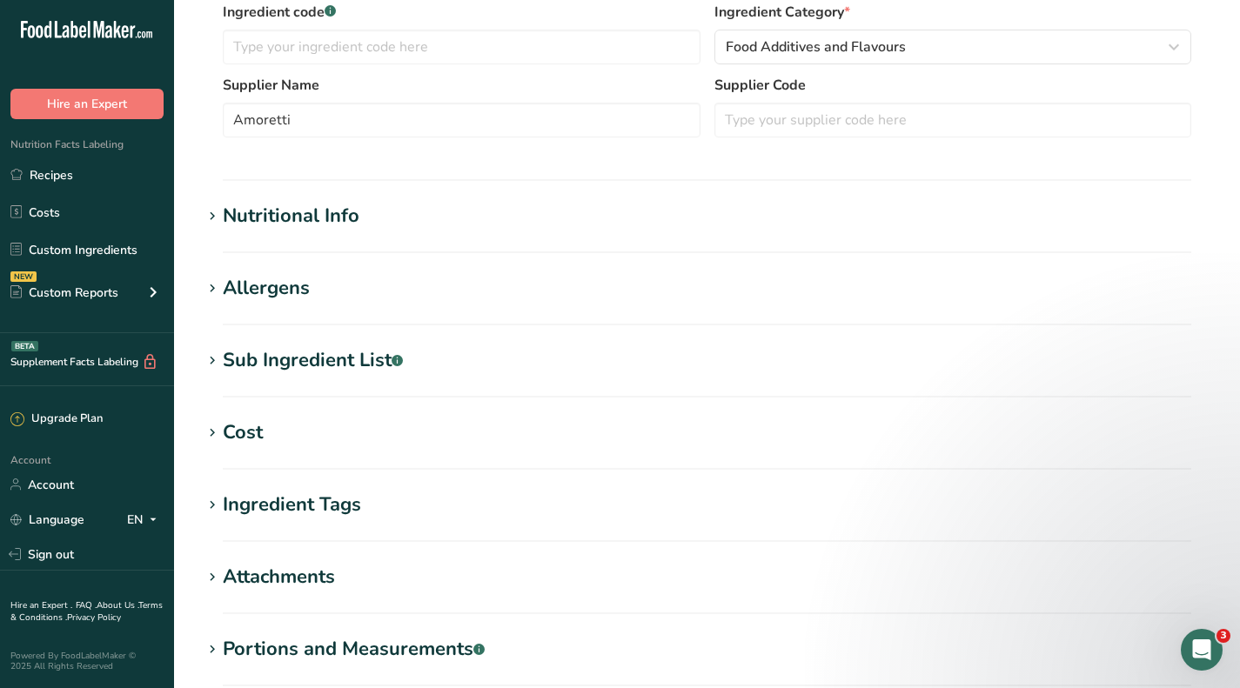
scroll to position [472, 0]
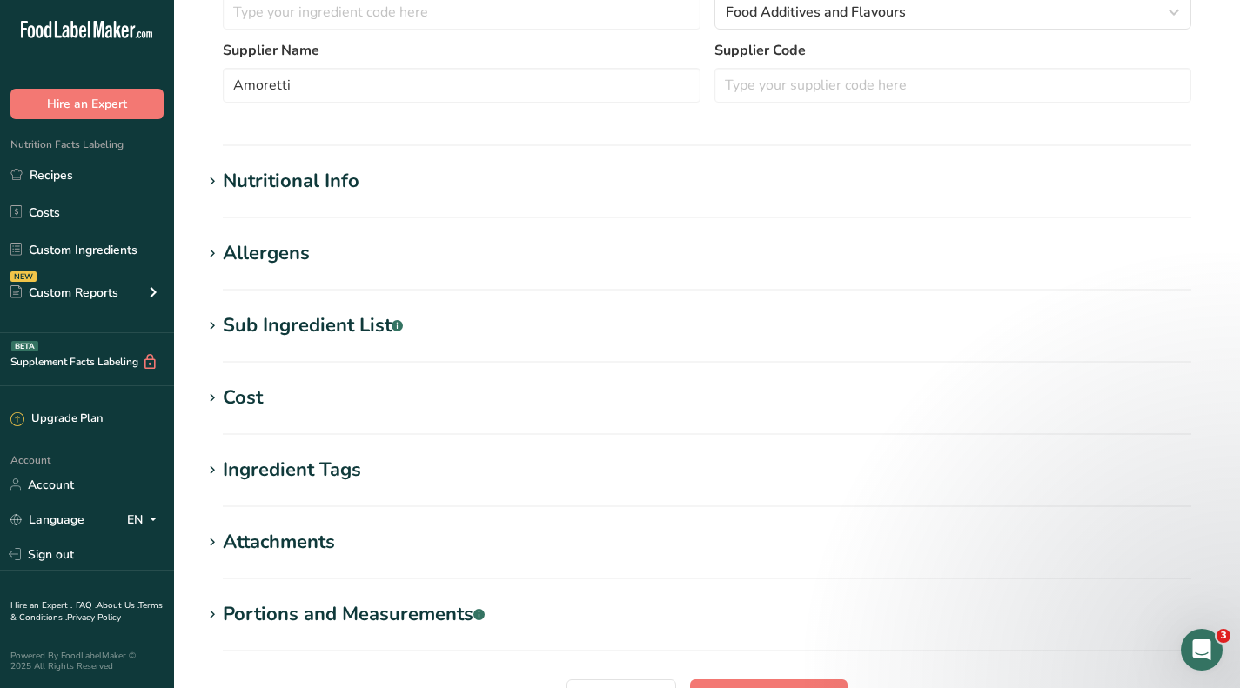
click at [251, 401] on div "Cost" at bounding box center [243, 398] width 40 height 29
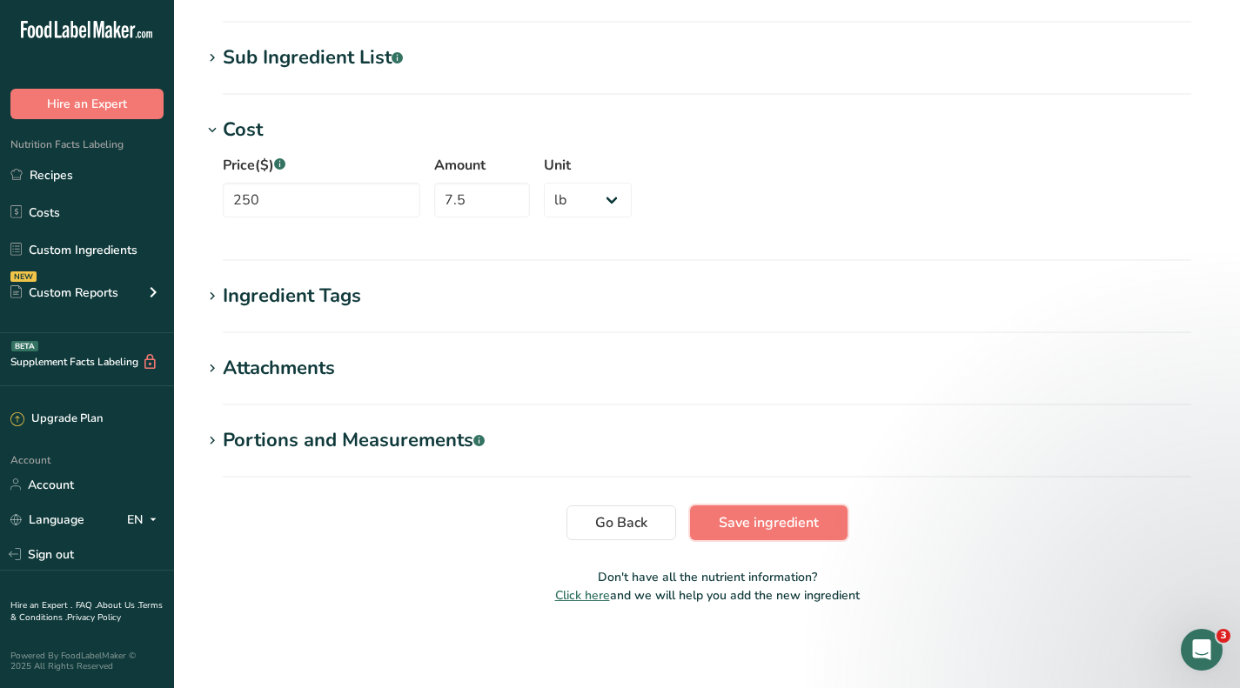
click at [797, 527] on span "Save ingredient" at bounding box center [769, 523] width 100 height 21
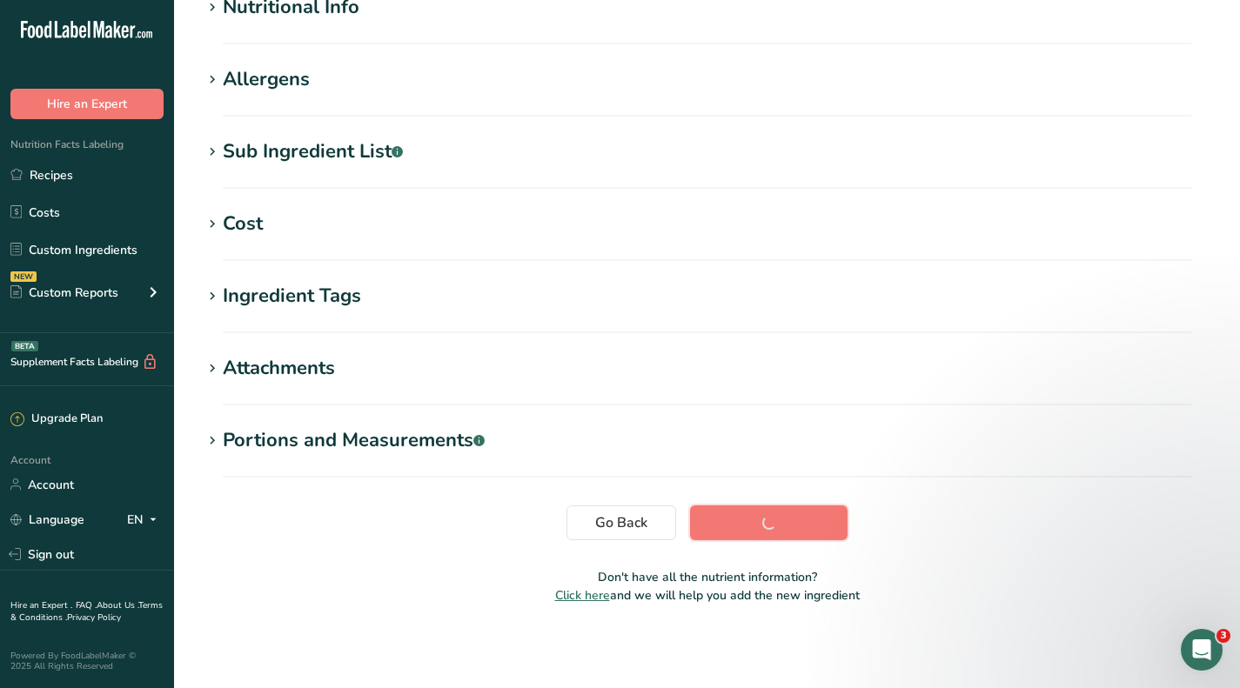
scroll to position [232, 0]
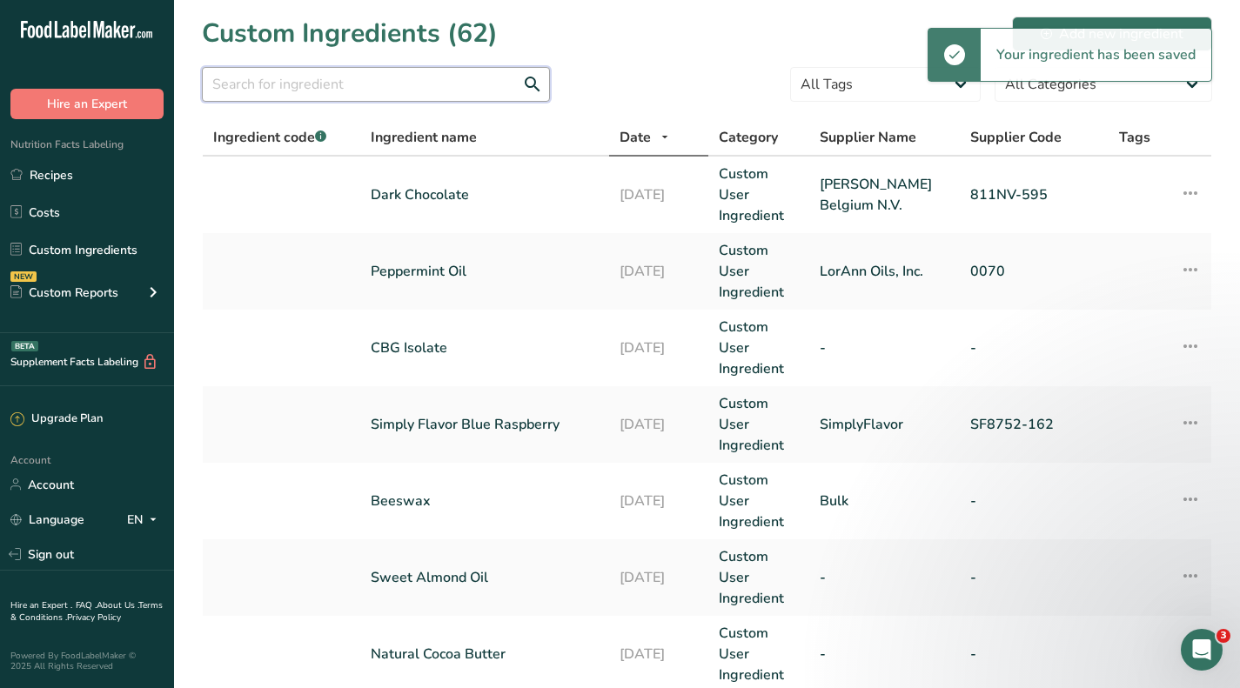
click at [352, 93] on input "text" at bounding box center [376, 84] width 348 height 35
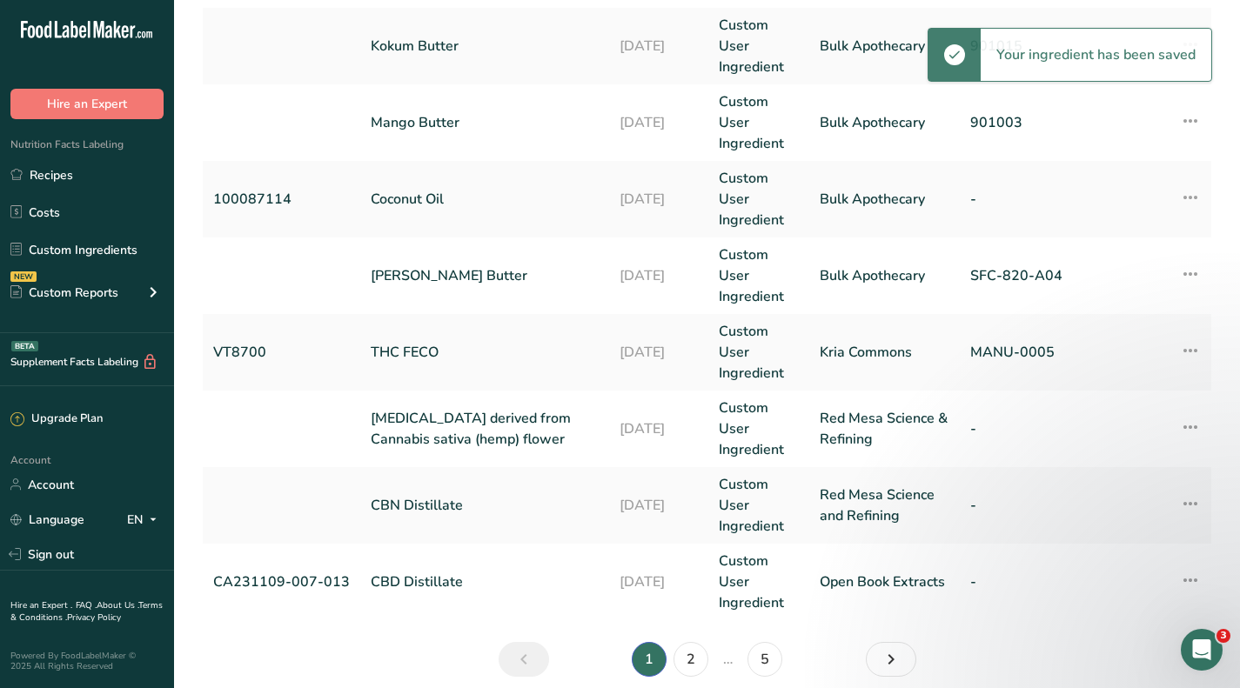
scroll to position [696, 0]
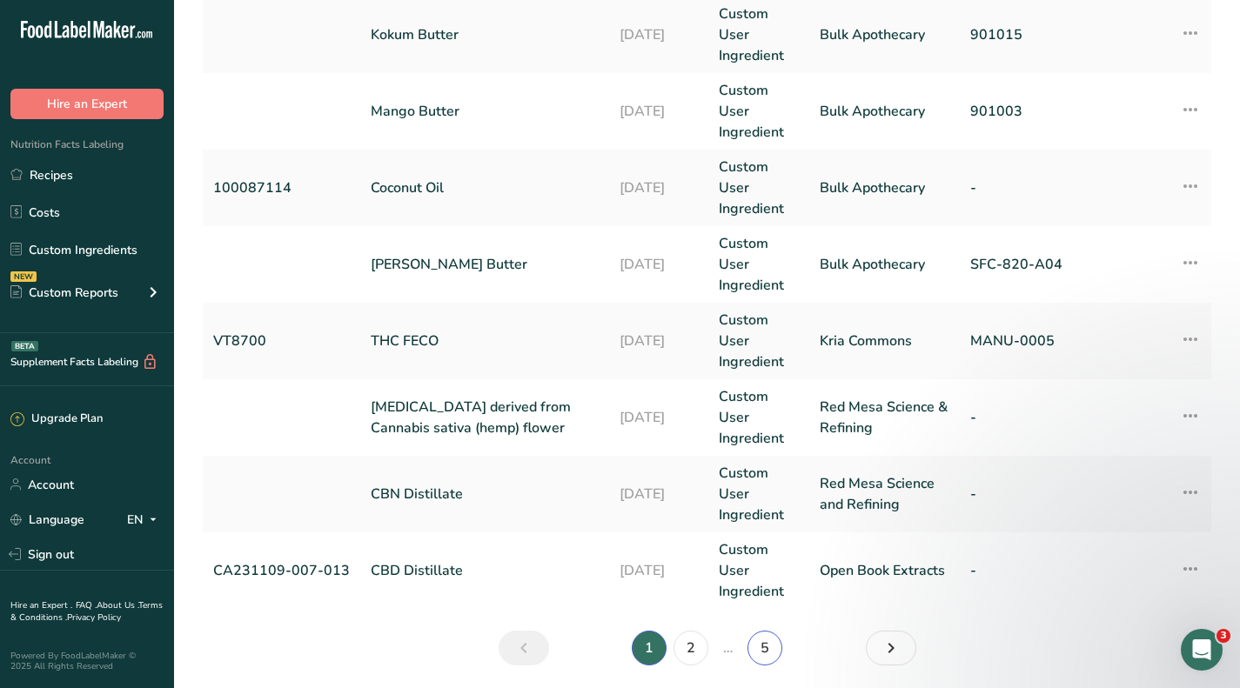
click at [776, 637] on link "5" at bounding box center [765, 648] width 35 height 35
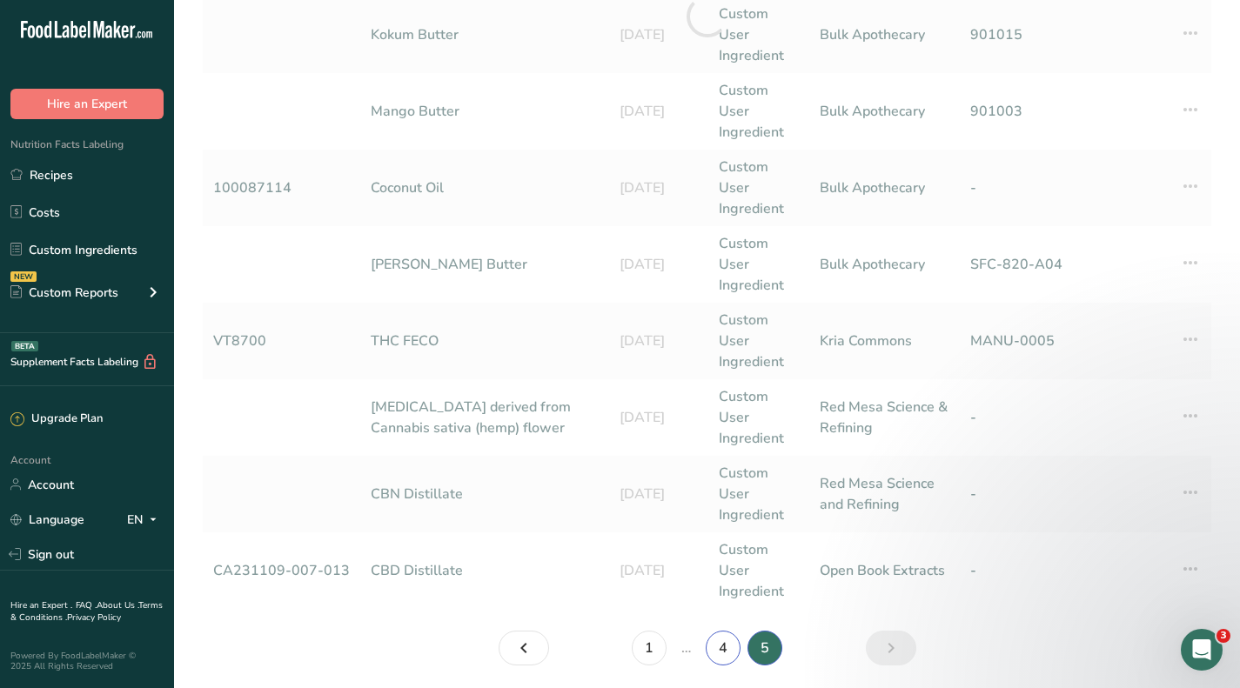
click at [715, 648] on main "Custom Ingredients (62) Add new ingredient All Tags Source of Antioxidants [MED…" at bounding box center [620, 26] width 1240 height 1445
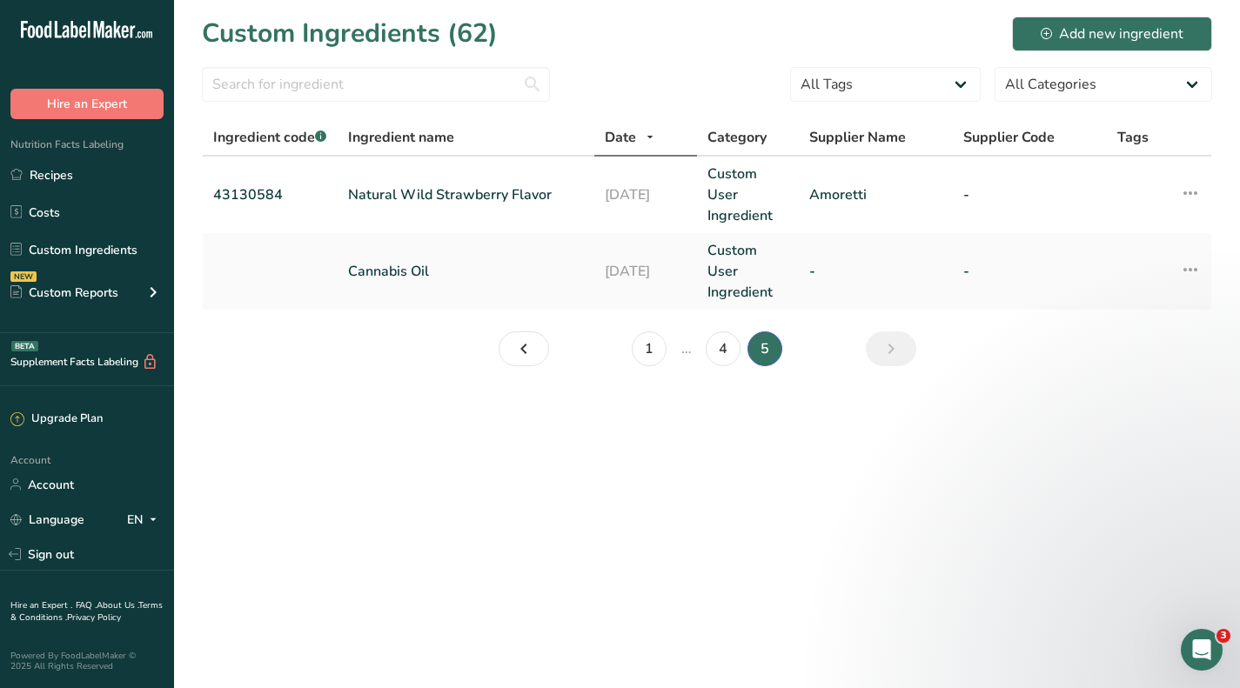
click at [745, 351] on li "5" at bounding box center [765, 349] width 42 height 35
click at [726, 350] on link "4" at bounding box center [723, 349] width 35 height 35
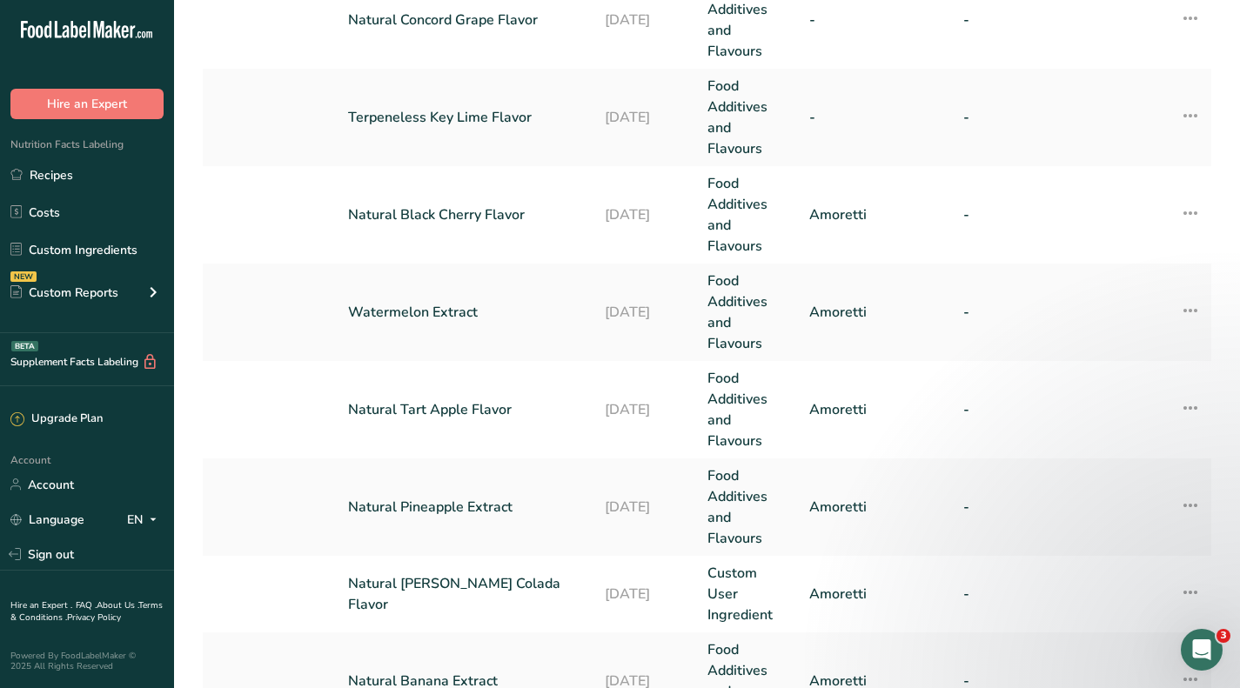
scroll to position [261, 0]
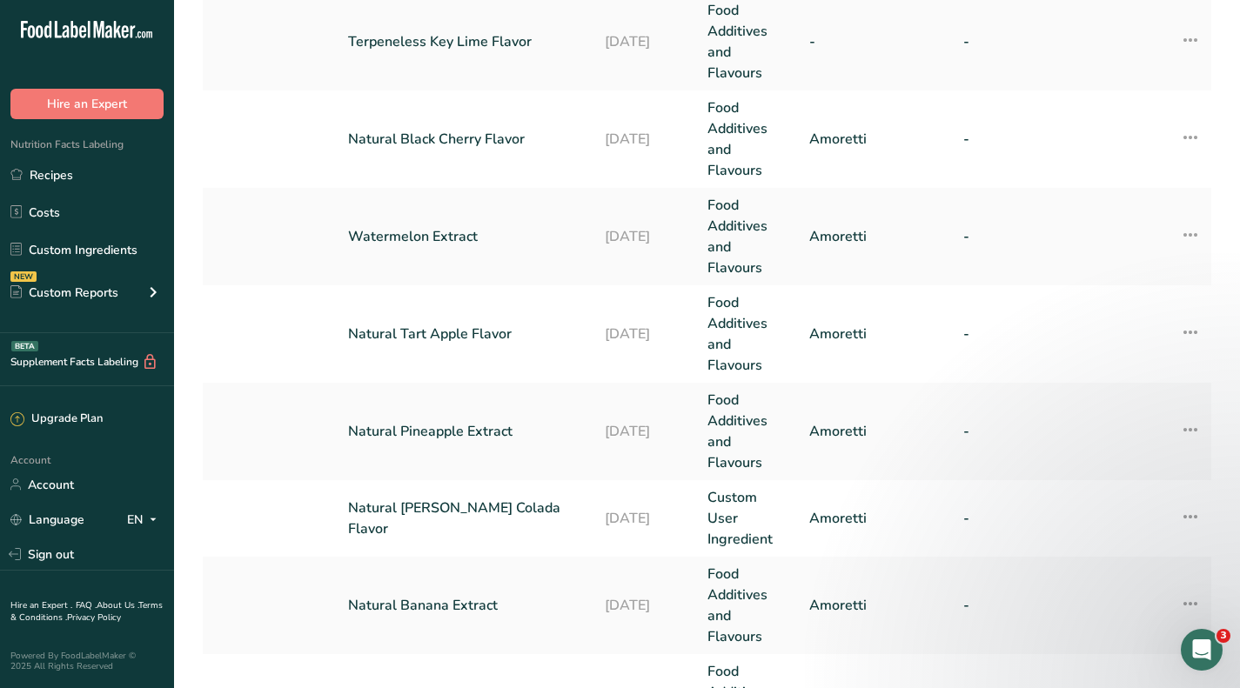
click at [440, 436] on link "Natural Pineapple Extract" at bounding box center [466, 431] width 236 height 21
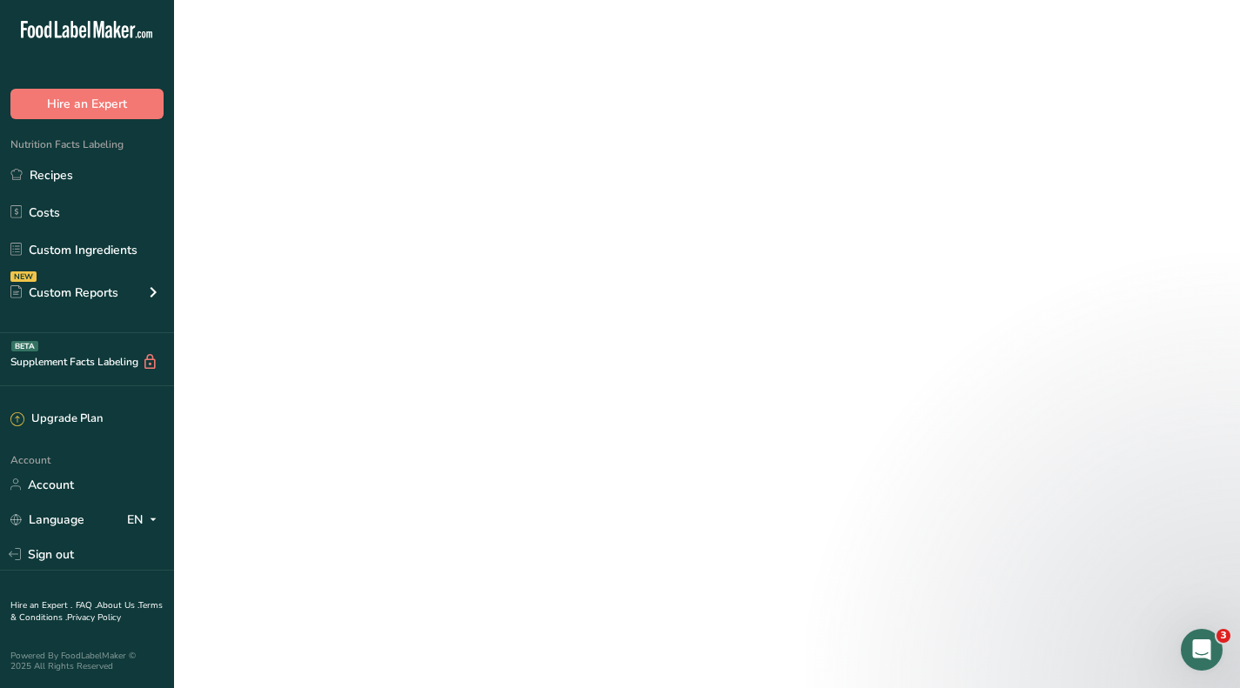
select select "12"
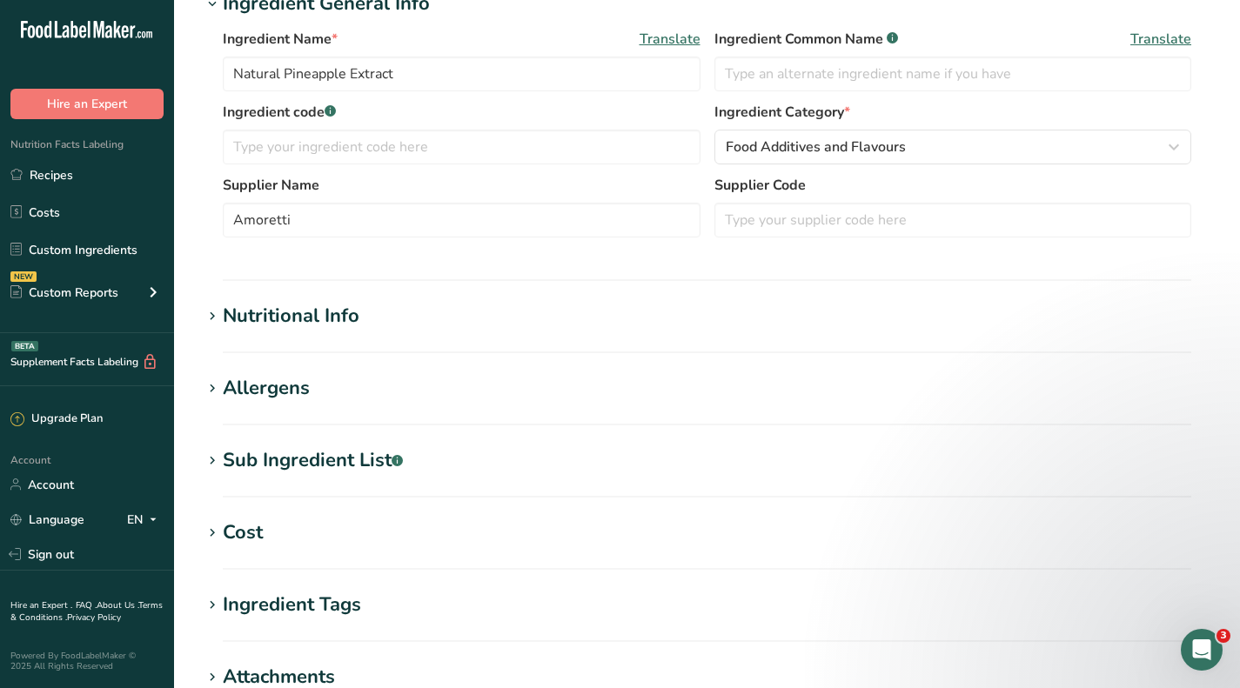
scroll to position [348, 0]
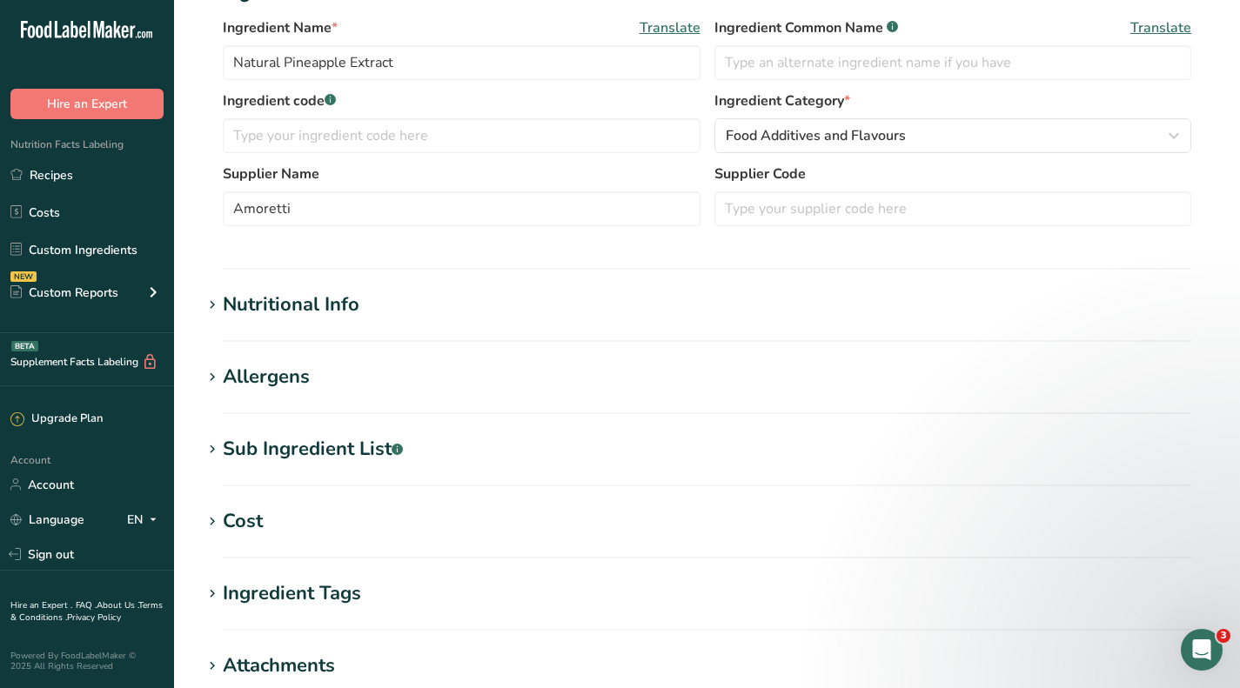
type input "8"
click at [258, 530] on div "Cost" at bounding box center [243, 521] width 40 height 29
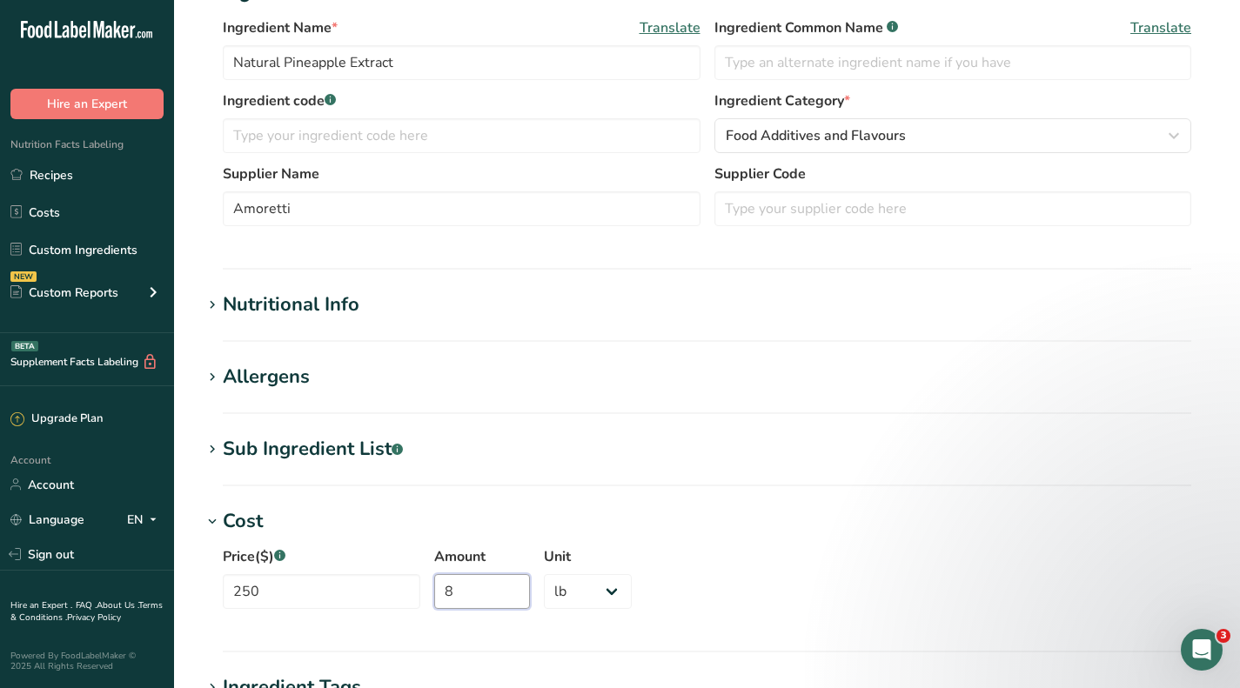
click at [475, 587] on input "8" at bounding box center [482, 591] width 96 height 35
type input "3401"
click at [588, 587] on select "Grams kg mg mcg lb oz" at bounding box center [588, 591] width 88 height 35
select select
click at [544, 574] on select "Grams kg mg mcg lb oz" at bounding box center [588, 591] width 88 height 35
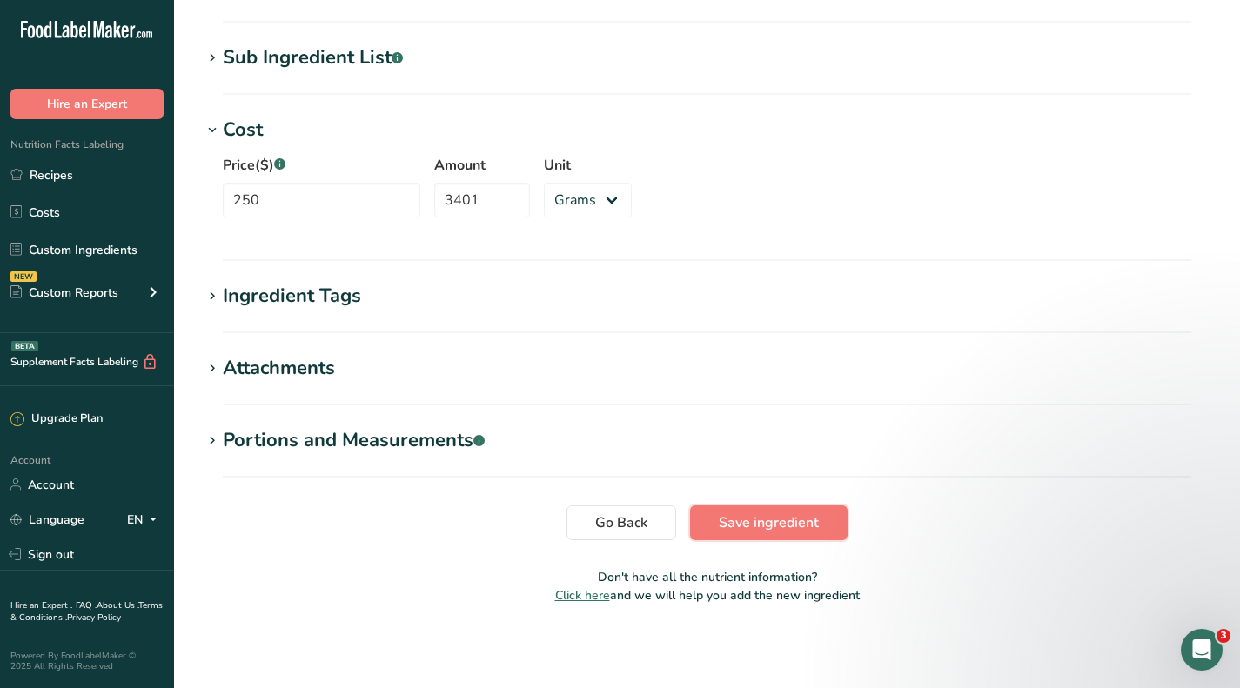
click at [721, 519] on span "Save ingredient" at bounding box center [769, 523] width 100 height 21
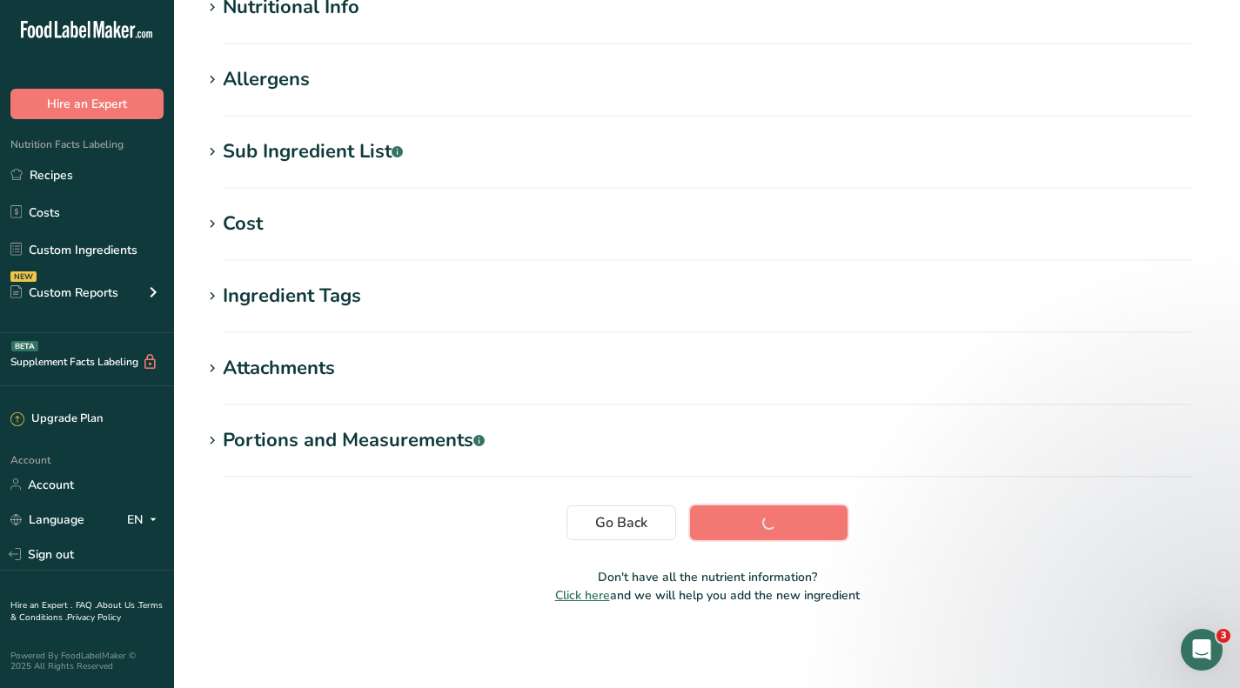
scroll to position [232, 0]
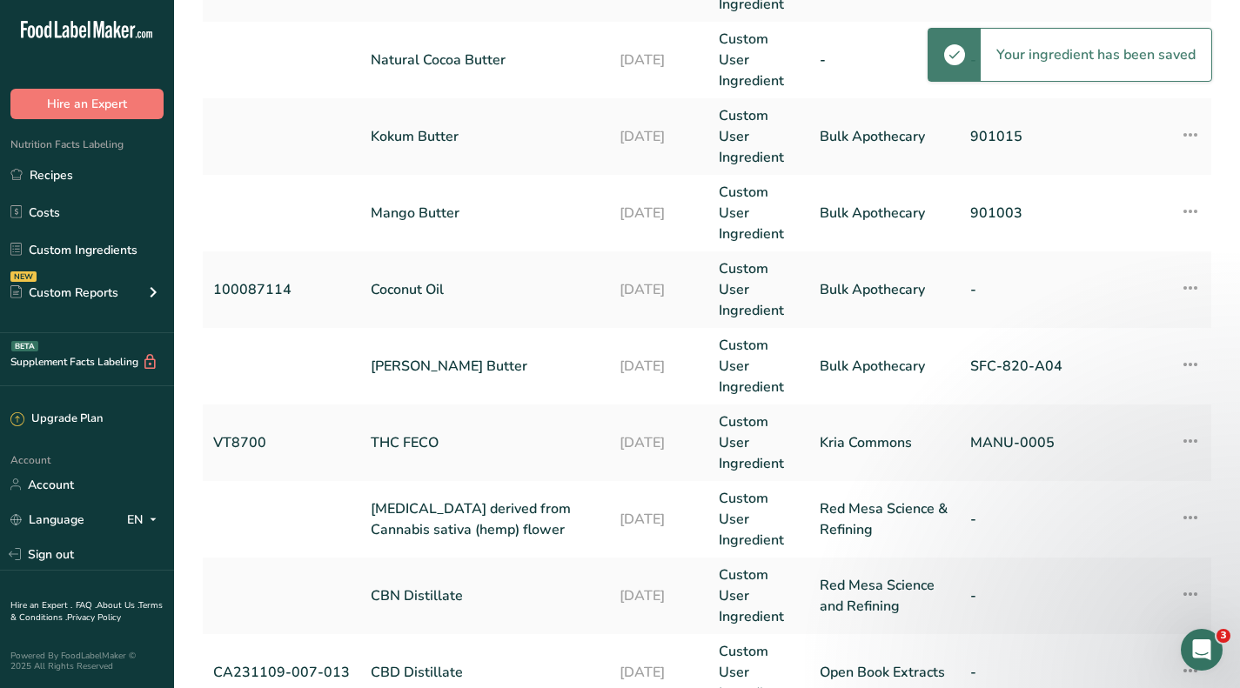
scroll to position [757, 0]
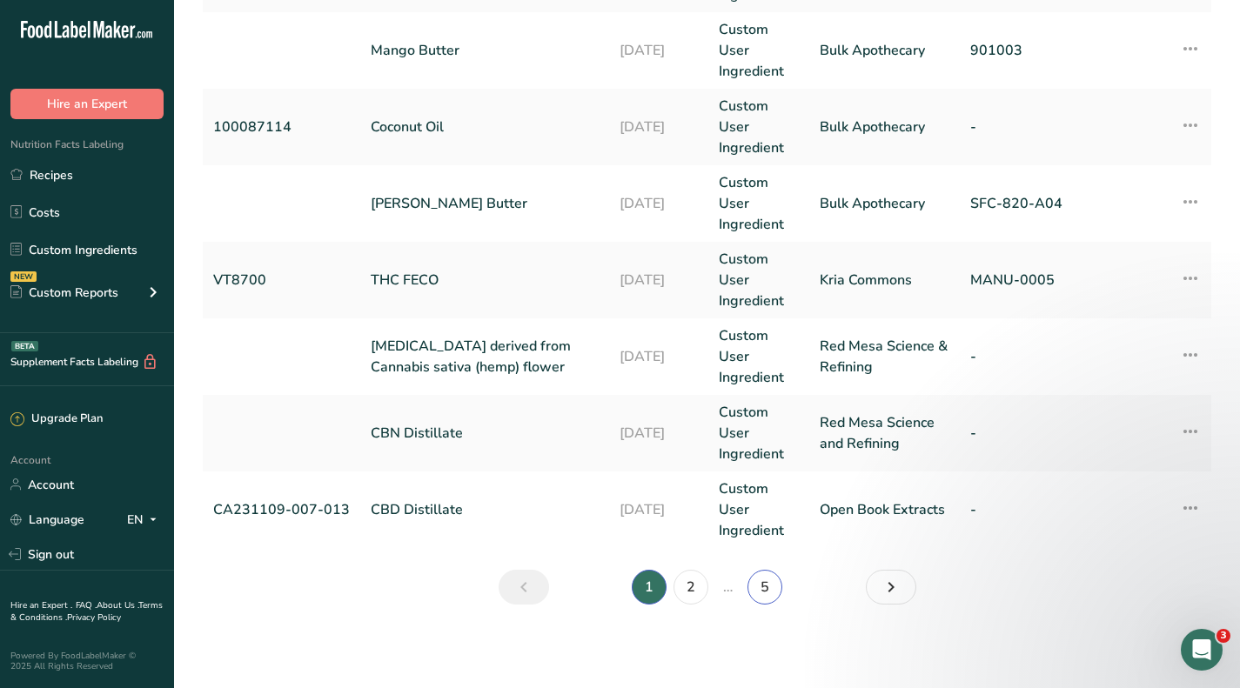
click at [765, 587] on link "5" at bounding box center [765, 587] width 35 height 35
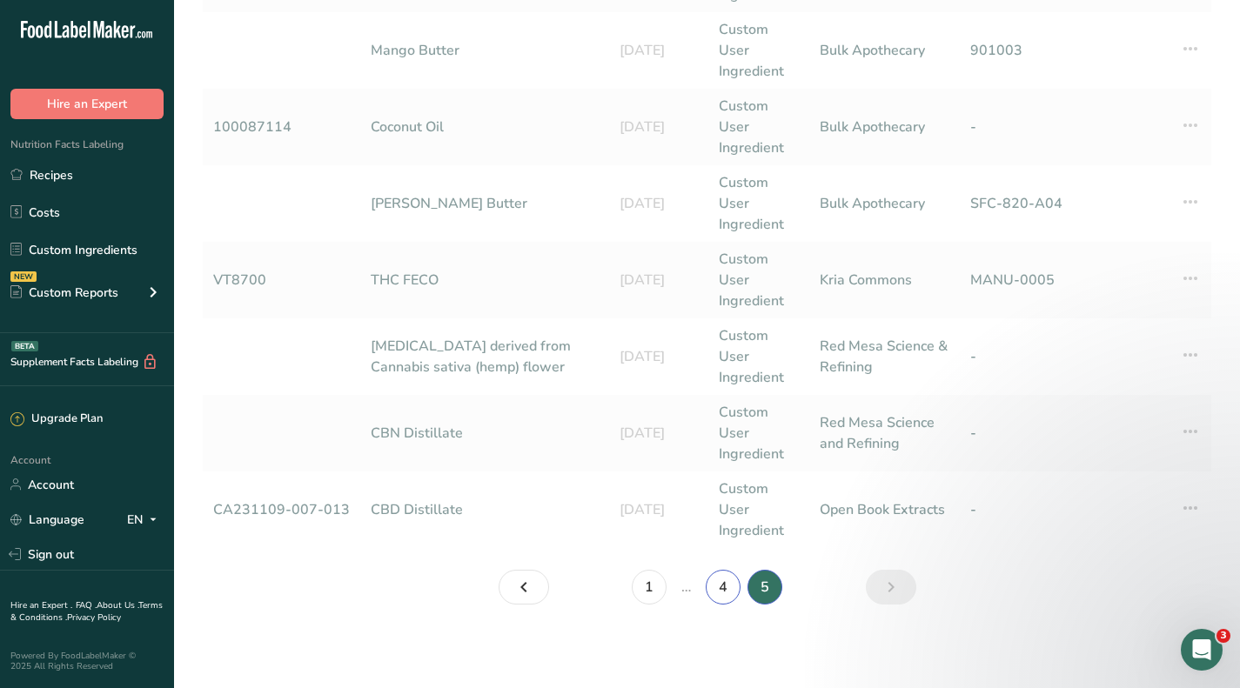
click at [721, 591] on link "4" at bounding box center [723, 587] width 35 height 35
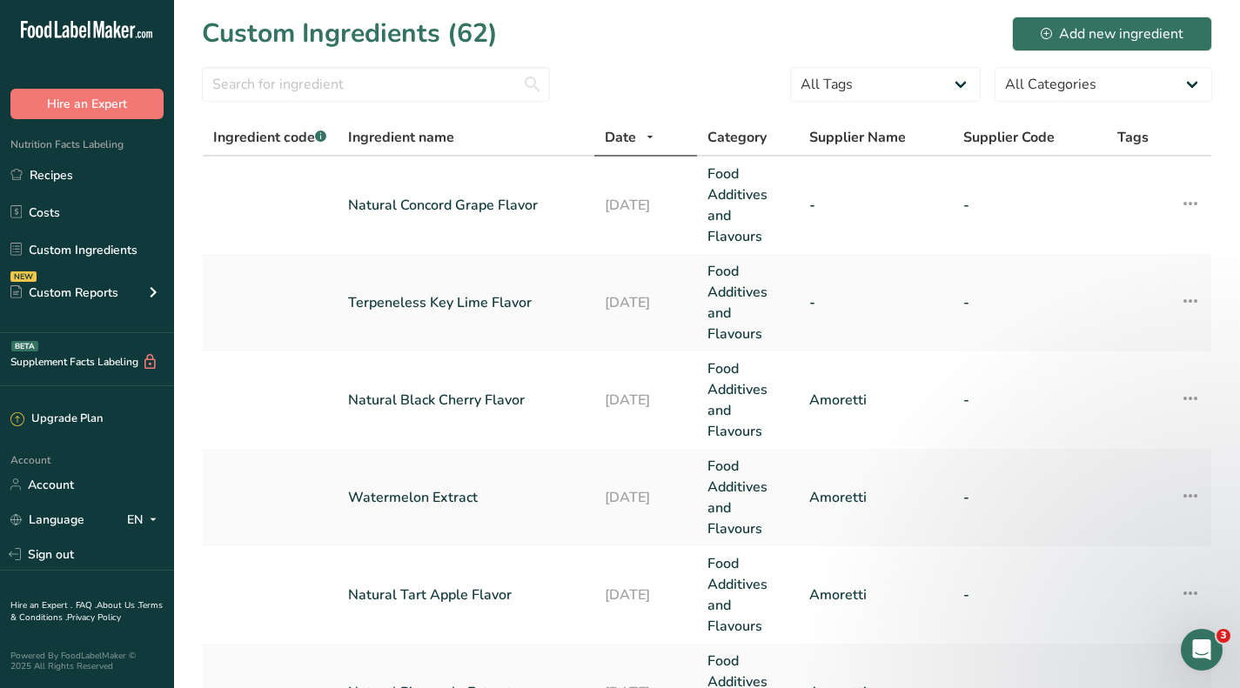
click at [472, 201] on link "Natural Concord Grape Flavor" at bounding box center [466, 205] width 236 height 21
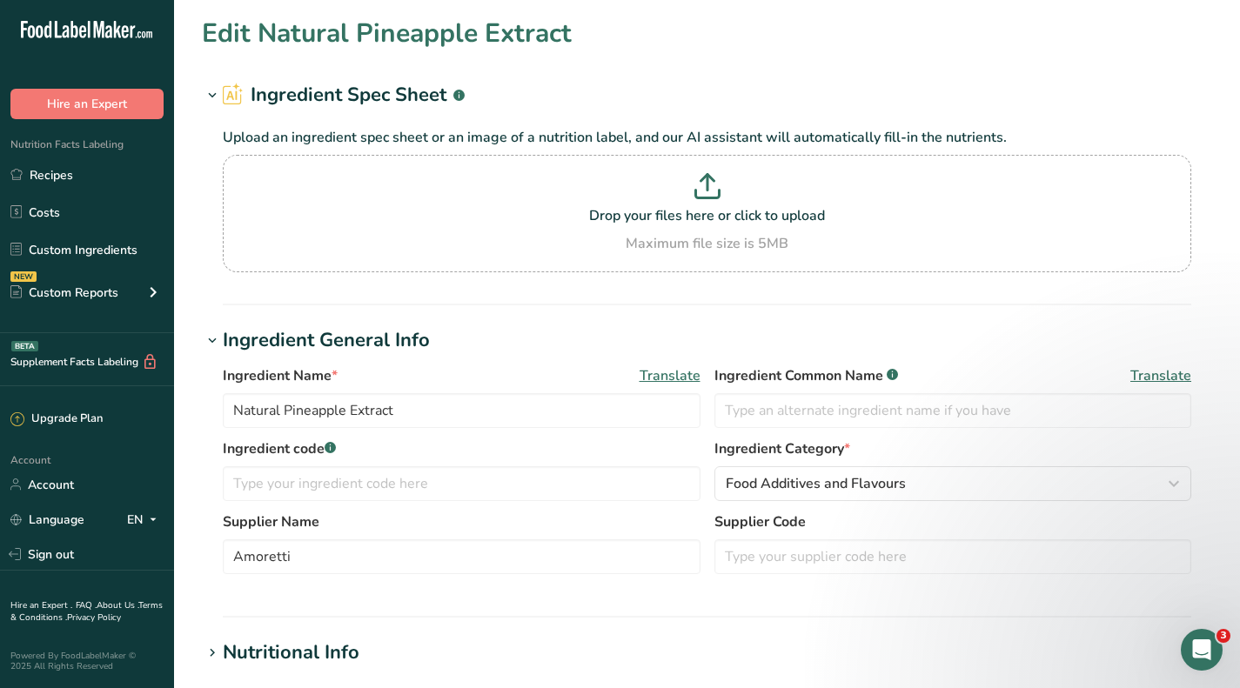
type input "Natural Concord Grape Flavor"
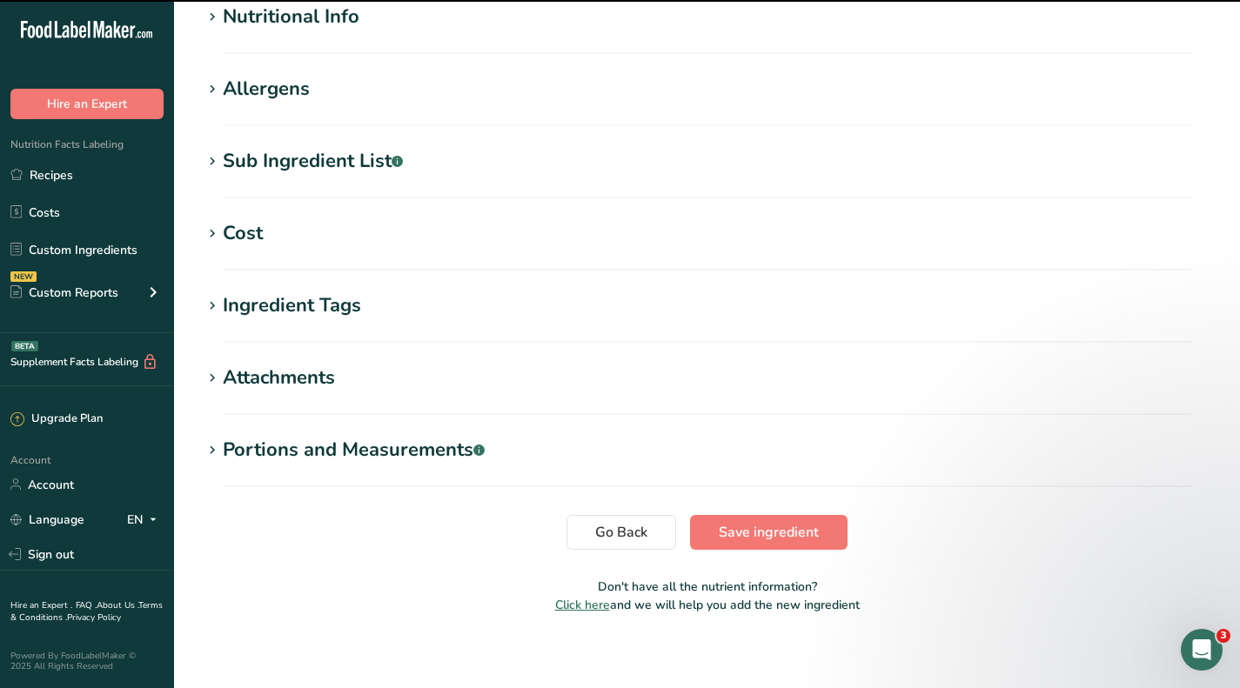
scroll to position [646, 0]
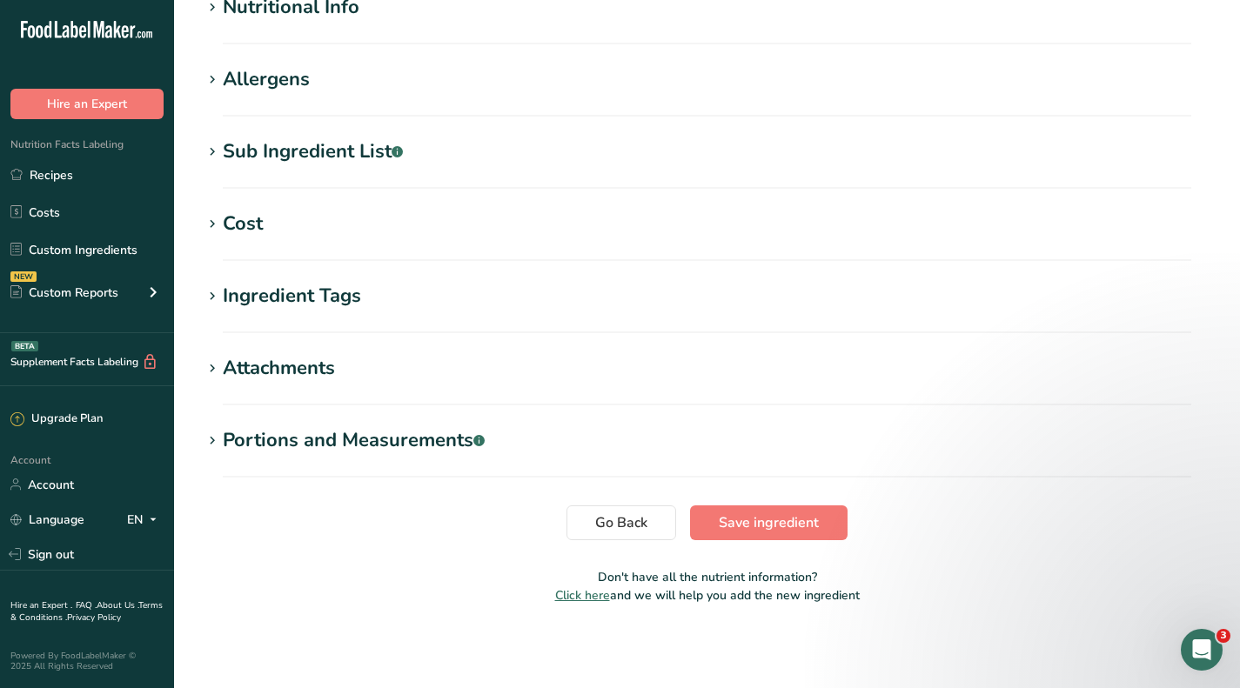
click at [239, 220] on div "Cost" at bounding box center [243, 224] width 40 height 29
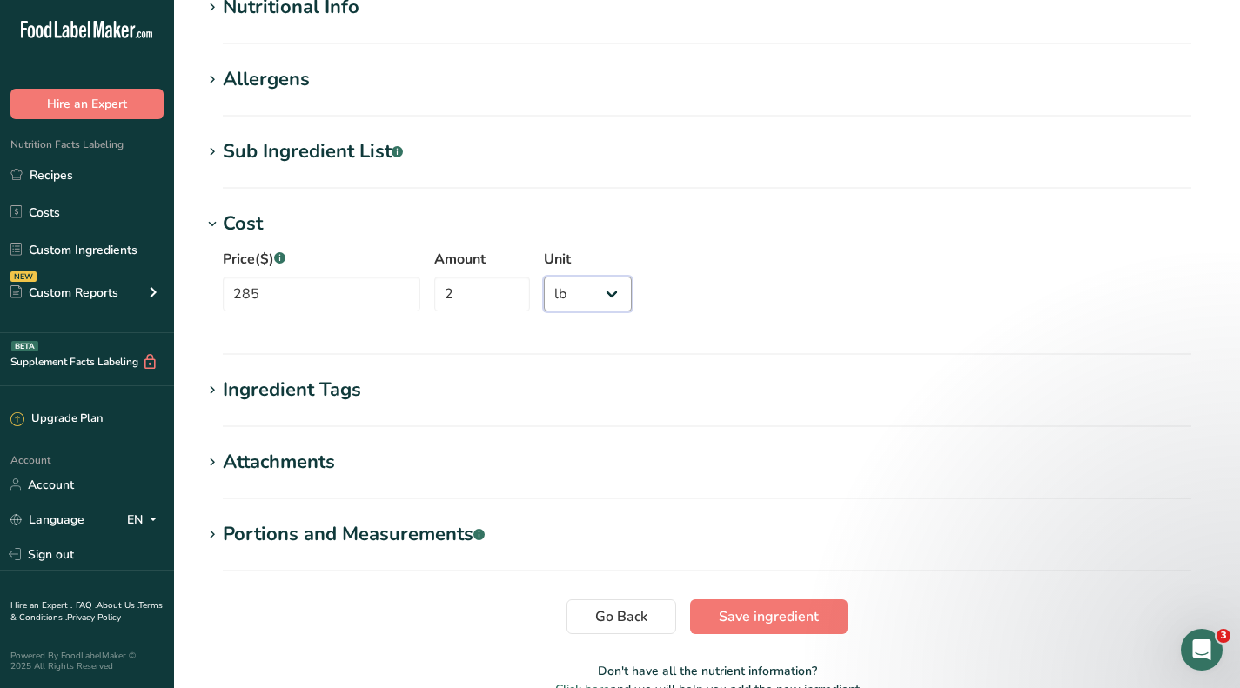
click at [564, 296] on select "Grams kg mg mcg lb oz" at bounding box center [588, 294] width 88 height 35
select select
click at [544, 277] on select "Grams kg mg mcg lb oz" at bounding box center [588, 294] width 88 height 35
click at [463, 291] on input "2" at bounding box center [482, 294] width 96 height 35
type input "861"
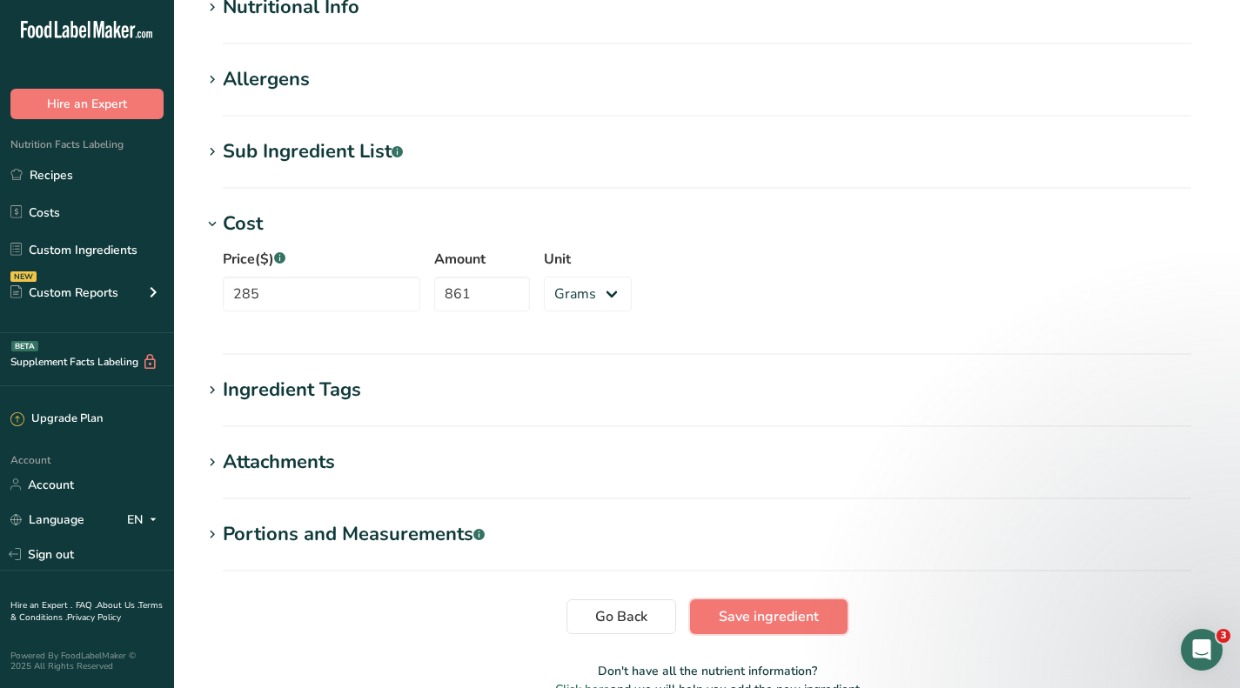
click at [784, 627] on button "Save ingredient" at bounding box center [769, 617] width 158 height 35
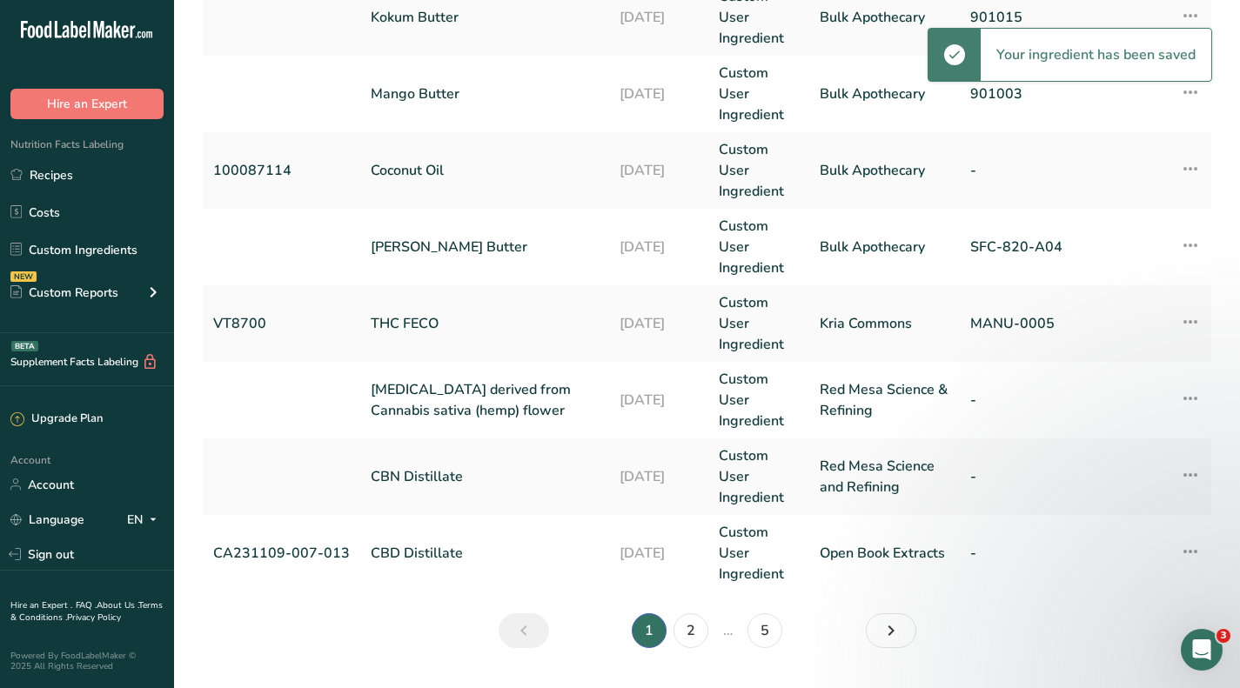
scroll to position [757, 0]
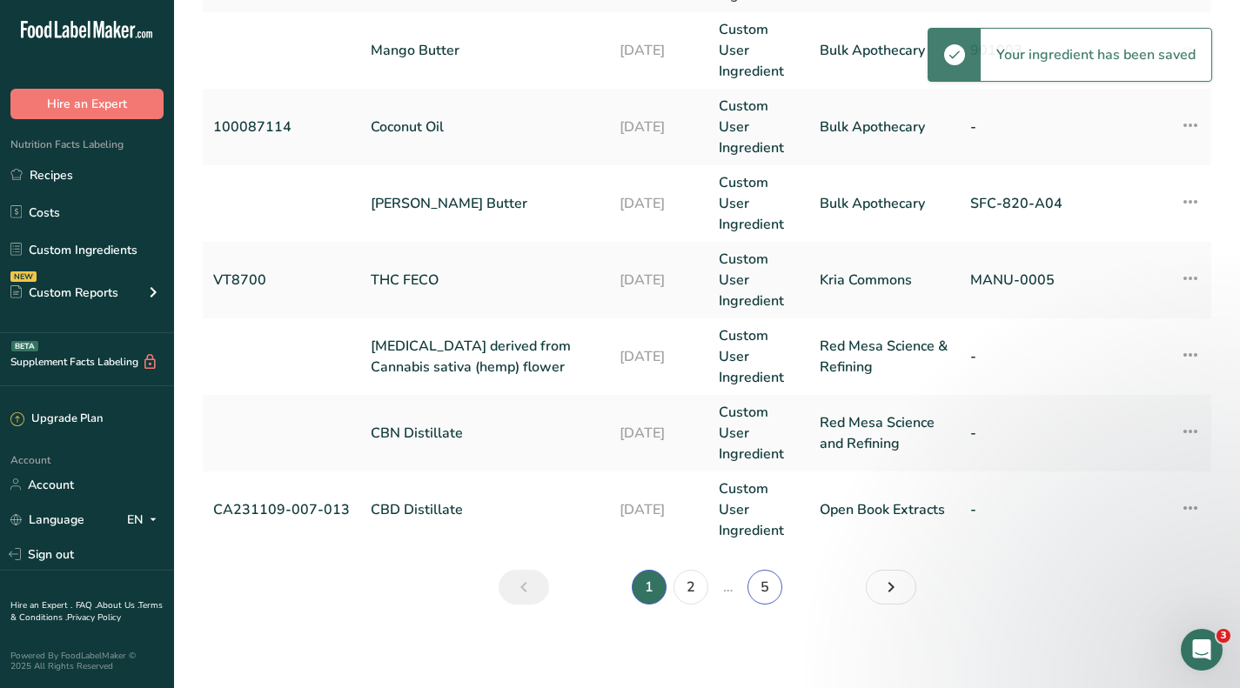
click at [761, 579] on link "5" at bounding box center [765, 587] width 35 height 35
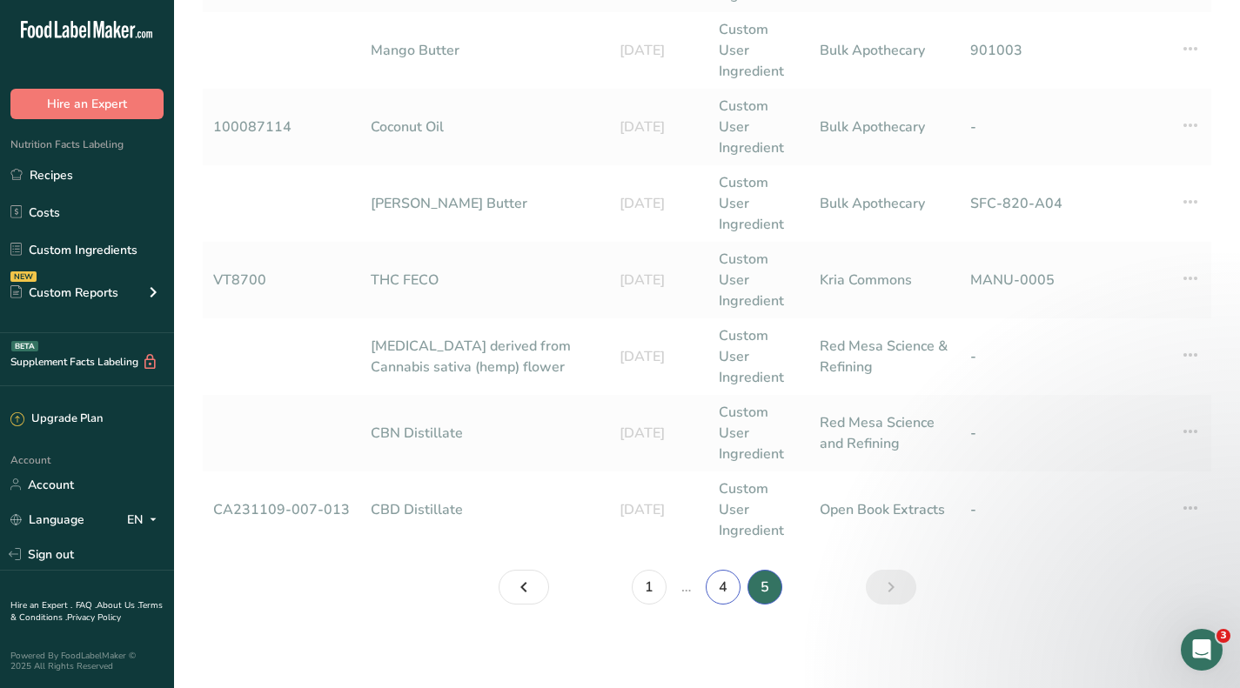
click at [706, 587] on link "4" at bounding box center [723, 587] width 35 height 35
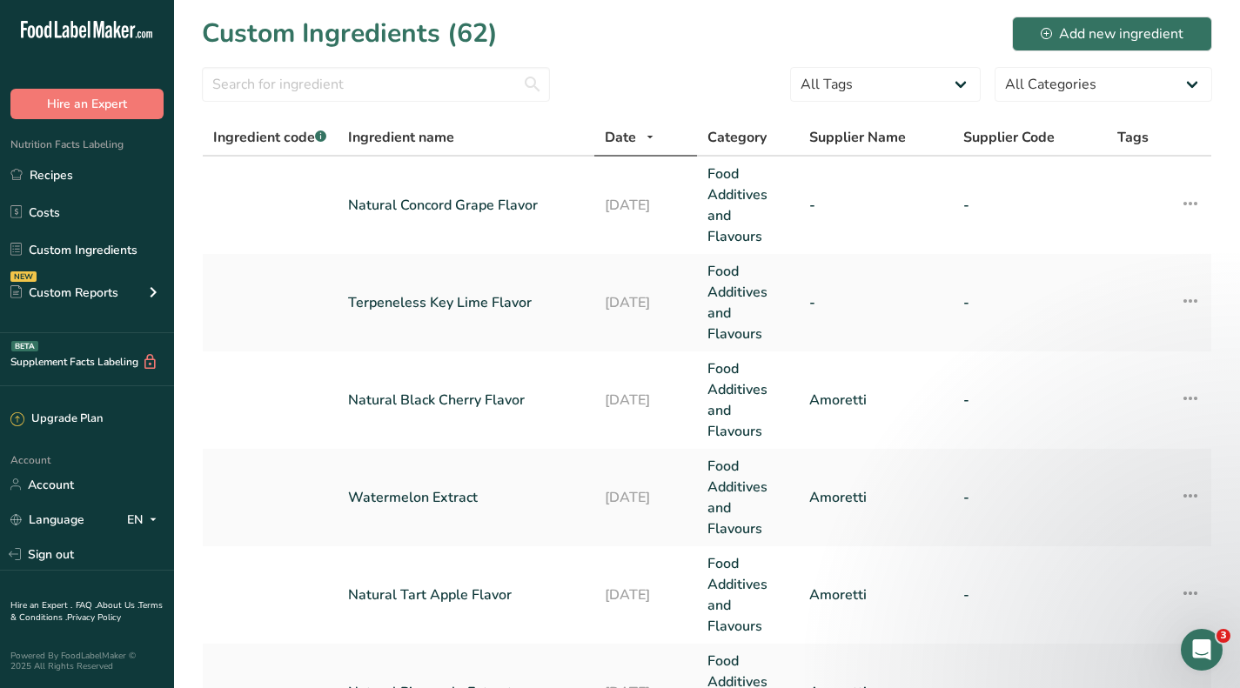
click at [482, 304] on link "Terpeneless Key Lime Flavor" at bounding box center [466, 302] width 236 height 21
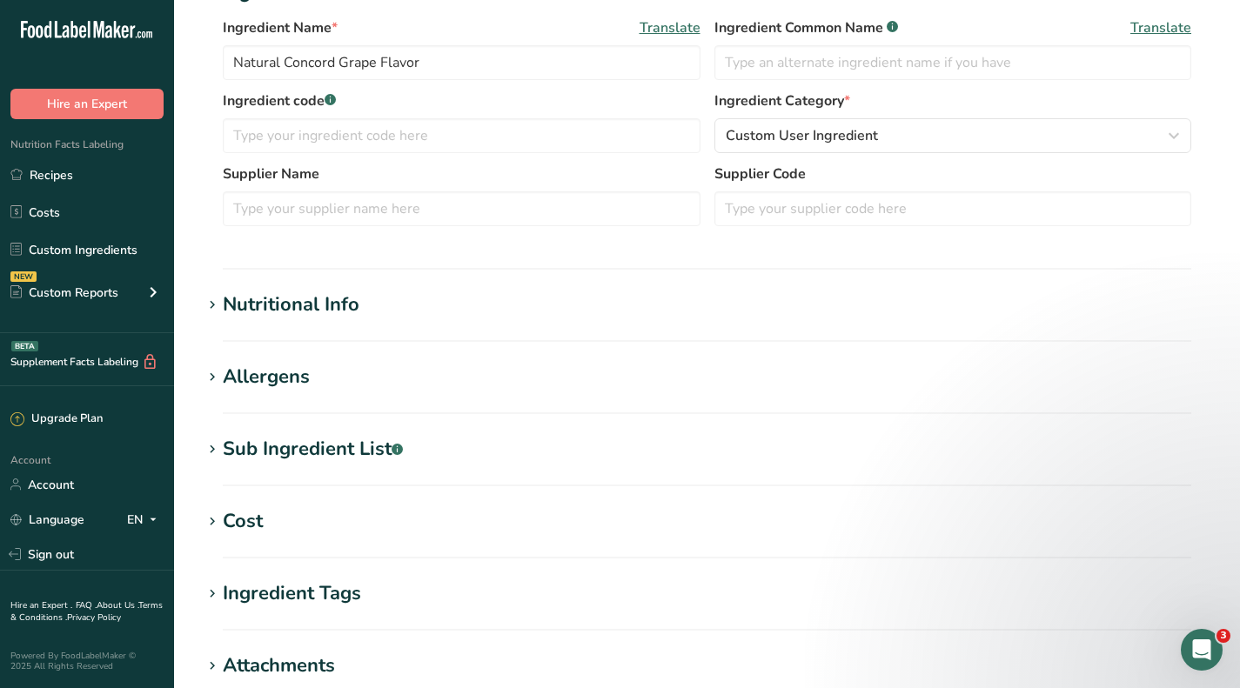
type input "Terpeneless Key Lime Flavor"
type input "339"
type input "2"
select select "12"
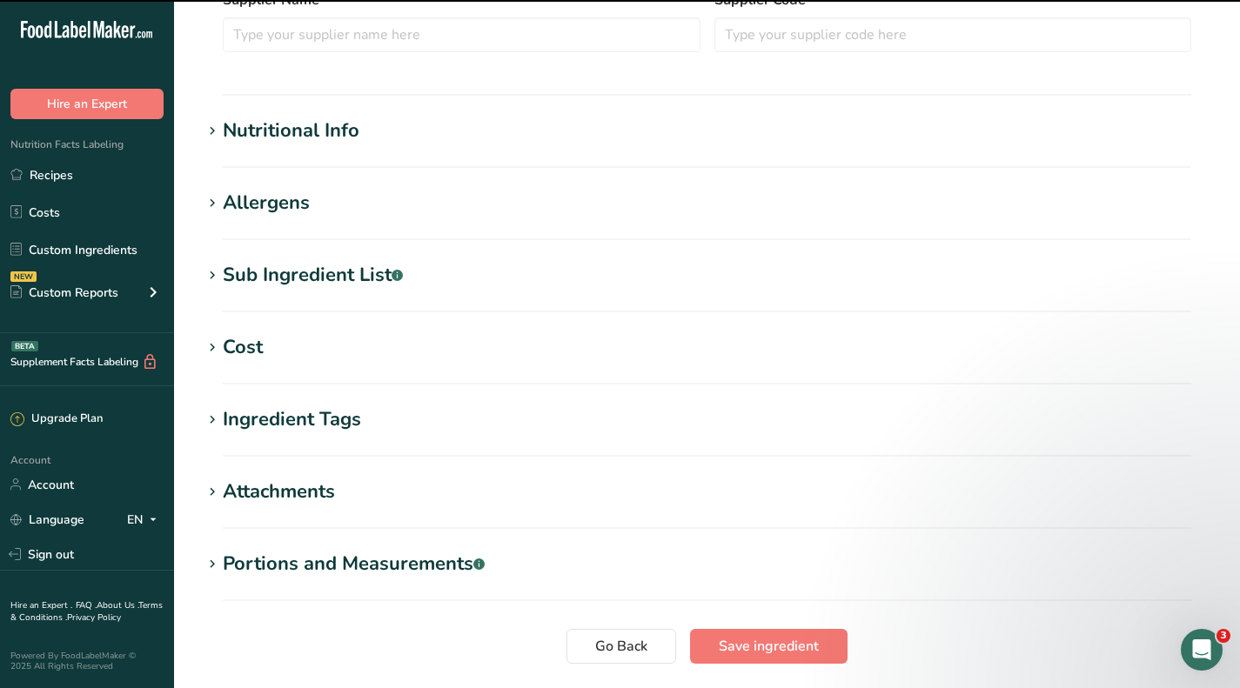
click at [255, 345] on div "Cost" at bounding box center [243, 347] width 40 height 29
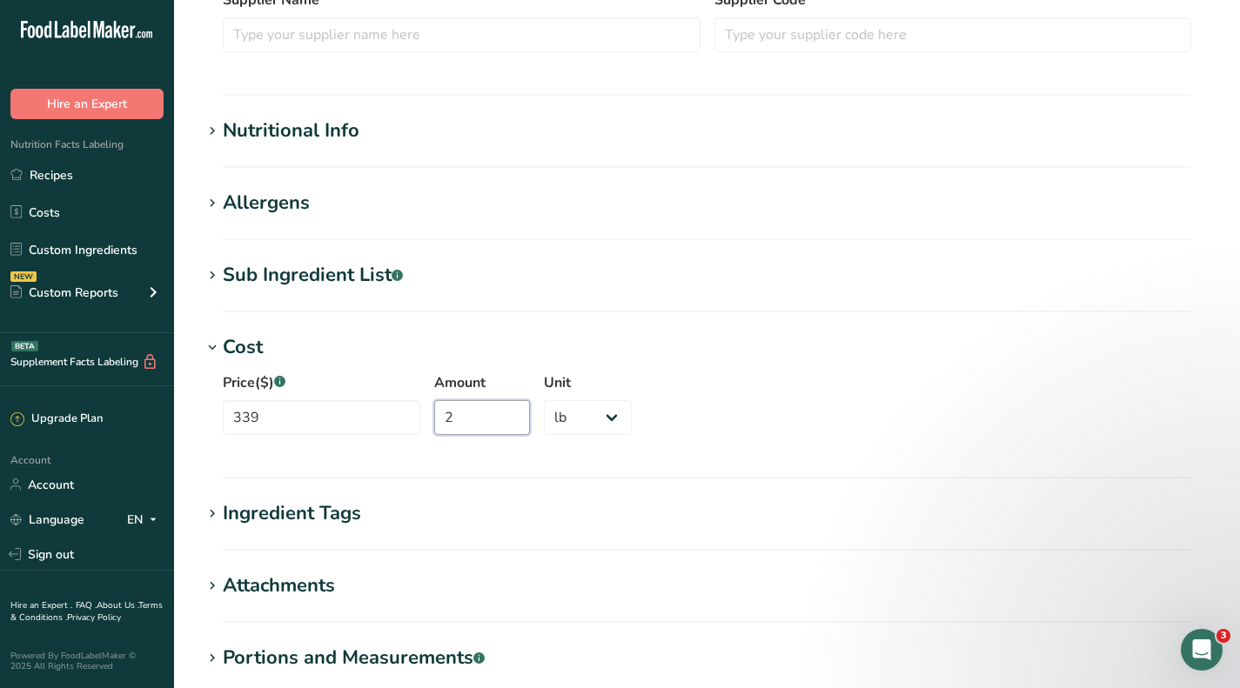
click at [467, 419] on input "2" at bounding box center [482, 417] width 96 height 35
type input "861"
click at [573, 398] on div "Unit Grams kg mg mcg lb oz" at bounding box center [588, 408] width 88 height 73
click at [571, 421] on select "Grams kg mg mcg lb oz" at bounding box center [588, 417] width 88 height 35
select select
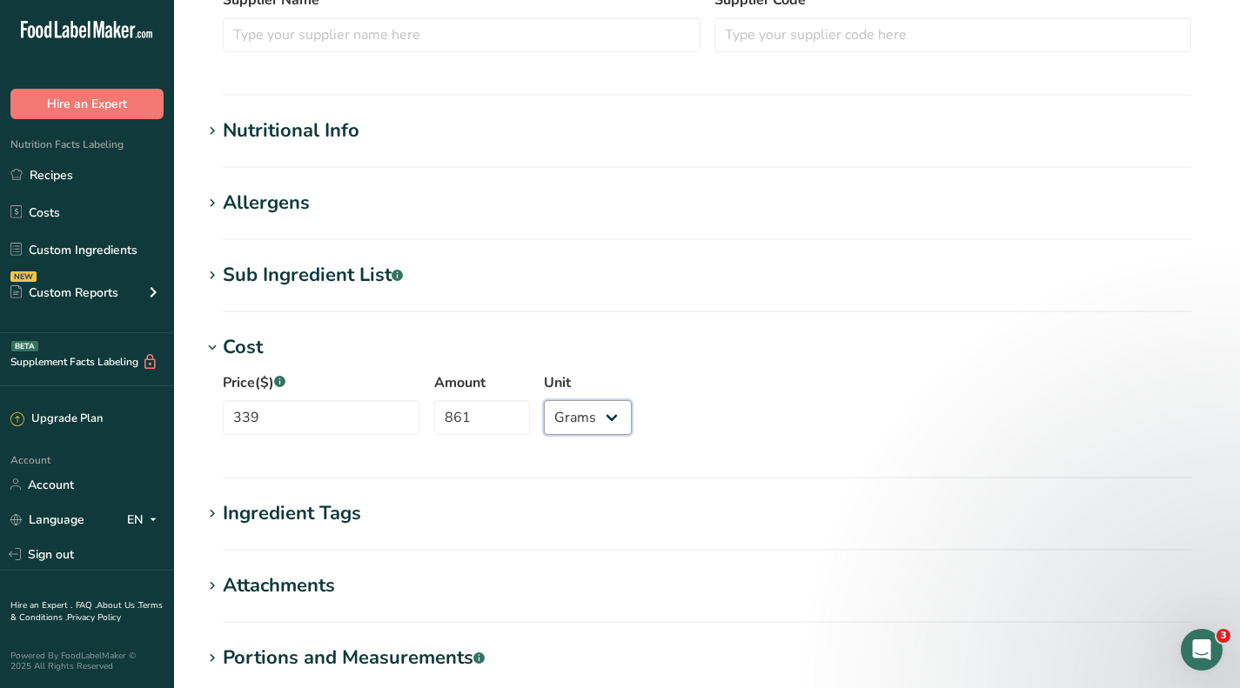
click at [544, 400] on select "Grams kg mg mcg lb oz" at bounding box center [588, 417] width 88 height 35
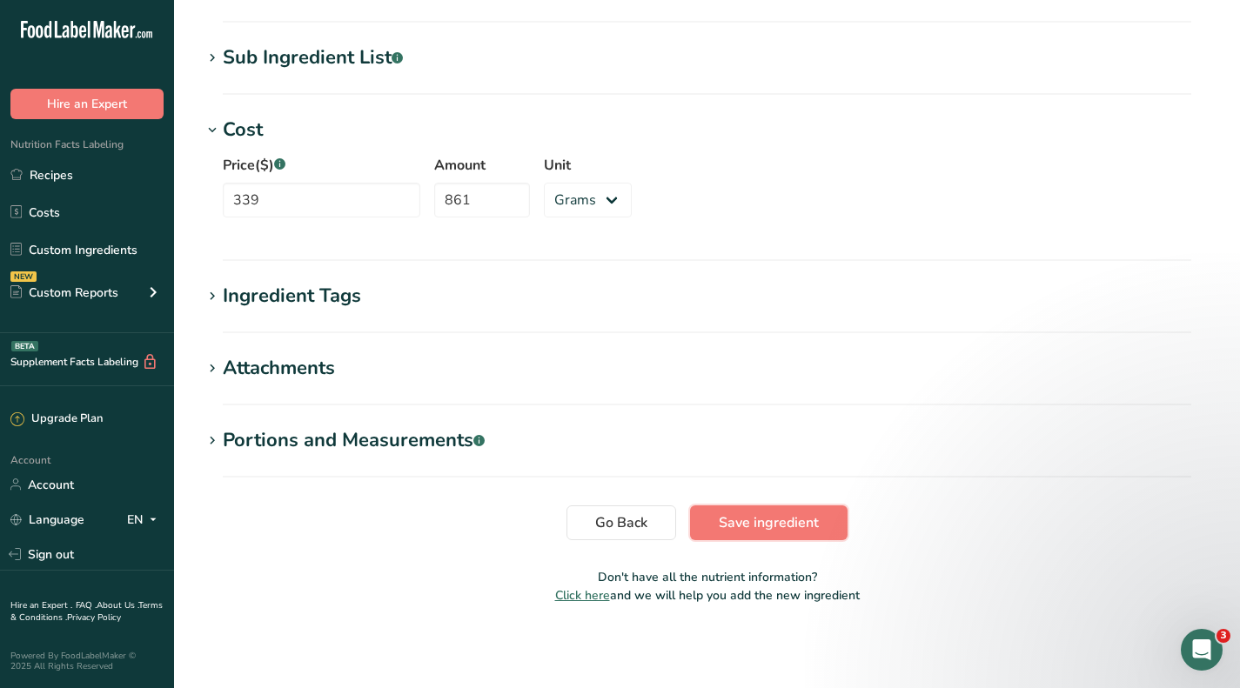
click at [795, 525] on span "Save ingredient" at bounding box center [769, 523] width 100 height 21
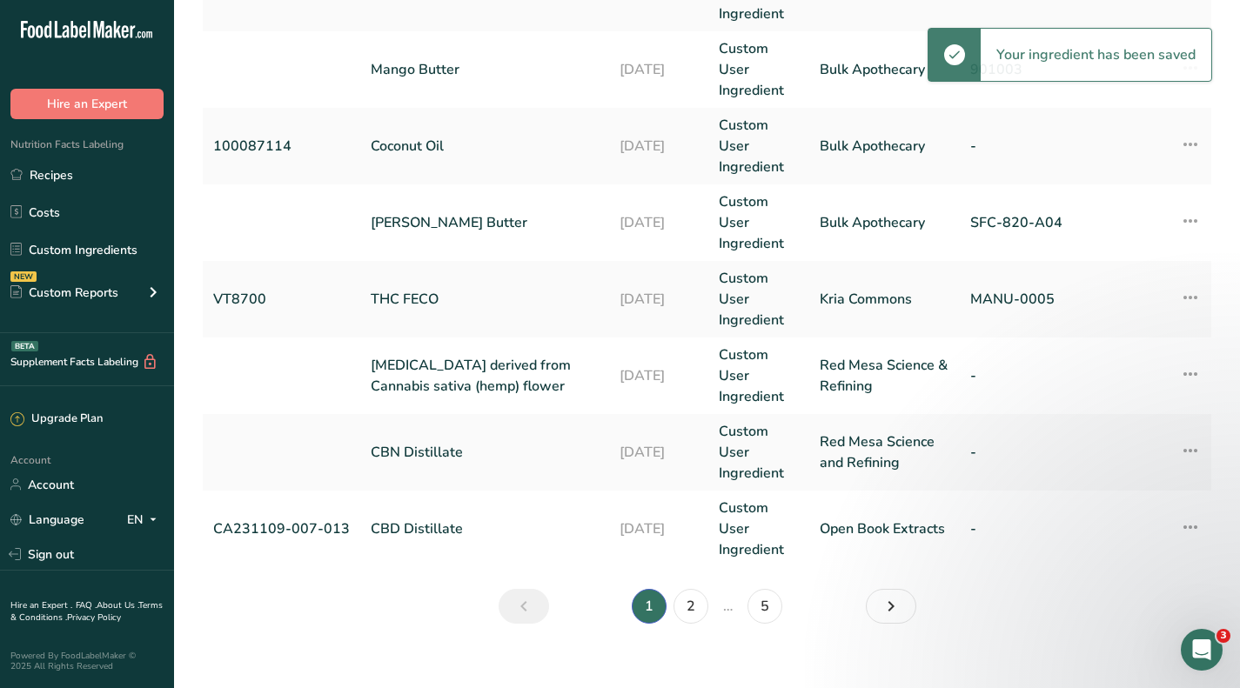
scroll to position [757, 0]
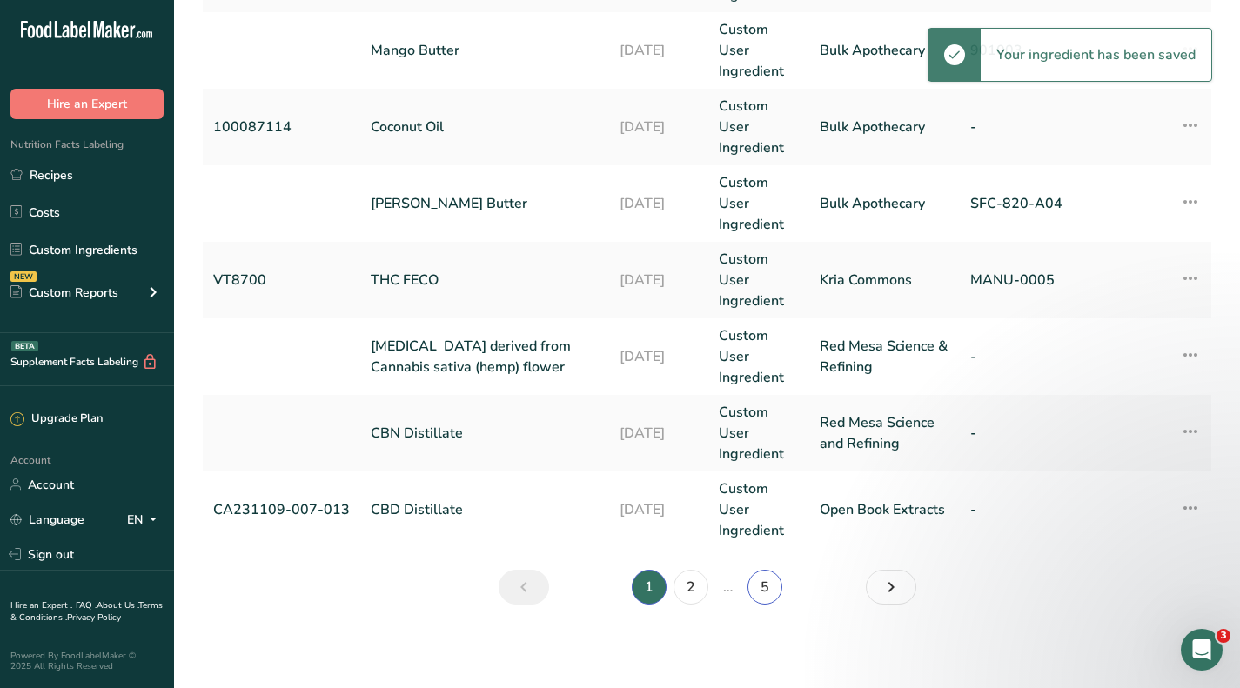
click at [759, 584] on link "5" at bounding box center [765, 587] width 35 height 35
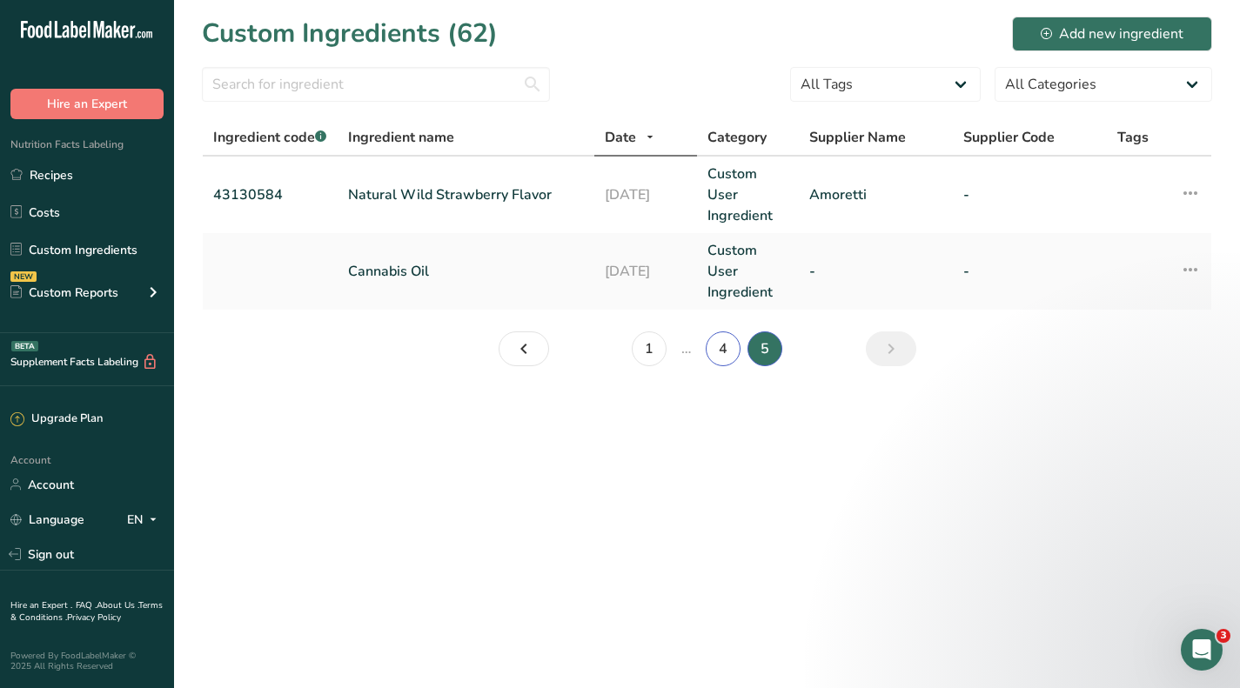
click at [719, 348] on link "4" at bounding box center [723, 349] width 35 height 35
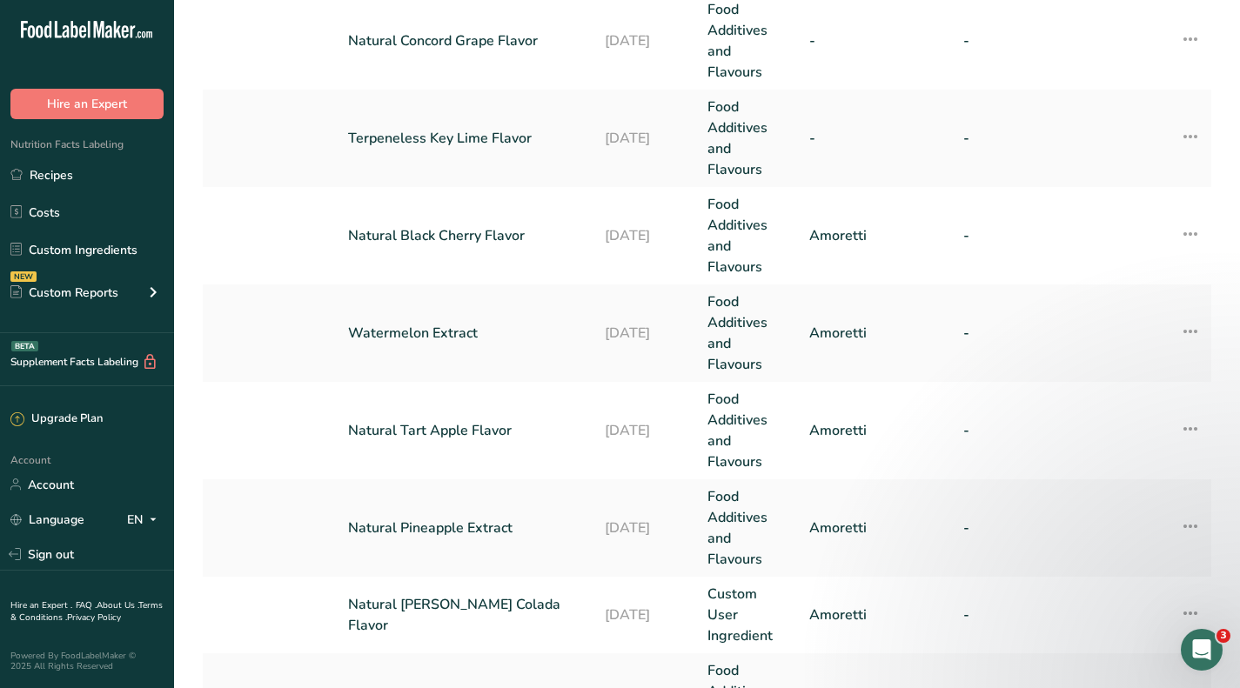
scroll to position [87, 0]
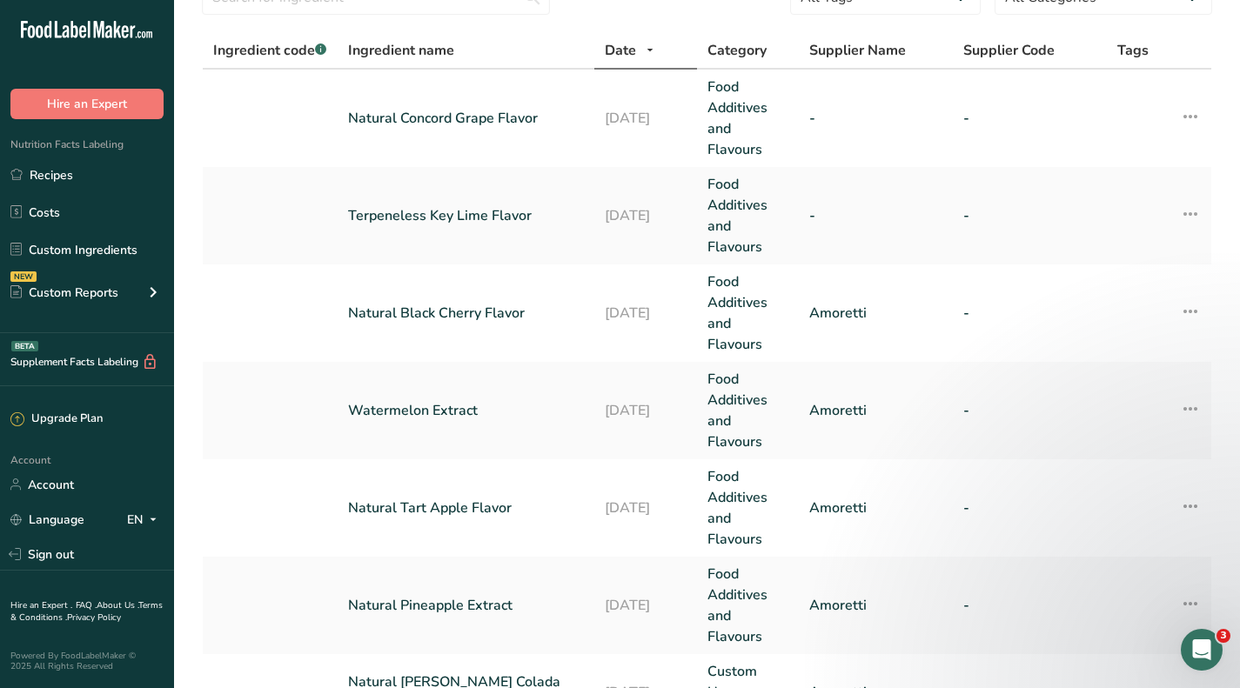
click at [465, 313] on link "Natural Black Cherry Flavor" at bounding box center [466, 313] width 236 height 21
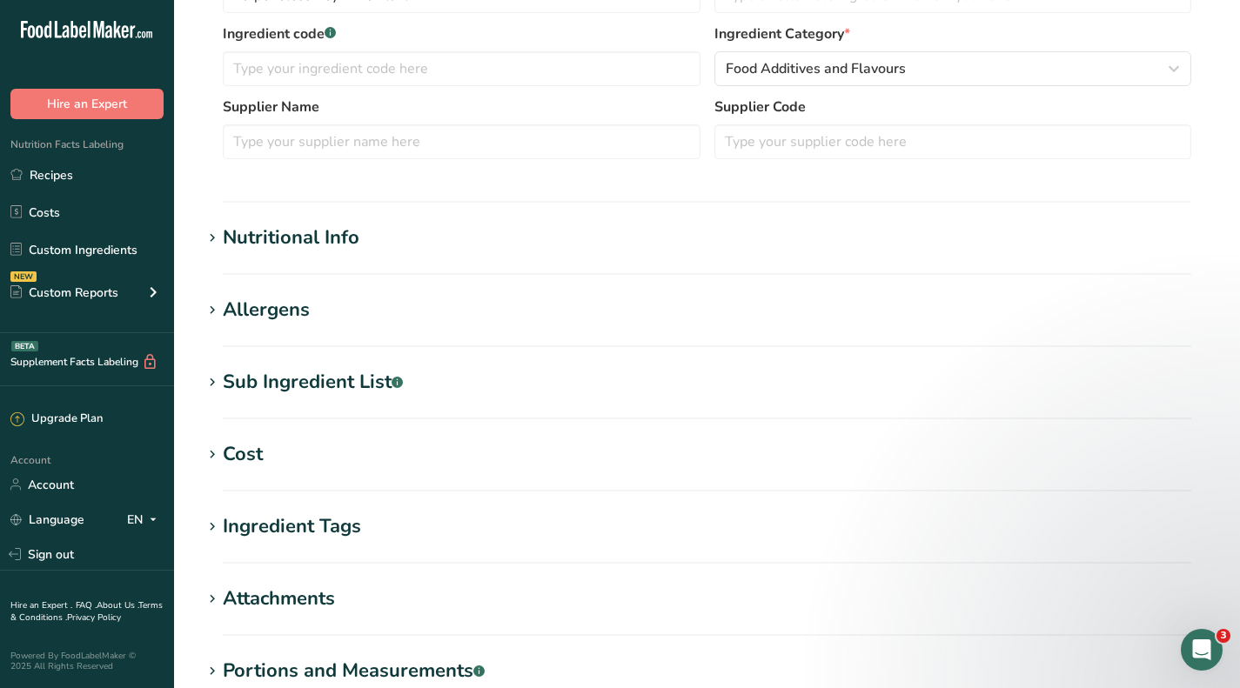
type input "Natural Black Cherry Flavor"
type input "Amoretti"
type input "948.6"
type input "8"
select select "12"
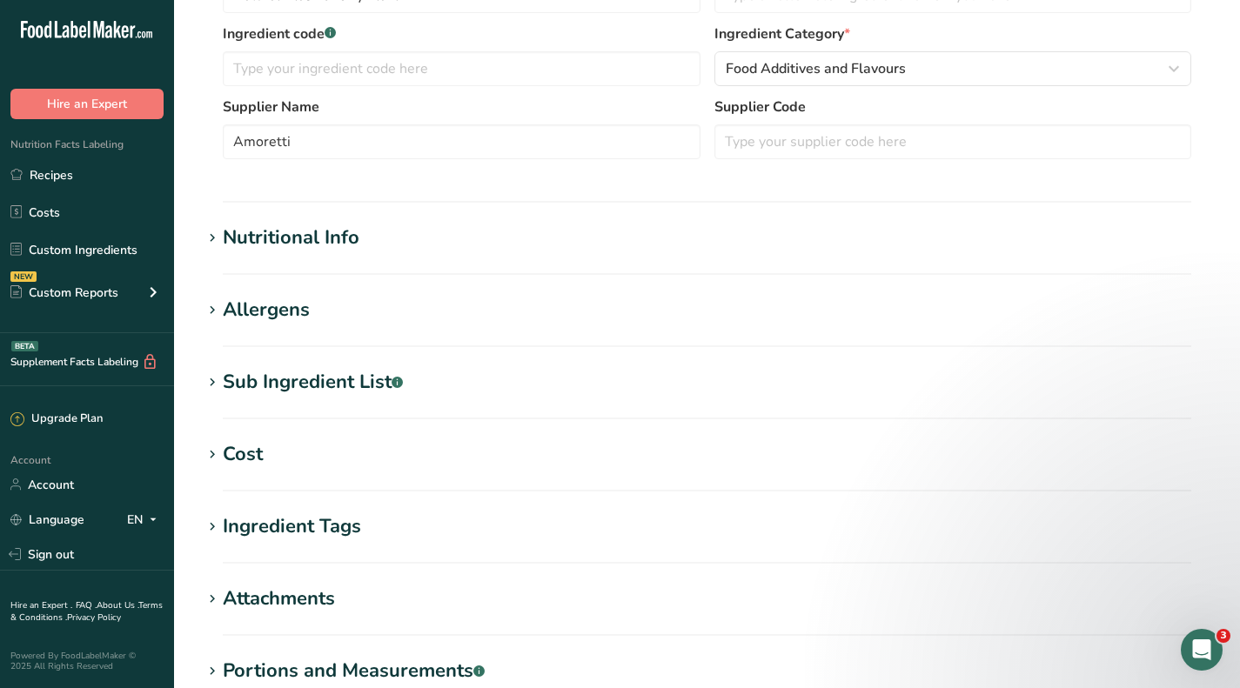
scroll to position [435, 0]
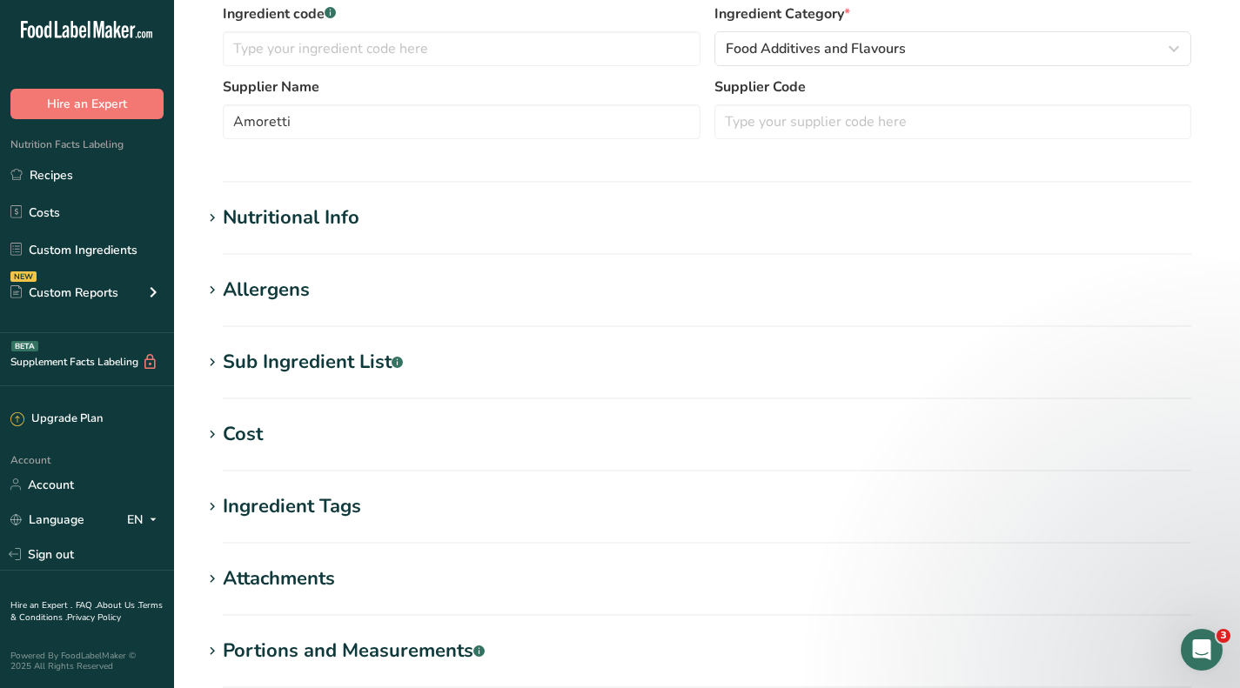
click at [233, 429] on div "Cost" at bounding box center [243, 434] width 40 height 29
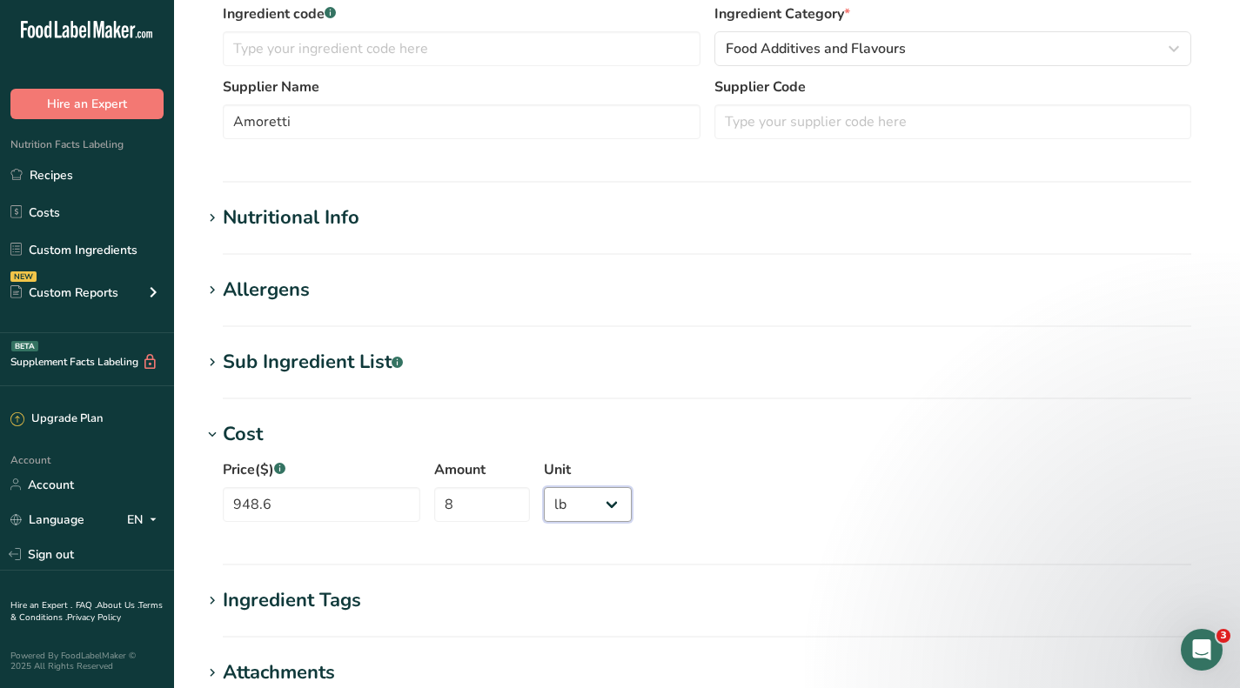
click at [593, 500] on select "Grams kg mg mcg lb oz" at bounding box center [588, 504] width 88 height 35
select select
click at [544, 487] on select "Grams kg mg mcg lb oz" at bounding box center [588, 504] width 88 height 35
drag, startPoint x: 488, startPoint y: 503, endPoint x: 394, endPoint y: 501, distance: 94.0
click at [394, 501] on div "Price($) .a-a{fill:#347362;}.b-a{fill:#fff;} 948.6 Amount 8 Unit Grams kg mg mc…" at bounding box center [707, 496] width 1010 height 94
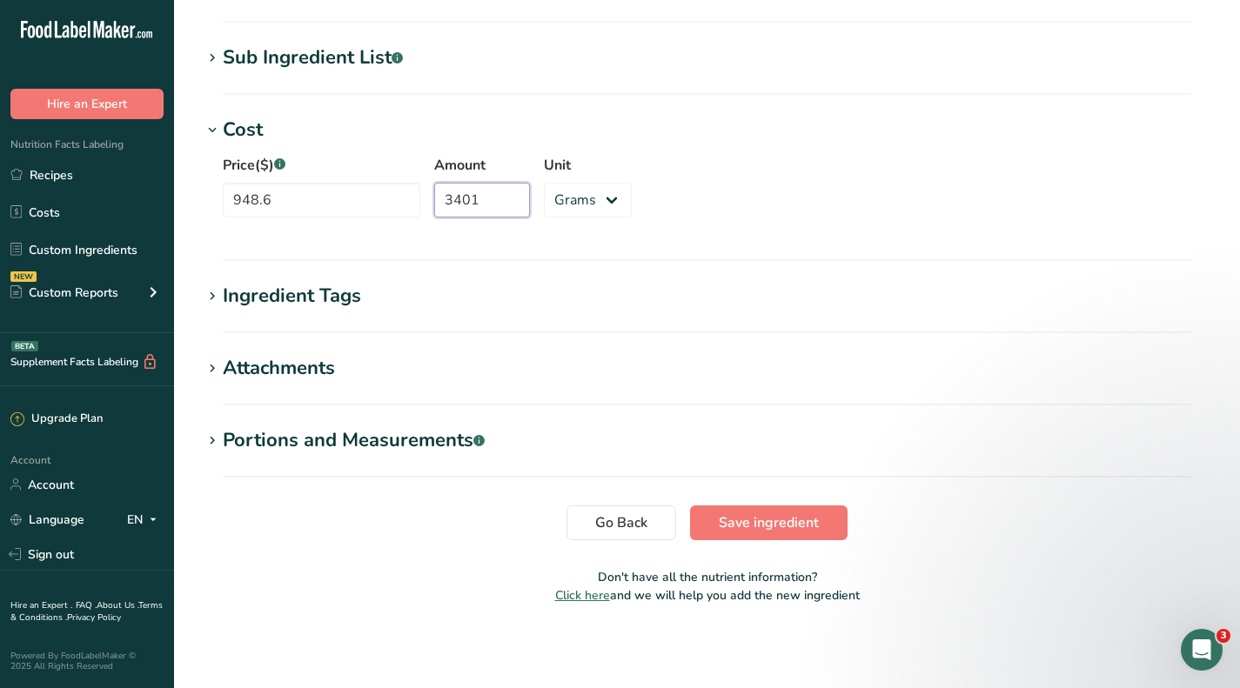
type input "3401"
click at [833, 530] on button "Save ingredient" at bounding box center [769, 523] width 158 height 35
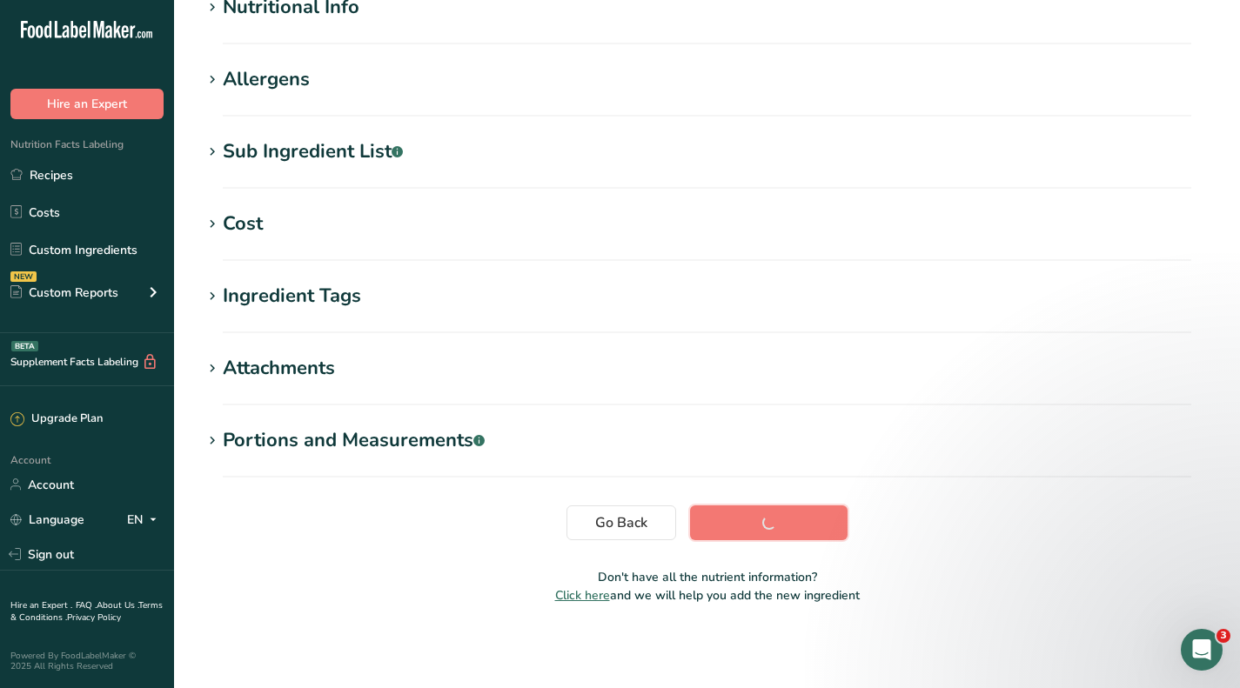
scroll to position [232, 0]
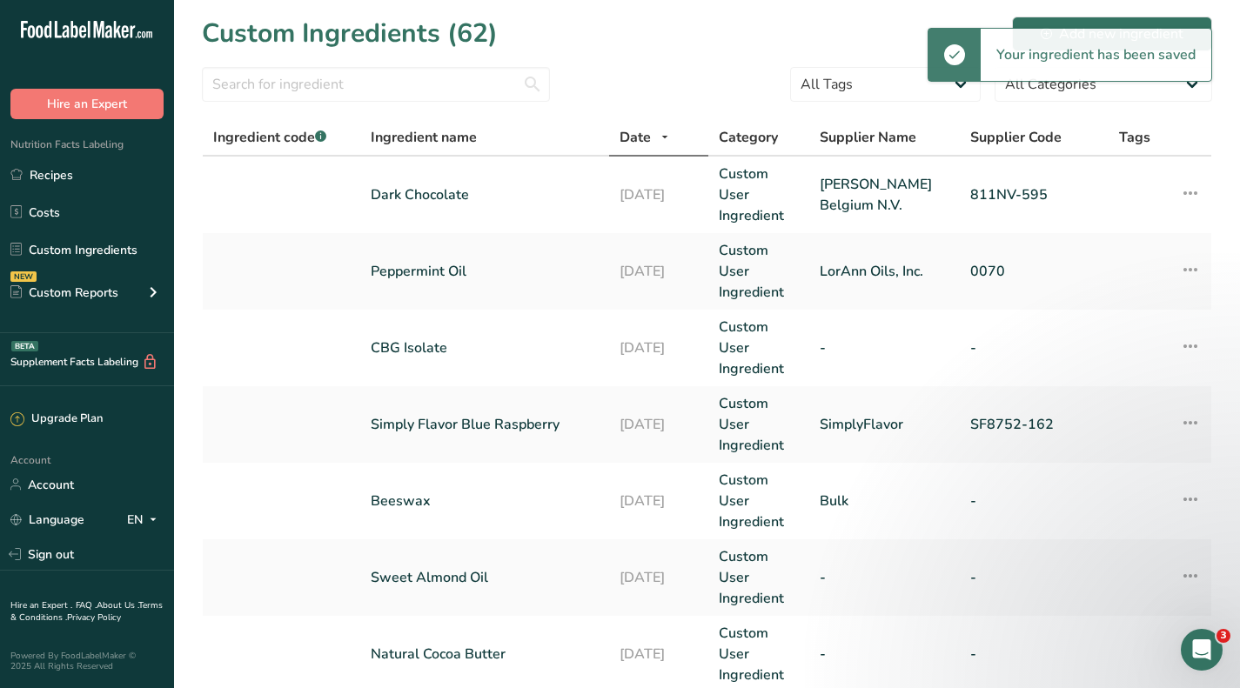
click at [664, 143] on icon at bounding box center [665, 138] width 14 height 22
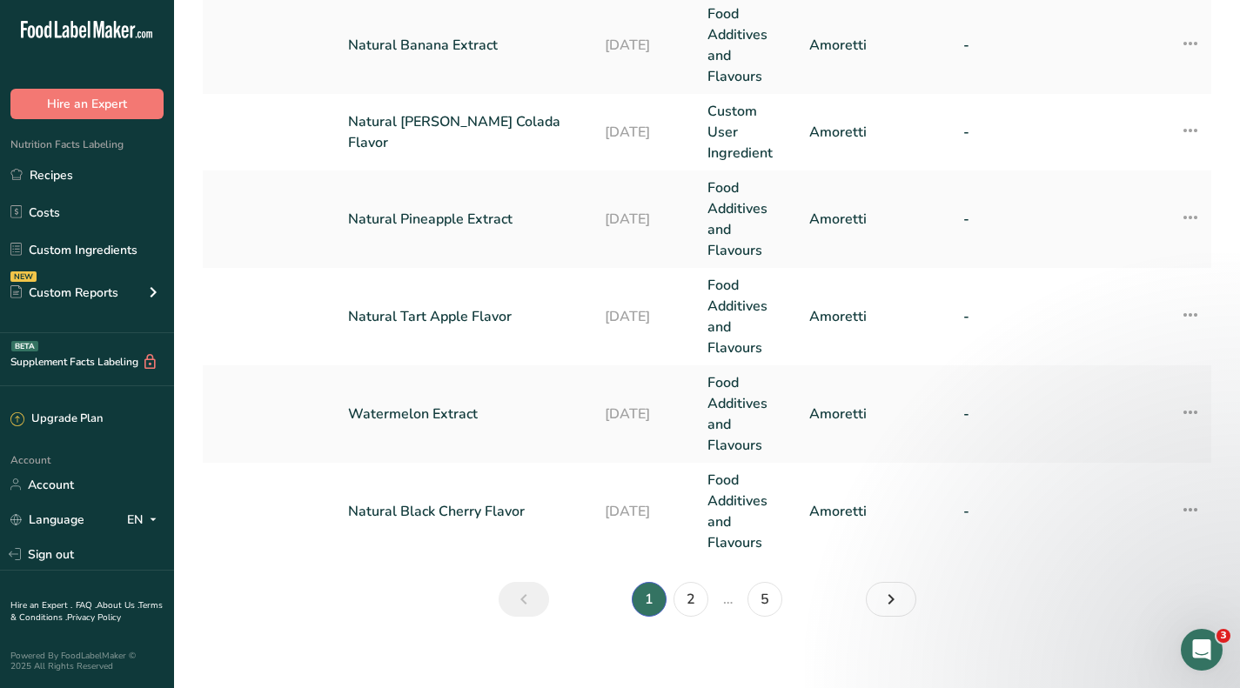
scroll to position [945, 0]
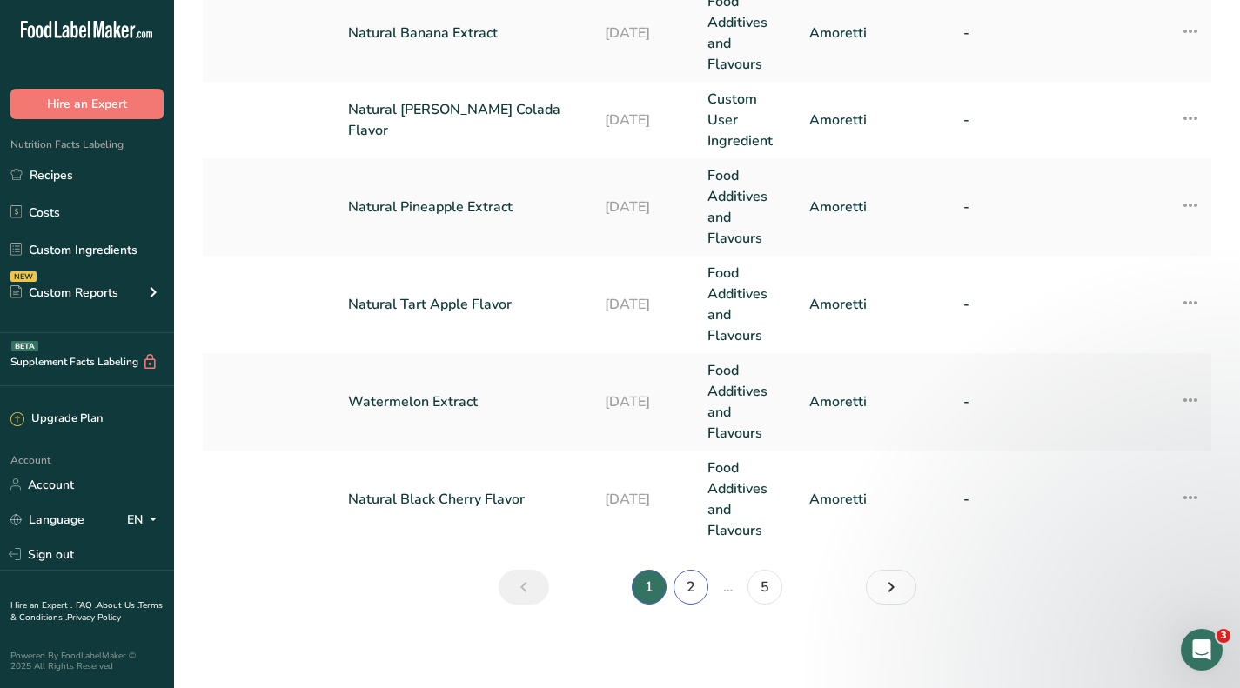
click at [680, 581] on link "2" at bounding box center [691, 587] width 35 height 35
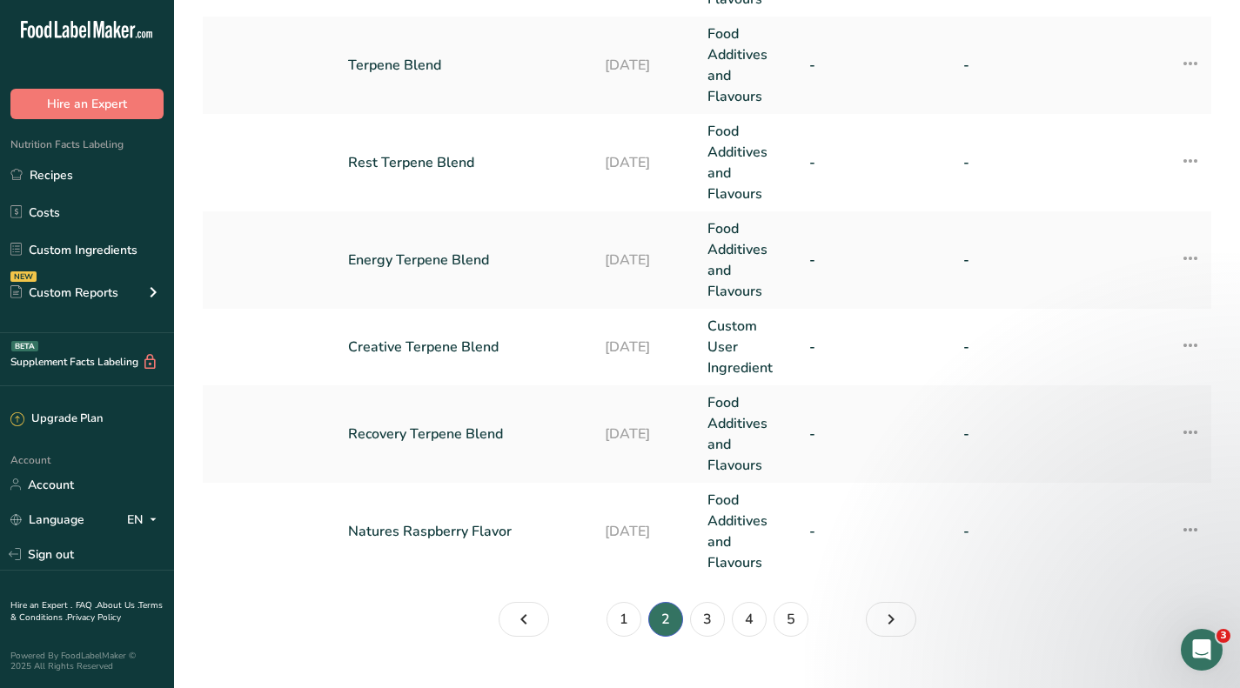
scroll to position [1008, 0]
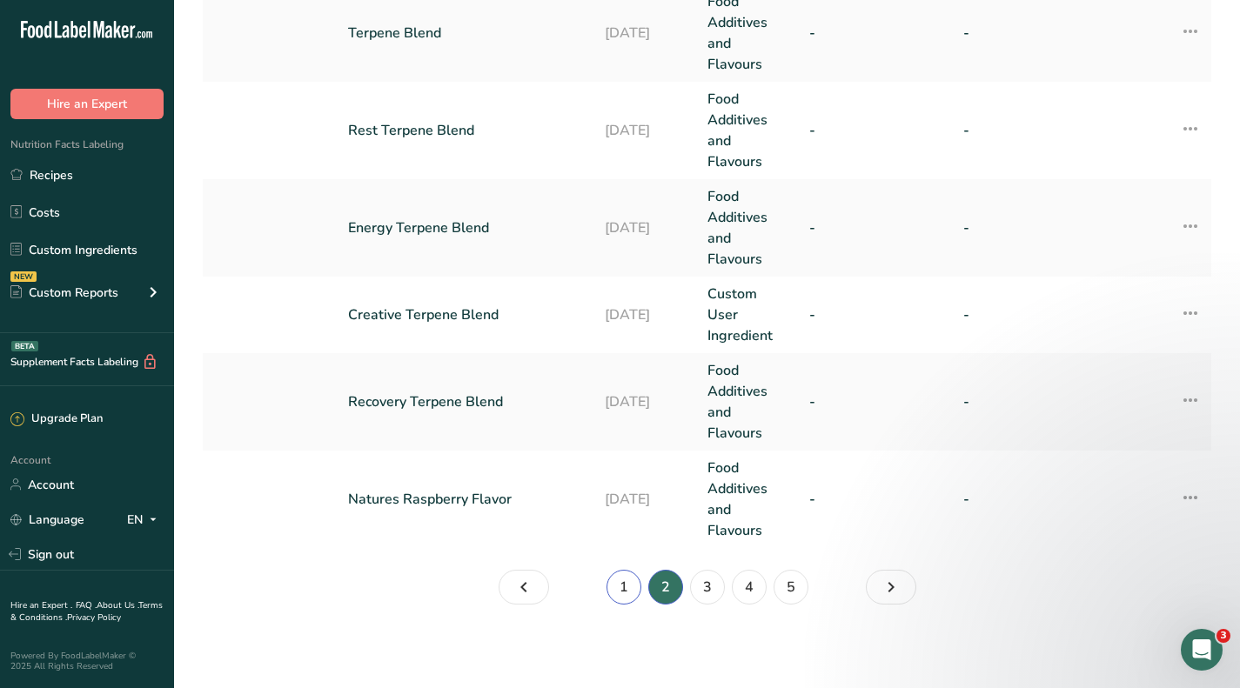
click at [629, 577] on link "1" at bounding box center [624, 587] width 35 height 35
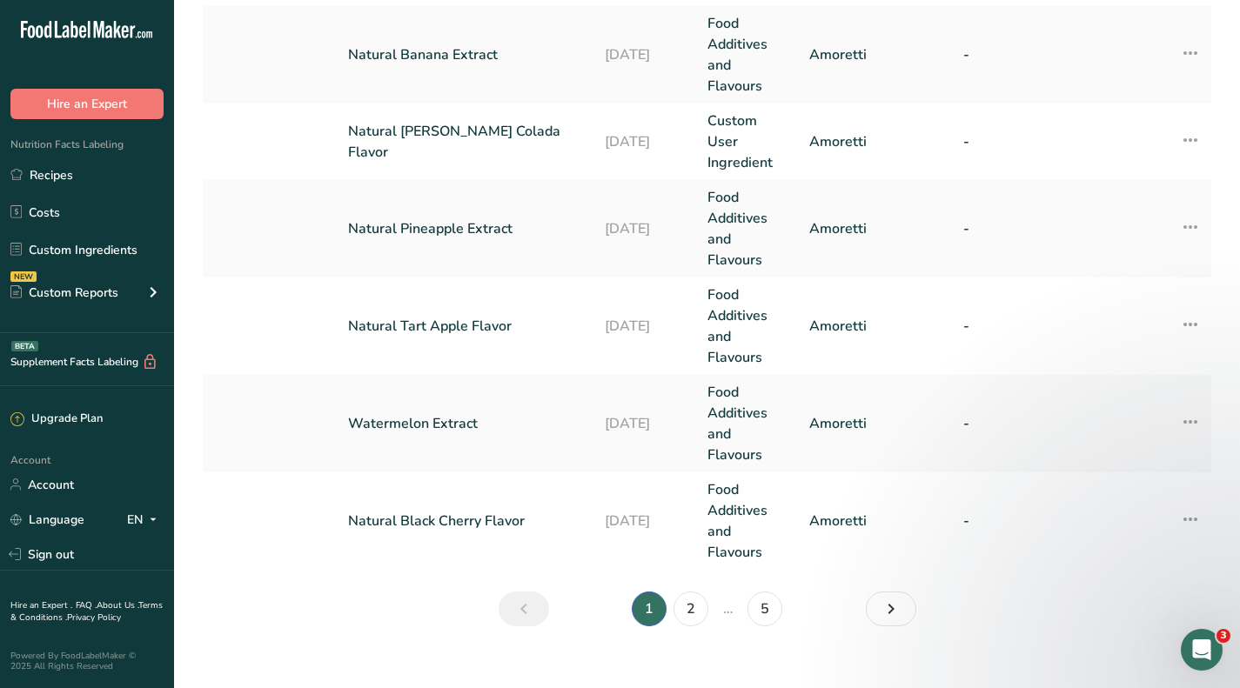
scroll to position [945, 0]
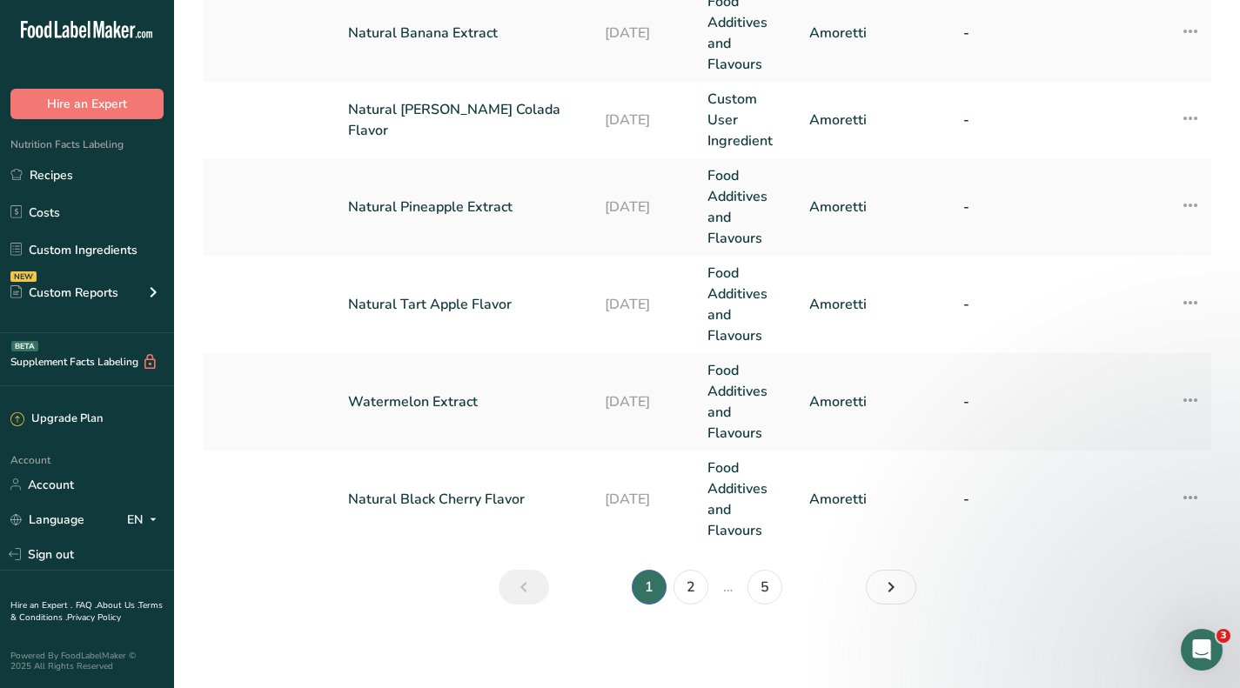
click at [420, 500] on link "Natural Black Cherry Flavor" at bounding box center [466, 499] width 236 height 21
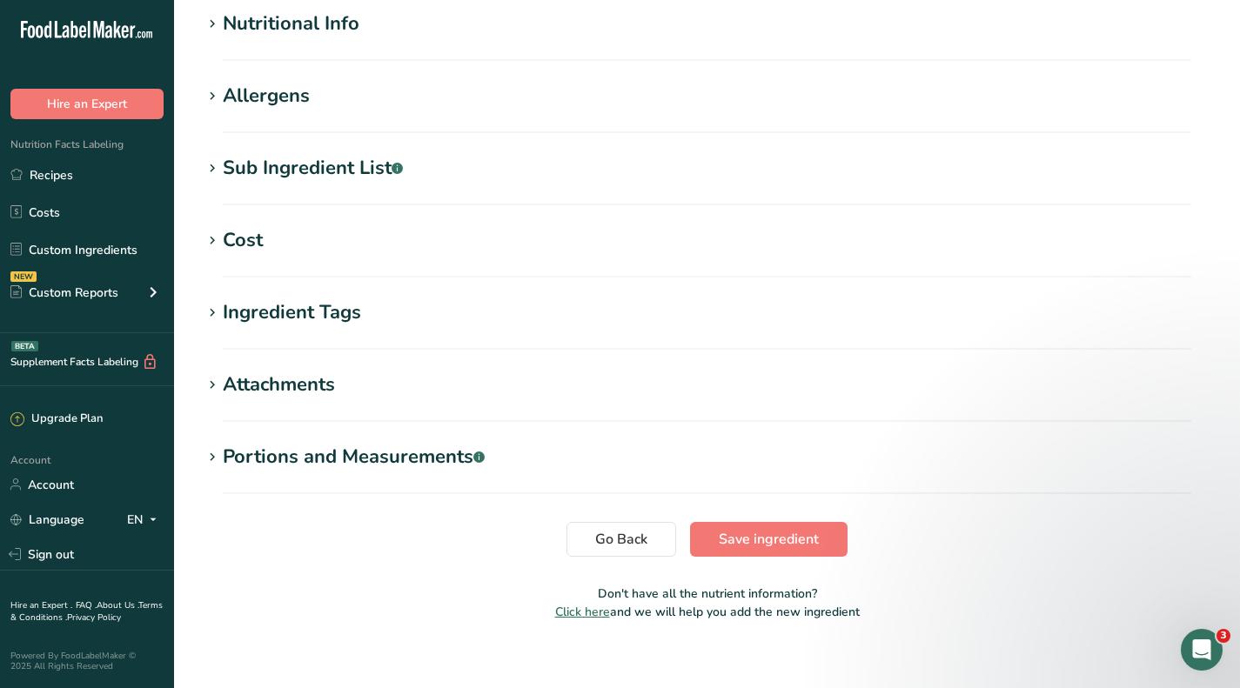
scroll to position [646, 0]
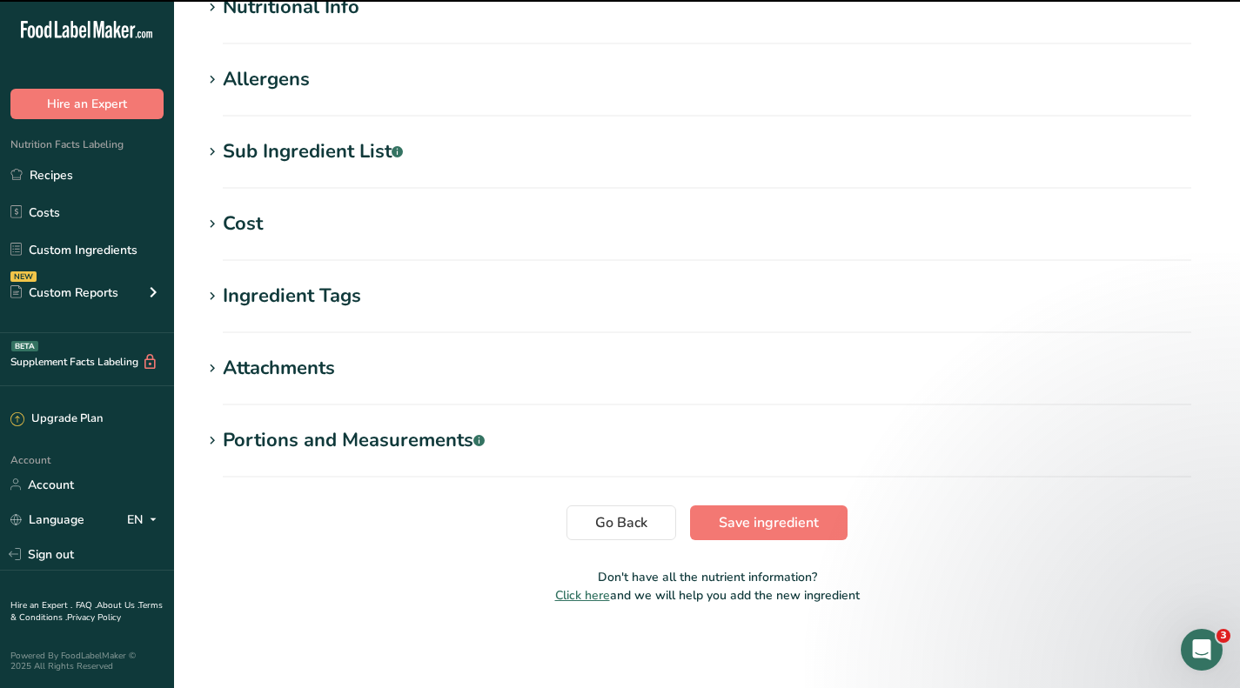
click at [258, 216] on div "Cost" at bounding box center [243, 224] width 40 height 29
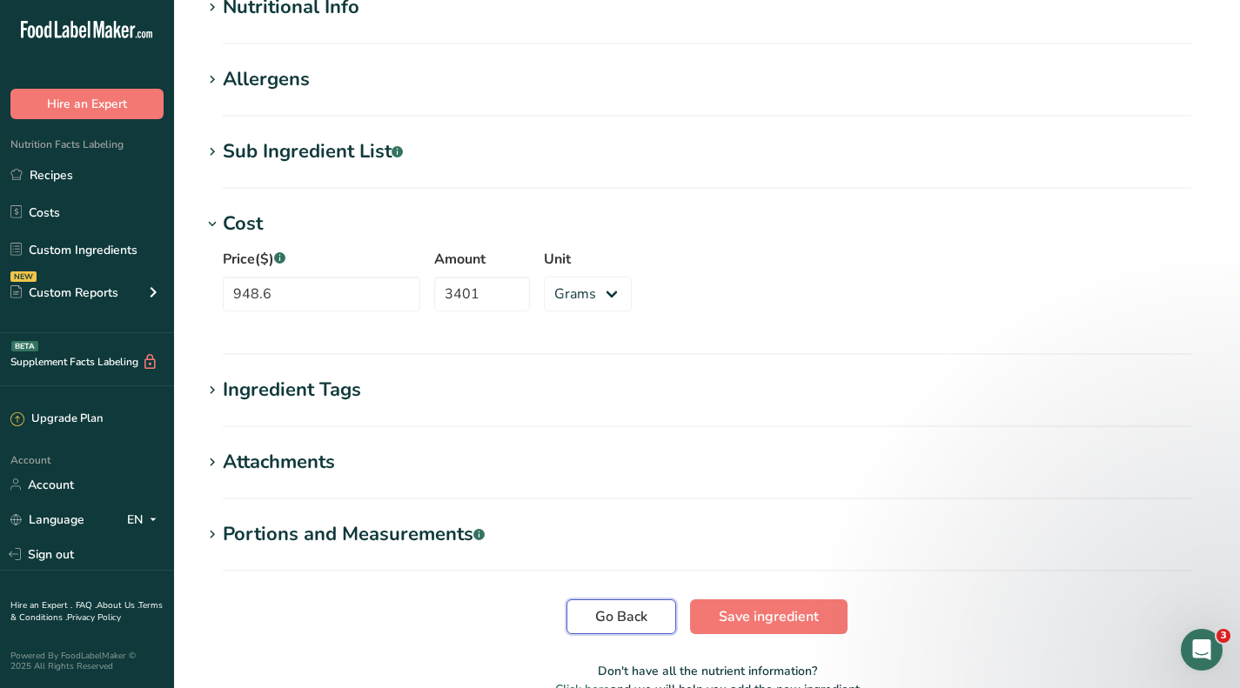
click at [619, 611] on span "Go Back" at bounding box center [621, 617] width 52 height 21
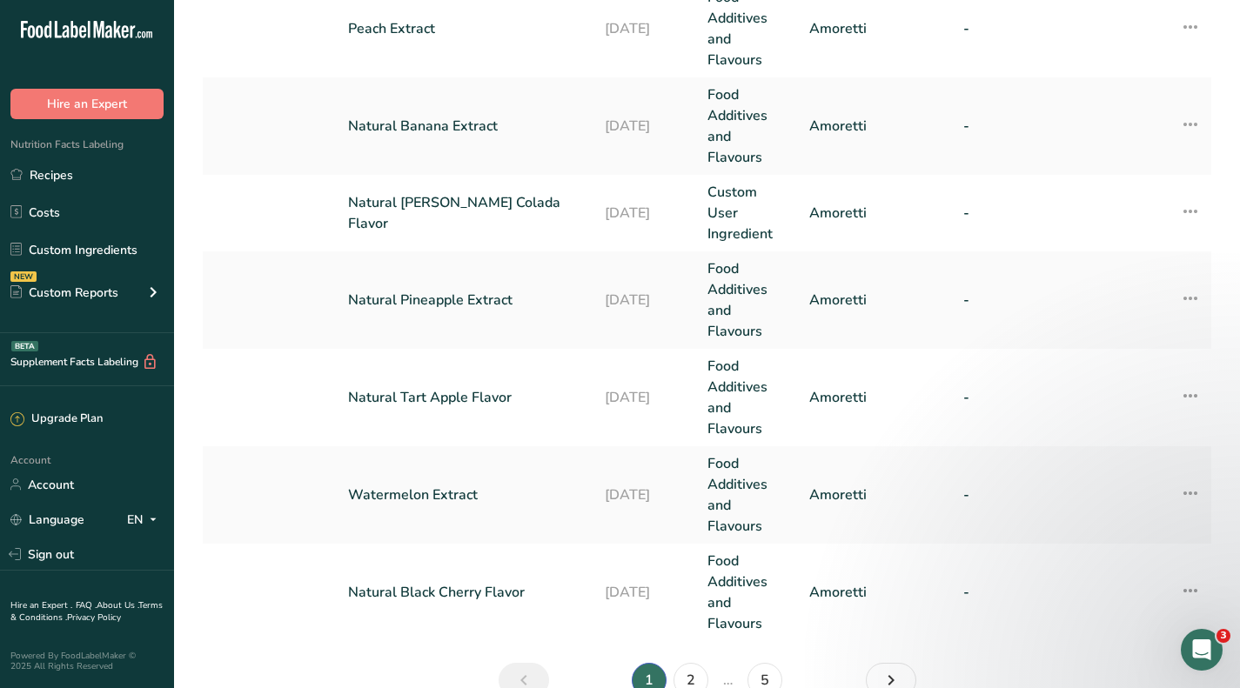
scroll to position [945, 0]
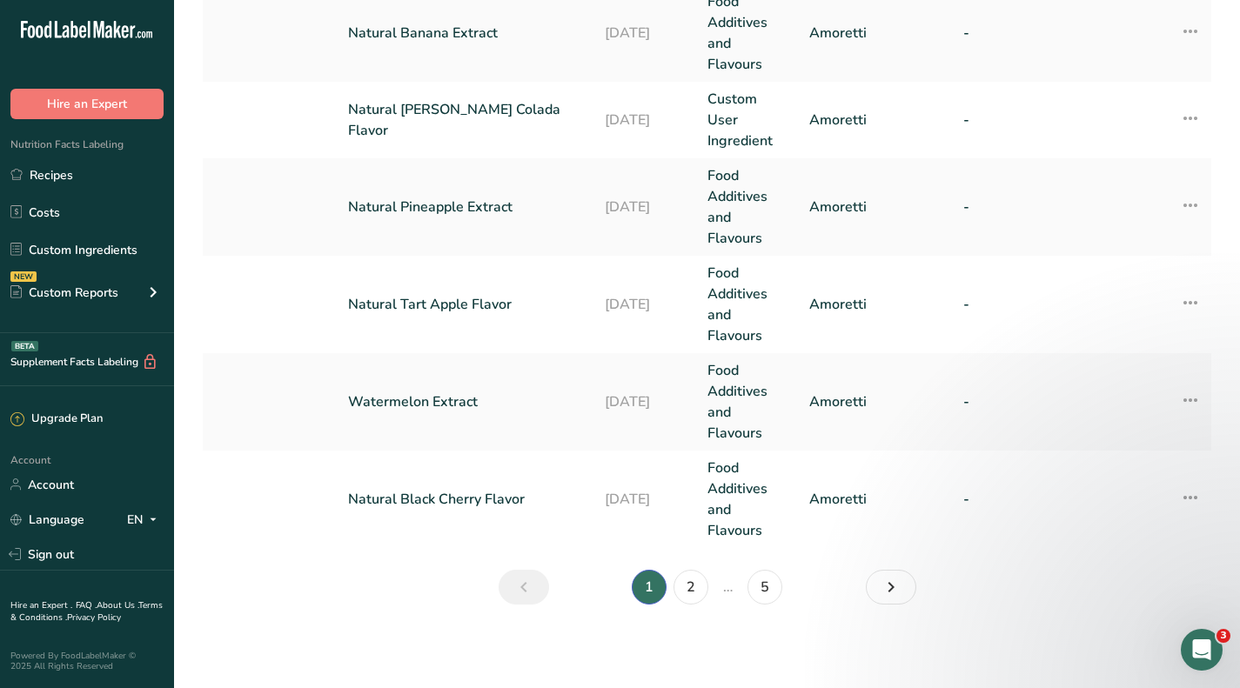
click at [417, 402] on link "Watermelon Extract" at bounding box center [466, 402] width 236 height 21
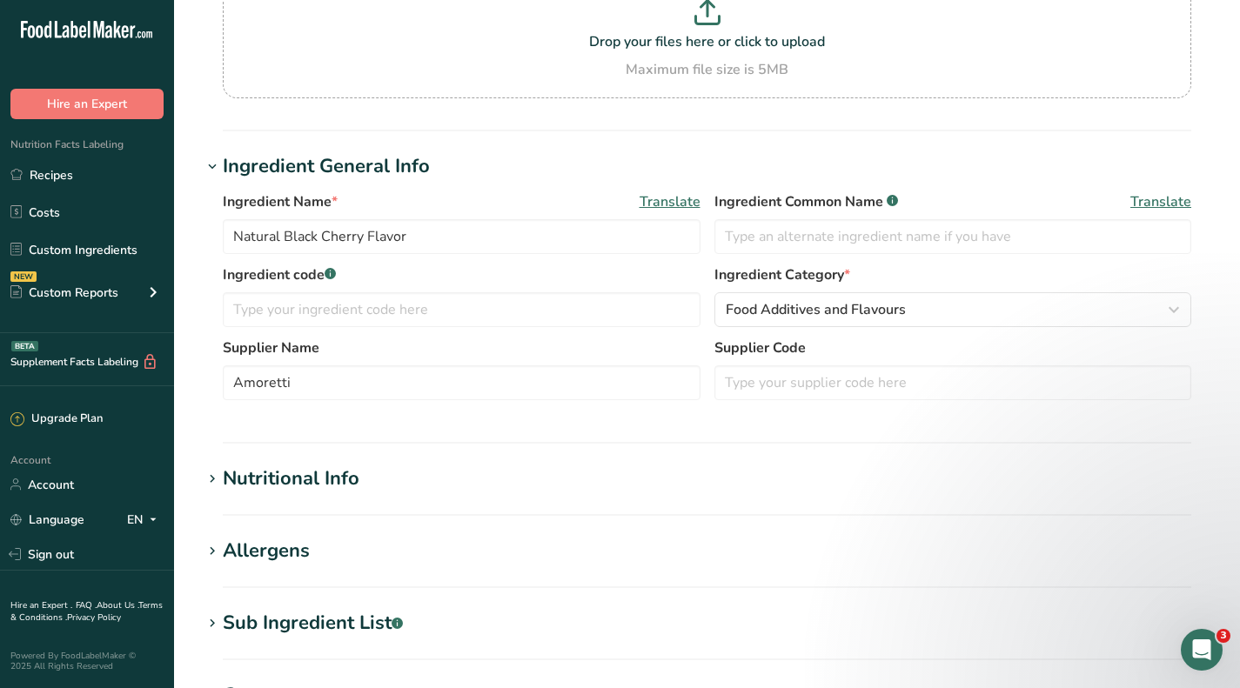
scroll to position [435, 0]
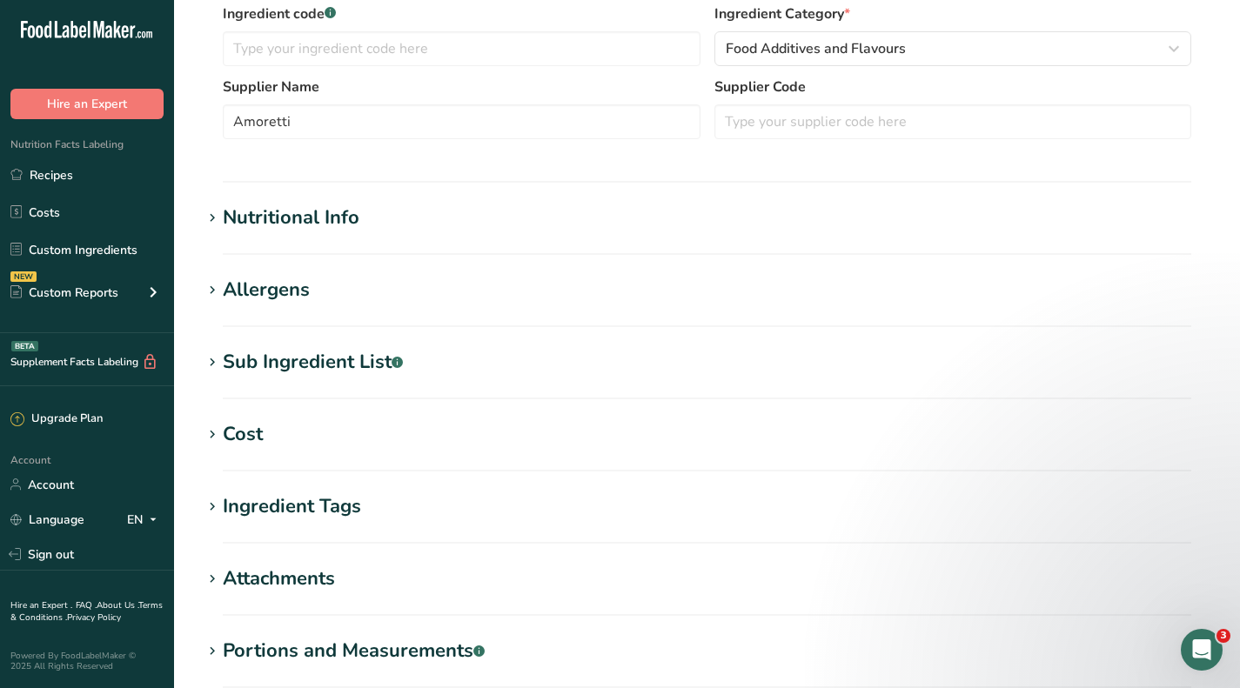
type input "Watermelon Extract"
click at [253, 429] on div "Cost" at bounding box center [243, 434] width 40 height 29
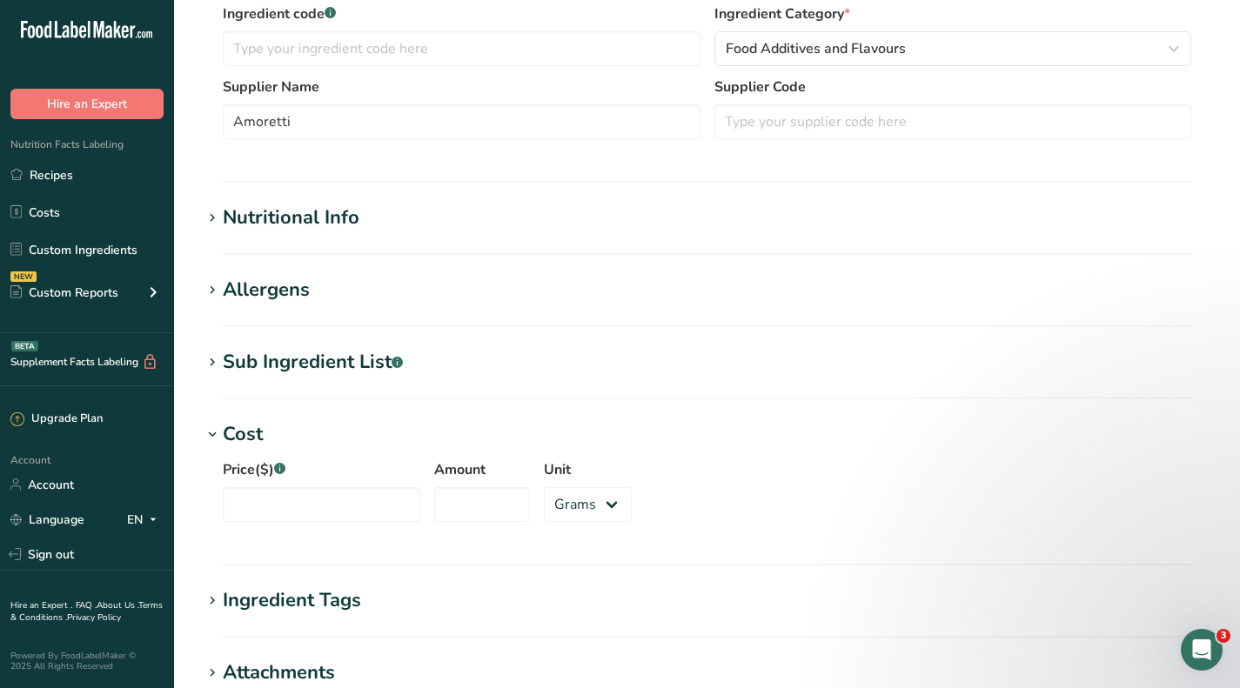
scroll to position [740, 0]
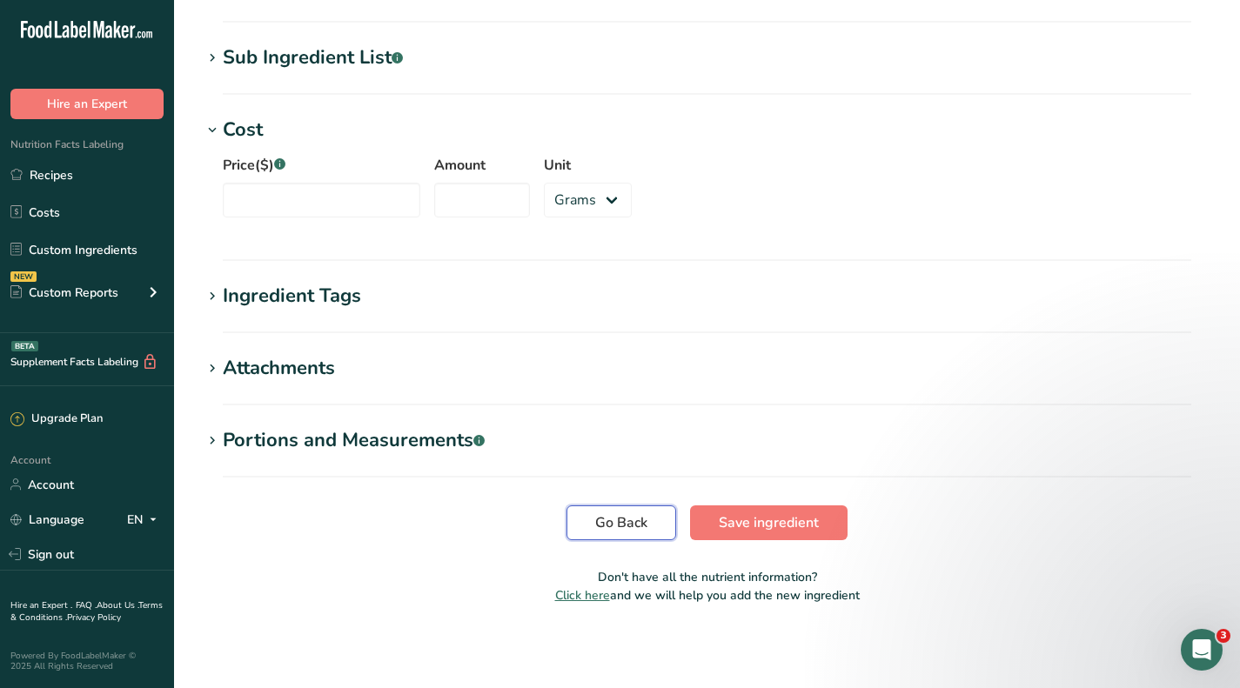
click at [594, 526] on button "Go Back" at bounding box center [622, 523] width 110 height 35
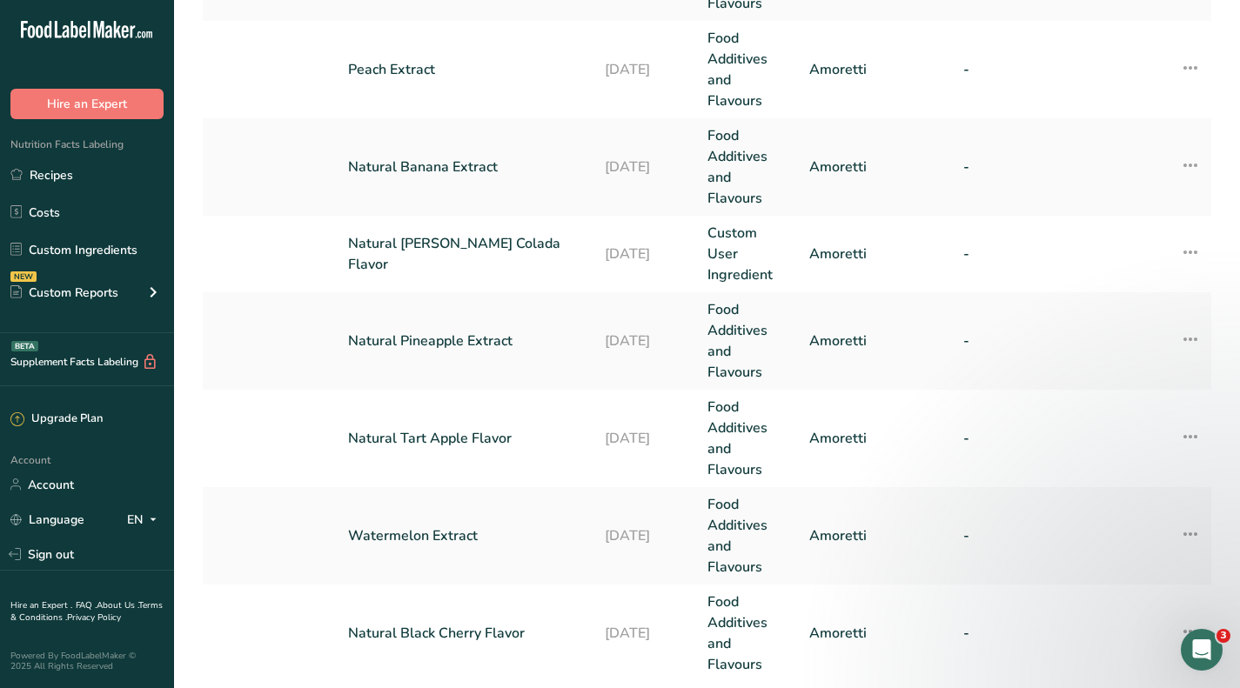
scroll to position [870, 0]
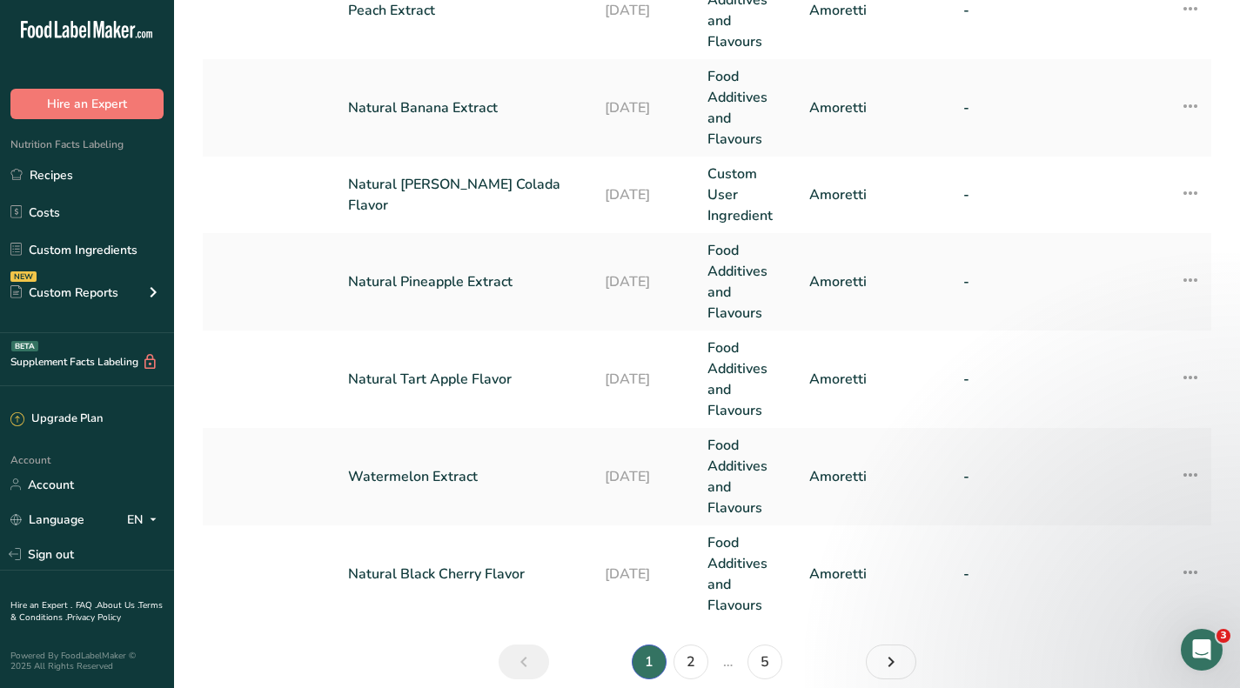
click at [450, 383] on link "Natural Tart Apple Flavor" at bounding box center [466, 379] width 236 height 21
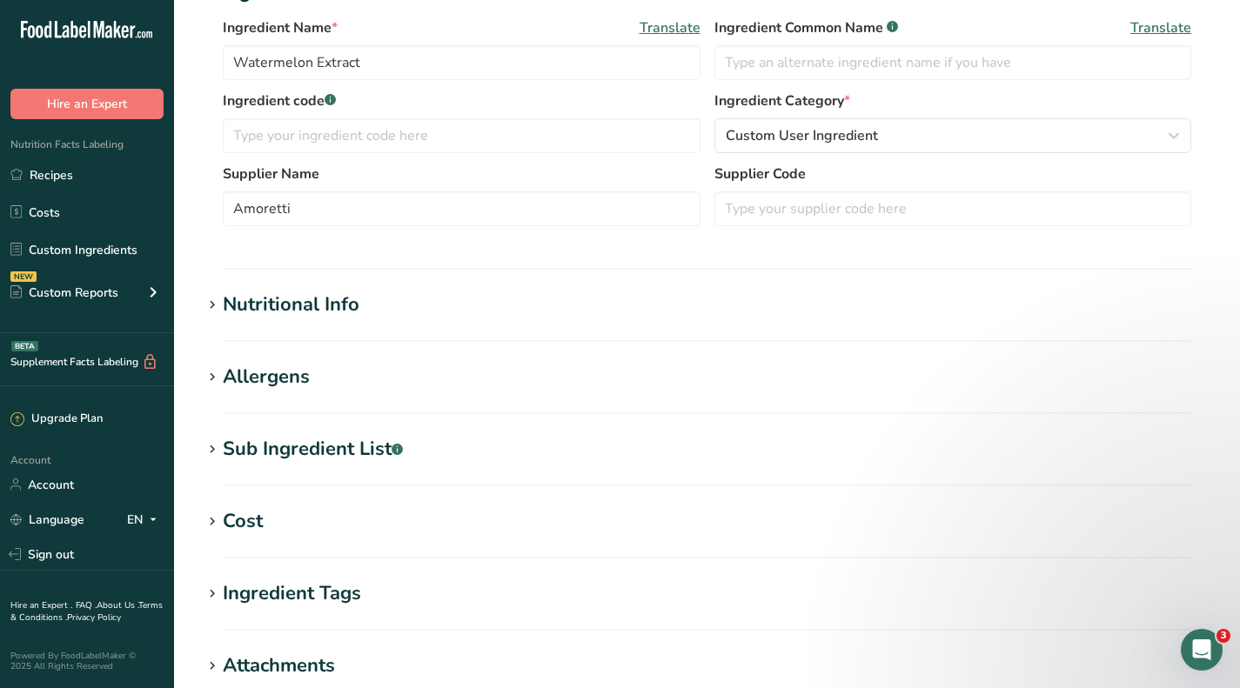
type input "Natural Tart Apple Flavor"
type input "4738"
type input "45"
select select "12"
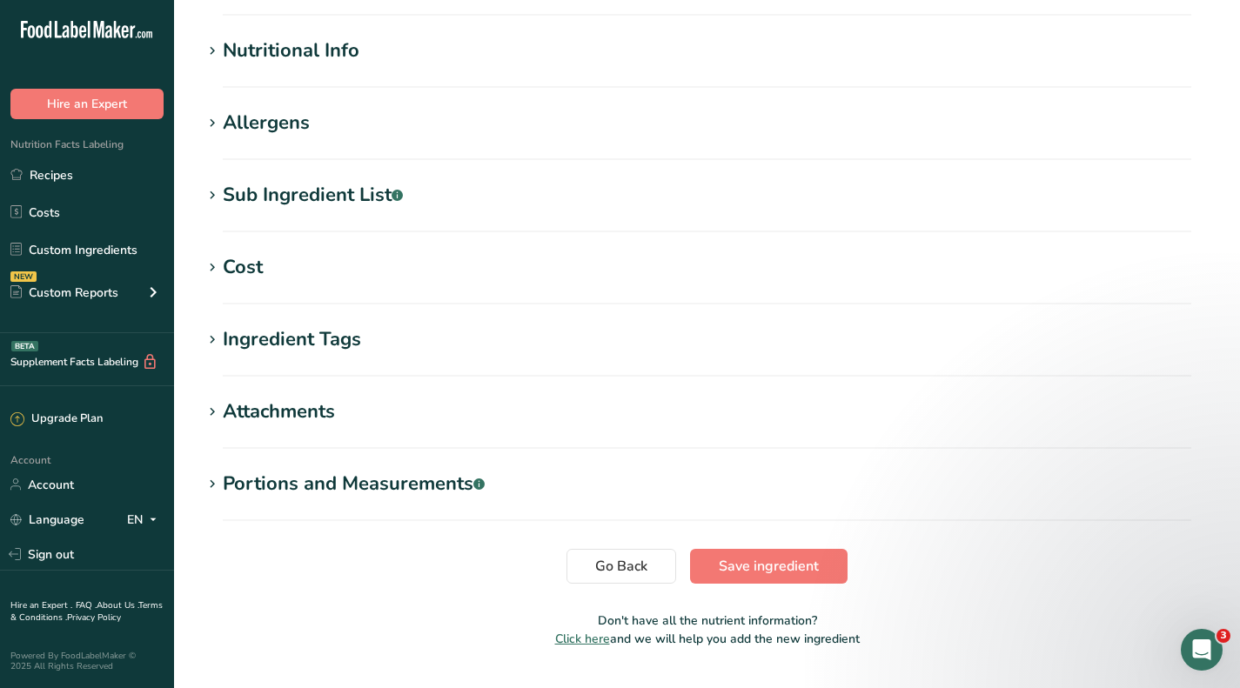
scroll to position [609, 0]
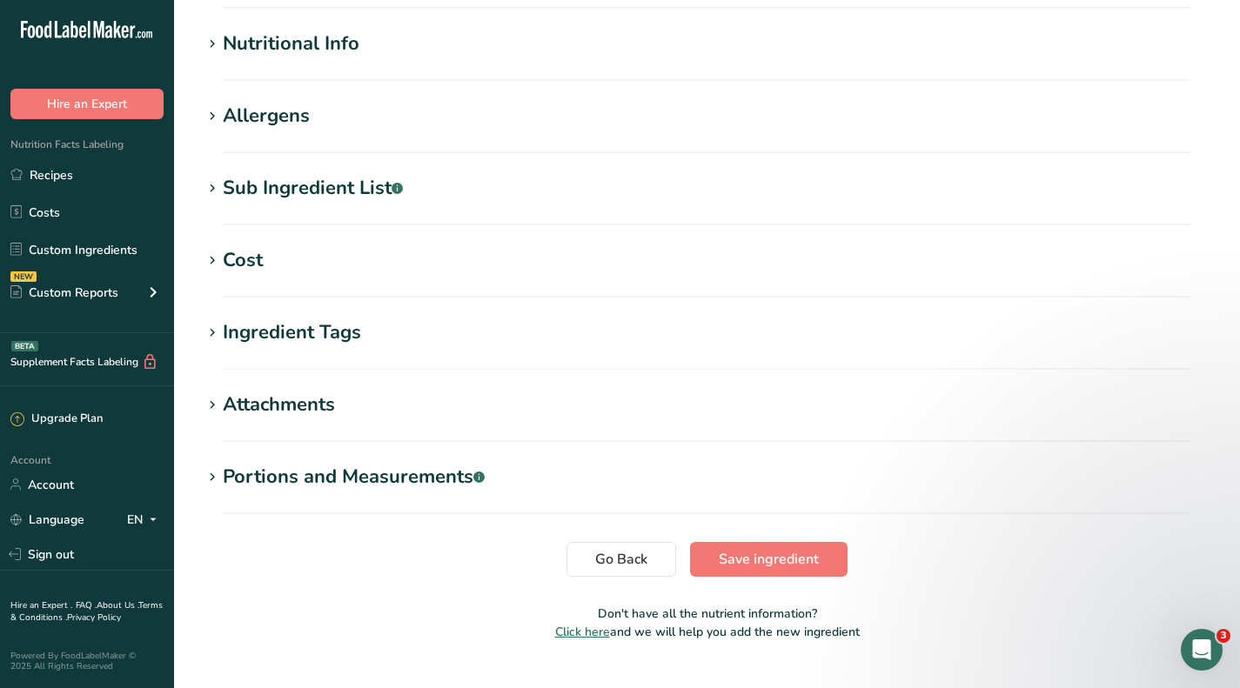
click at [248, 258] on div "Cost" at bounding box center [243, 260] width 40 height 29
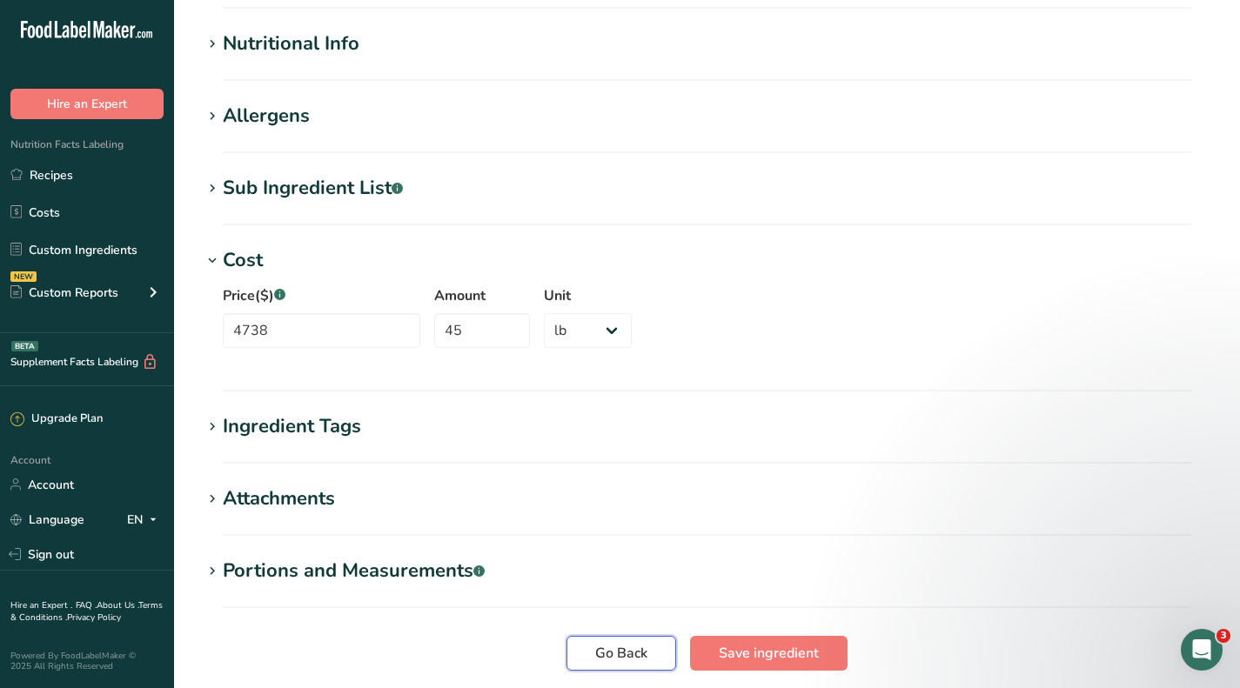
click at [620, 654] on span "Go Back" at bounding box center [621, 653] width 52 height 21
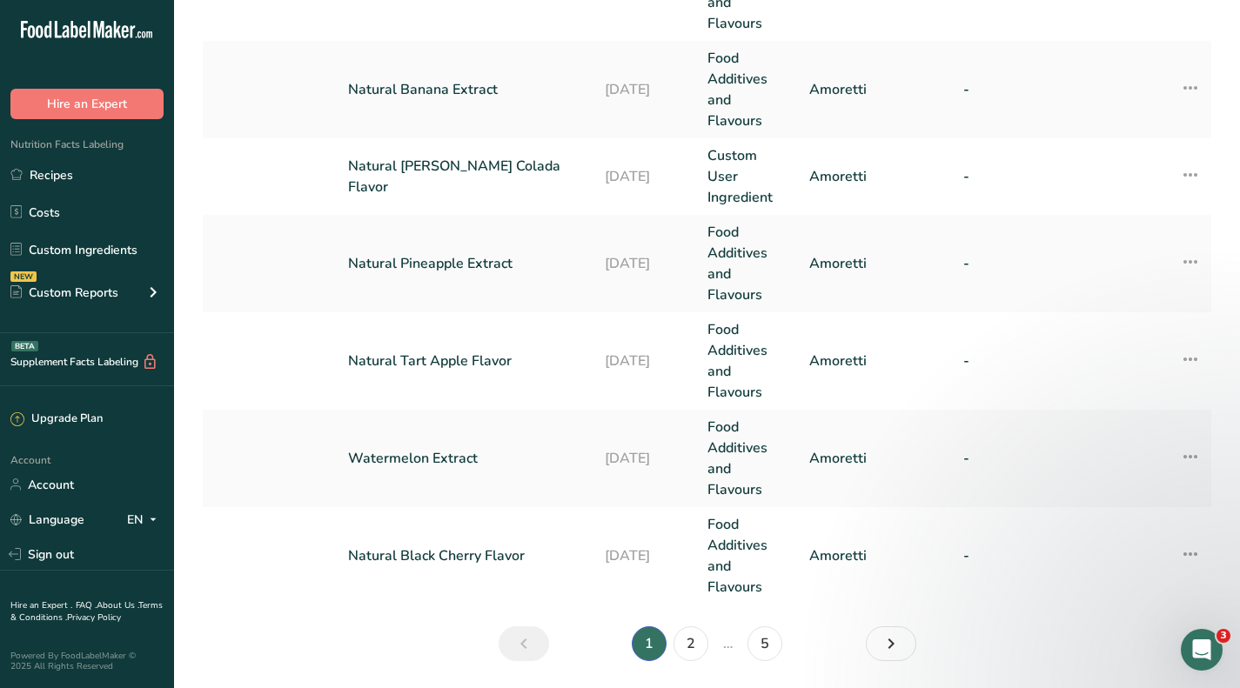
scroll to position [945, 0]
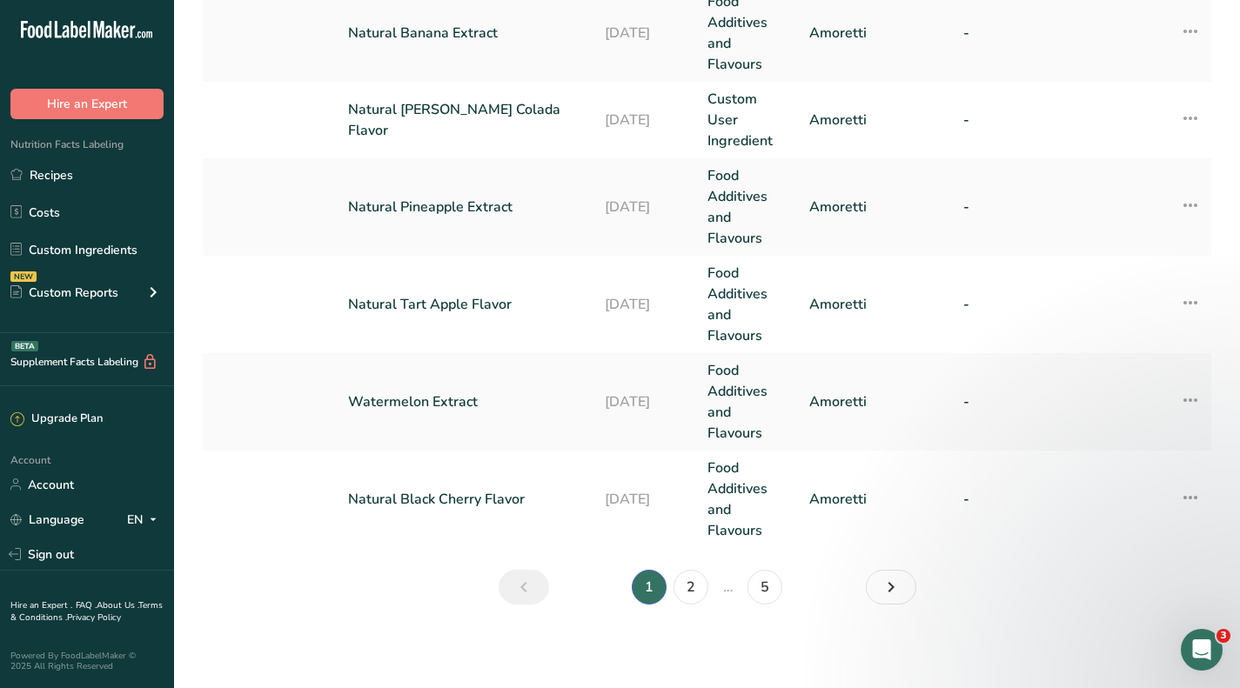
click at [440, 209] on link "Natural Pineapple Extract" at bounding box center [466, 207] width 236 height 21
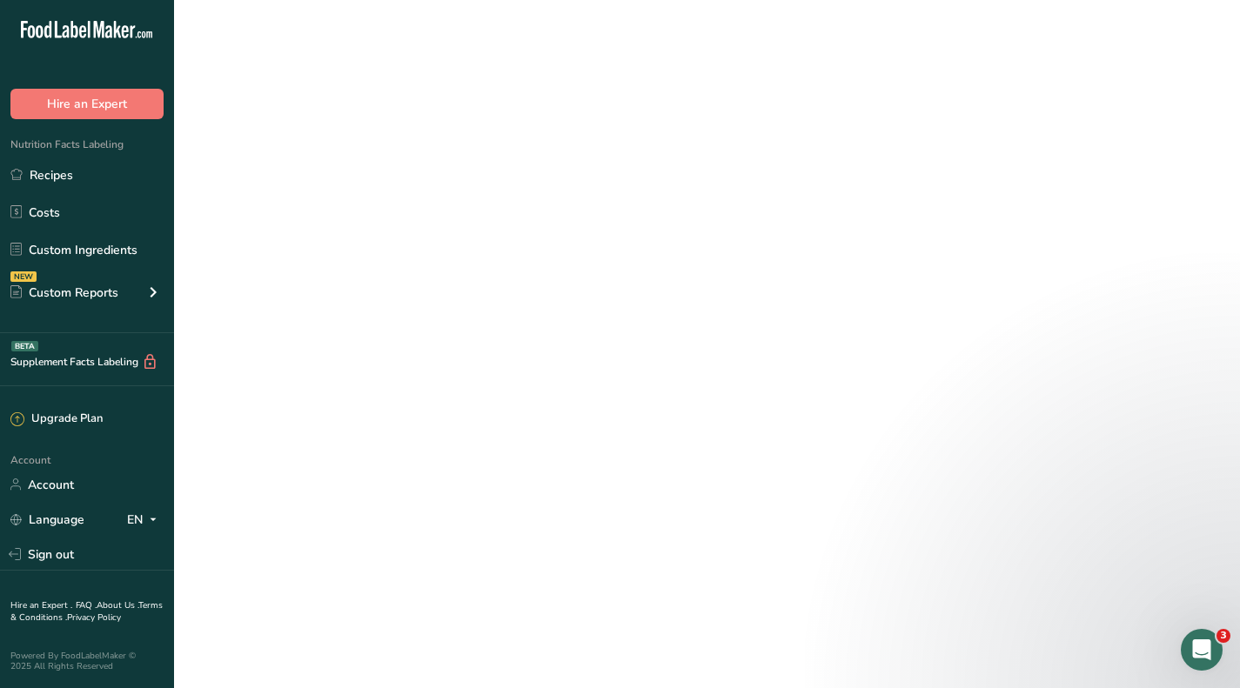
select select "12"
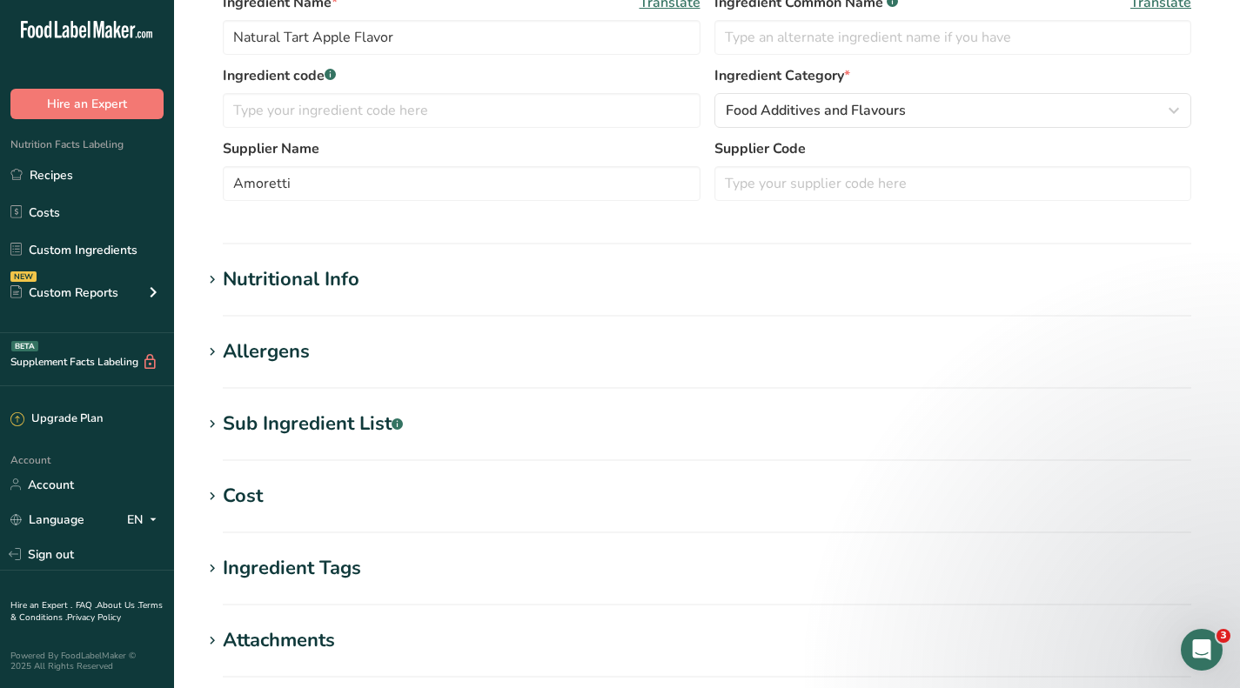
type input "Natural Pineapple Extract"
type input "250"
type input "3401"
select select
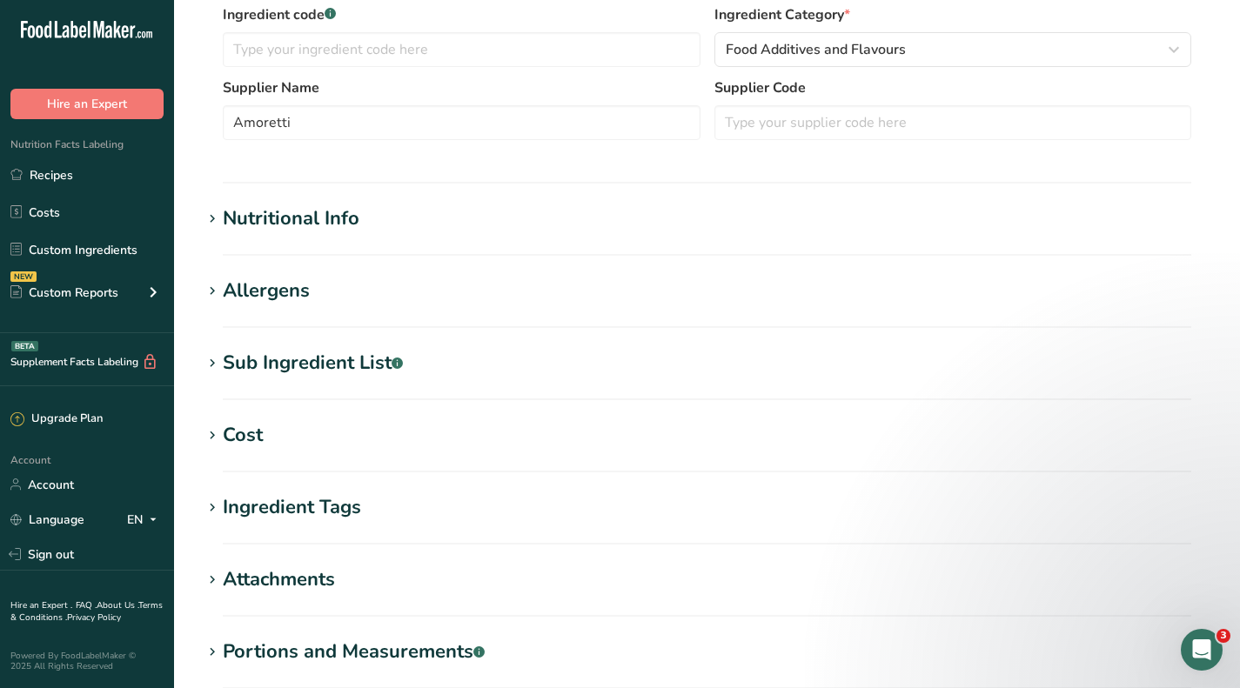
scroll to position [435, 0]
click at [251, 425] on div "Cost" at bounding box center [243, 434] width 40 height 29
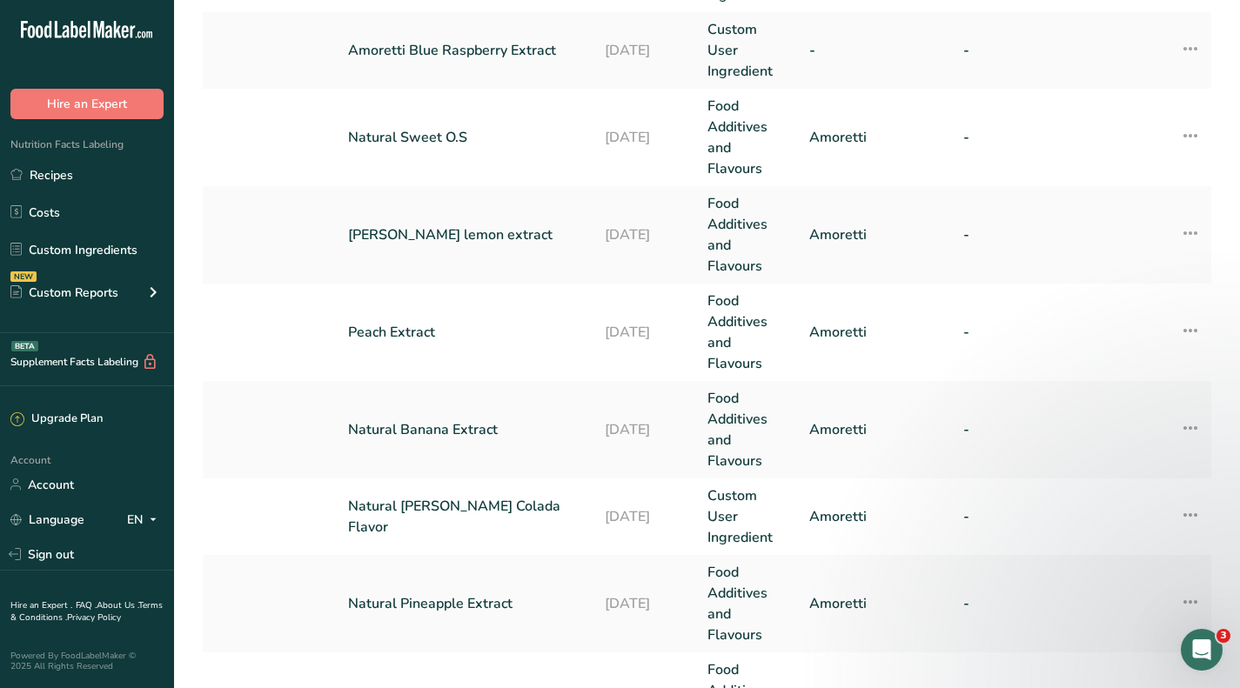
scroll to position [696, 0]
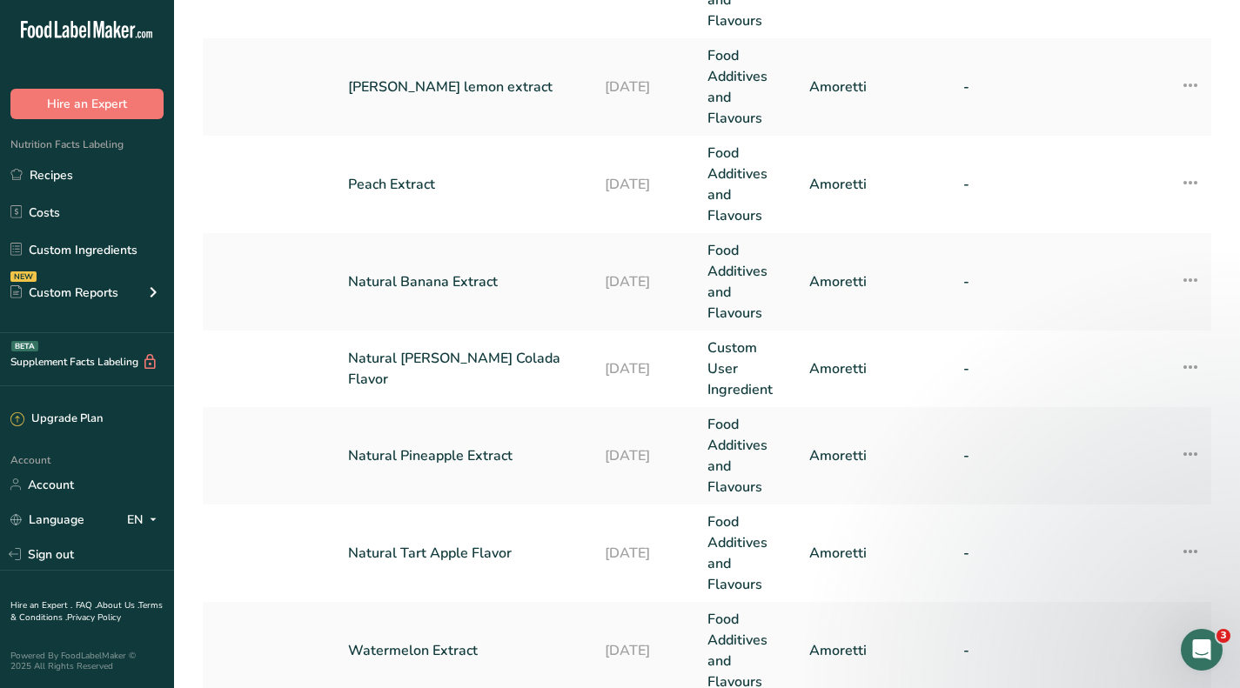
click at [433, 366] on link "Natural [PERSON_NAME] Colada Flavor" at bounding box center [466, 369] width 236 height 42
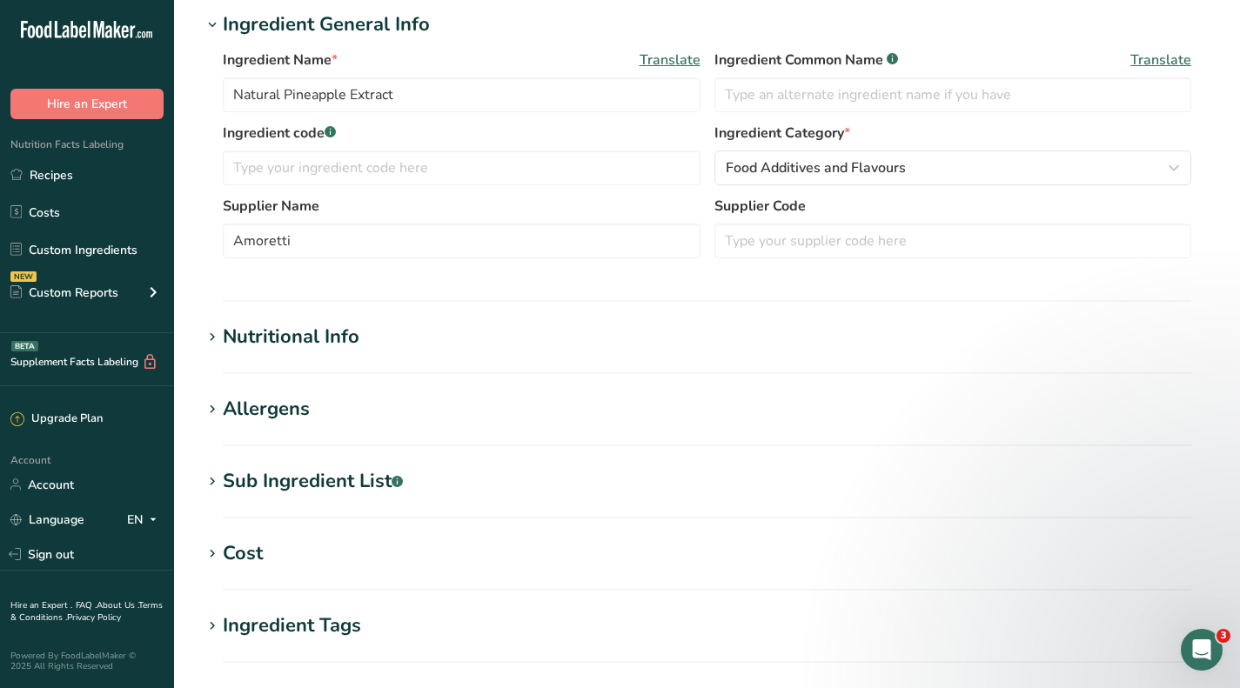
scroll to position [348, 0]
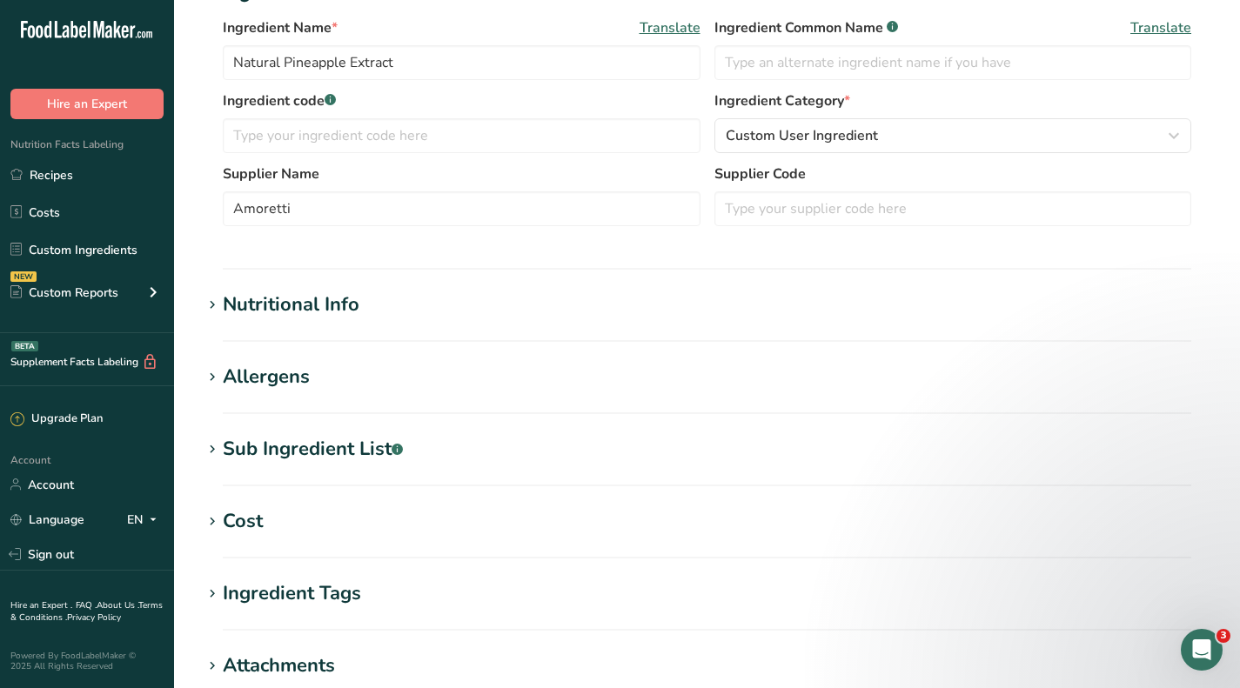
type input "Natural [PERSON_NAME] Colada Flavor"
type input "200"
click at [271, 513] on h1 "Cost" at bounding box center [707, 521] width 1010 height 29
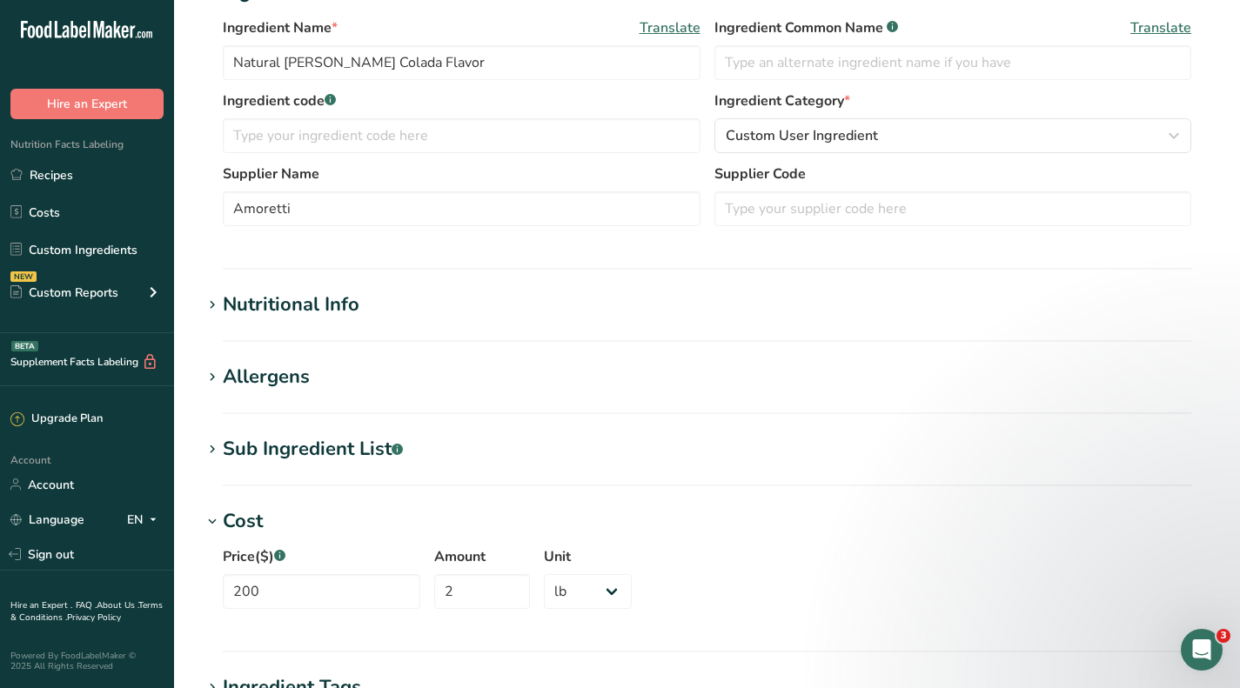
scroll to position [435, 0]
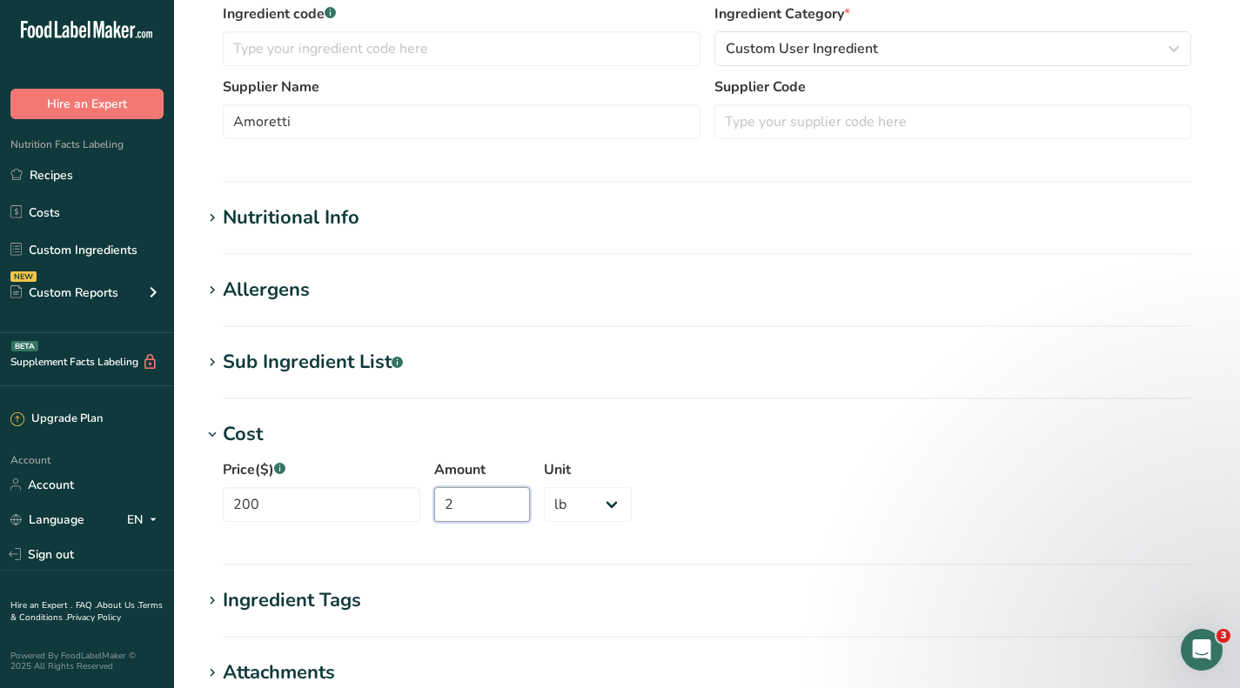
click at [446, 491] on input "2" at bounding box center [482, 504] width 96 height 35
click at [567, 503] on select "Grams kg mg mcg lb oz" at bounding box center [588, 504] width 88 height 35
click at [544, 487] on select "Grams kg mg mcg lb oz" at bounding box center [588, 504] width 88 height 35
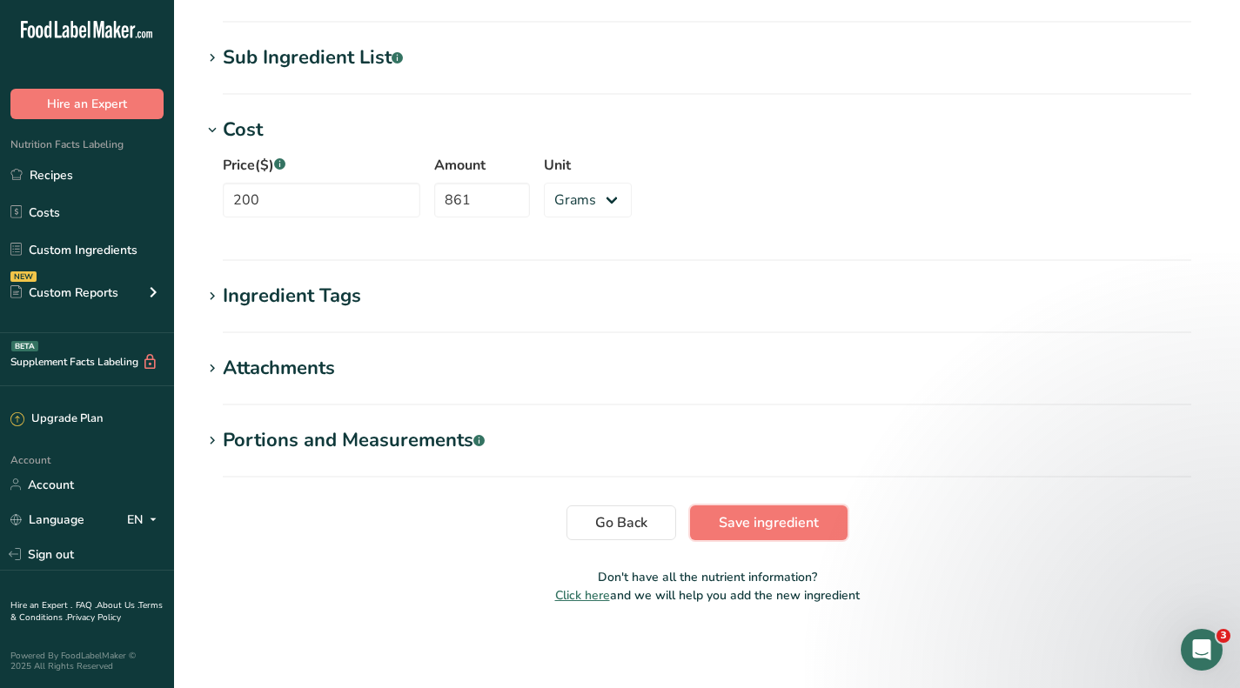
click at [741, 522] on span "Save ingredient" at bounding box center [769, 523] width 100 height 21
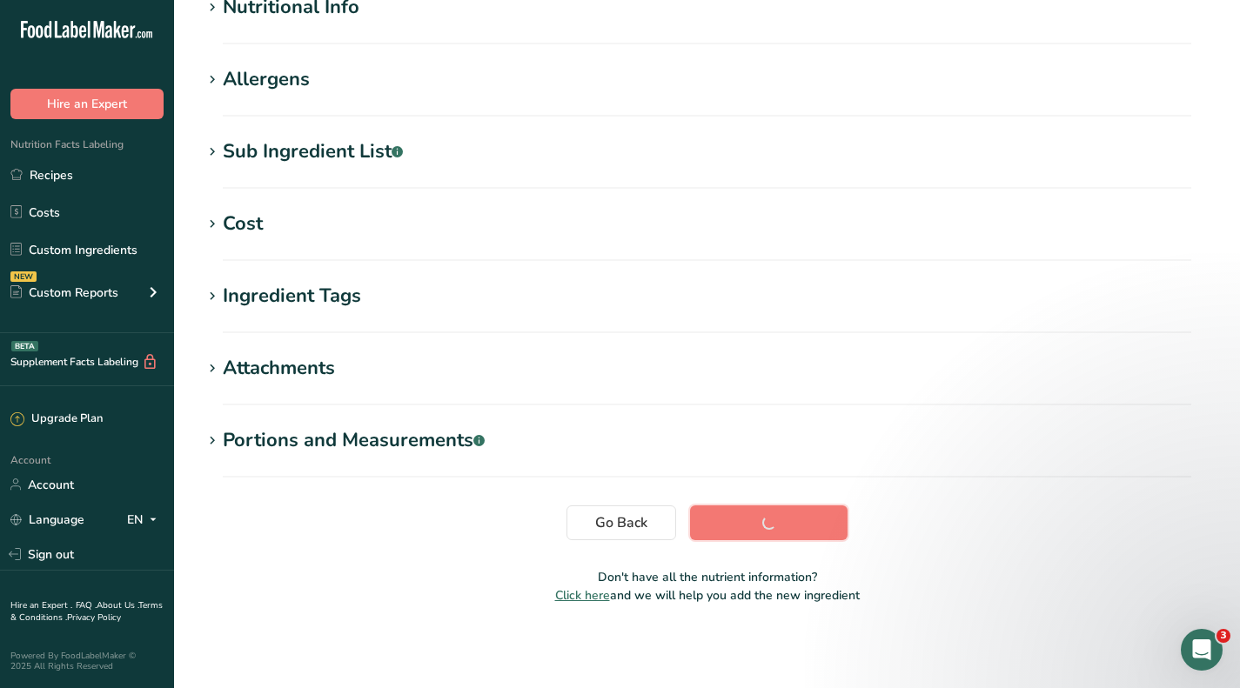
scroll to position [232, 0]
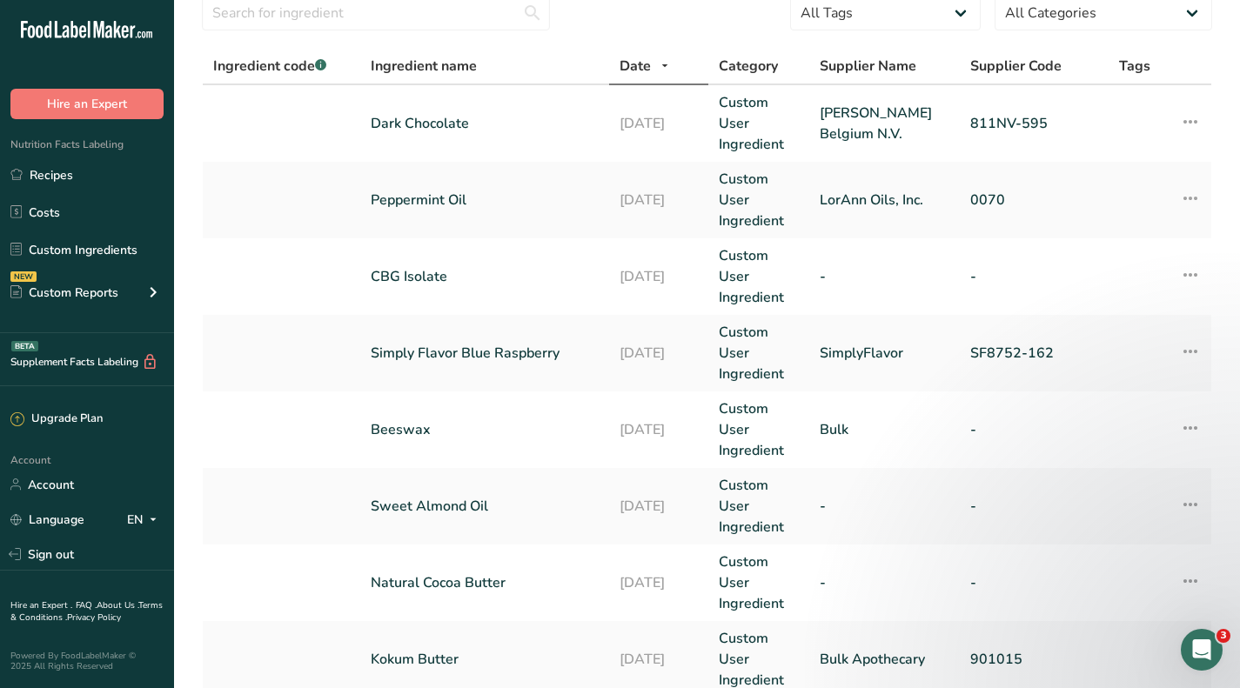
scroll to position [61, 0]
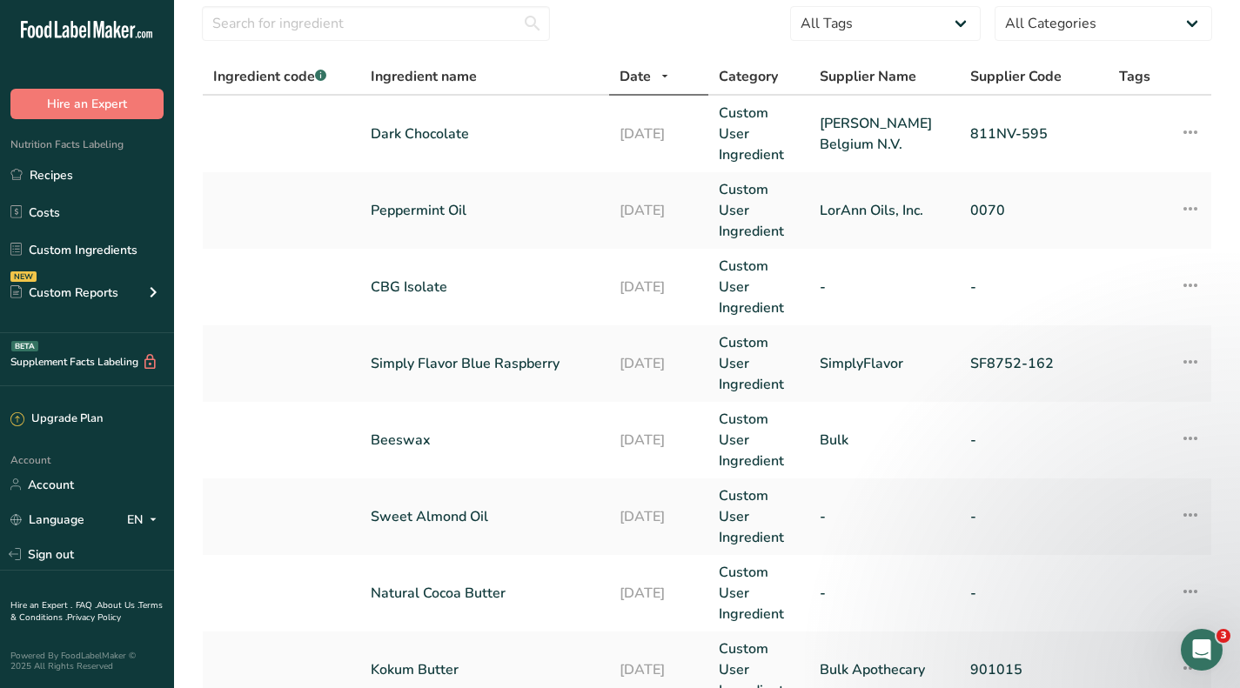
click at [640, 77] on span "Date" at bounding box center [635, 76] width 31 height 21
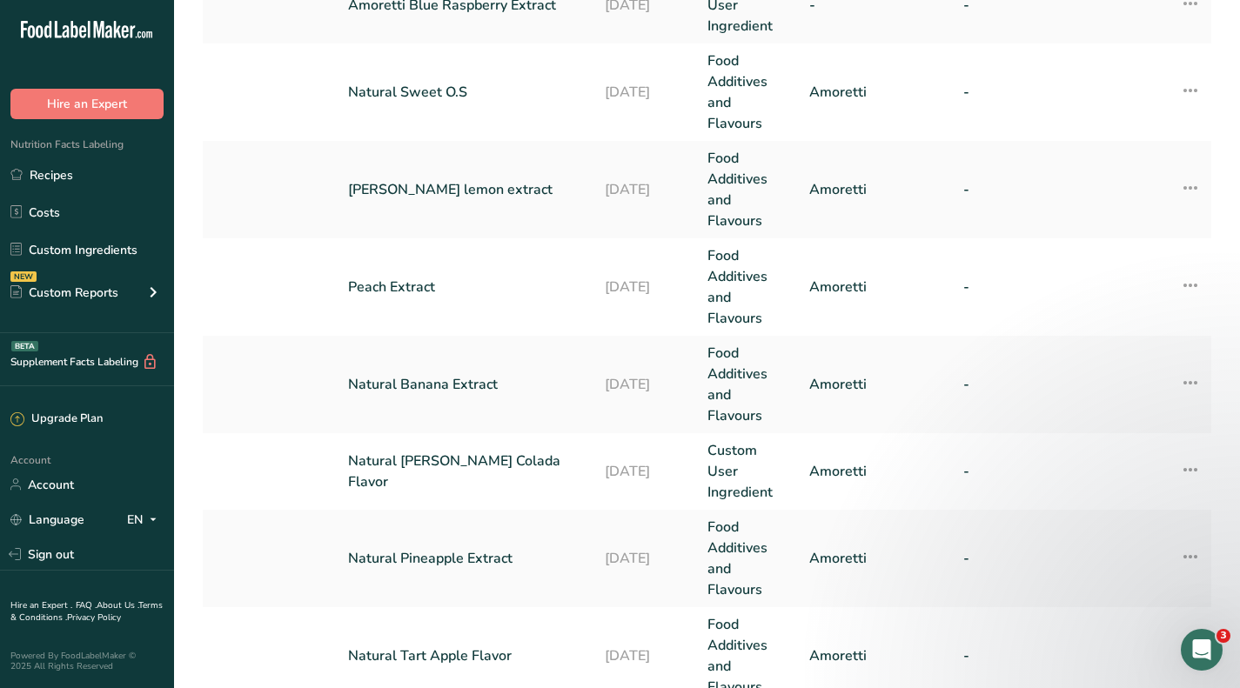
scroll to position [757, 0]
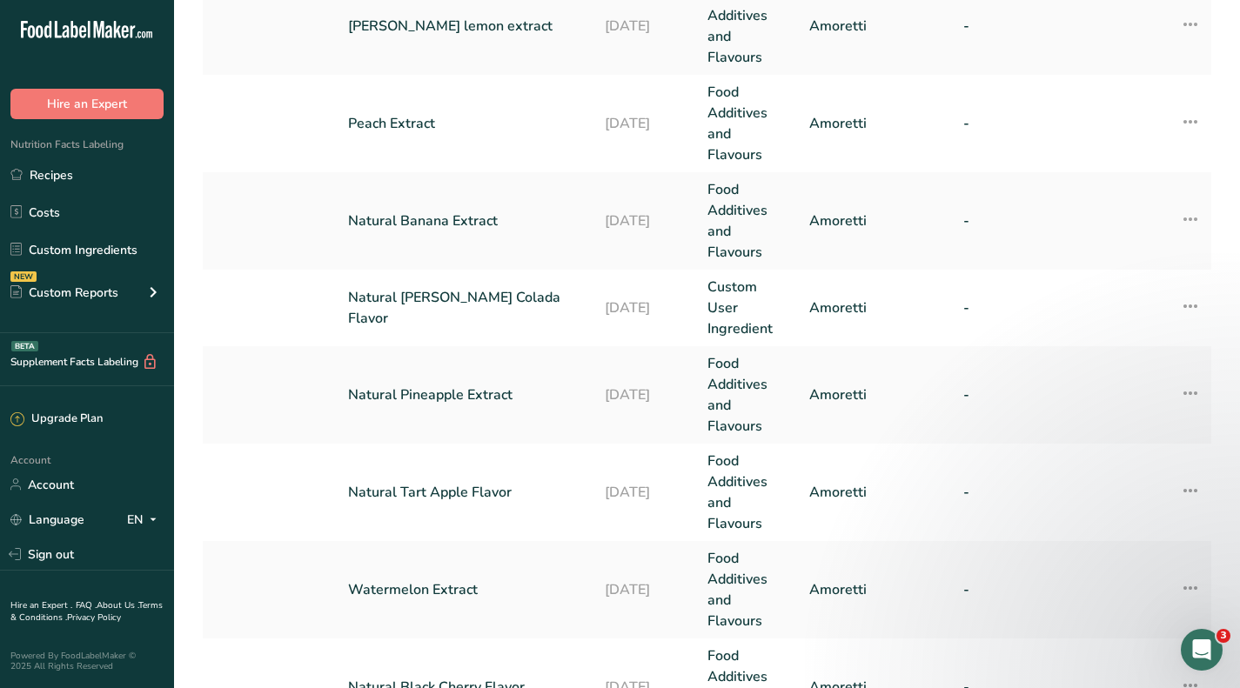
click at [452, 311] on link "Natural [PERSON_NAME] Colada Flavor" at bounding box center [466, 308] width 236 height 42
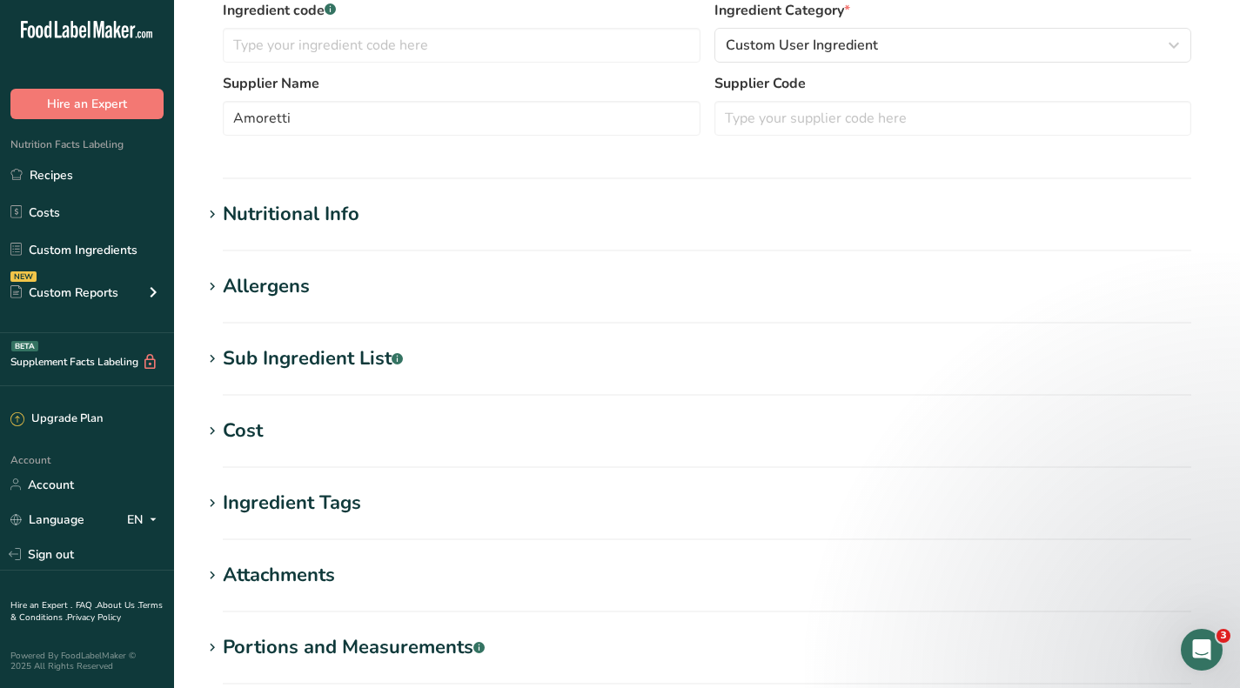
scroll to position [522, 0]
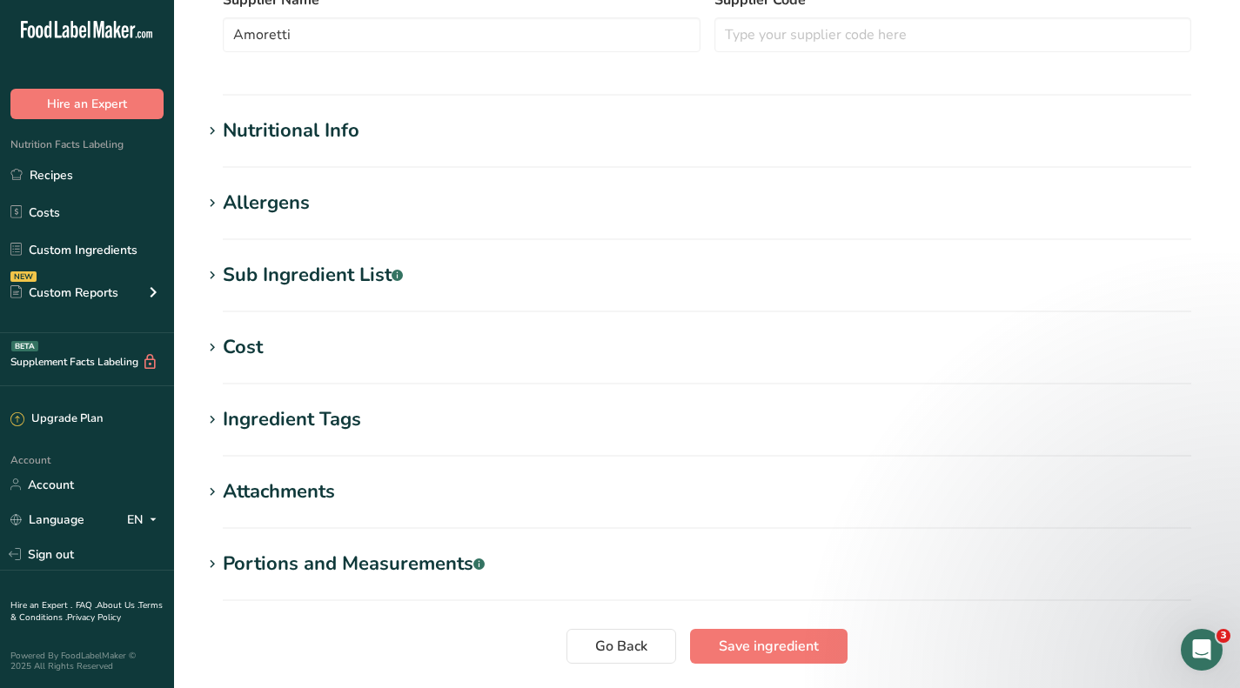
click at [257, 342] on div "Cost" at bounding box center [243, 347] width 40 height 29
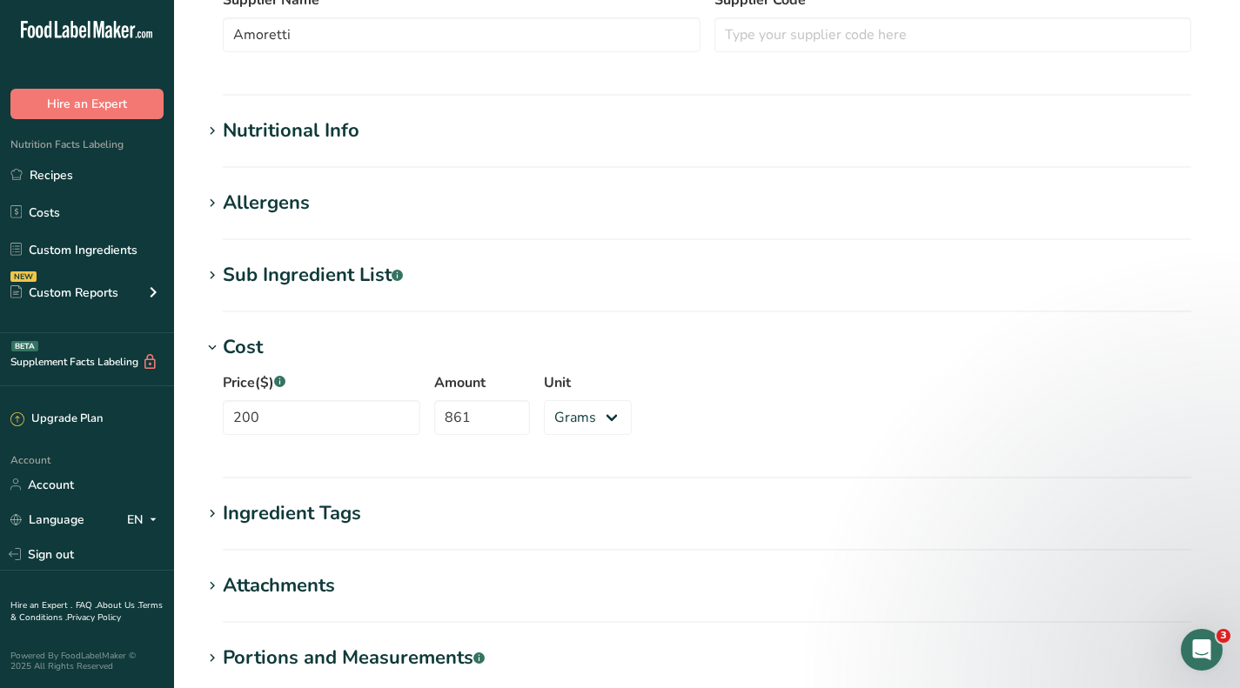
scroll to position [696, 0]
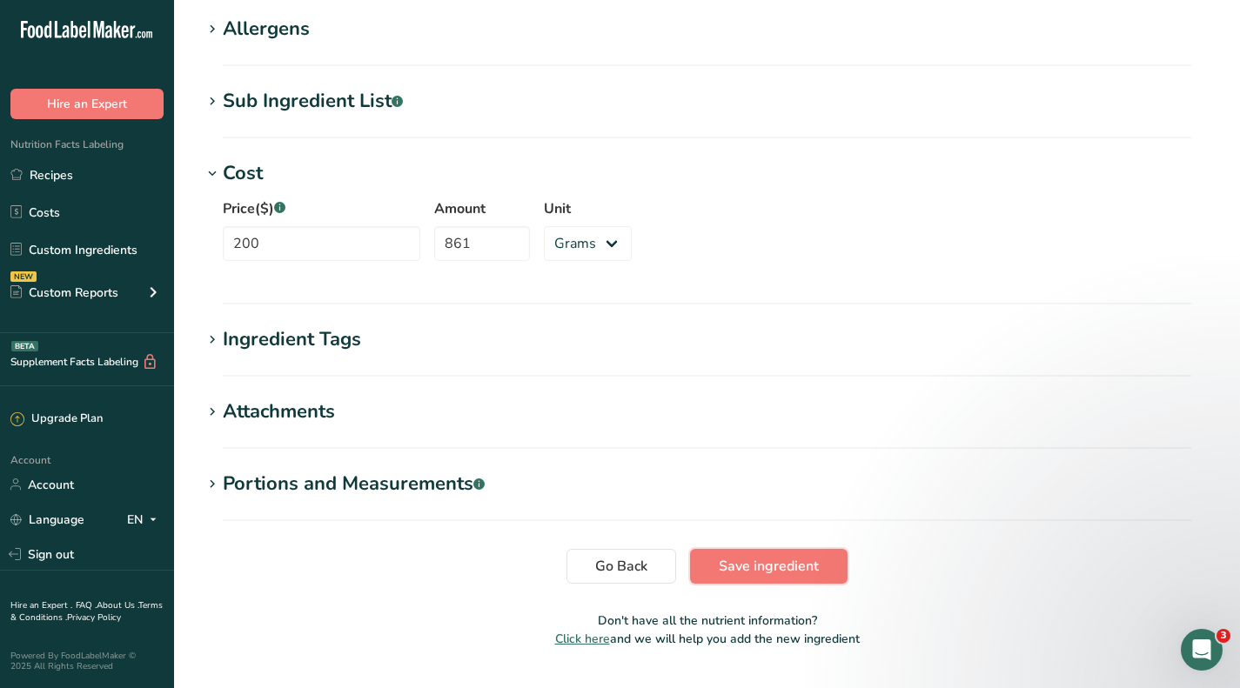
click at [723, 567] on span "Save ingredient" at bounding box center [769, 566] width 100 height 21
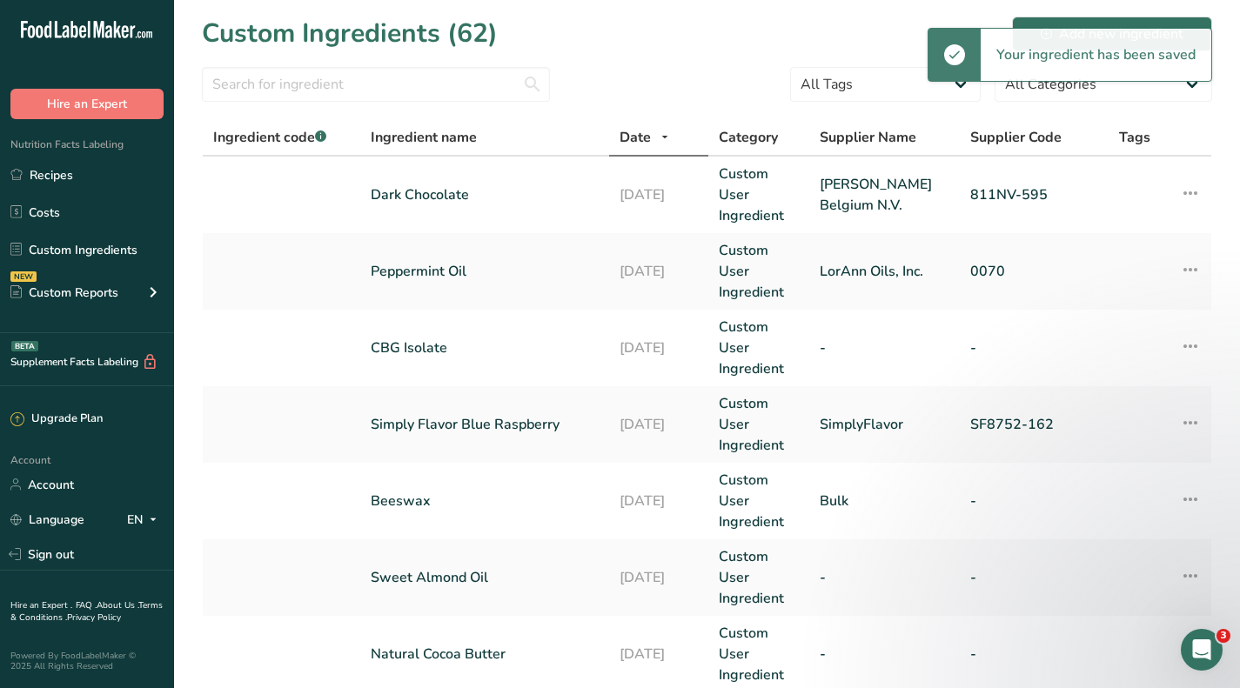
click at [628, 137] on span "Date" at bounding box center [635, 137] width 31 height 21
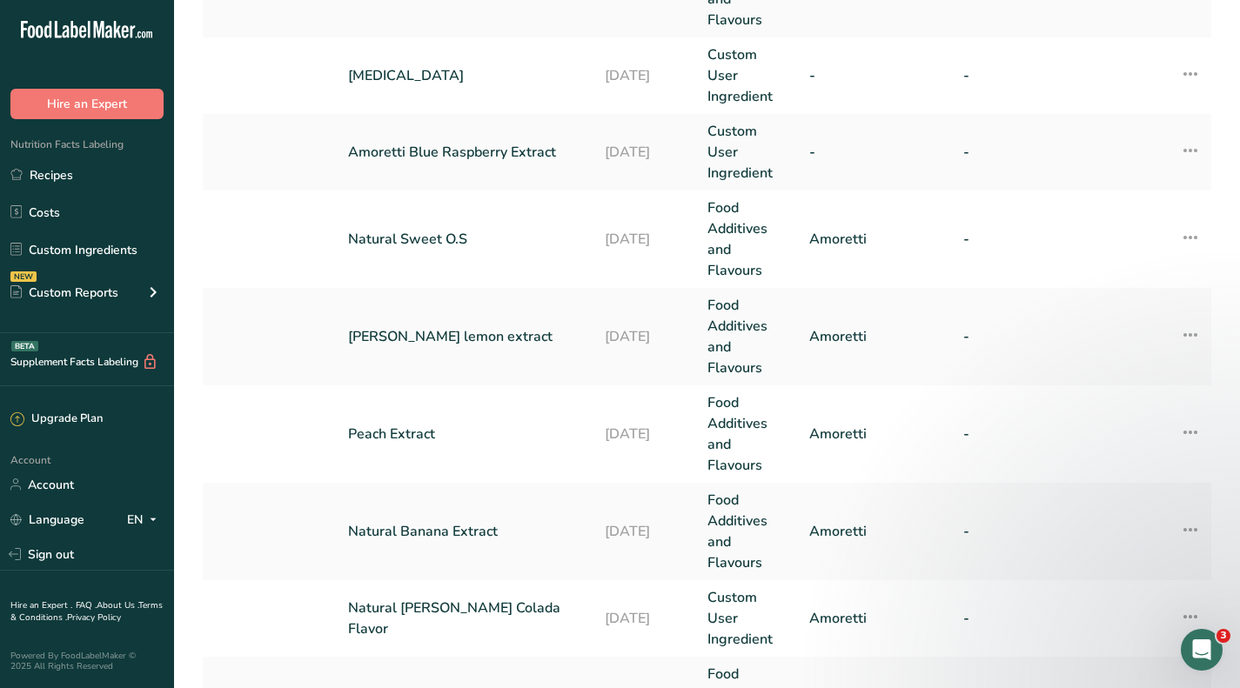
scroll to position [522, 0]
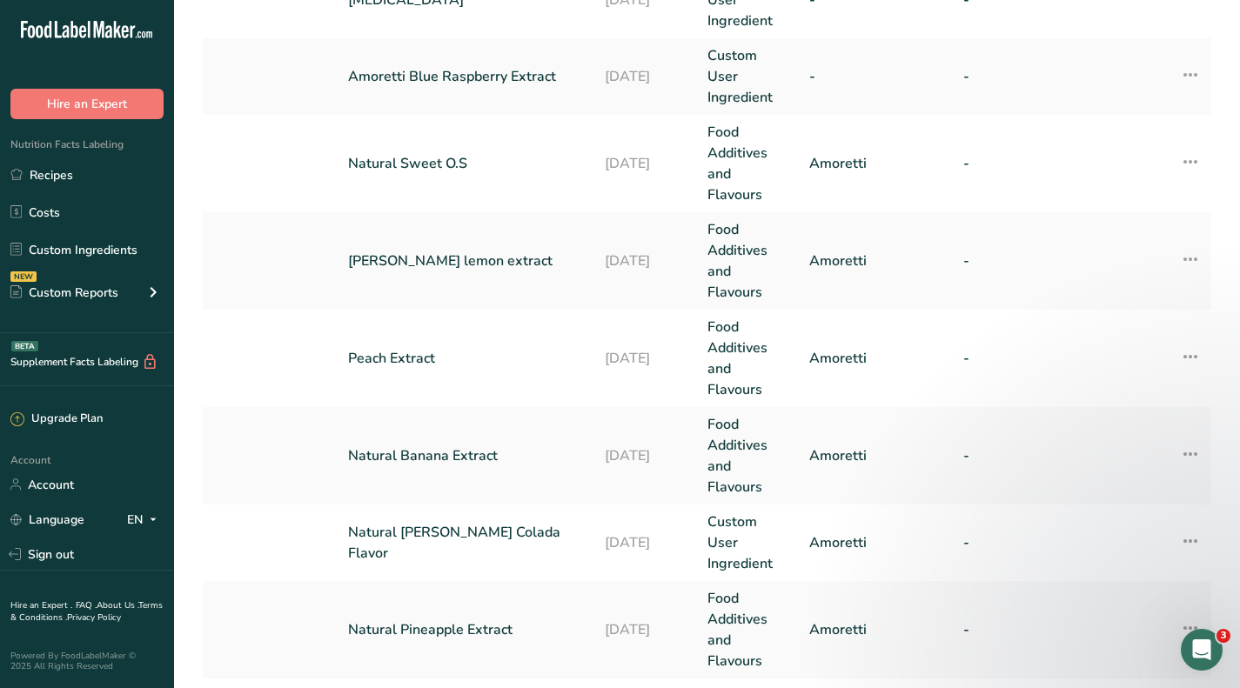
click at [397, 456] on link "Natural Banana Extract" at bounding box center [466, 456] width 236 height 21
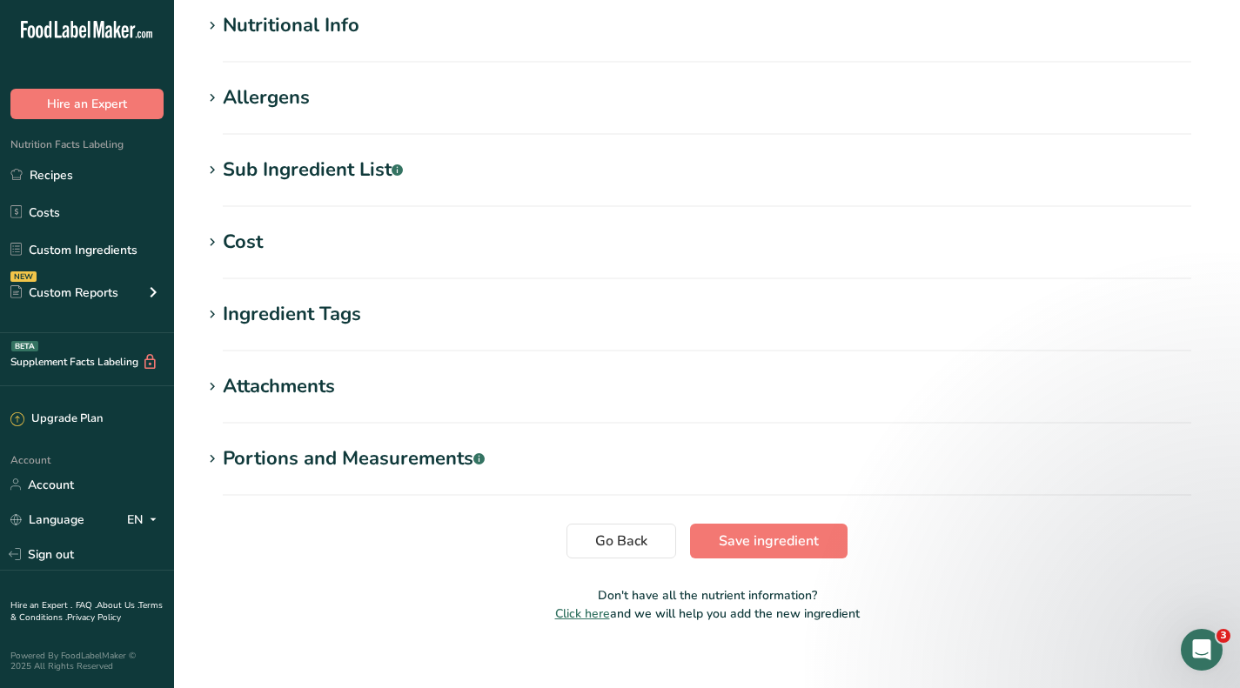
scroll to position [646, 0]
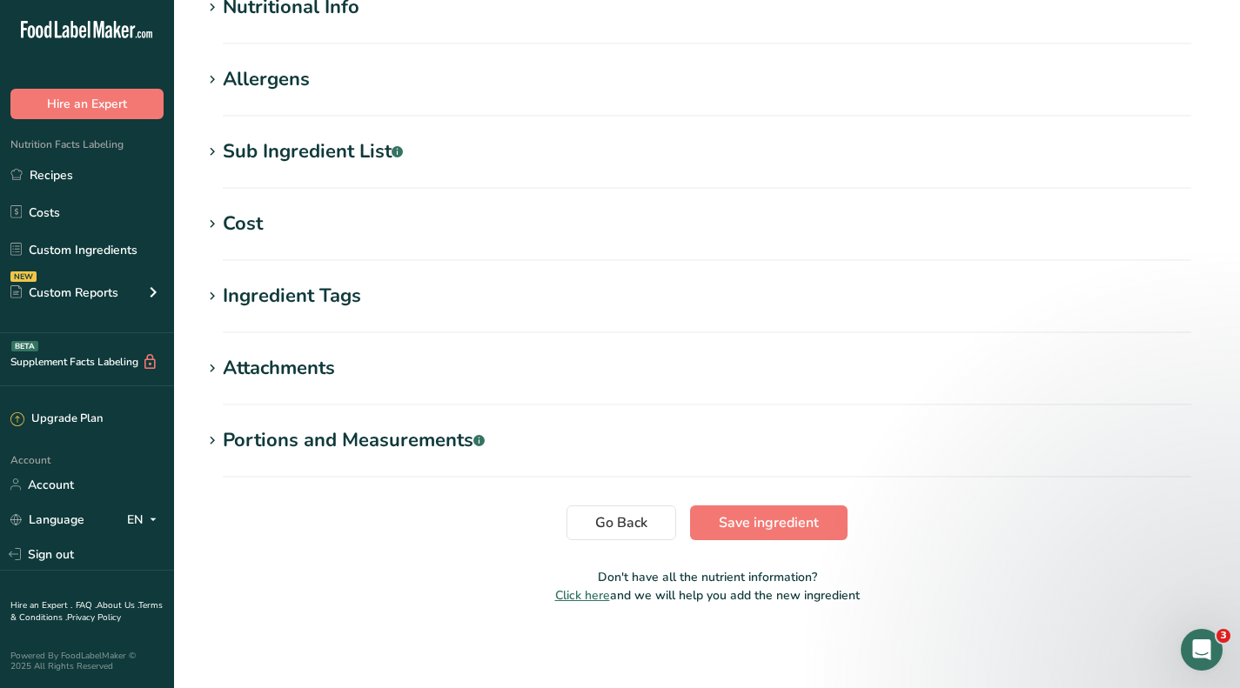
click at [238, 222] on div "Cost" at bounding box center [243, 224] width 40 height 29
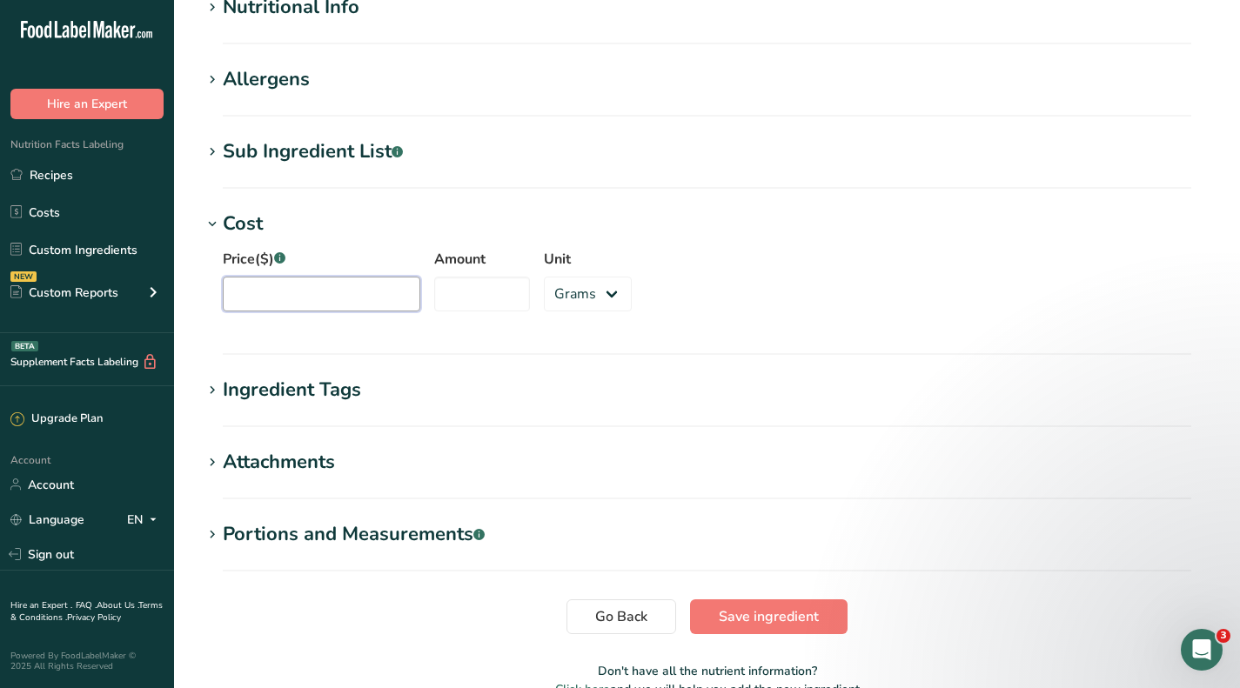
click at [327, 292] on input "Price($) .a-a{fill:#347362;}.b-a{fill:#fff;}" at bounding box center [322, 294] width 198 height 35
click at [469, 293] on input "Amount" at bounding box center [482, 294] width 96 height 35
click at [251, 298] on input "Price($) .a-a{fill:#347362;}.b-a{fill:#fff;}" at bounding box center [322, 294] width 198 height 35
click at [762, 619] on span "Save ingredient" at bounding box center [769, 617] width 100 height 21
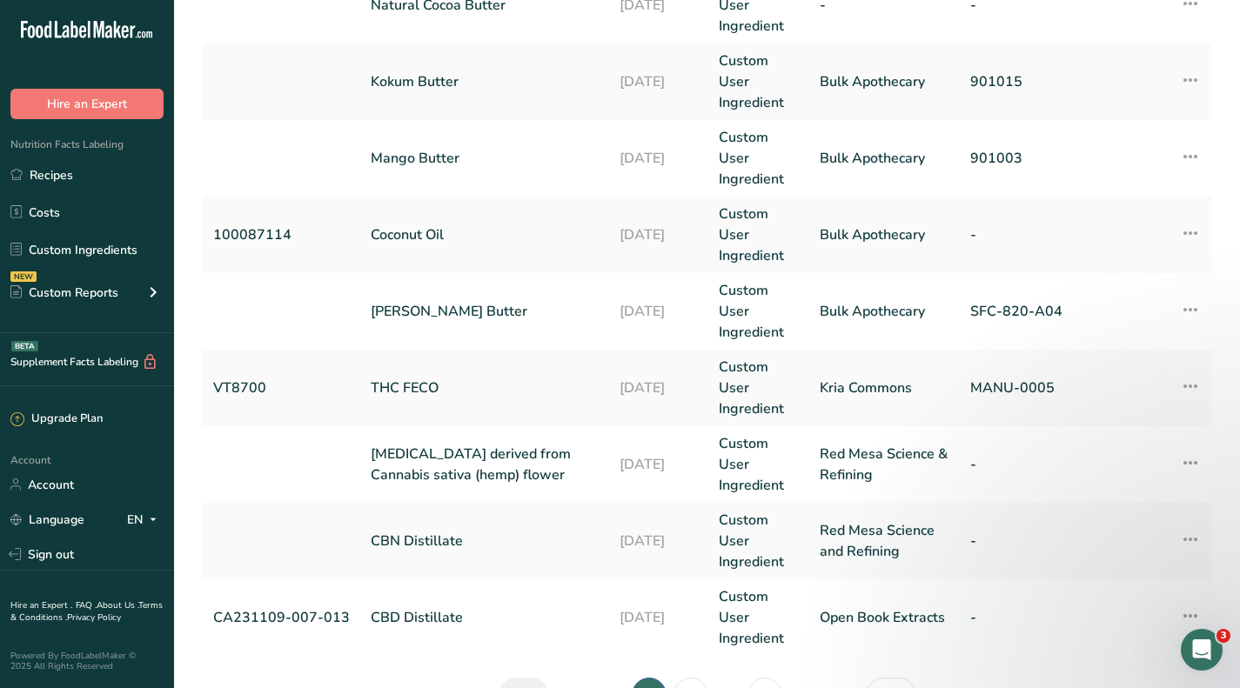
scroll to position [757, 0]
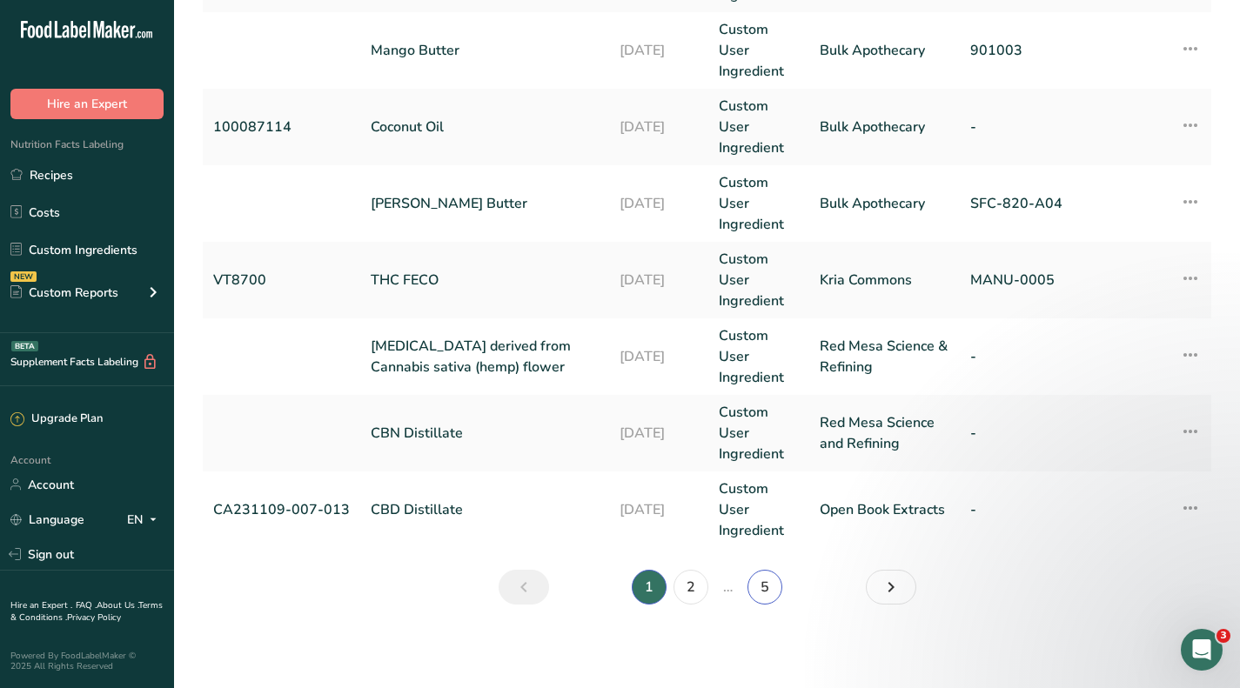
click at [768, 585] on link "5" at bounding box center [765, 587] width 35 height 35
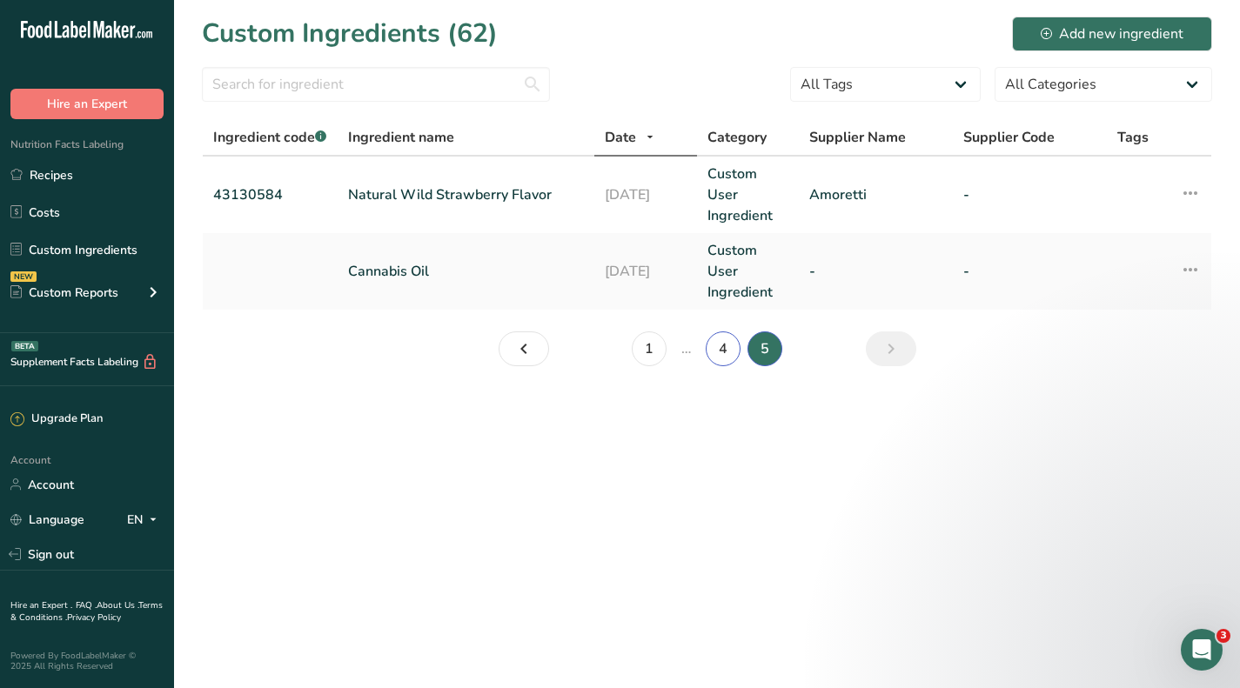
click at [723, 356] on link "4" at bounding box center [723, 349] width 35 height 35
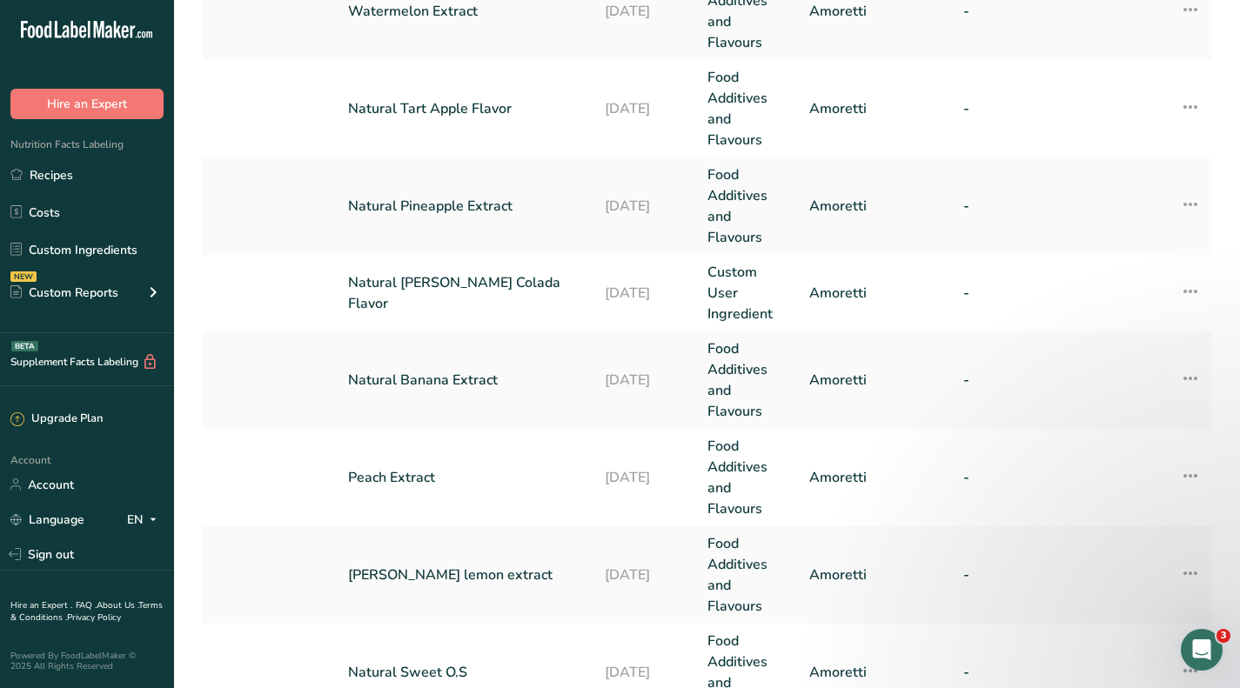
scroll to position [522, 0]
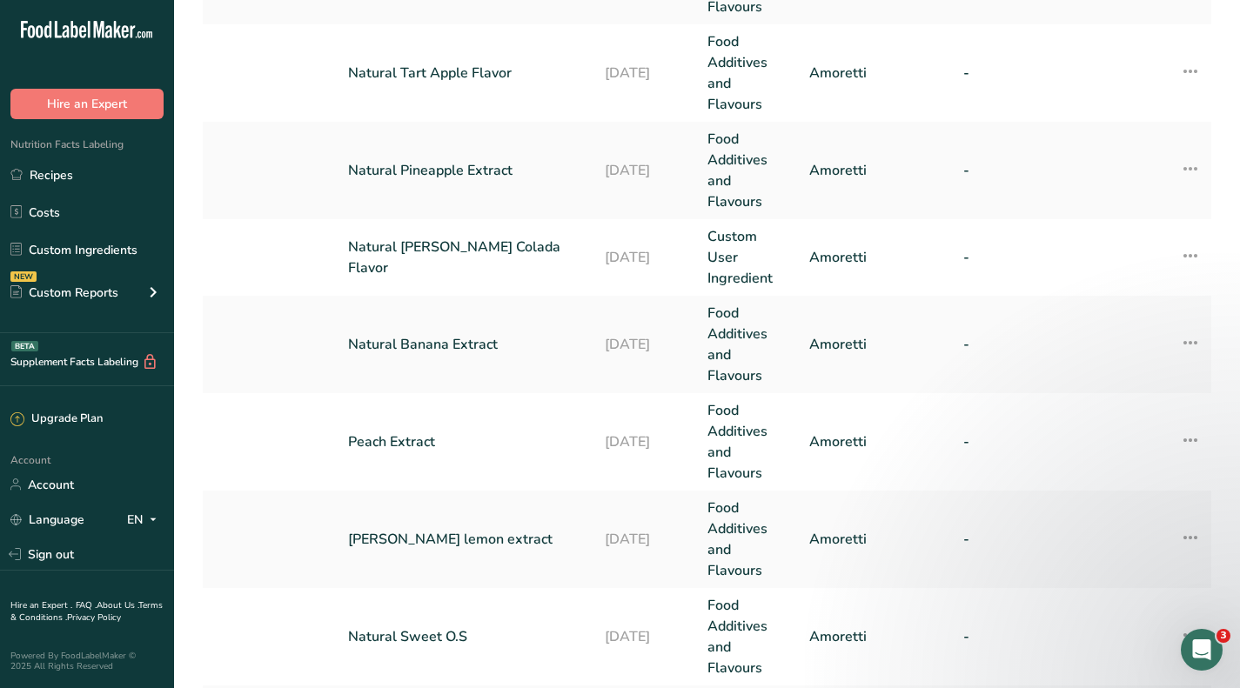
click at [402, 445] on link "Peach Extract" at bounding box center [466, 442] width 236 height 21
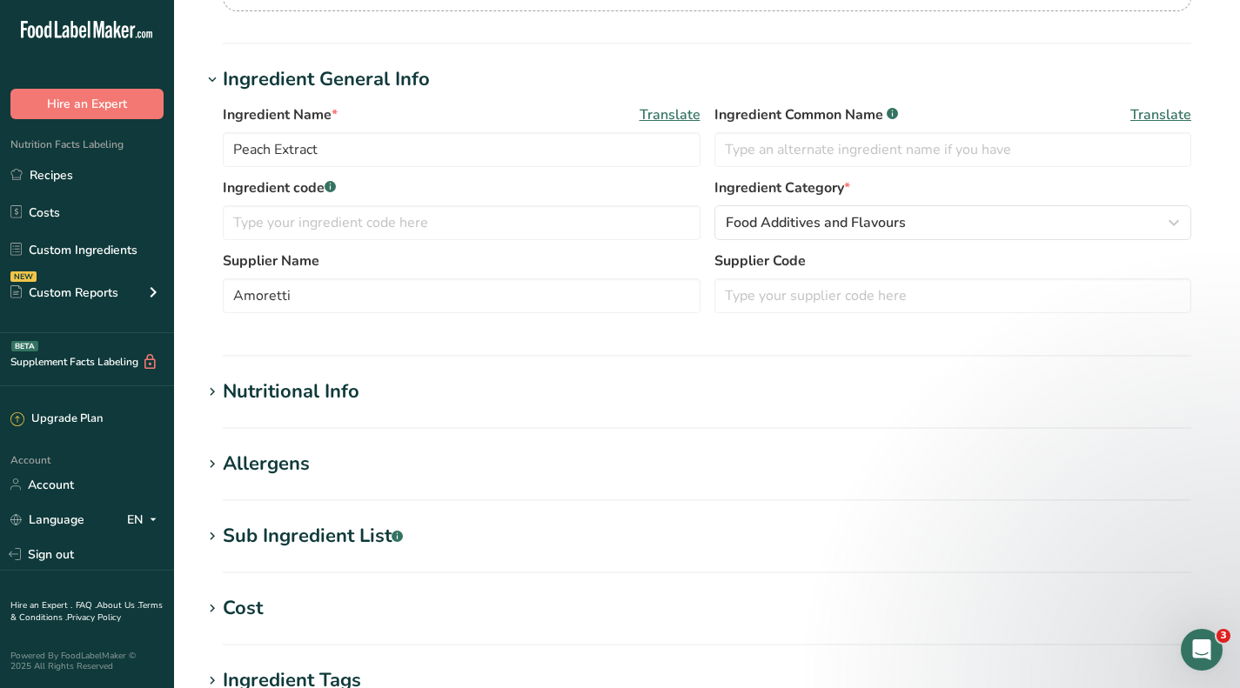
scroll to position [609, 0]
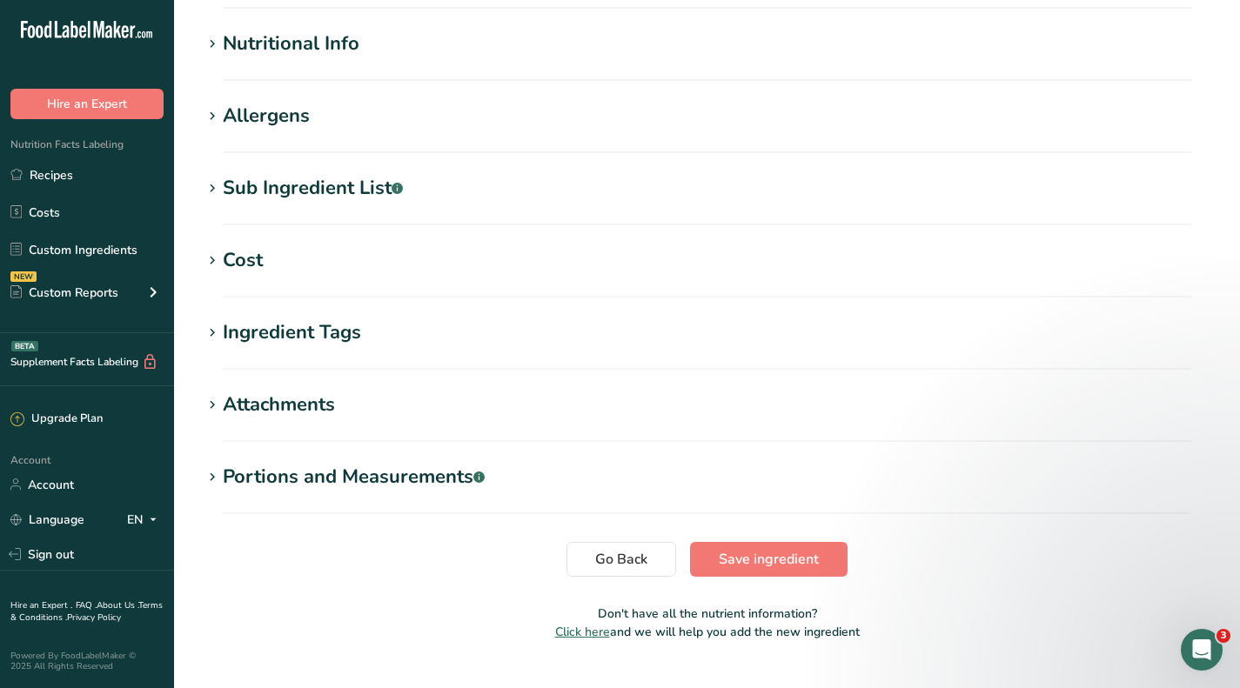
click at [245, 259] on div "Cost" at bounding box center [243, 260] width 40 height 29
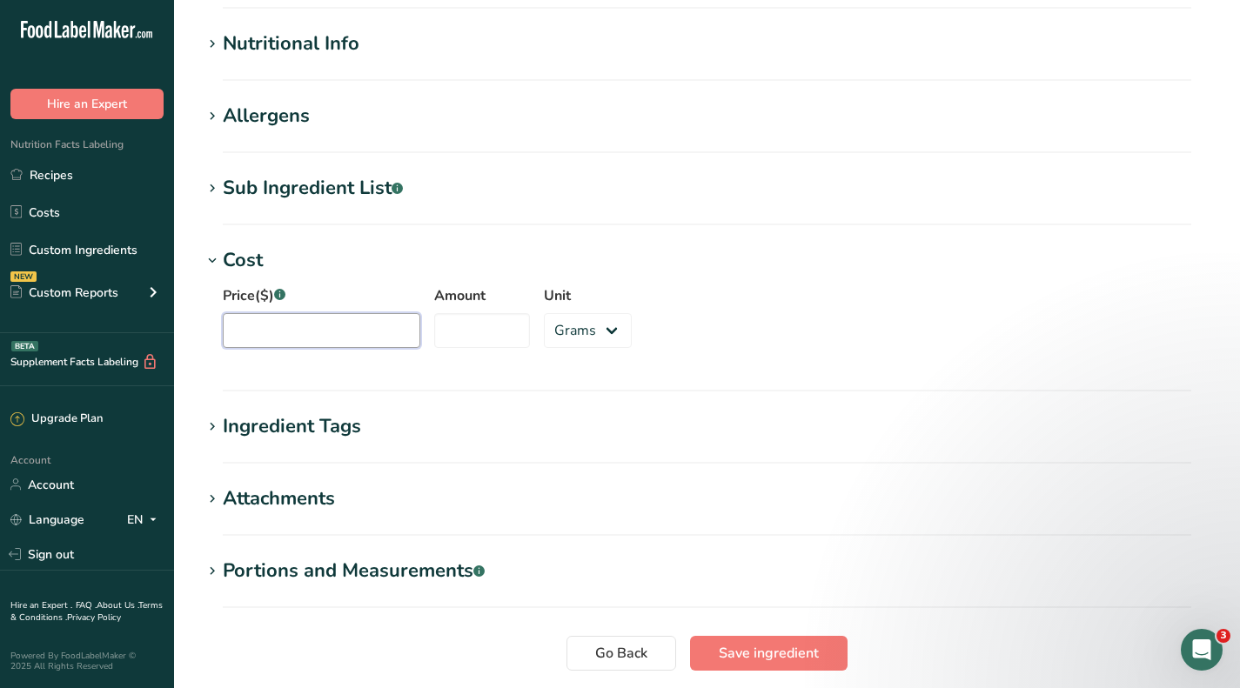
click at [311, 328] on input "Price($) .a-a{fill:#347362;}.b-a{fill:#fff;}" at bounding box center [322, 330] width 198 height 35
click at [777, 640] on button "Save ingredient" at bounding box center [769, 653] width 158 height 35
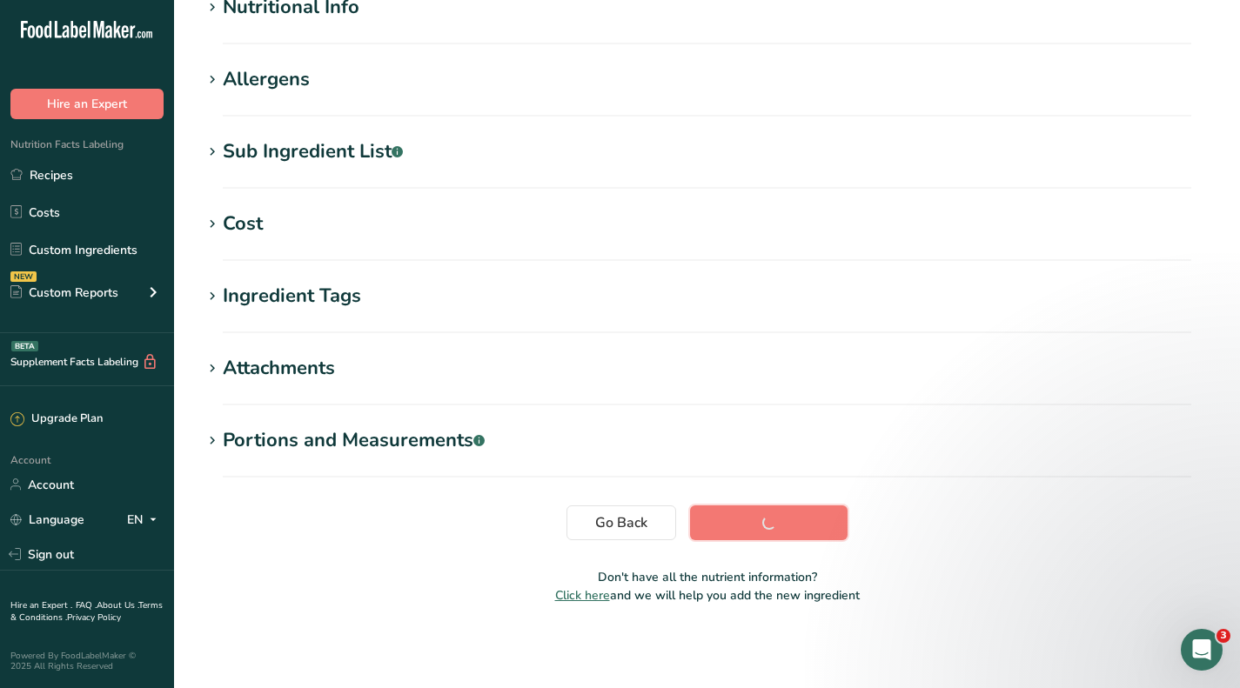
scroll to position [196, 0]
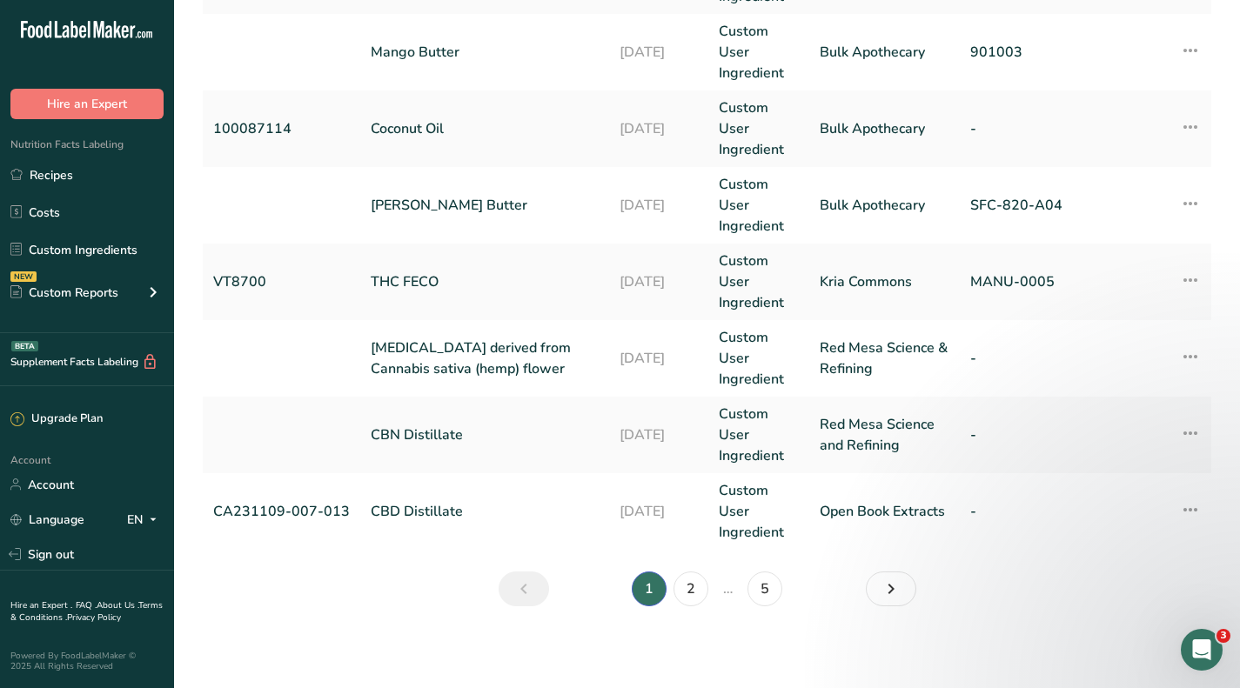
scroll to position [757, 0]
click at [764, 588] on link "5" at bounding box center [765, 587] width 35 height 35
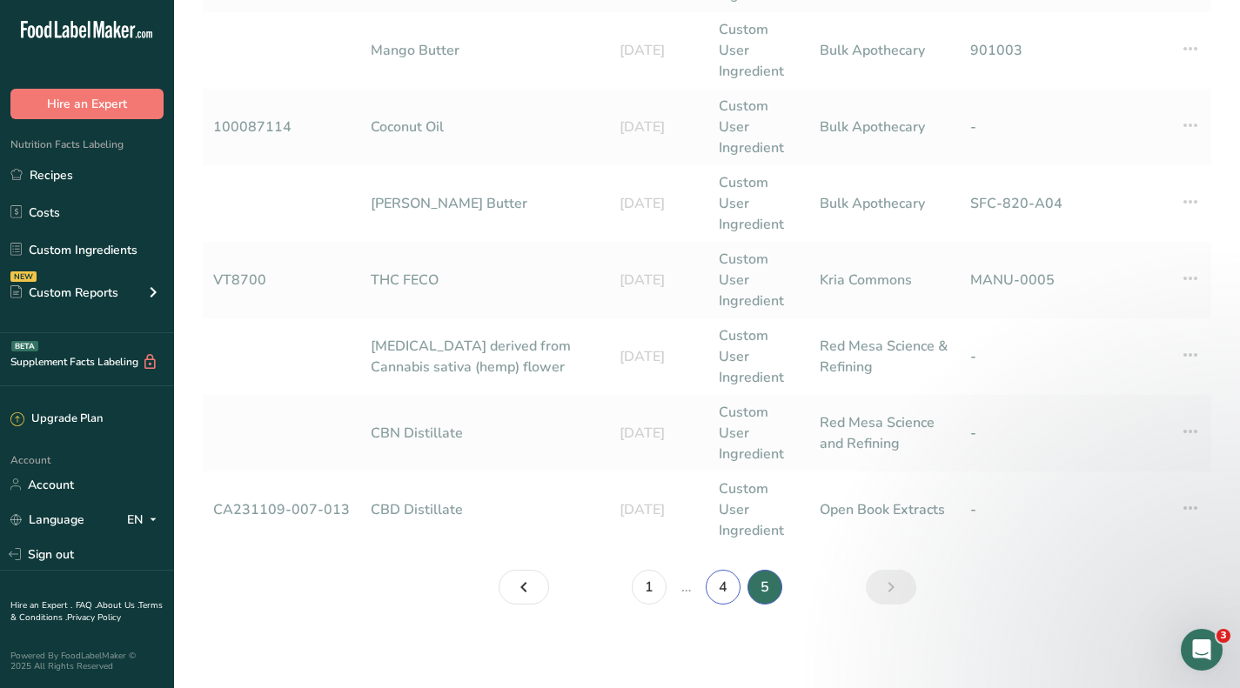
click at [719, 593] on link "4" at bounding box center [723, 587] width 35 height 35
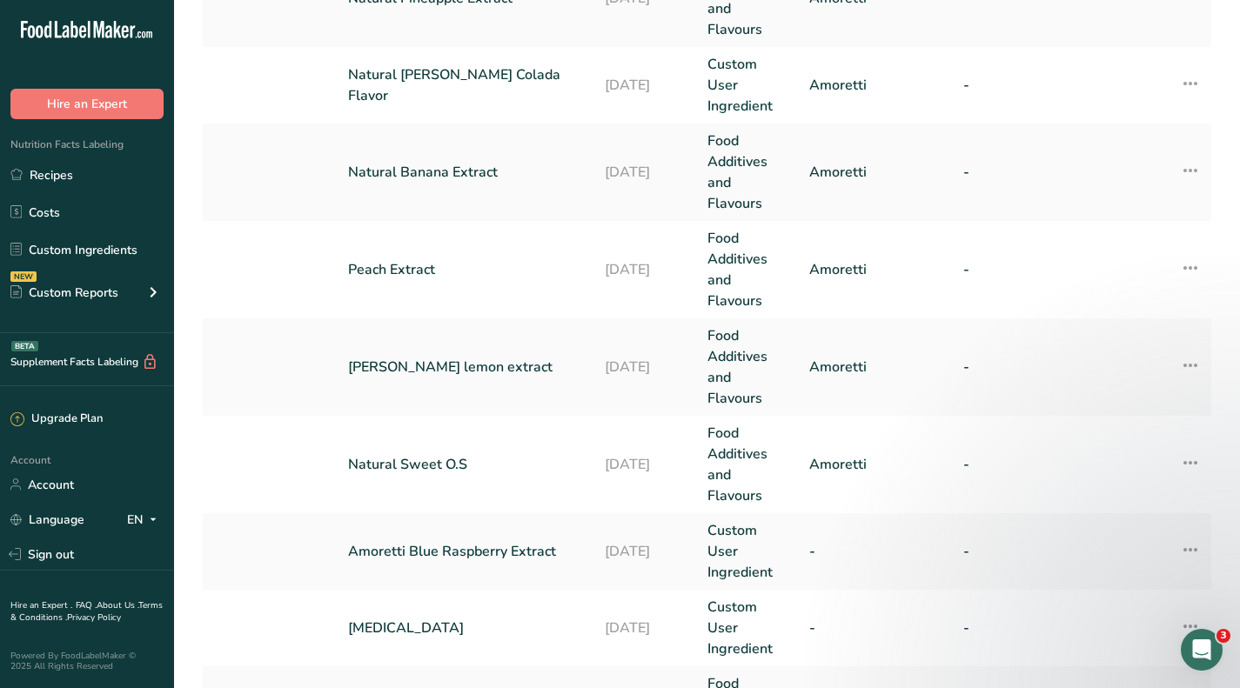
scroll to position [783, 0]
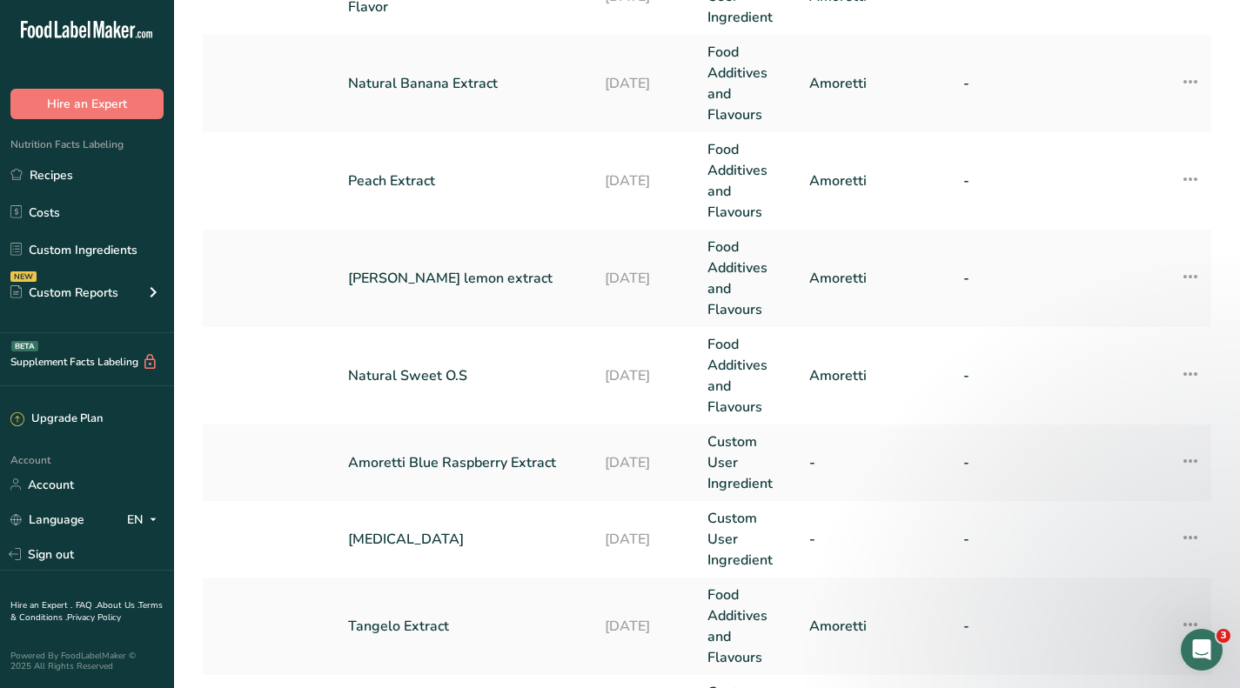
click at [449, 281] on link "[PERSON_NAME] lemon extract" at bounding box center [466, 278] width 236 height 21
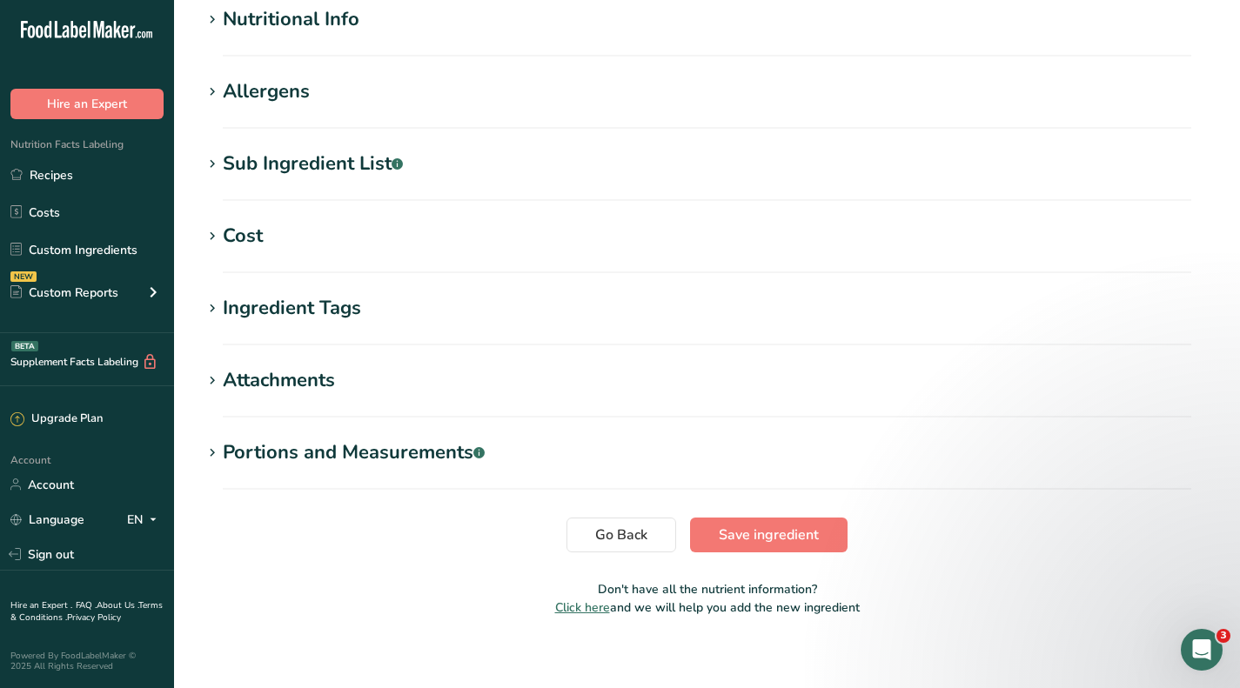
scroll to position [646, 0]
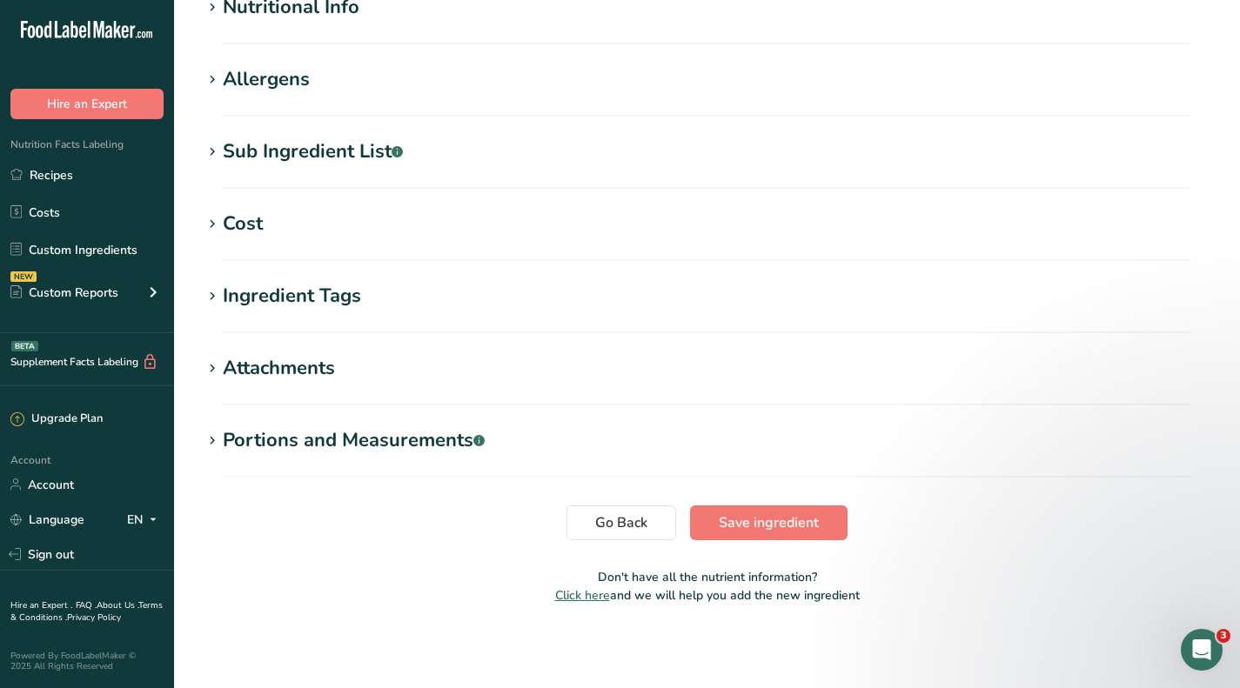
drag, startPoint x: 218, startPoint y: 207, endPoint x: 229, endPoint y: 223, distance: 18.8
click at [237, 225] on div "Cost" at bounding box center [243, 224] width 40 height 29
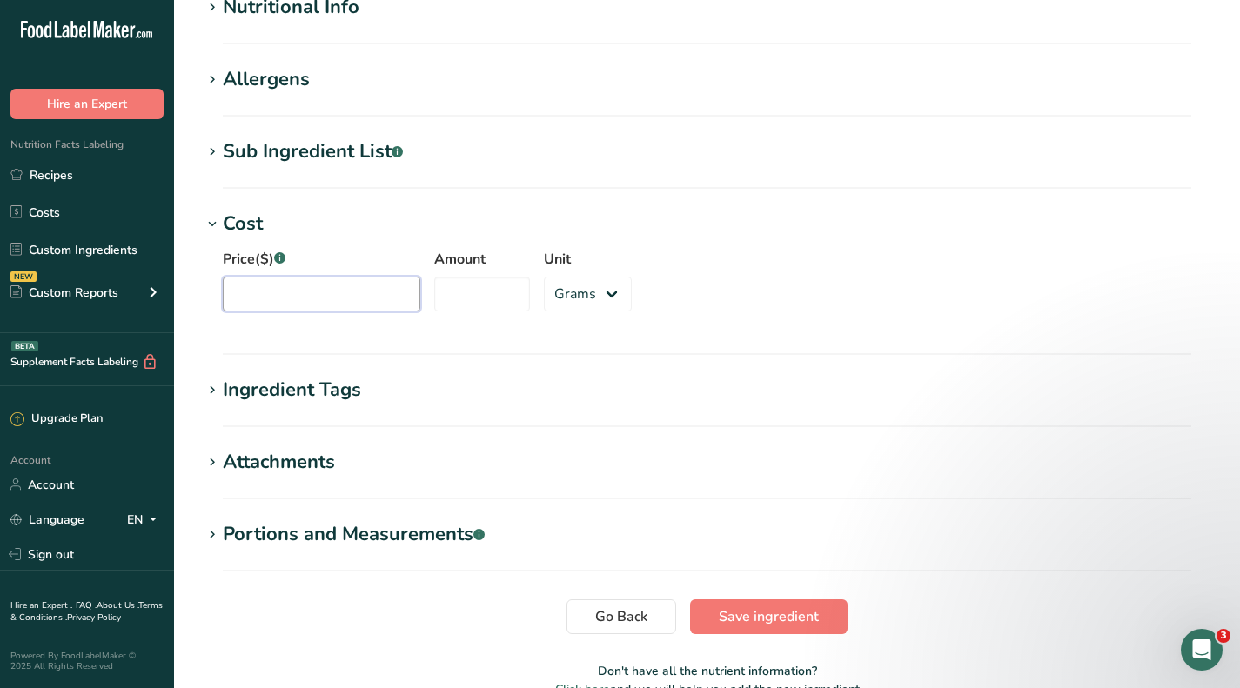
click at [271, 293] on input "Price($) .a-a{fill:#347362;}.b-a{fill:#fff;}" at bounding box center [322, 294] width 198 height 35
click at [788, 620] on span "Save ingredient" at bounding box center [769, 617] width 100 height 21
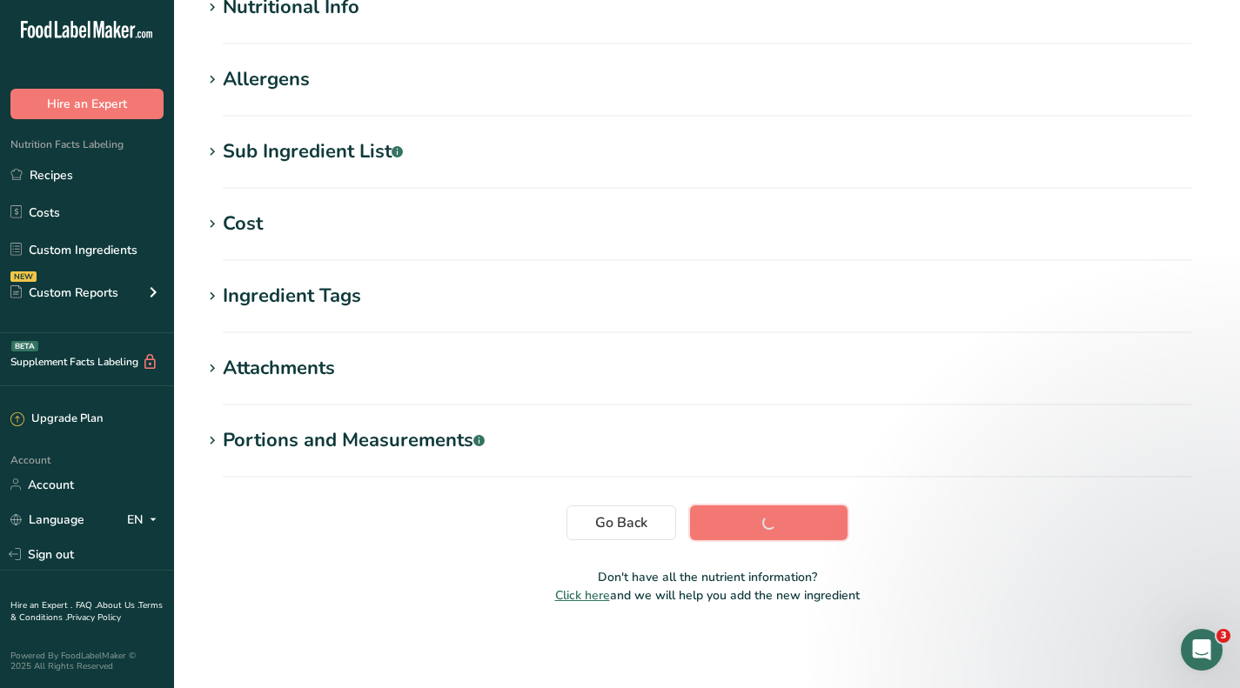
scroll to position [232, 0]
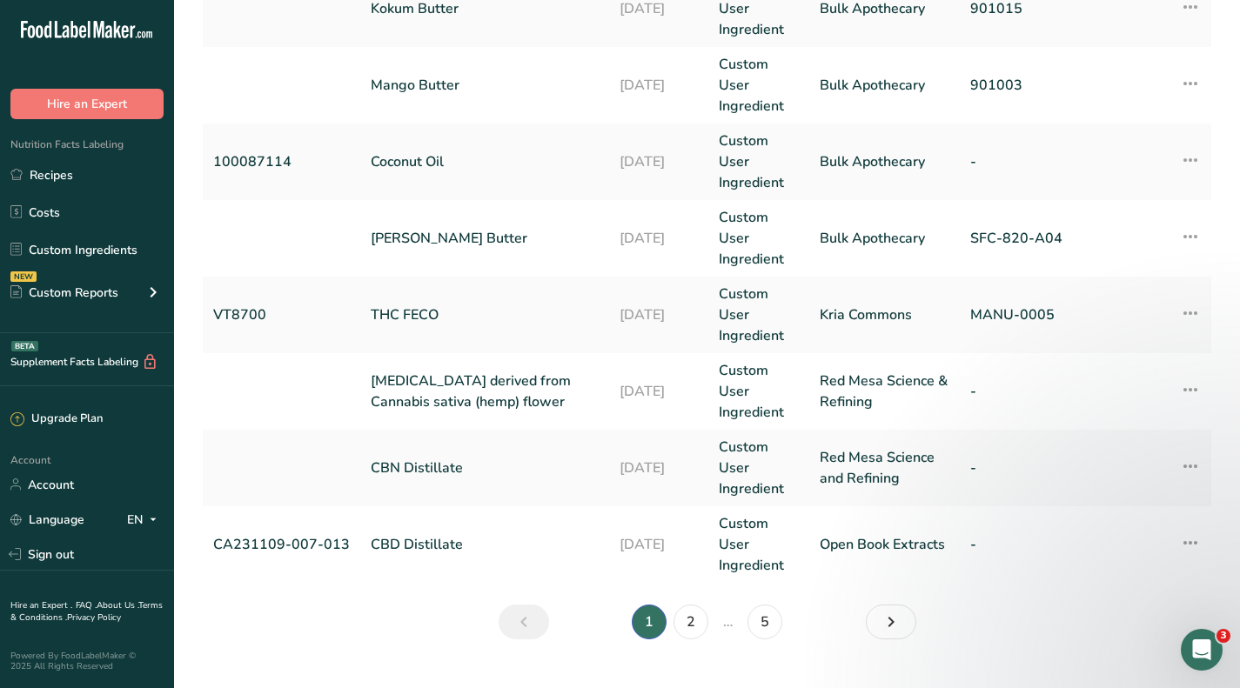
scroll to position [757, 0]
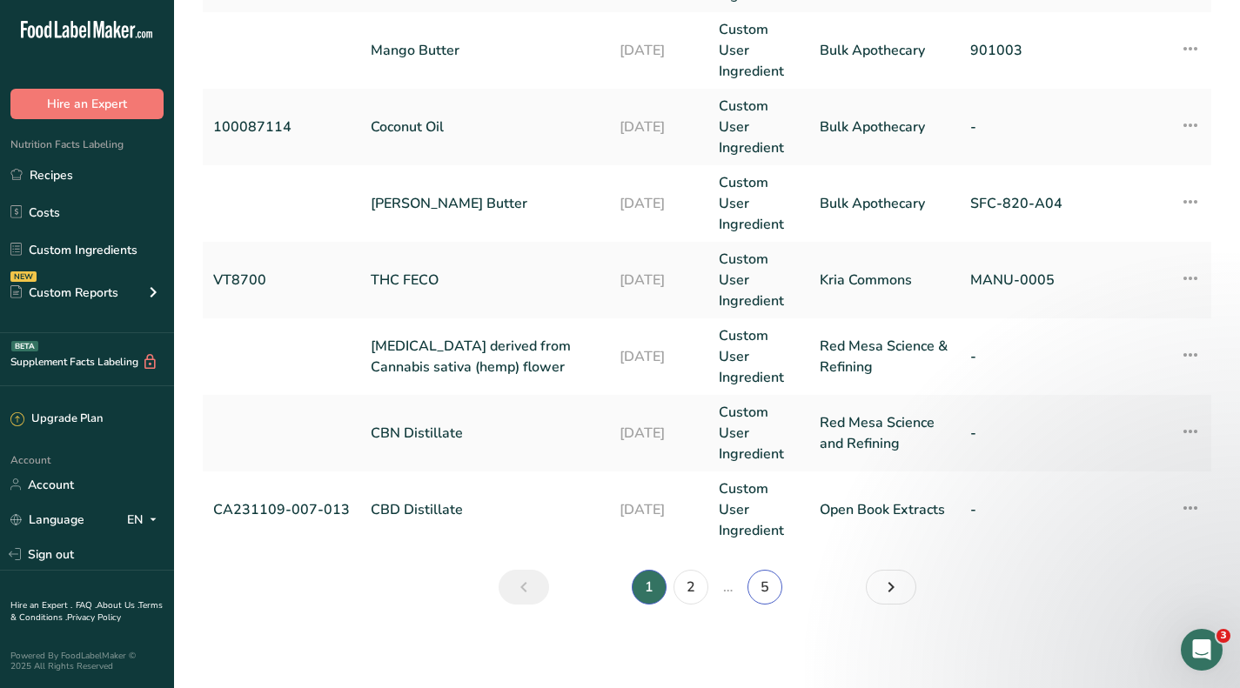
click at [772, 592] on link "5" at bounding box center [765, 587] width 35 height 35
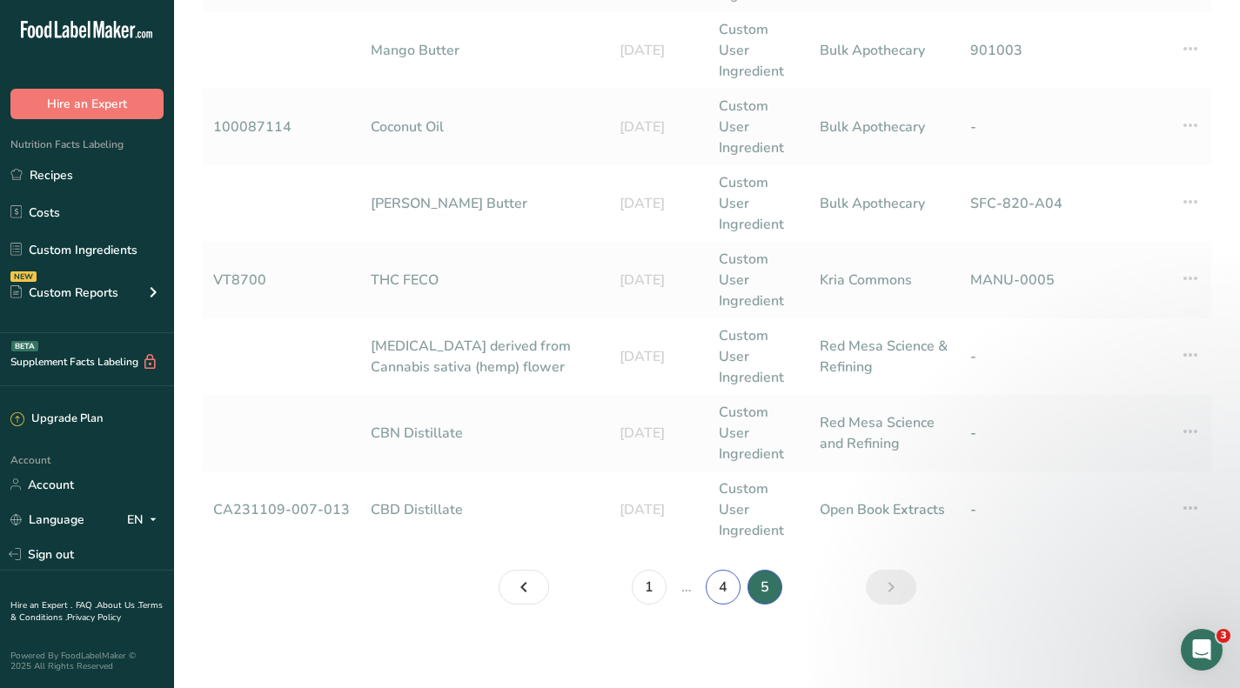
click at [711, 592] on link "4" at bounding box center [723, 587] width 35 height 35
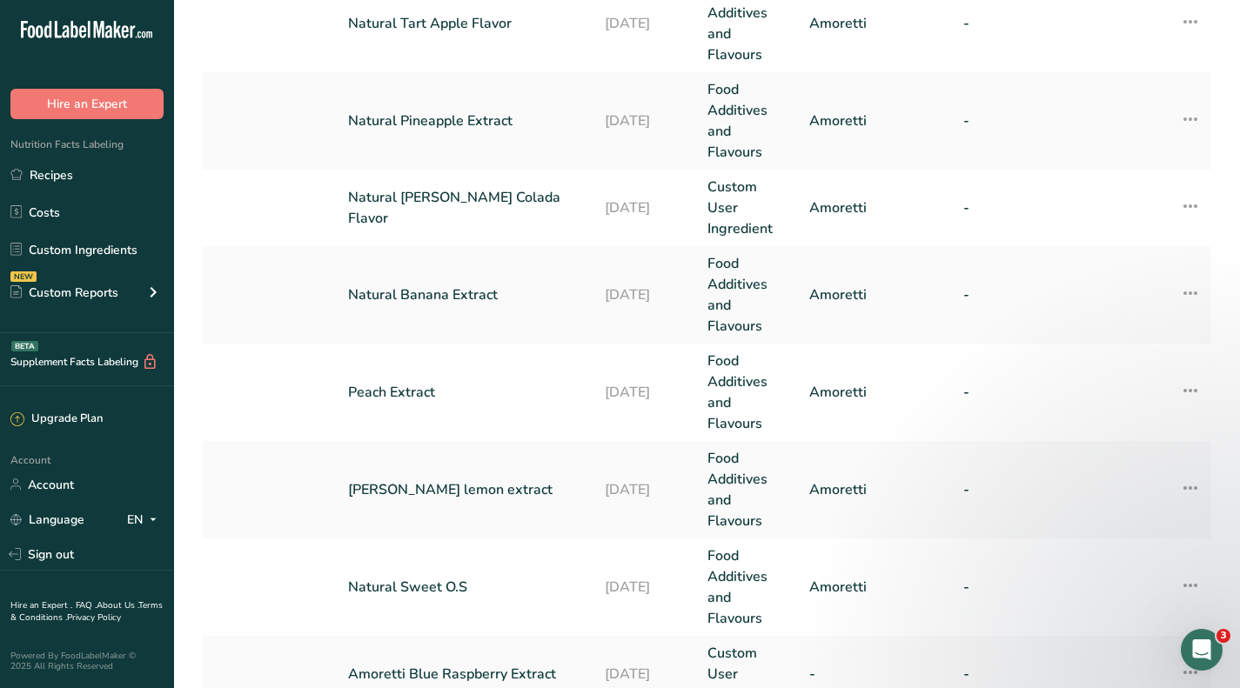
scroll to position [696, 0]
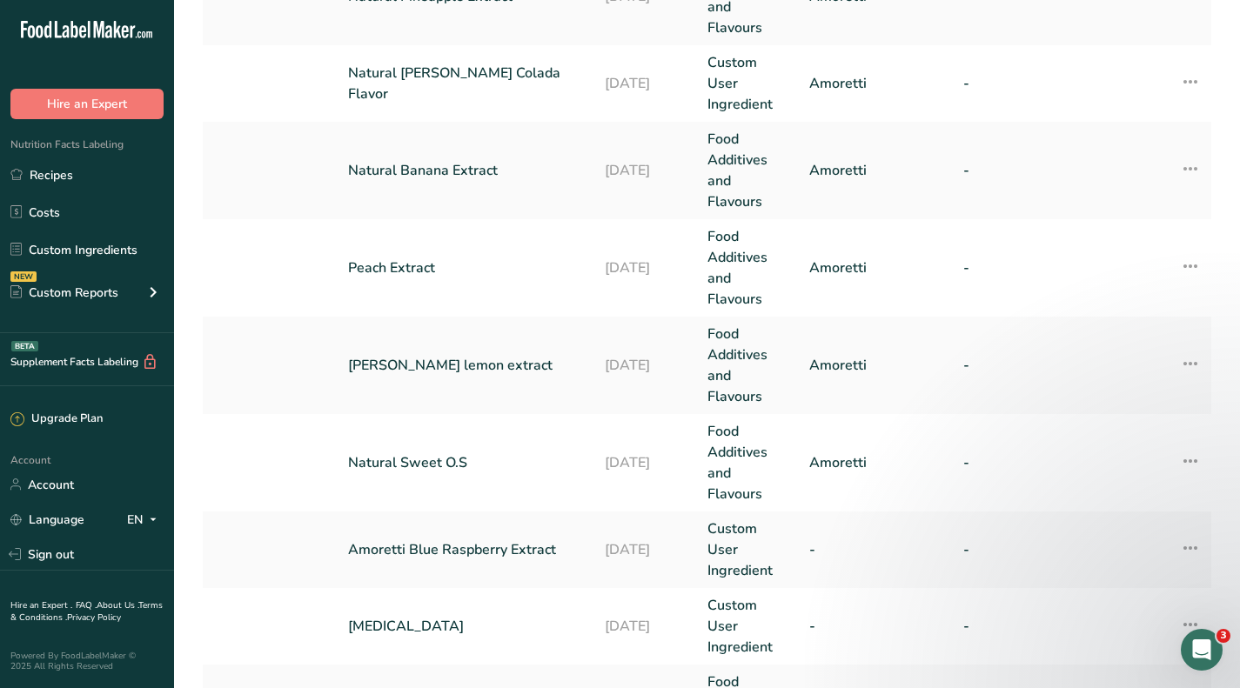
click at [440, 467] on link "Natural Sweet O.S" at bounding box center [466, 463] width 236 height 21
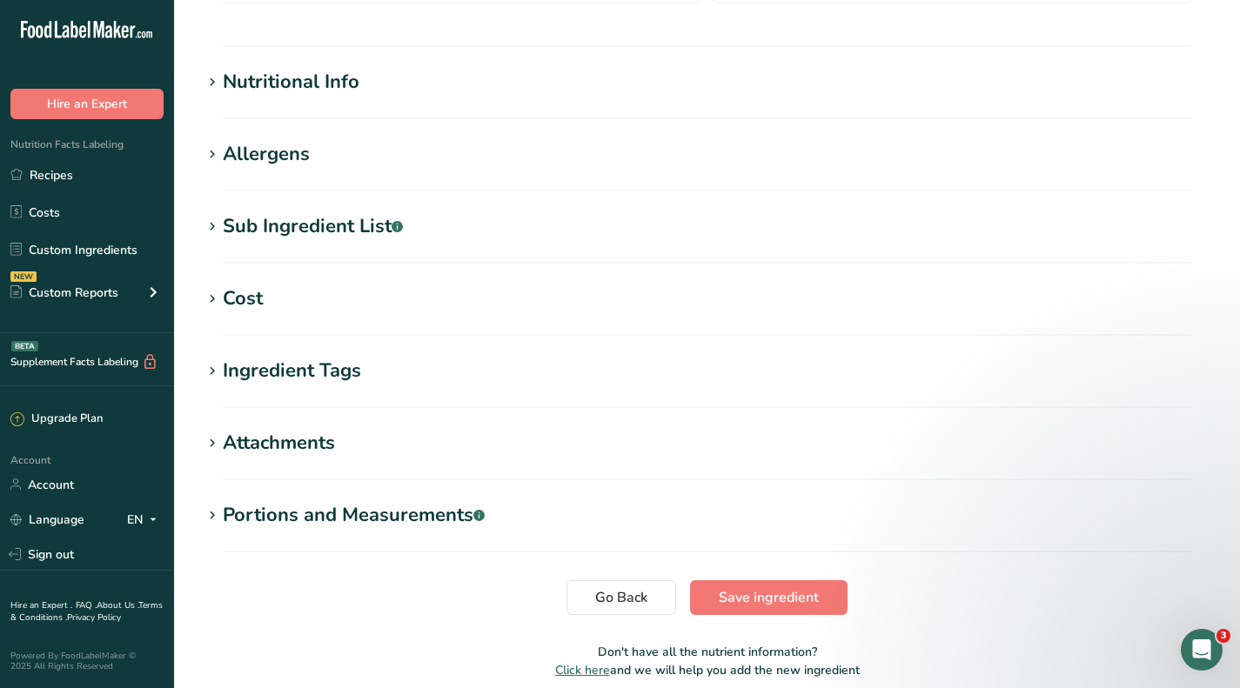
scroll to position [646, 0]
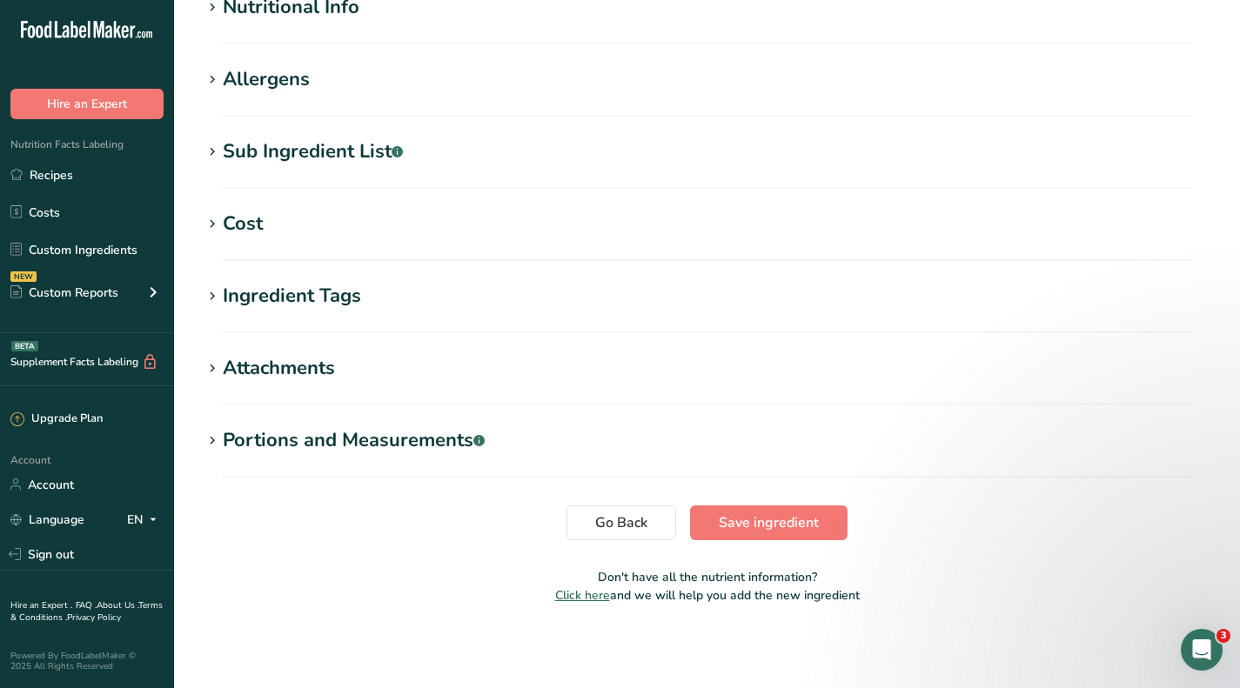
click at [246, 224] on div "Cost" at bounding box center [243, 224] width 40 height 29
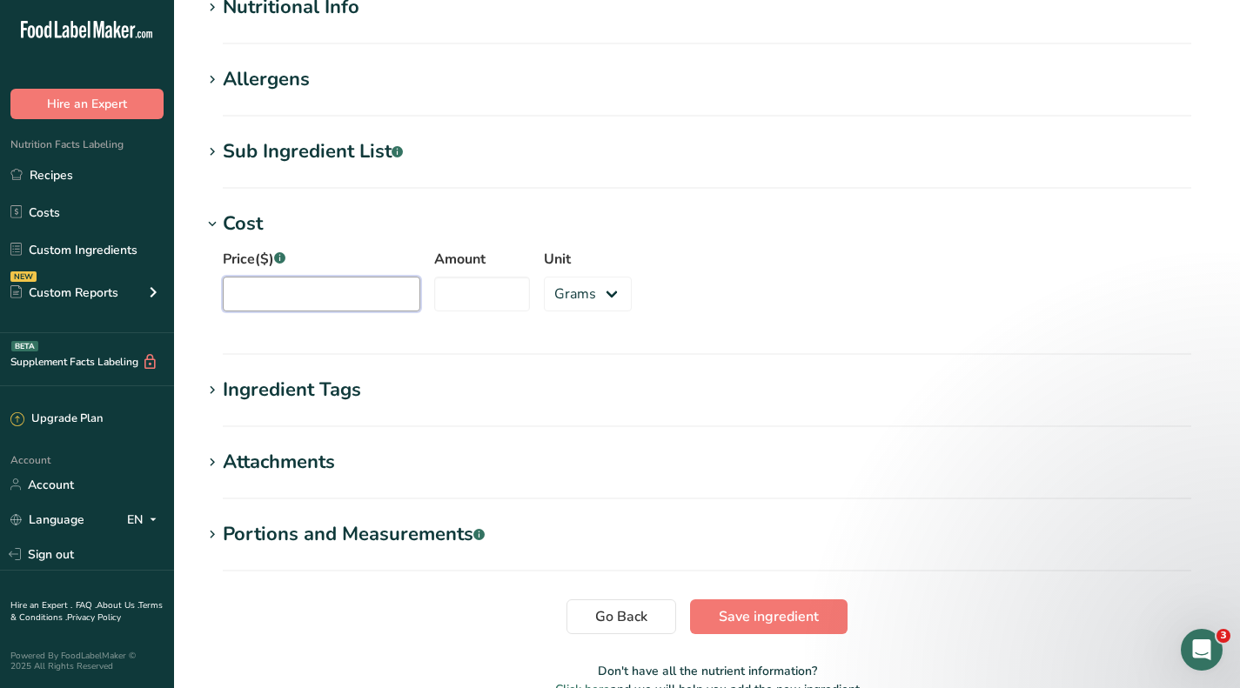
click at [281, 306] on input "Price($) .a-a{fill:#347362;}.b-a{fill:#fff;}" at bounding box center [322, 294] width 198 height 35
click at [506, 298] on input "Amount" at bounding box center [482, 294] width 96 height 35
click at [813, 619] on span "Save ingredient" at bounding box center [769, 617] width 100 height 21
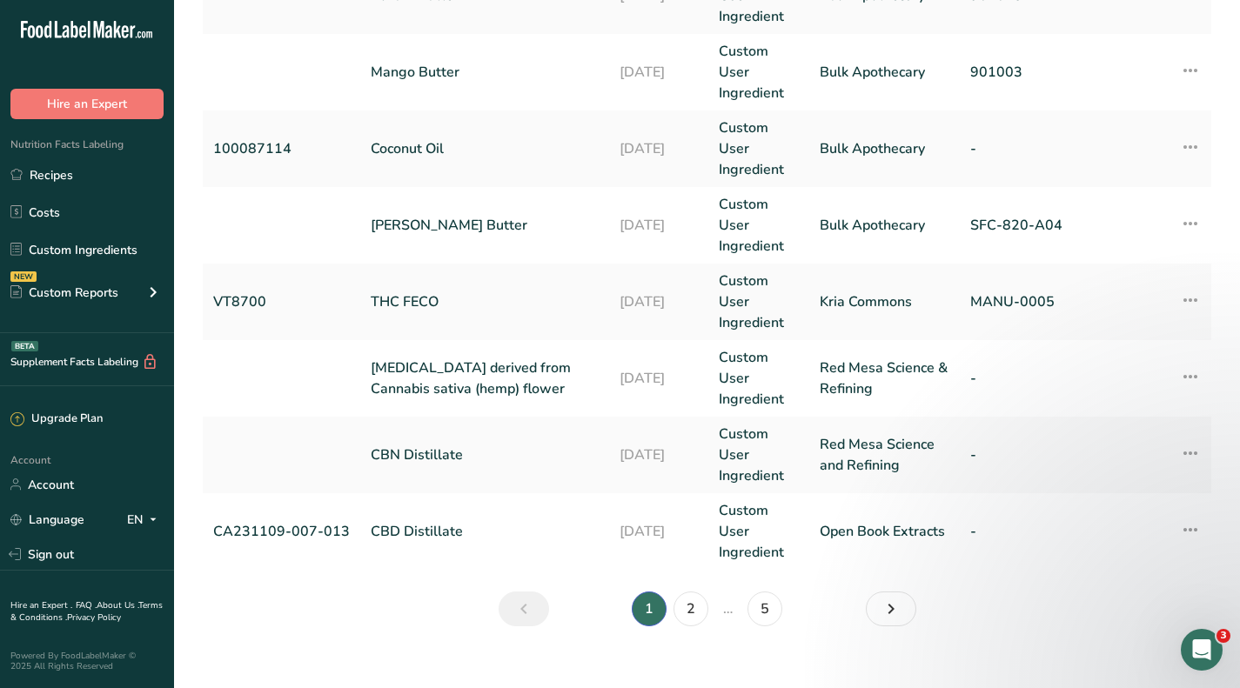
scroll to position [757, 0]
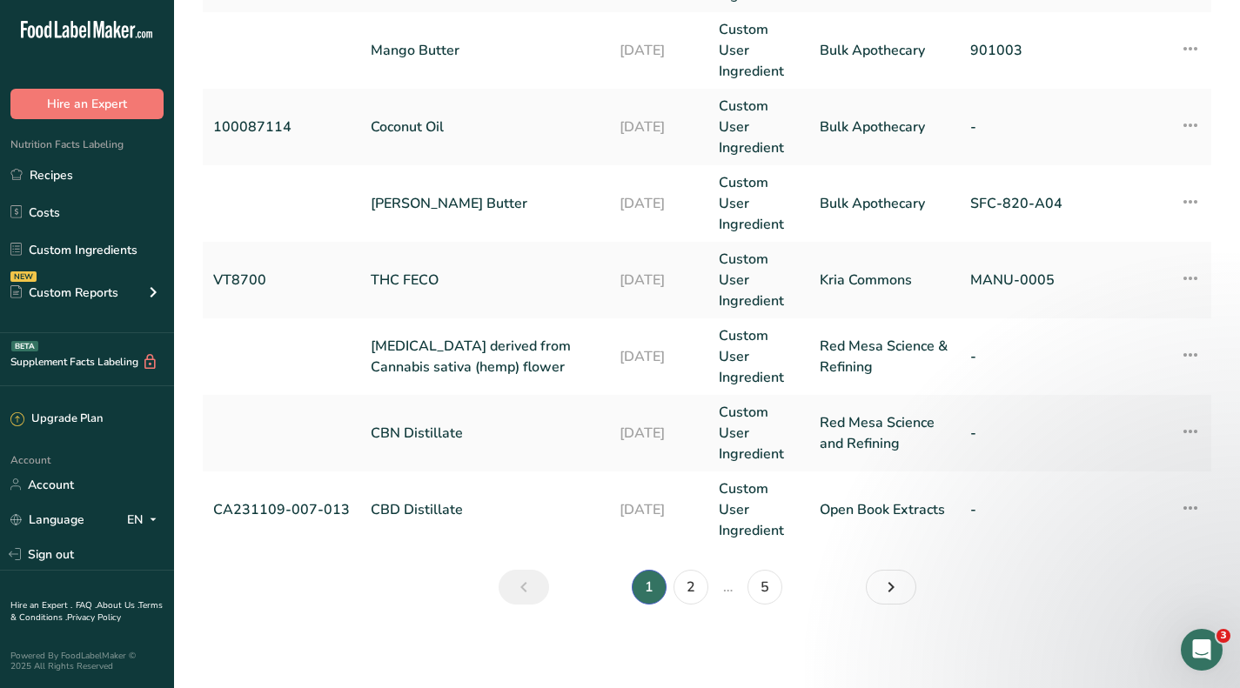
click at [782, 584] on li "5" at bounding box center [765, 587] width 42 height 35
click at [768, 584] on link "5" at bounding box center [765, 587] width 35 height 35
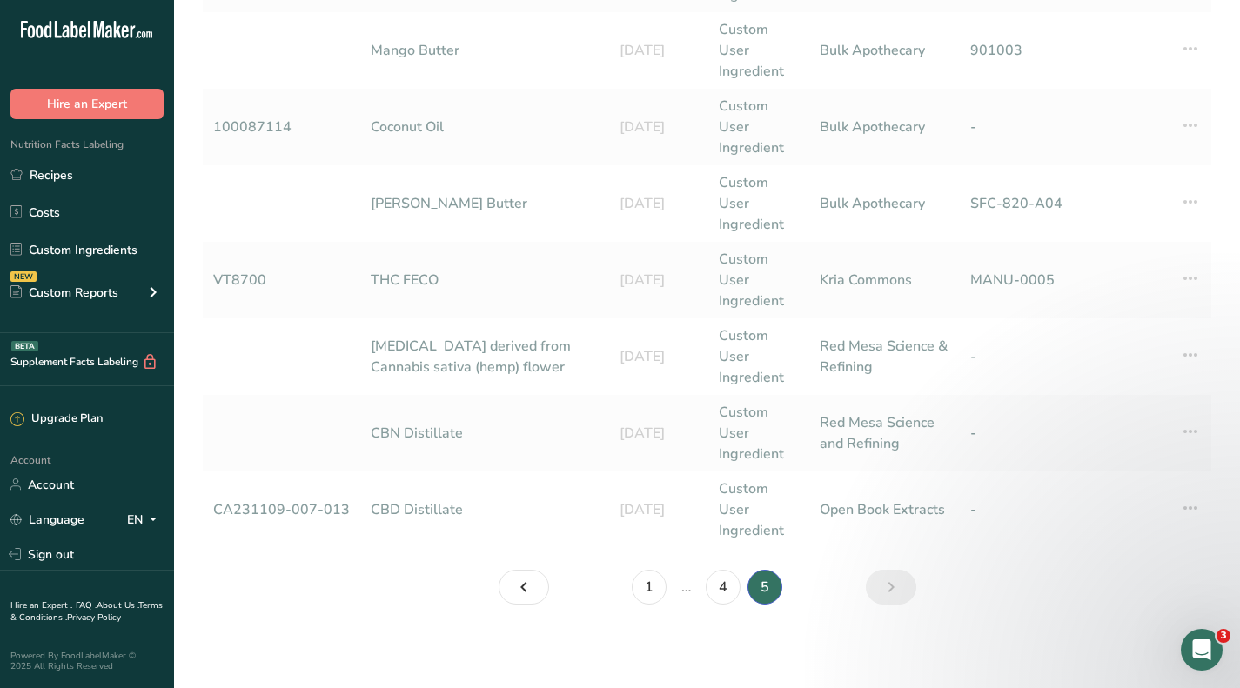
click at [742, 580] on li "4" at bounding box center [723, 587] width 42 height 35
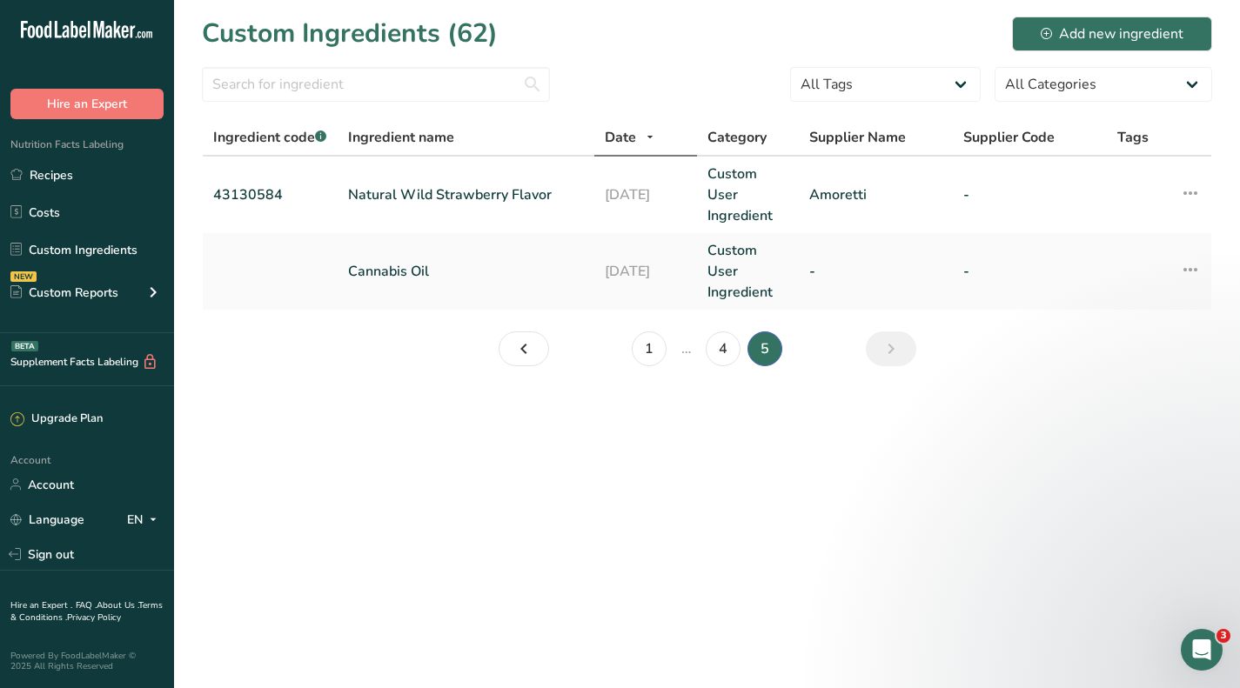
click at [717, 587] on main "Custom Ingredients (62) Add new ingredient All Tags Source of Antioxidants [MED…" at bounding box center [620, 344] width 1240 height 688
click at [726, 348] on link "4" at bounding box center [723, 349] width 35 height 35
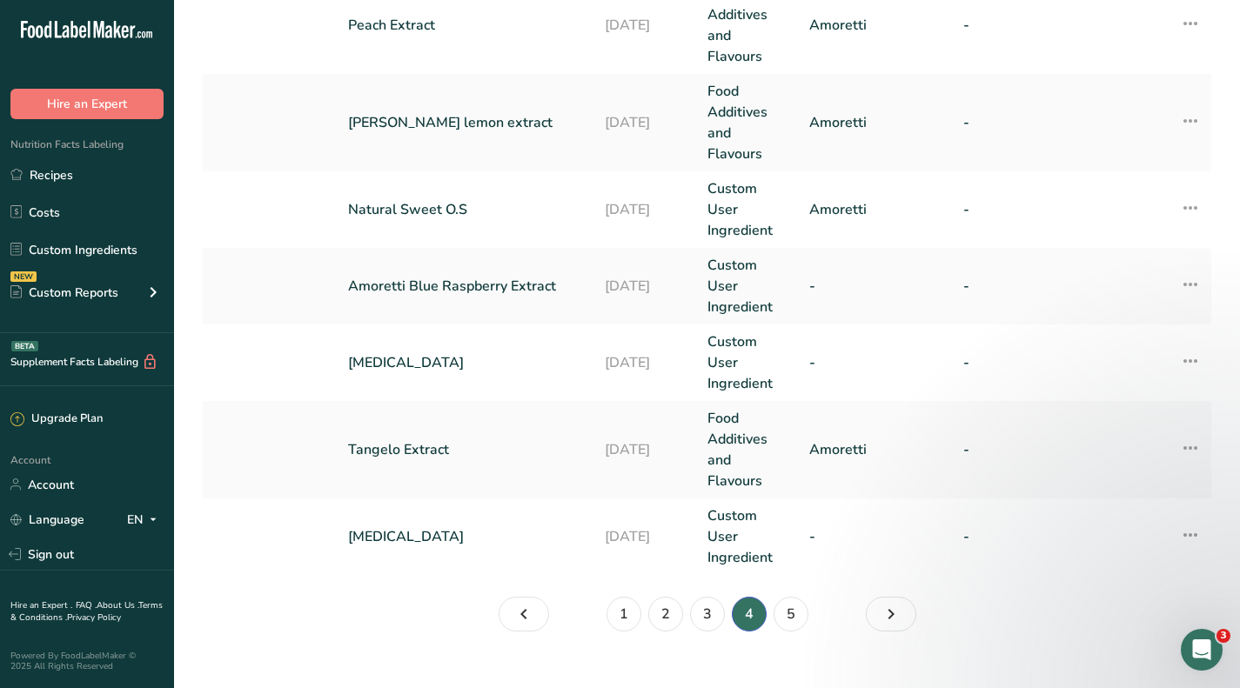
scroll to position [879, 0]
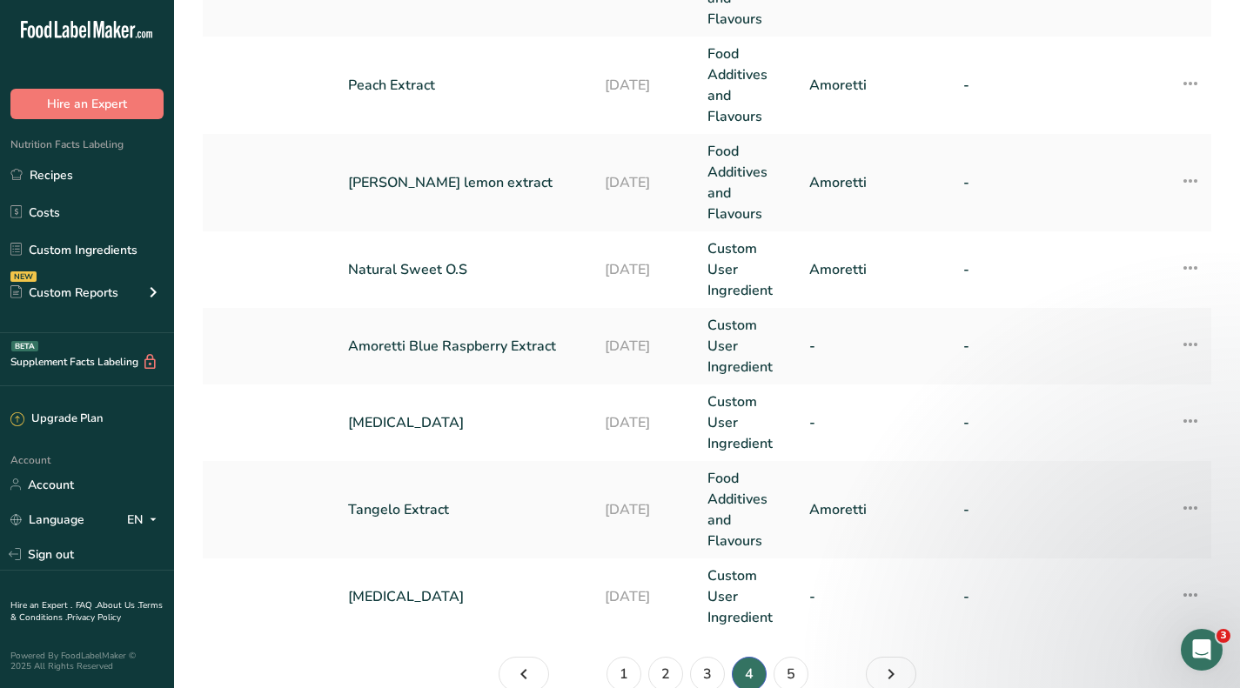
click at [485, 349] on link "Amoretti Blue Raspberry Extract" at bounding box center [466, 346] width 236 height 21
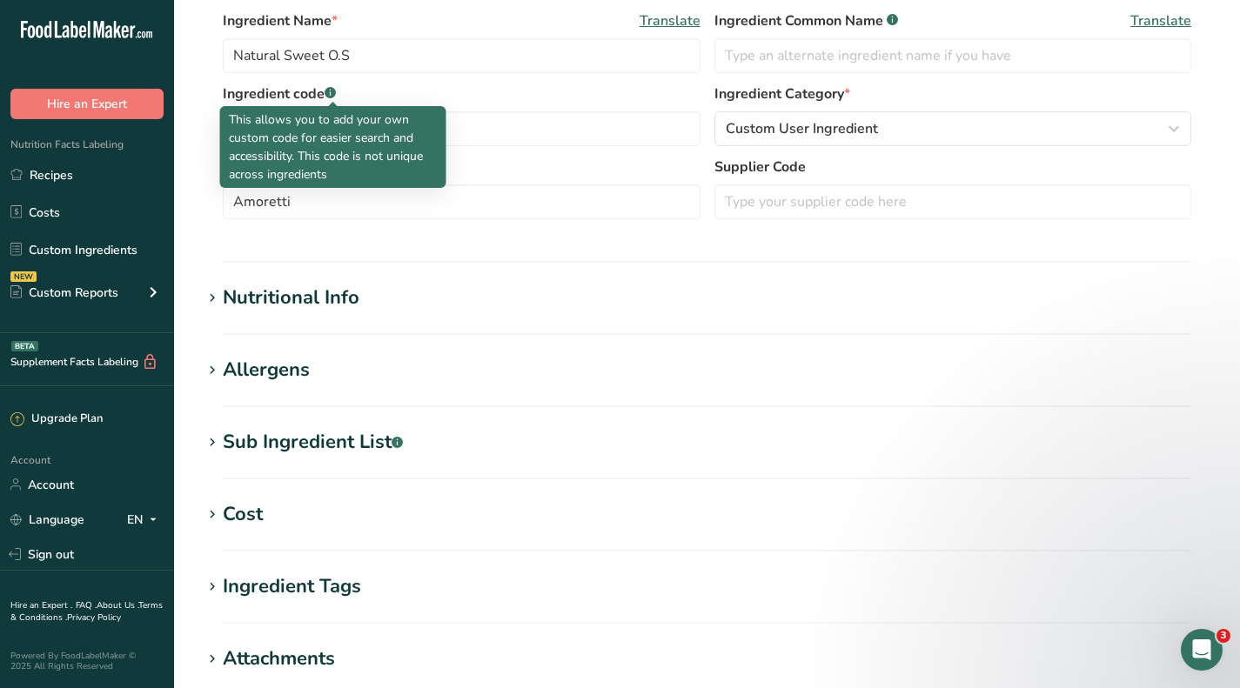
scroll to position [435, 0]
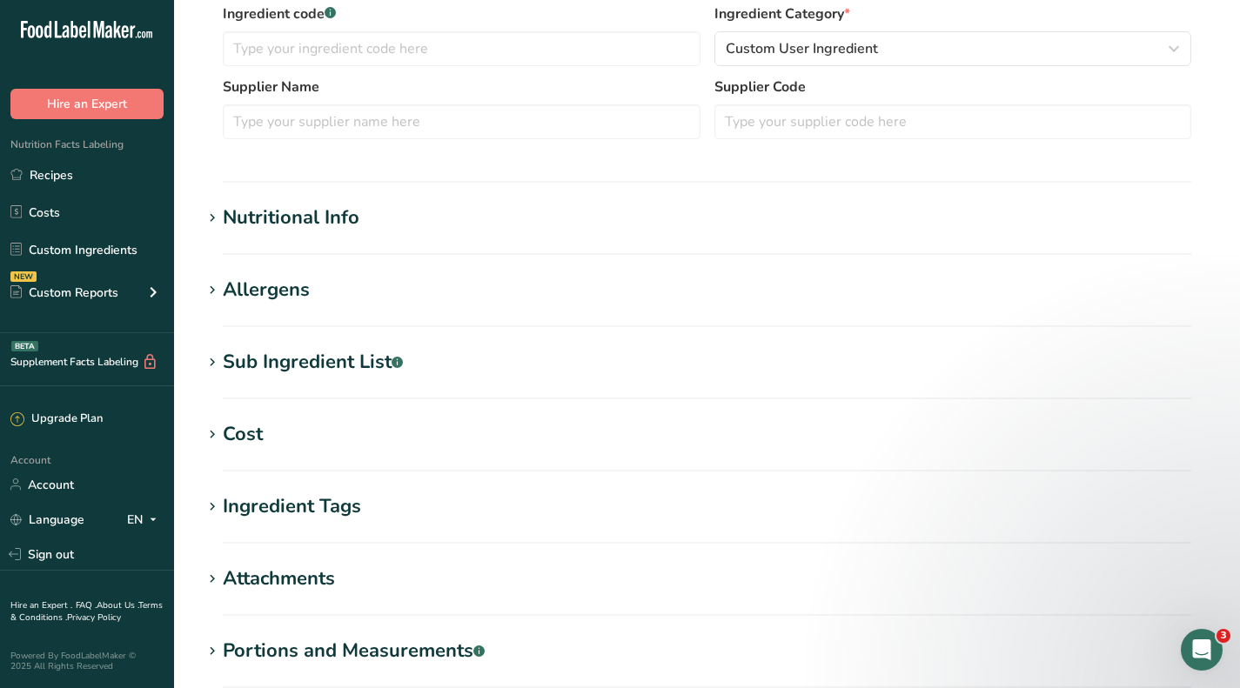
click at [244, 430] on div "Cost" at bounding box center [243, 434] width 40 height 29
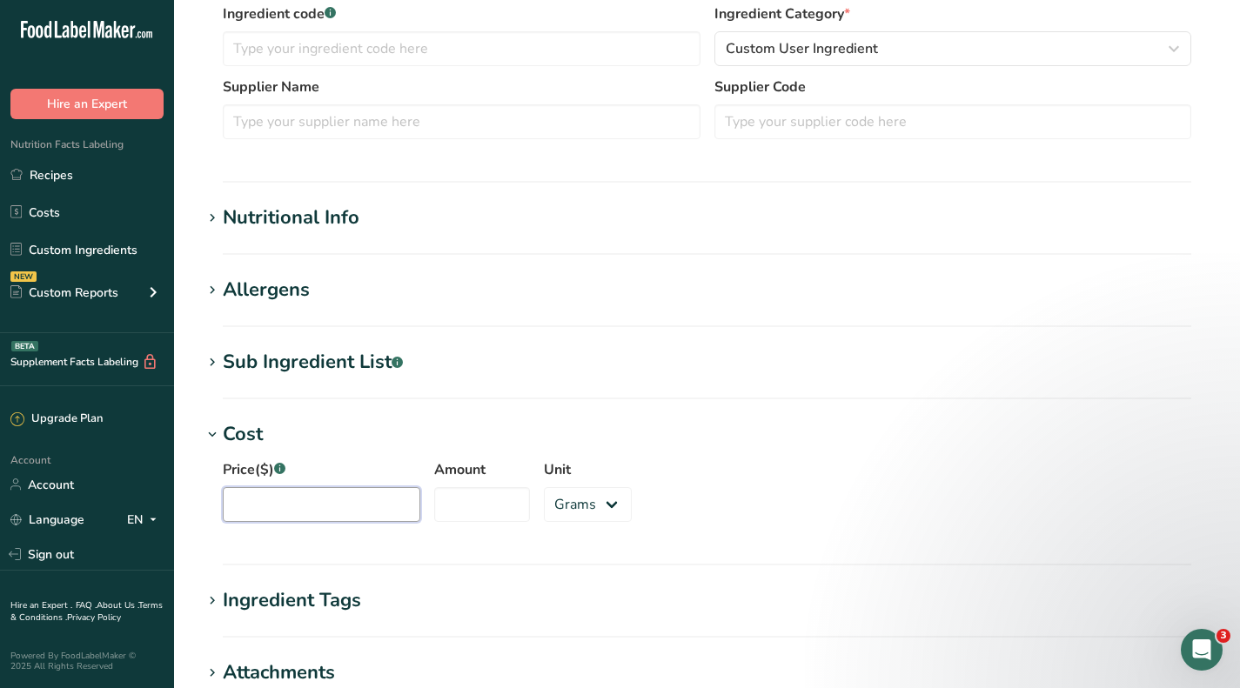
click at [333, 500] on input "Price($) .a-a{fill:#347362;}.b-a{fill:#fff;}" at bounding box center [322, 504] width 198 height 35
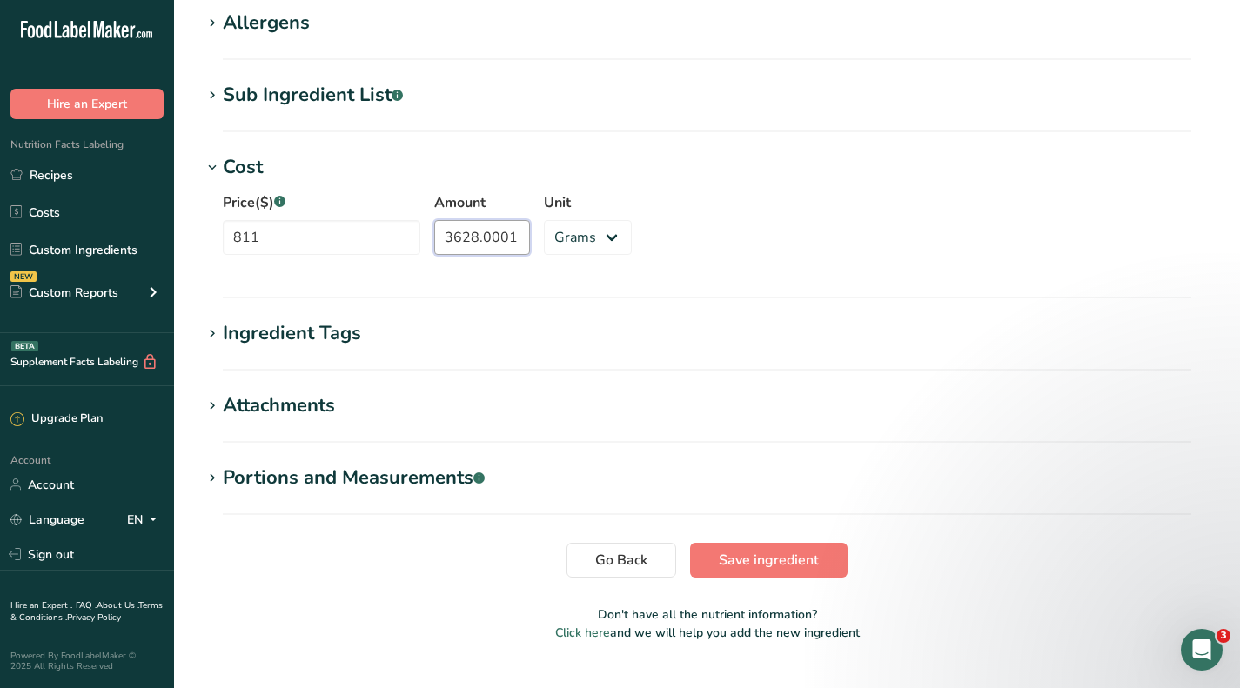
scroll to position [740, 0]
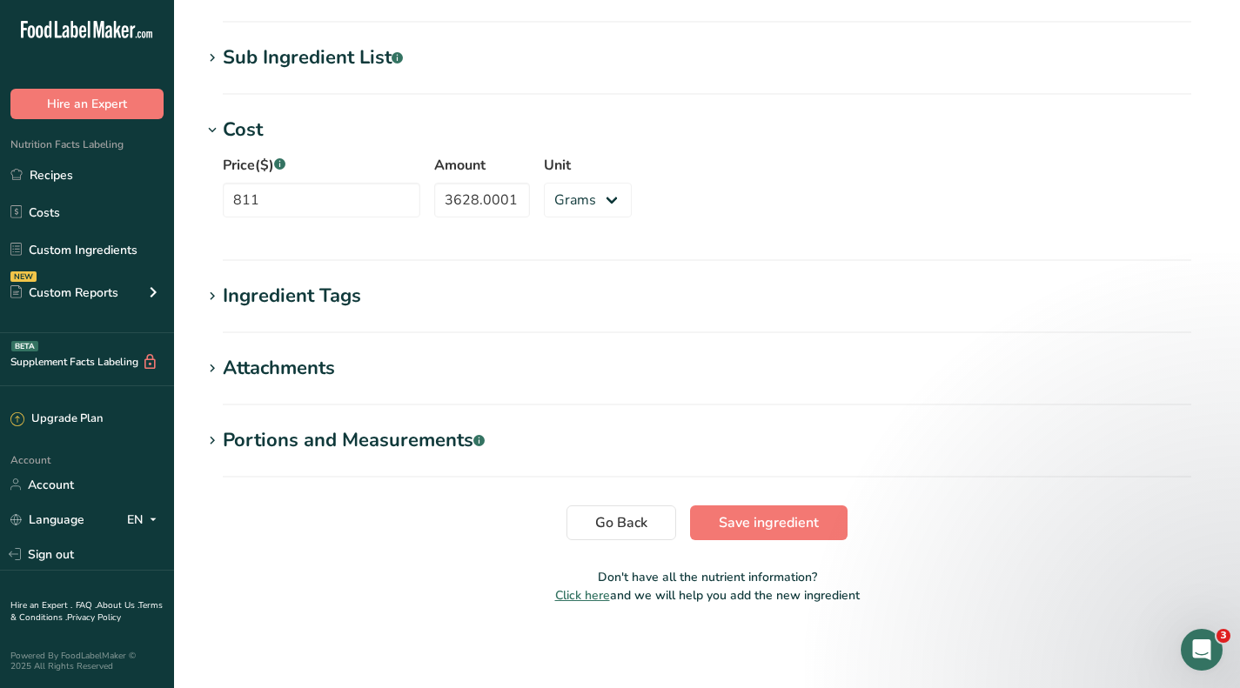
click at [404, 522] on section "Go Back Save ingredient" at bounding box center [707, 523] width 1010 height 35
click at [768, 531] on span "Save ingredient" at bounding box center [769, 523] width 100 height 21
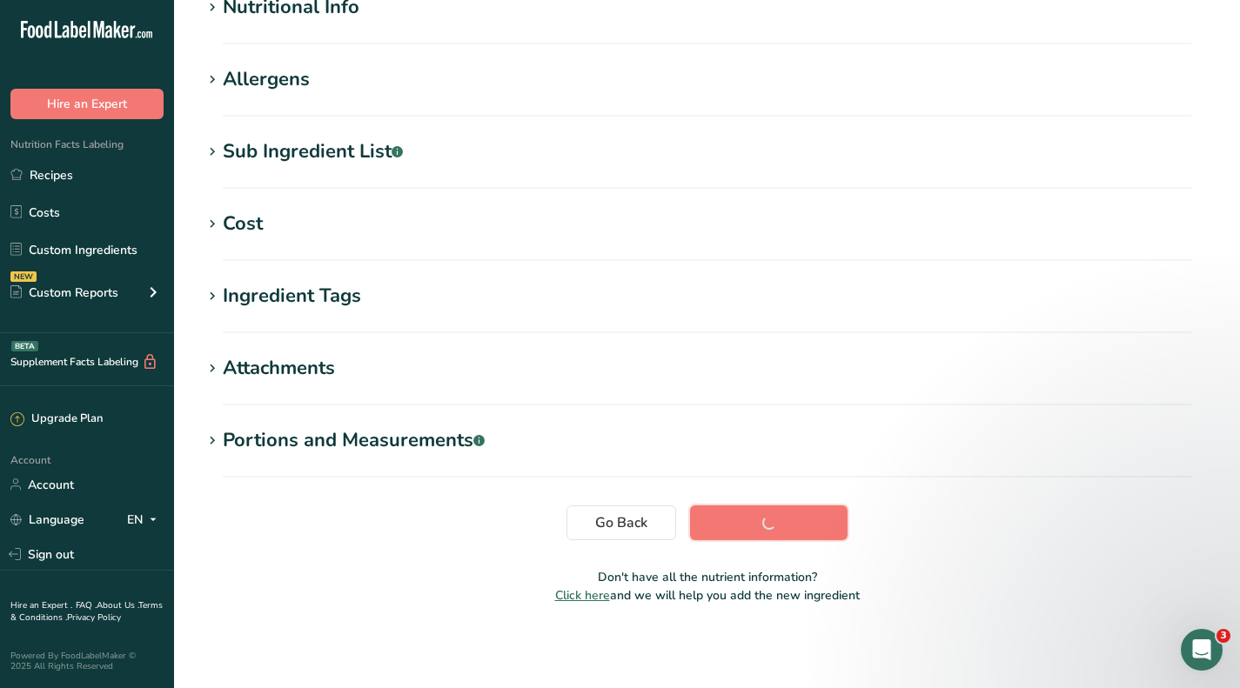
scroll to position [232, 0]
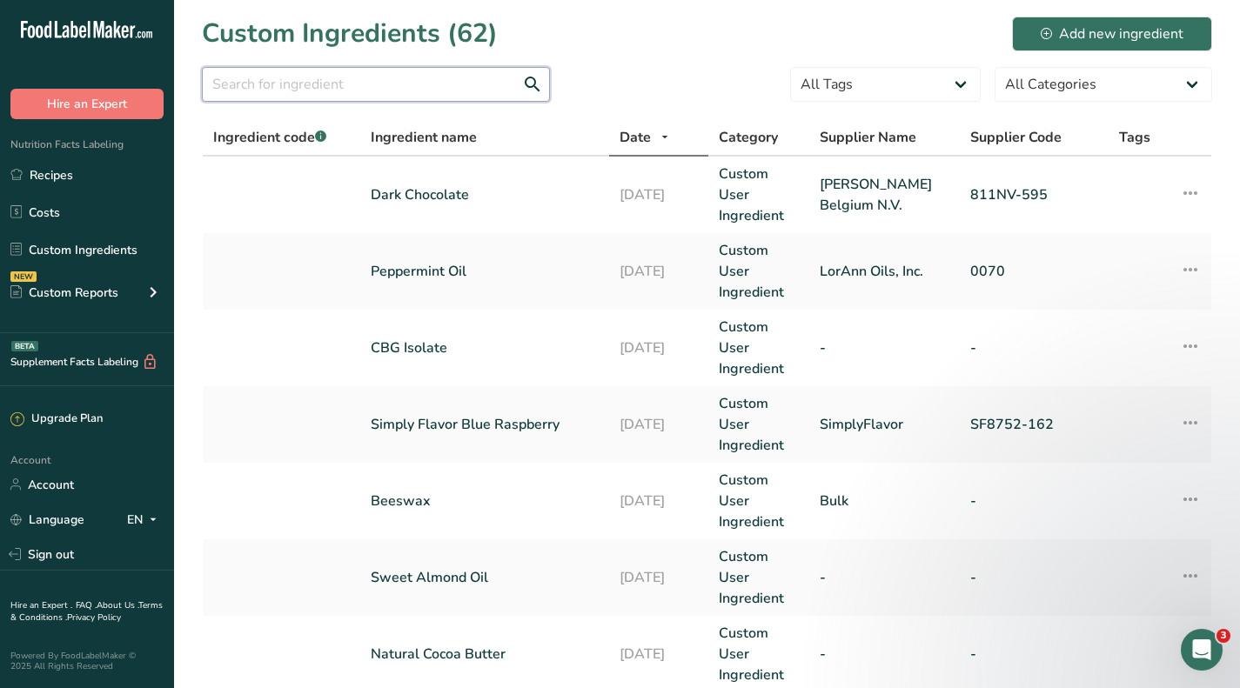
click at [359, 89] on input "text" at bounding box center [376, 84] width 348 height 35
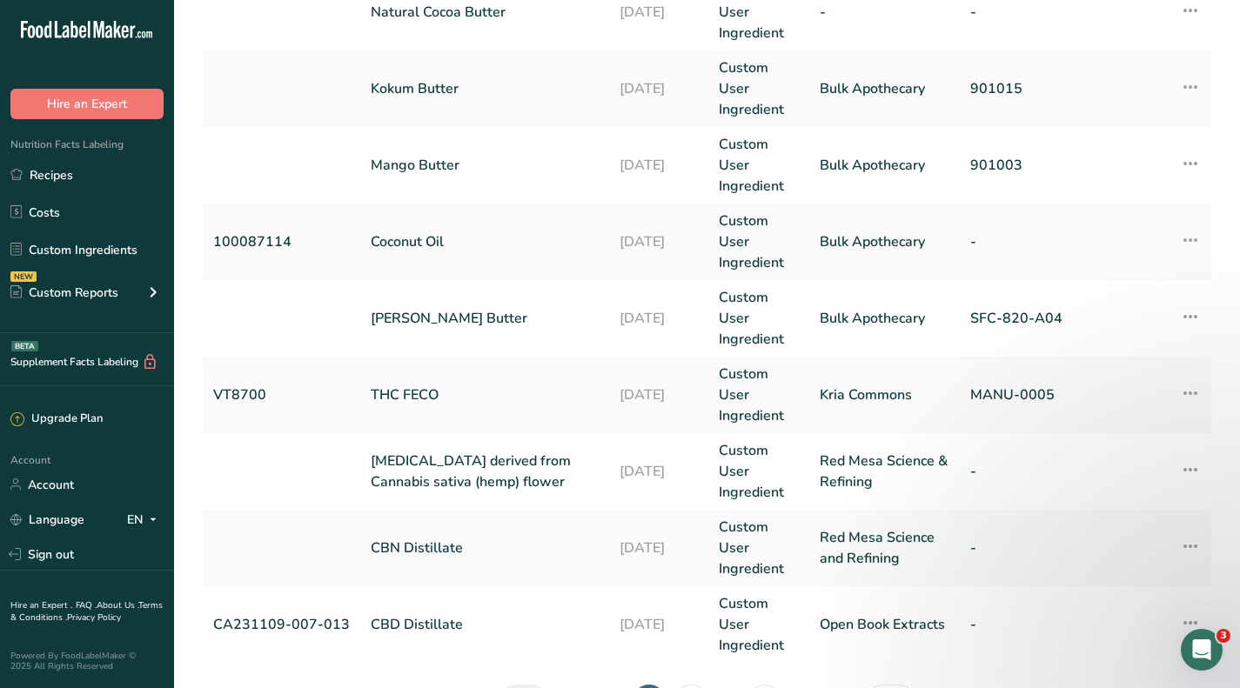
scroll to position [757, 0]
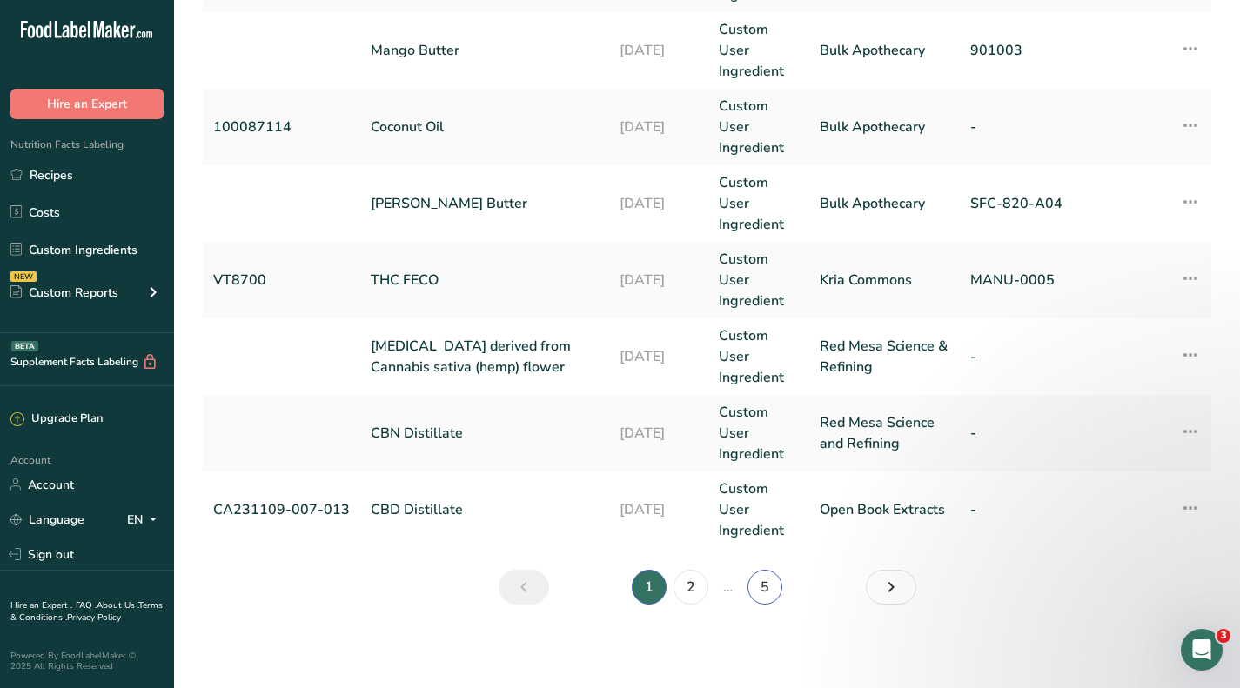
click at [759, 588] on link "5" at bounding box center [765, 587] width 35 height 35
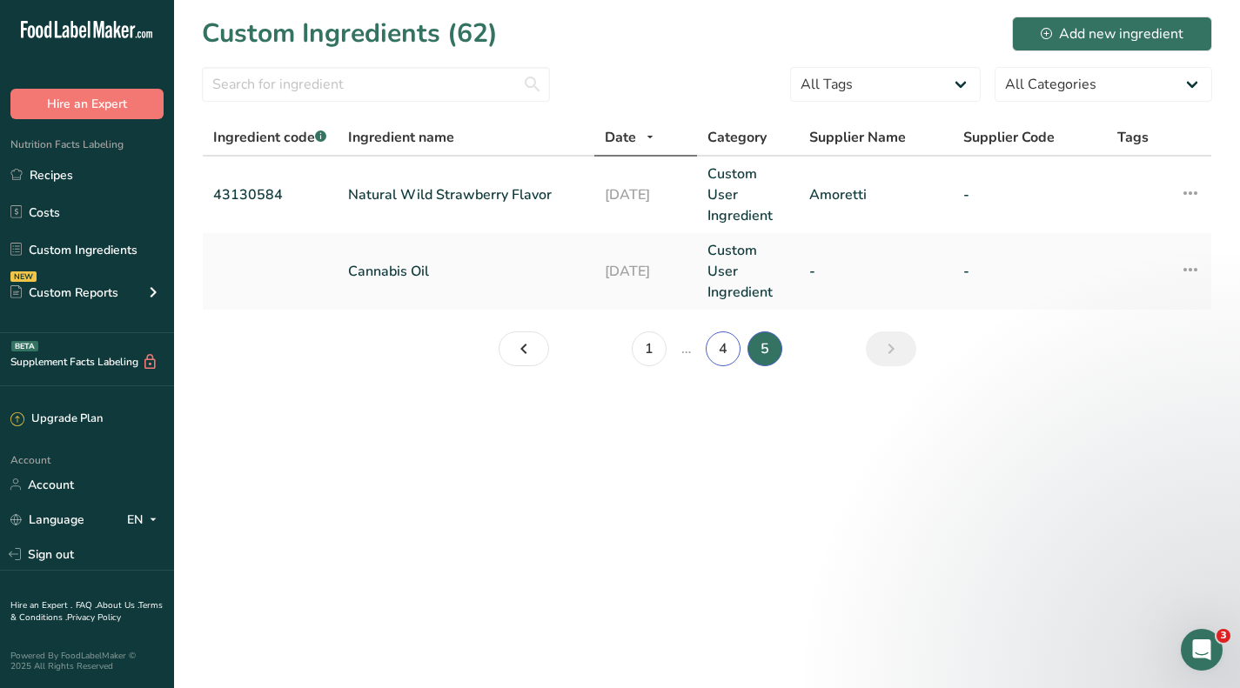
click at [716, 353] on link "4" at bounding box center [723, 349] width 35 height 35
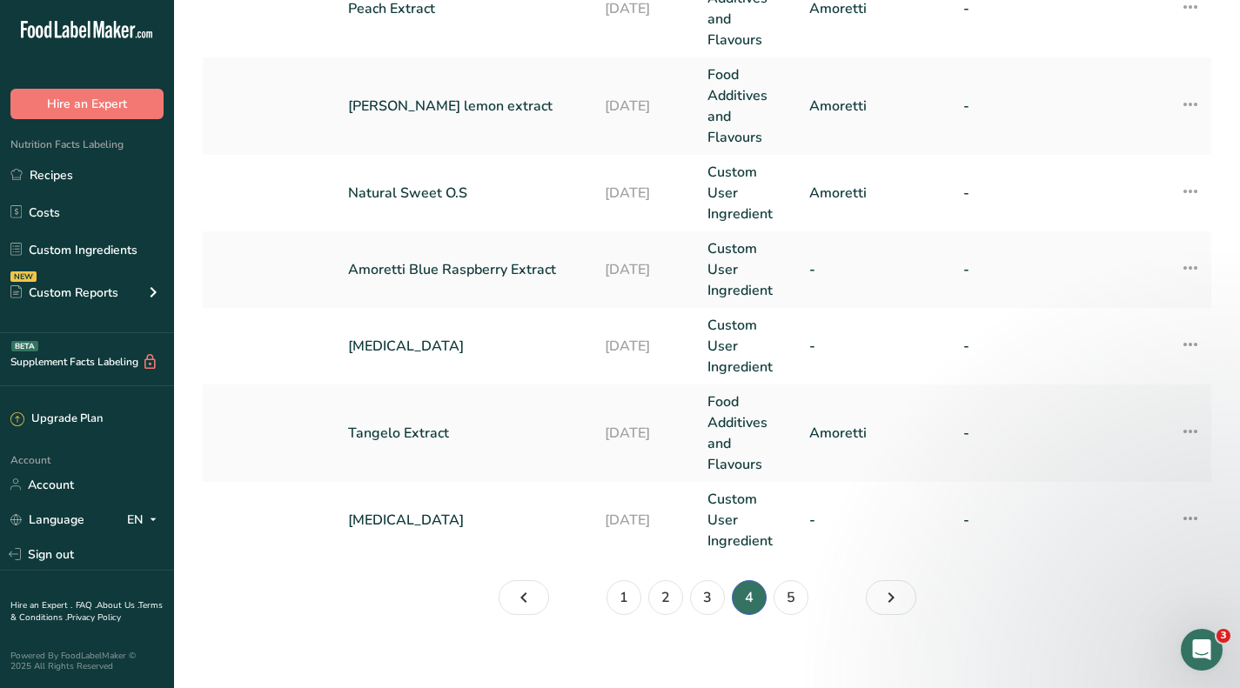
scroll to position [957, 0]
click at [422, 426] on link "Tangelo Extract" at bounding box center [466, 431] width 236 height 21
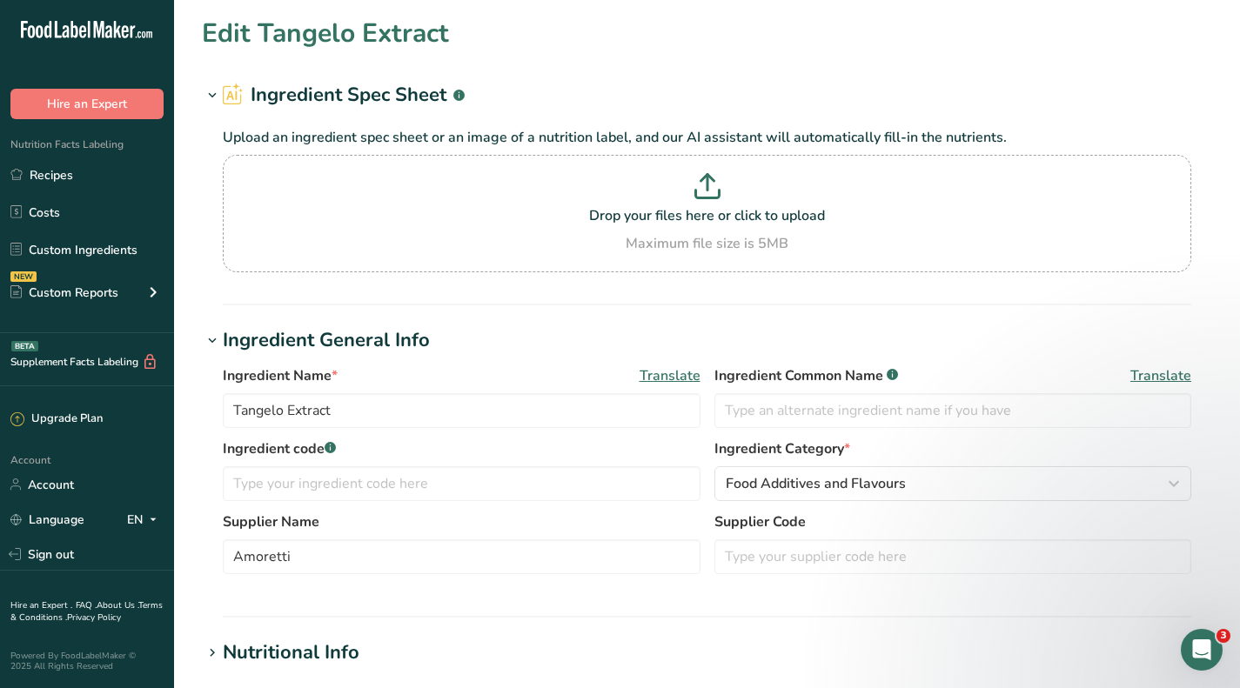
scroll to position [609, 0]
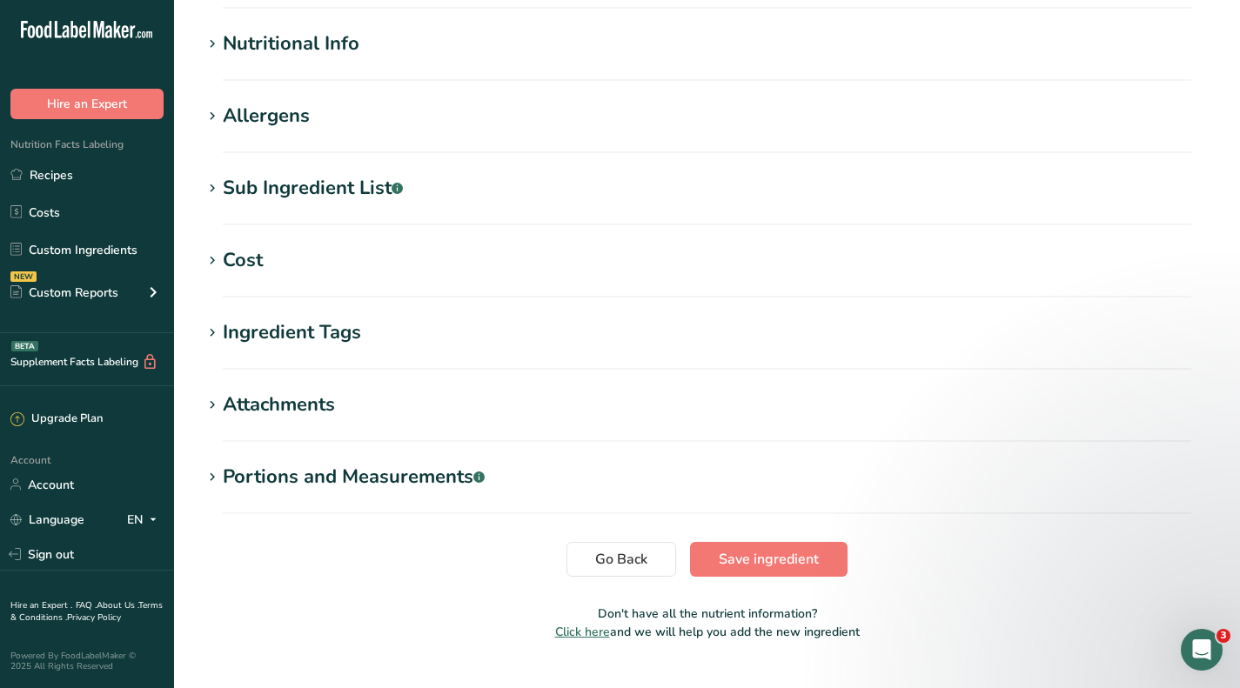
click at [231, 261] on div "Cost" at bounding box center [243, 260] width 40 height 29
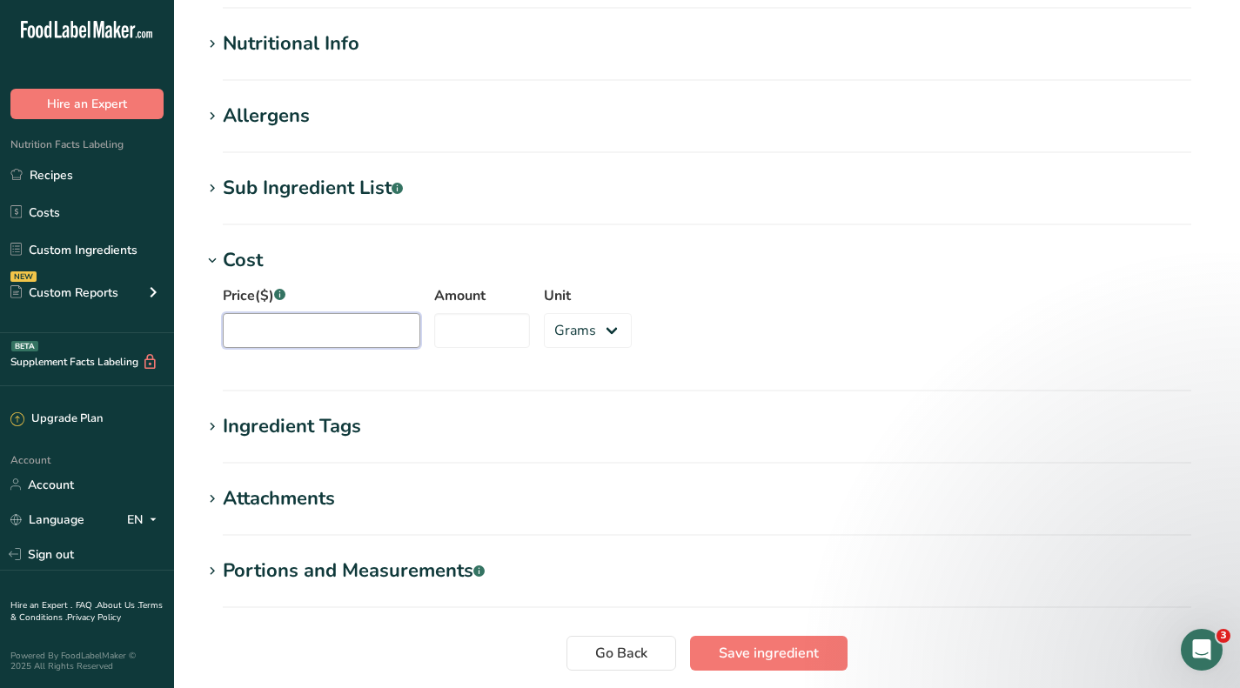
click at [279, 325] on input "Price($) .a-a{fill:#347362;}.b-a{fill:#fff;}" at bounding box center [322, 330] width 198 height 35
click at [773, 647] on span "Save ingredient" at bounding box center [769, 653] width 100 height 21
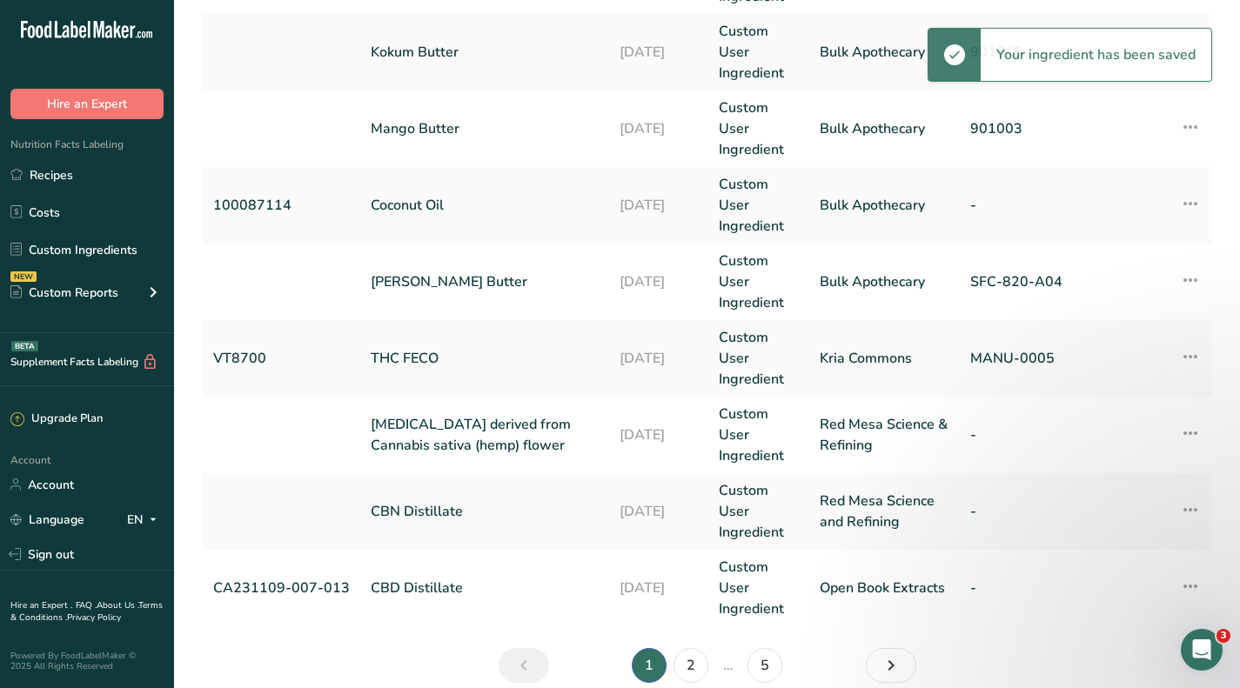
scroll to position [757, 0]
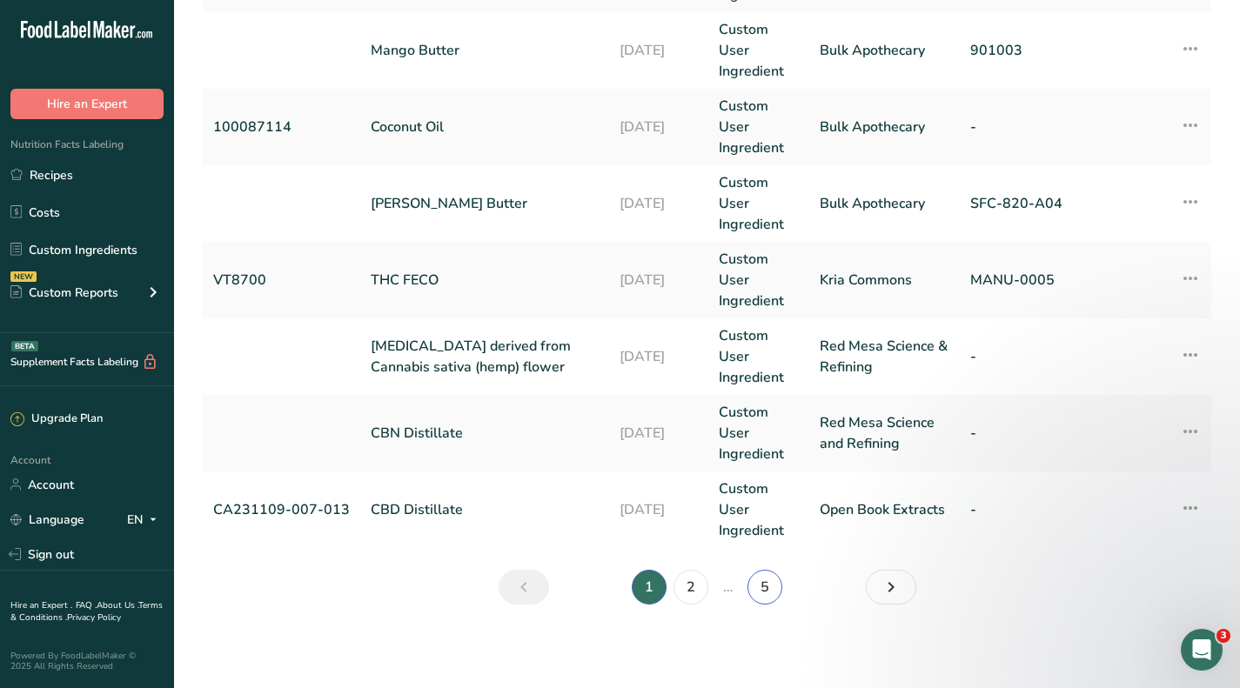
click at [768, 586] on link "5" at bounding box center [765, 587] width 35 height 35
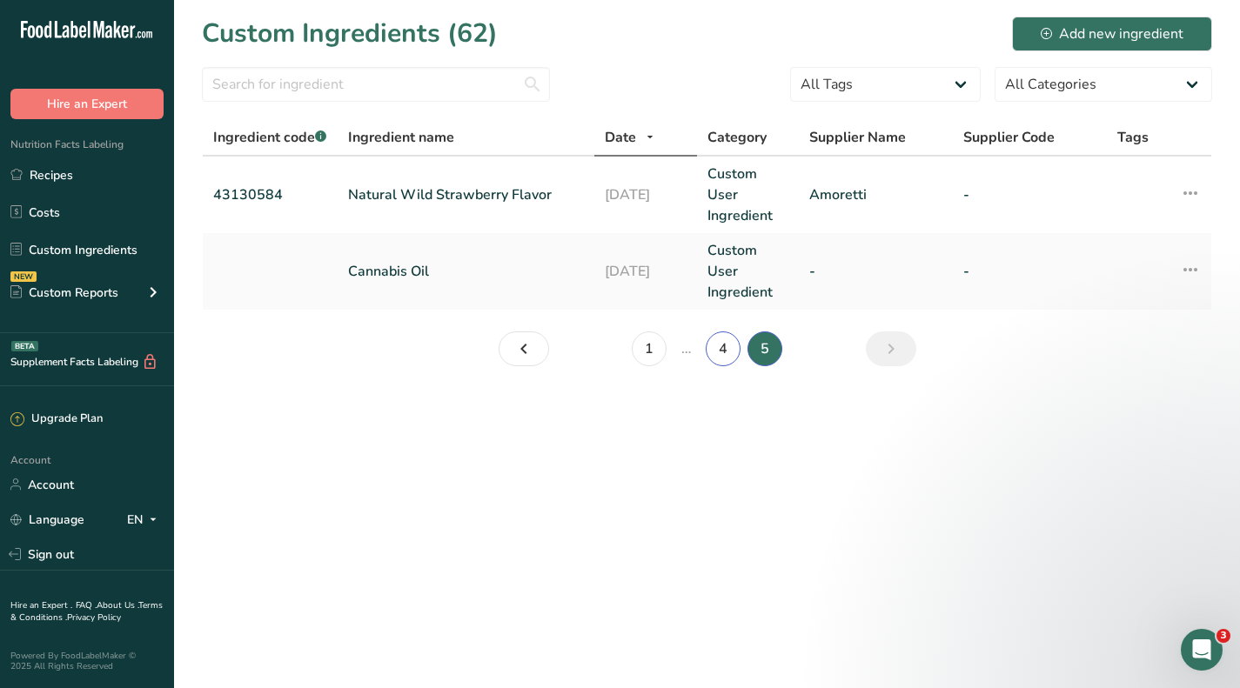
click at [716, 346] on link "4" at bounding box center [723, 349] width 35 height 35
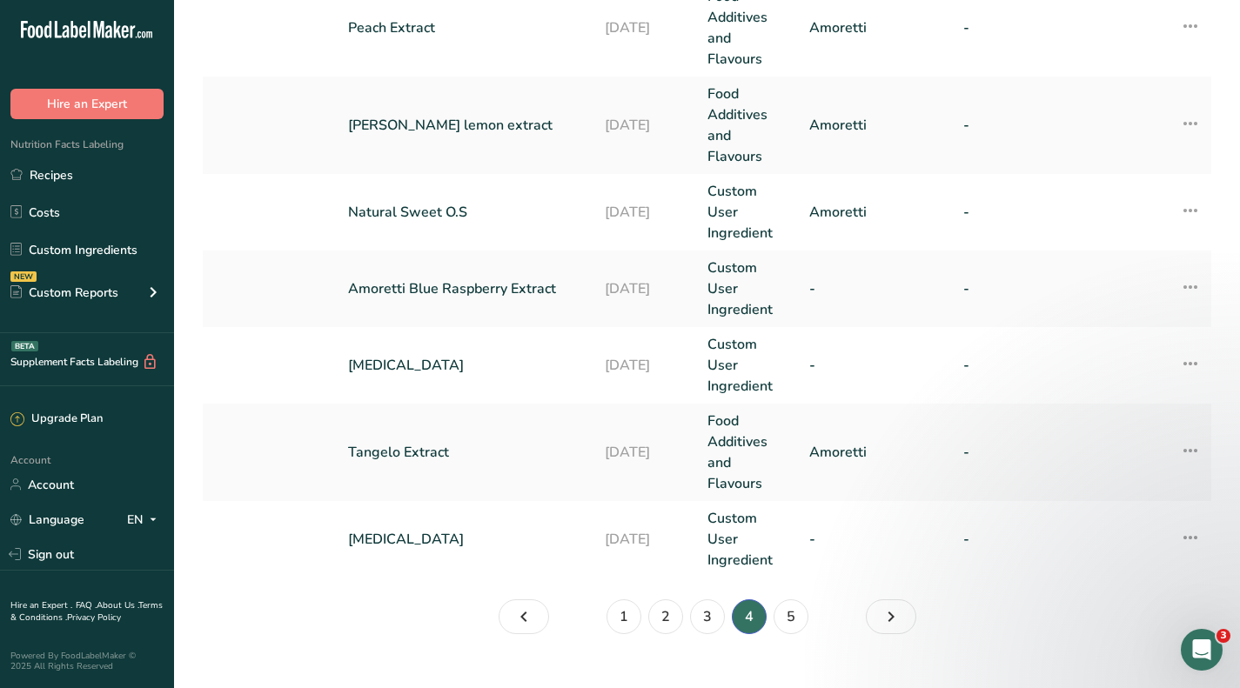
scroll to position [957, 0]
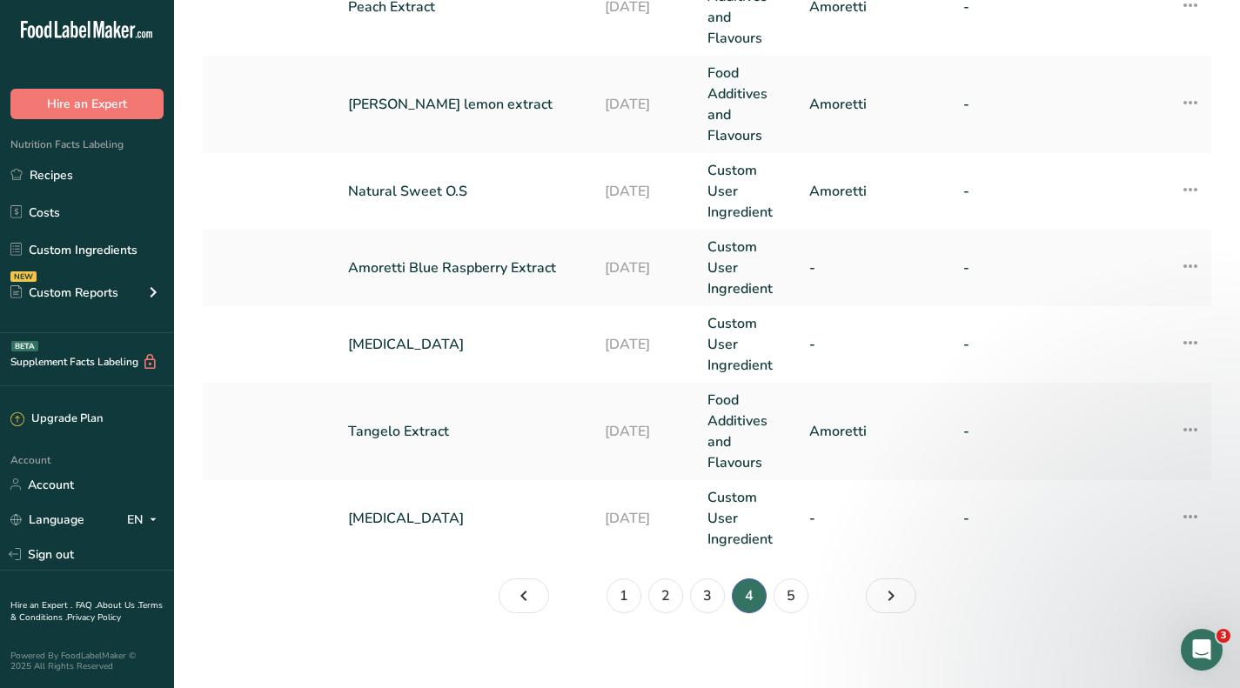
click at [394, 336] on link "[MEDICAL_DATA]" at bounding box center [466, 344] width 236 height 21
click at [391, 349] on link "[MEDICAL_DATA]" at bounding box center [466, 344] width 236 height 21
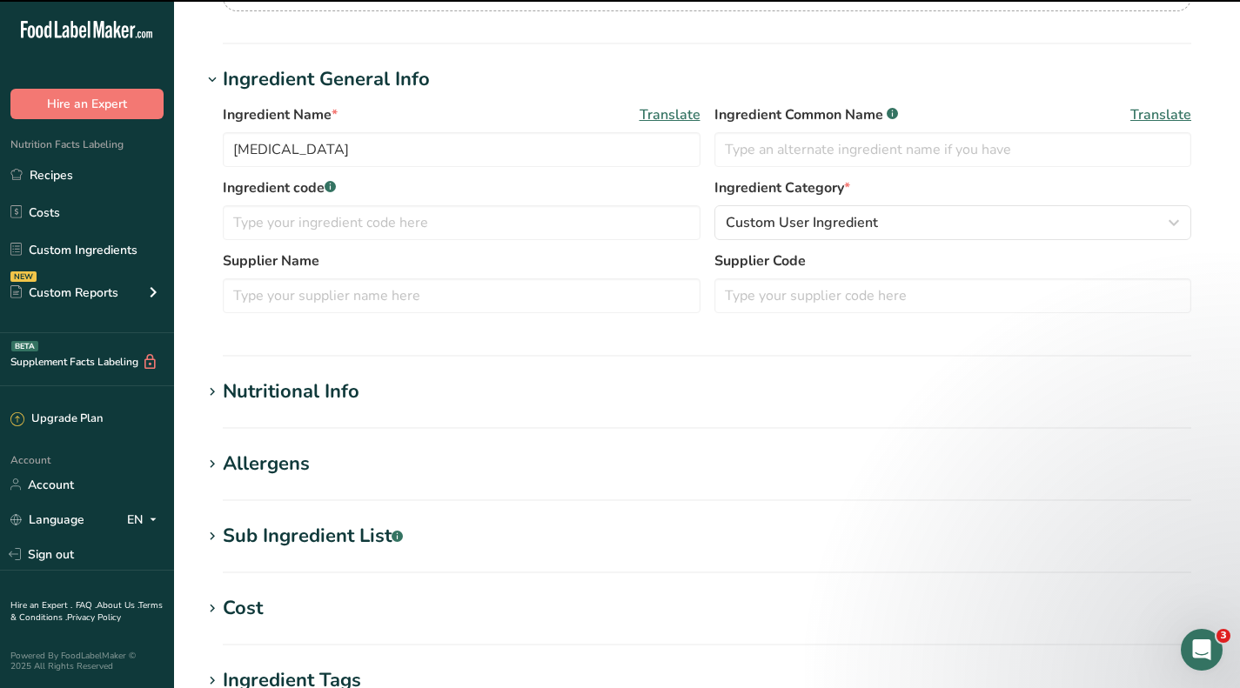
click at [259, 603] on div "Cost" at bounding box center [243, 608] width 40 height 29
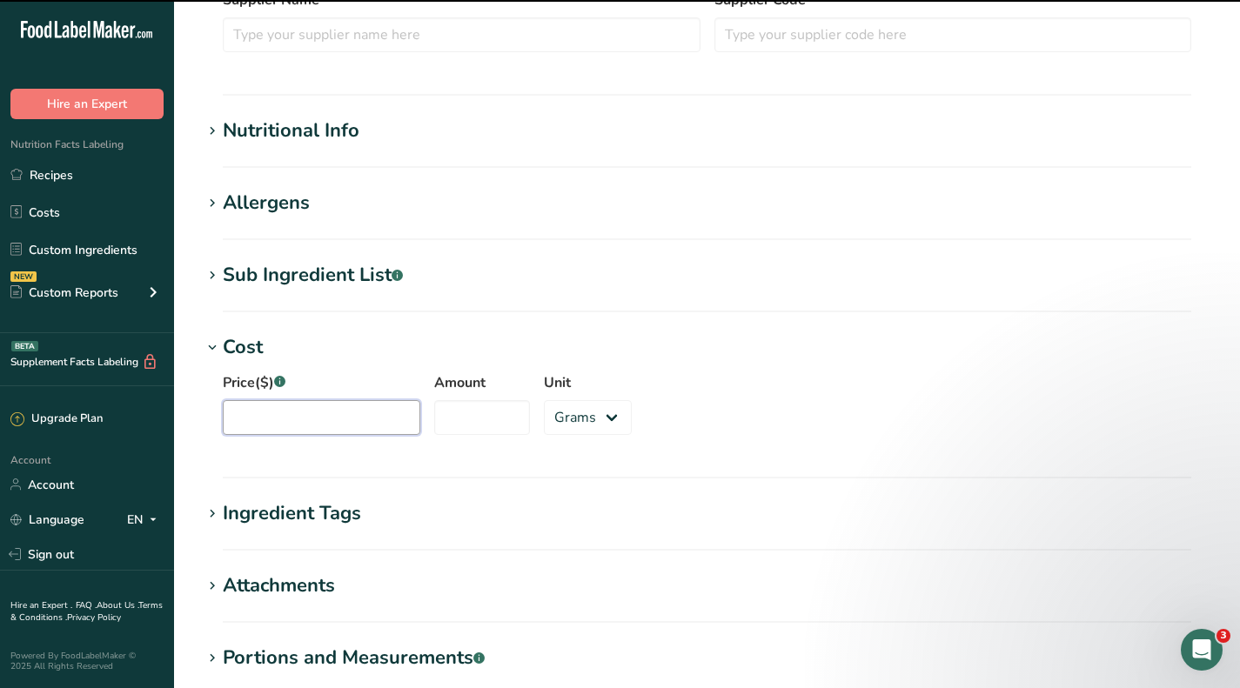
click at [295, 430] on input "Price($) .a-a{fill:#347362;}.b-a{fill:#fff;}" at bounding box center [322, 417] width 198 height 35
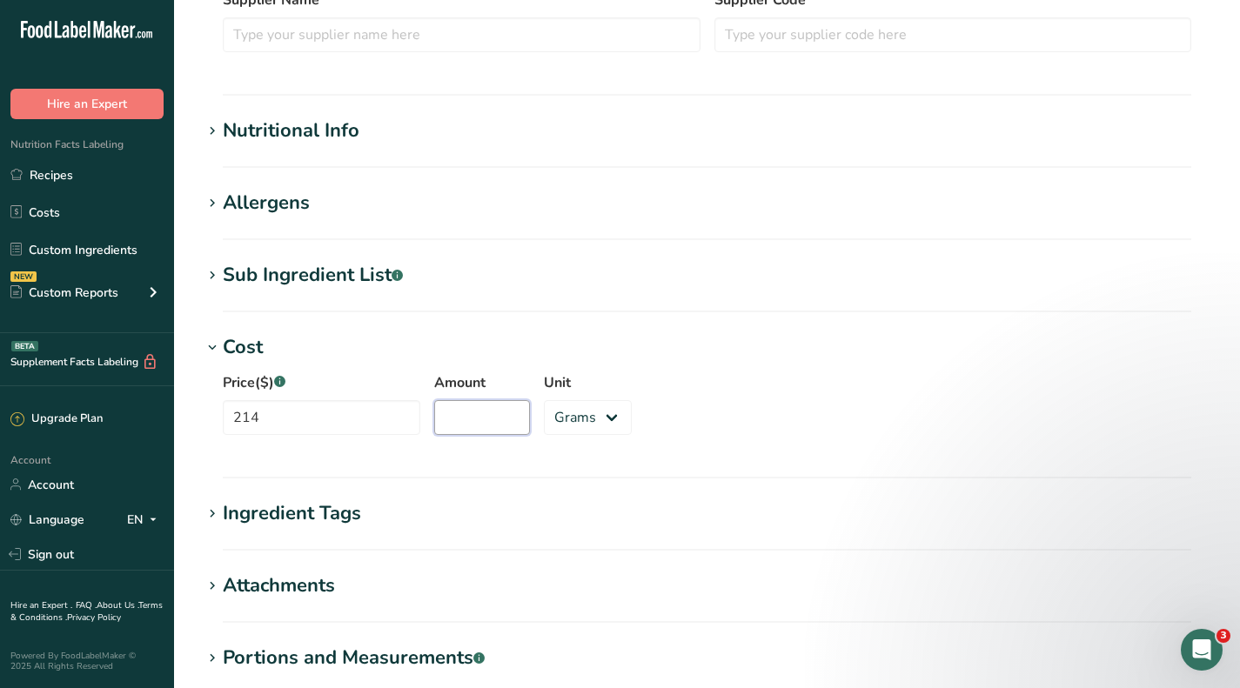
click at [445, 400] on input "Amount" at bounding box center [482, 417] width 96 height 35
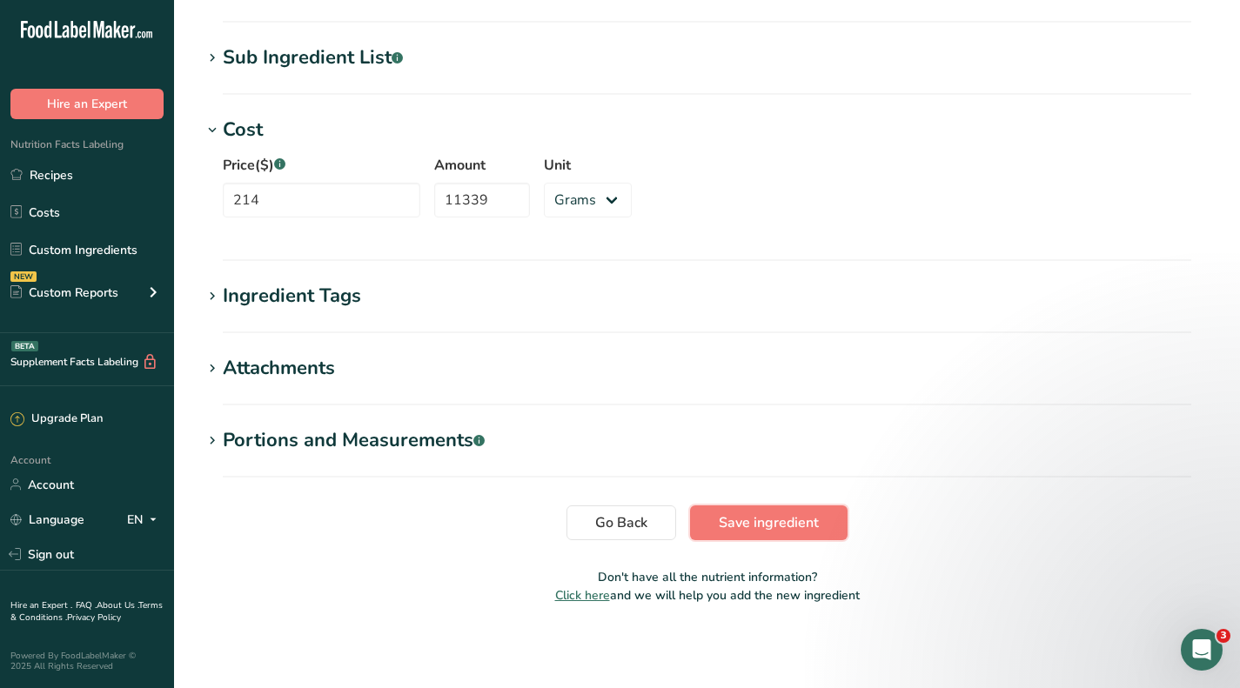
click at [811, 515] on span "Save ingredient" at bounding box center [769, 523] width 100 height 21
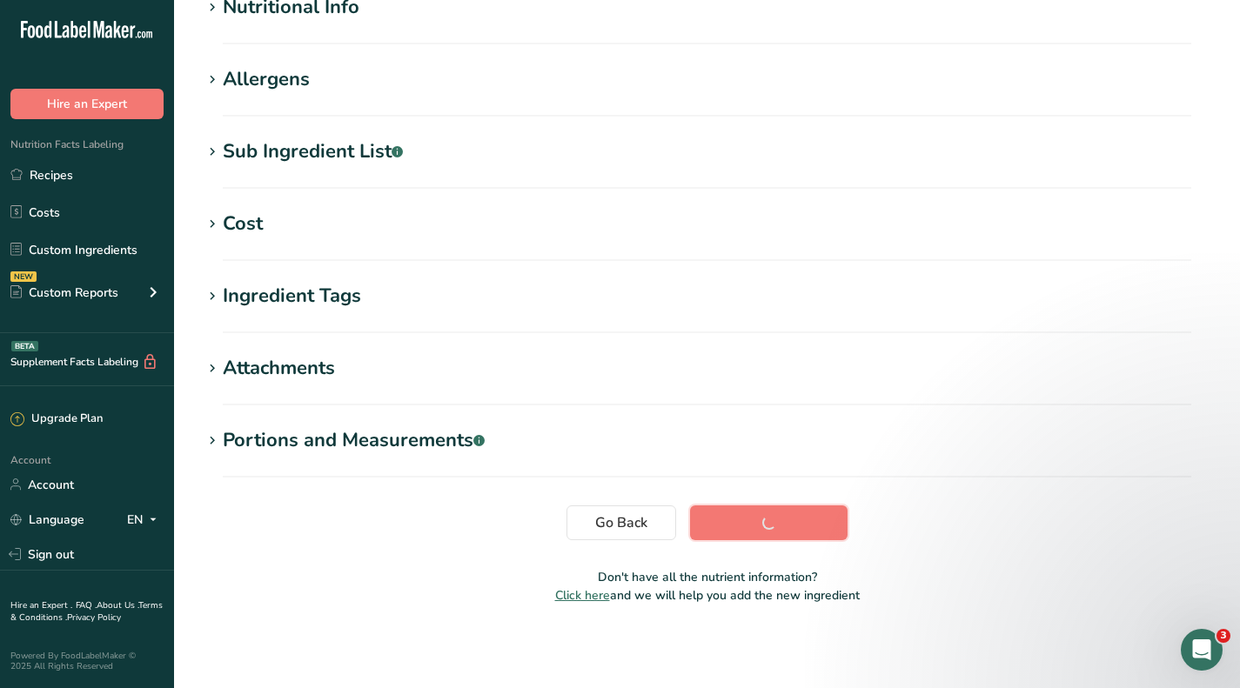
scroll to position [232, 0]
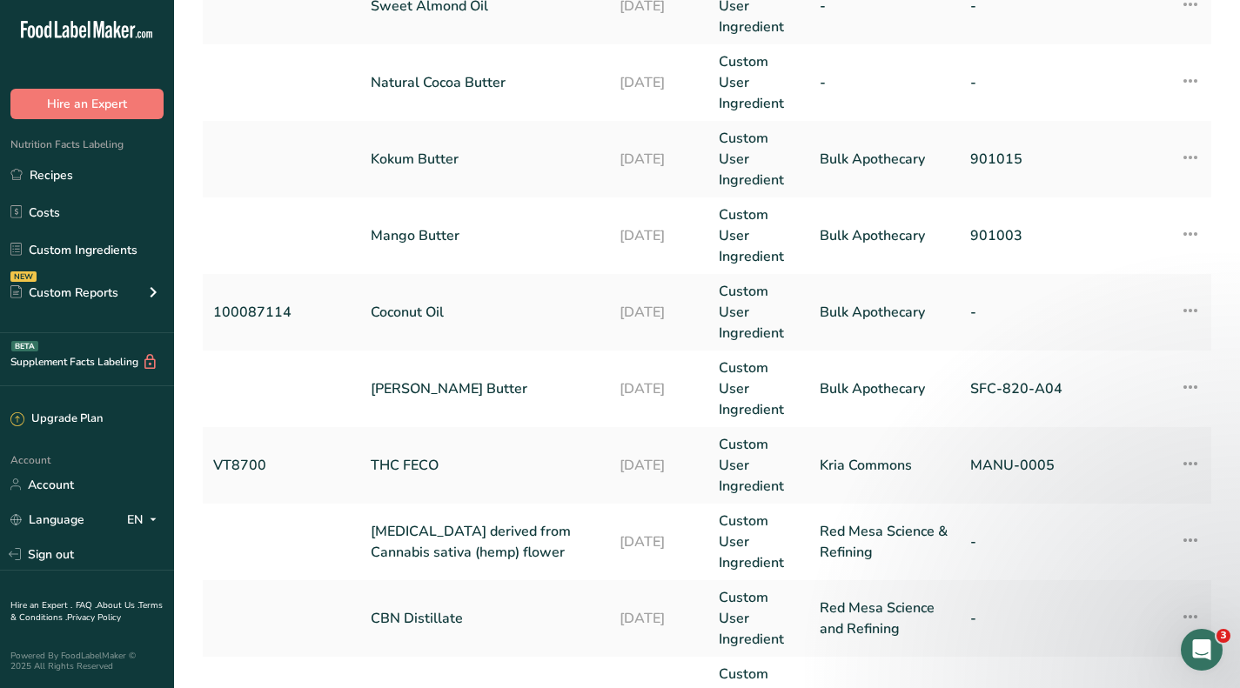
scroll to position [757, 0]
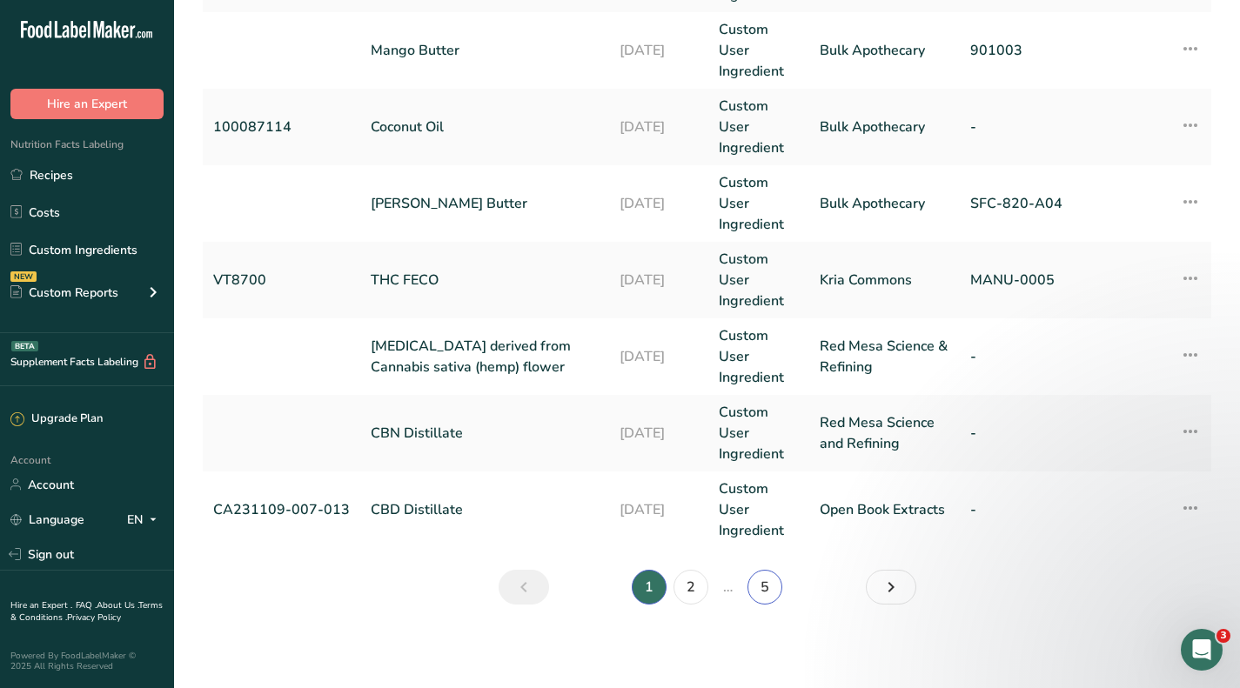
click at [758, 587] on link "5" at bounding box center [765, 587] width 35 height 35
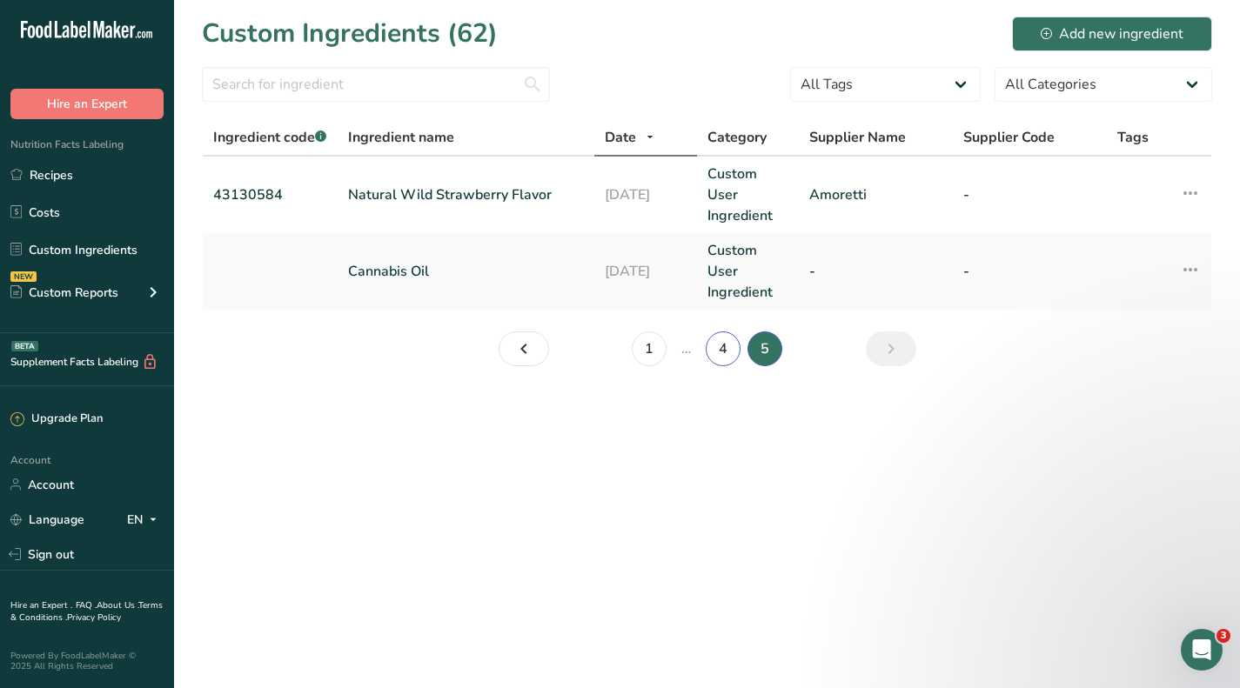
click at [713, 348] on link "4" at bounding box center [723, 349] width 35 height 35
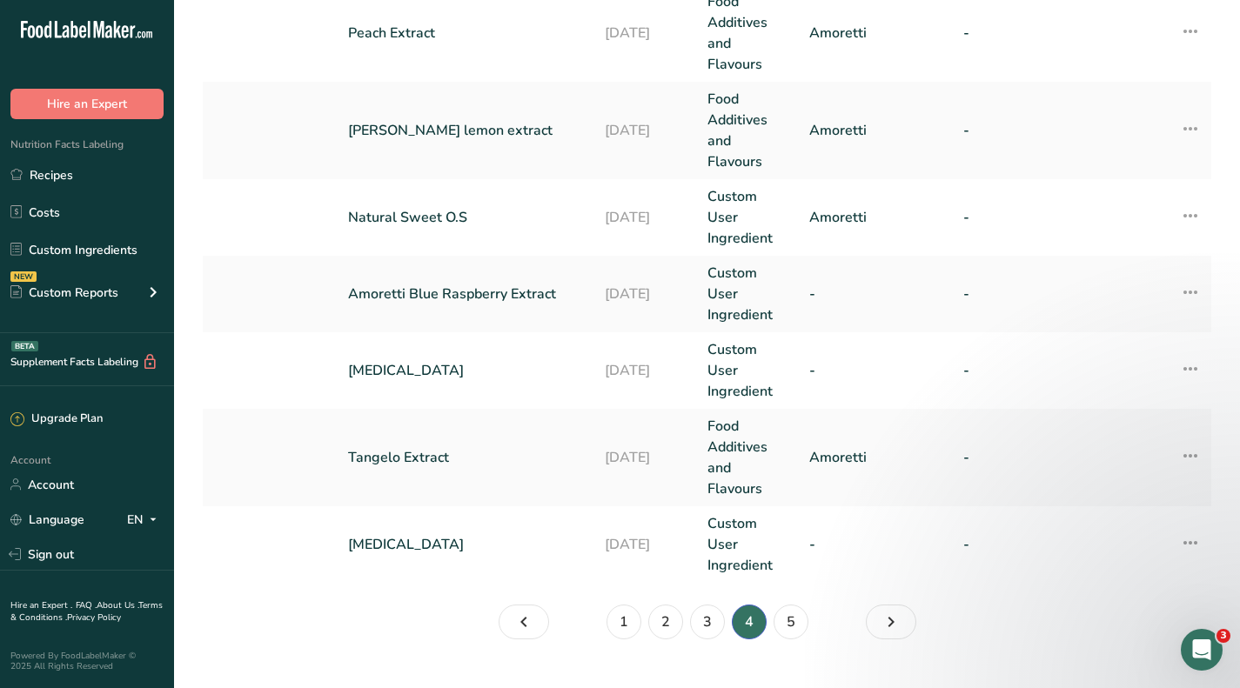
scroll to position [966, 0]
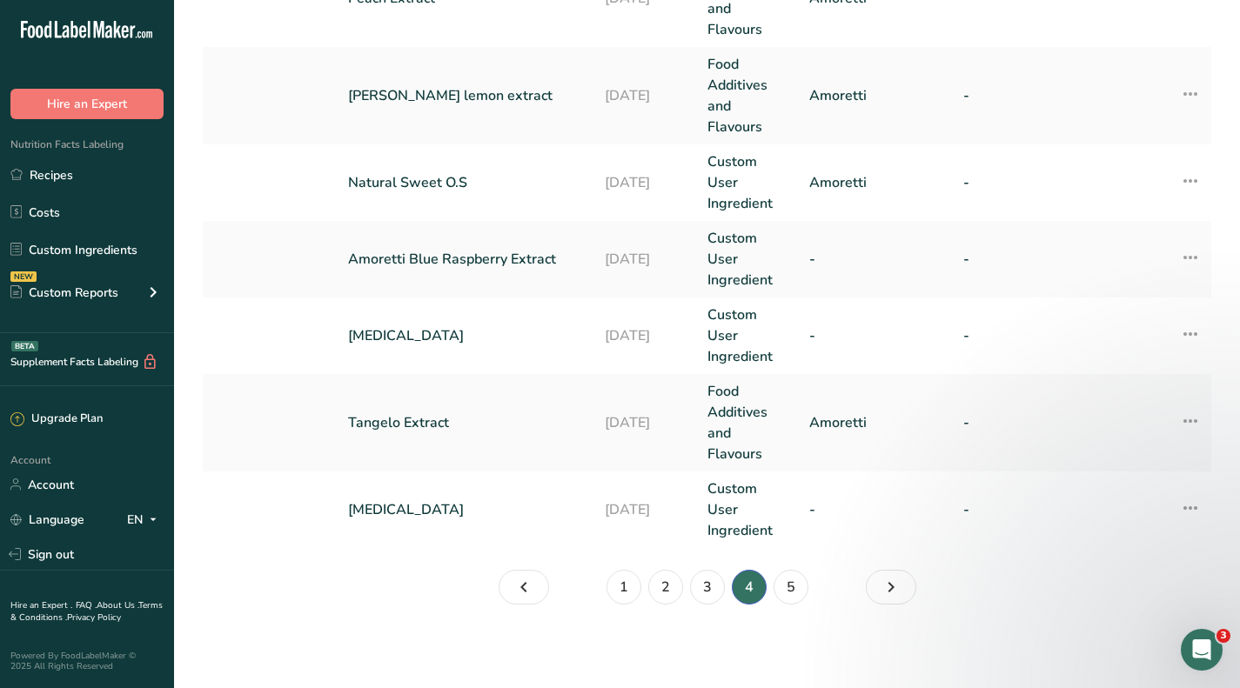
click at [367, 507] on link "[MEDICAL_DATA]" at bounding box center [466, 510] width 236 height 21
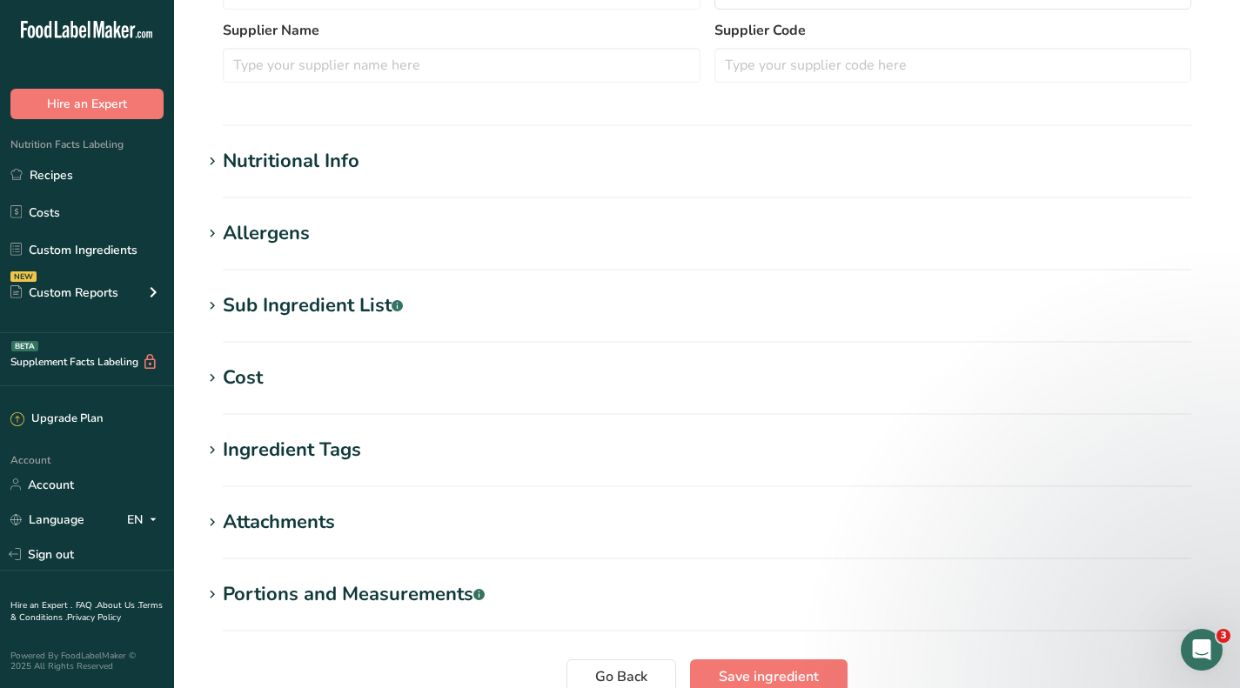
scroll to position [522, 0]
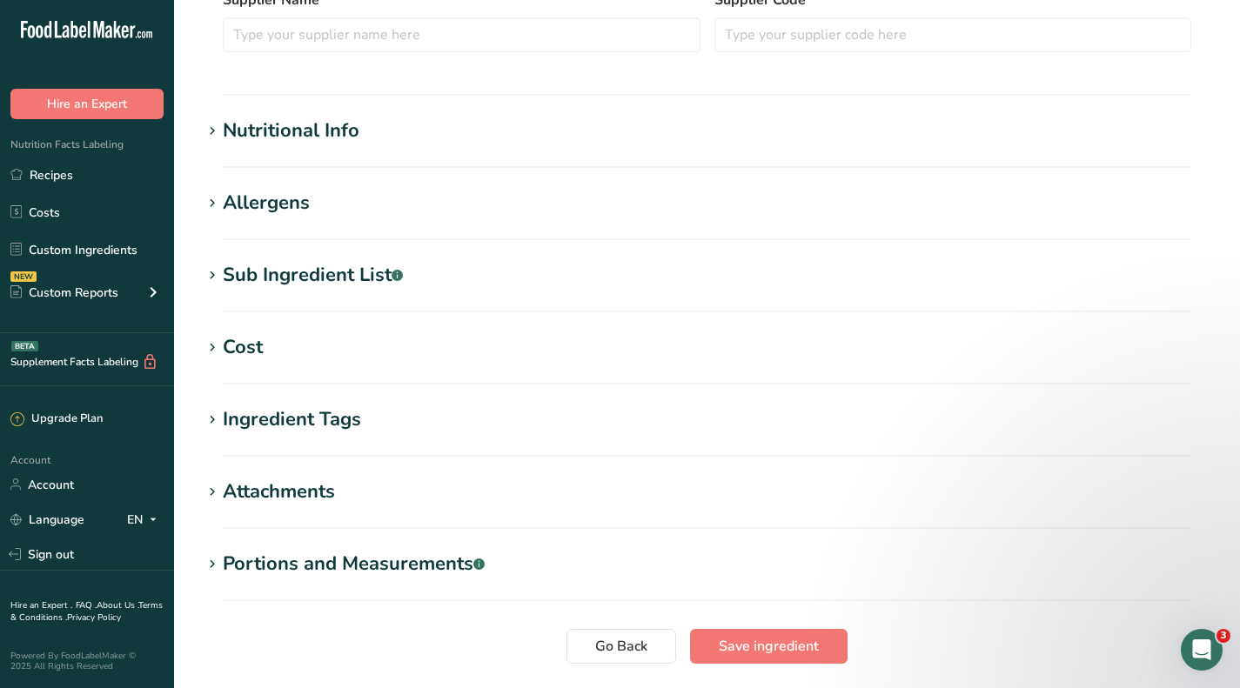
click at [244, 352] on div "Cost" at bounding box center [243, 347] width 40 height 29
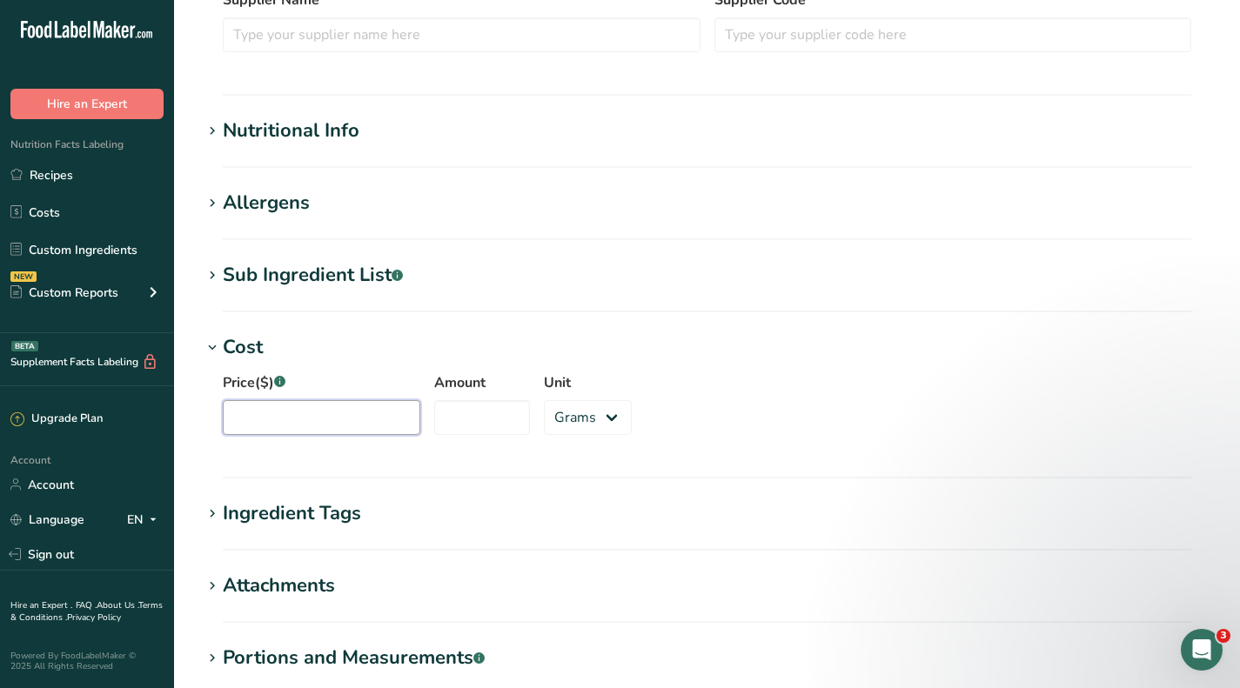
click at [312, 414] on input "Price($) .a-a{fill:#347362;}.b-a{fill:#fff;}" at bounding box center [322, 417] width 198 height 35
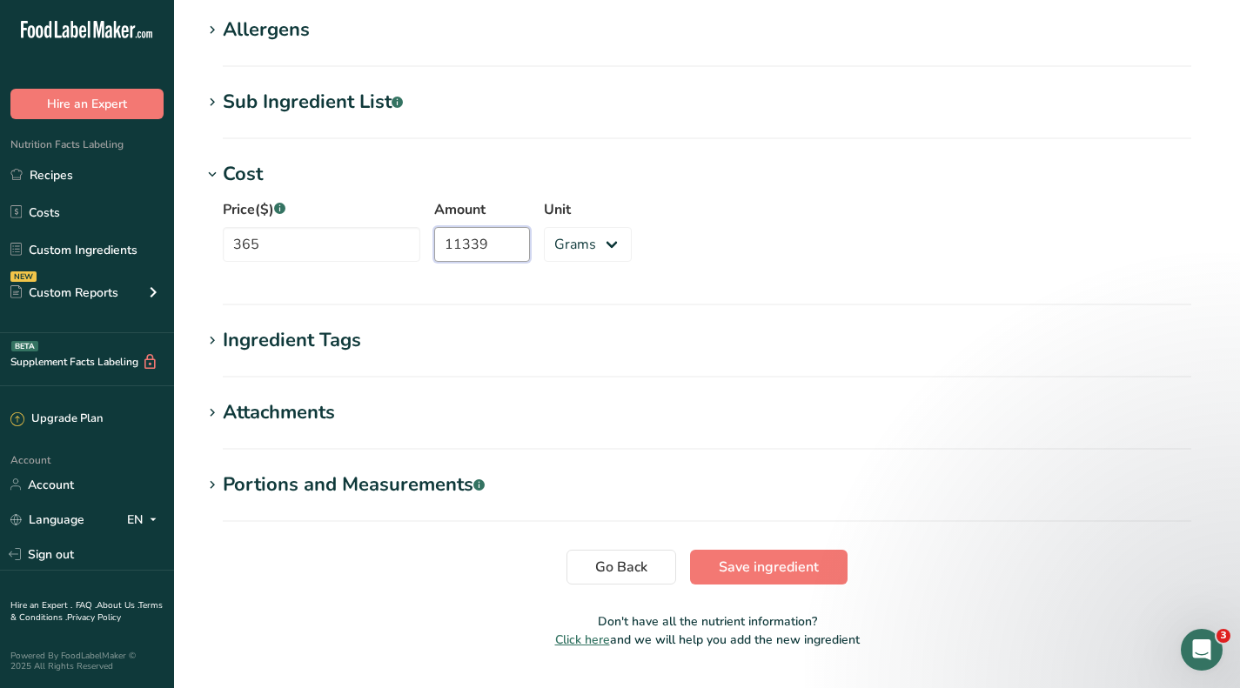
scroll to position [740, 0]
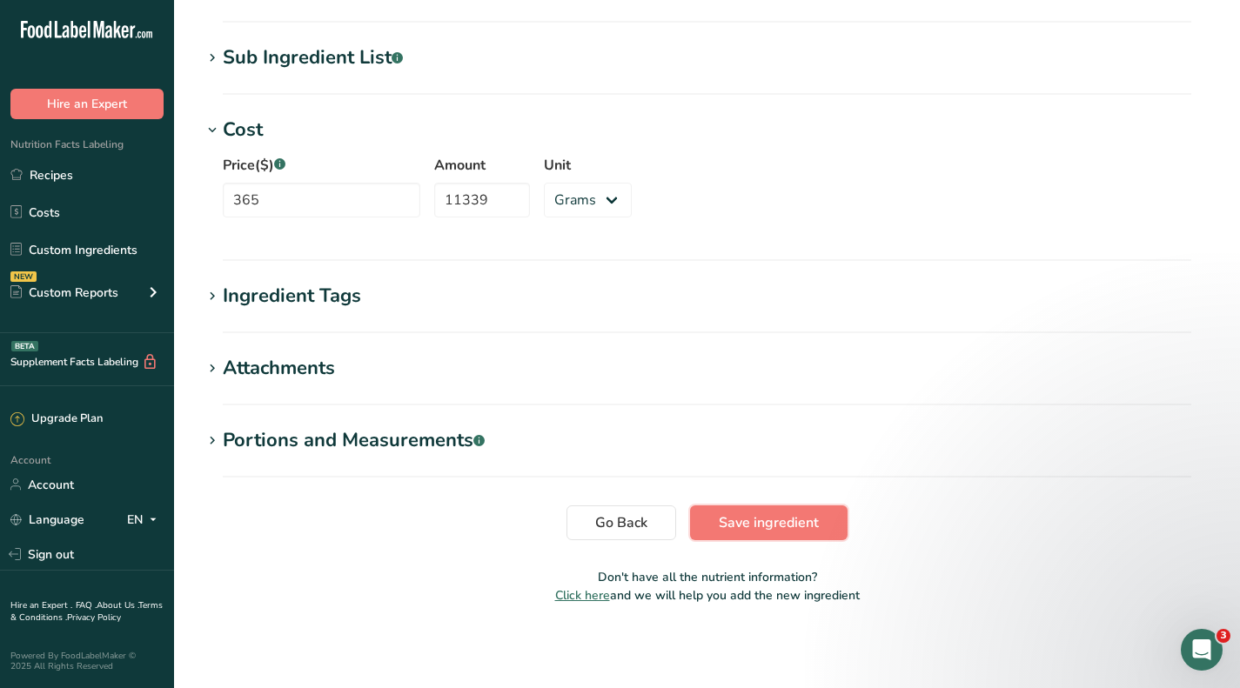
click at [761, 527] on span "Save ingredient" at bounding box center [769, 523] width 100 height 21
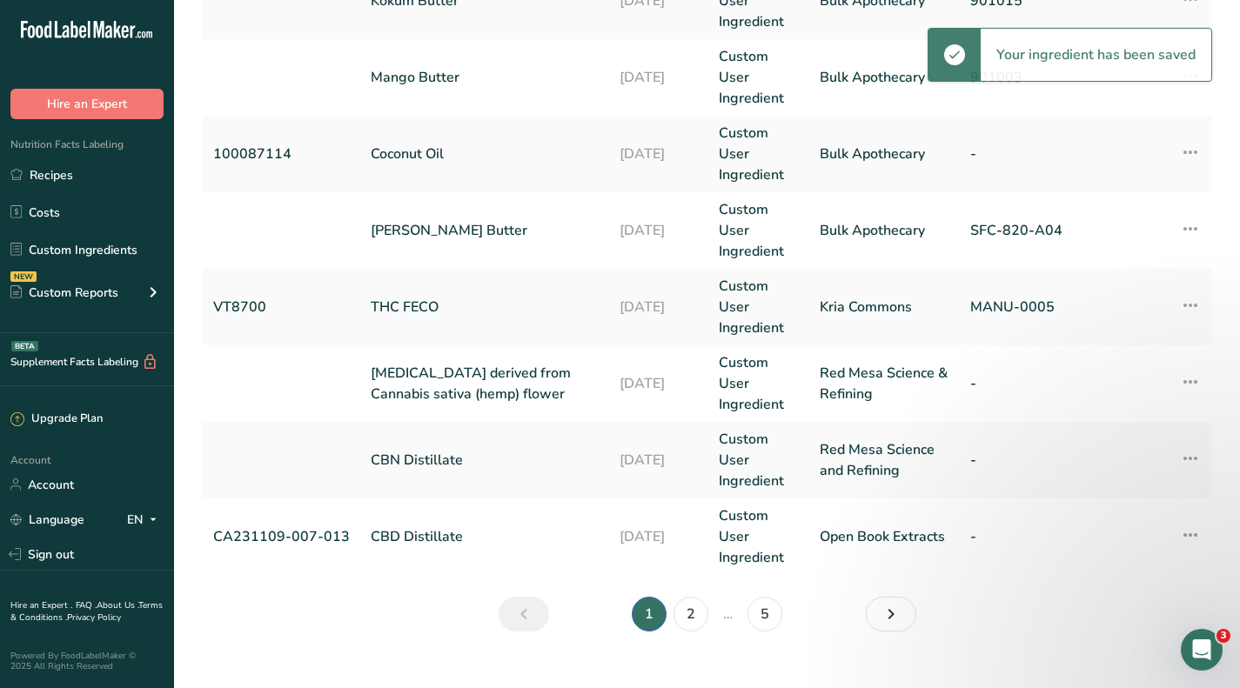
scroll to position [757, 0]
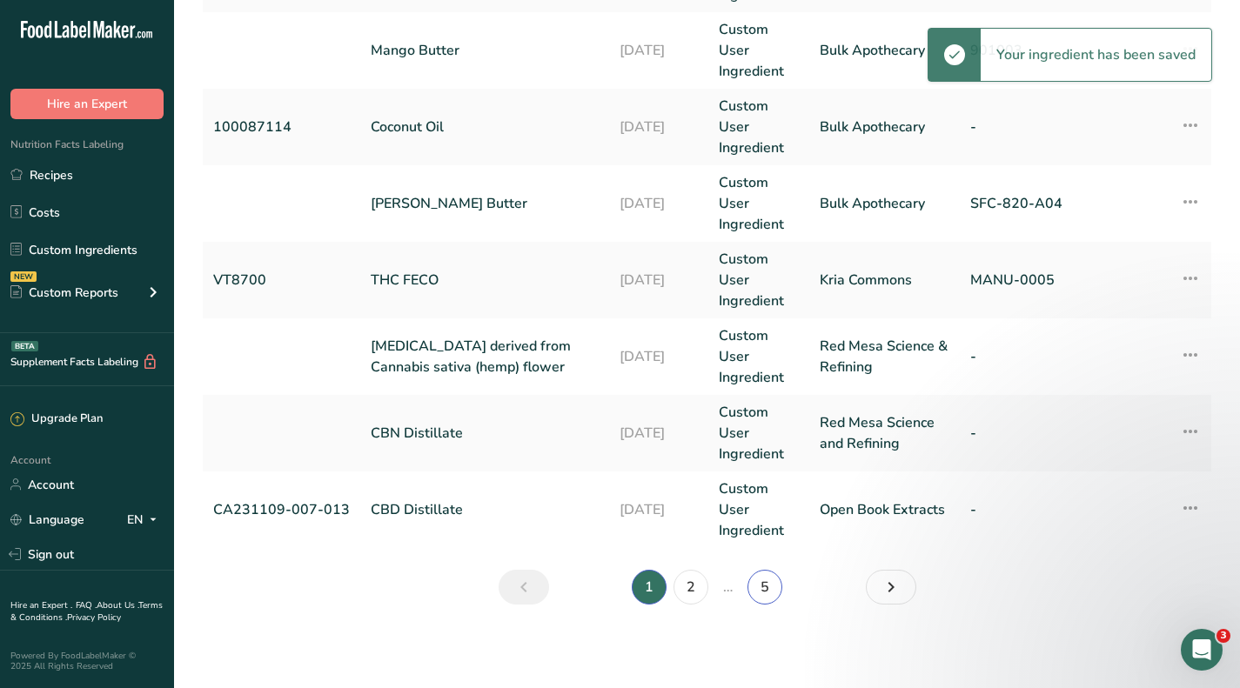
click at [756, 588] on link "5" at bounding box center [765, 587] width 35 height 35
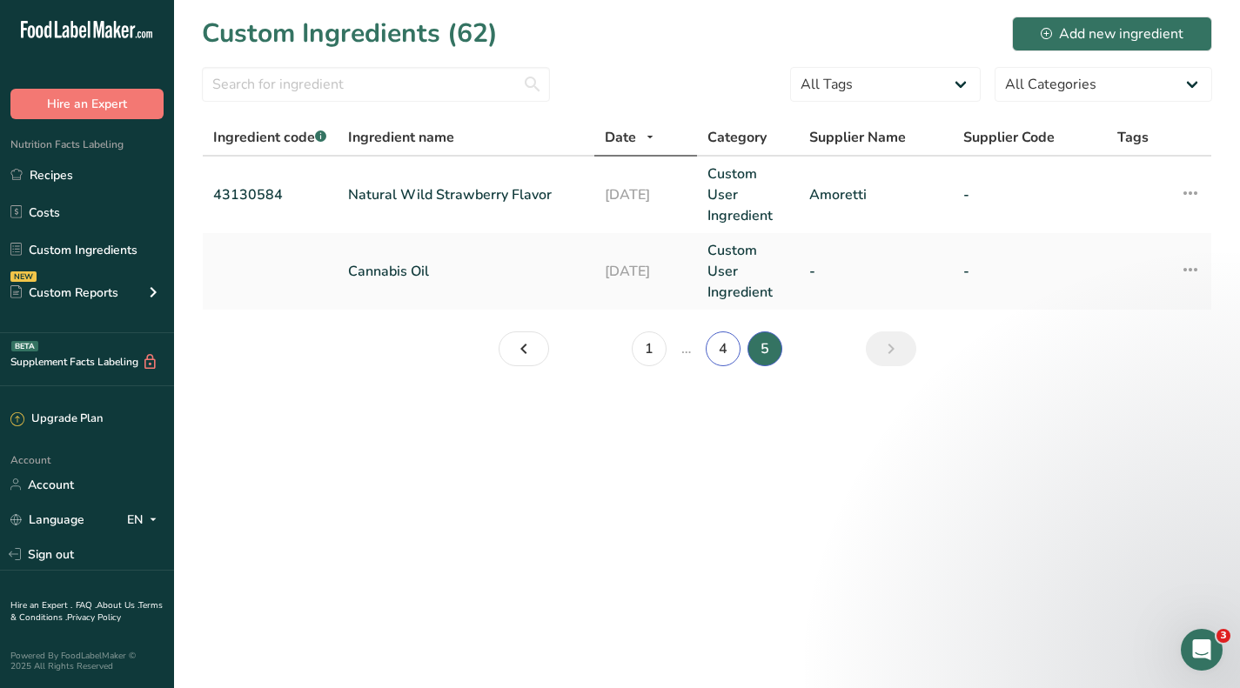
click at [723, 346] on link "4" at bounding box center [723, 349] width 35 height 35
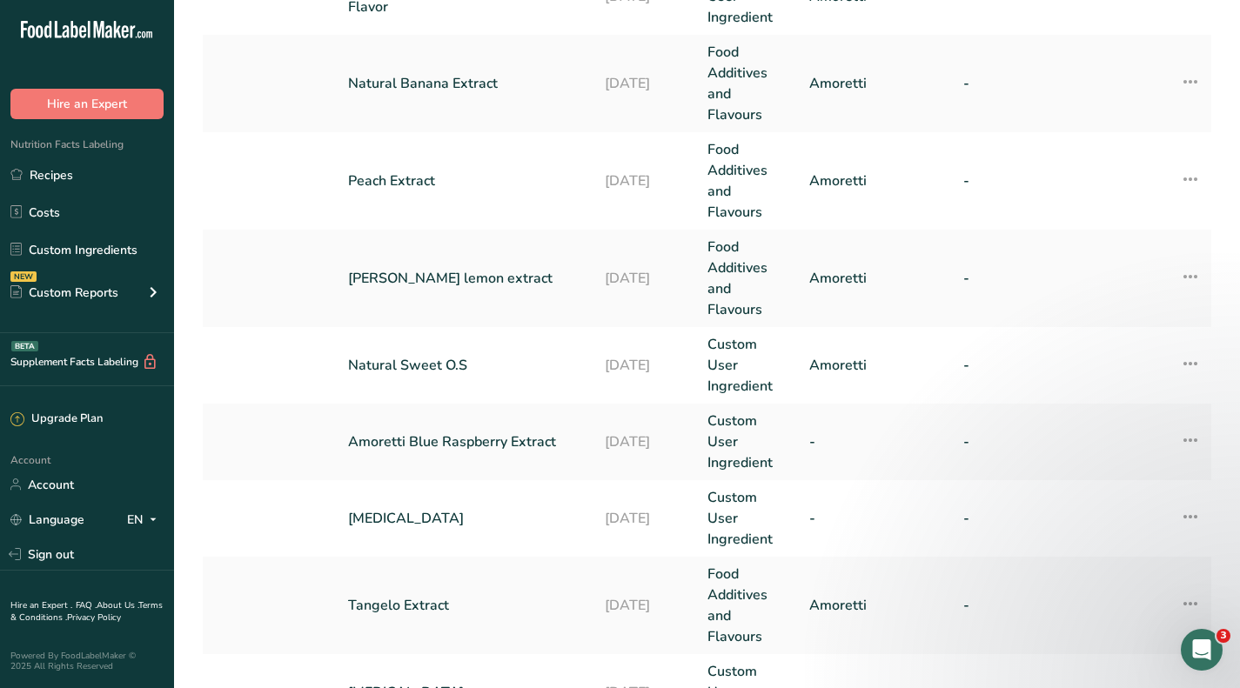
scroll to position [957, 0]
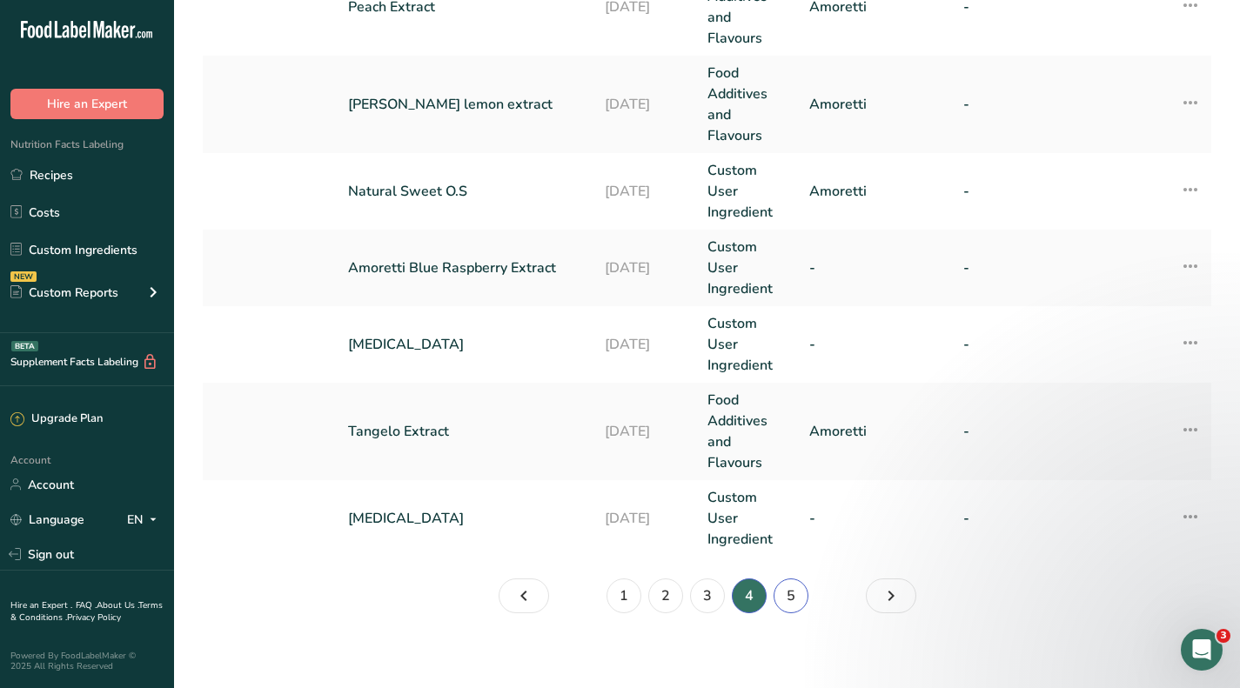
drag, startPoint x: 782, startPoint y: 595, endPoint x: 764, endPoint y: 562, distance: 37.8
click at [782, 595] on link "5" at bounding box center [791, 596] width 35 height 35
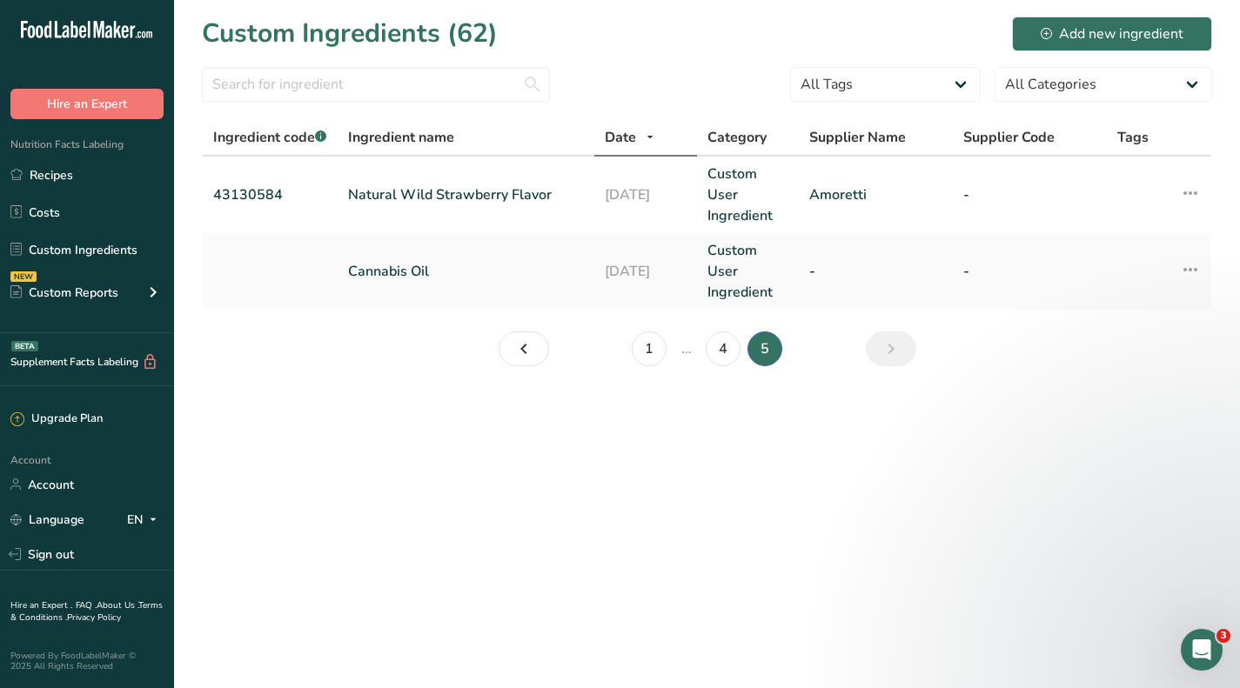
click at [520, 195] on link "Natural Wild Strawberry Flavor" at bounding box center [466, 194] width 236 height 21
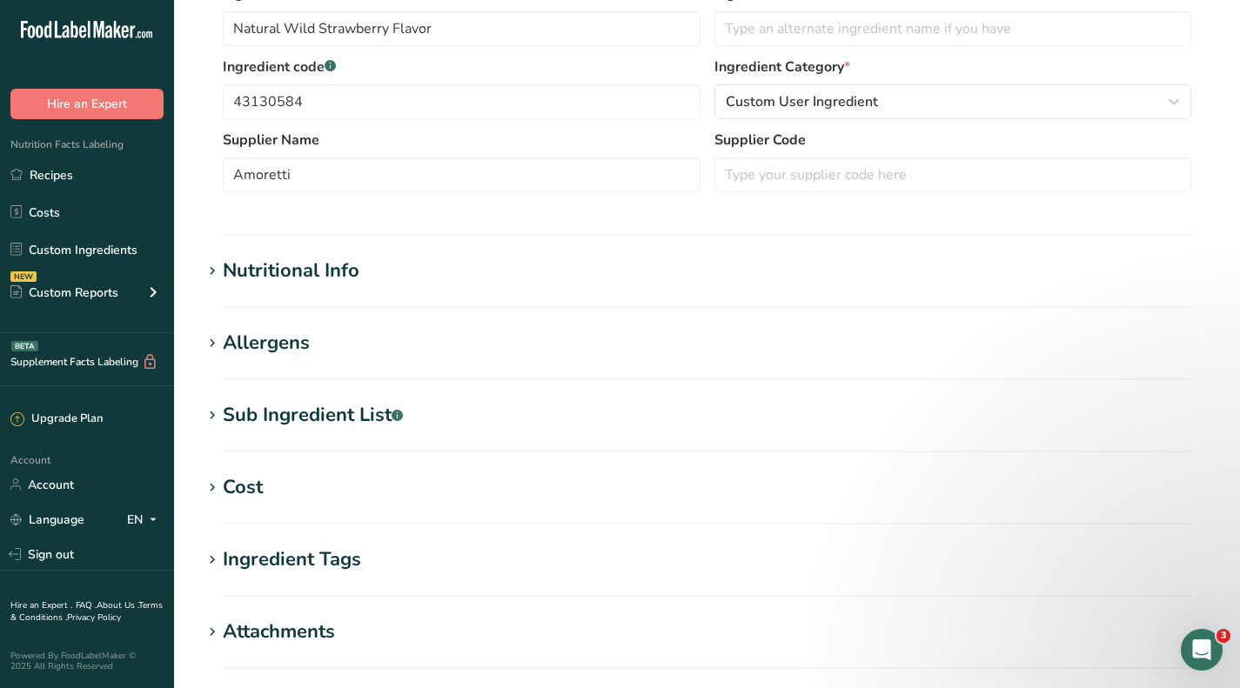
scroll to position [609, 0]
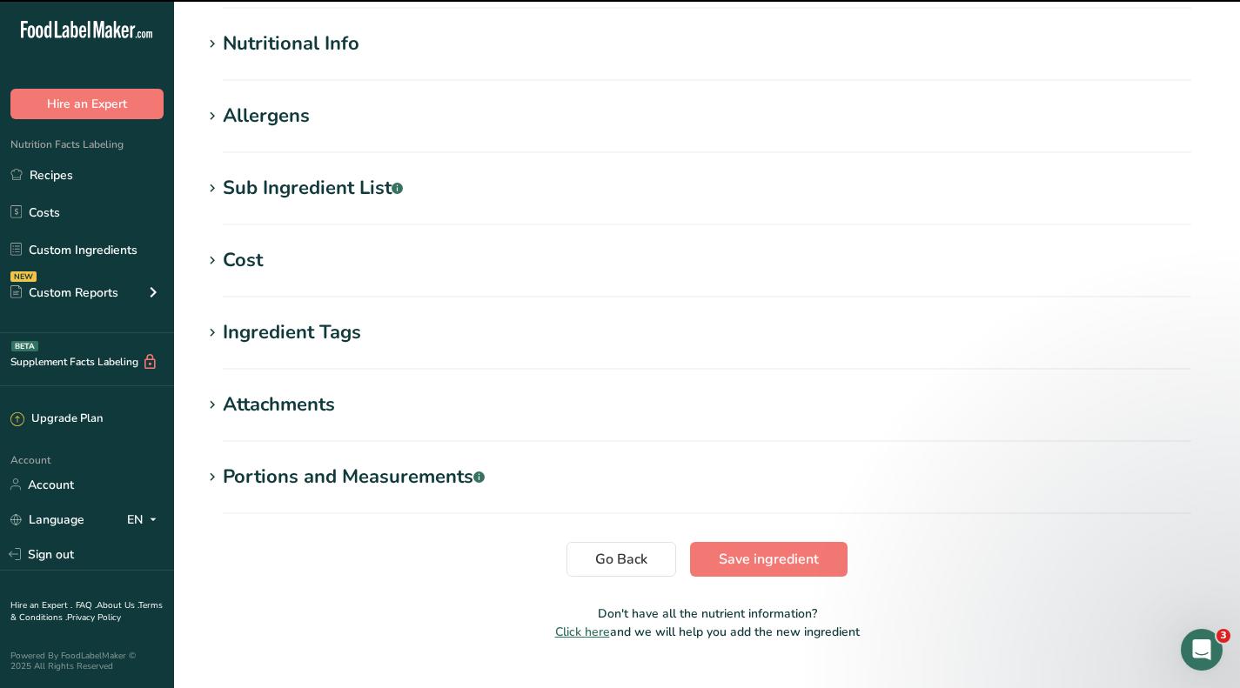
click at [239, 253] on div "Cost" at bounding box center [243, 260] width 40 height 29
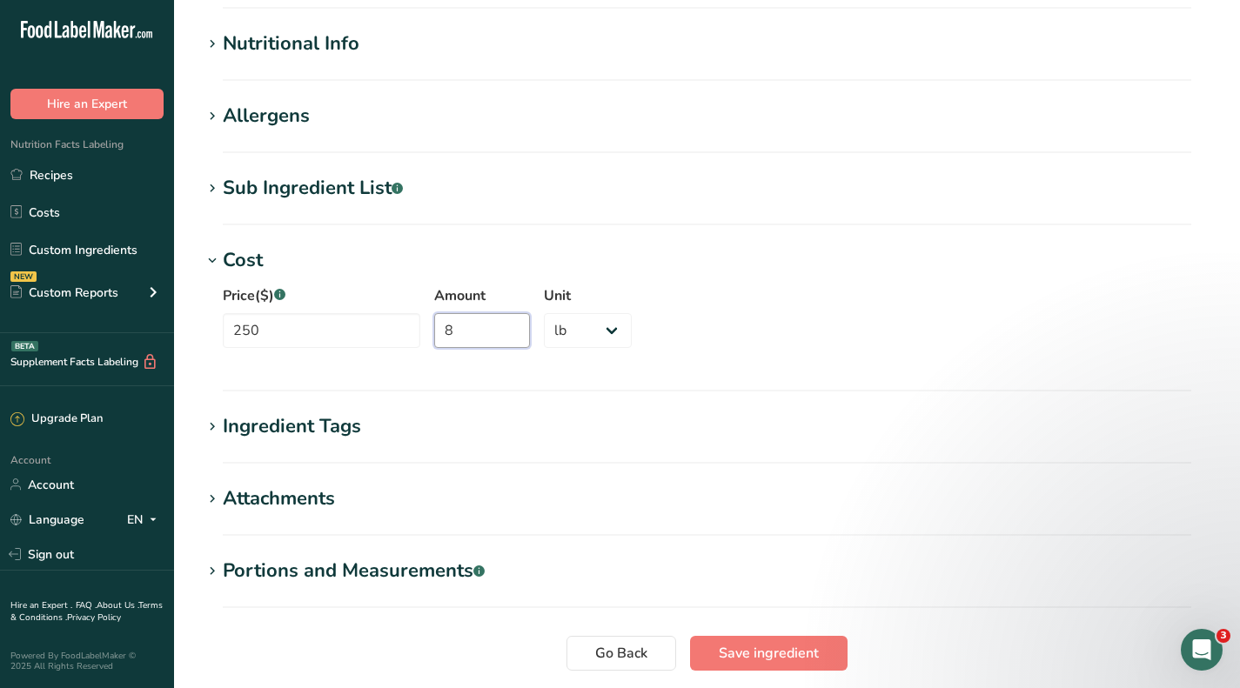
drag, startPoint x: 461, startPoint y: 333, endPoint x: 380, endPoint y: 332, distance: 80.9
click at [380, 332] on div "Price($) .a-a{fill:#347362;}.b-a{fill:#fff;} 250 Amount 8 Unit Grams kg mg mcg …" at bounding box center [707, 322] width 1010 height 94
click at [578, 328] on select "Grams kg mg mcg lb oz" at bounding box center [588, 330] width 88 height 35
click at [544, 313] on select "Grams kg mg mcg lb oz" at bounding box center [588, 330] width 88 height 35
click at [776, 343] on div "Price($) .a-a{fill:#347362;}.b-a{fill:#fff;} 250 Amount 3401 Unit Grams kg mg m…" at bounding box center [707, 322] width 1010 height 94
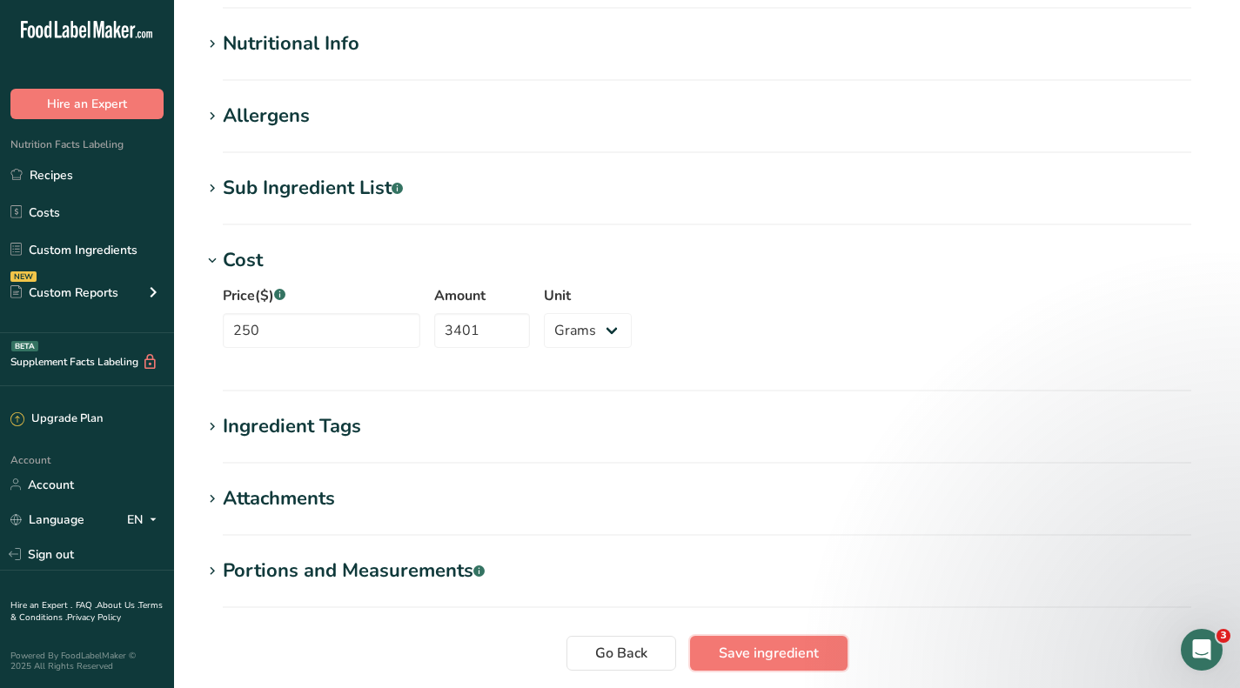
click at [784, 653] on span "Save ingredient" at bounding box center [769, 653] width 100 height 21
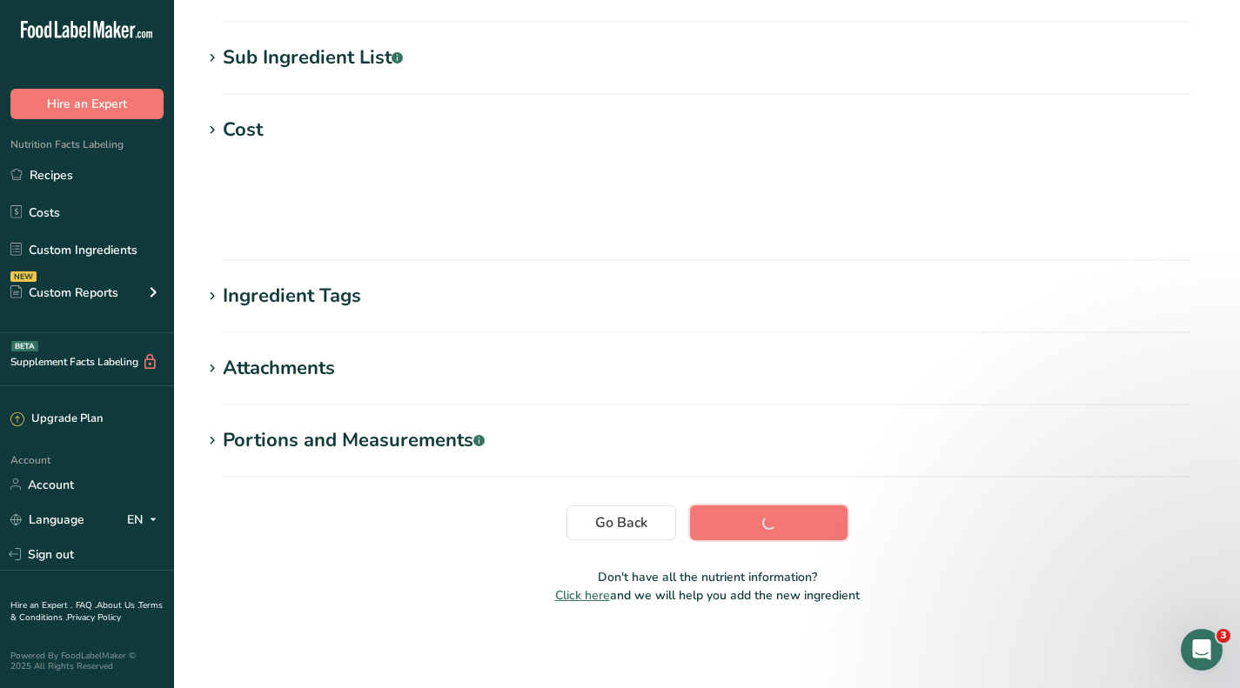
scroll to position [196, 0]
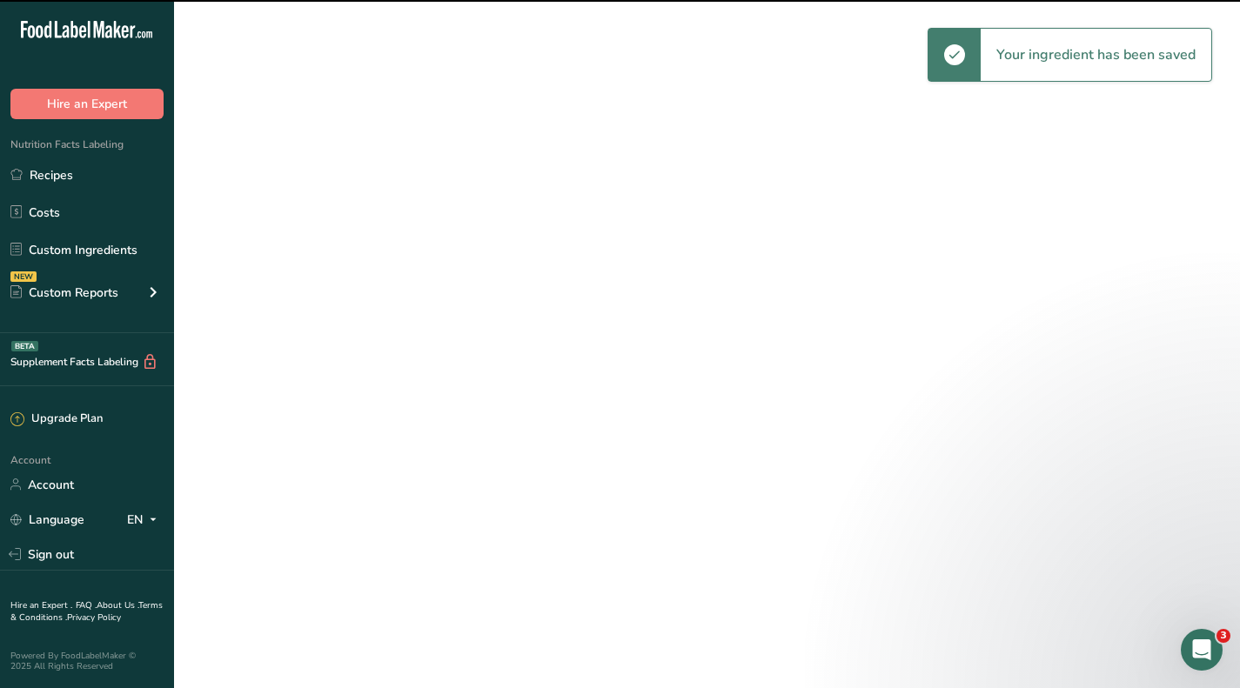
click at [245, 241] on section "Edit Natural Wild Strawberry Flavor Ingredient Spec Sheet .a-a{fill:#347362;}.b…" at bounding box center [707, 236] width 1066 height 865
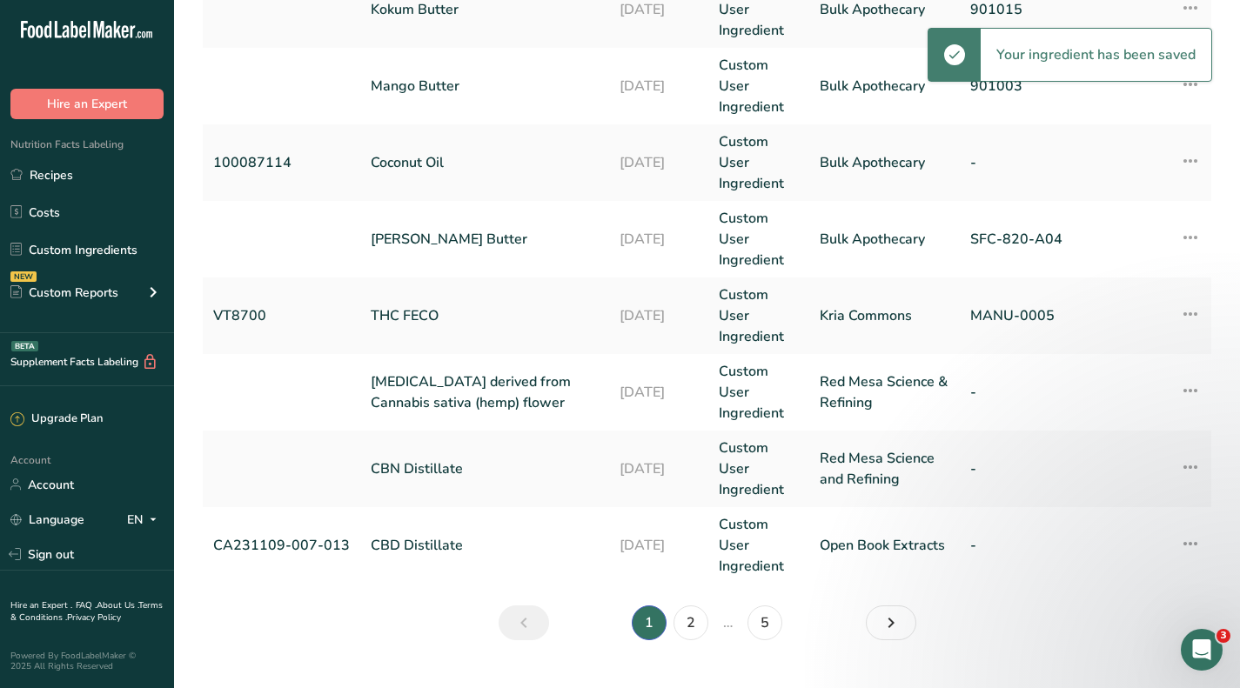
scroll to position [757, 0]
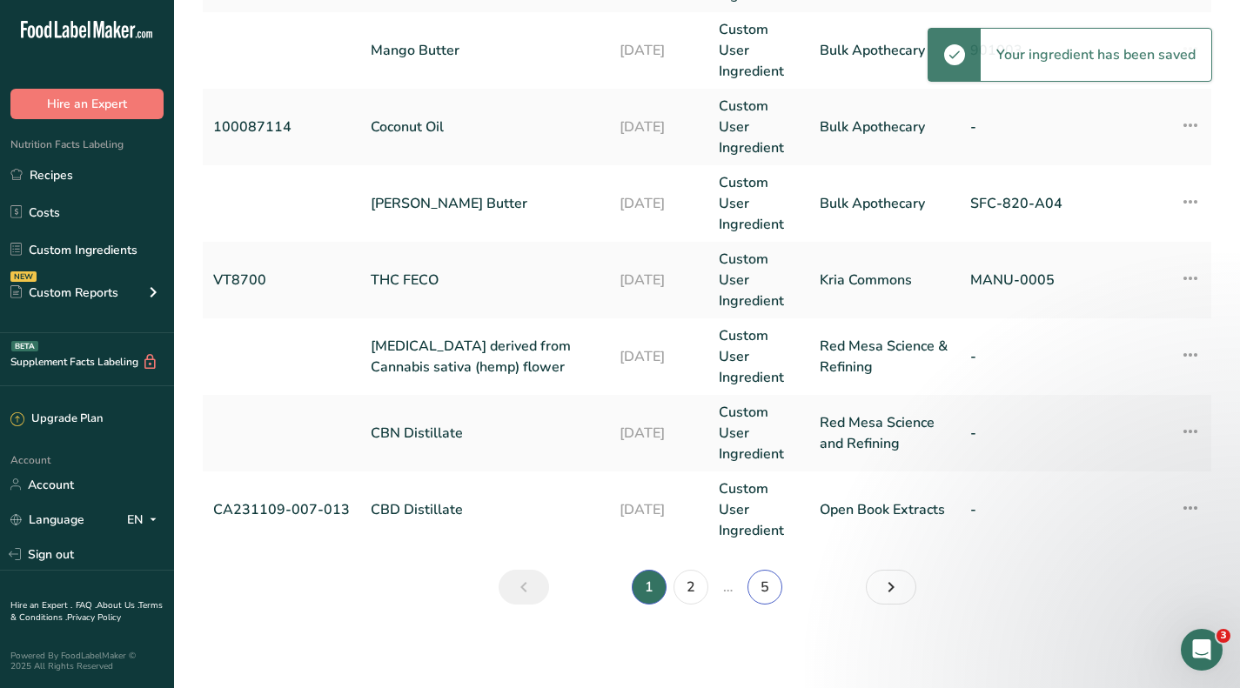
click at [759, 587] on link "5" at bounding box center [765, 587] width 35 height 35
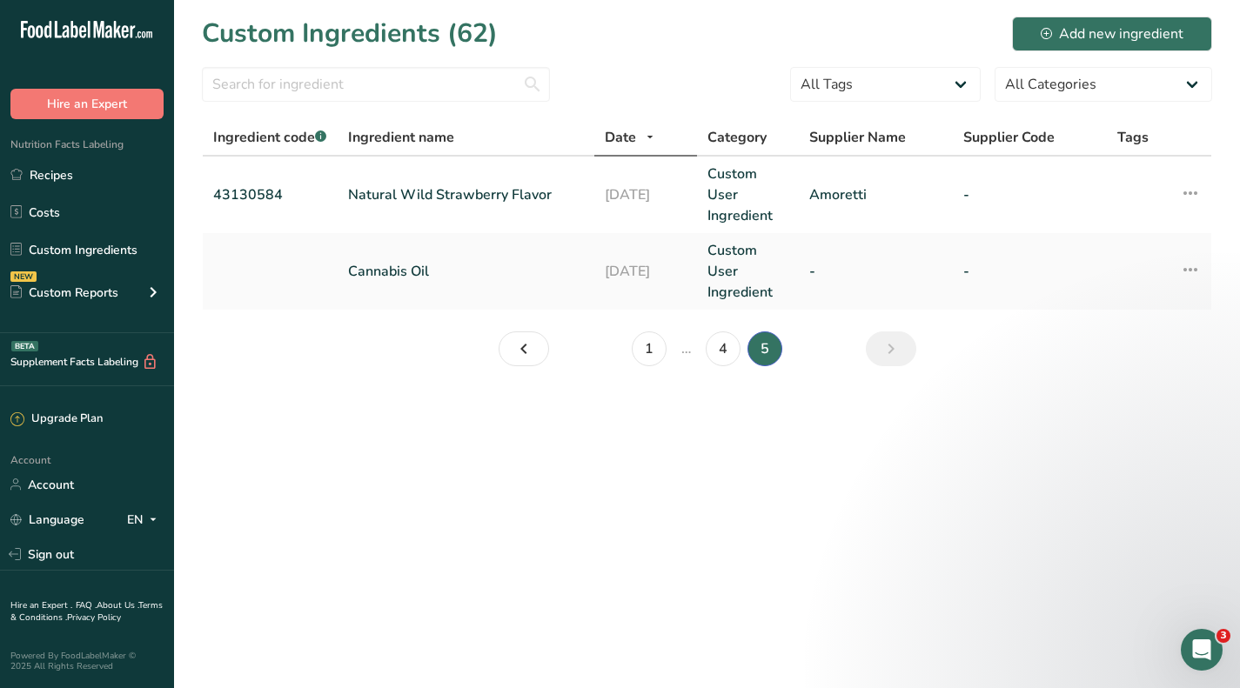
click at [434, 195] on link "Natural Wild Strawberry Flavor" at bounding box center [466, 194] width 236 height 21
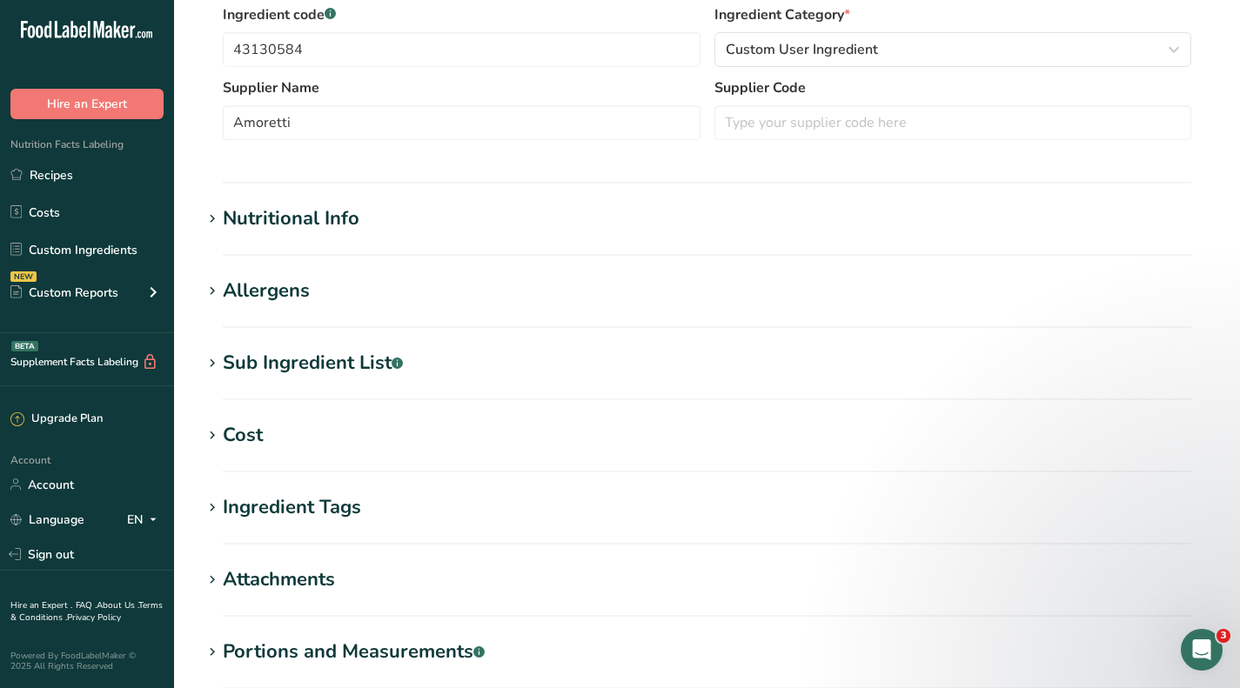
scroll to position [435, 0]
click at [234, 429] on div "Cost" at bounding box center [243, 434] width 40 height 29
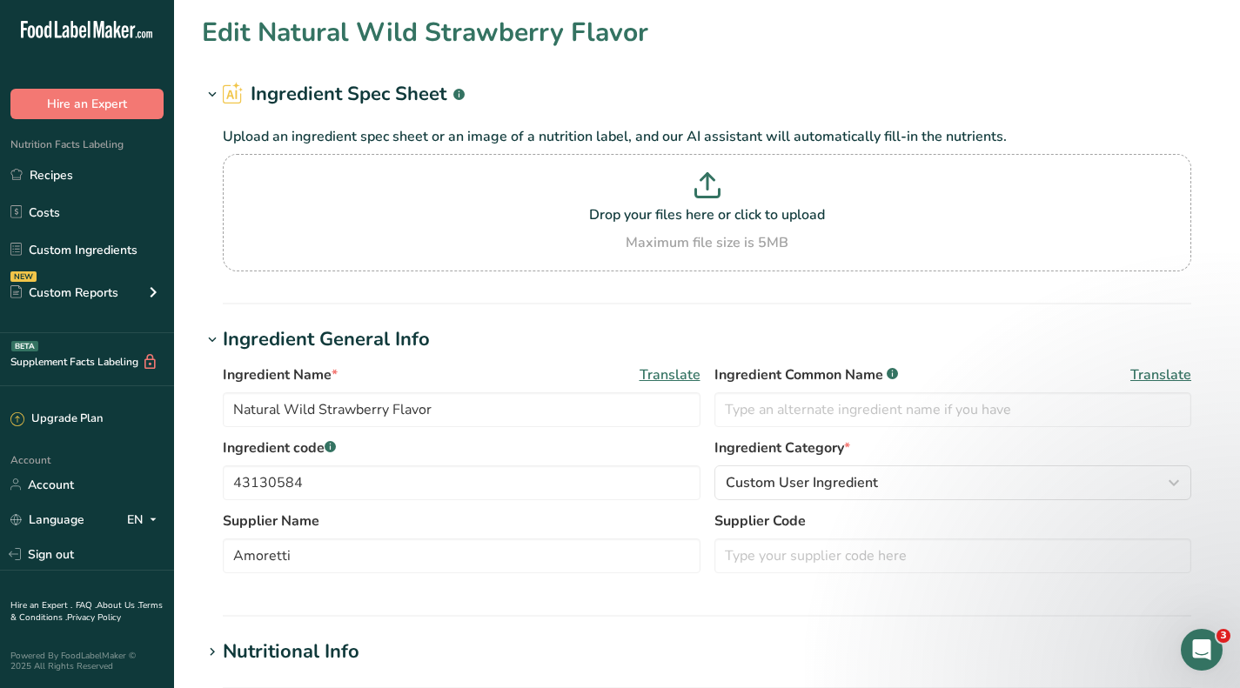
scroll to position [0, 0]
click at [60, 238] on link "Custom Ingredients" at bounding box center [87, 249] width 174 height 33
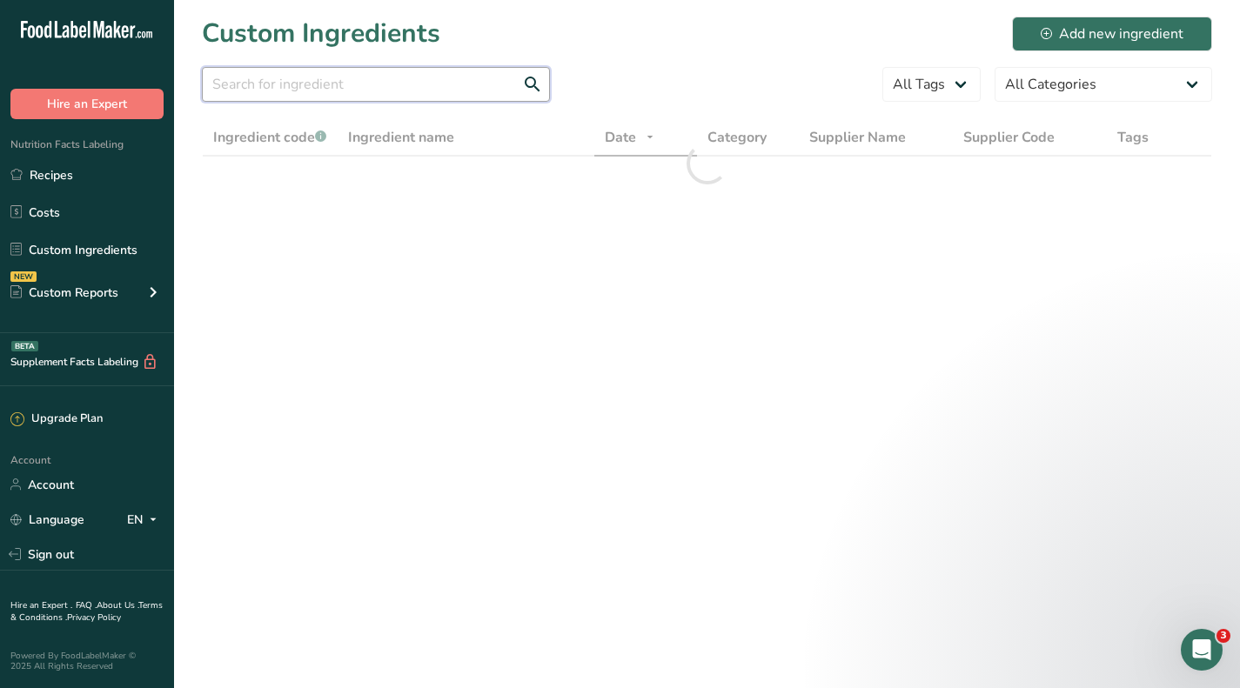
click at [355, 91] on input "text" at bounding box center [376, 84] width 348 height 35
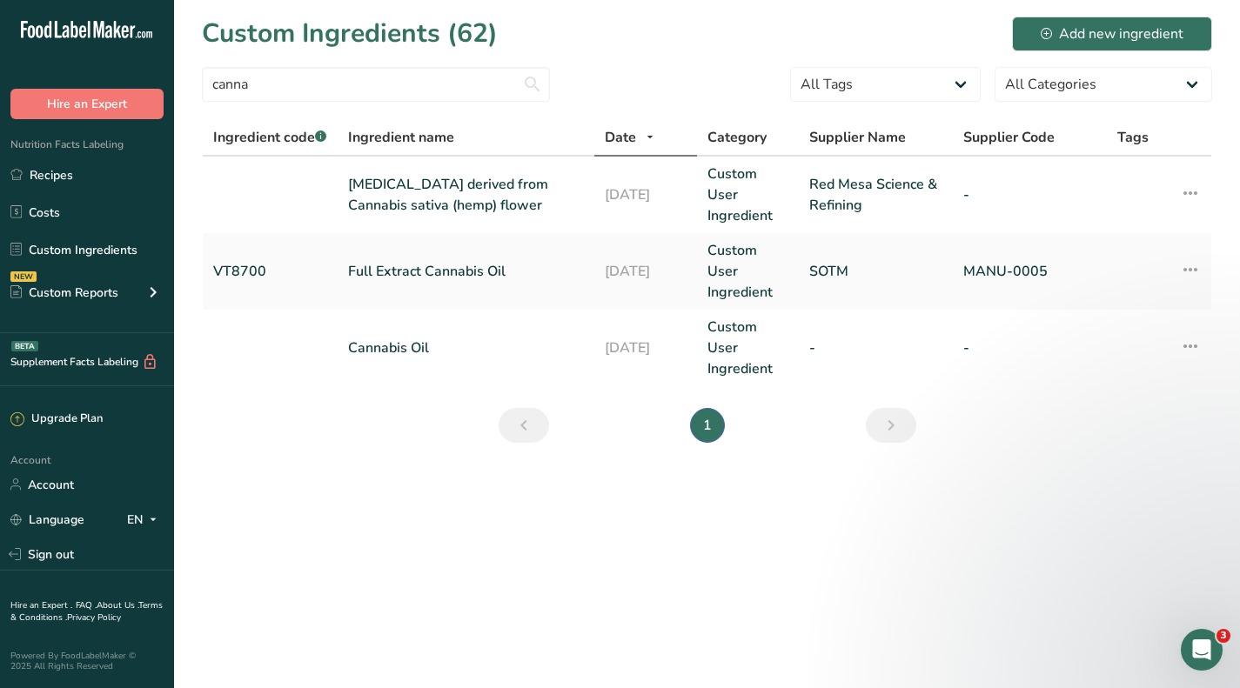
click at [482, 269] on link "Full Extract Cannabis Oil" at bounding box center [466, 271] width 236 height 21
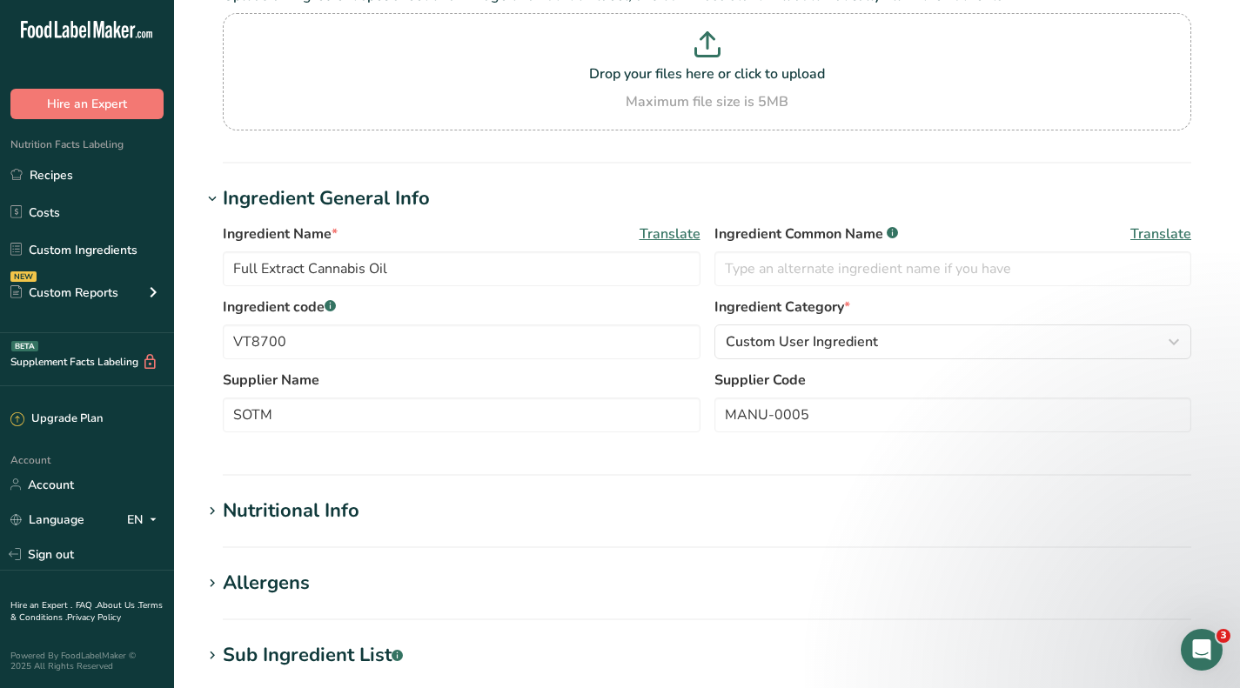
scroll to position [525, 0]
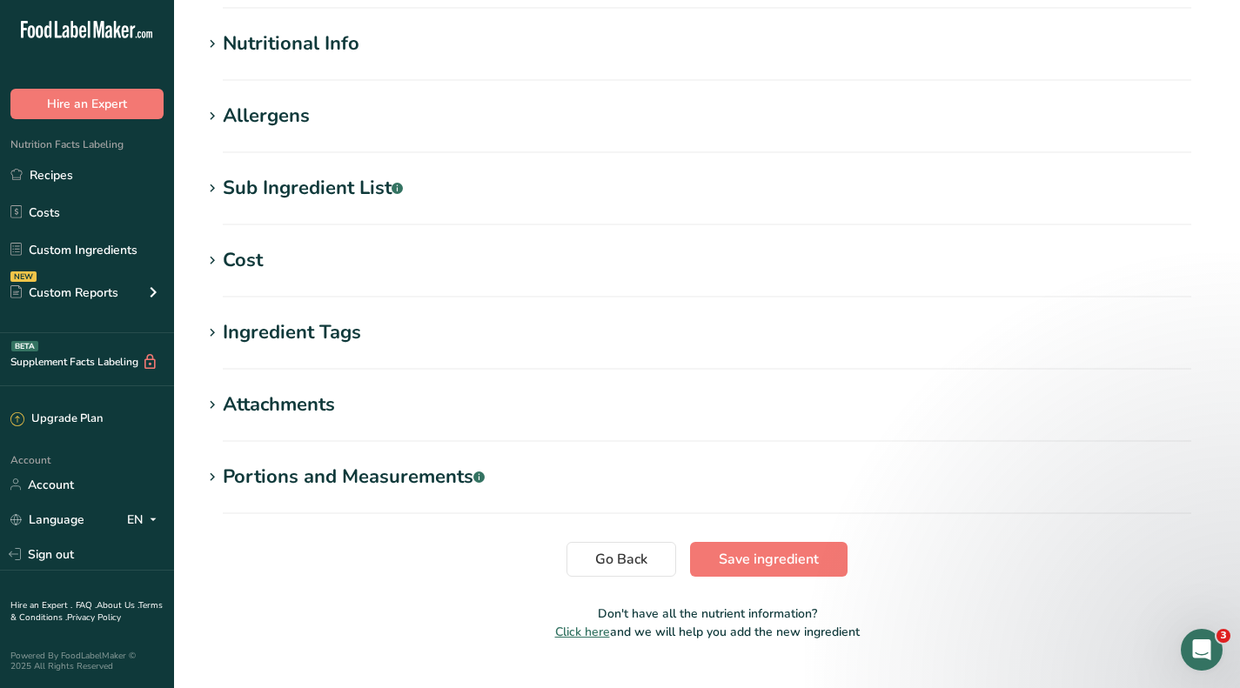
click at [248, 260] on div "Cost" at bounding box center [243, 260] width 40 height 29
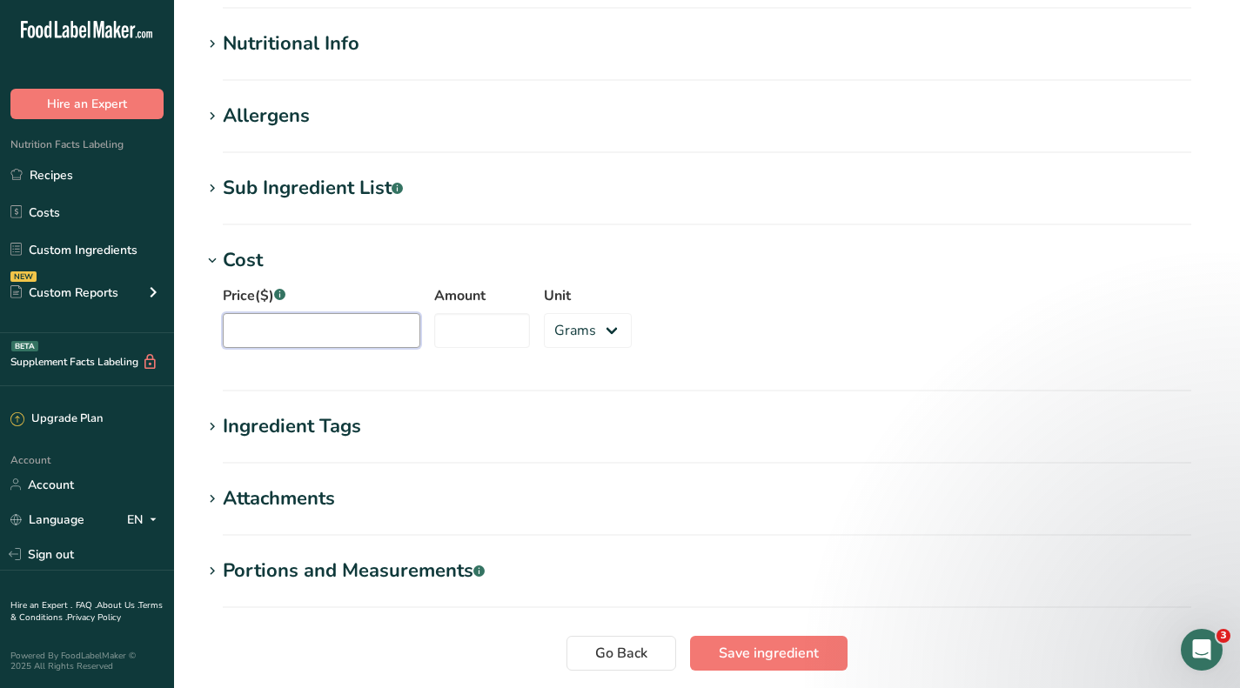
click at [329, 323] on input "Price($) .a-a{fill:#347362;}.b-a{fill:#fff;}" at bounding box center [322, 330] width 198 height 35
click at [483, 330] on input "Amount" at bounding box center [482, 330] width 96 height 35
click at [788, 647] on span "Save ingredient" at bounding box center [769, 653] width 100 height 21
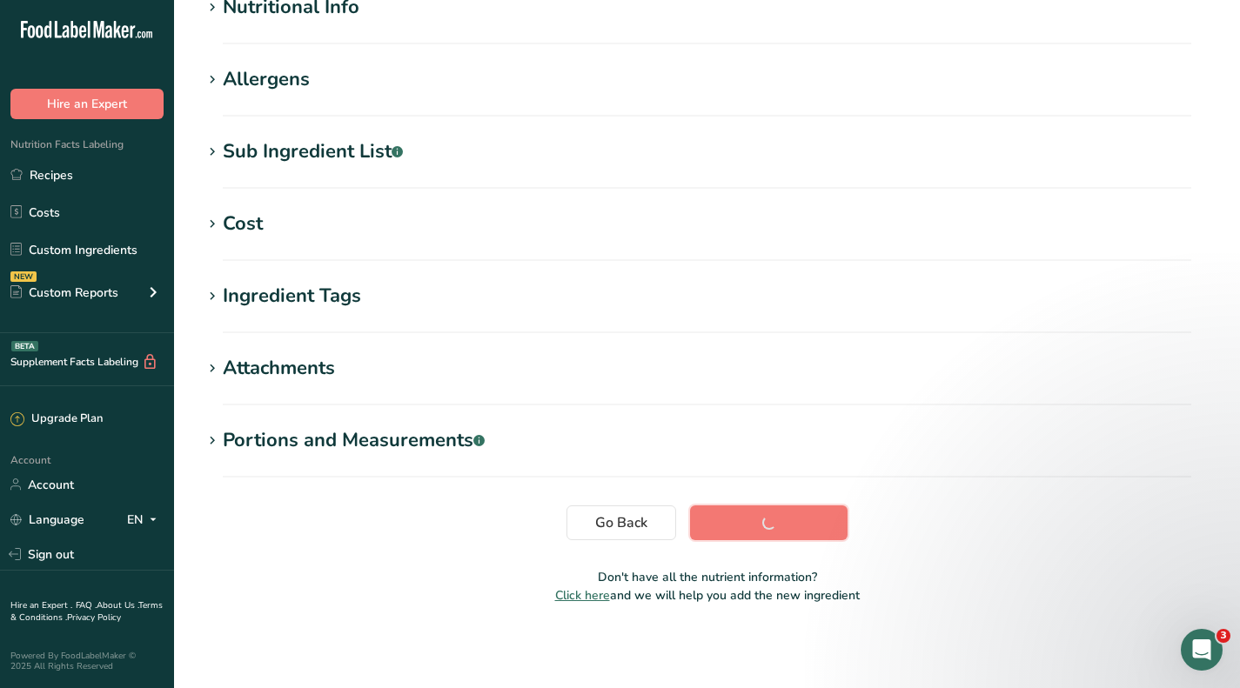
scroll to position [196, 0]
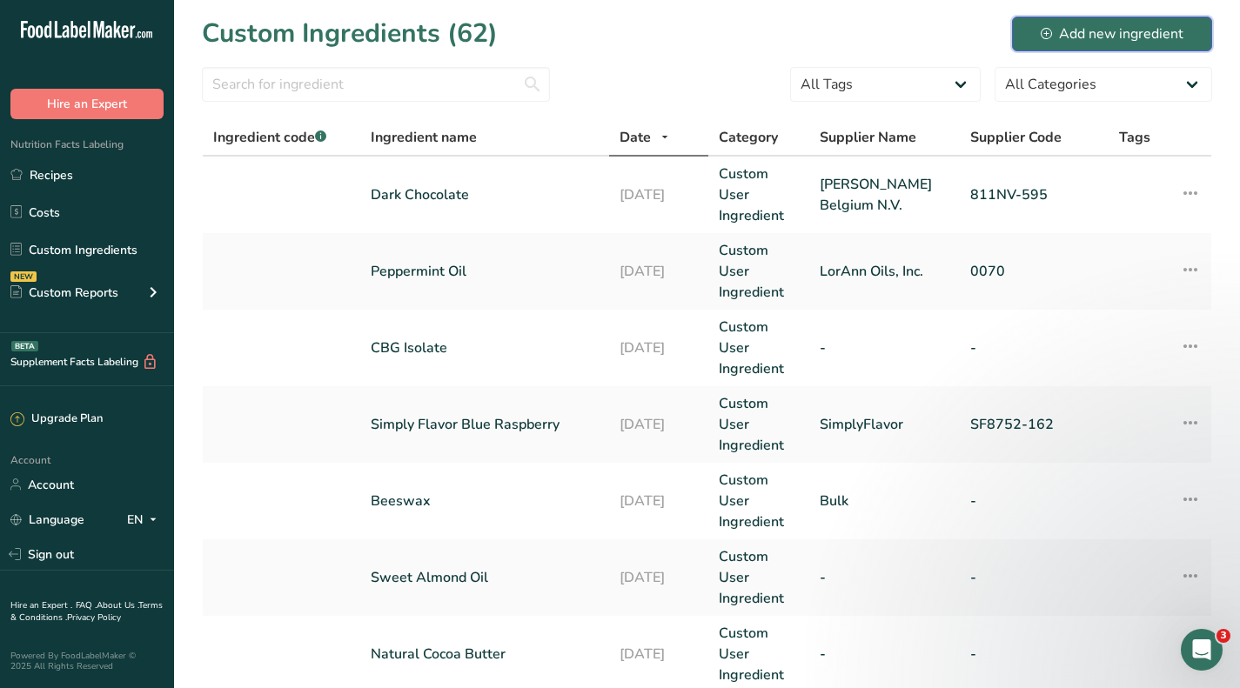
click at [1089, 37] on div "Add new ingredient" at bounding box center [1112, 33] width 143 height 21
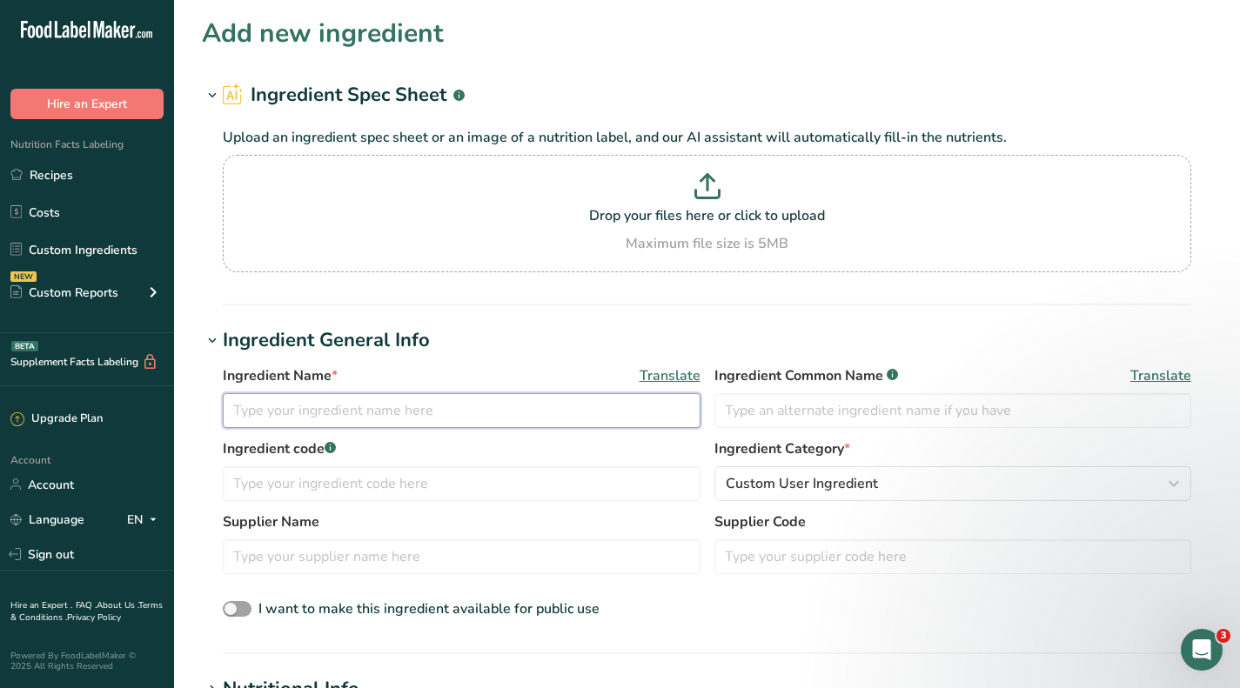
click at [370, 412] on input "text" at bounding box center [462, 410] width 478 height 35
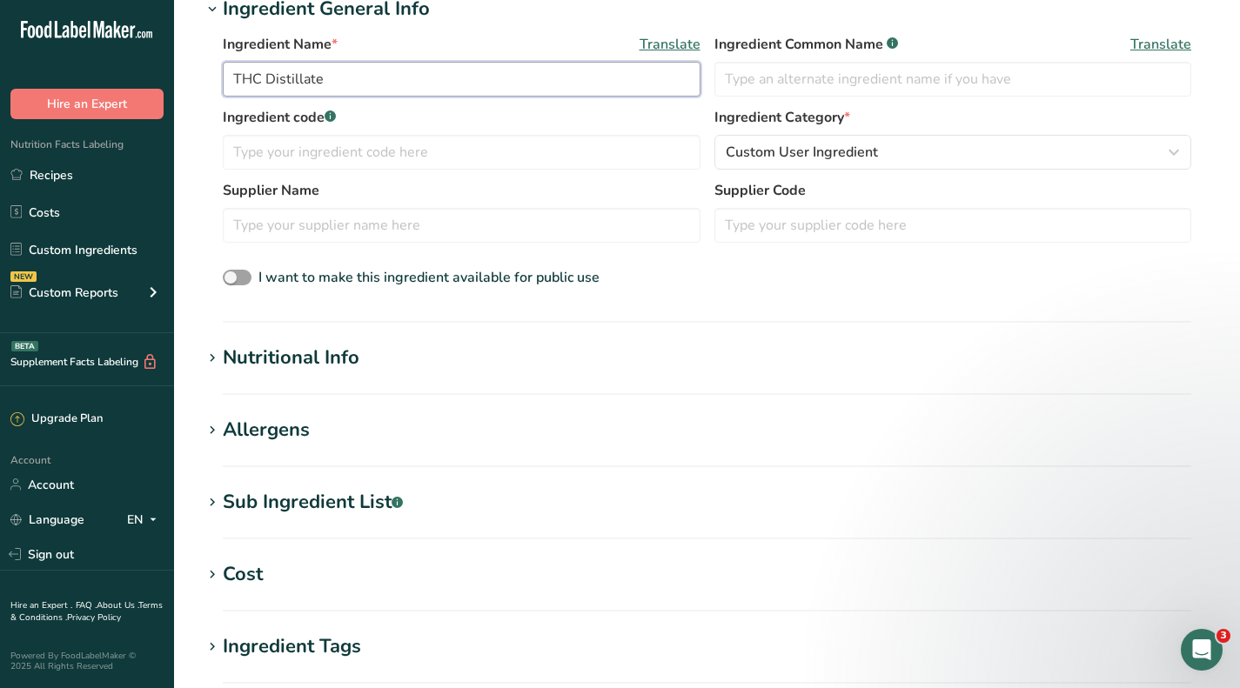
scroll to position [348, 0]
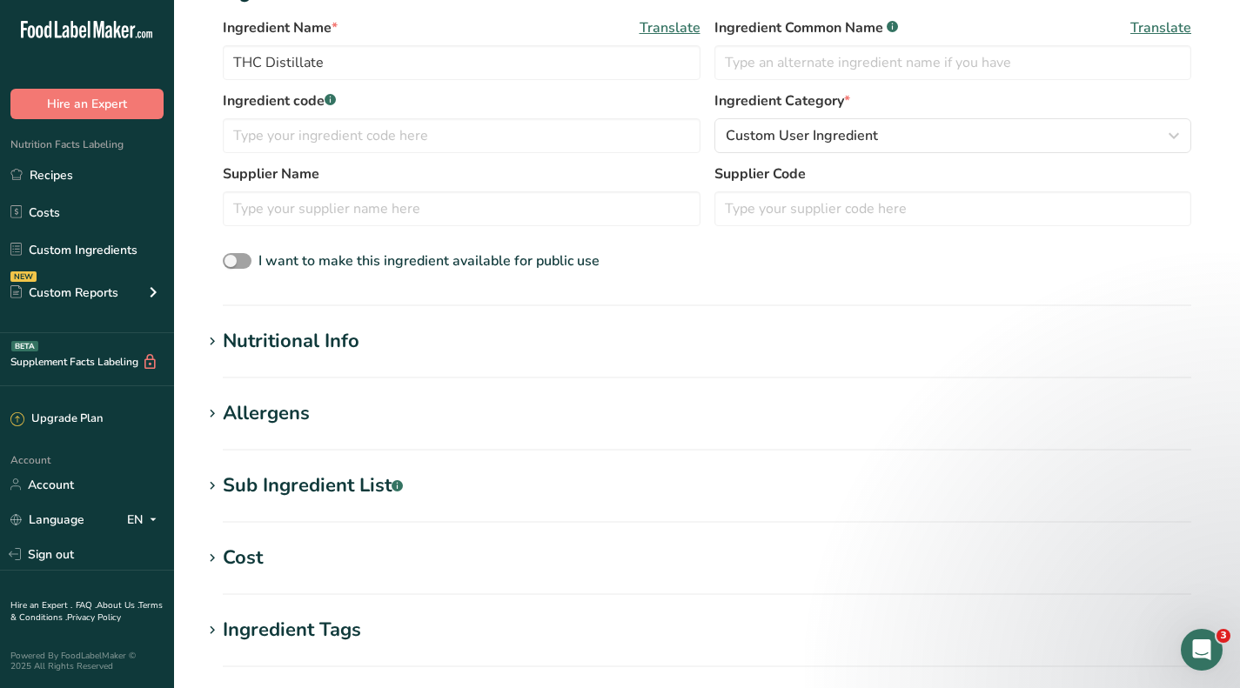
click at [226, 560] on div "Cost" at bounding box center [243, 558] width 40 height 29
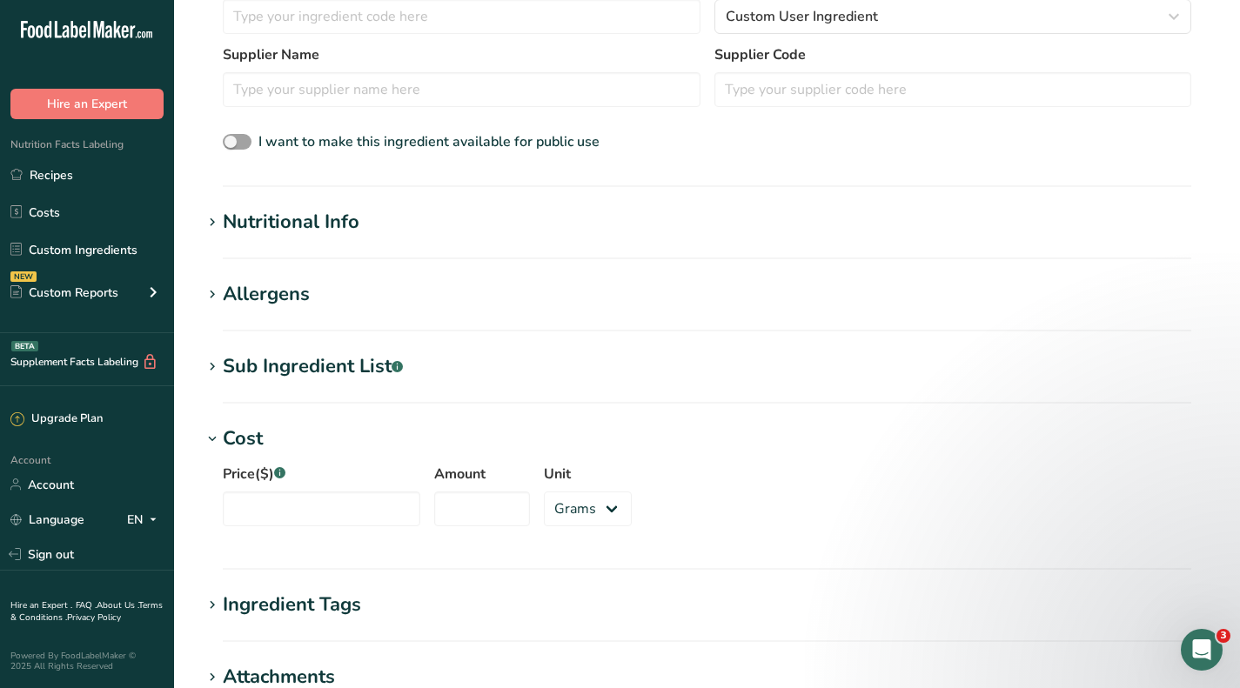
scroll to position [522, 0]
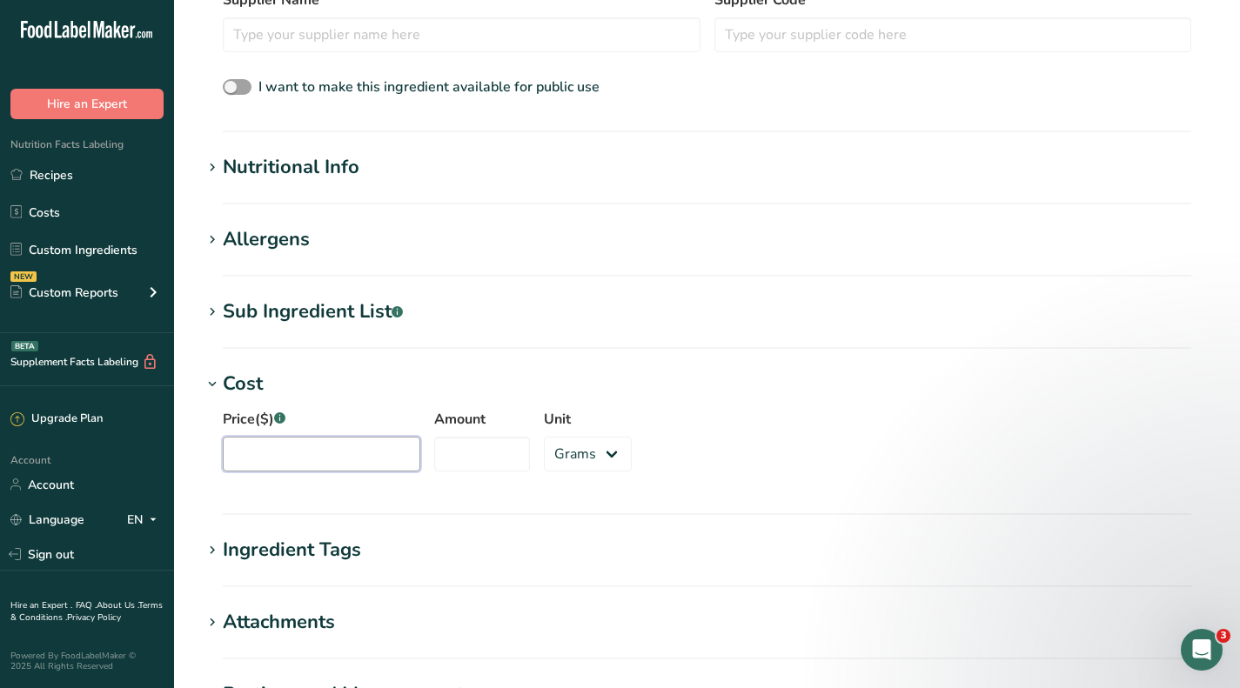
click at [263, 440] on input "Price($) .a-a{fill:#347362;}.b-a{fill:#fff;}" at bounding box center [322, 454] width 198 height 35
drag, startPoint x: 411, startPoint y: 453, endPoint x: 441, endPoint y: 454, distance: 30.5
click at [413, 453] on div "Price($) .a-a{fill:#347362;}.b-a{fill:#fff;} 5000 Amount Unit Grams kg mg mcg l…" at bounding box center [707, 446] width 1010 height 94
click at [441, 454] on input "Amount" at bounding box center [482, 454] width 96 height 35
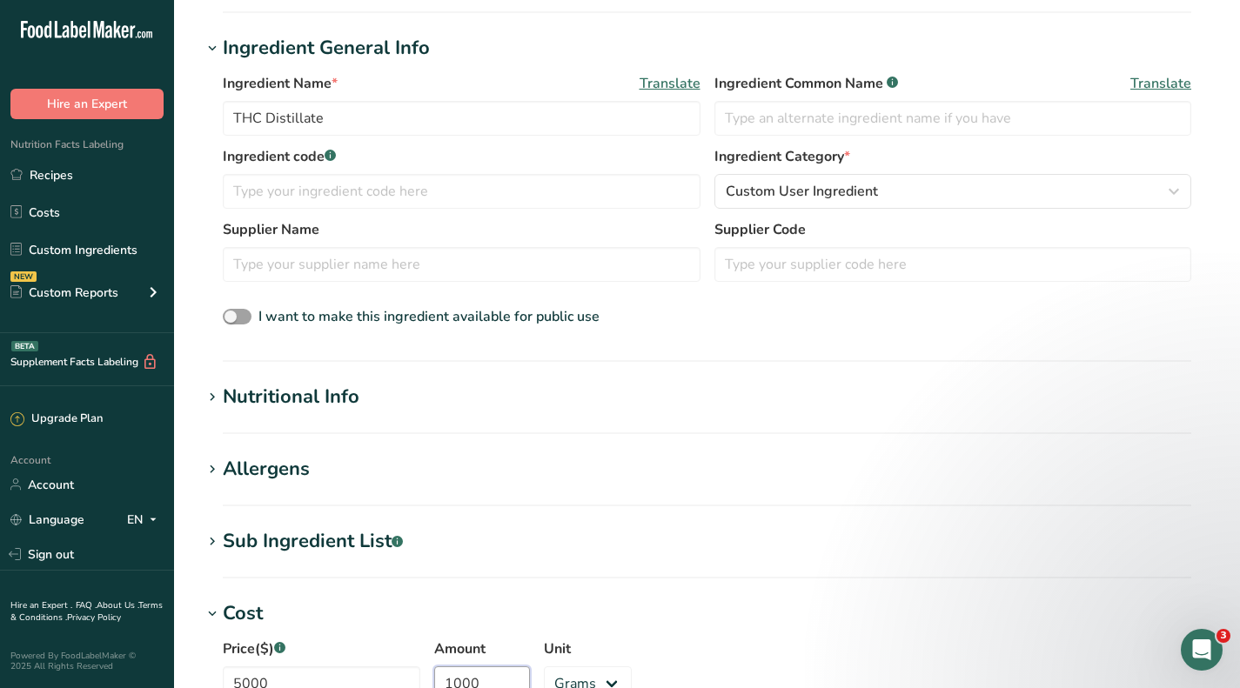
scroll to position [348, 0]
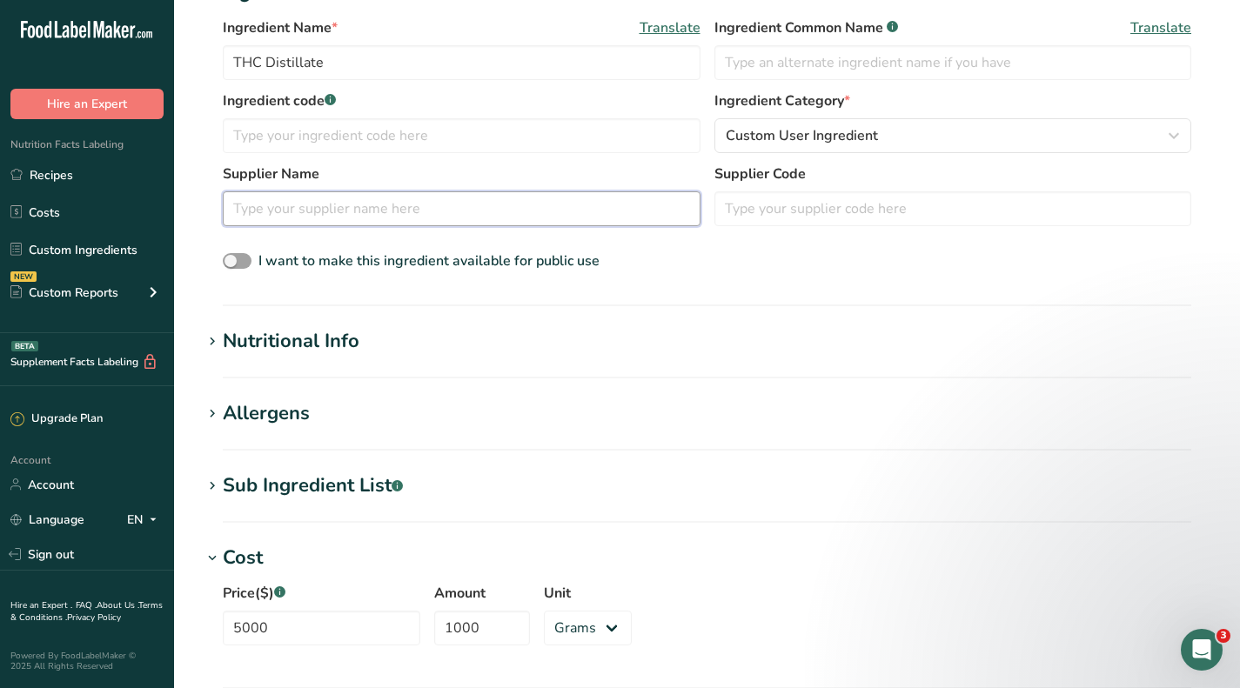
click at [442, 218] on input "text" at bounding box center [462, 208] width 478 height 35
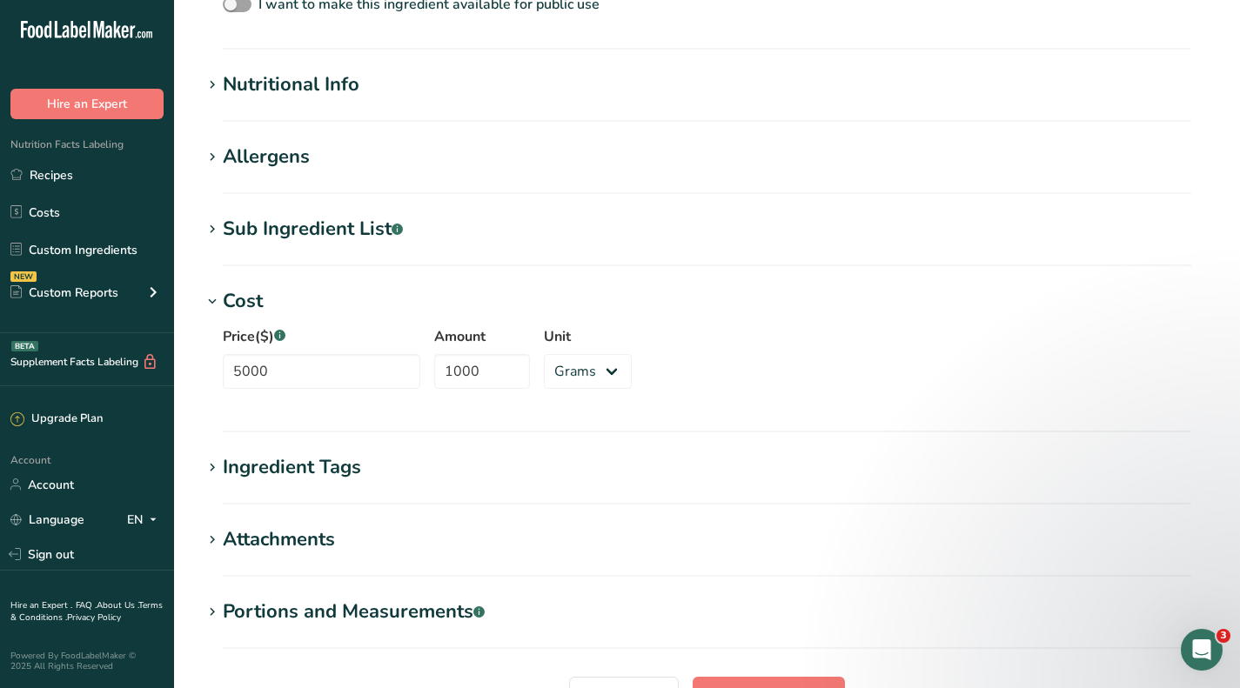
scroll to position [776, 0]
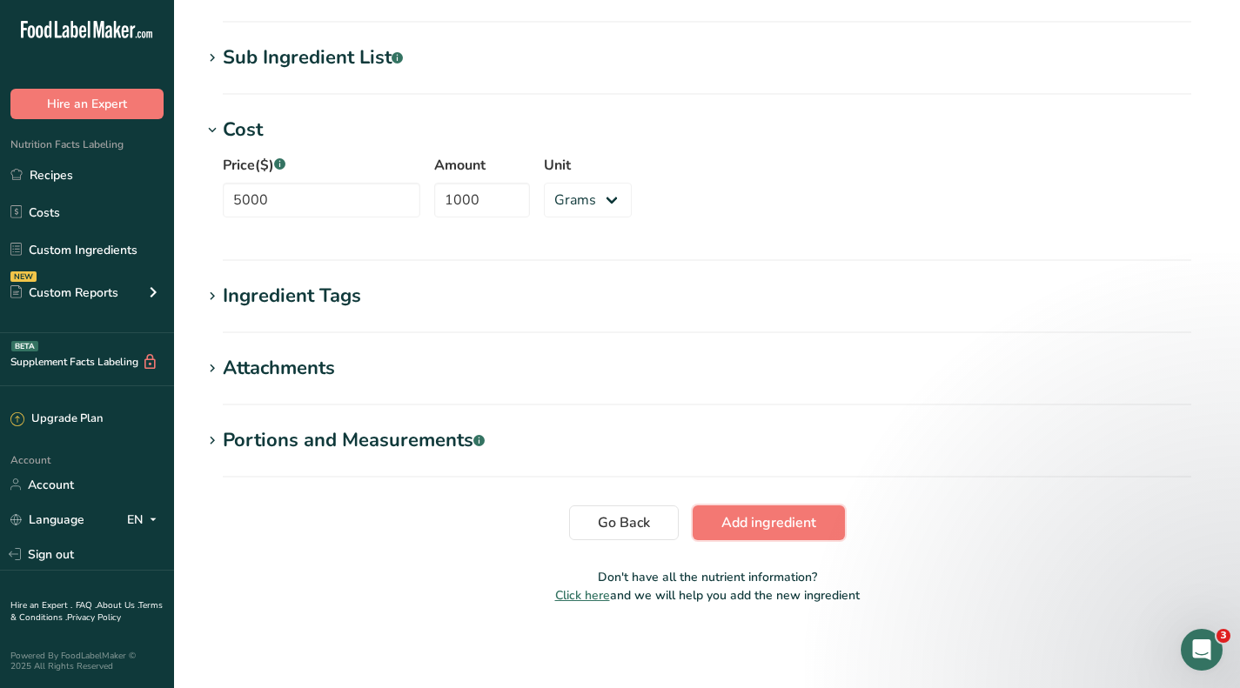
click at [796, 526] on span "Add ingredient" at bounding box center [768, 523] width 95 height 21
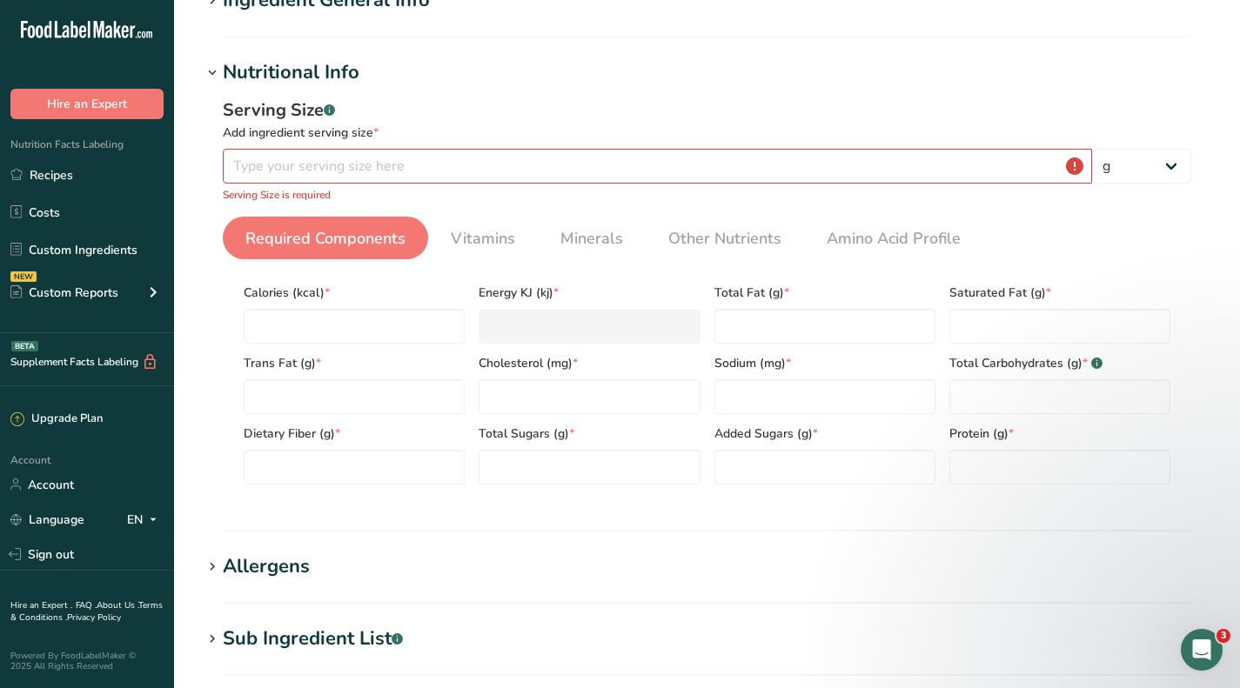
scroll to position [132, 0]
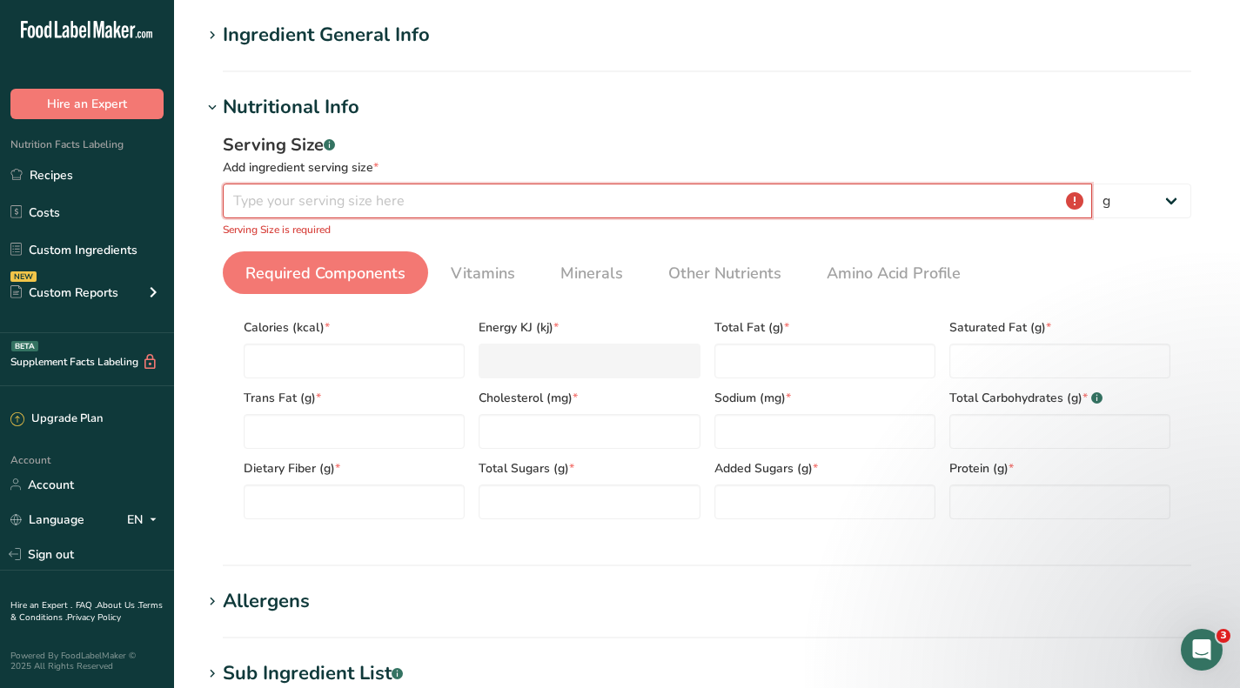
click at [378, 200] on input "number" at bounding box center [657, 201] width 869 height 35
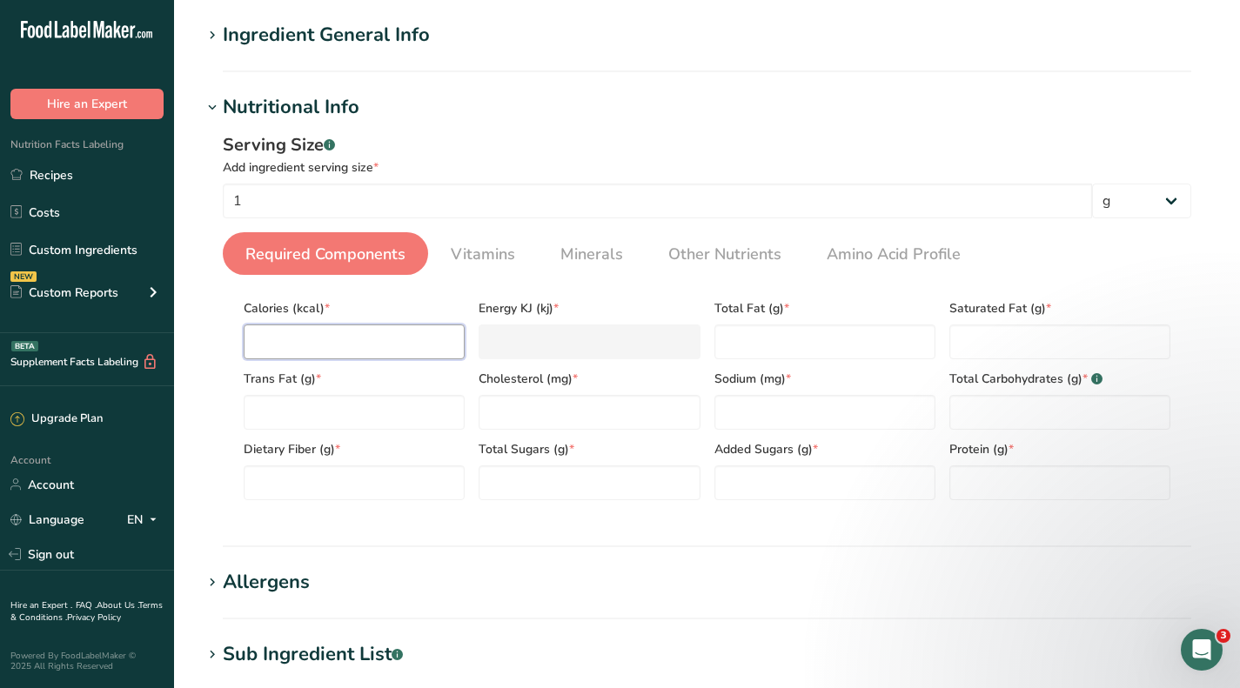
click at [292, 337] on input "number" at bounding box center [354, 342] width 221 height 35
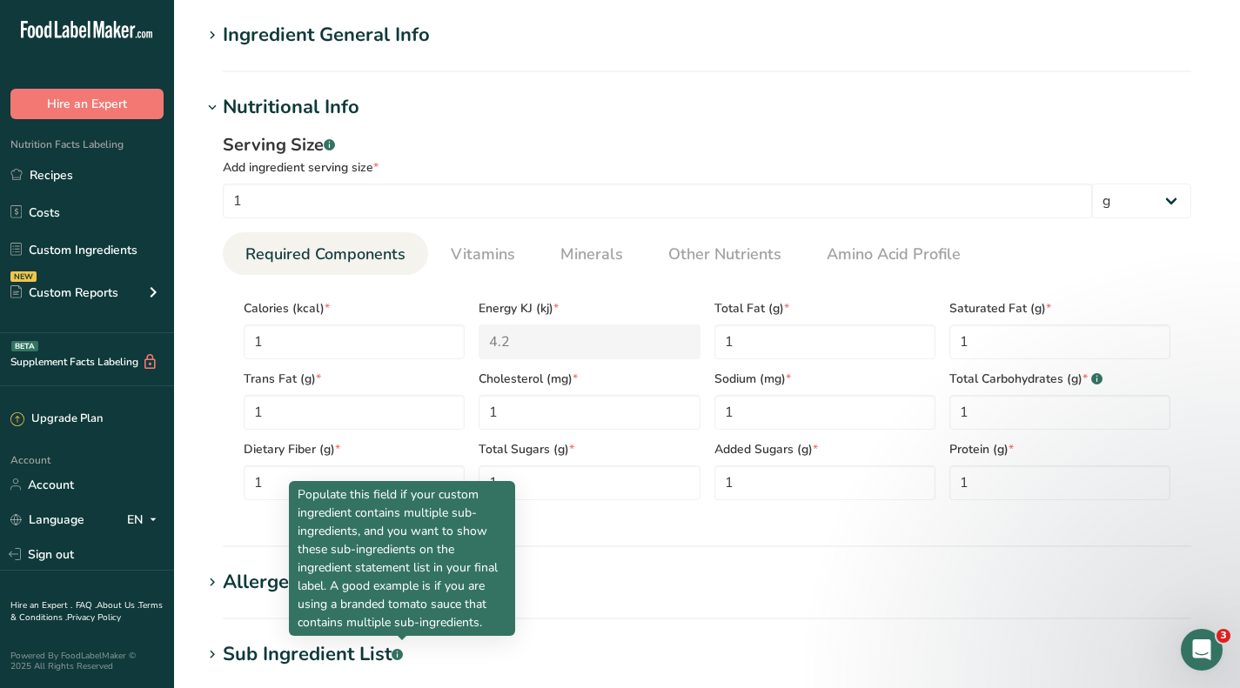
click at [567, 126] on div "Serving Size .a-a{fill:#347362;}.b-a{fill:#fff;} Add ingredient serving size * …" at bounding box center [707, 323] width 1010 height 403
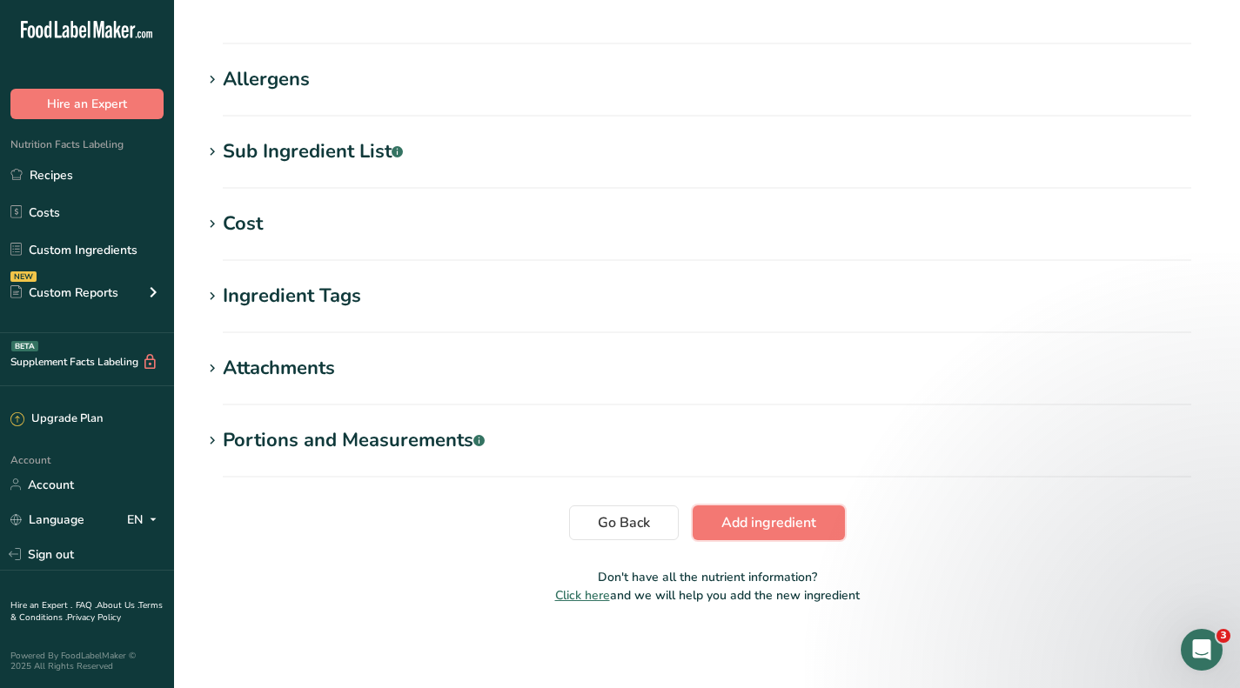
click at [755, 518] on span "Add ingredient" at bounding box center [768, 523] width 95 height 21
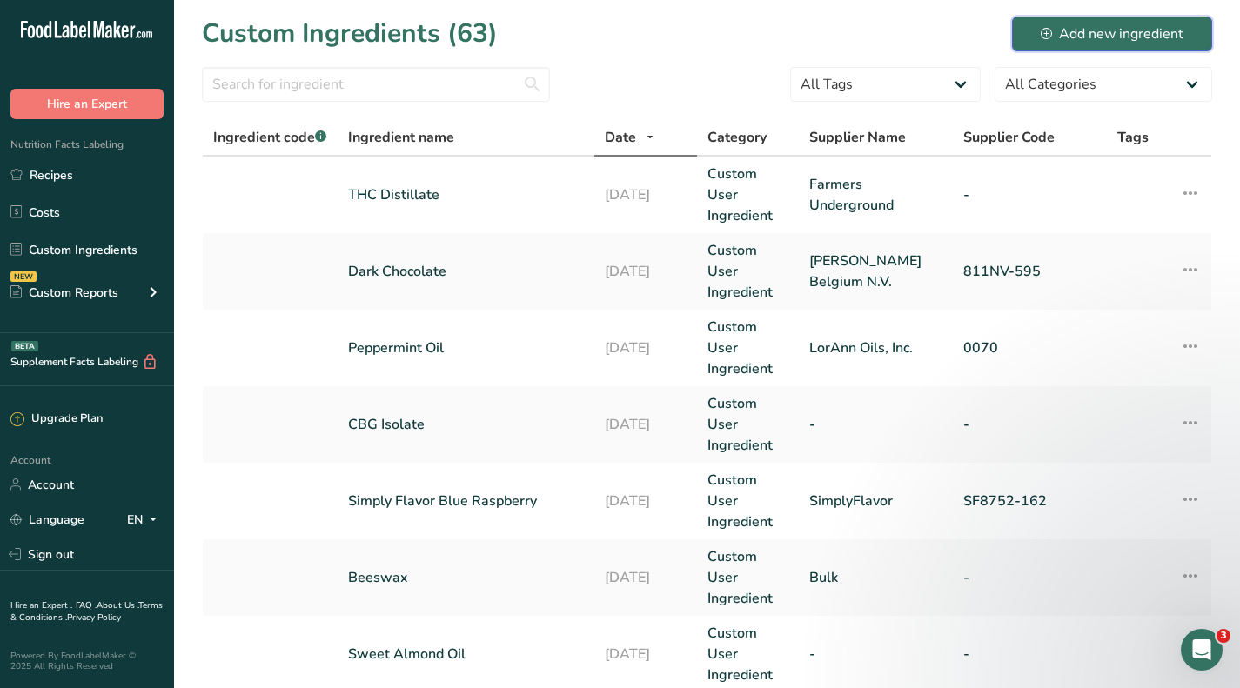
click at [1106, 18] on button "Add new ingredient" at bounding box center [1112, 34] width 200 height 35
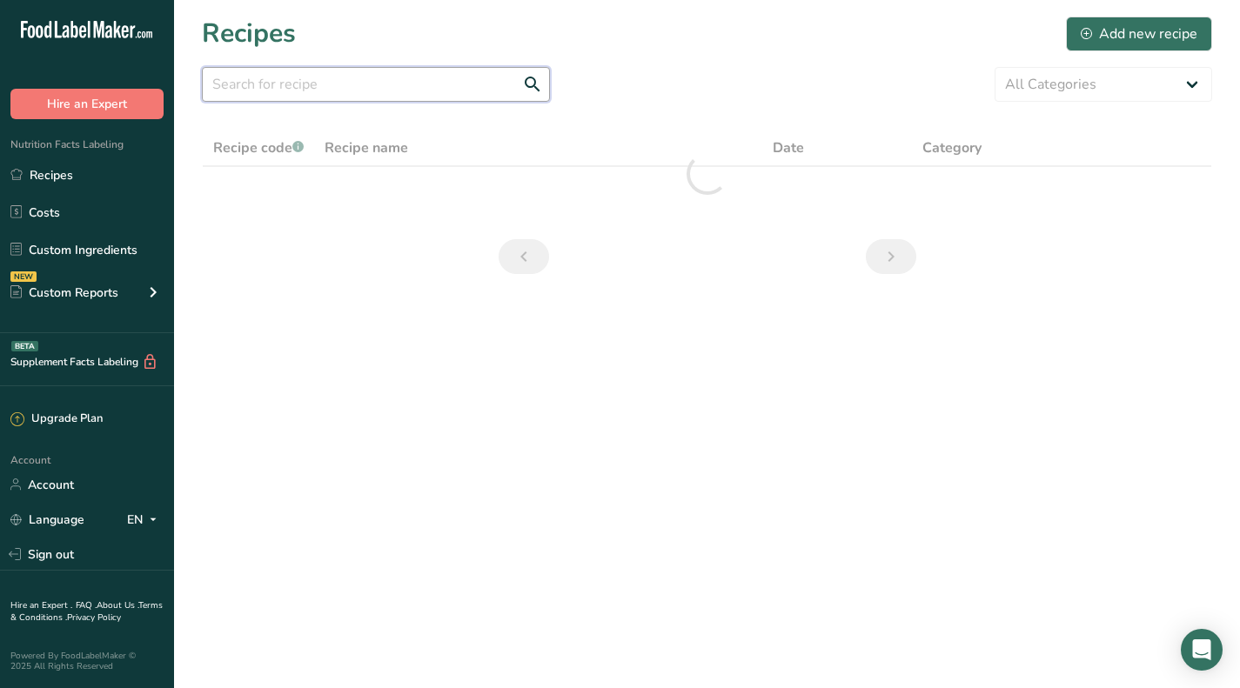
click at [300, 80] on input "text" at bounding box center [376, 84] width 348 height 35
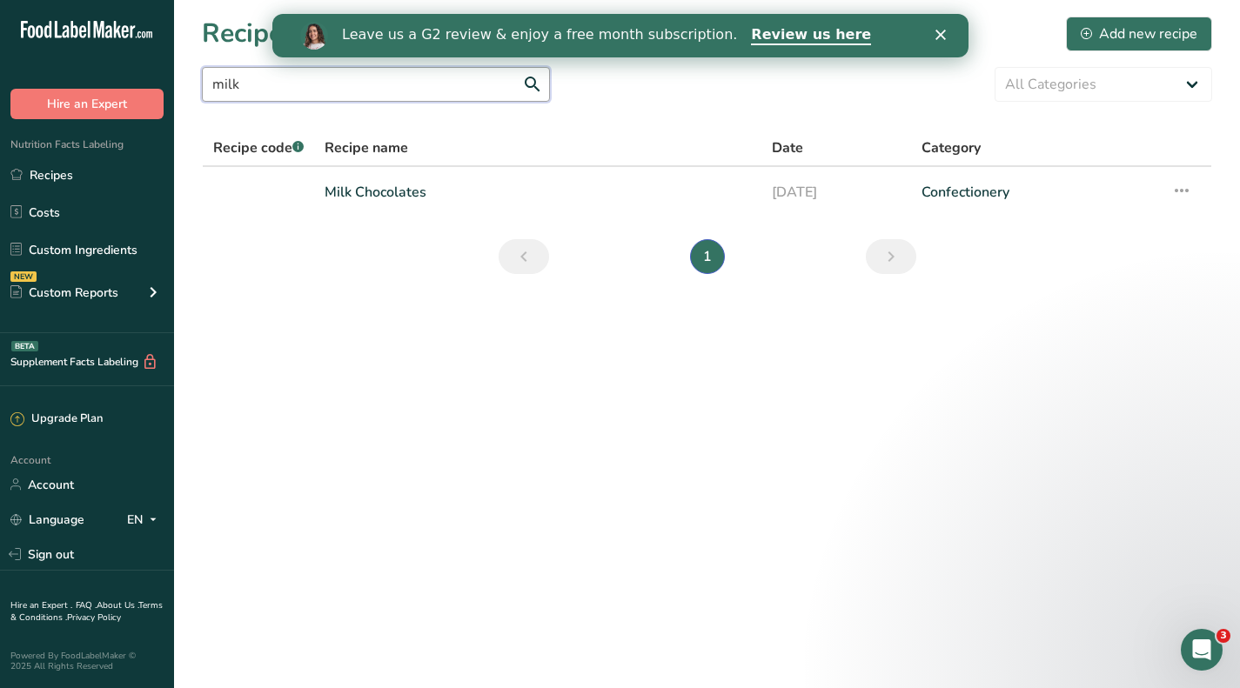
type input "milk"
click at [388, 197] on link "Milk Chocolates" at bounding box center [538, 192] width 426 height 37
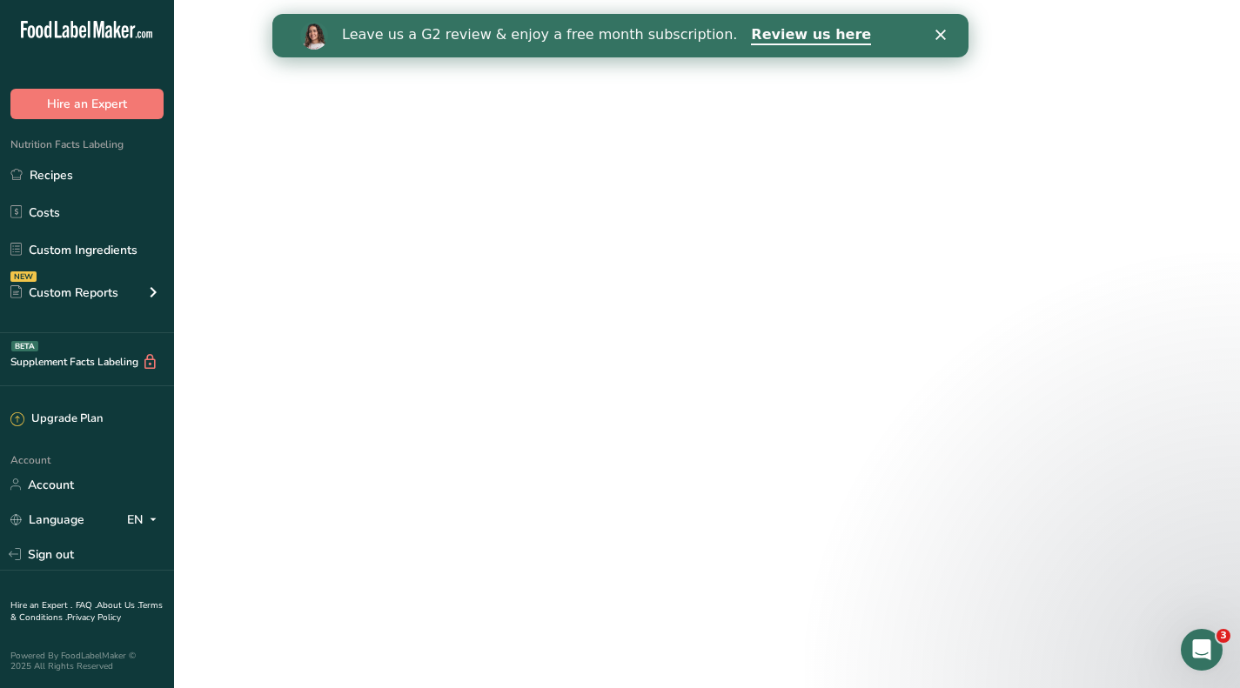
click at [388, 197] on link "Milk Chocolates" at bounding box center [538, 192] width 426 height 37
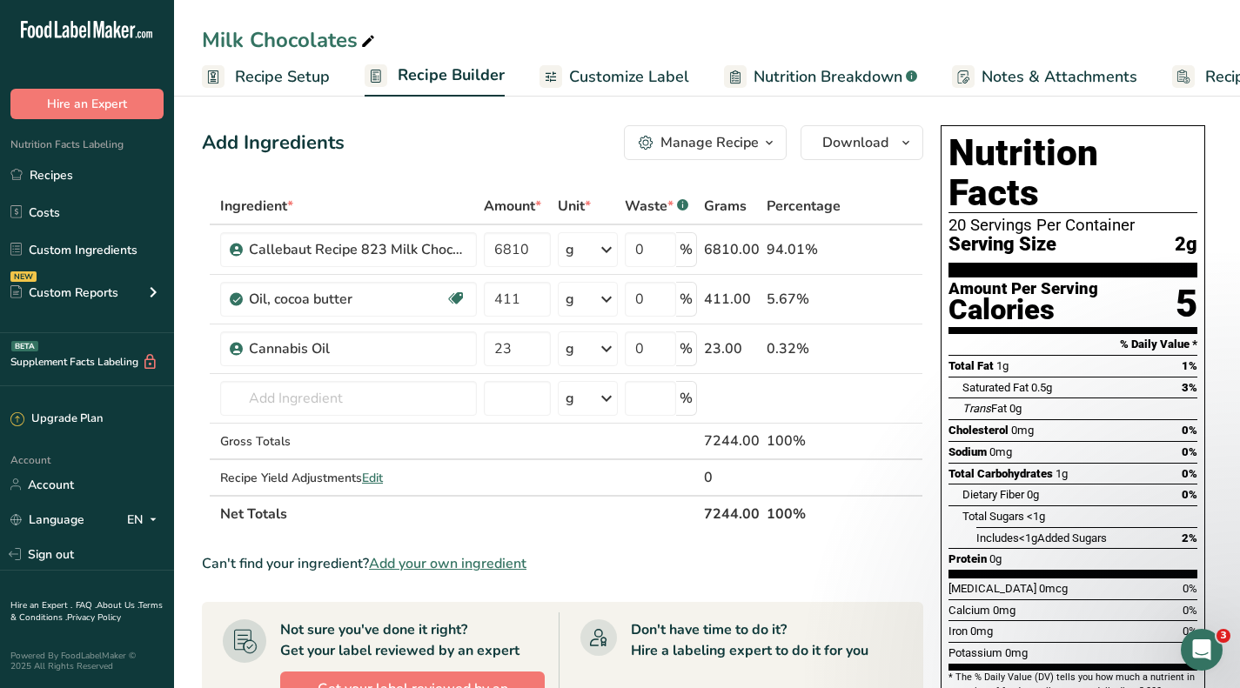
click at [55, 255] on link "Custom Ingredients" at bounding box center [87, 249] width 174 height 33
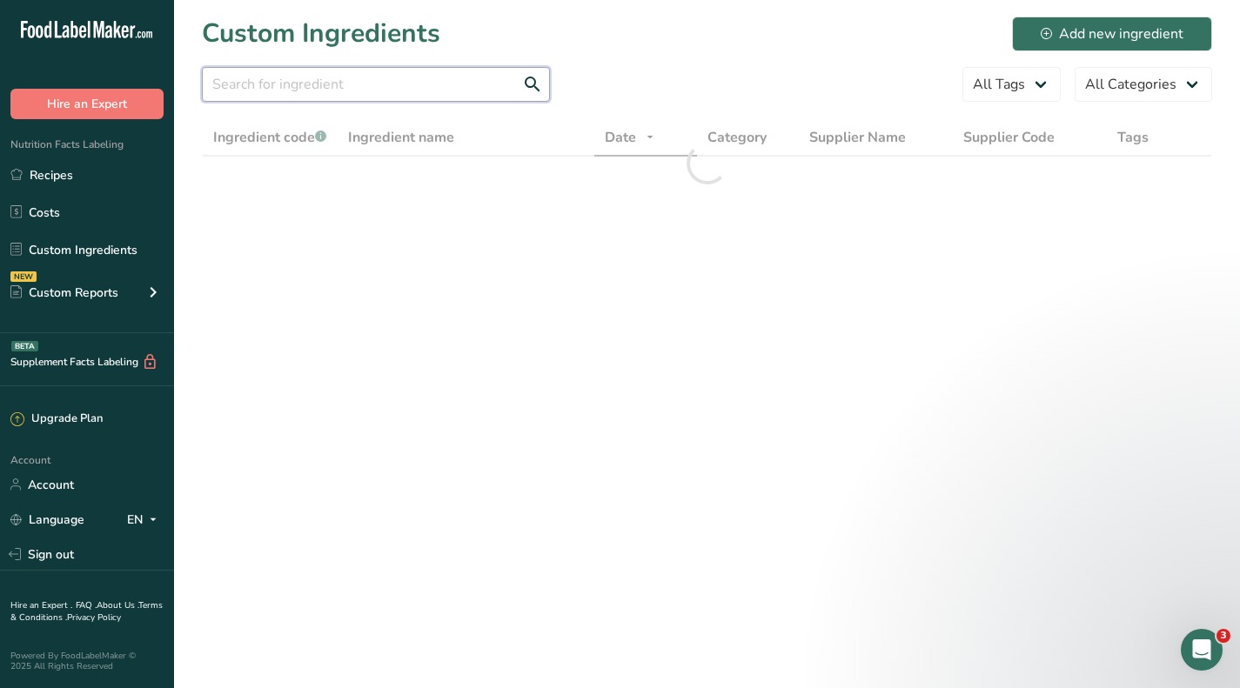
click at [410, 83] on input "text" at bounding box center [376, 84] width 348 height 35
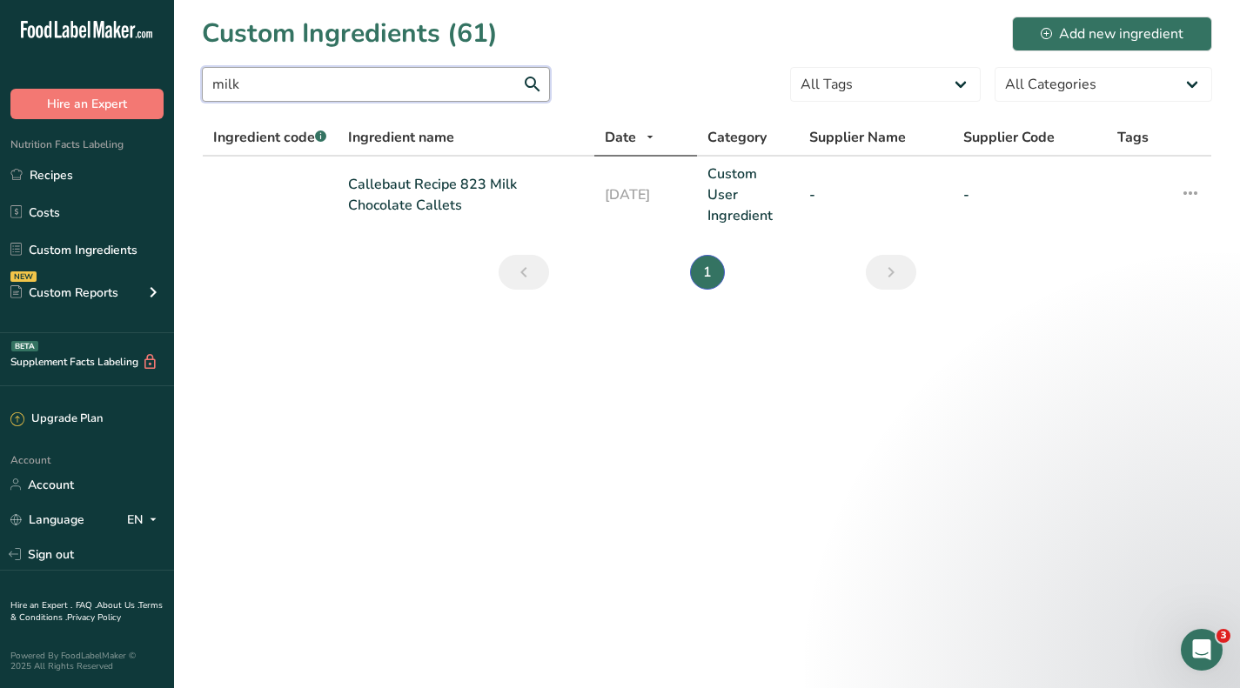
type input "milk"
click at [405, 187] on link "Callebaut Recipe 823 Milk Chocolate Callets" at bounding box center [466, 195] width 236 height 42
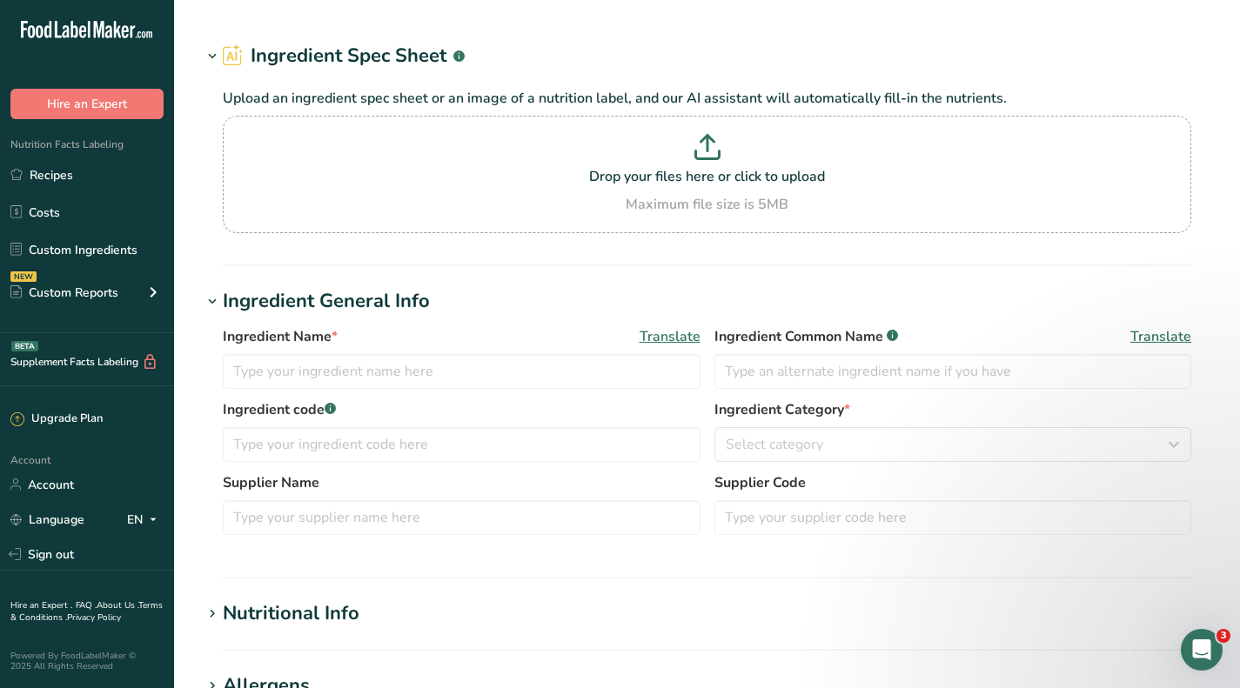
type input "Callebaut Recipe 823 Milk Chocolate Callets"
type input "Milk Chocolate"
type textarea "Sugar, cocoa butter, whole milk powder, unsweetened chocolate, soy [MEDICAL_DAT…"
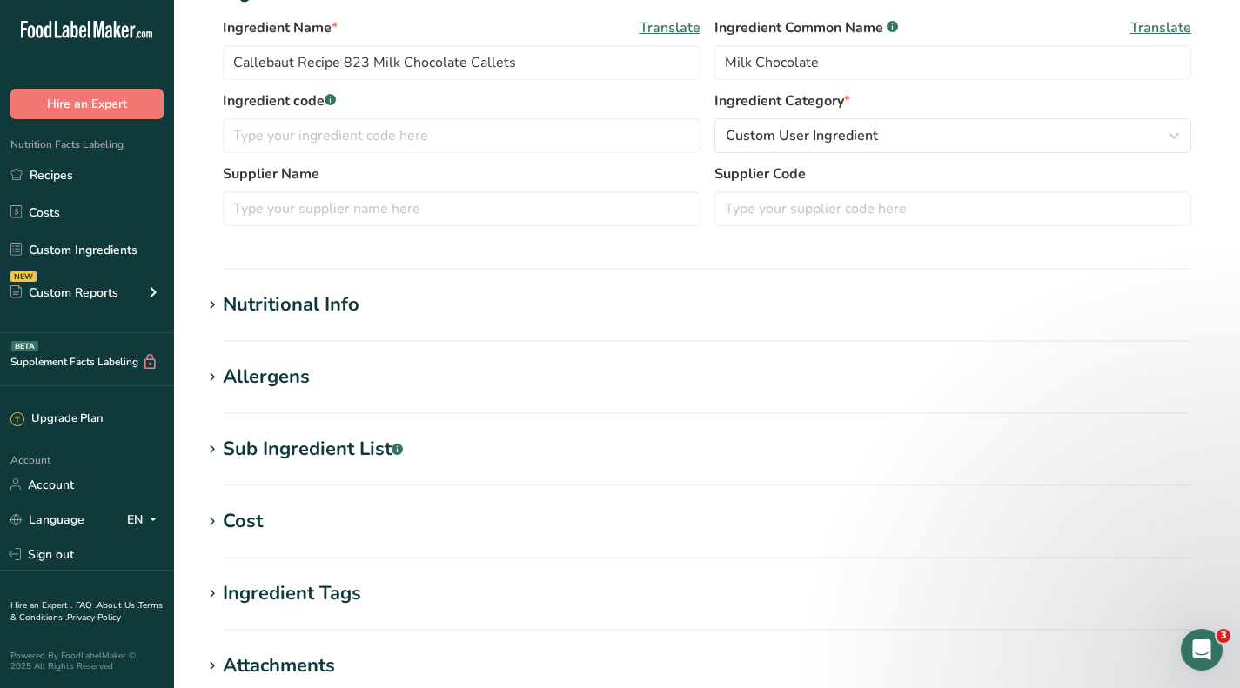
scroll to position [435, 0]
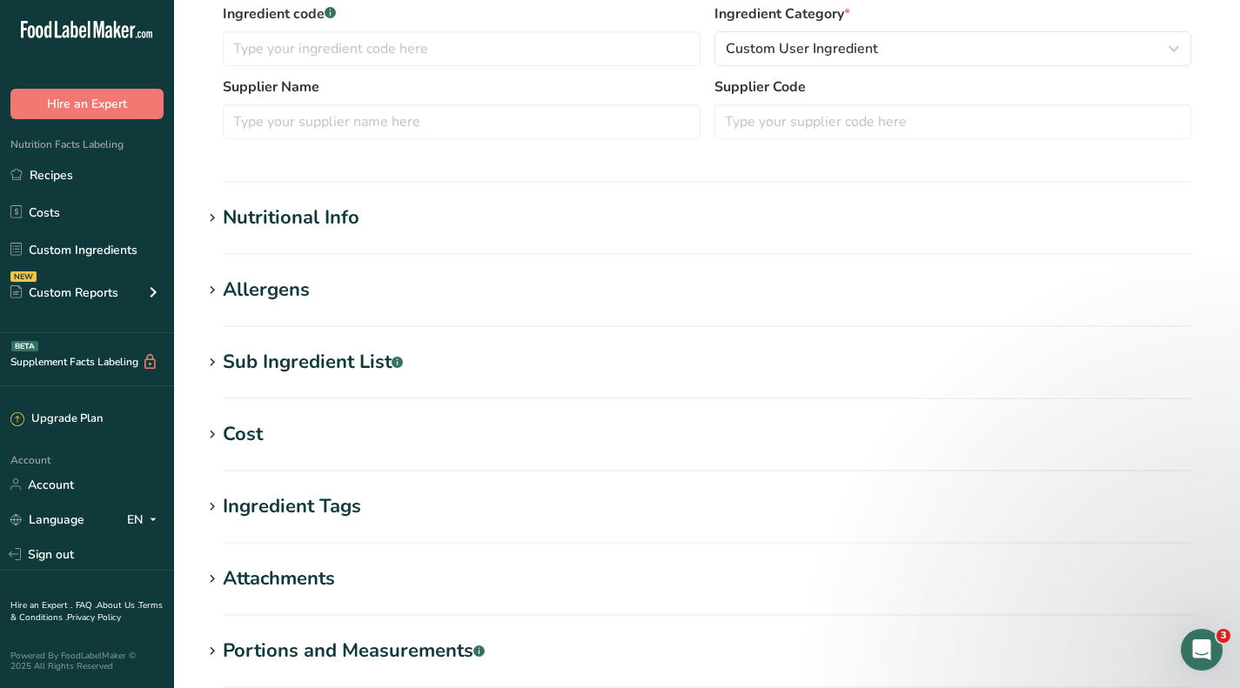
click at [292, 373] on div "Sub Ingredient List .a-a{fill:#347362;}.b-a{fill:#fff;}" at bounding box center [313, 362] width 180 height 29
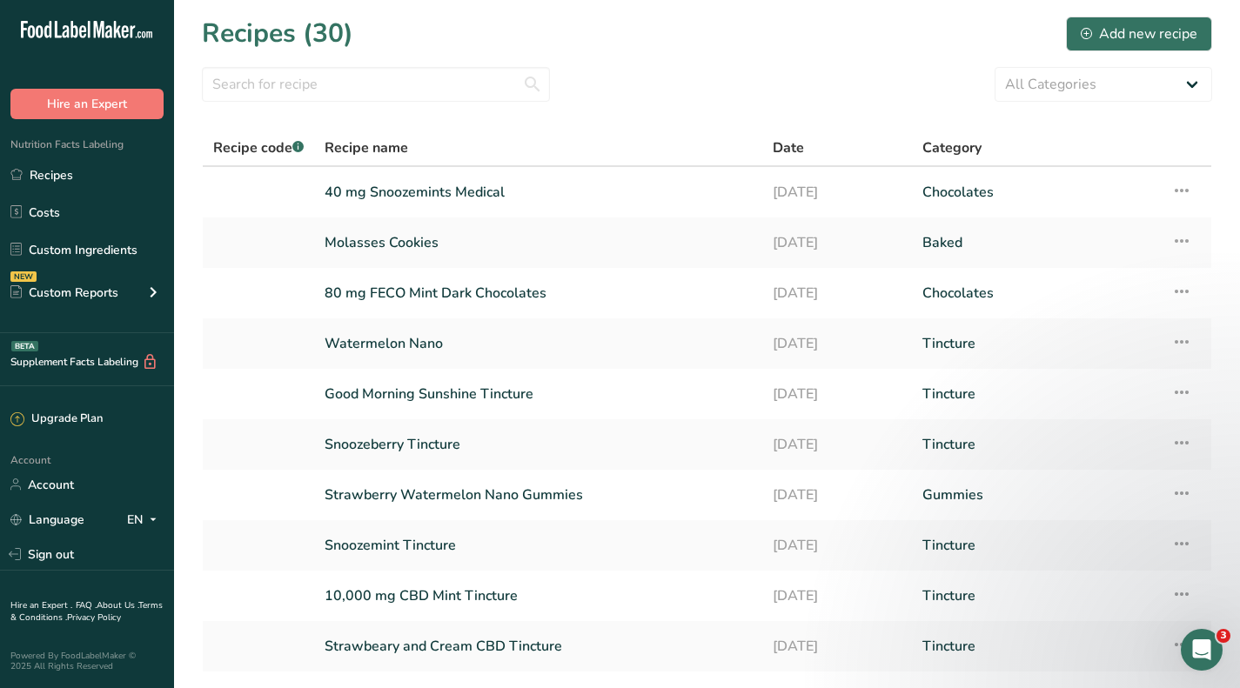
click at [399, 338] on link "Watermelon Nano" at bounding box center [538, 343] width 427 height 37
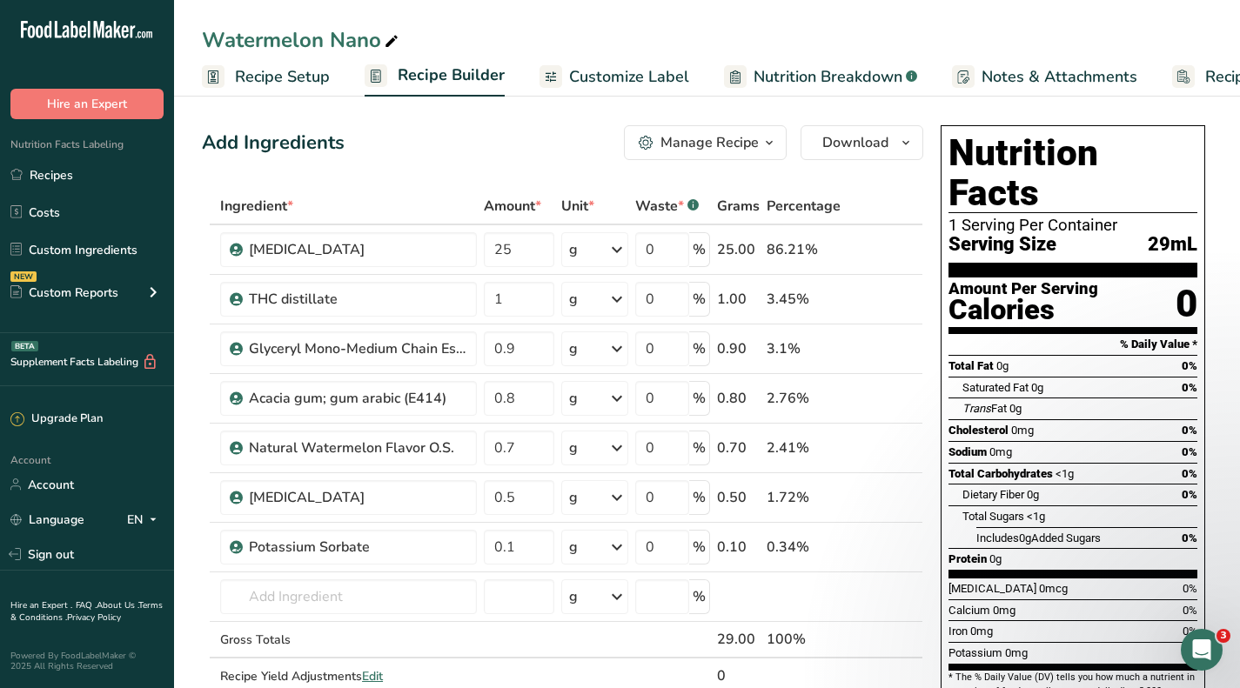
click at [94, 172] on link "Recipes" at bounding box center [87, 174] width 174 height 33
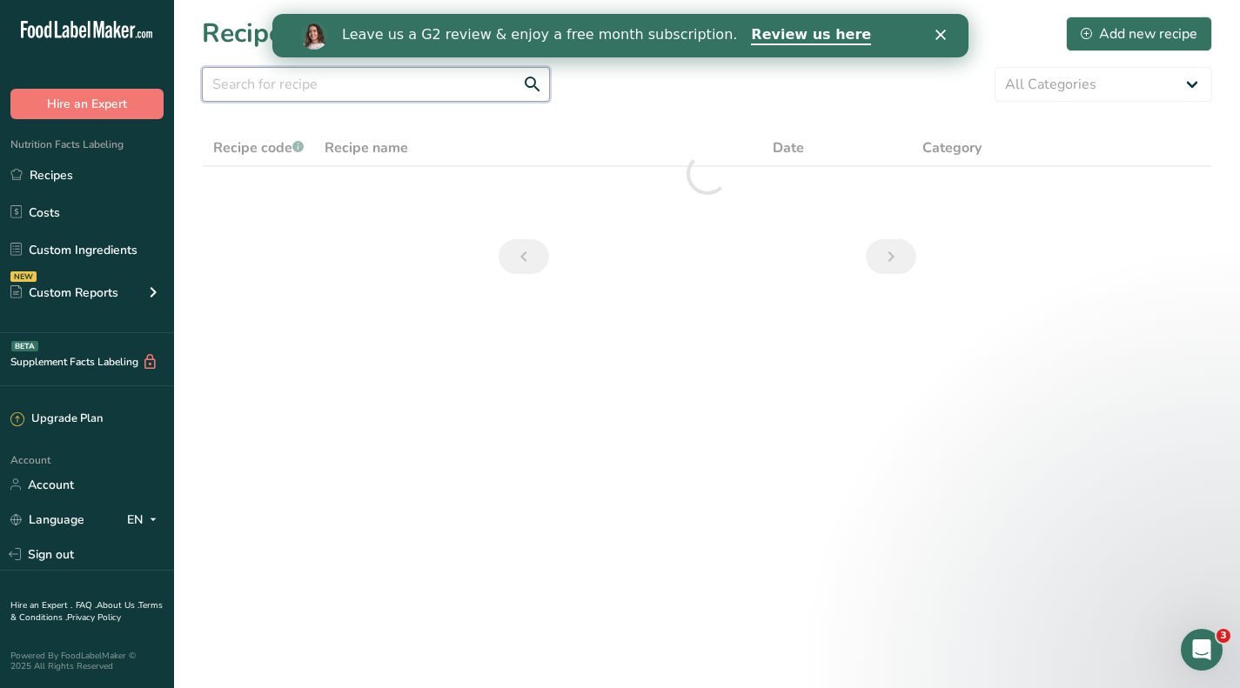
click at [347, 91] on input "text" at bounding box center [376, 84] width 348 height 35
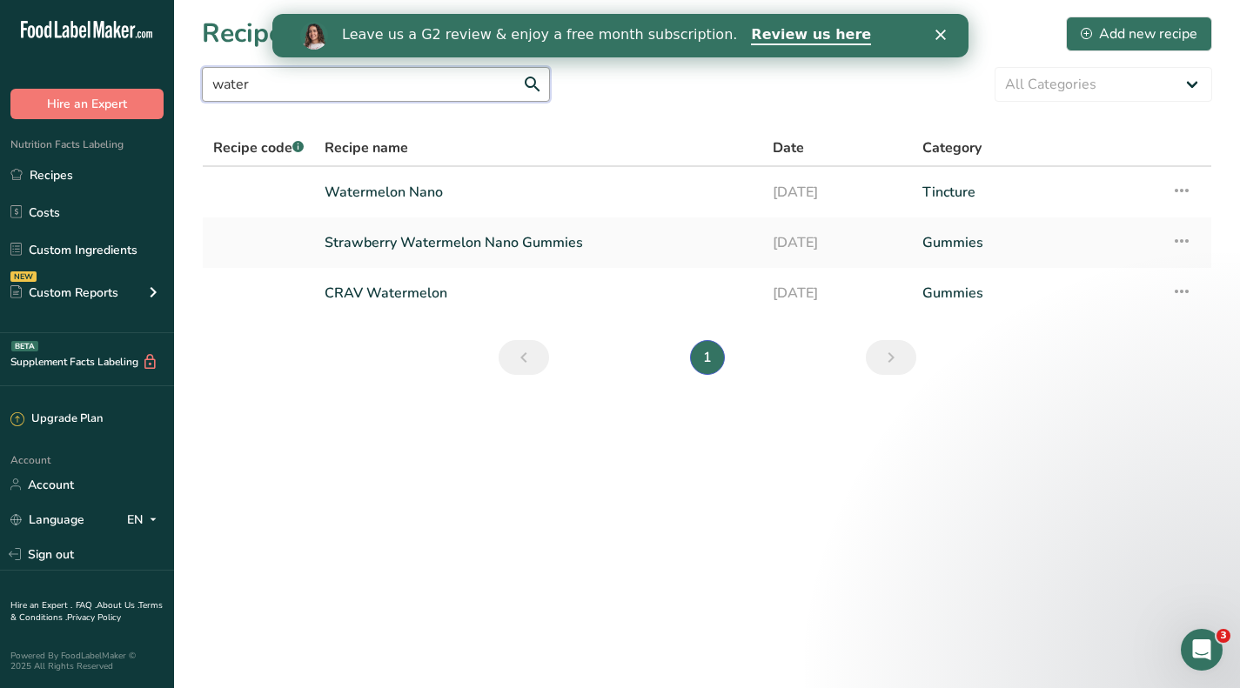
type input "water"
click at [410, 238] on link "Strawberry Watermelon Nano Gummies" at bounding box center [538, 243] width 427 height 37
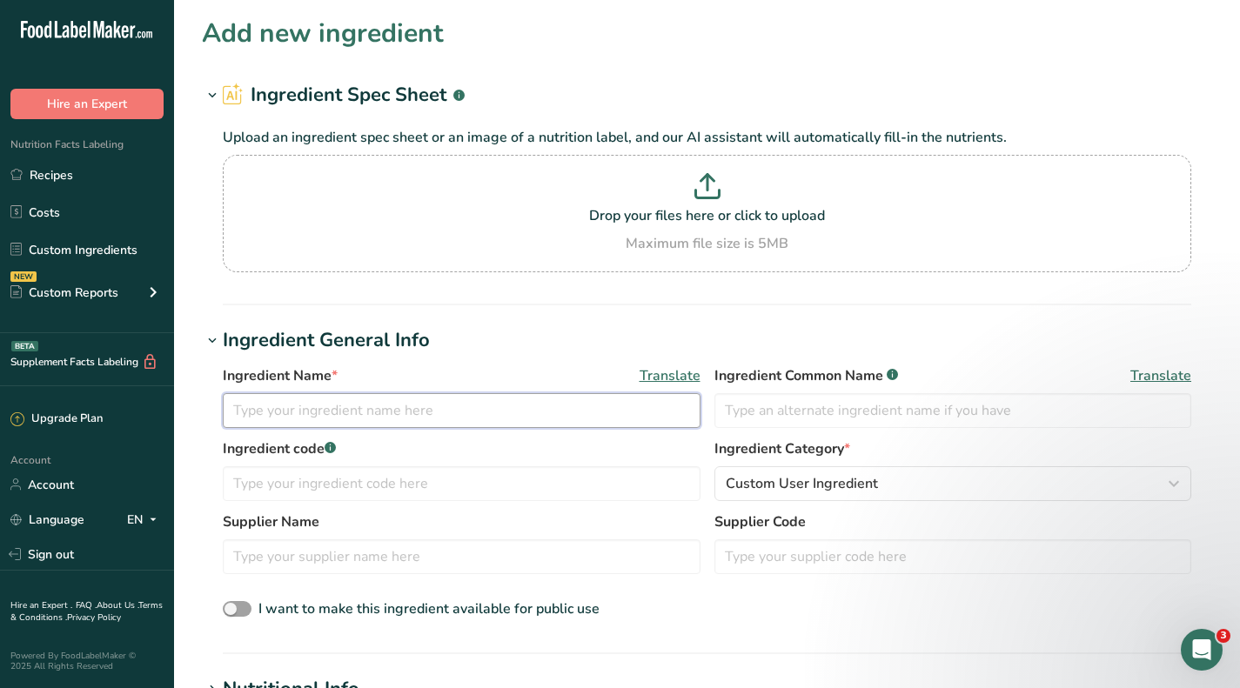
click at [395, 405] on input "text" at bounding box center [462, 410] width 478 height 35
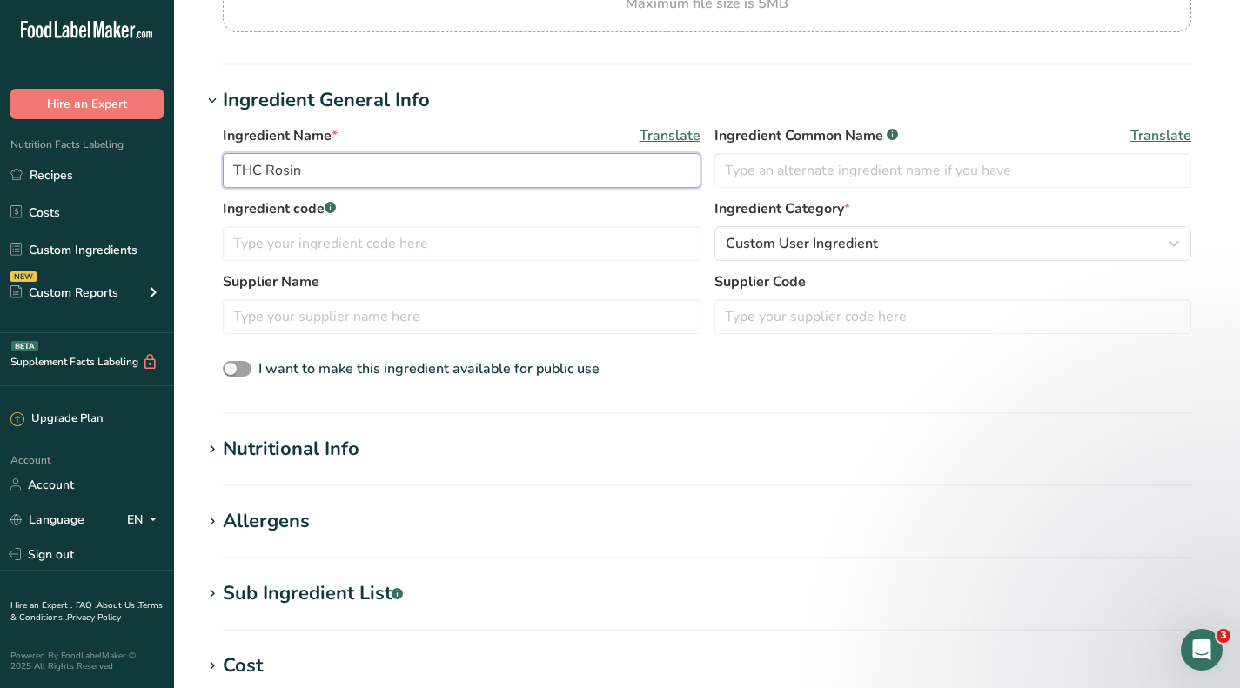
scroll to position [261, 0]
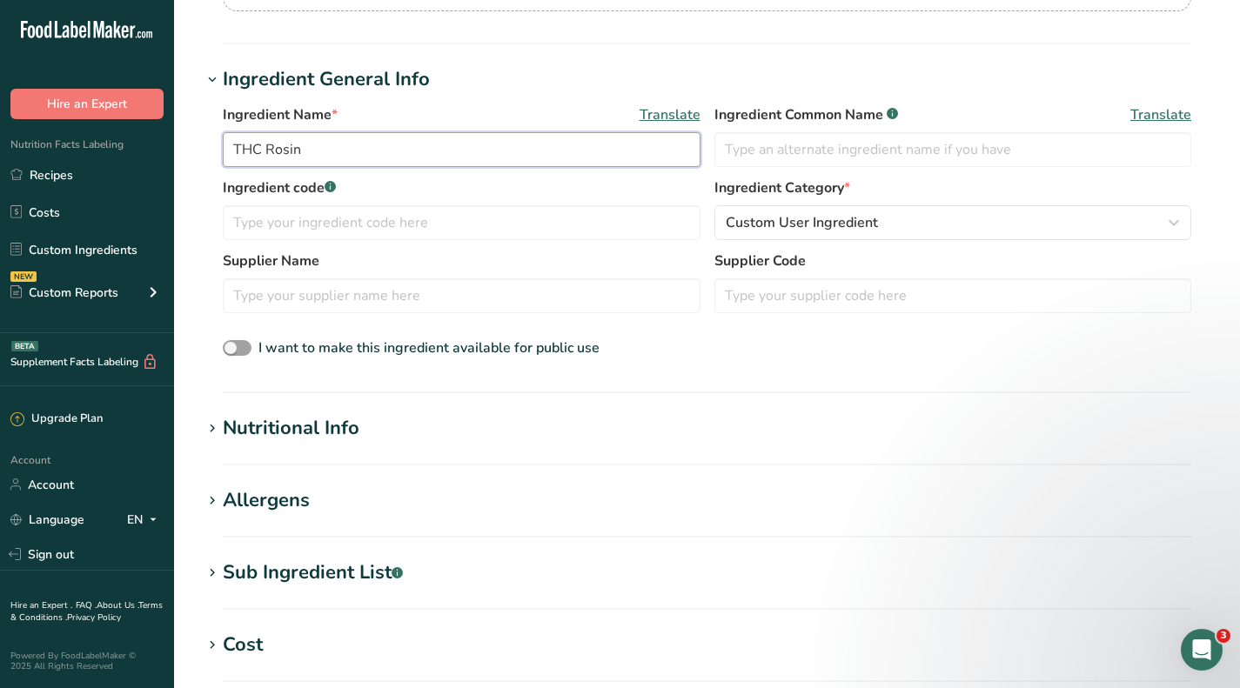
type input "THC Rosin"
click at [370, 301] on input "text" at bounding box center [462, 295] width 478 height 35
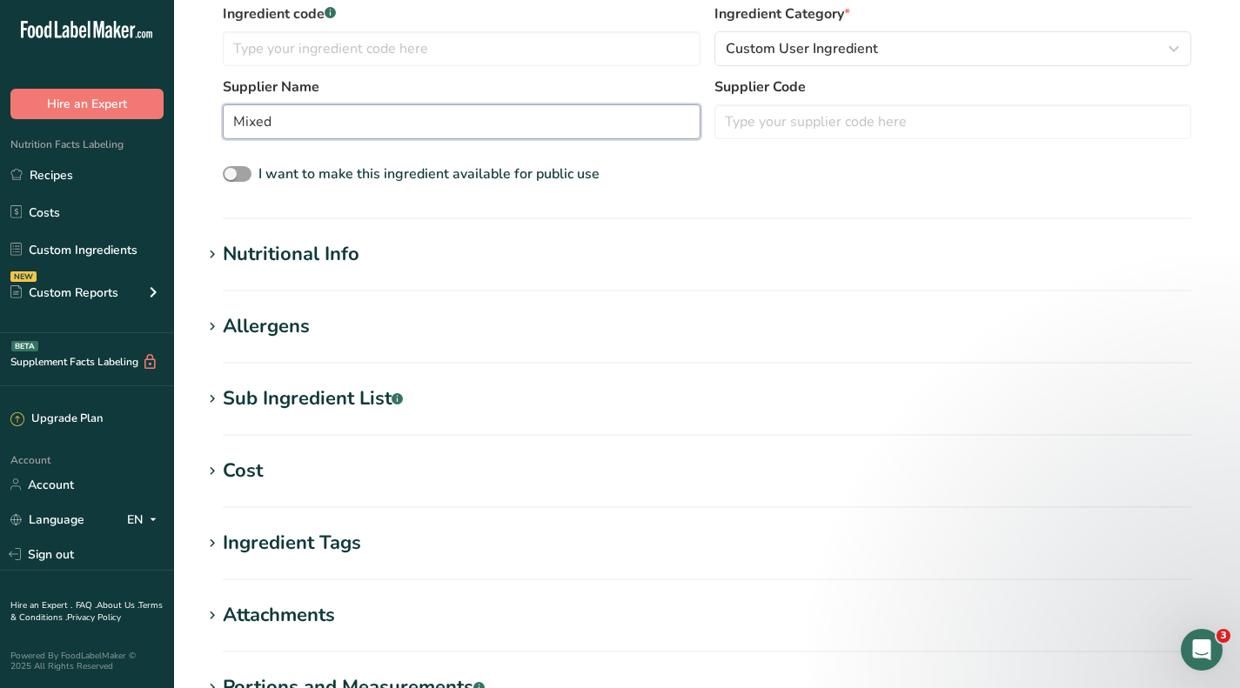
type input "Mixed"
click at [240, 453] on section "Add new ingredient Ingredient Spec Sheet .a-a{fill:#347362;}.b-a{fill:#fff;} Up…" at bounding box center [707, 222] width 1066 height 1315
click at [238, 467] on div "Cost" at bounding box center [243, 471] width 40 height 29
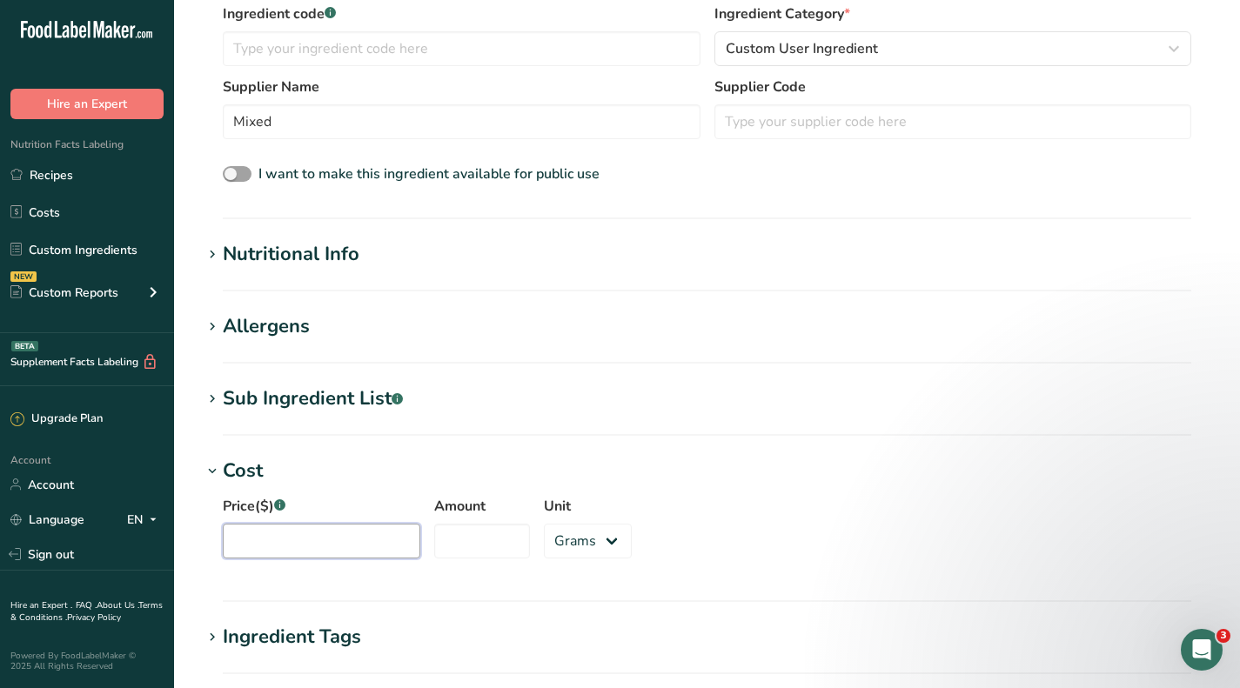
click at [282, 537] on input "Price($) .a-a{fill:#347362;}.b-a{fill:#fff;}" at bounding box center [322, 541] width 198 height 35
type input "6000"
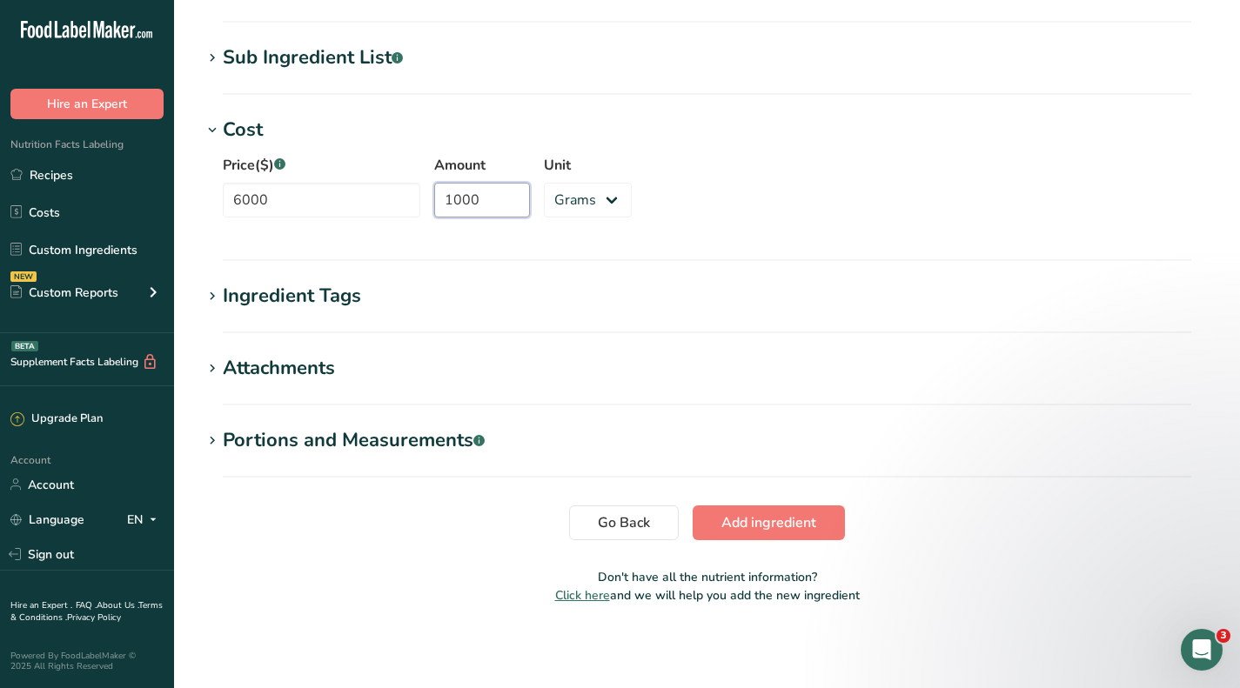
type input "1000"
click at [746, 527] on span "Add ingredient" at bounding box center [768, 523] width 95 height 21
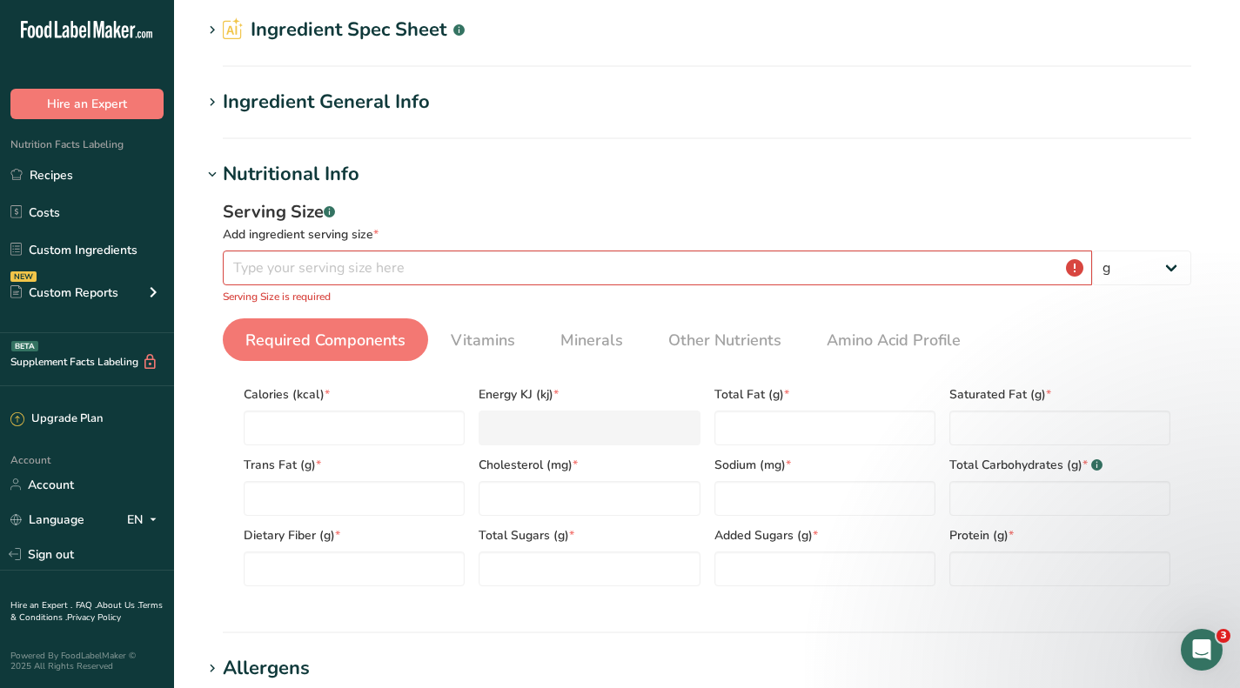
scroll to position [0, 0]
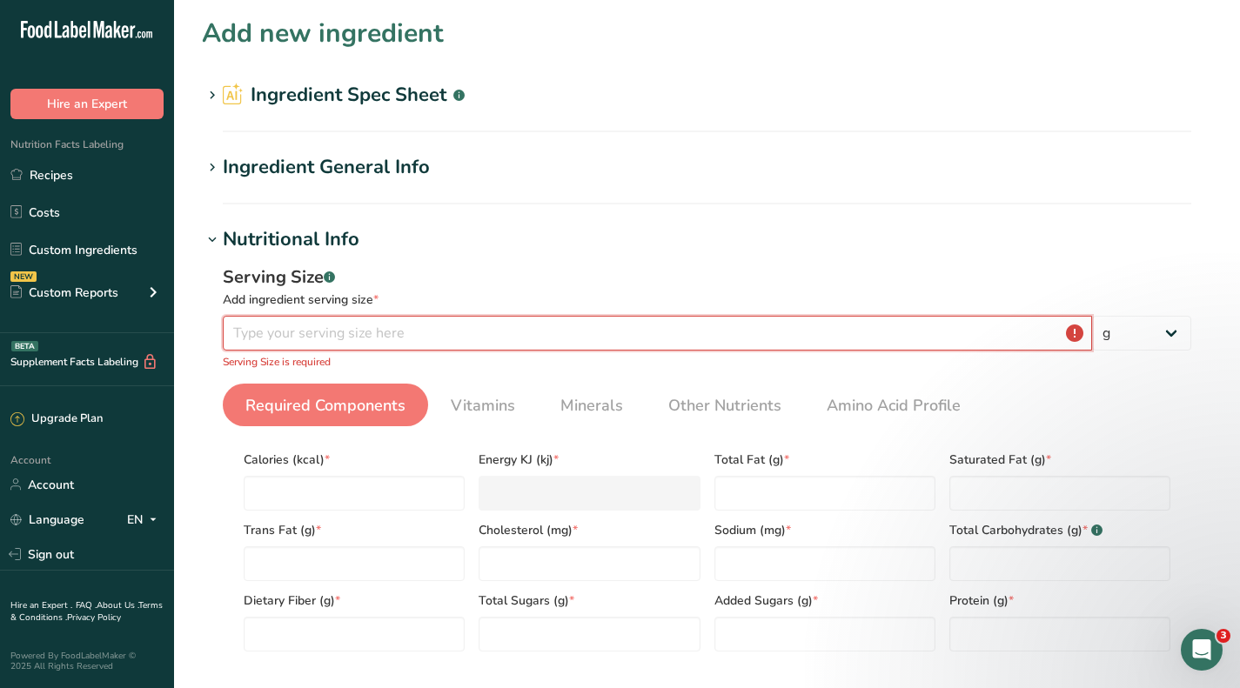
click at [576, 348] on input "number" at bounding box center [657, 333] width 869 height 35
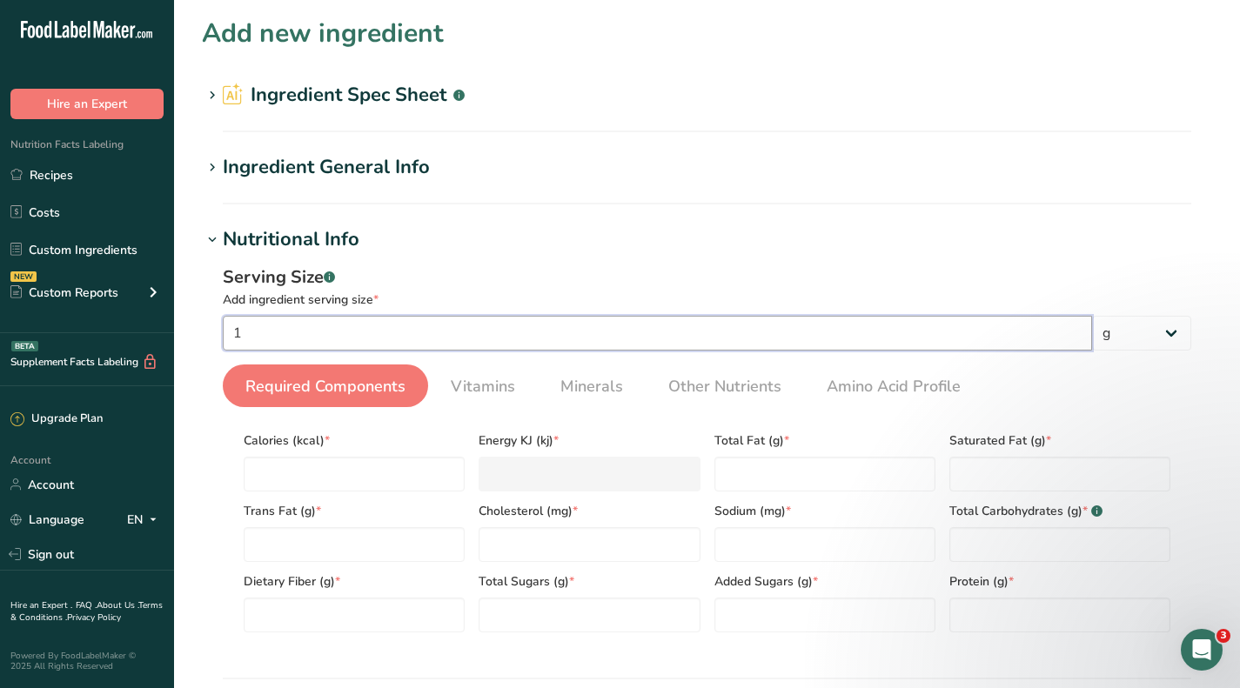
type input "1"
click at [397, 469] on input "number" at bounding box center [354, 474] width 221 height 35
type input "1"
type KJ "4.2"
type input "1"
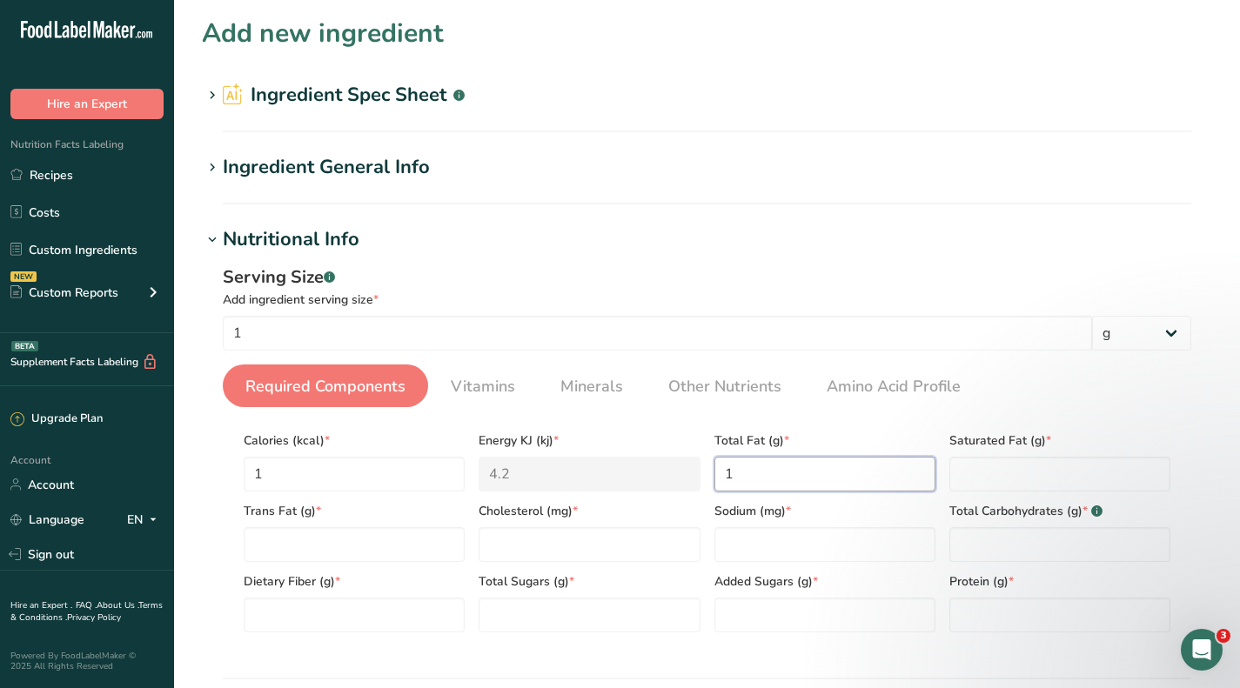
type Fat "1"
type input "1"
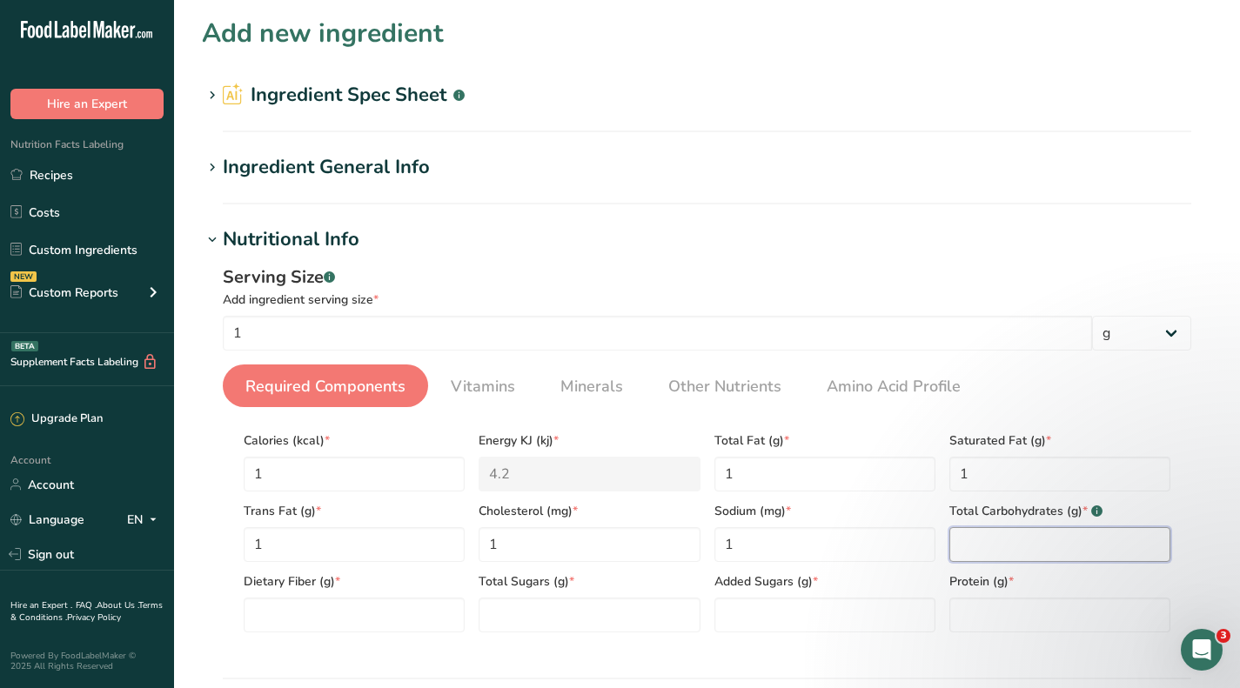
type Carbohydrates "1"
type Fiber "1"
type Sugars "1"
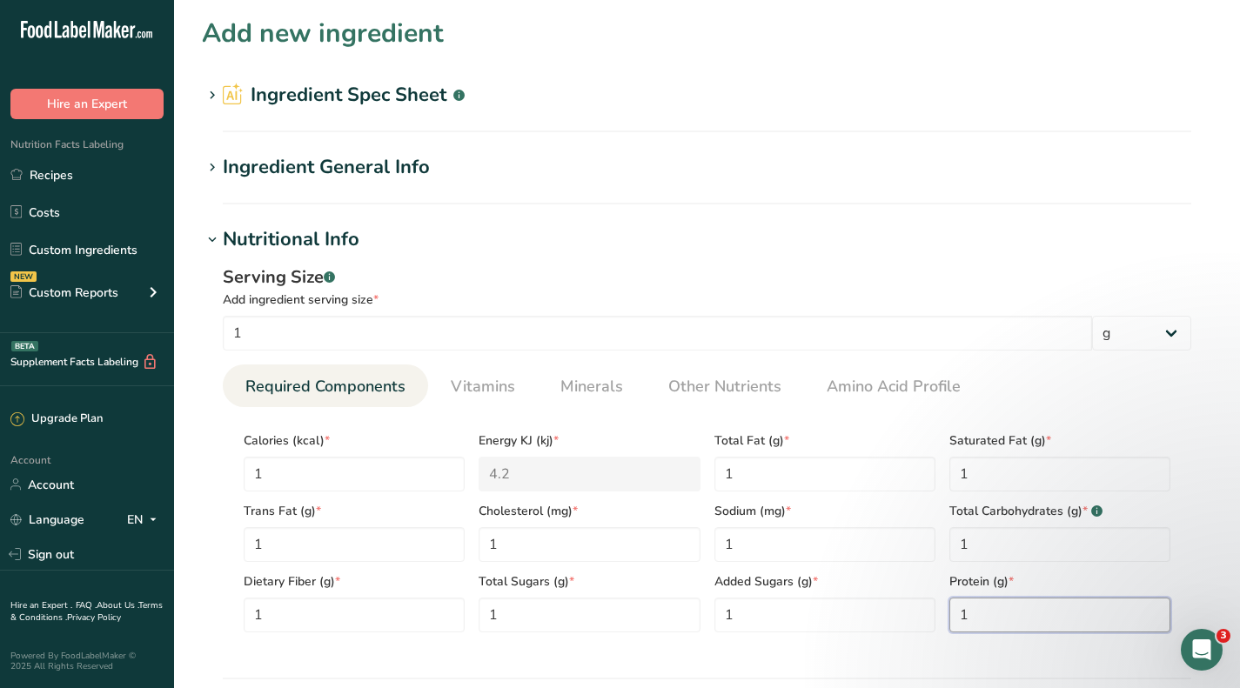
type input "1"
click at [298, 459] on input "1" at bounding box center [354, 474] width 221 height 35
type input "0"
type KJ "0"
type input "0"
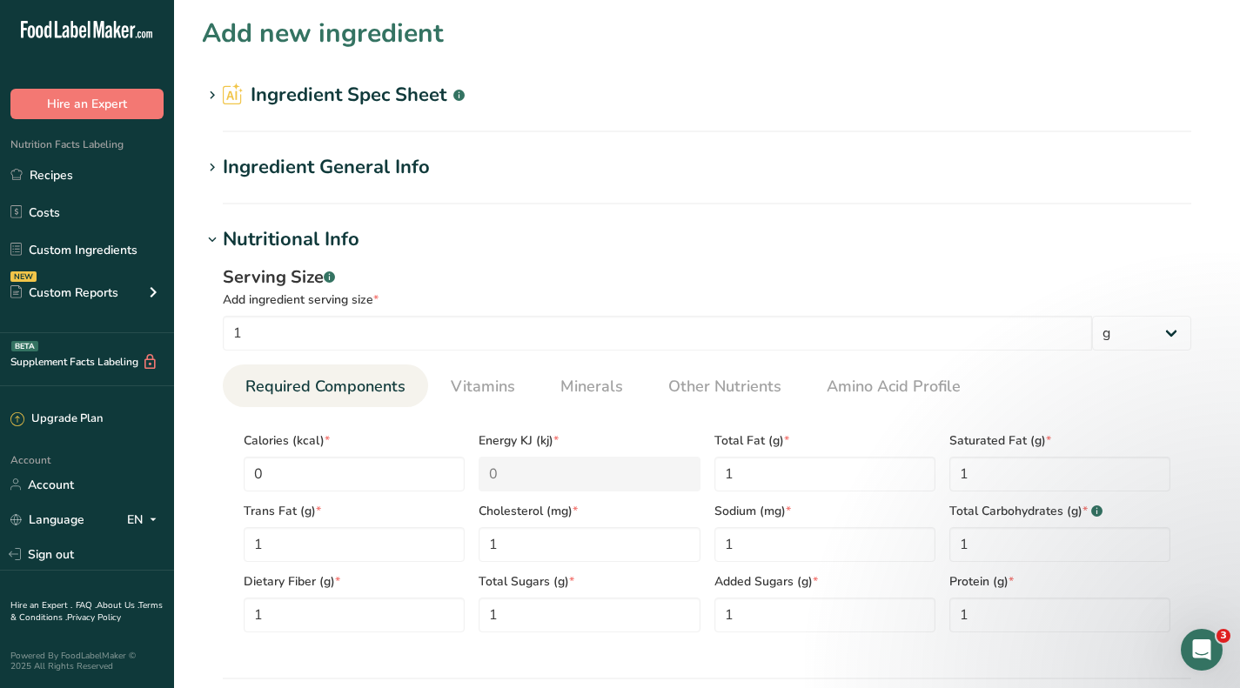
click at [596, 99] on h1 "Ingredient Spec Sheet .a-a{fill:#347362;}.b-a{fill:#fff;}" at bounding box center [707, 95] width 1010 height 29
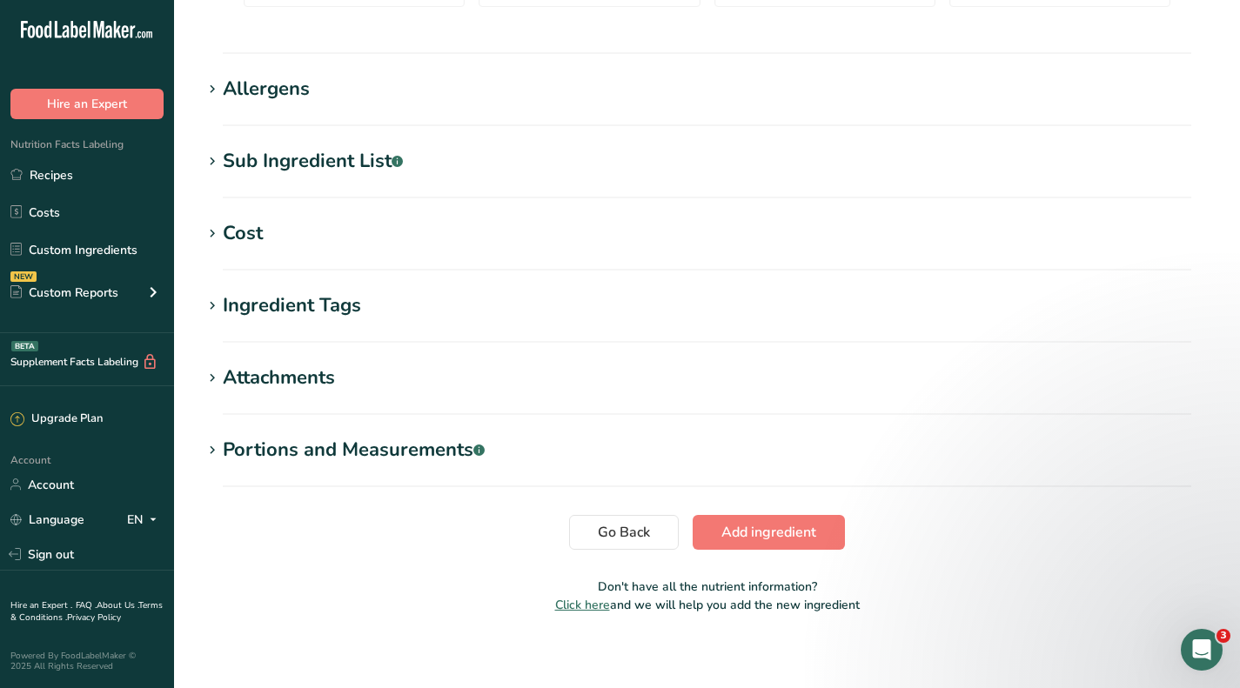
scroll to position [808, 0]
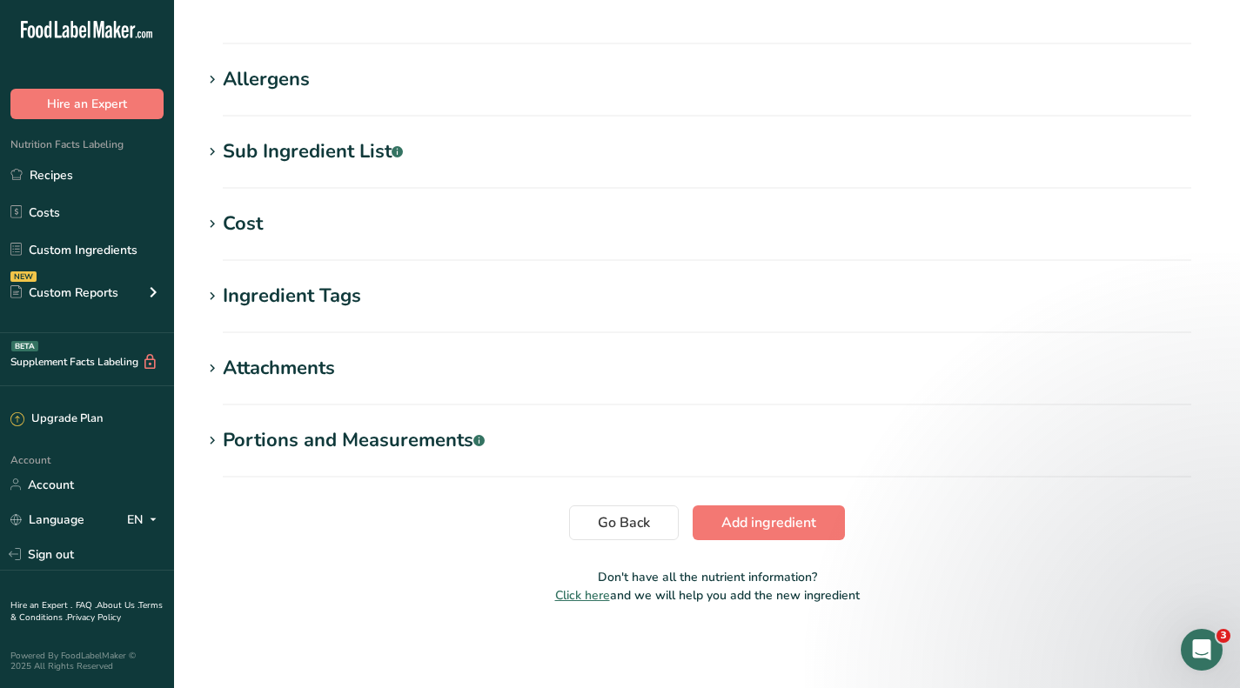
click at [258, 225] on div "Cost" at bounding box center [243, 224] width 40 height 29
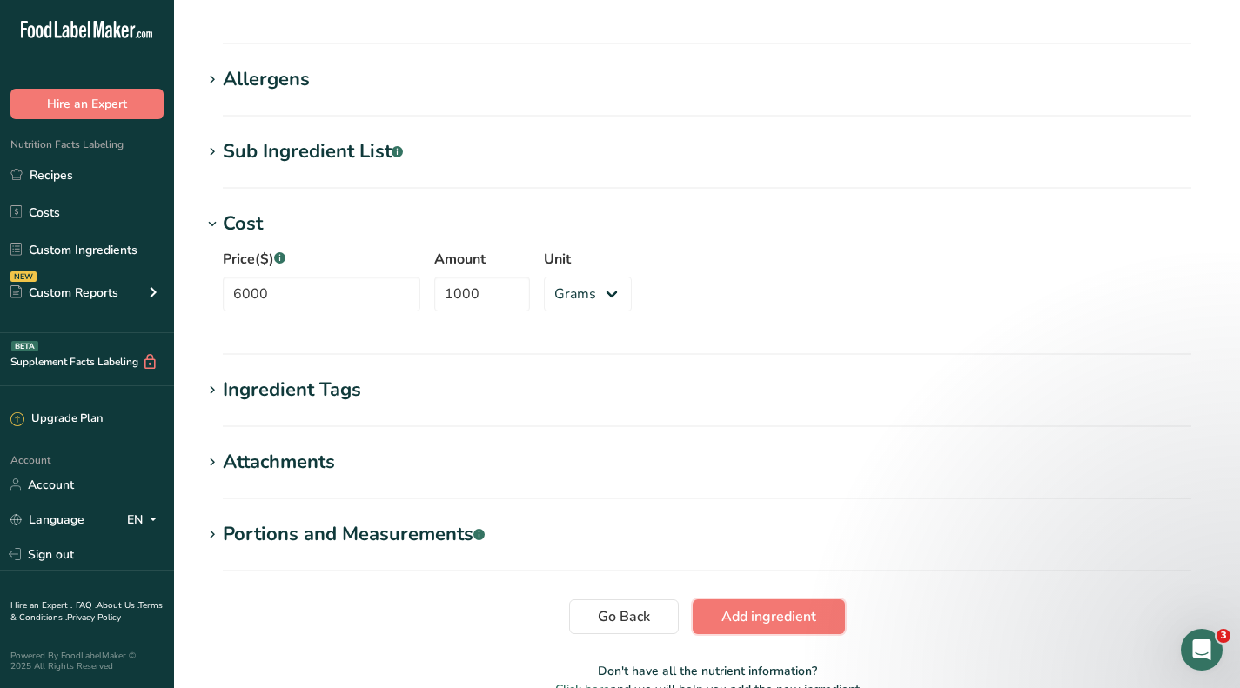
click at [767, 620] on span "Add ingredient" at bounding box center [768, 617] width 95 height 21
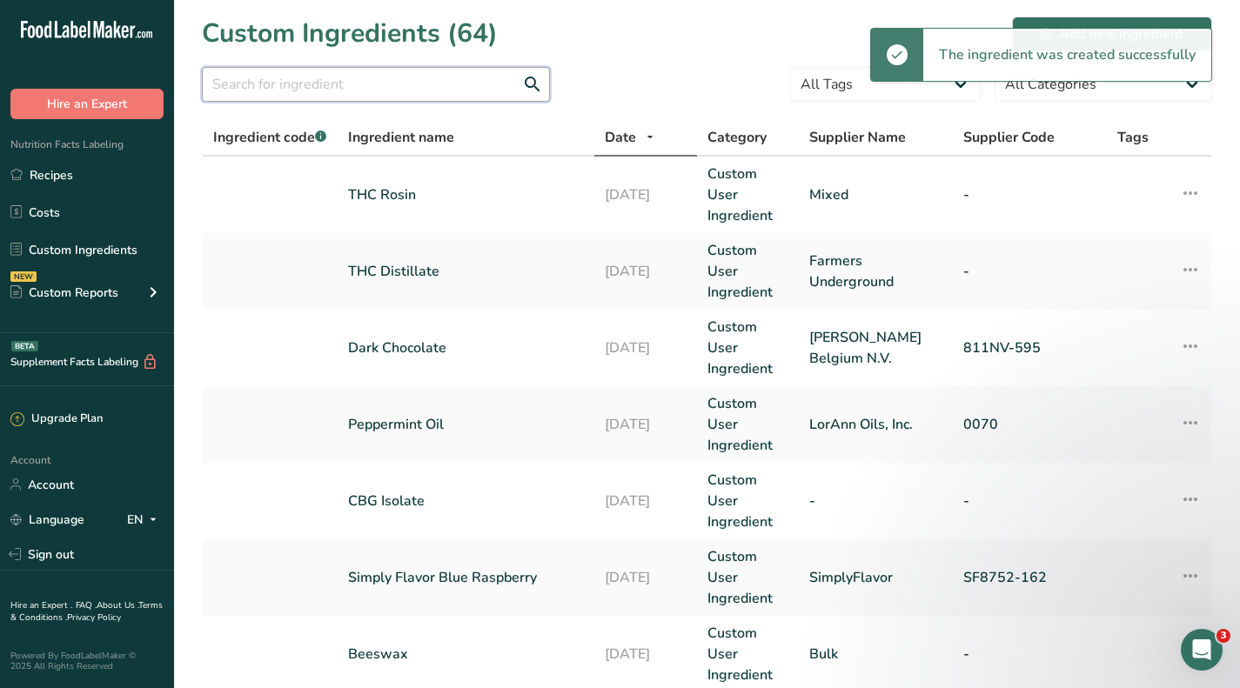
click at [303, 81] on input "text" at bounding box center [376, 84] width 348 height 35
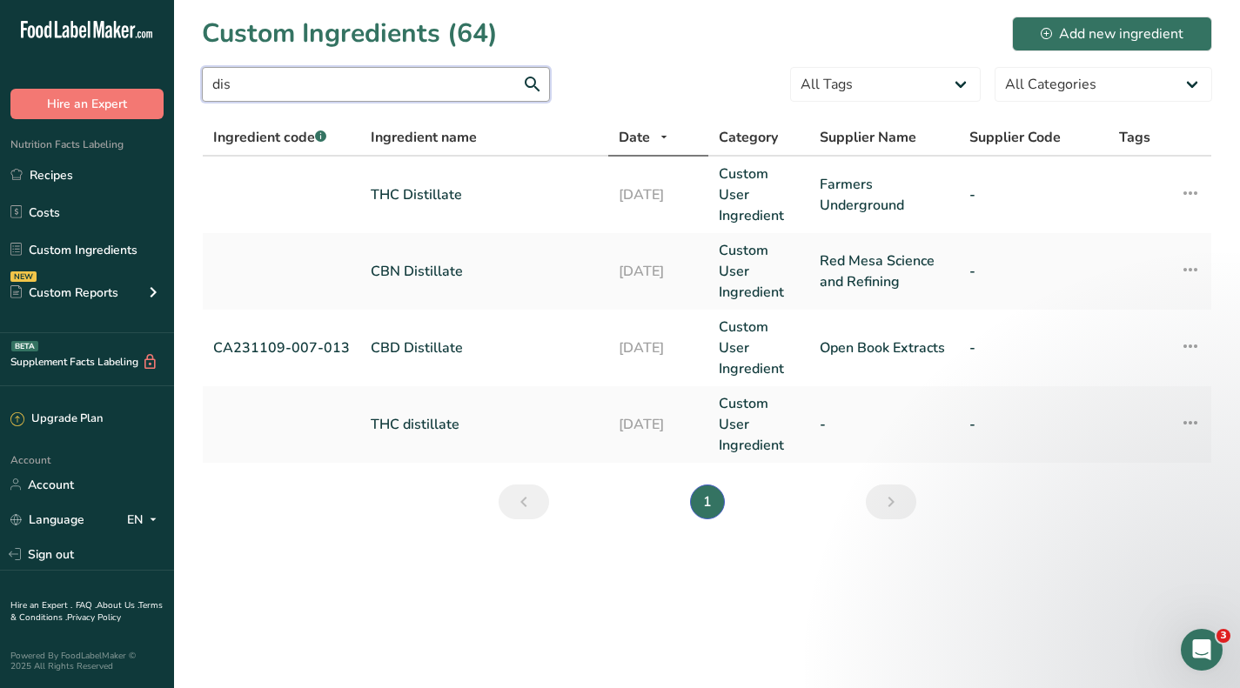
type input "dis"
click at [442, 420] on link "THC distillate" at bounding box center [484, 424] width 227 height 21
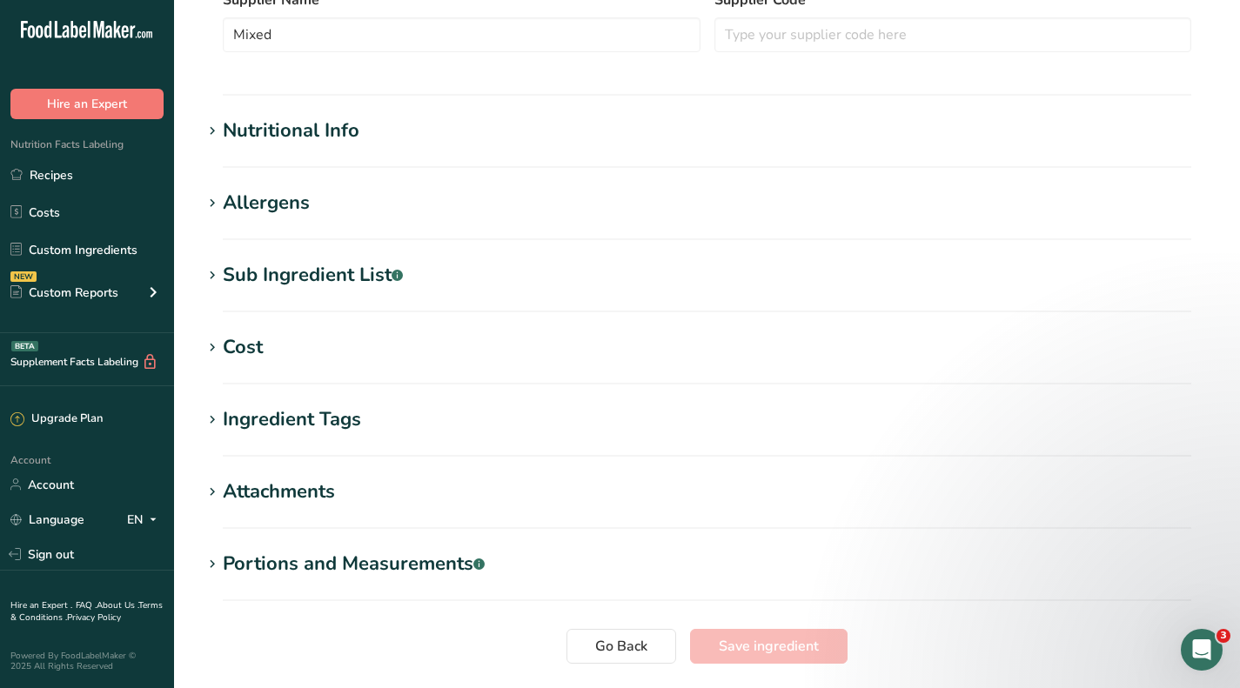
type input "THC distillate"
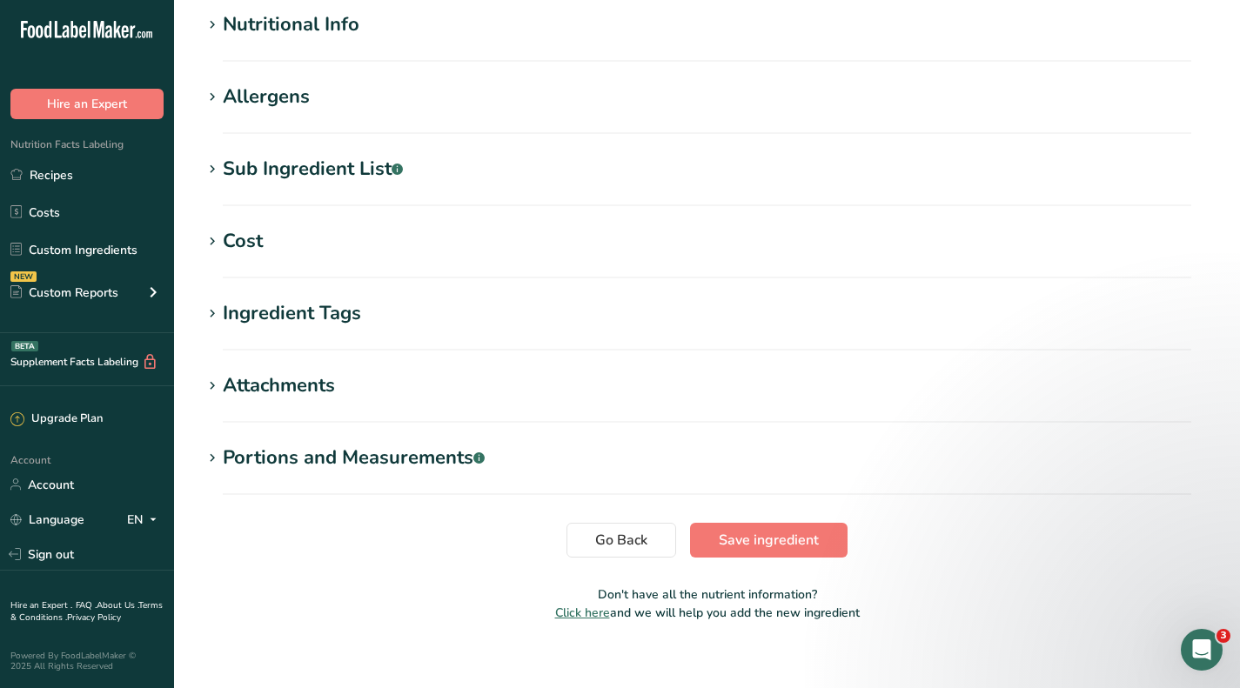
scroll to position [646, 0]
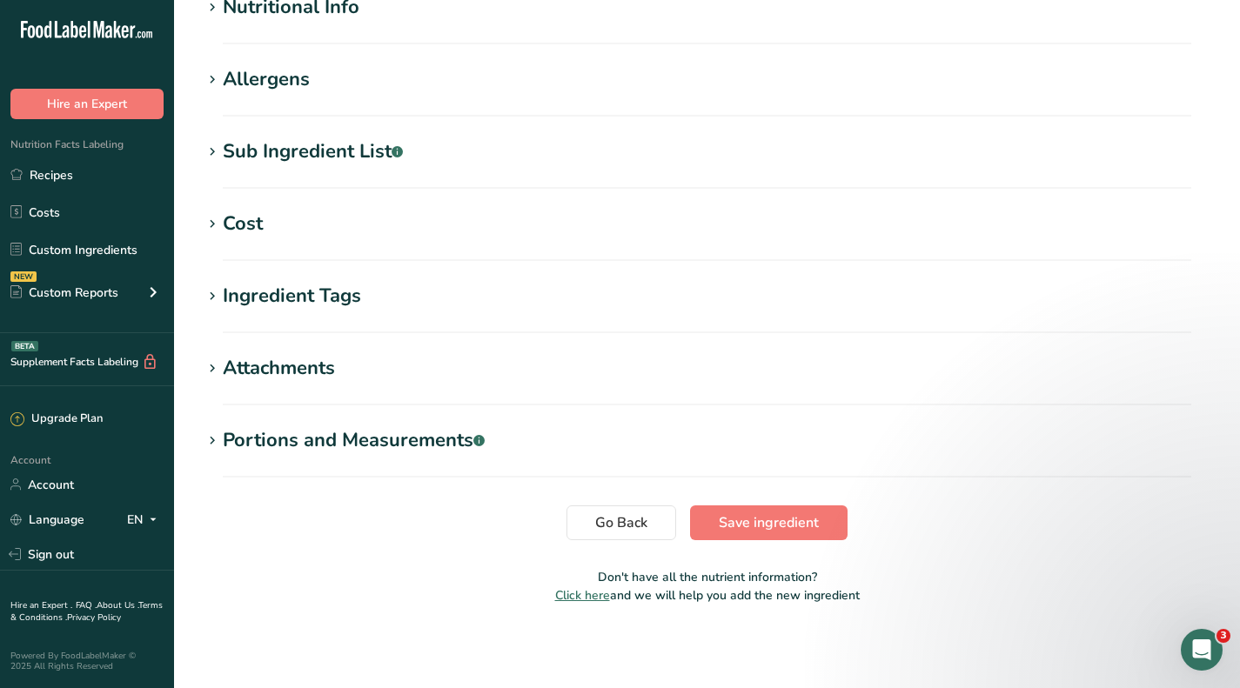
drag, startPoint x: 245, startPoint y: 205, endPoint x: 244, endPoint y: 214, distance: 8.7
click at [237, 229] on div "Cost" at bounding box center [243, 224] width 40 height 29
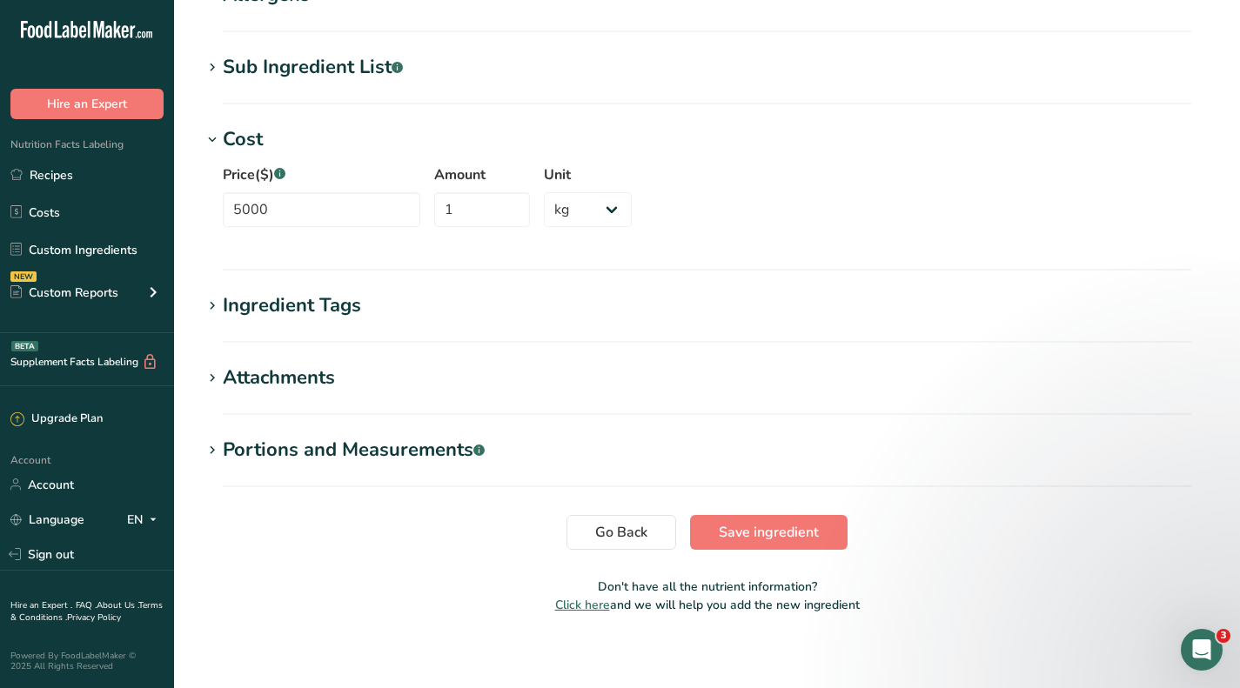
scroll to position [740, 0]
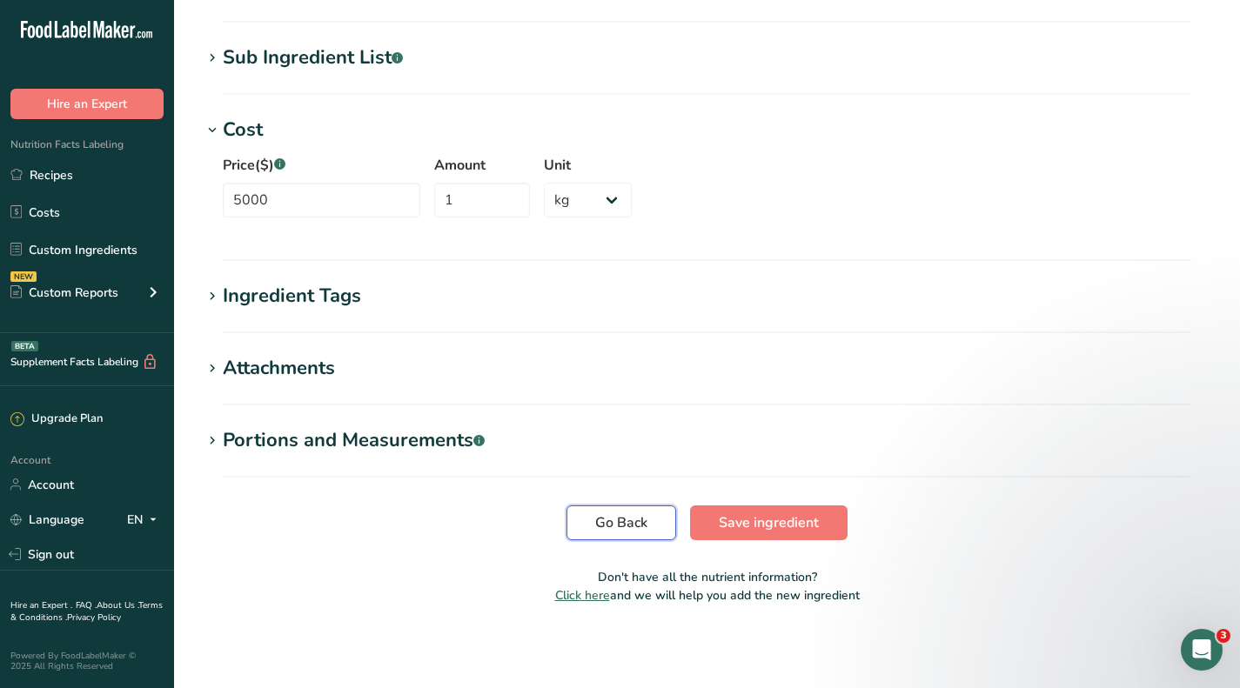
click at [635, 523] on span "Go Back" at bounding box center [621, 523] width 52 height 21
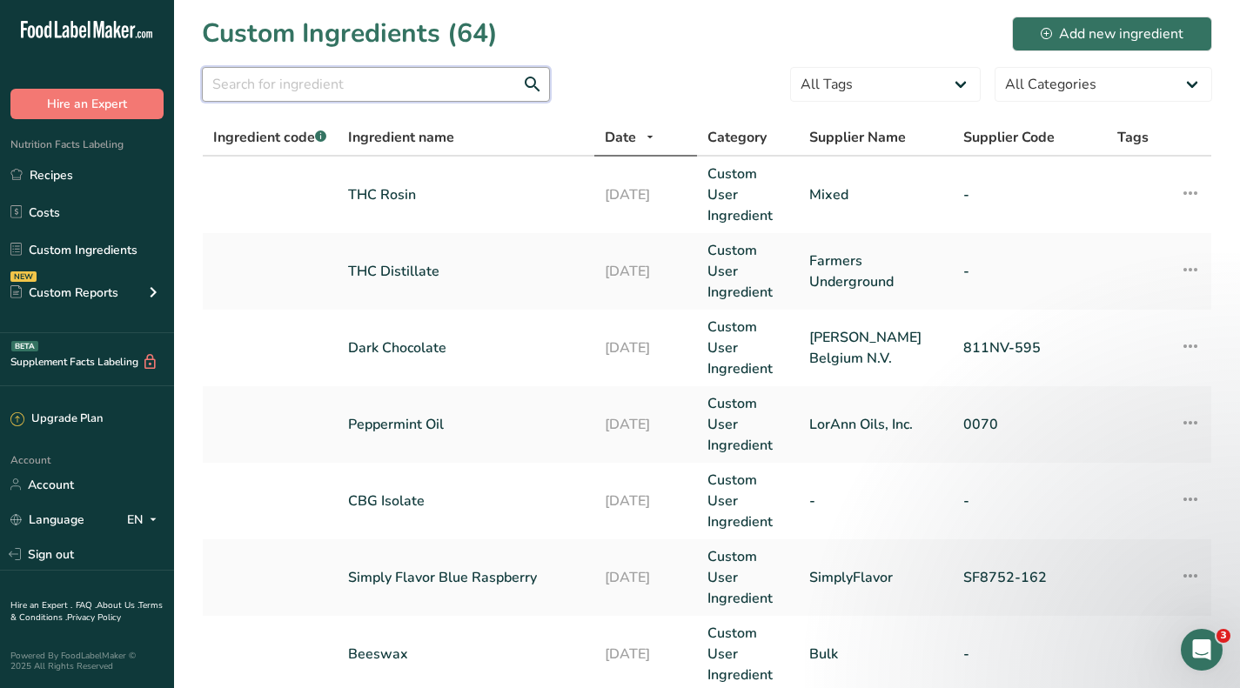
click at [386, 78] on input "text" at bounding box center [376, 84] width 348 height 35
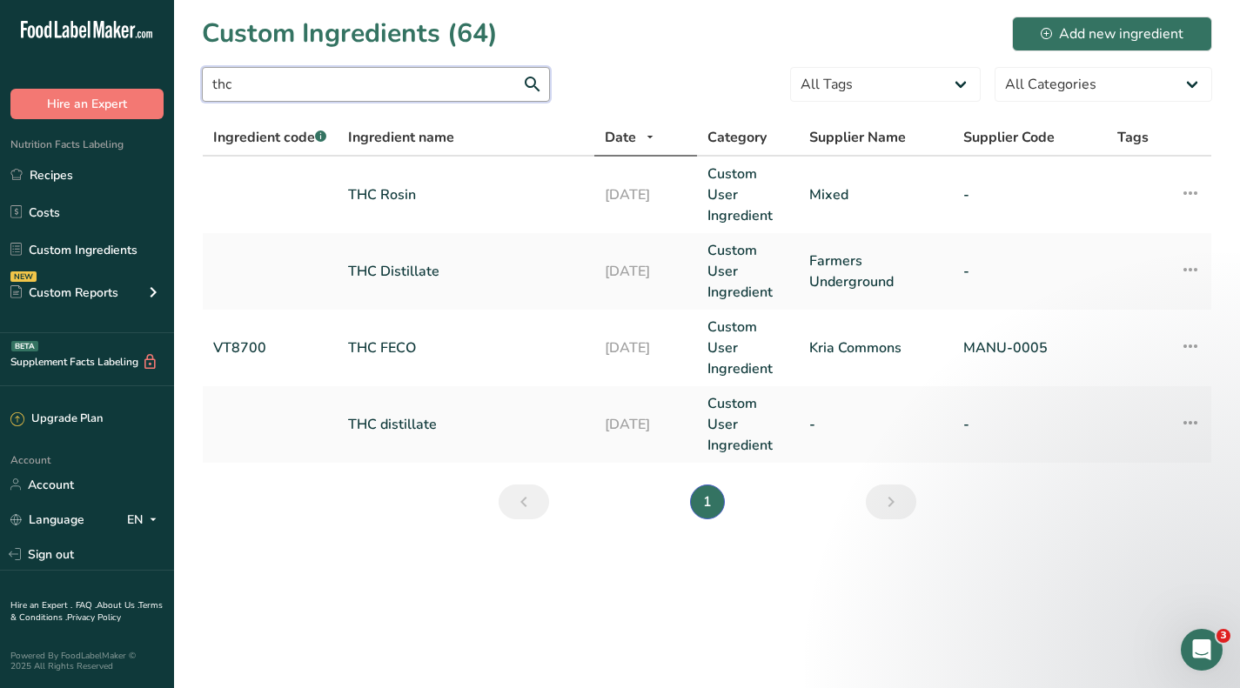
type input "thc"
click at [1195, 260] on icon at bounding box center [1190, 269] width 21 height 31
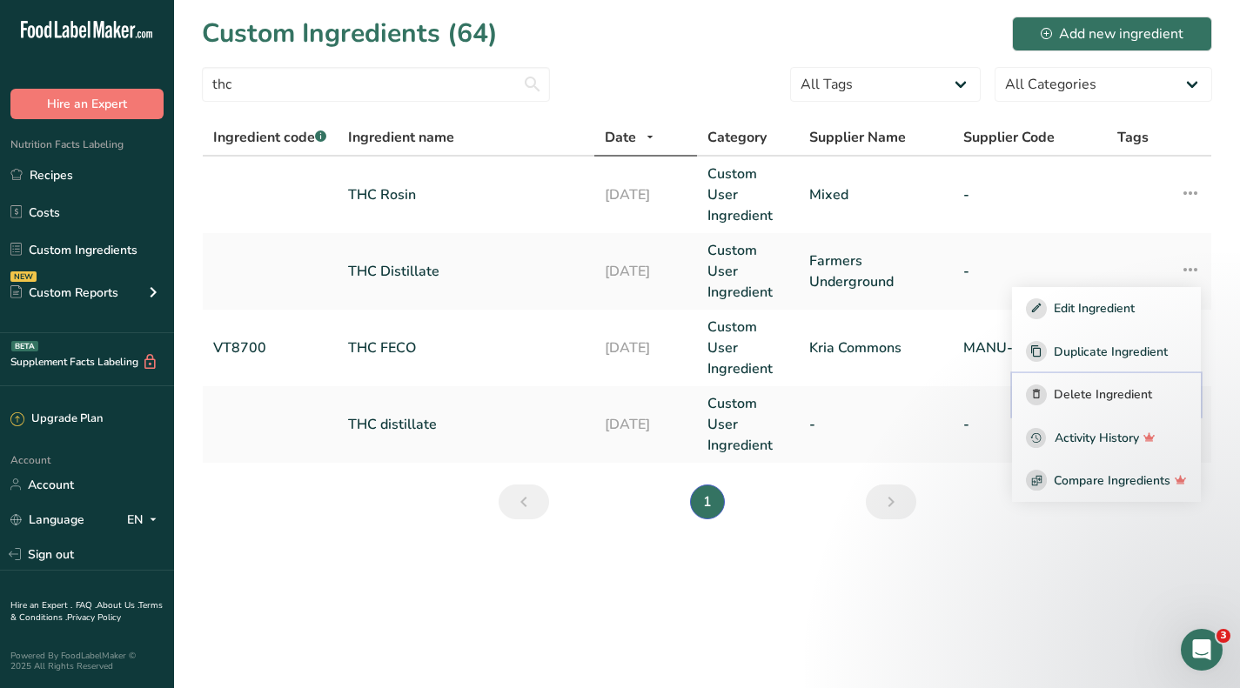
click at [1116, 384] on button "Delete Ingredient" at bounding box center [1106, 395] width 189 height 44
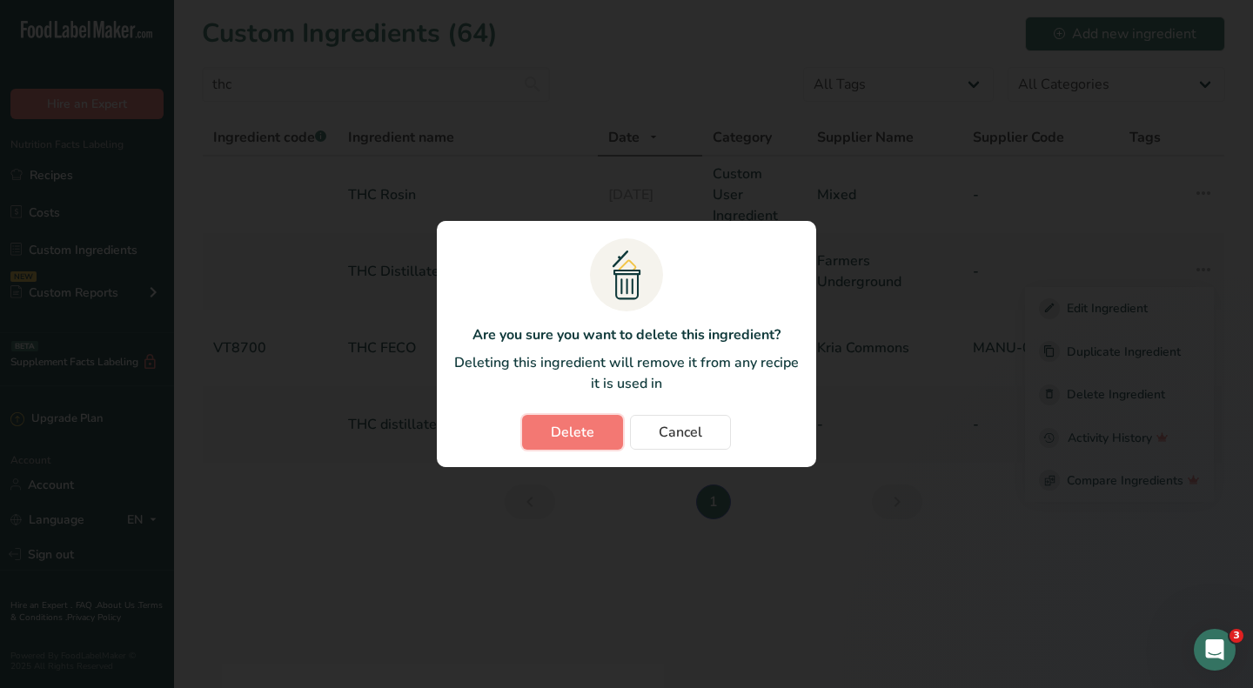
click at [560, 433] on span "Delete" at bounding box center [573, 432] width 44 height 21
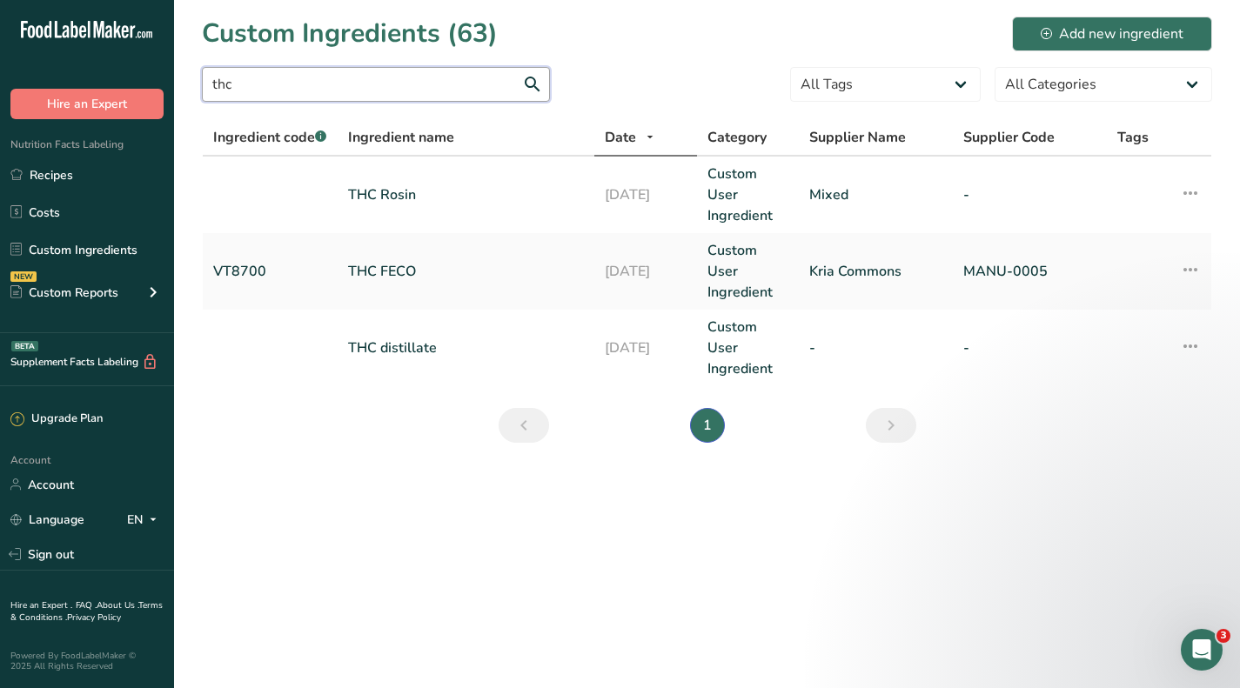
drag, startPoint x: 380, startPoint y: 91, endPoint x: 108, endPoint y: 77, distance: 272.8
click at [108, 77] on div ".a-20{fill:#fff;} Hire an Expert Nutrition Facts Labeling Recipes Costs Custom …" at bounding box center [620, 344] width 1240 height 688
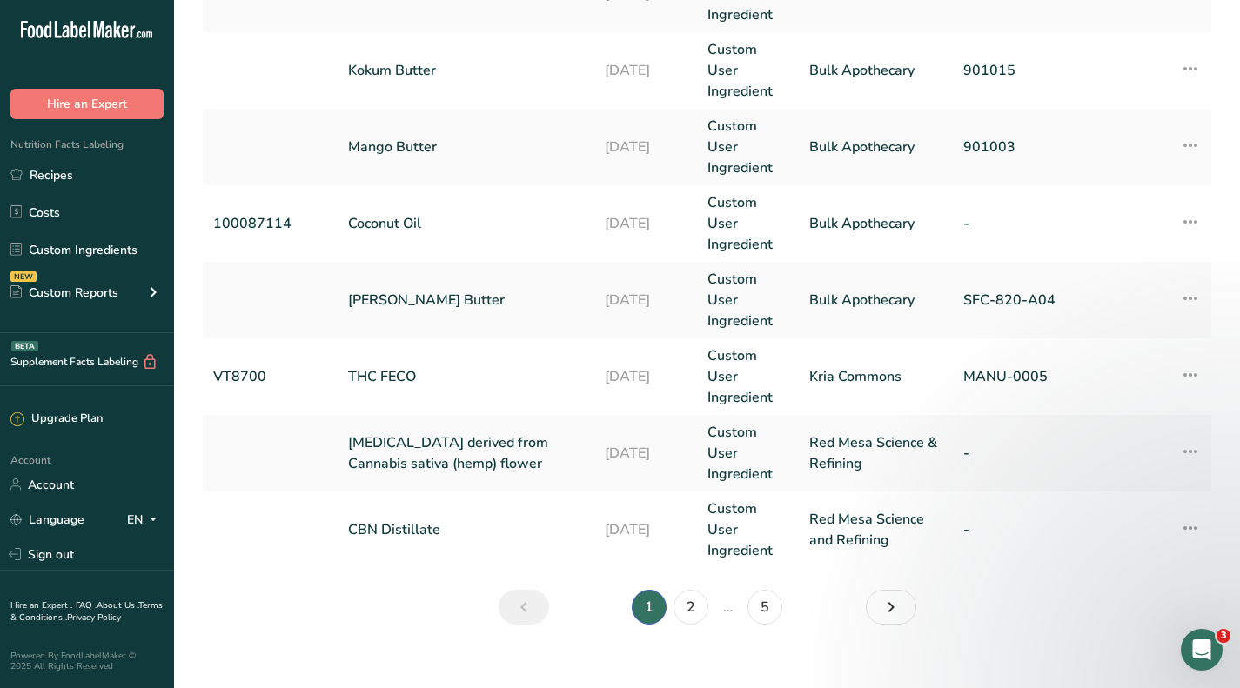
scroll to position [757, 0]
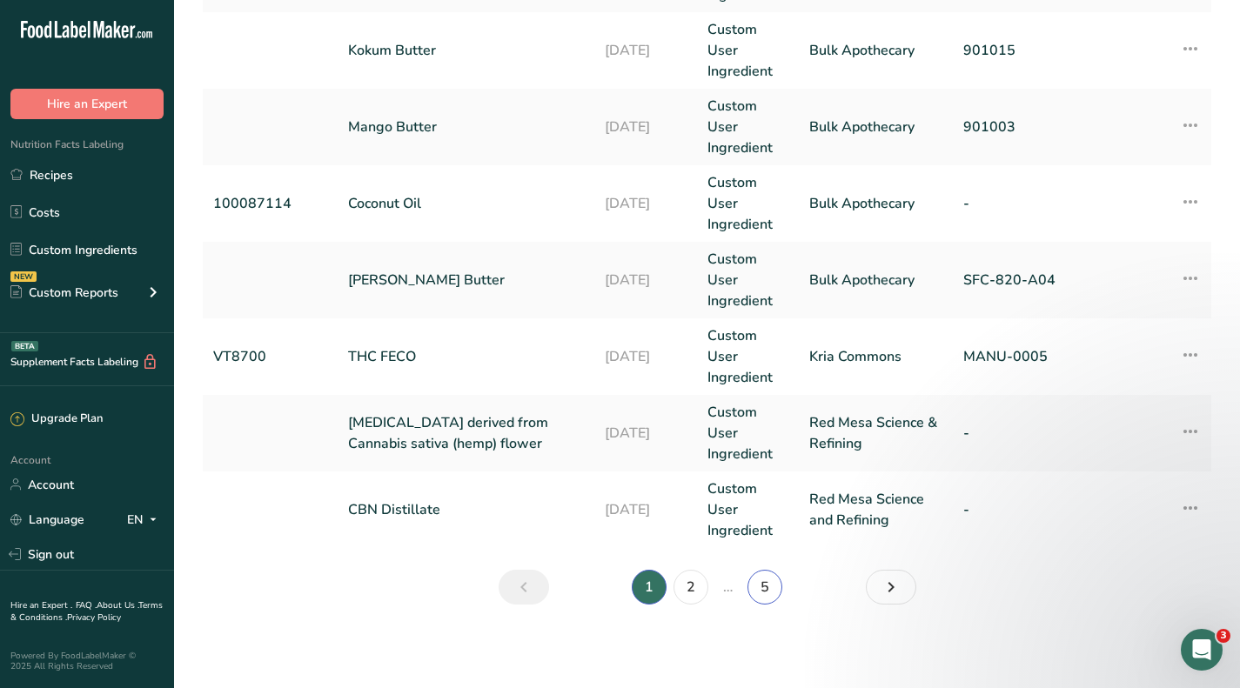
click at [761, 582] on link "5" at bounding box center [765, 587] width 35 height 35
